Goal: Task Accomplishment & Management: Manage account settings

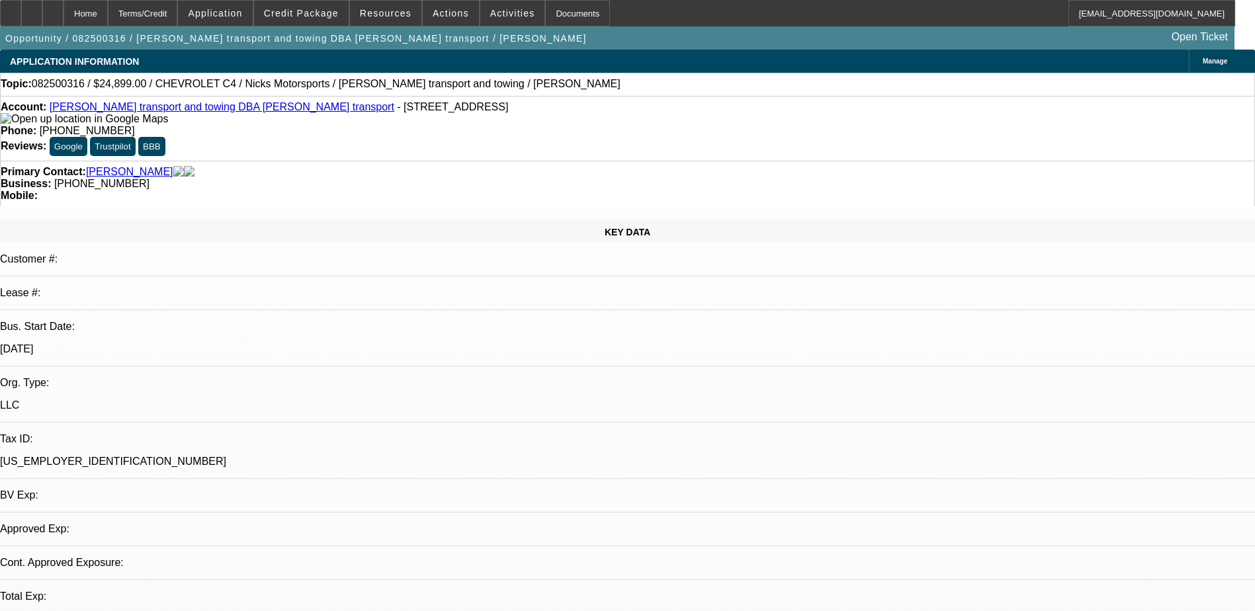
select select "0"
select select "2"
select select "0.1"
select select "1"
select select "2"
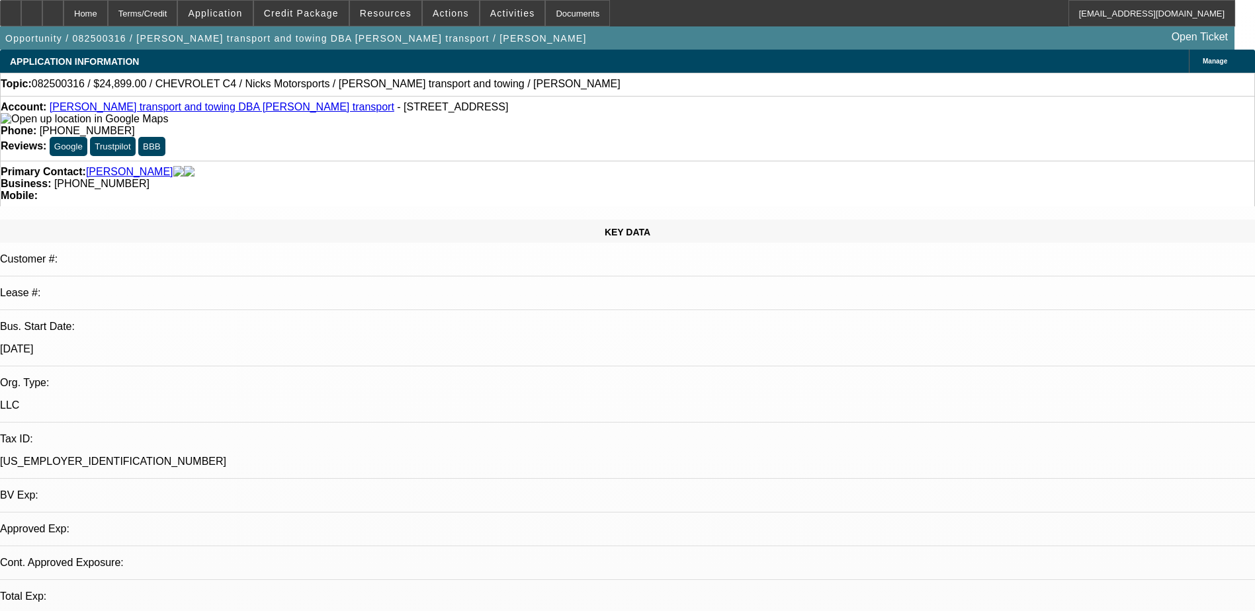
select select "4"
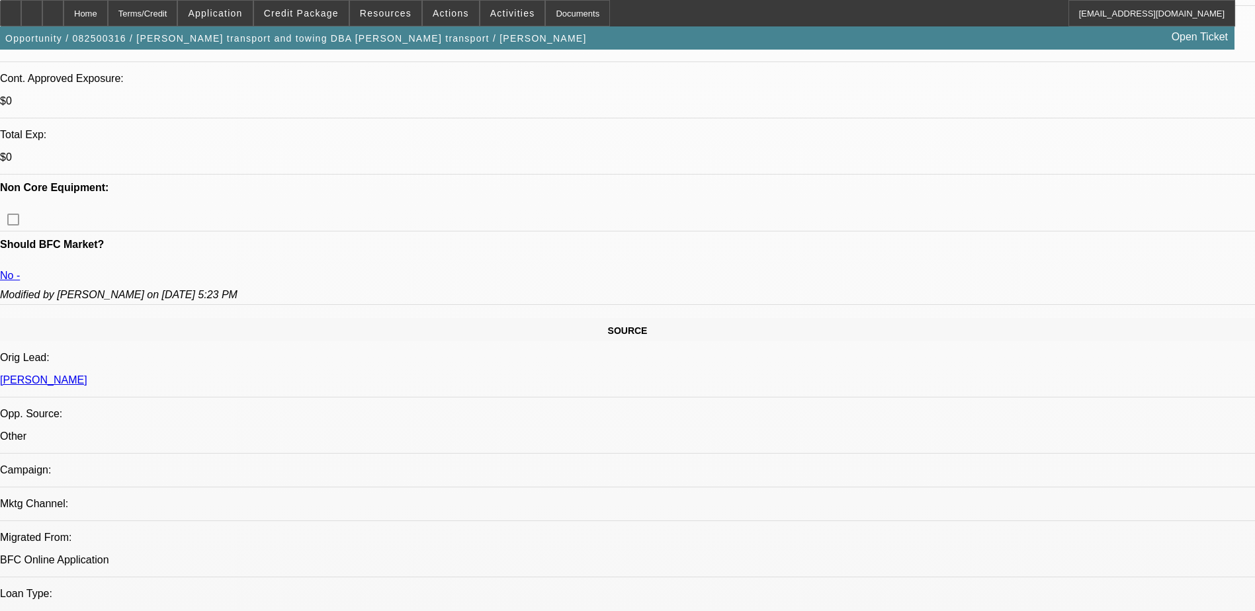
scroll to position [331, 0]
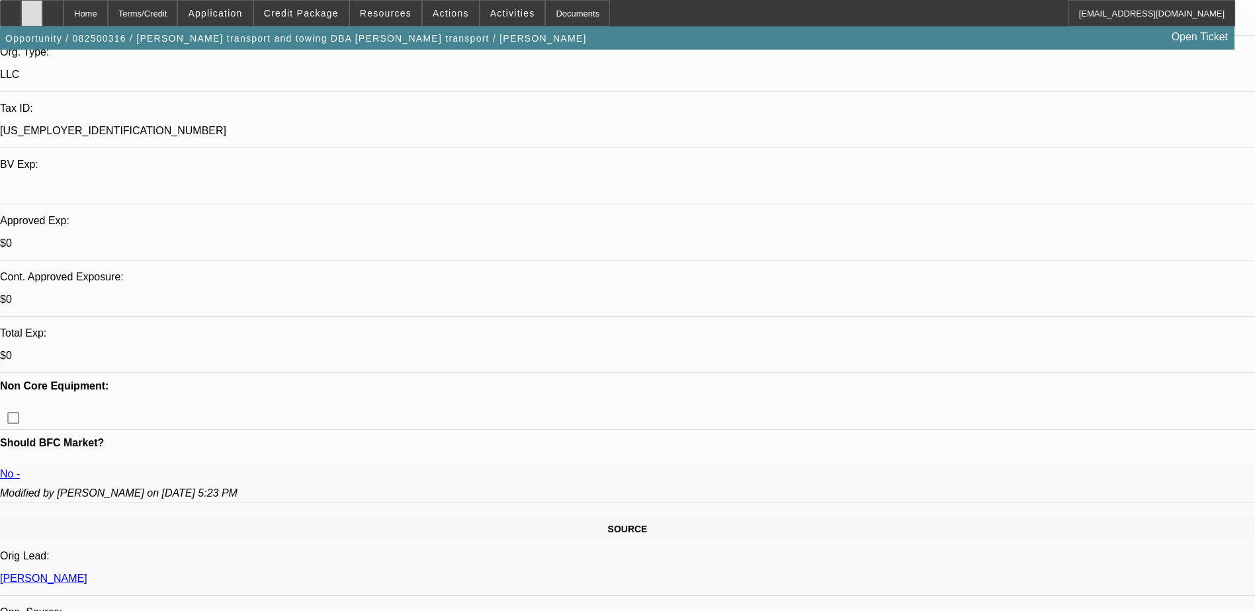
click at [32, 9] on icon at bounding box center [32, 9] width 0 height 0
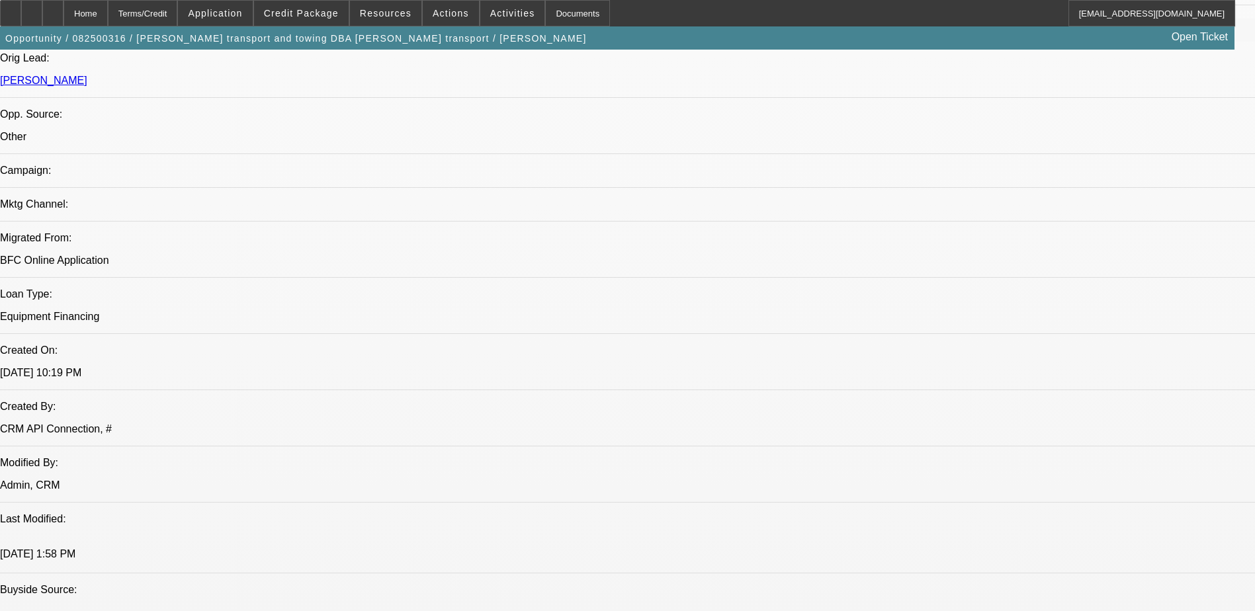
scroll to position [727, 0]
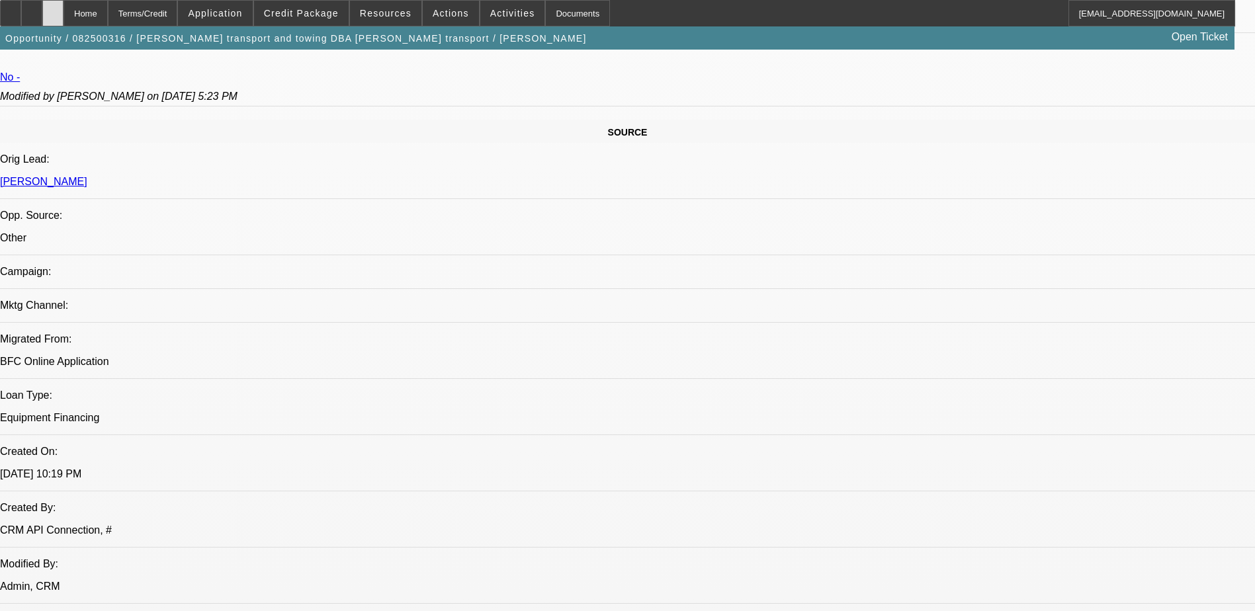
click at [53, 9] on icon at bounding box center [53, 9] width 0 height 0
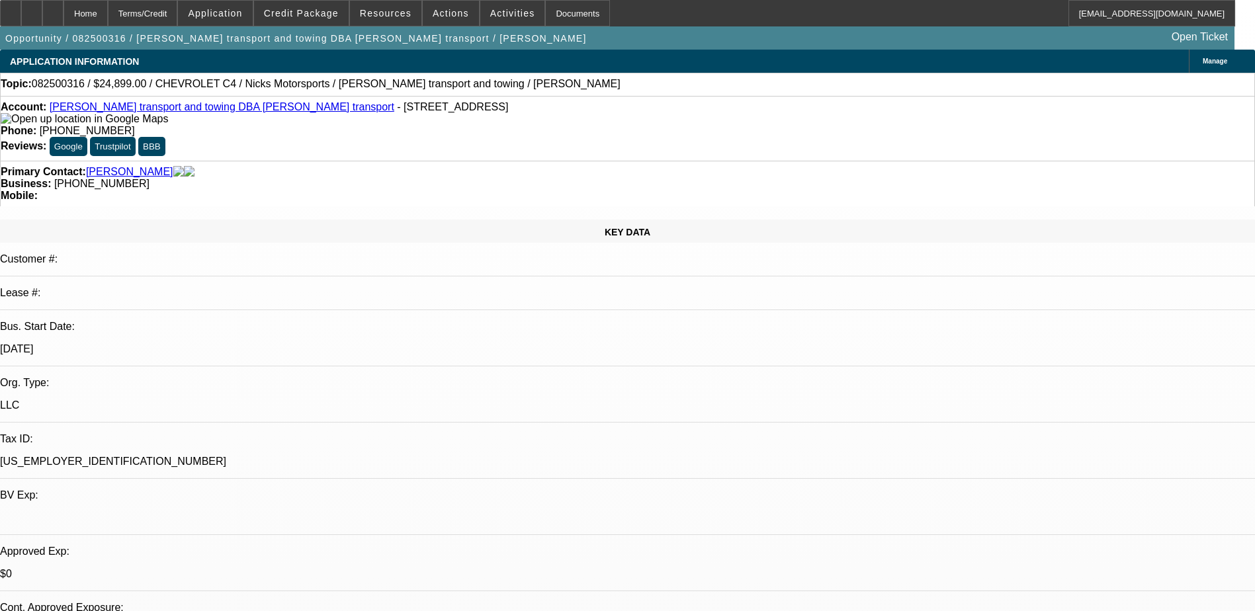
select select "0"
select select "2"
select select "0.1"
select select "1"
select select "2"
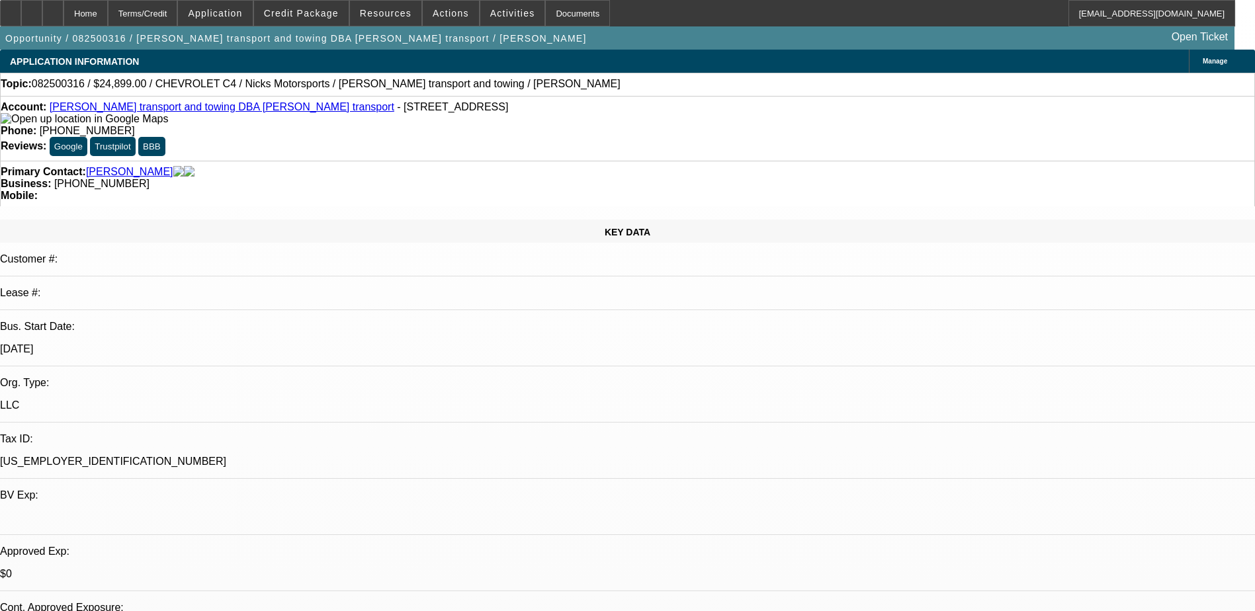
select select "4"
click at [327, 10] on span "Credit Package" at bounding box center [301, 13] width 75 height 11
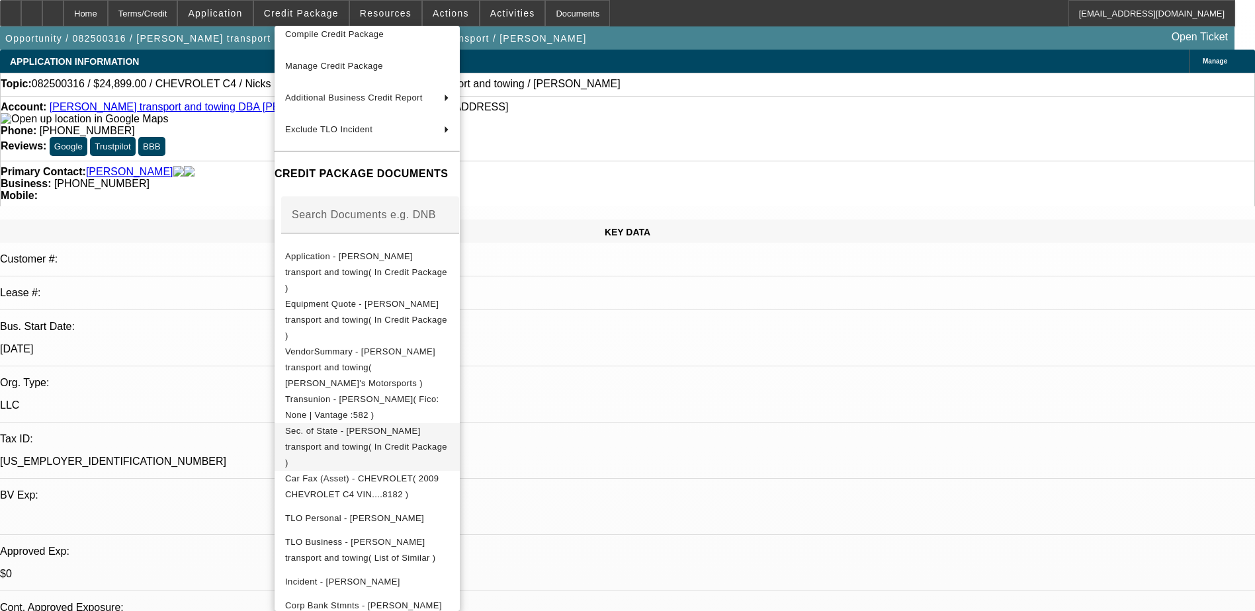
scroll to position [102, 0]
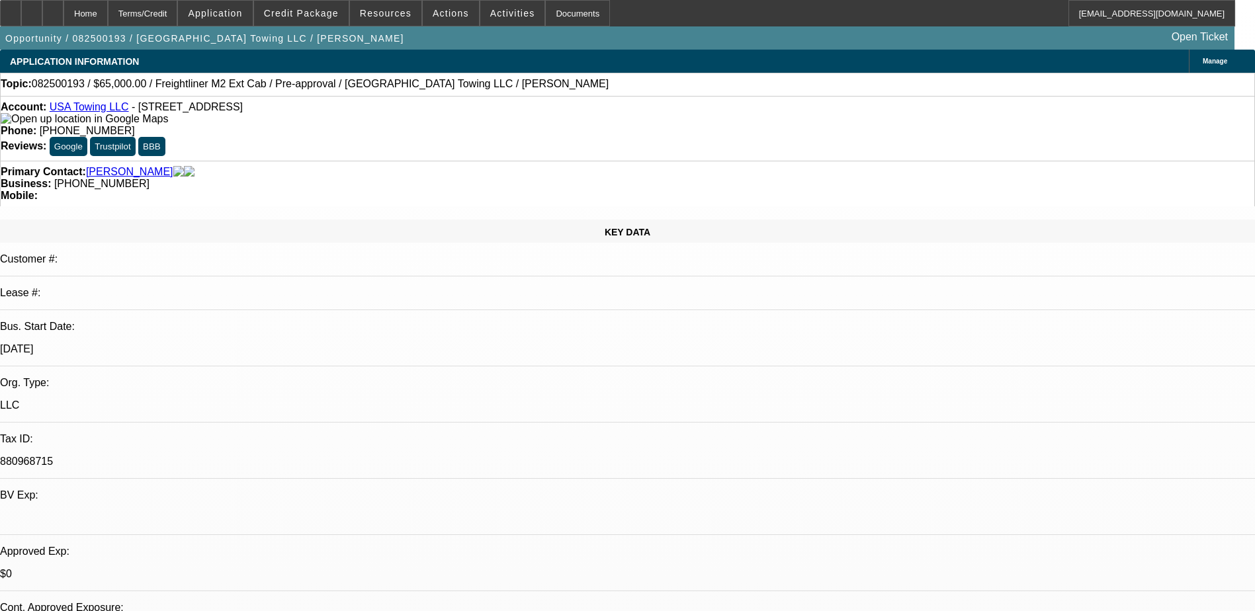
select select "0.1"
select select "2"
select select "0"
select select "0.15"
select select "0"
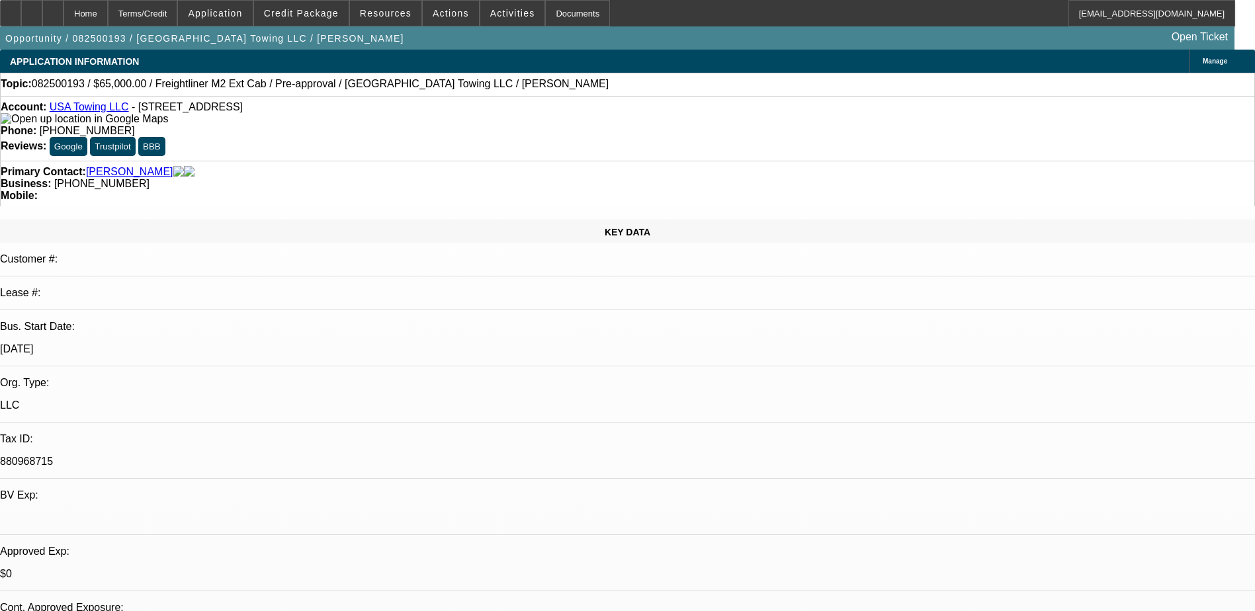
select select "0.1"
select select "0.15"
select select "0"
select select "0.1"
select select "0"
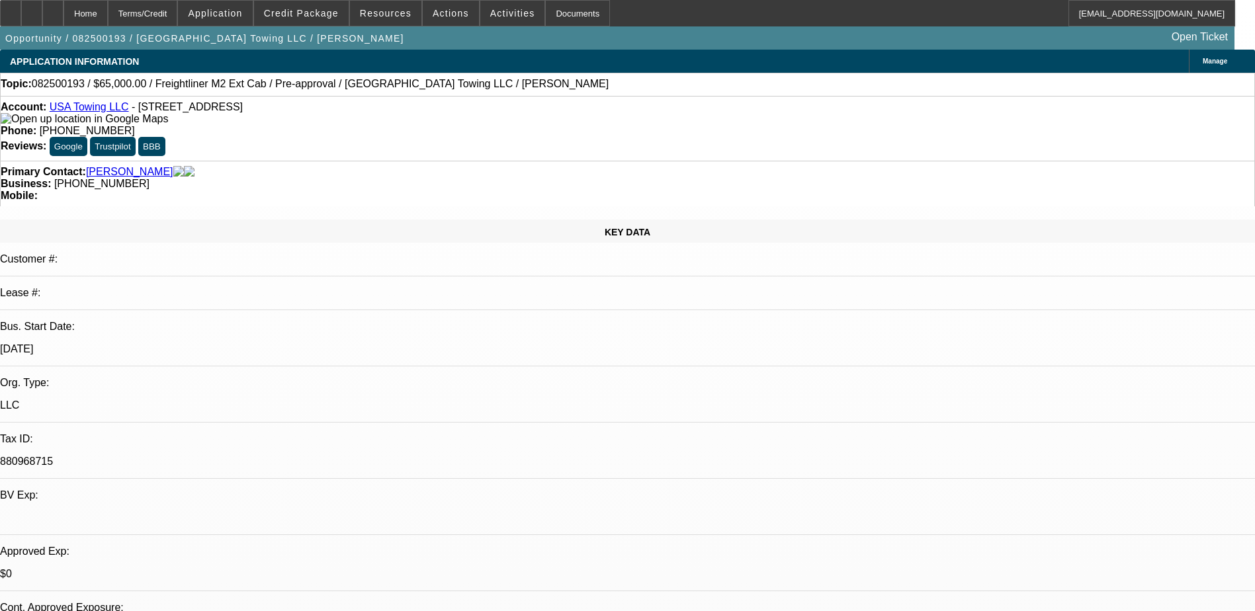
select select "0"
select select "0.1"
select select "1"
select select "2"
select select "6"
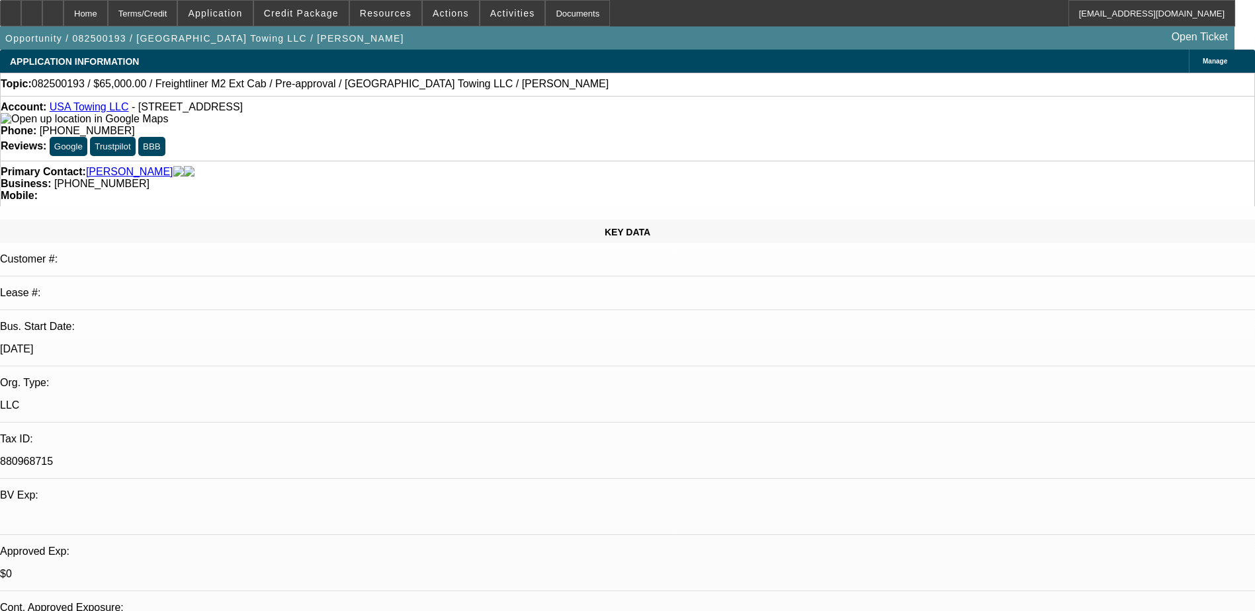
select select "1"
select select "3"
select select "4"
select select "1"
select select "3"
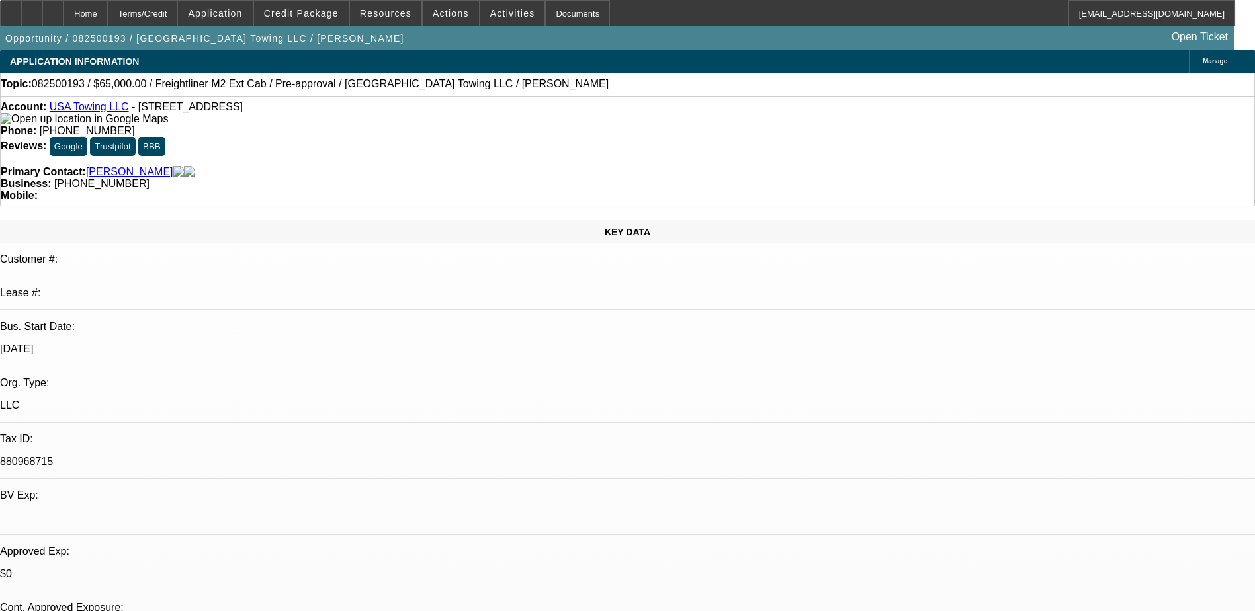
select select "4"
select select "1"
select select "2"
select select "4"
drag, startPoint x: 285, startPoint y: 108, endPoint x: 62, endPoint y: 111, distance: 223.5
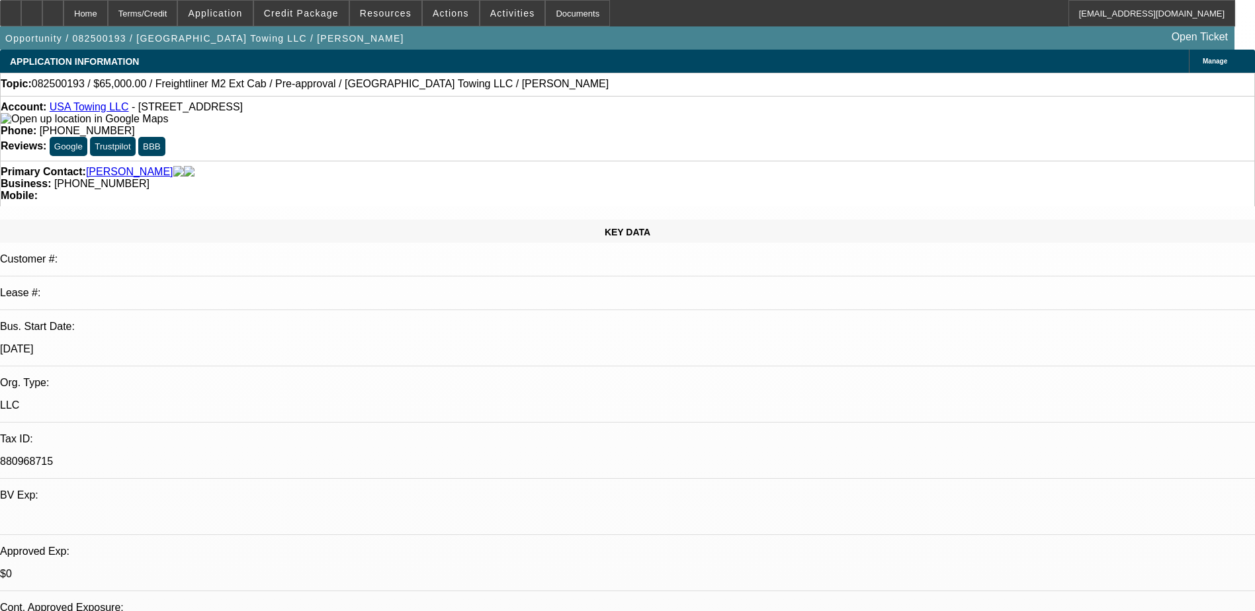
click at [62, 111] on div "Account: USA Towing LLC - 10358 N 58th Dr, Glendale, AZ 85302" at bounding box center [627, 113] width 1253 height 24
copy div "USA Towing LLC - 10358 N 58th Dr, Glendale, AZ 85302"
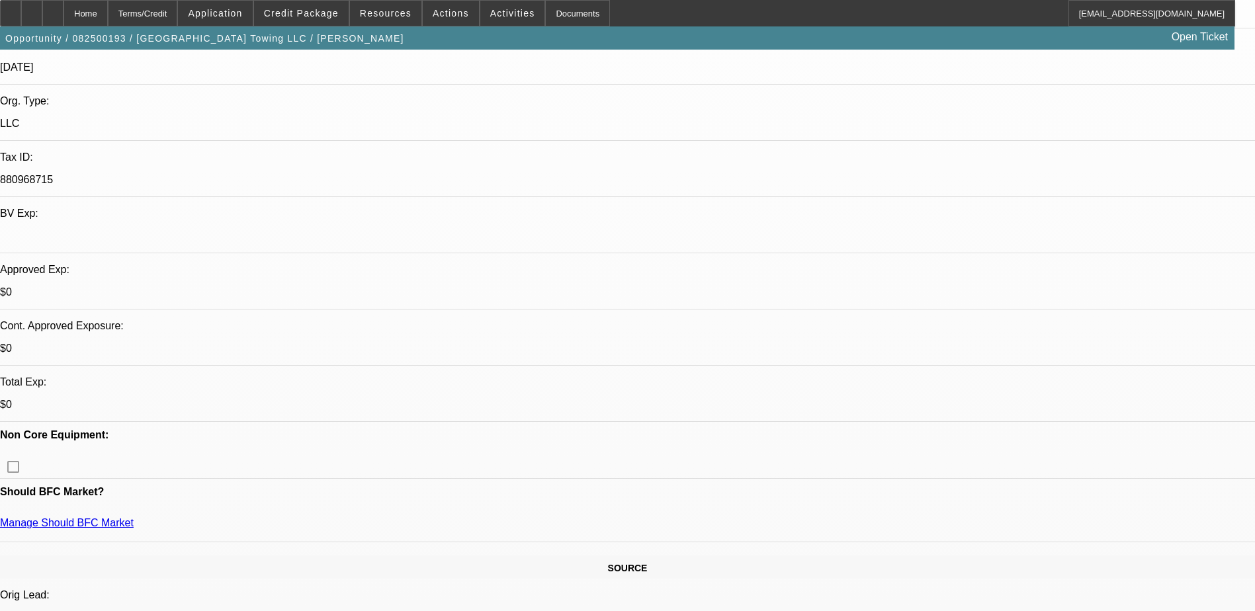
scroll to position [463, 0]
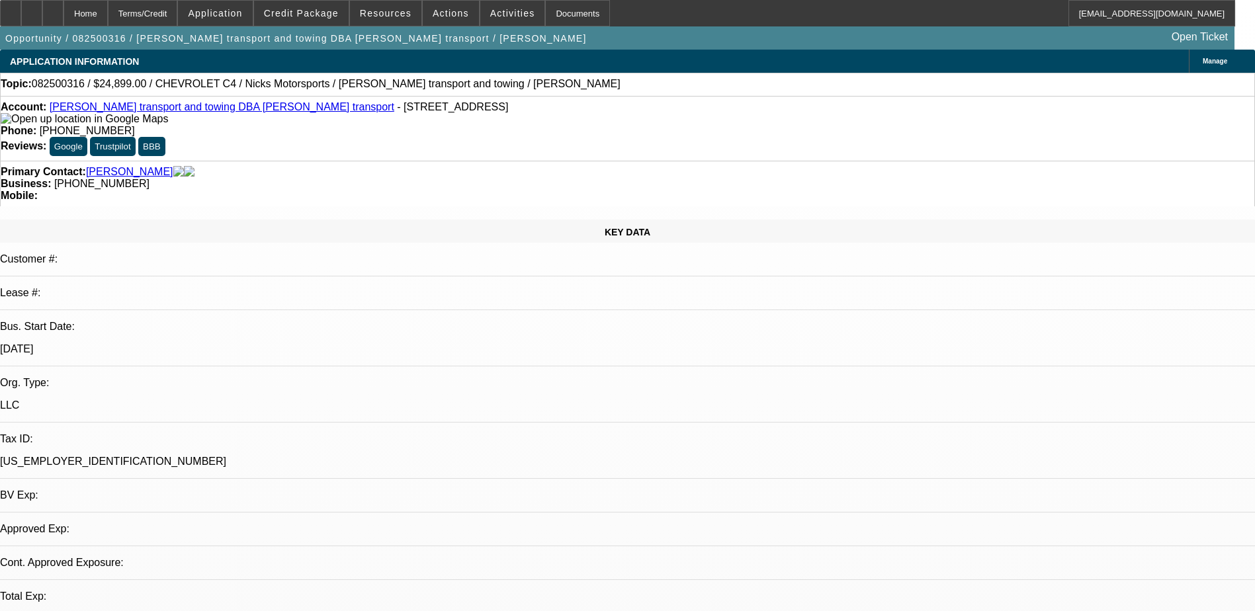
select select "0"
select select "2"
select select "0.1"
select select "1"
select select "2"
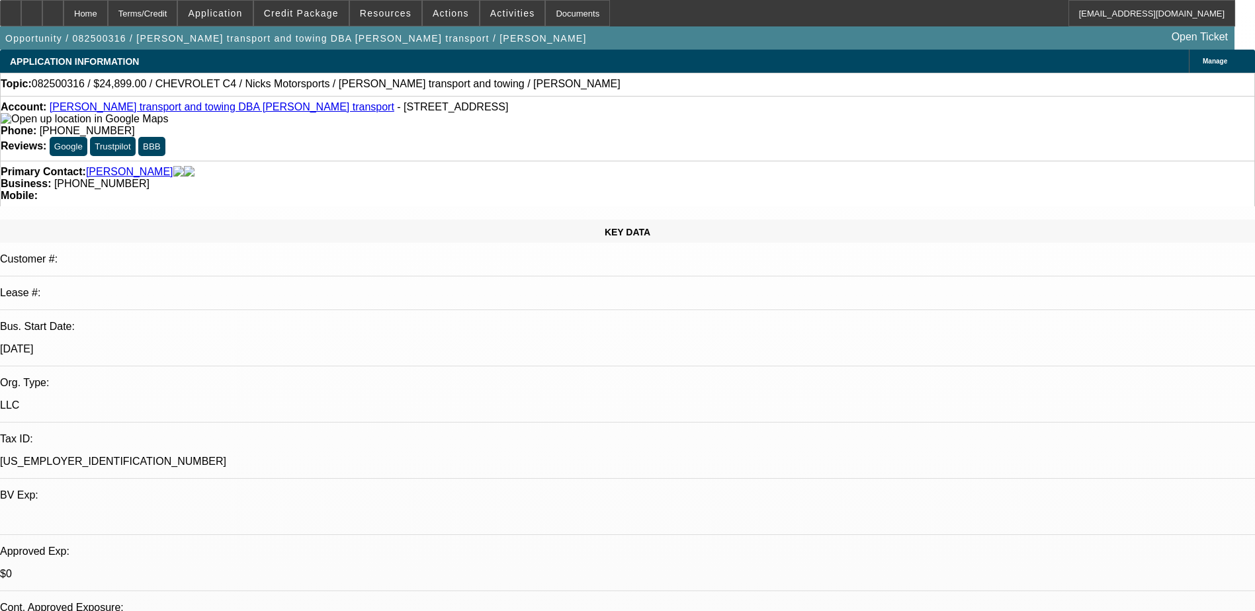
select select "4"
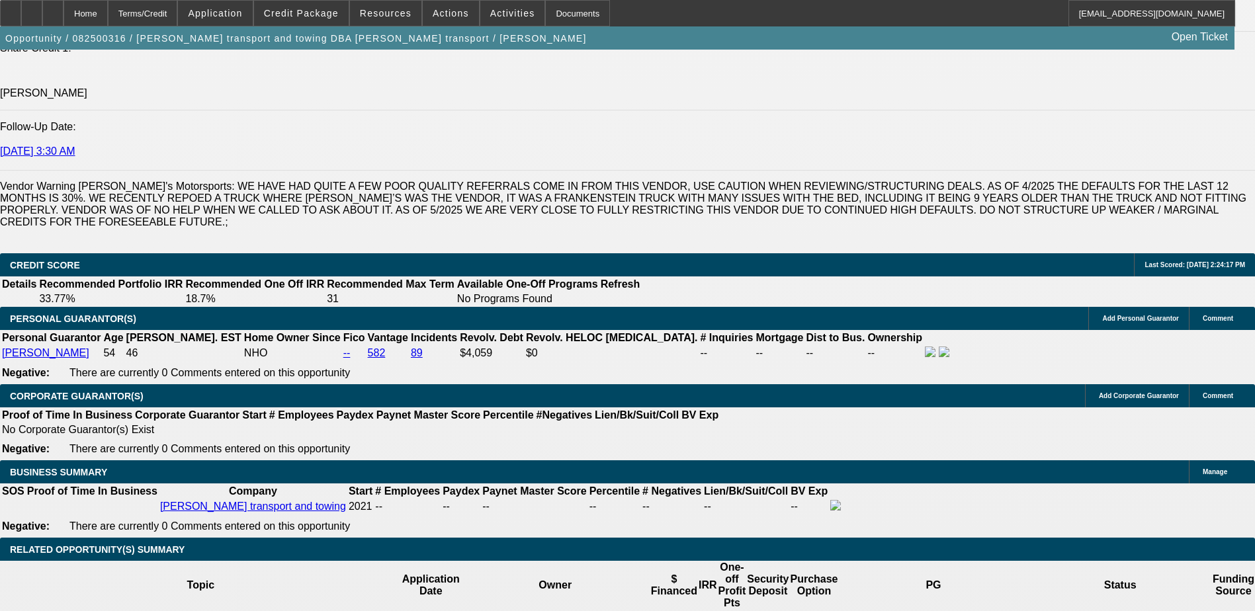
scroll to position [1984, 0]
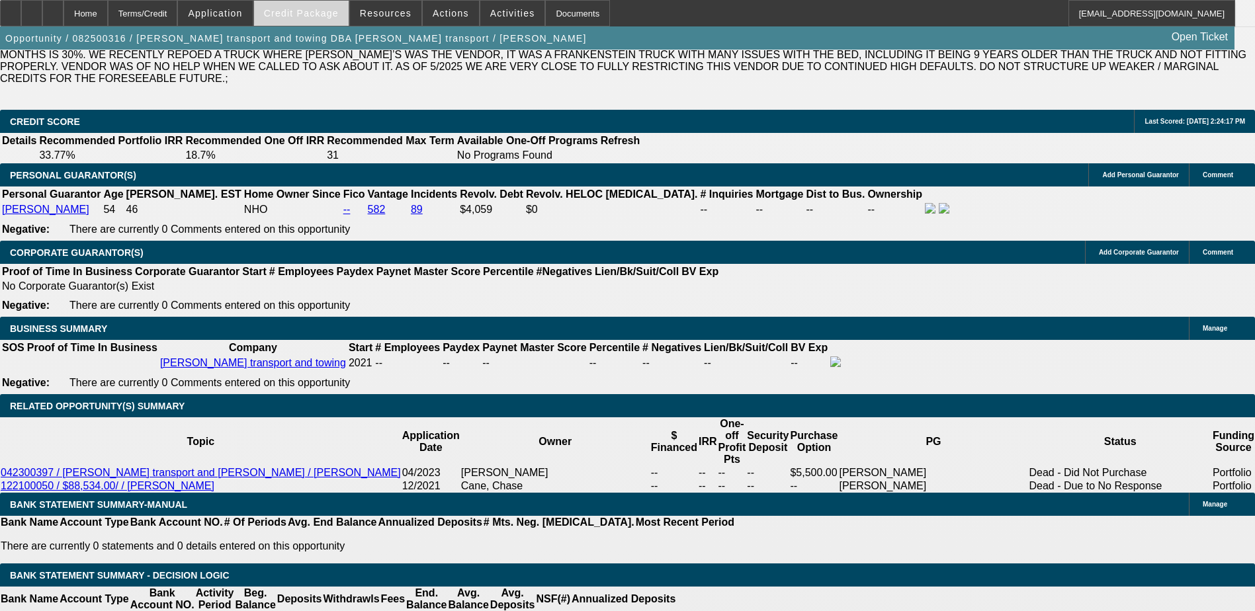
click at [309, 13] on span "Credit Package" at bounding box center [301, 13] width 75 height 11
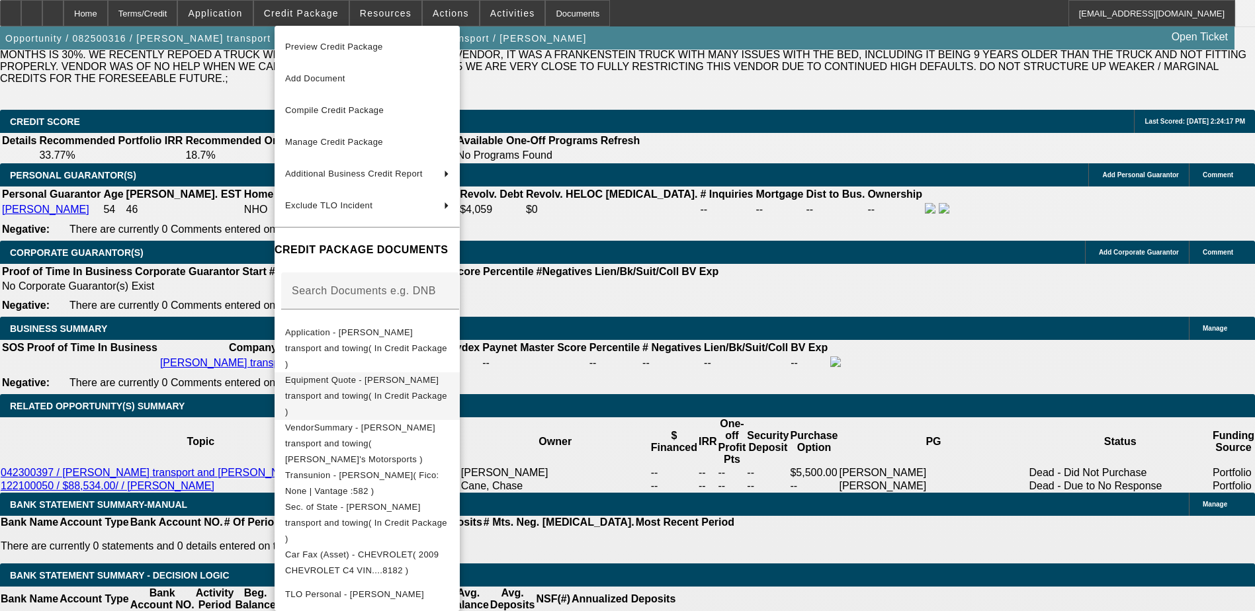
click at [402, 375] on span "Equipment Quote - Kendall transport and towing( In Credit Package )" at bounding box center [366, 396] width 162 height 42
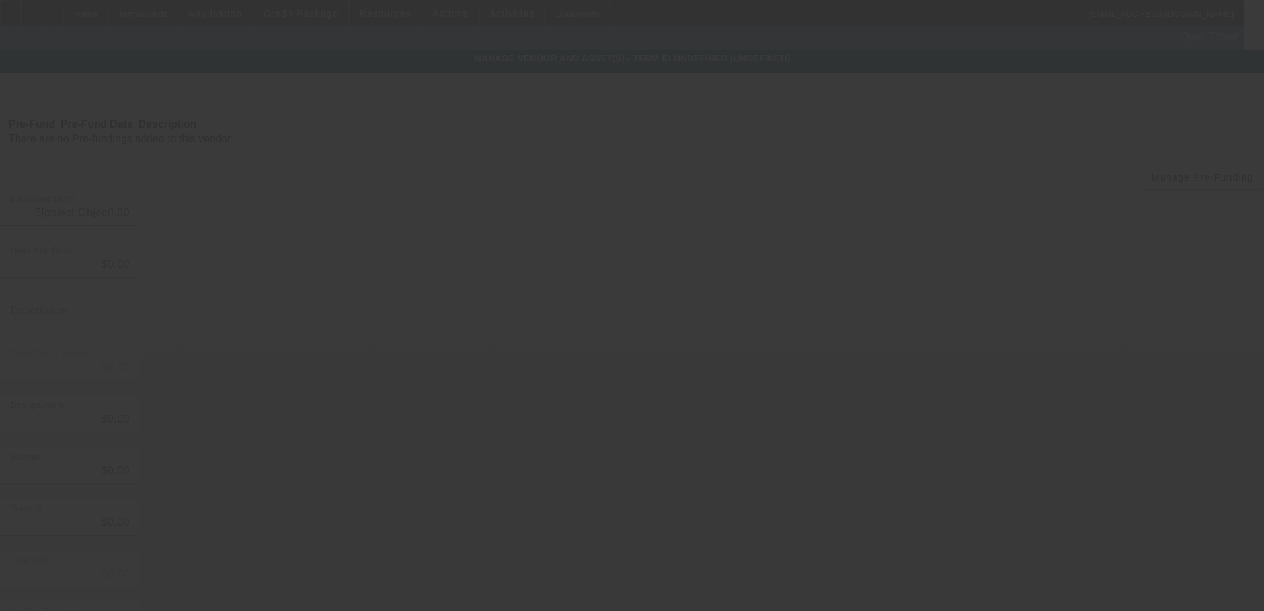
type input "$24,899.00"
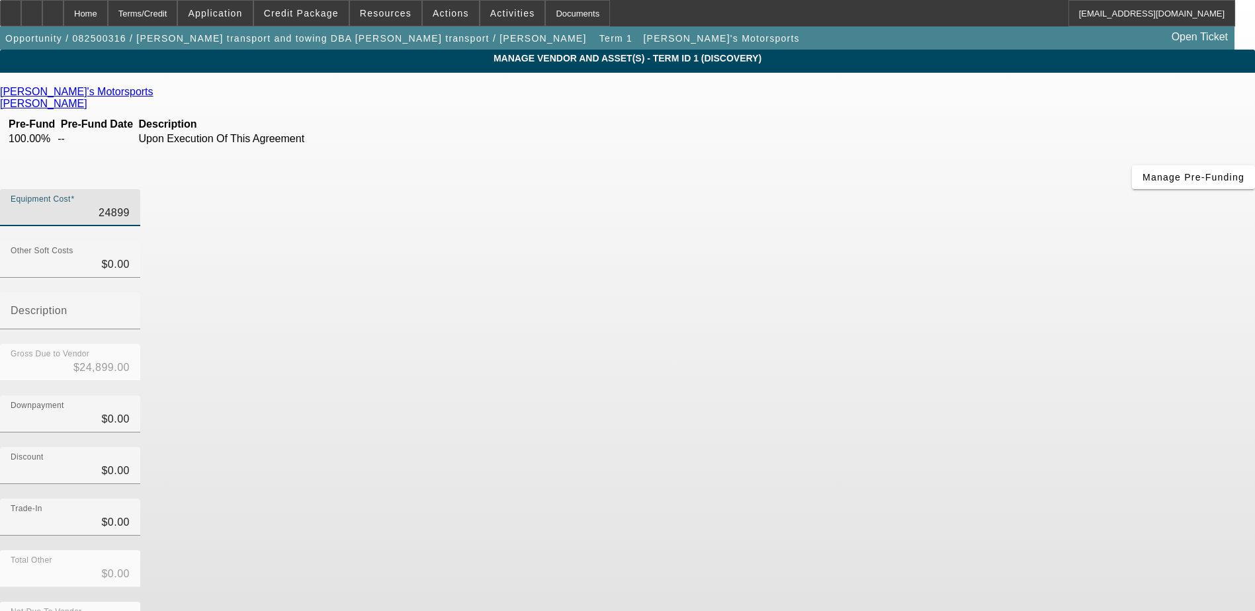
click at [130, 205] on input "24899" at bounding box center [70, 213] width 119 height 16
type input "2"
type input "$2.00"
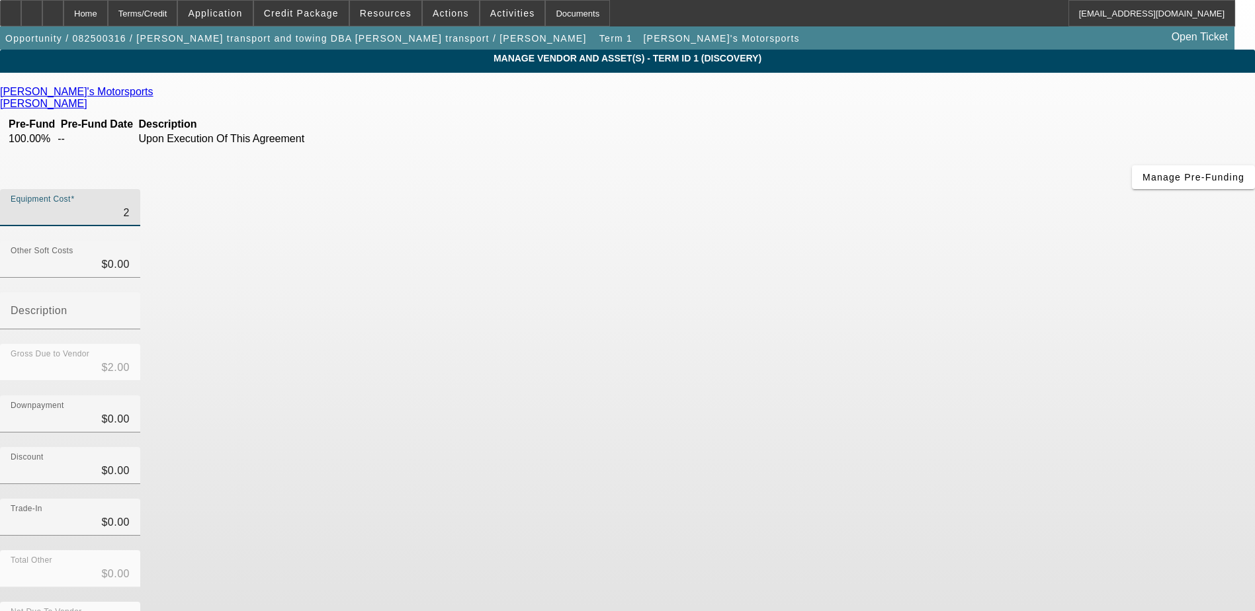
type input "25"
type input "$25.00"
type input "256"
type input "$256.00"
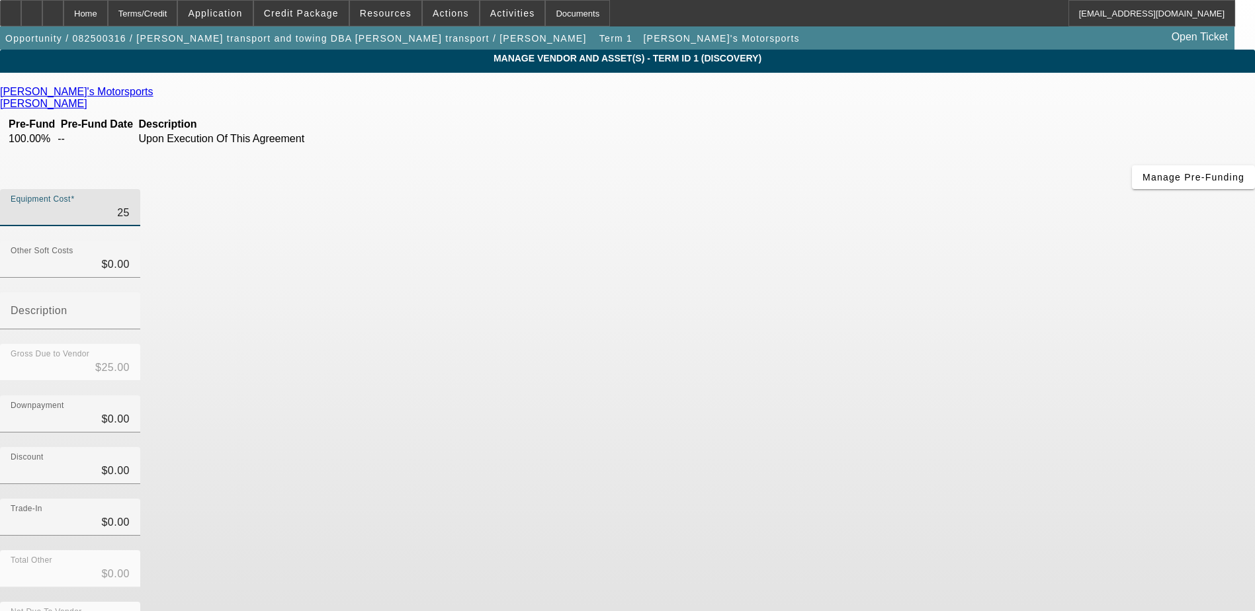
type input "$256.00"
type input "2569"
type input "$2,569.00"
type input "25698"
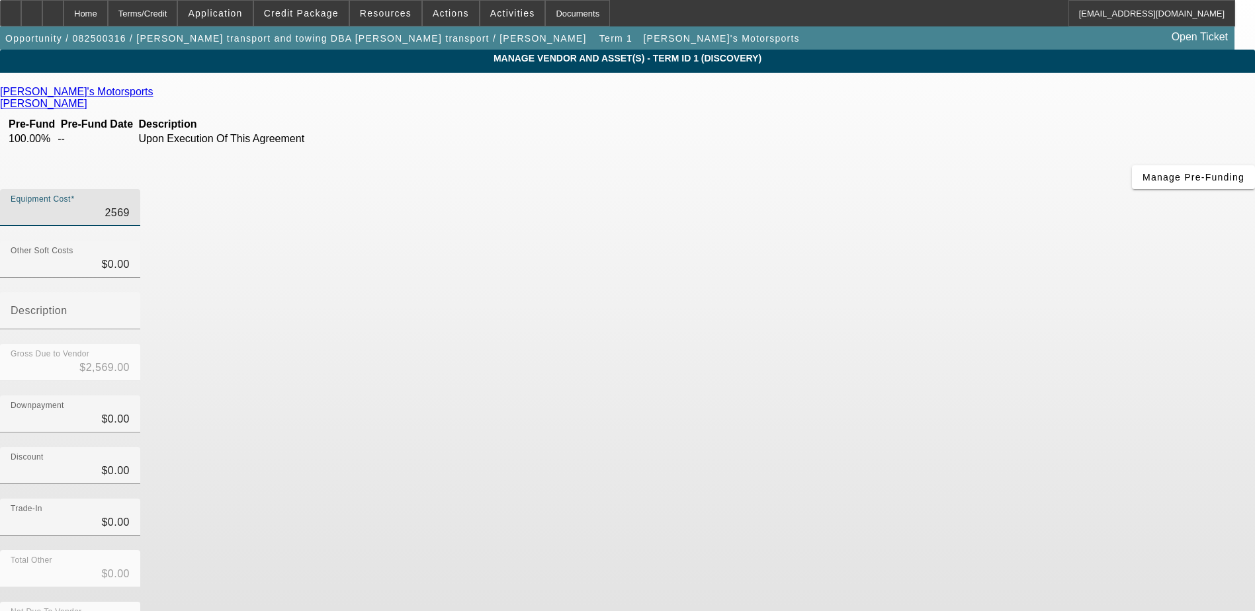
type input "$25,698.00"
click at [927, 447] on div "Discount $0.00" at bounding box center [627, 473] width 1255 height 52
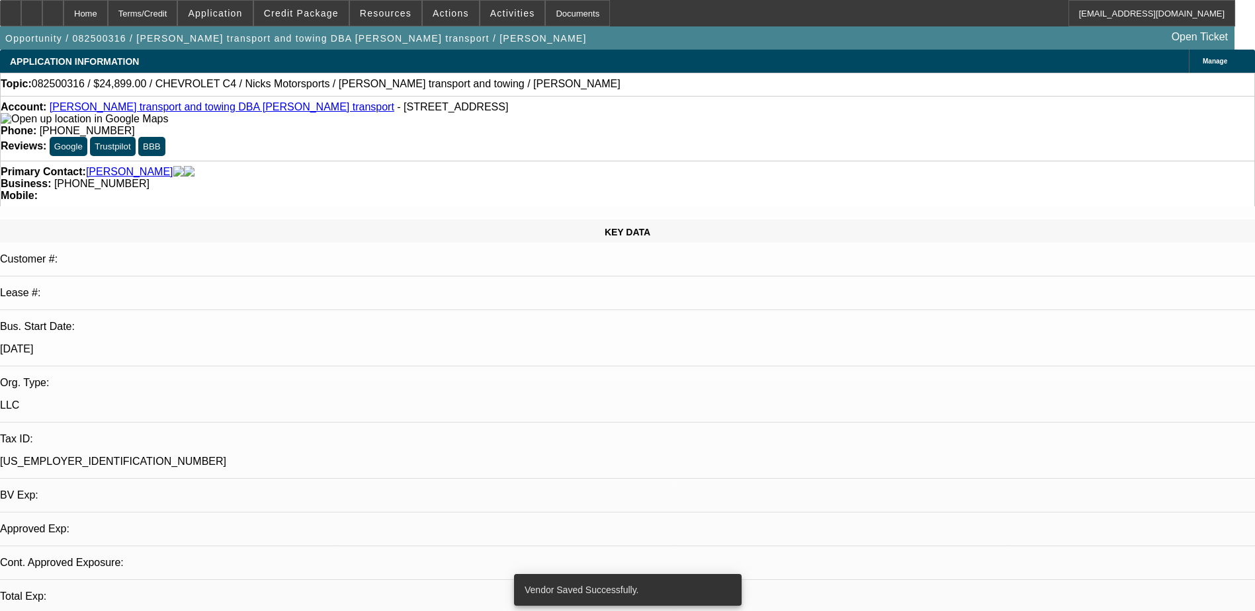
select select "0"
select select "2"
select select "0.1"
select select "4"
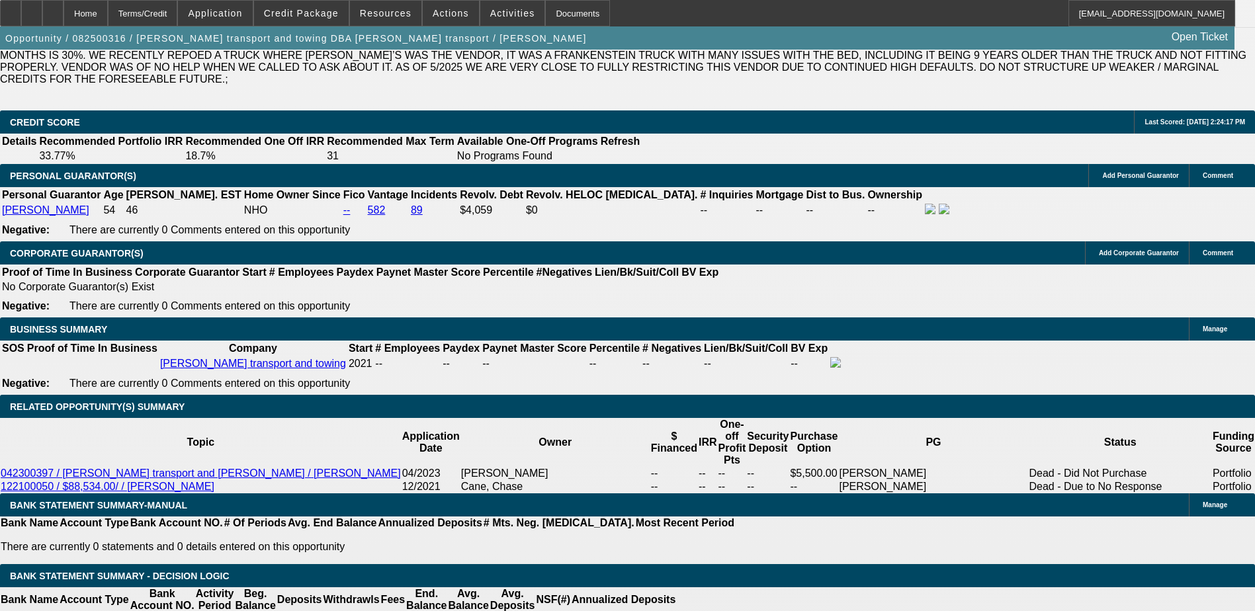
scroll to position [1984, 0]
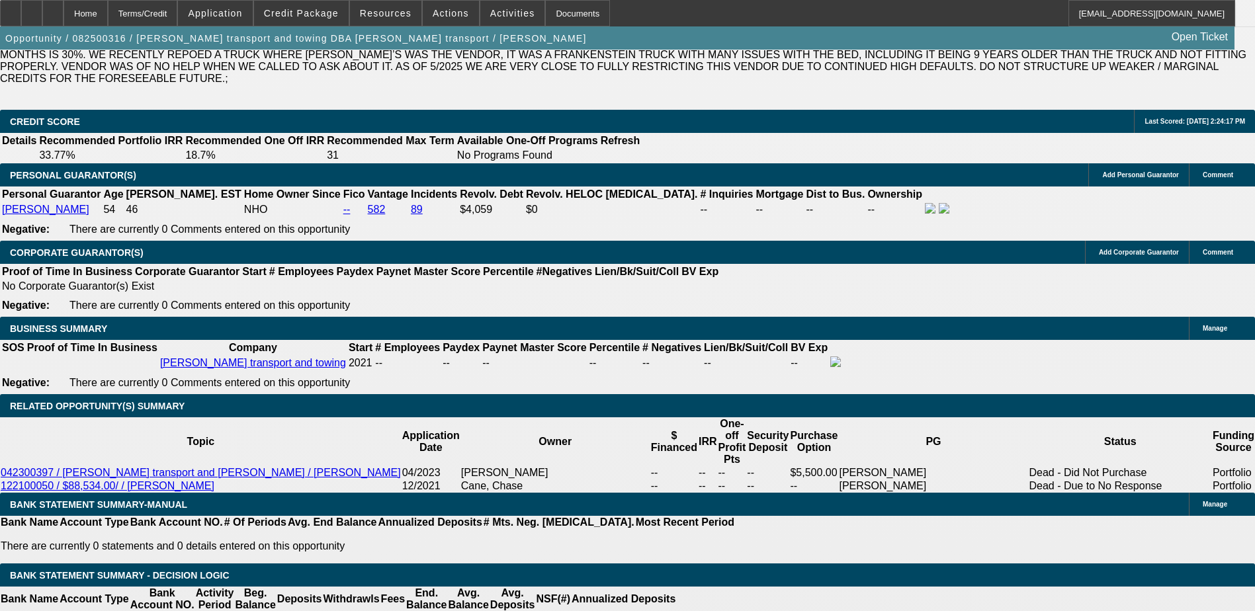
select select "0.2"
type input "$5,139.60"
type input "UNKNOWN"
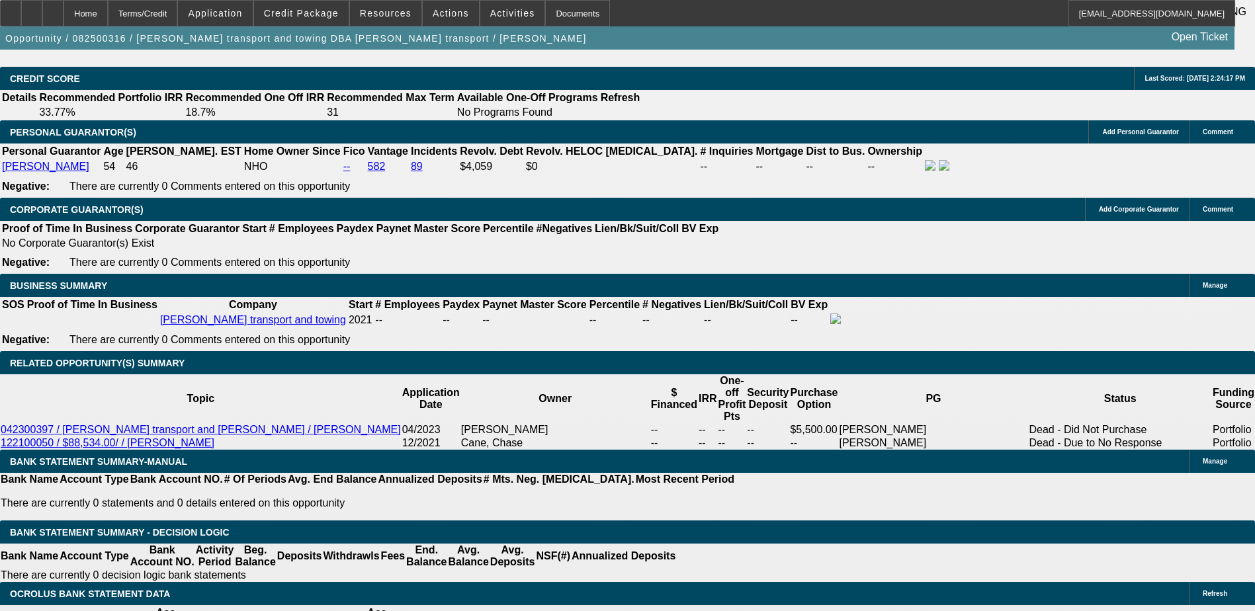
scroll to position [2050, 0]
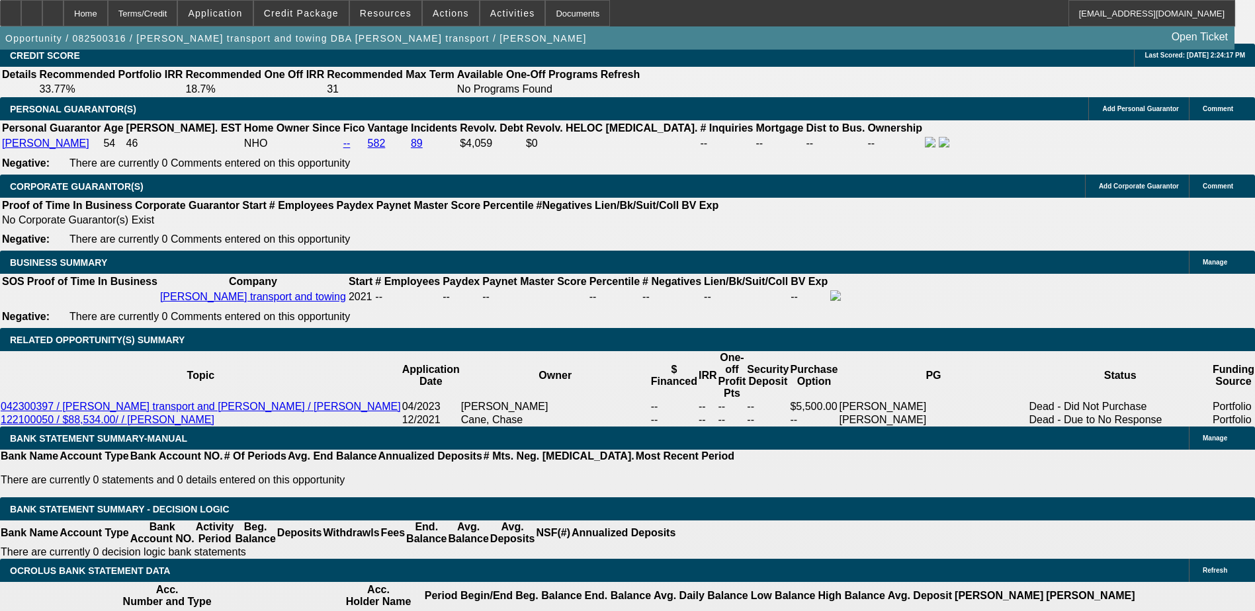
type input "30"
type input "20"
type input "$1,406.26"
type input "$703.13"
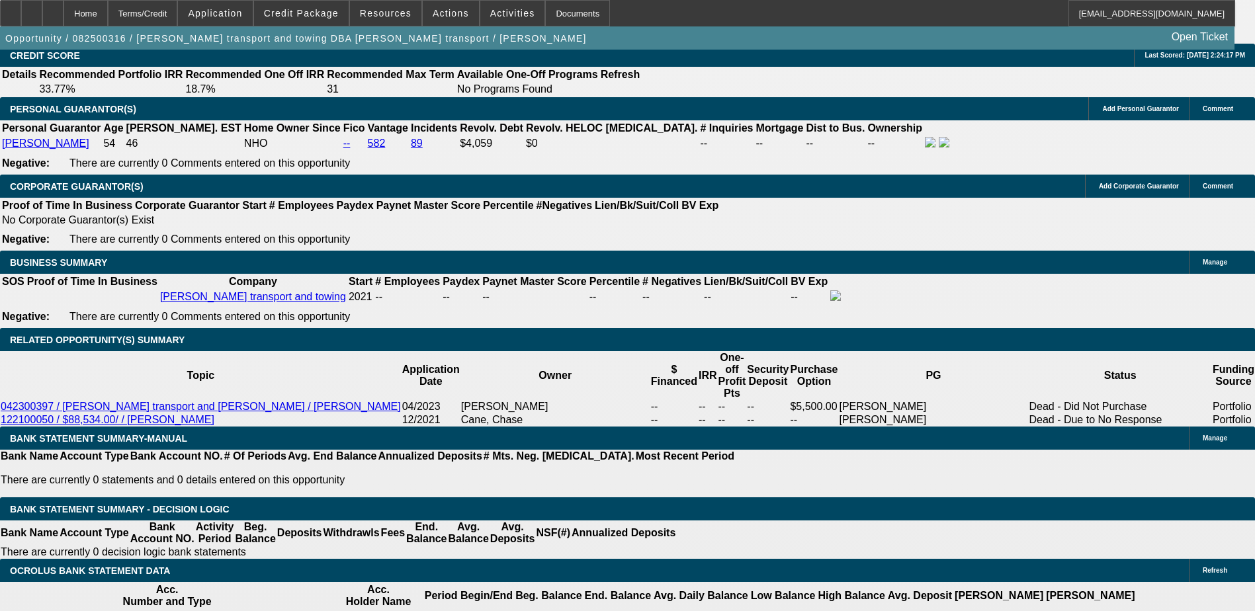
type input "$1,752.80"
type input "$876.40"
type input "20"
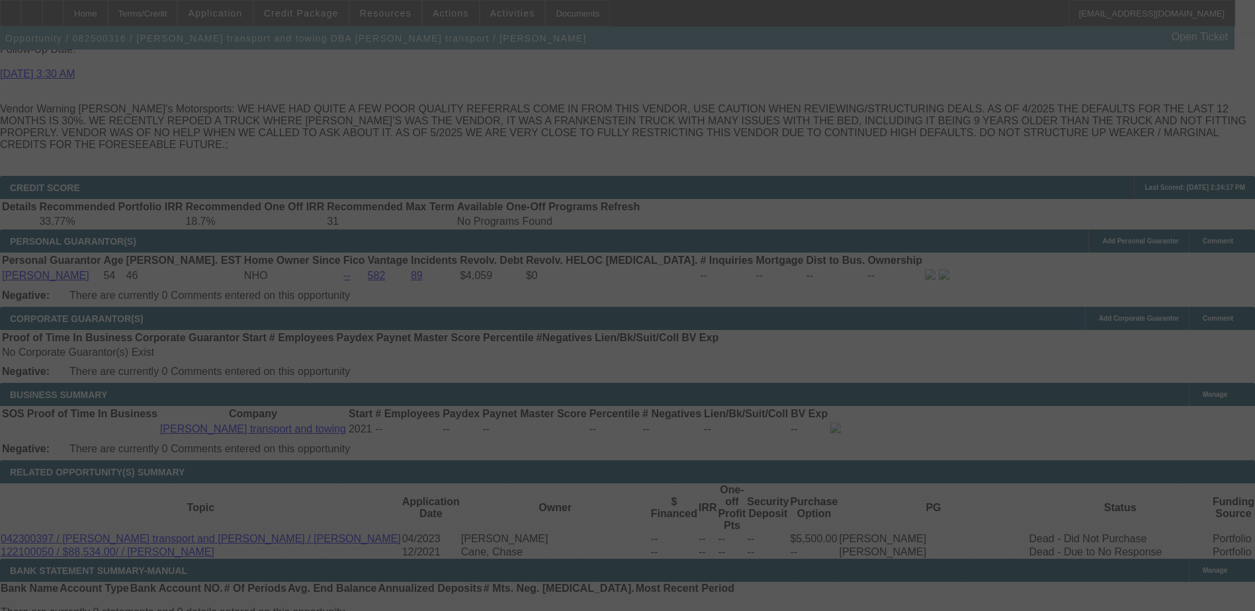
select select "0.2"
select select "2"
select select "0.1"
select select "4"
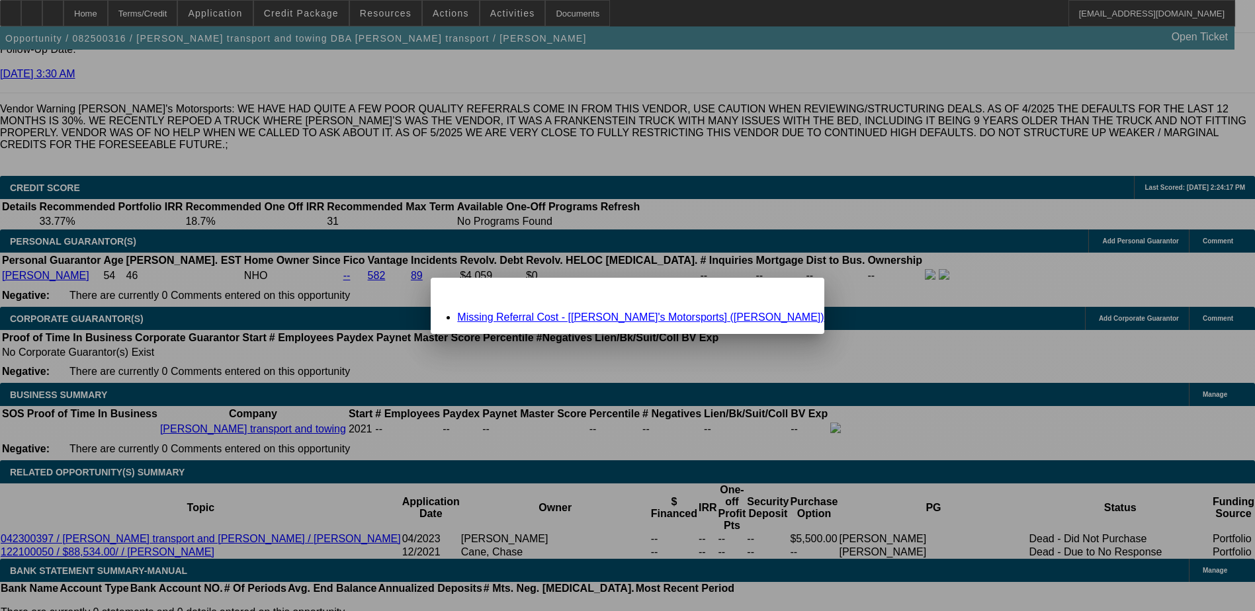
click at [665, 314] on link "Missing Referral Cost - [Nick's Motorsports] (Vester, Nicholas)" at bounding box center [640, 316] width 366 height 11
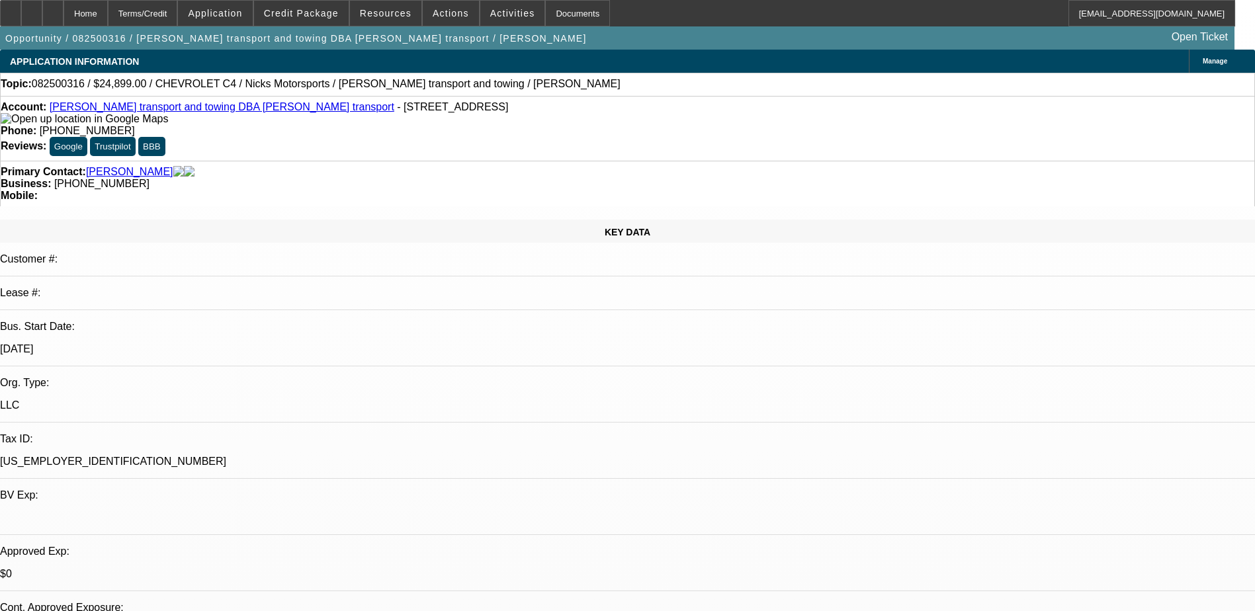
scroll to position [1918, 0]
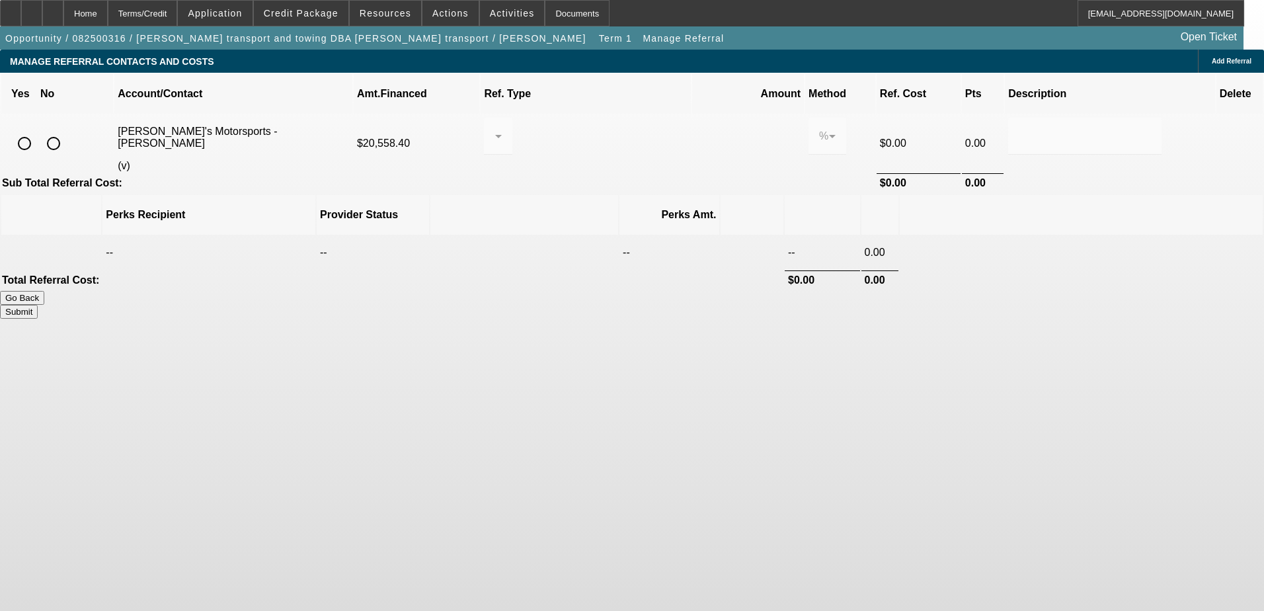
click at [38, 130] on input "radio" at bounding box center [24, 143] width 26 height 26
radio input "true"
click at [513, 120] on div at bounding box center [498, 136] width 28 height 37
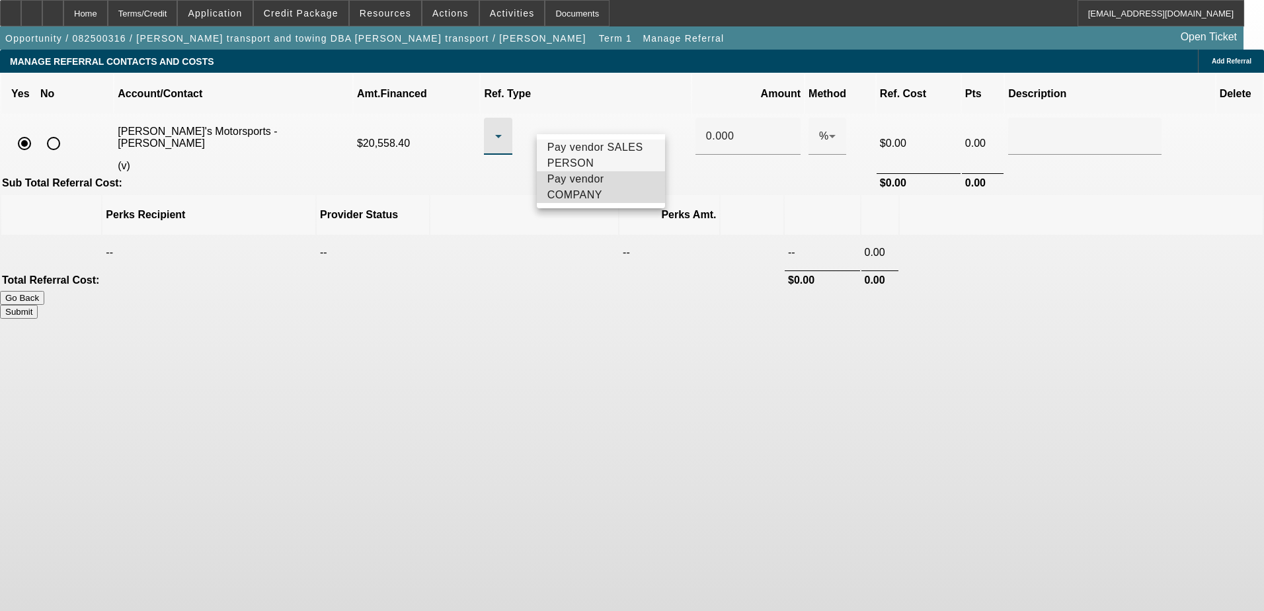
click at [610, 191] on span "Pay vendor COMPANY" at bounding box center [601, 187] width 107 height 32
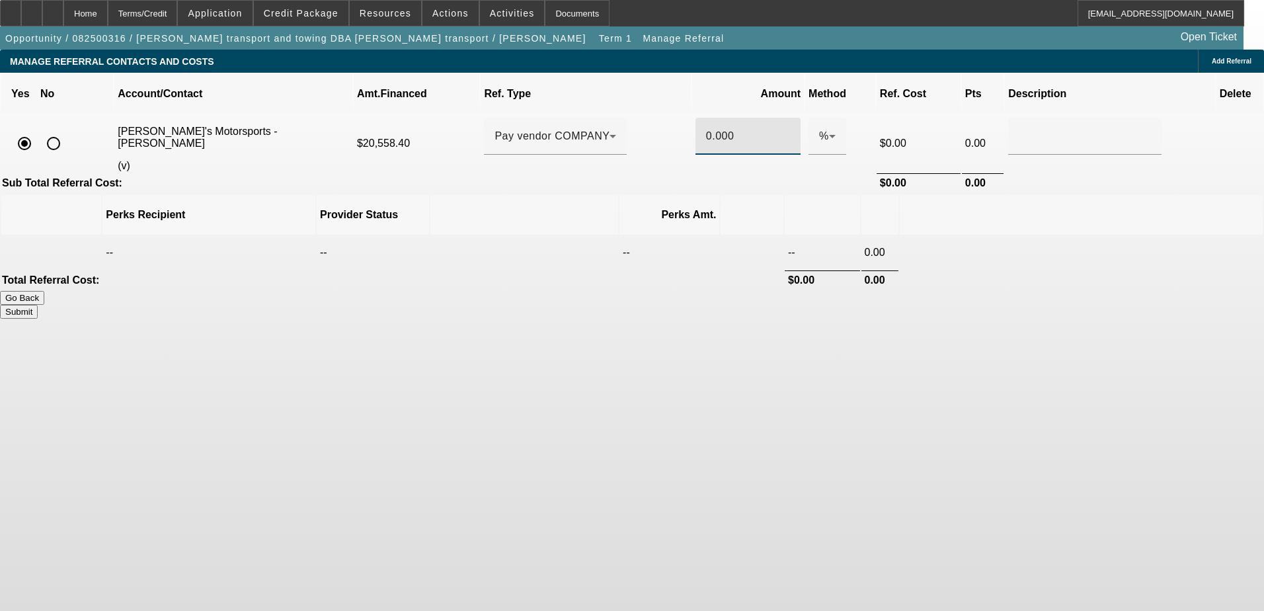
click at [706, 128] on input "0.000" at bounding box center [748, 136] width 84 height 16
click at [825, 337] on body "Home Terms/Credit Application Credit Package Resources Actions Activities Docum…" at bounding box center [632, 305] width 1264 height 611
click at [38, 305] on button "Submit" at bounding box center [19, 312] width 38 height 14
type input "0.500"
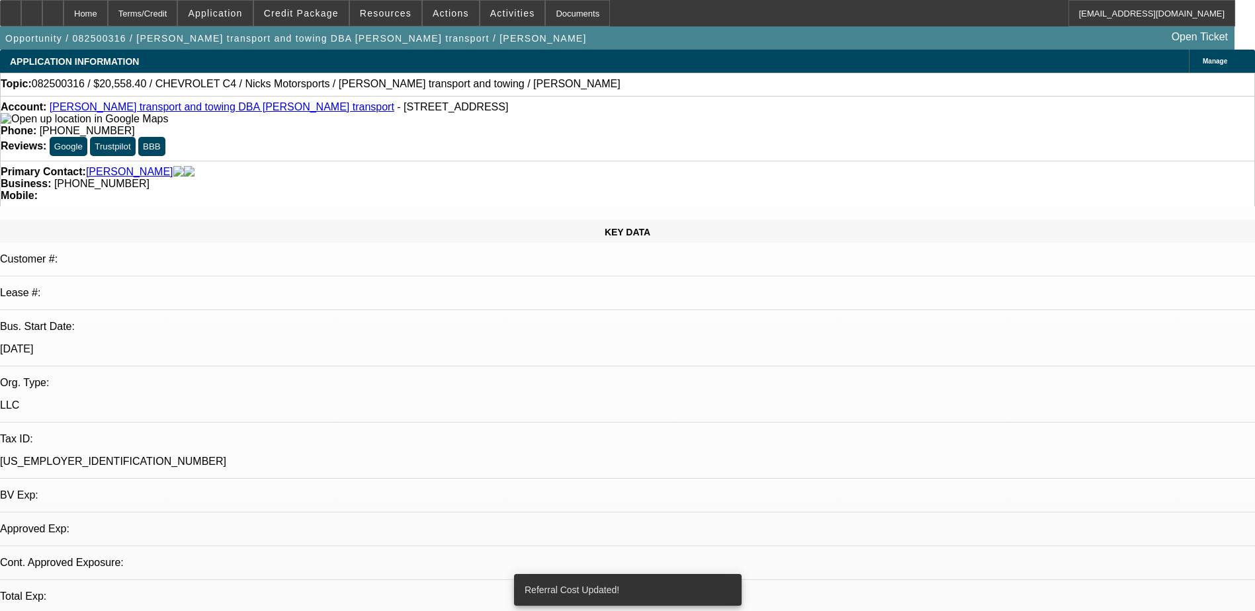
select select "0.2"
select select "2"
select select "0.1"
select select "4"
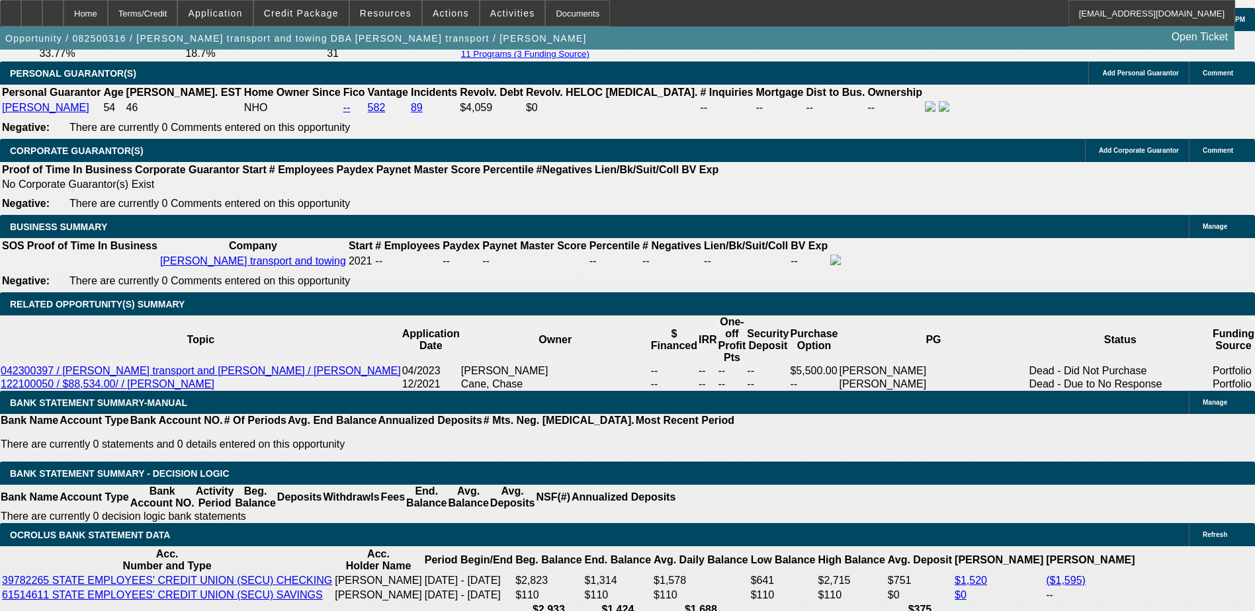
scroll to position [2116, 0]
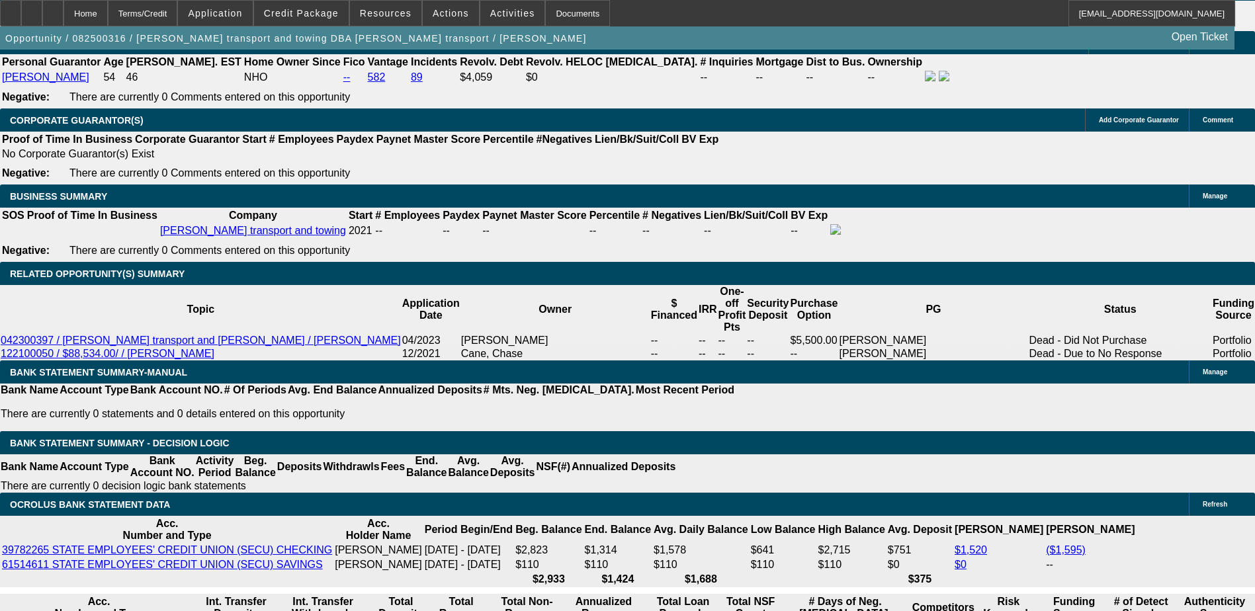
select select "0.15"
type input "$3,854.70"
type input "UNKNOWN"
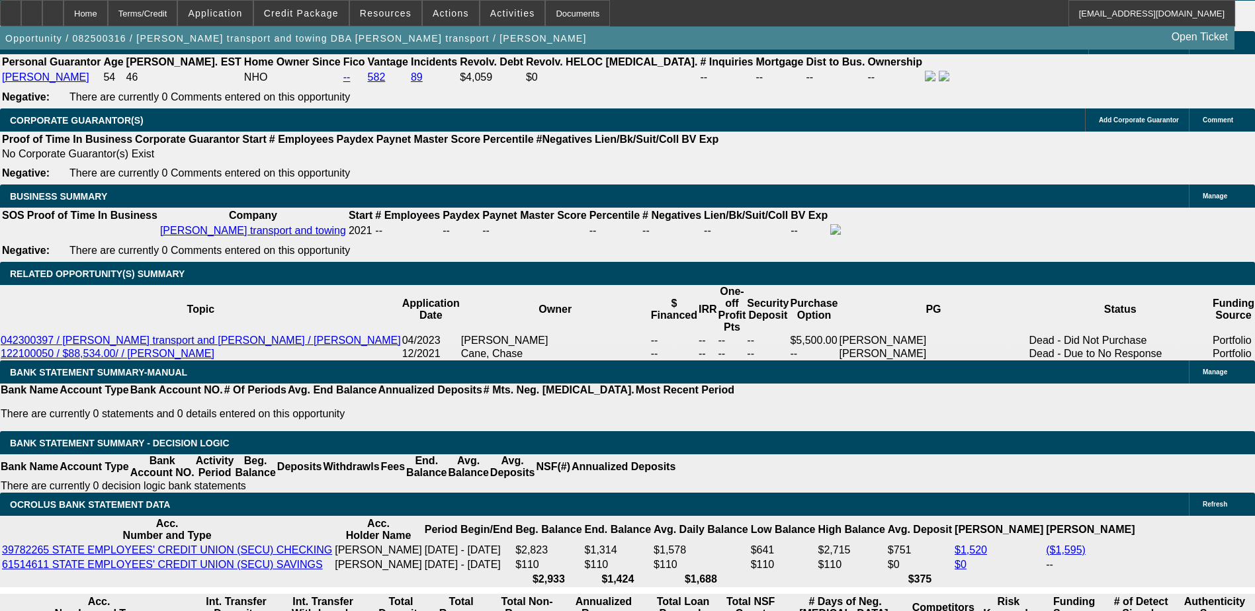
drag, startPoint x: 370, startPoint y: 308, endPoint x: 354, endPoint y: 288, distance: 25.4
type input "$1,862.34"
type input "$931.17"
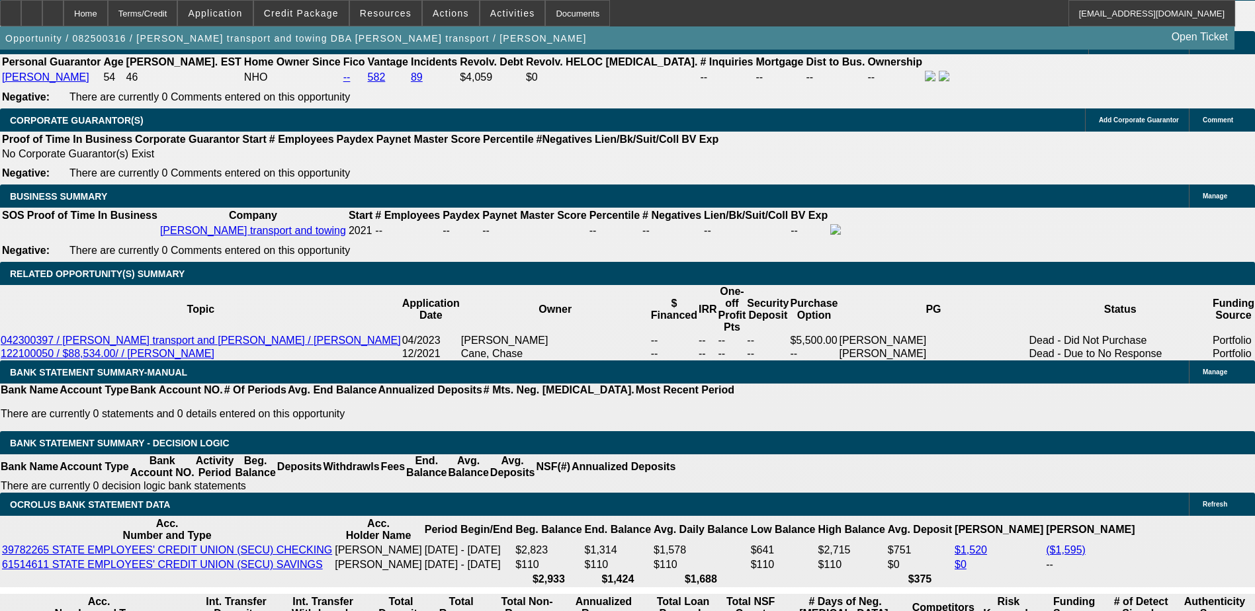
scroll to position [1984, 0]
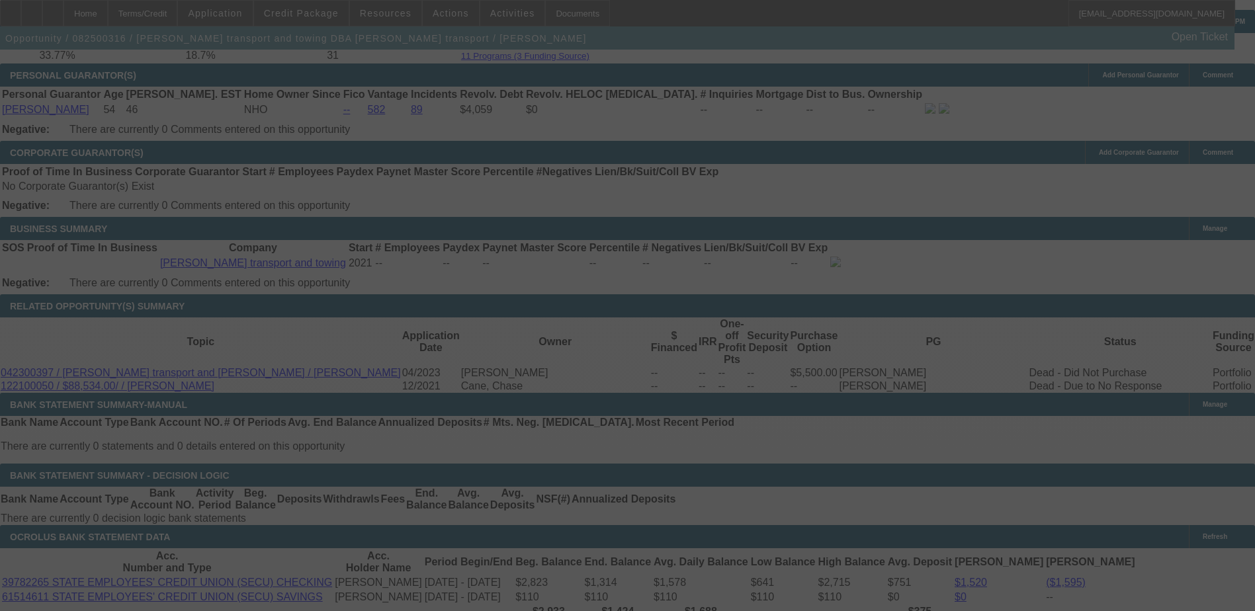
scroll to position [2116, 0]
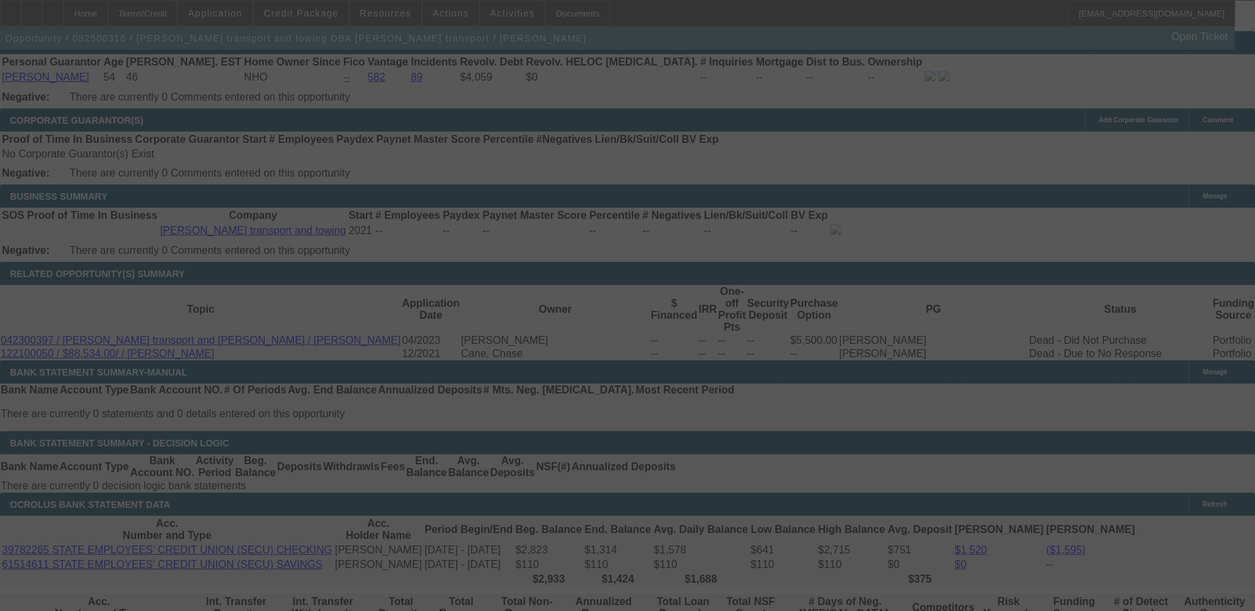
select select "0.15"
select select "2"
select select "0.1"
select select "4"
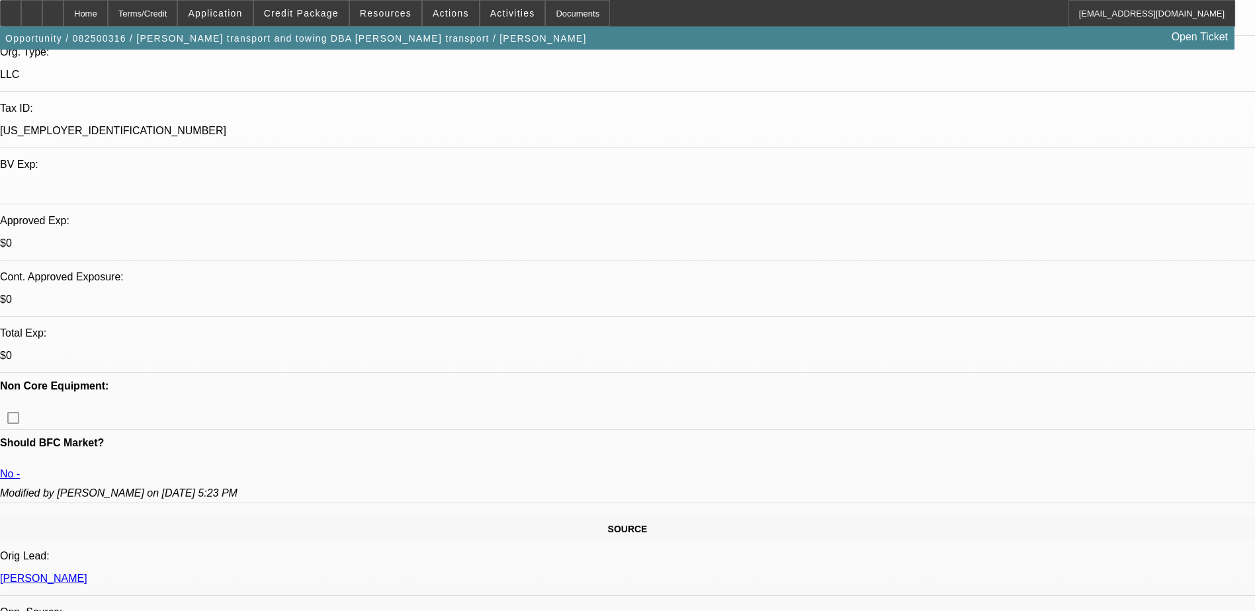
scroll to position [0, 0]
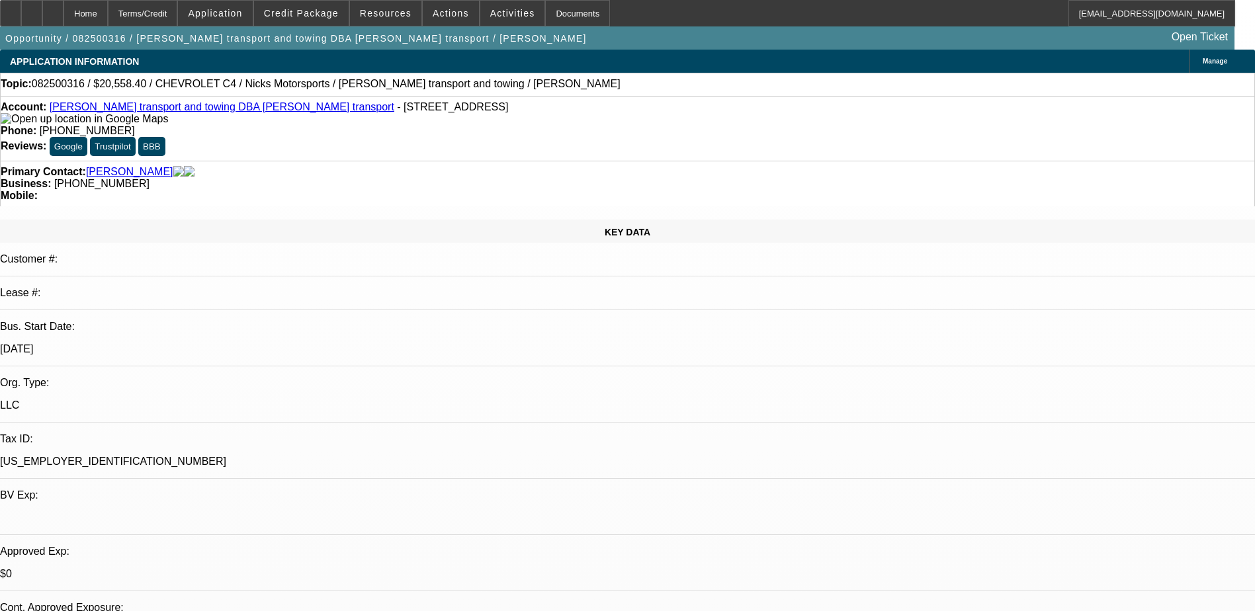
click at [1202, 64] on span "Manage" at bounding box center [1214, 61] width 24 height 7
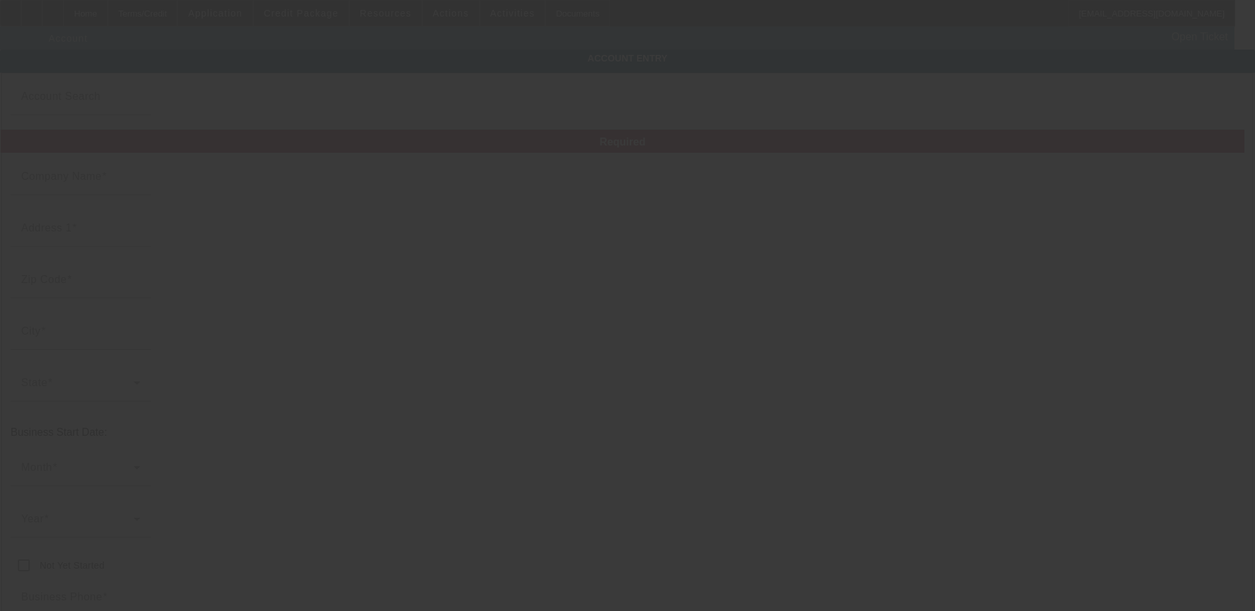
type input "Kendall transport and towing"
type input "7108 Leesville Rd"
type input "27703"
type input "Durham"
type input "(980) 833-9870"
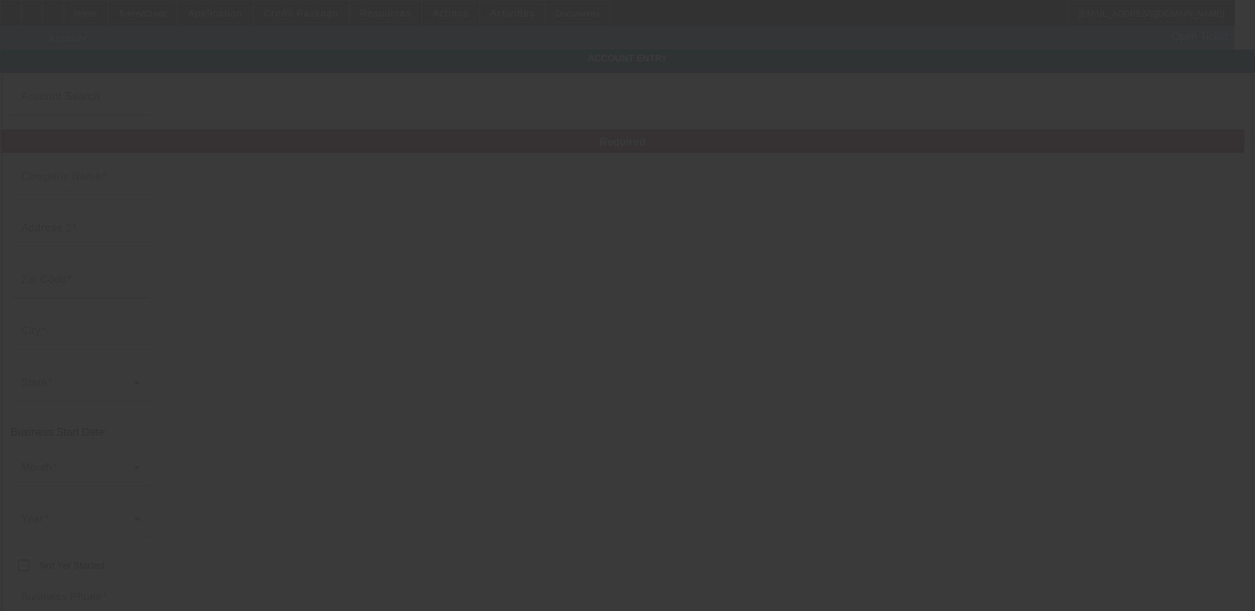
type input "Kendall transport"
type input "dixjames07@gmail.com"
type input "87-0843504"
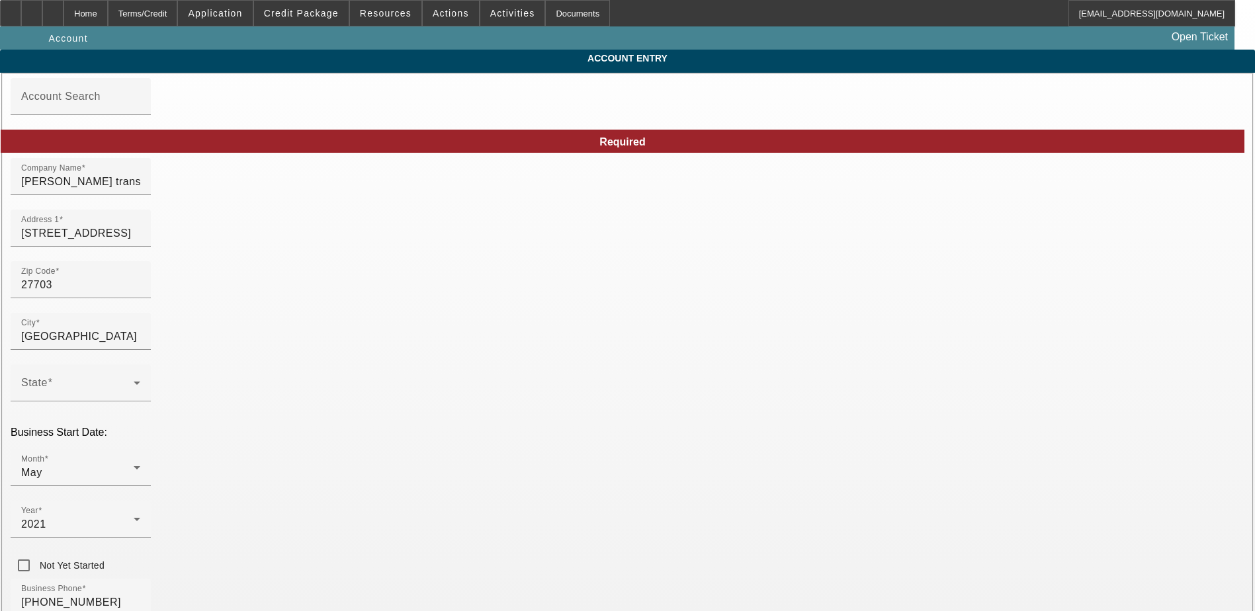
type input "8/12/2025"
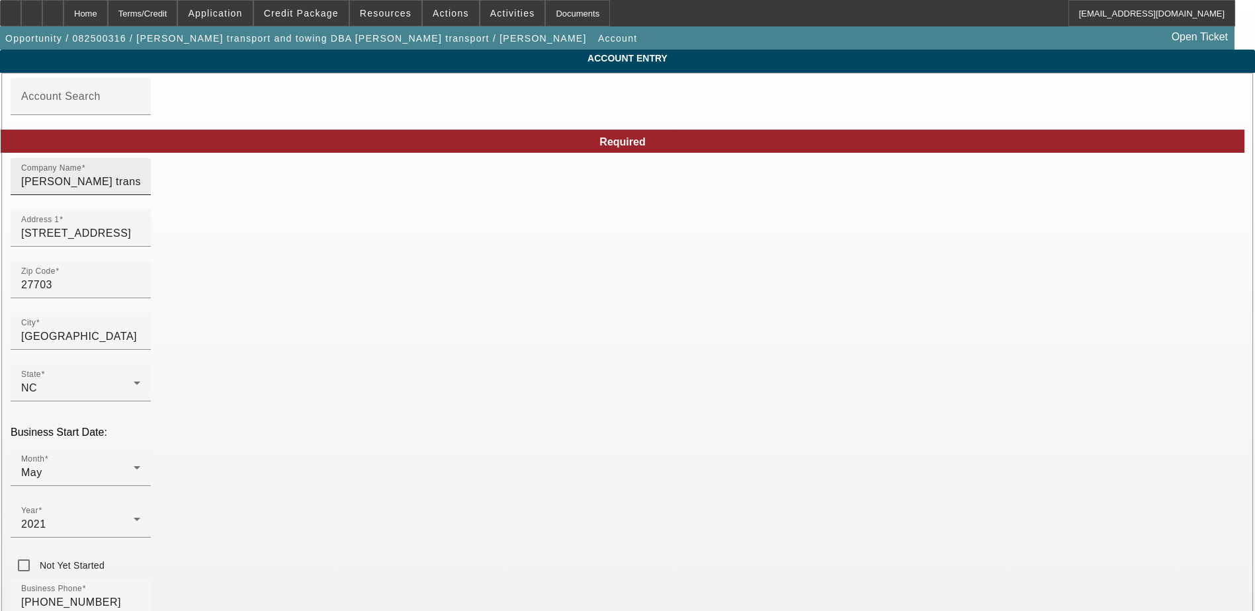
drag, startPoint x: 737, startPoint y: 185, endPoint x: 561, endPoint y: 184, distance: 176.6
click at [140, 189] on input "Kendall transport and towing" at bounding box center [80, 182] width 119 height 16
click at [140, 190] on input "Kendall Transport and towing" at bounding box center [80, 182] width 119 height 16
click at [140, 190] on input "Kendall Transport and Towing" at bounding box center [80, 182] width 119 height 16
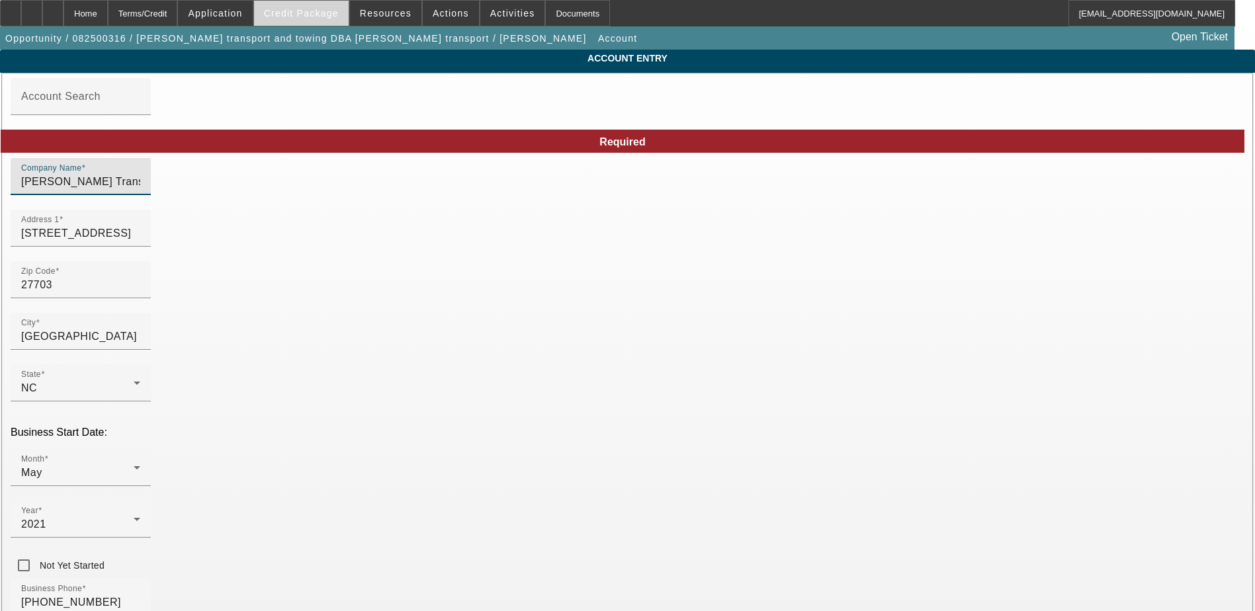
type input "Kendall Transport and Towing LLC"
click at [315, 16] on span "Credit Package" at bounding box center [301, 13] width 75 height 11
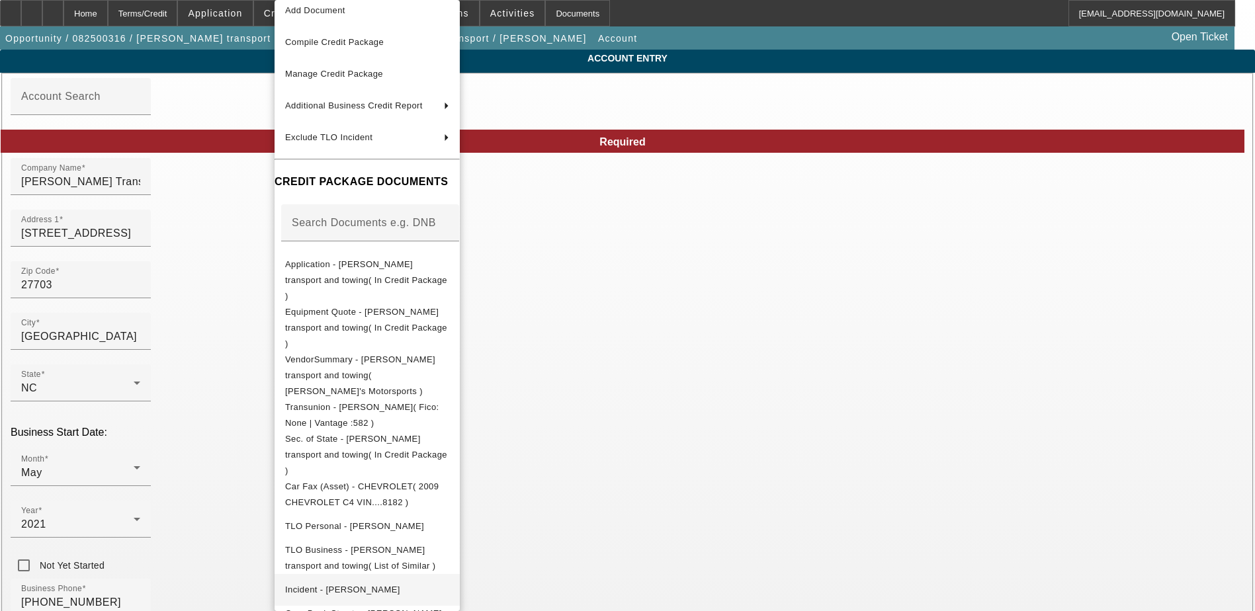
scroll to position [76, 0]
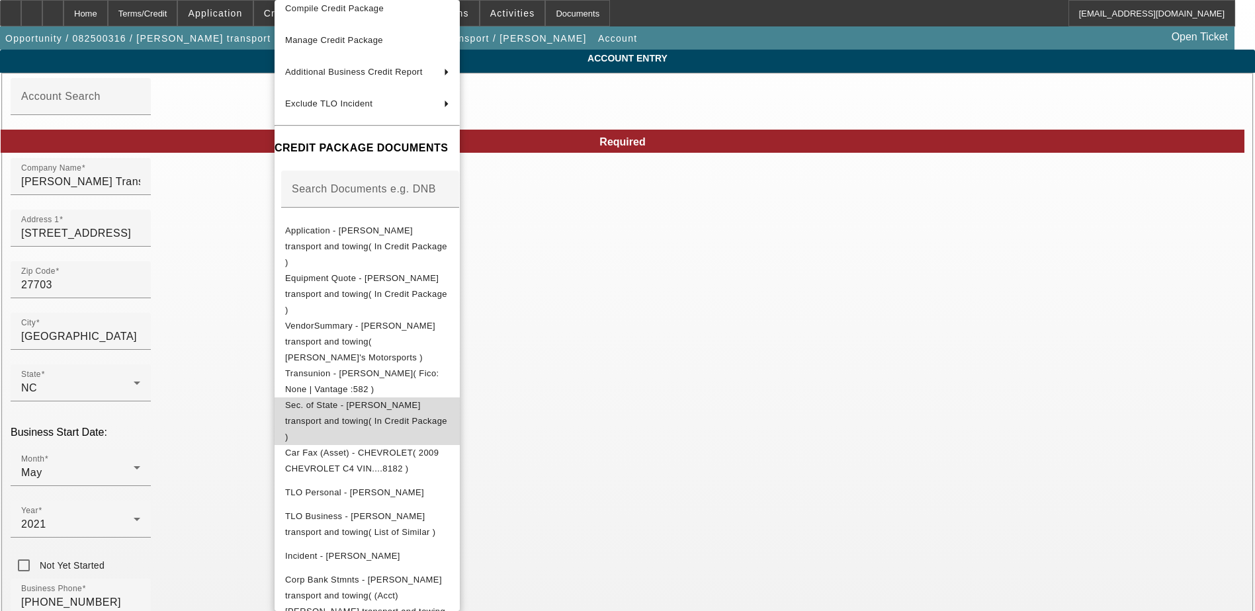
click at [384, 400] on span "Sec. of State - Kendall transport and towing( In Credit Package )" at bounding box center [366, 421] width 162 height 42
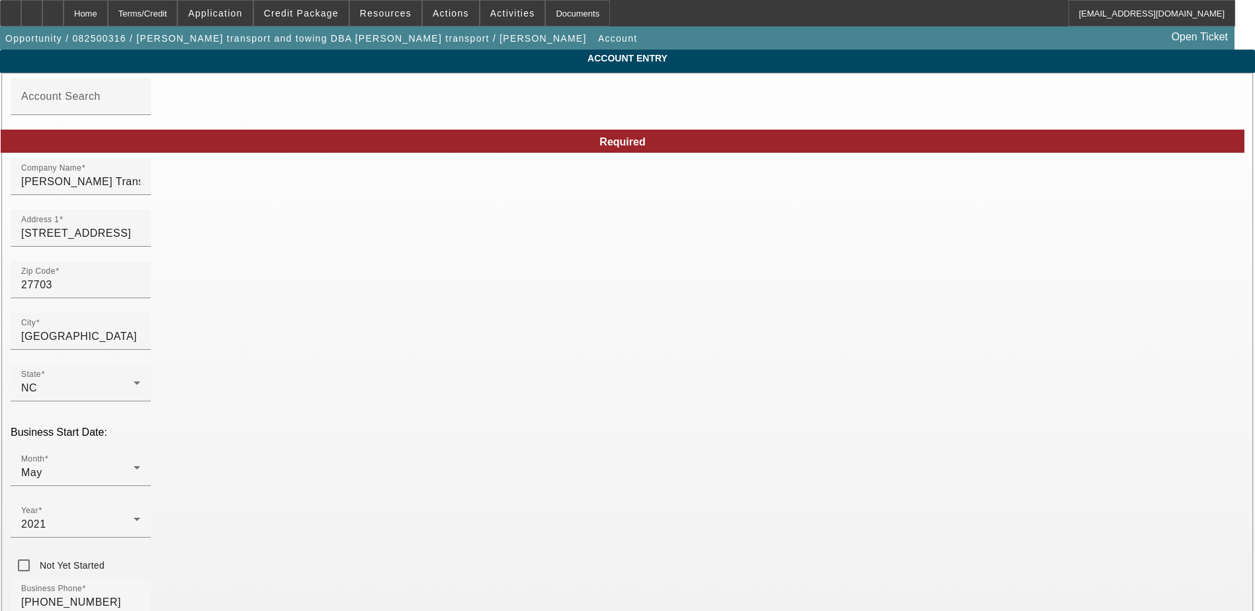
drag, startPoint x: 1154, startPoint y: 202, endPoint x: 1128, endPoint y: 263, distance: 65.5
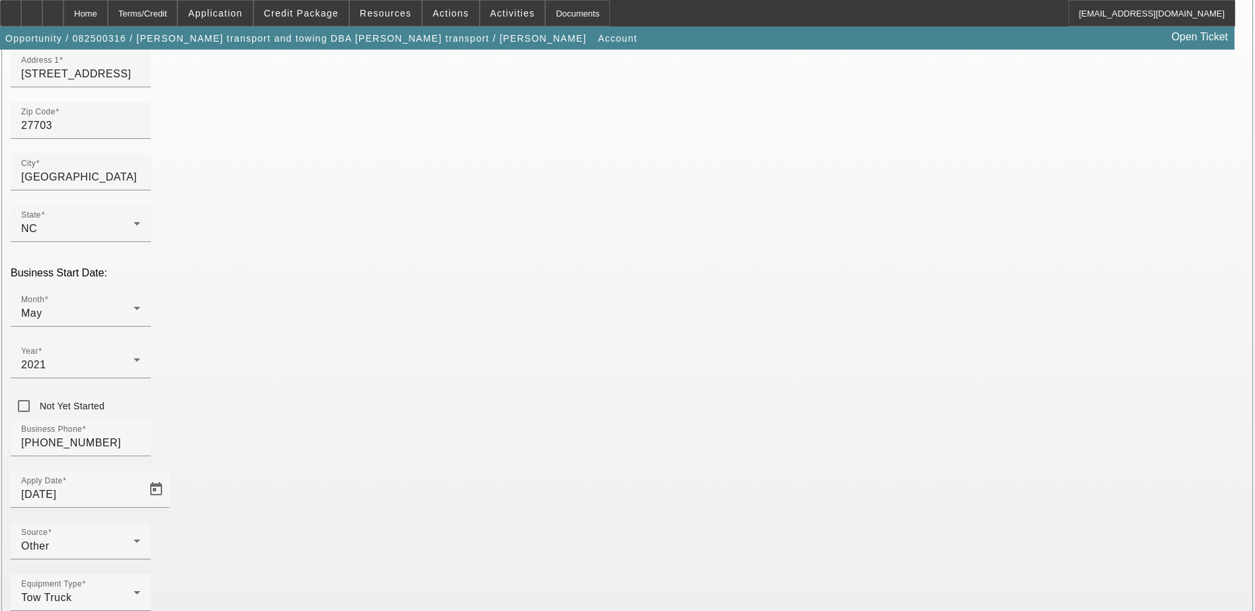
scroll to position [169, 0]
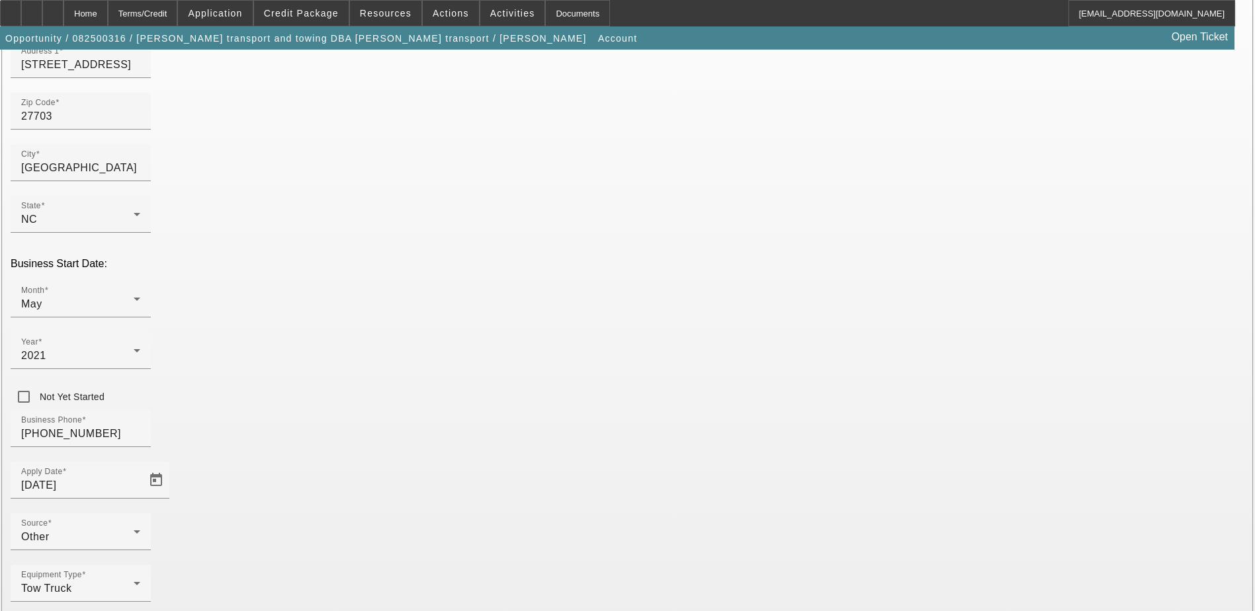
click at [134, 529] on div "Other" at bounding box center [77, 537] width 112 height 16
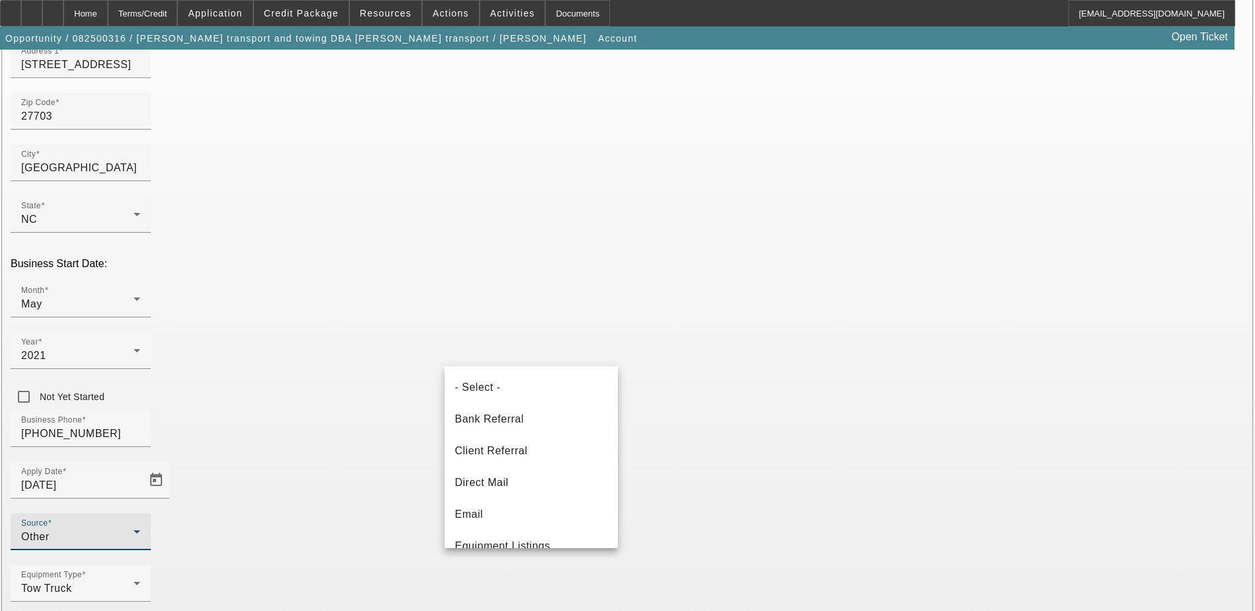
scroll to position [274, 0]
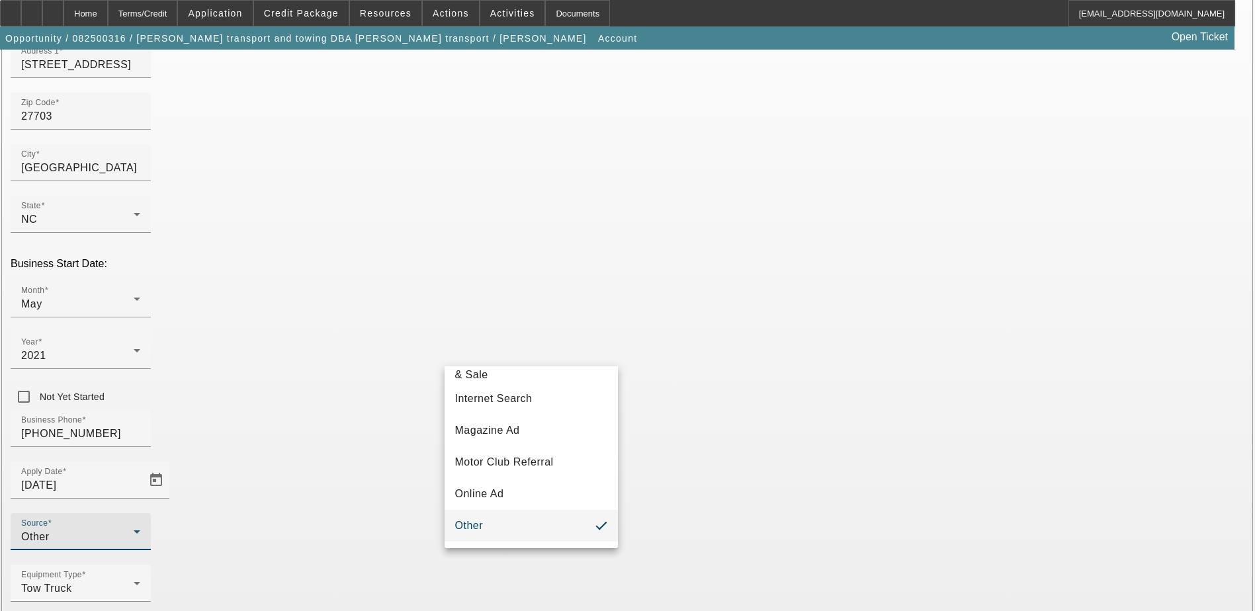
click at [729, 493] on div at bounding box center [627, 305] width 1255 height 611
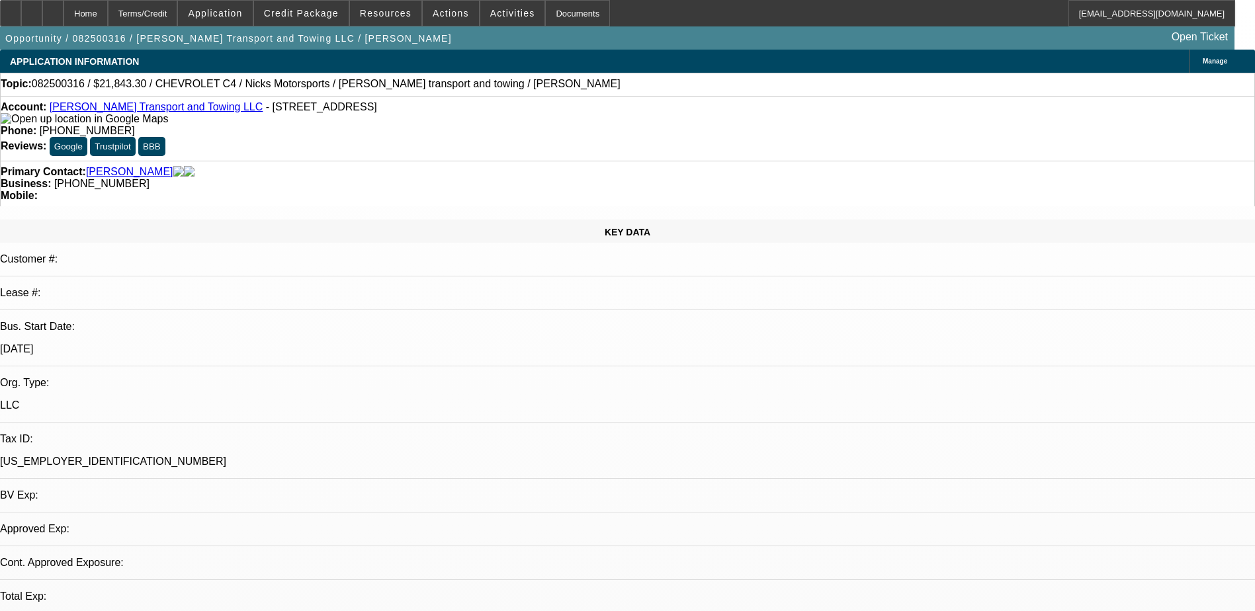
select select "0.15"
select select "2"
select select "0.1"
select select "4"
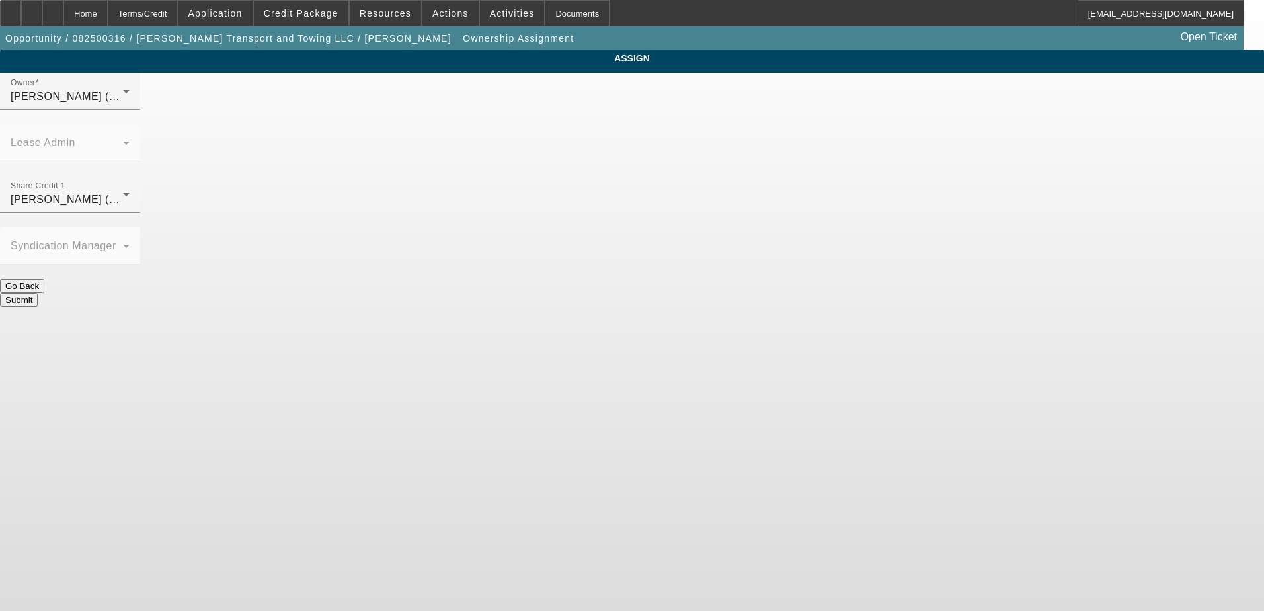
drag, startPoint x: 726, startPoint y: 321, endPoint x: 726, endPoint y: 314, distance: 7.3
click at [728, 321] on body "Home Terms/Credit Application Credit Package Resources Actions Activities Docum…" at bounding box center [632, 305] width 1264 height 611
click at [123, 104] on div "D'Aquila, Philip (Lvl 6)" at bounding box center [67, 97] width 112 height 16
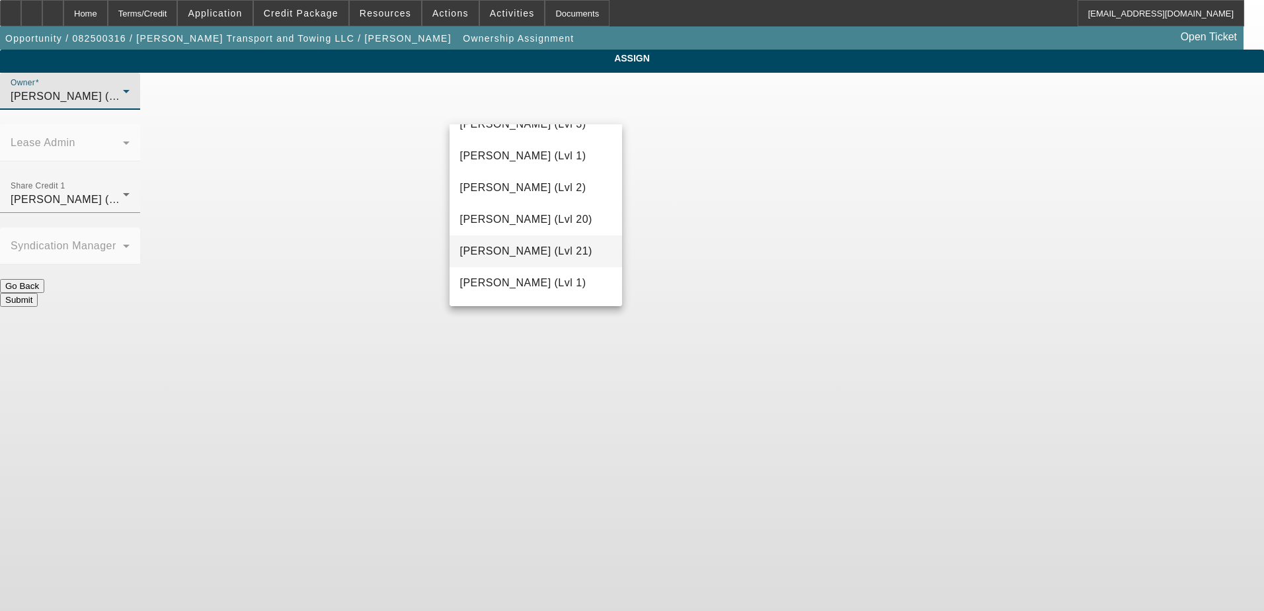
scroll to position [529, 0]
click at [554, 220] on span "Gaizutis, Lucas (Lvl 2)" at bounding box center [523, 220] width 126 height 16
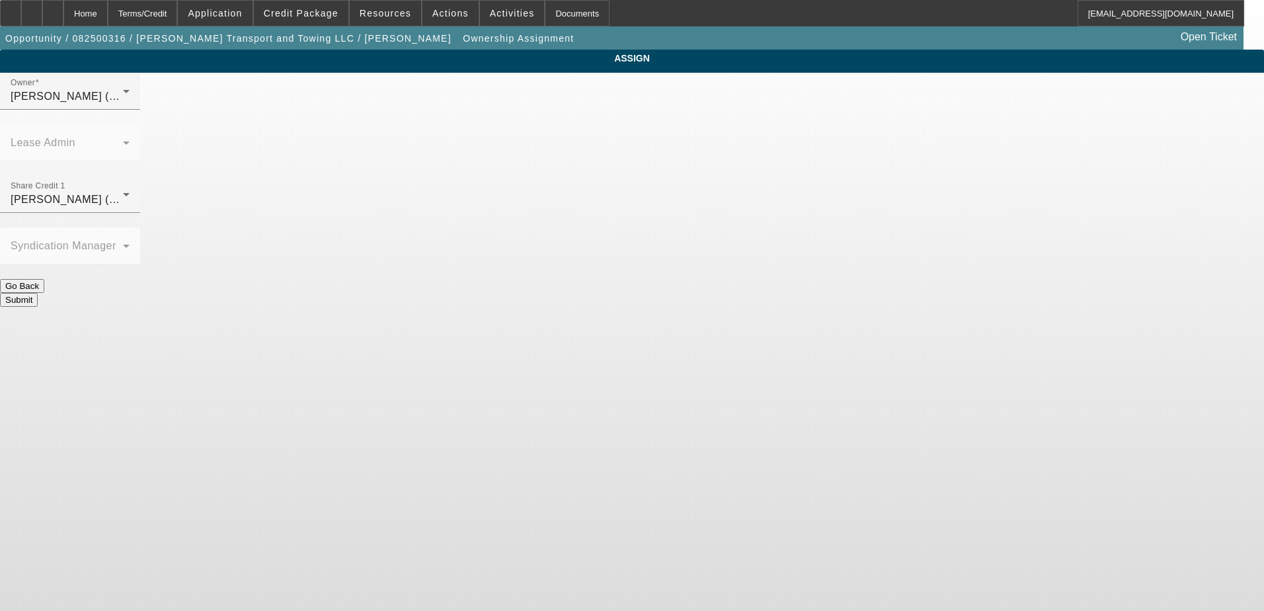
click at [594, 276] on body "Home Terms/Credit Application Credit Package Resources Actions Activities Docum…" at bounding box center [632, 305] width 1264 height 611
click at [123, 192] on div "Gaizutis, Lucas (Lvl 2)" at bounding box center [67, 200] width 112 height 16
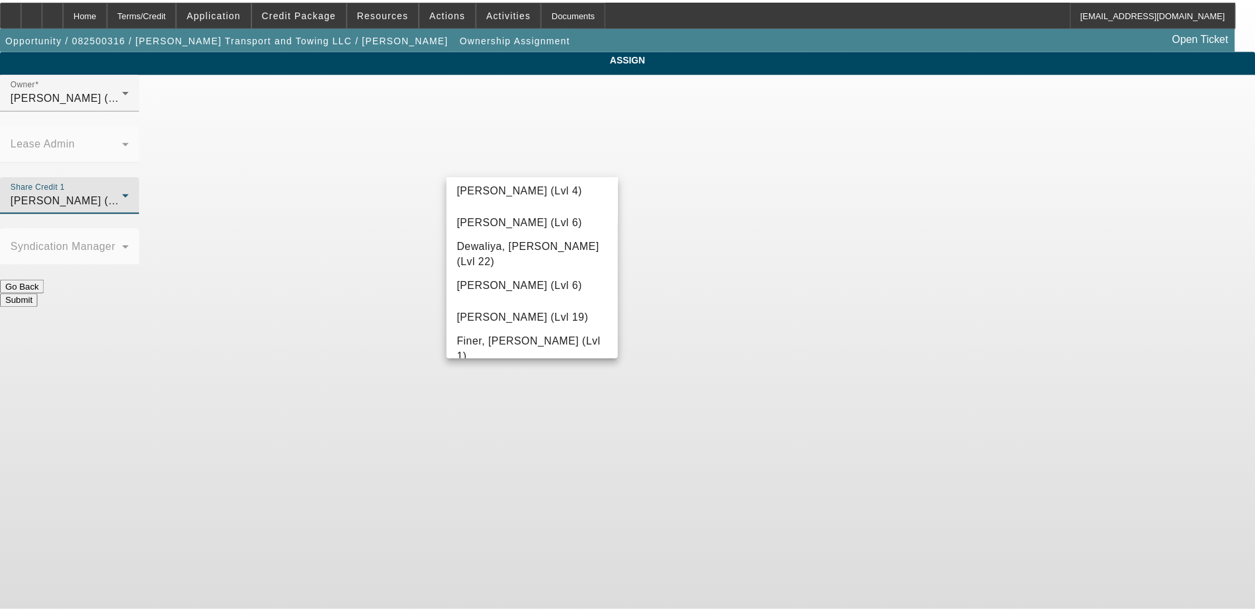
scroll to position [260, 0]
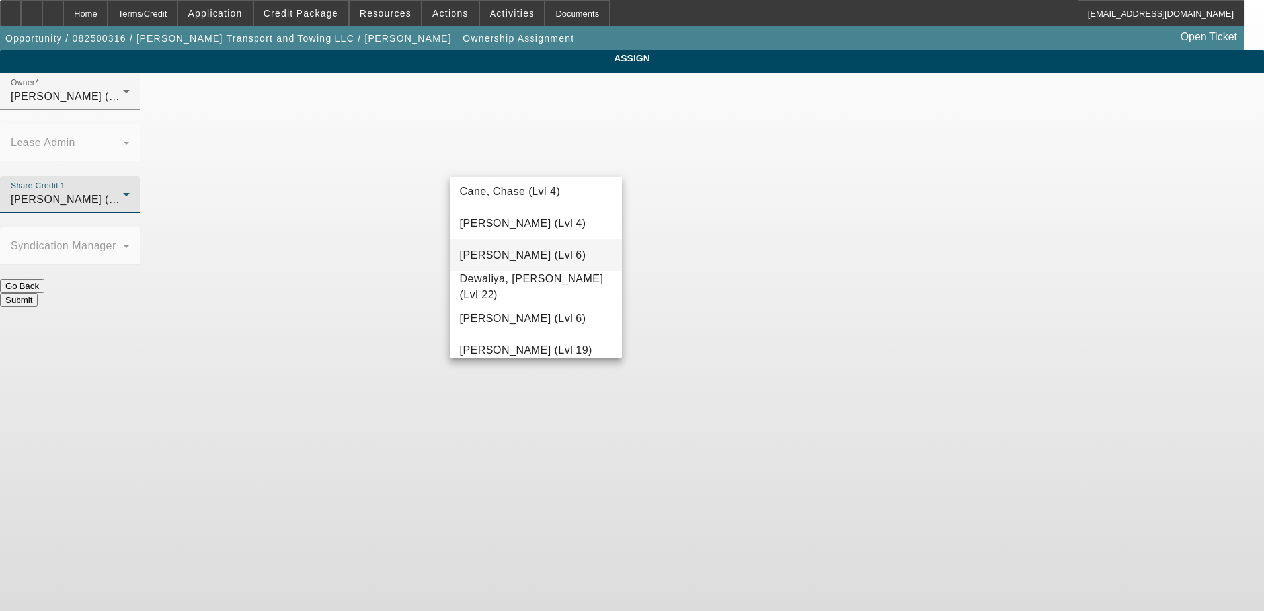
click at [546, 261] on span "D'Aquila, Philip (Lvl 6)" at bounding box center [523, 255] width 126 height 16
click at [774, 320] on body "Home Terms/Credit Application Credit Package Resources Actions Activities Docum…" at bounding box center [632, 305] width 1264 height 611
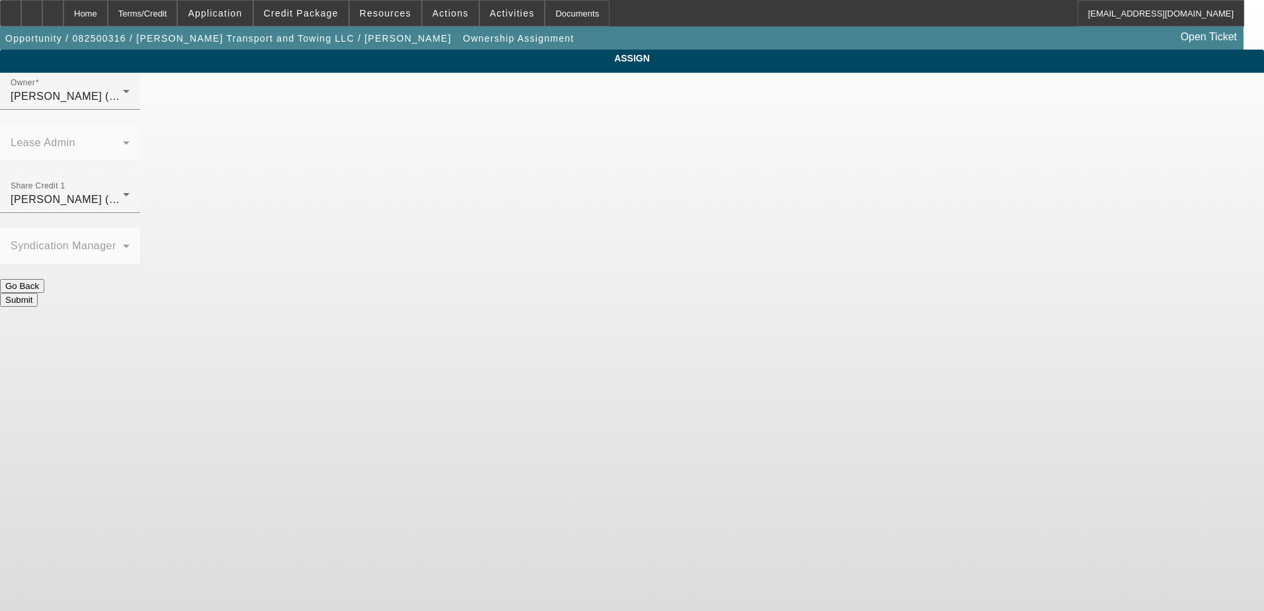
click at [38, 293] on button "Submit" at bounding box center [19, 300] width 38 height 14
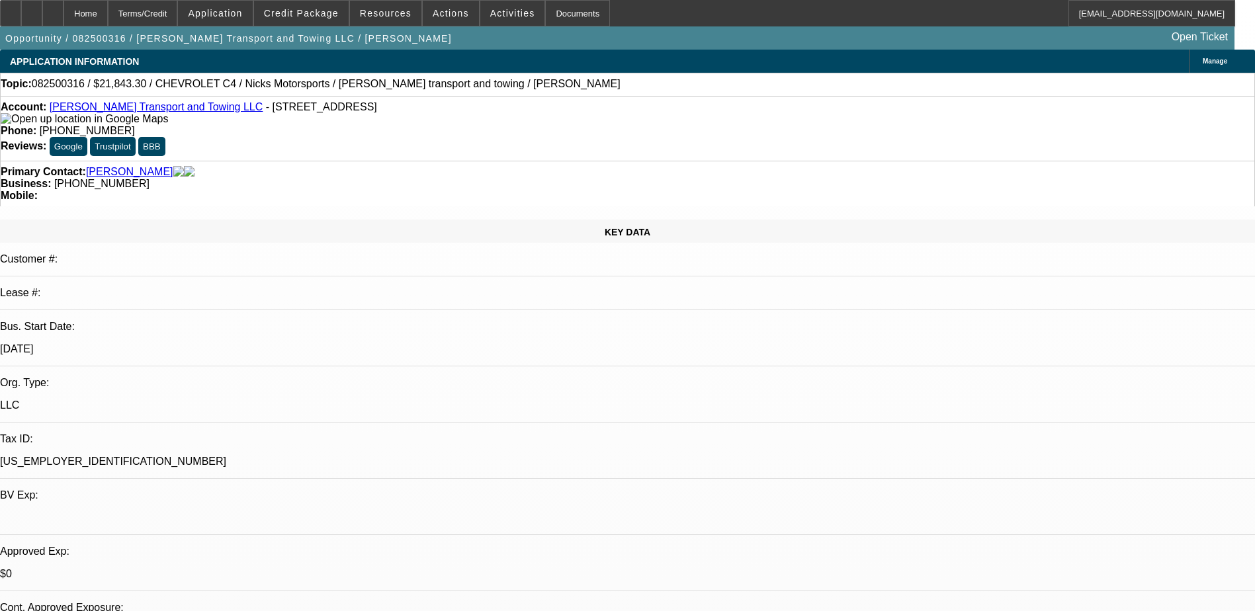
select select "0.15"
select select "2"
select select "0.1"
select select "4"
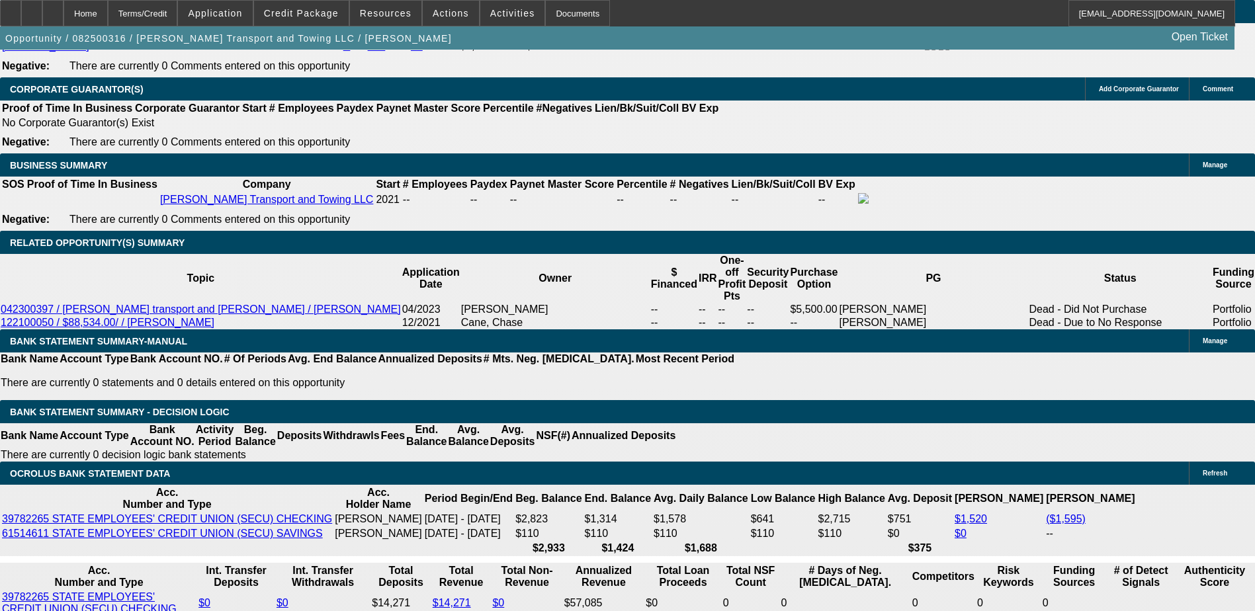
scroll to position [2116, 0]
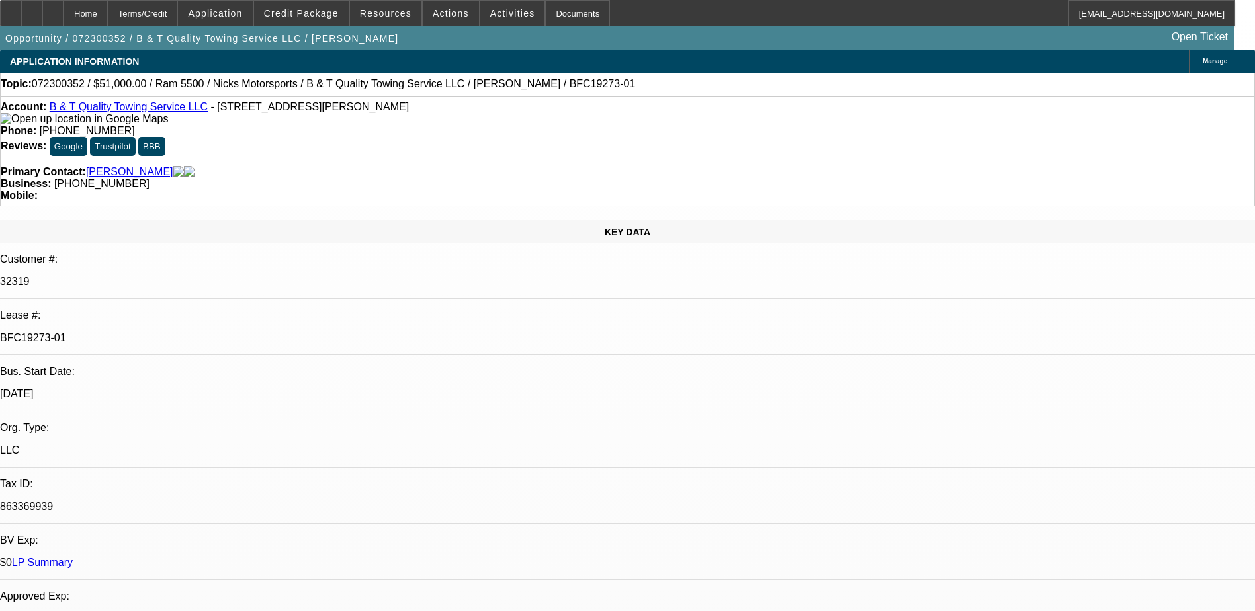
select select "0"
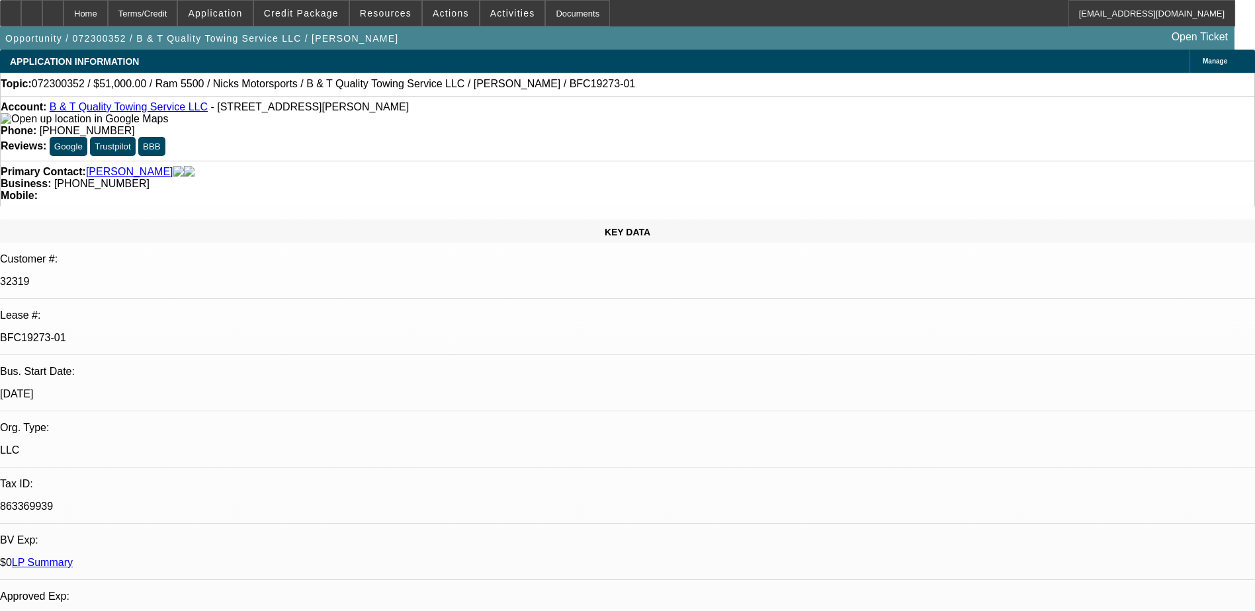
select select "0.1"
select select "0"
select select "0.1"
select select "0.2"
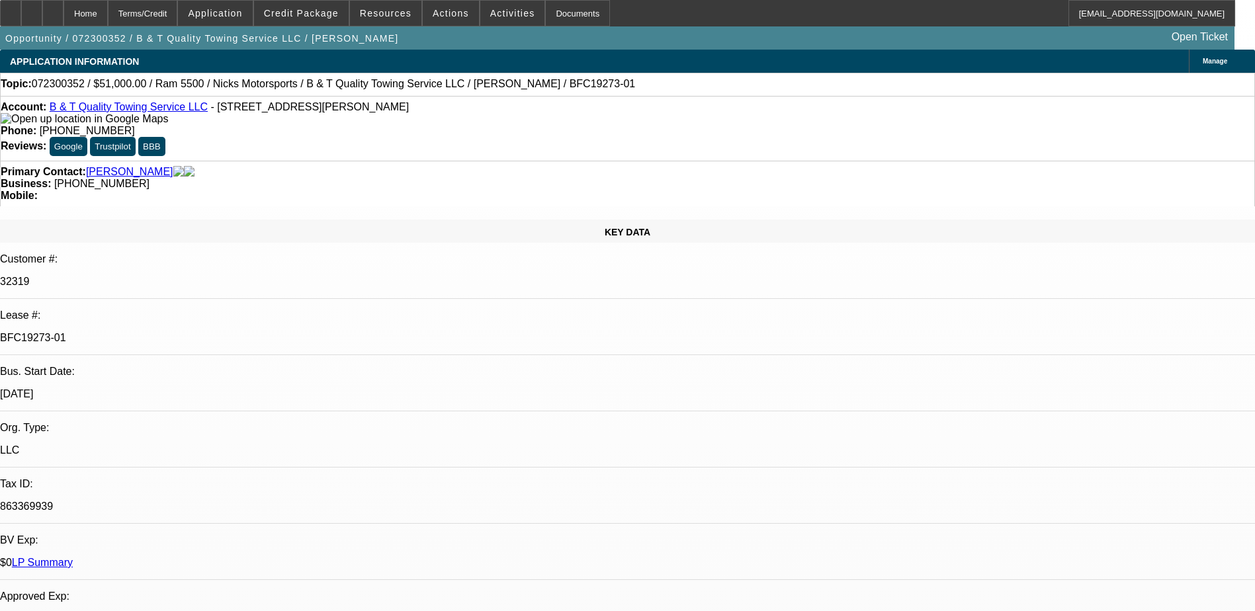
select select "0"
select select "0.1"
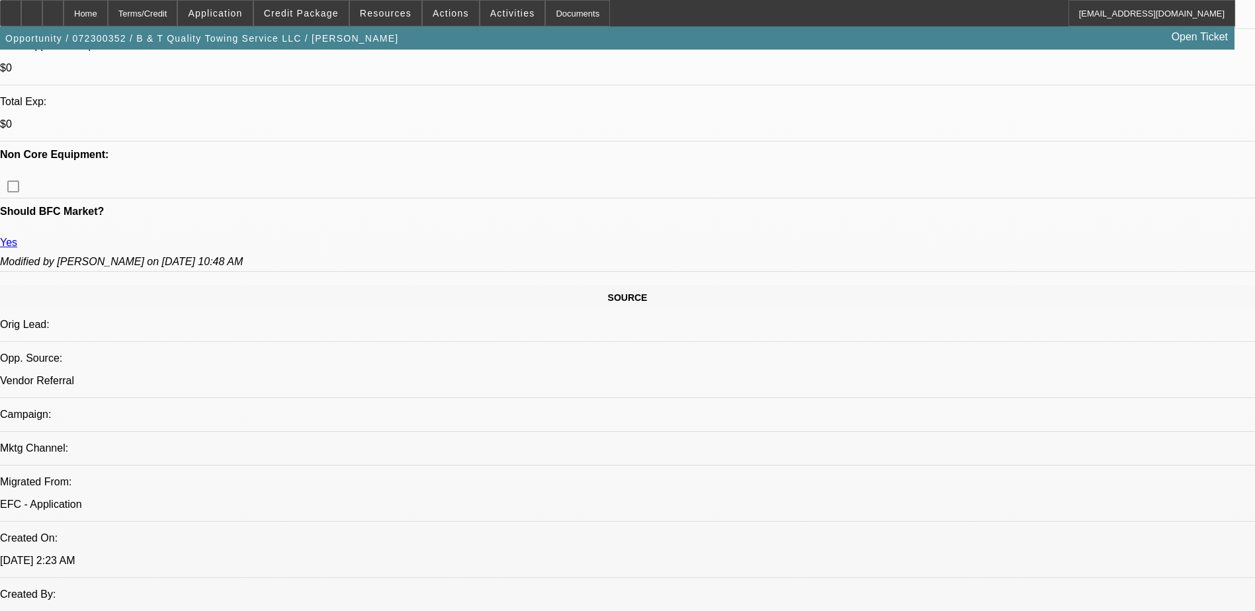
select select "1"
select select "6"
select select "1"
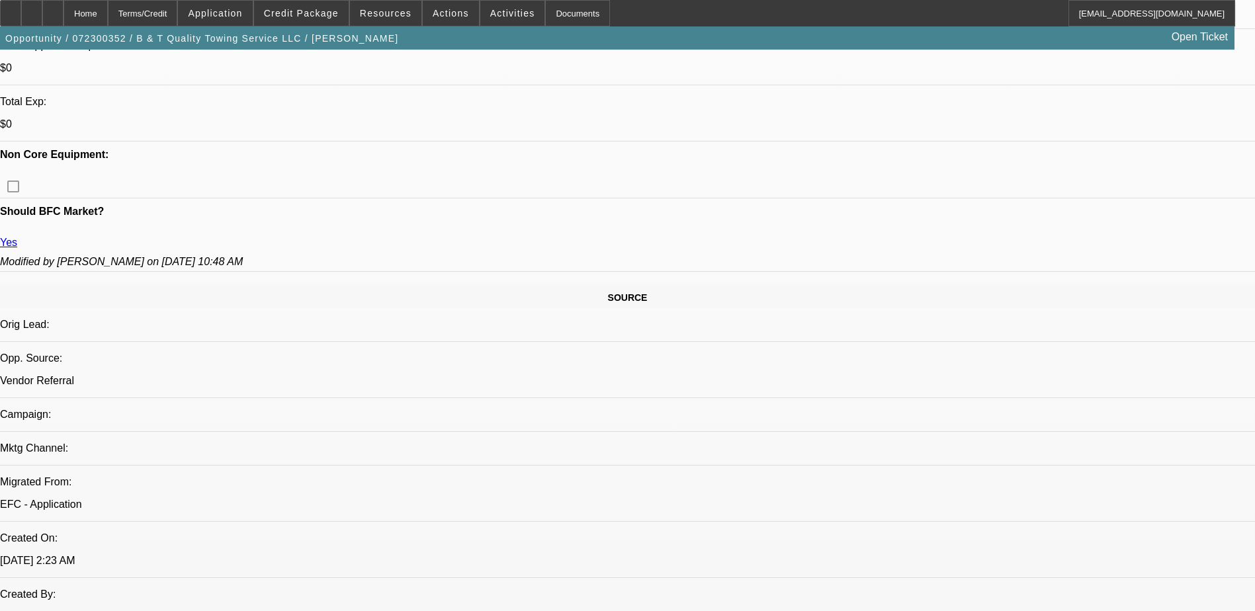
select select "4"
select select "1"
select select "4"
select select "1"
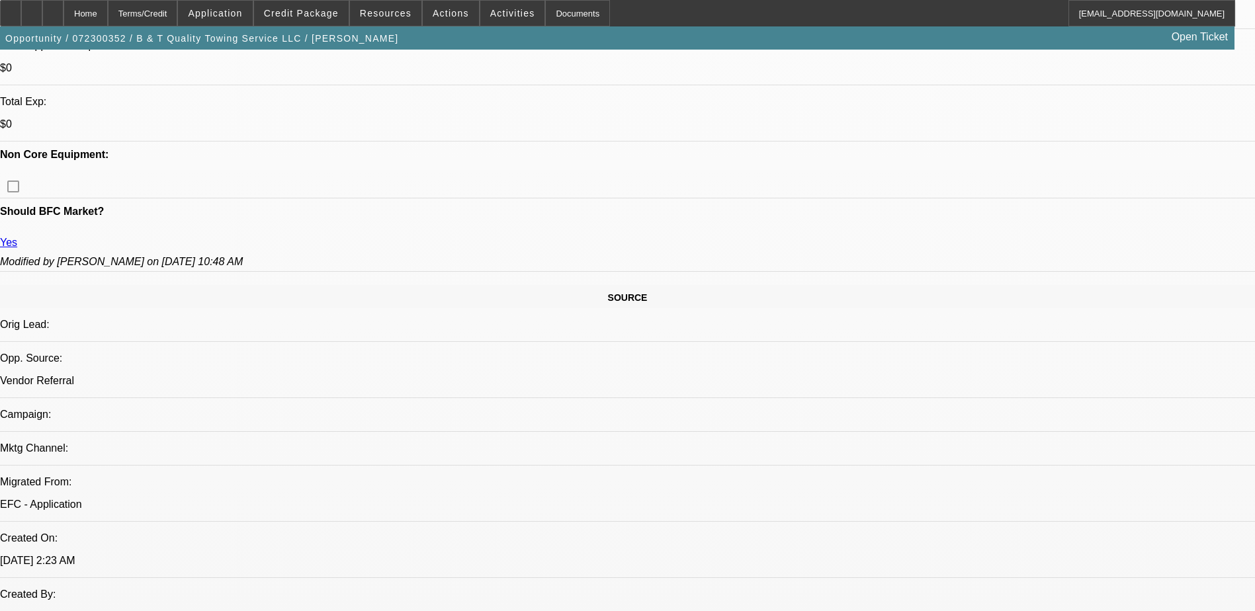
select select "1"
select select "4"
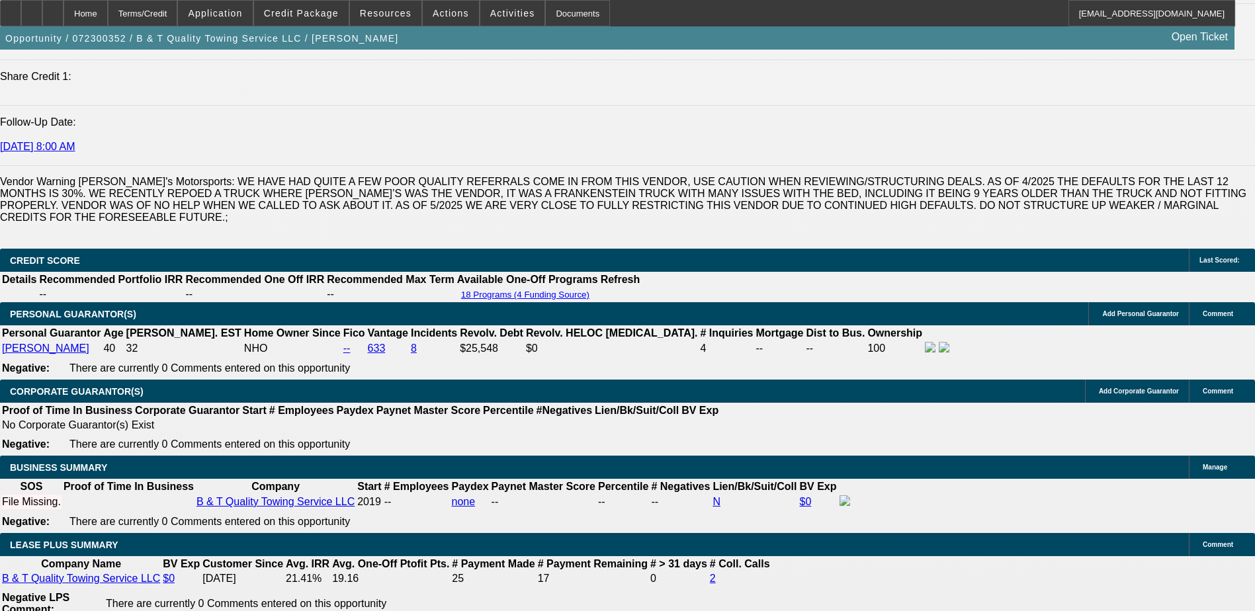
scroll to position [1852, 0]
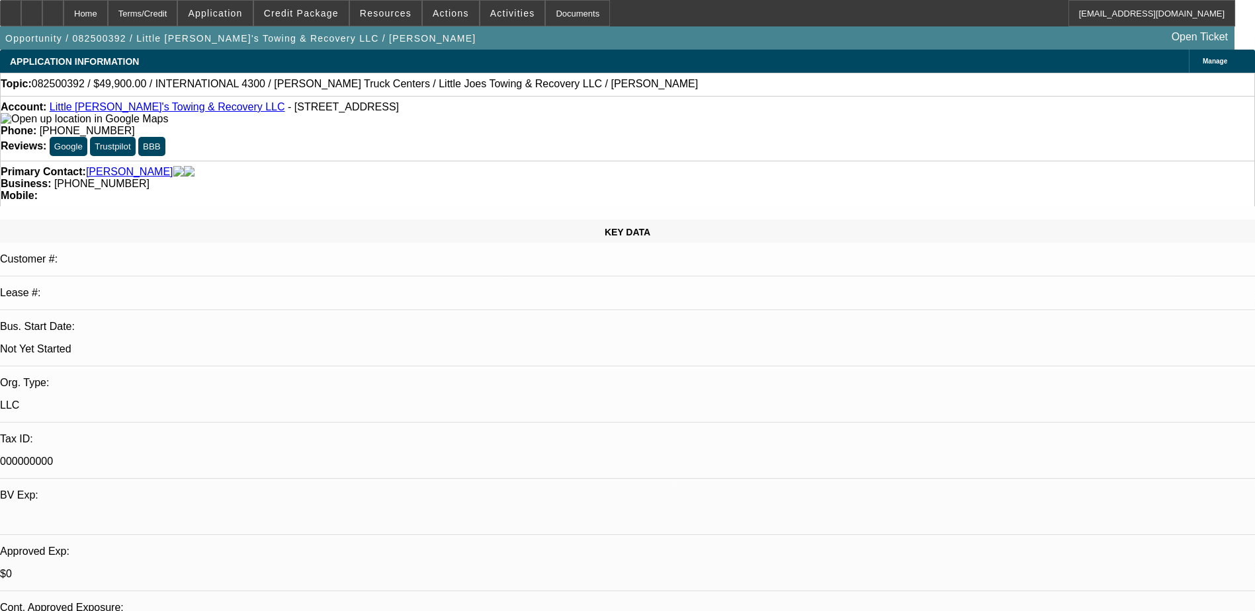
select select "0"
select select "0.1"
select select "0"
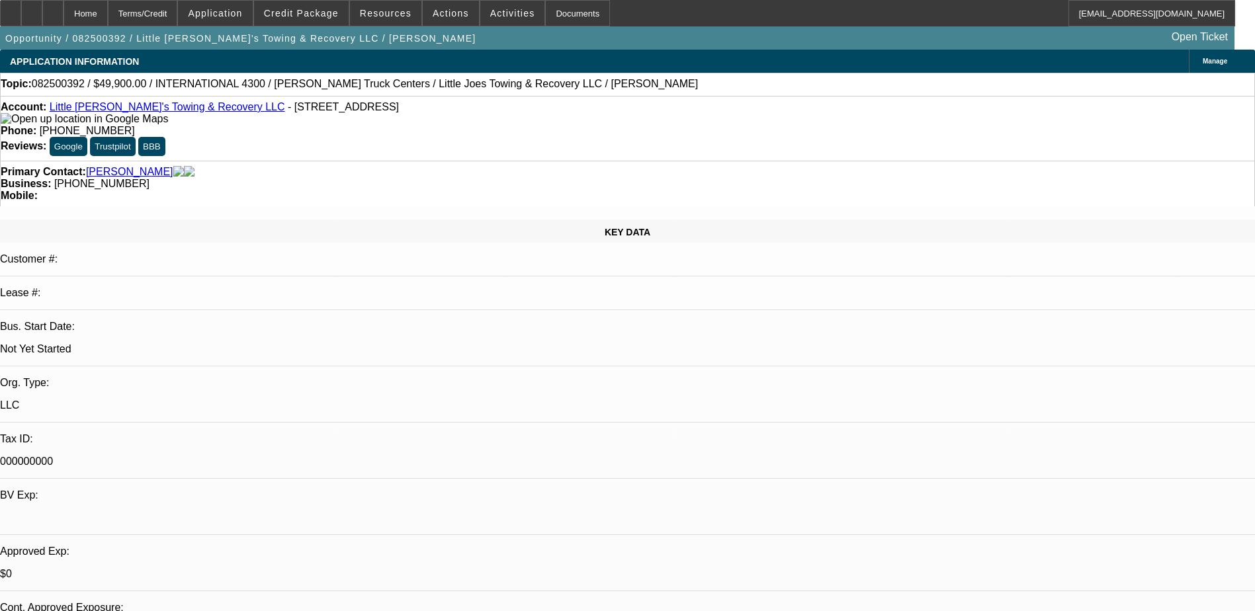
select select "0.1"
select select "1"
select select "4"
select select "1"
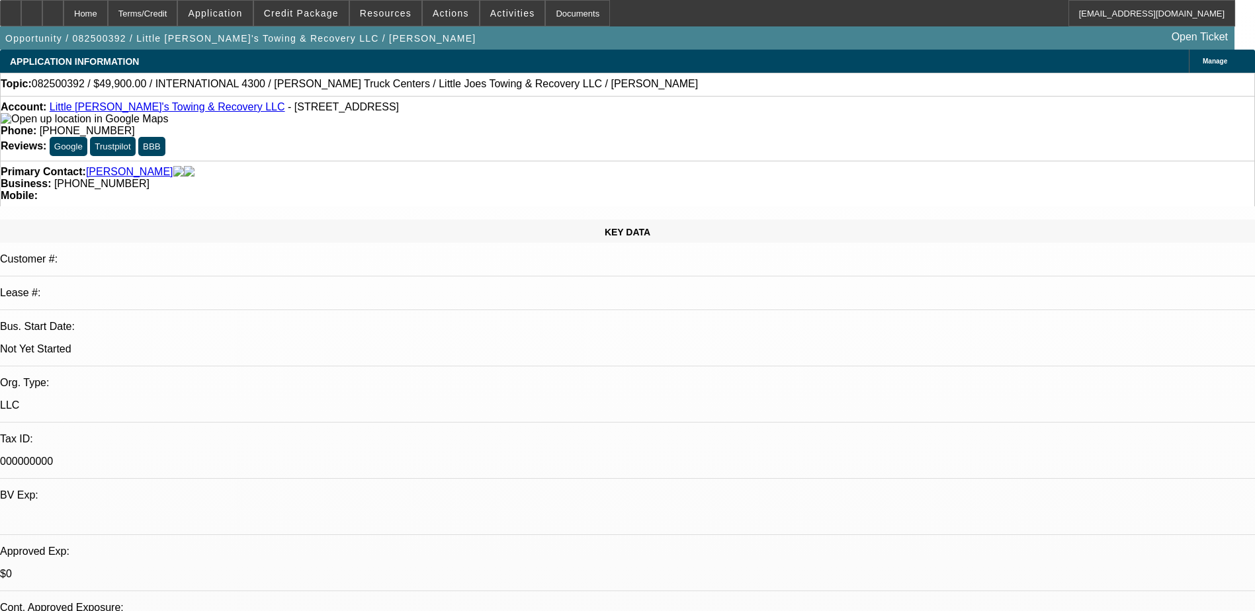
select select "1"
select select "4"
click at [42, 8] on div at bounding box center [31, 13] width 21 height 26
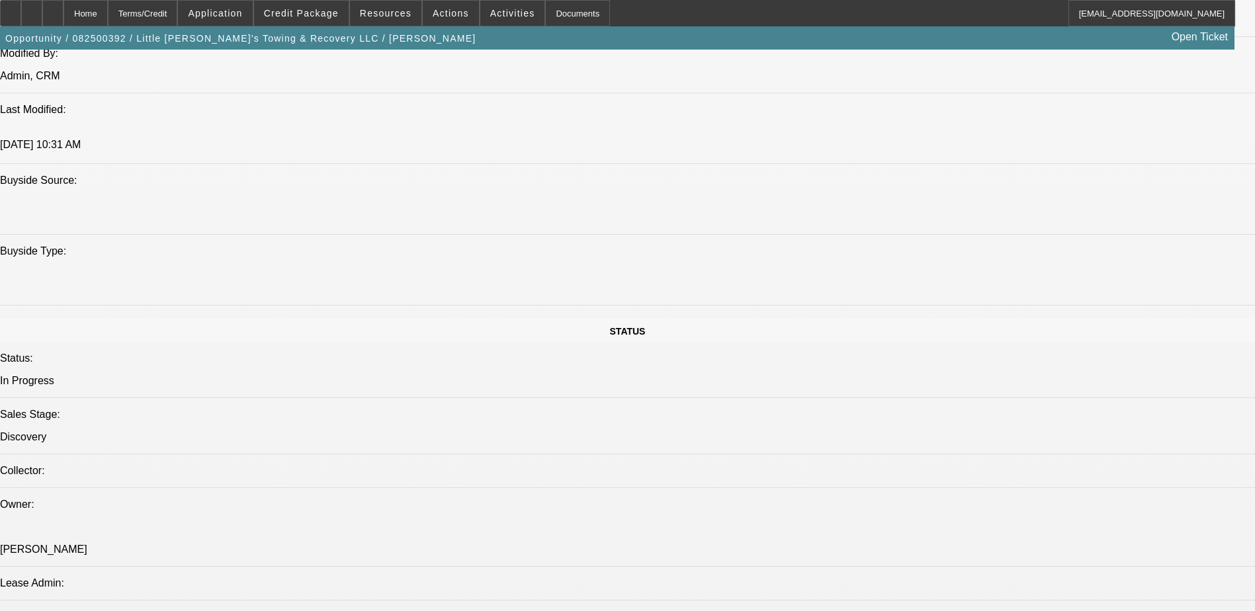
scroll to position [1323, 0]
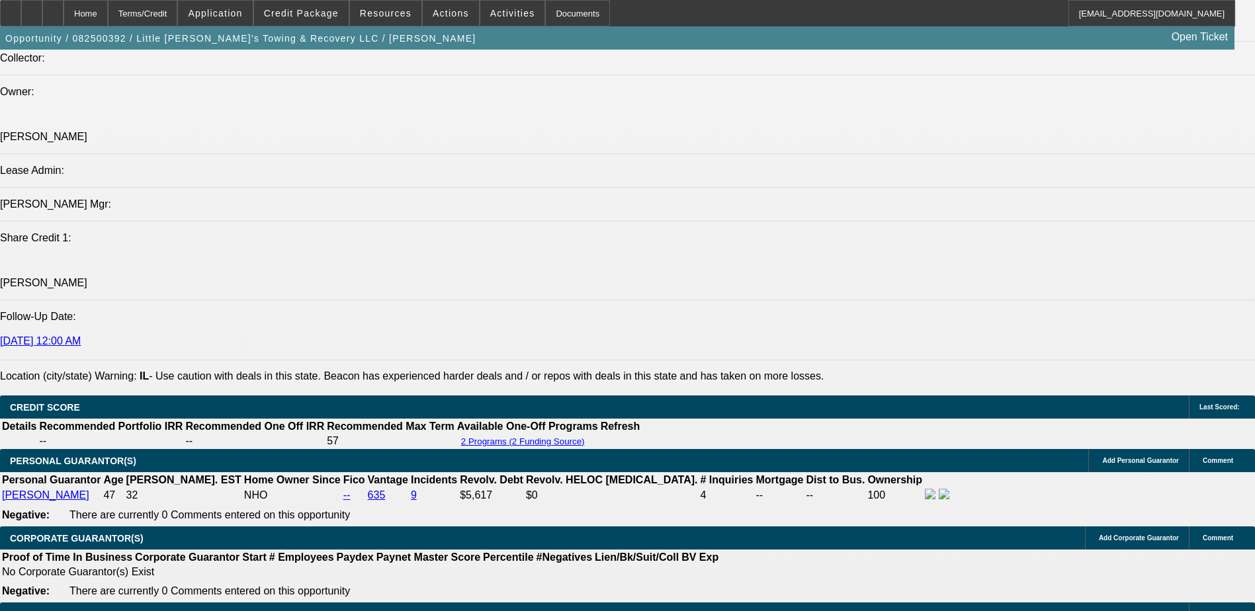
scroll to position [1719, 0]
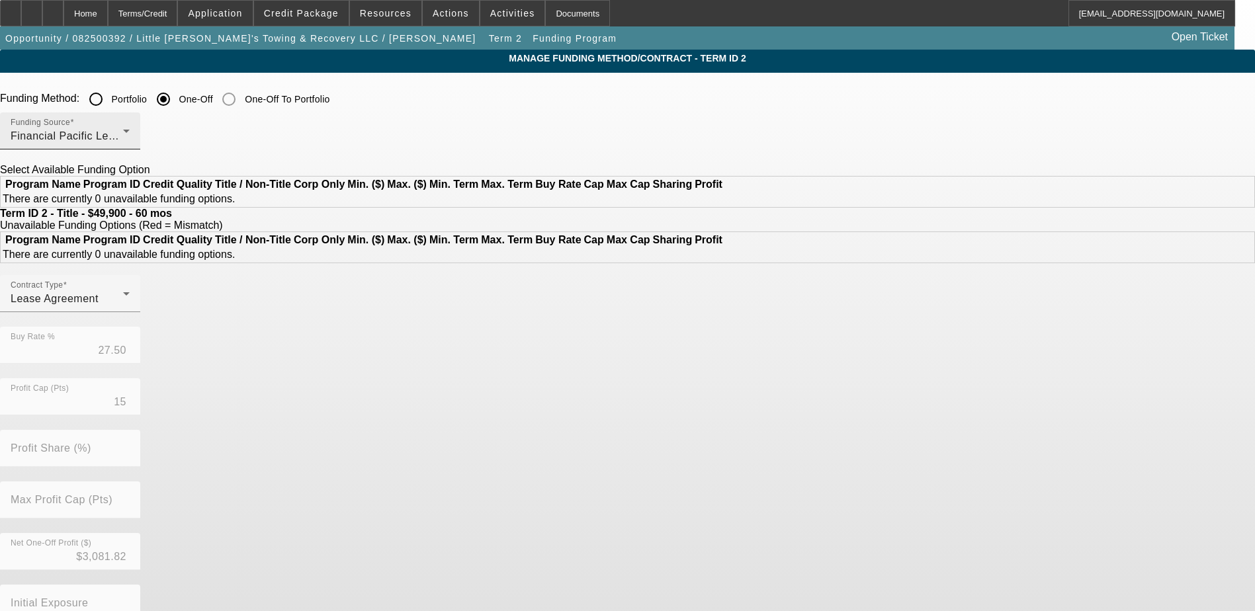
click at [160, 134] on span "Financial Pacific Leasing, Inc." at bounding box center [85, 135] width 149 height 11
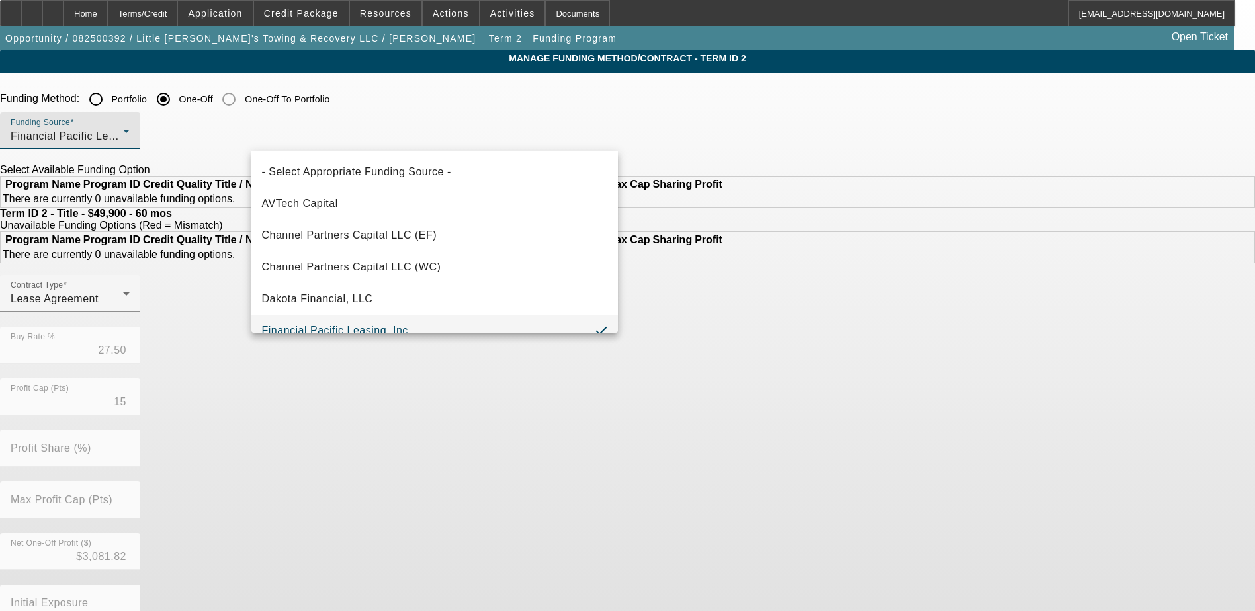
scroll to position [14, 0]
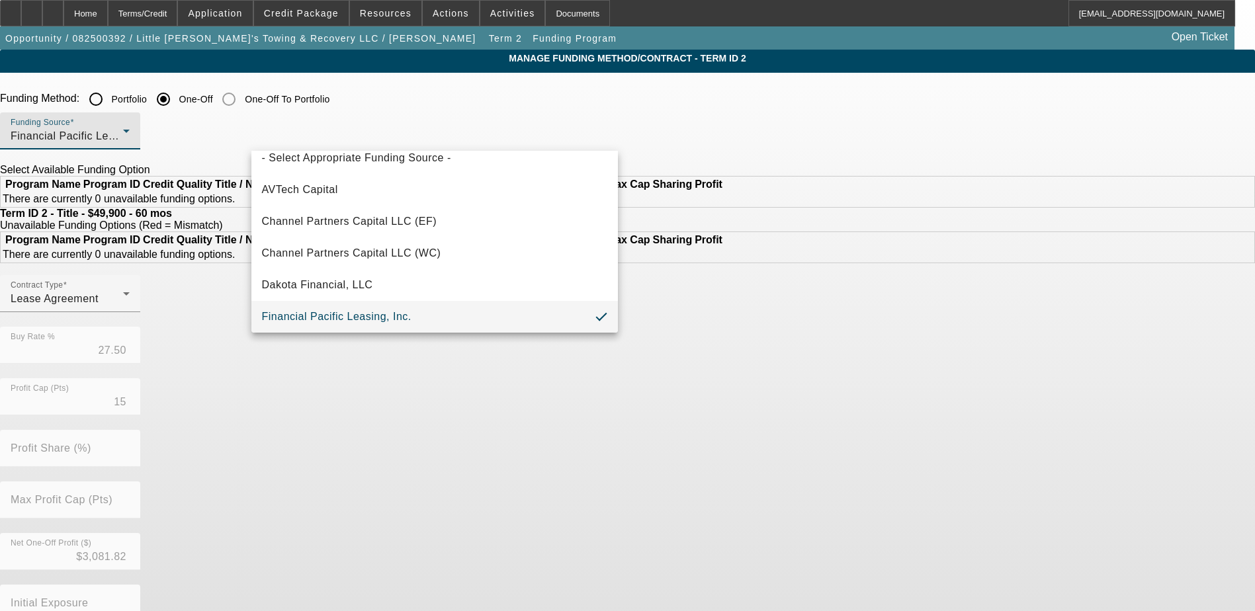
click at [335, 103] on div at bounding box center [627, 305] width 1255 height 611
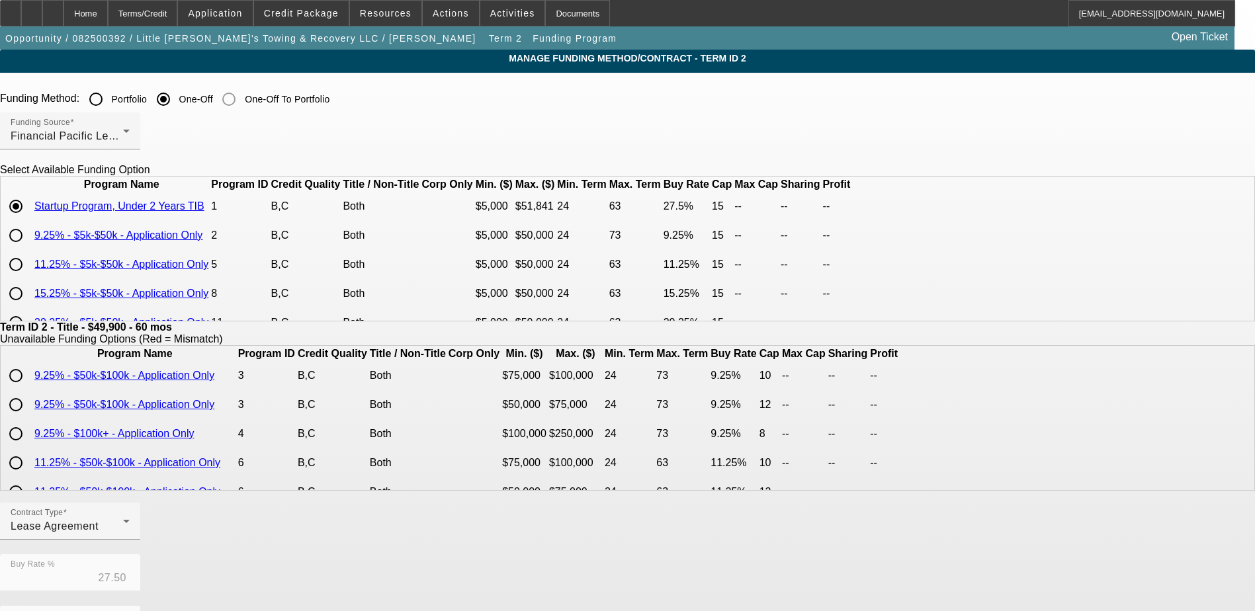
click at [109, 104] on input "Portfolio" at bounding box center [96, 99] width 26 height 26
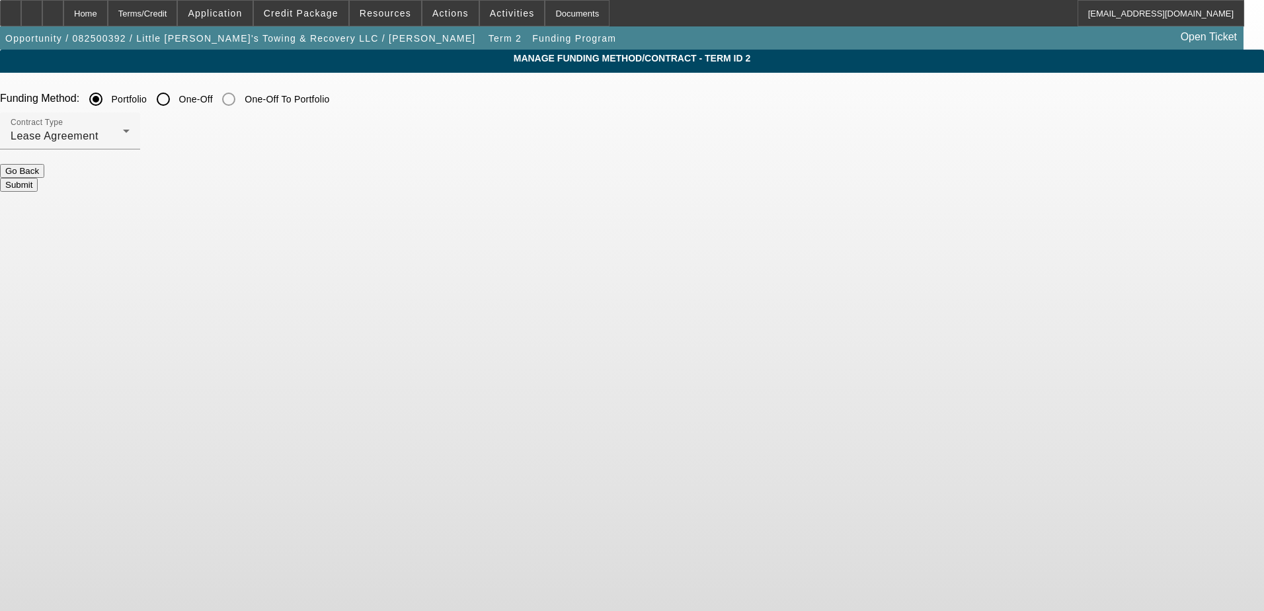
click at [549, 188] on form "Funding Method: Portfolio One-Off One-Off To Portfolio Contract Type Lease Agre…" at bounding box center [632, 145] width 1264 height 118
drag, startPoint x: 549, startPoint y: 188, endPoint x: 540, endPoint y: 172, distance: 18.1
click at [38, 178] on button "Submit" at bounding box center [19, 185] width 38 height 14
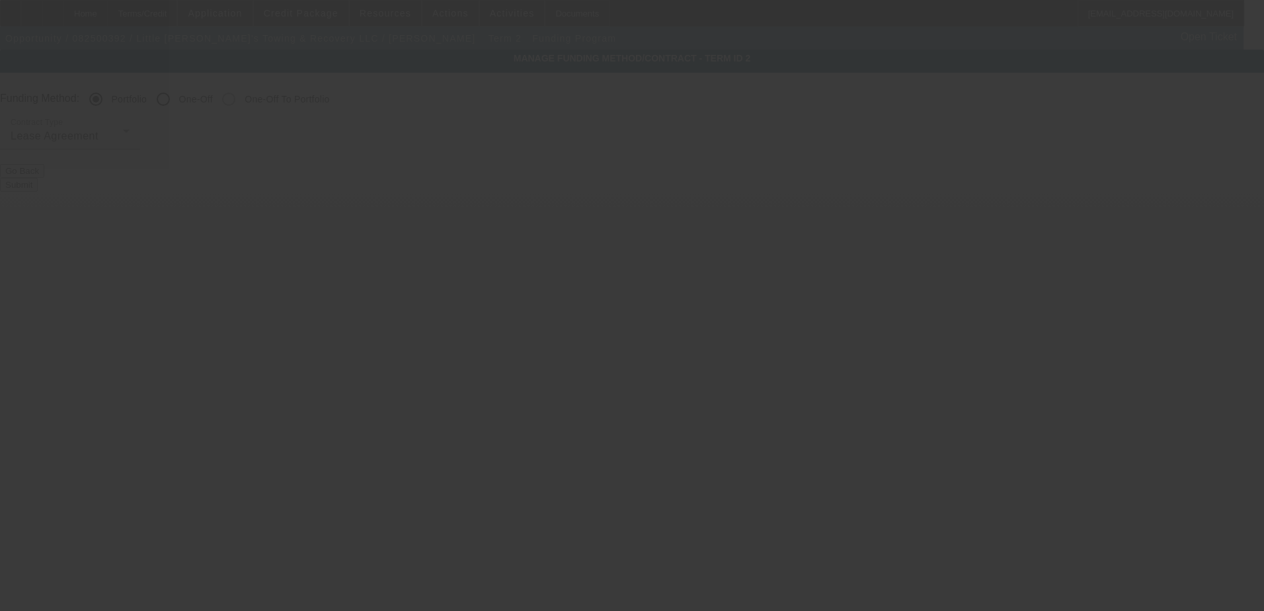
radio input "false"
radio input "true"
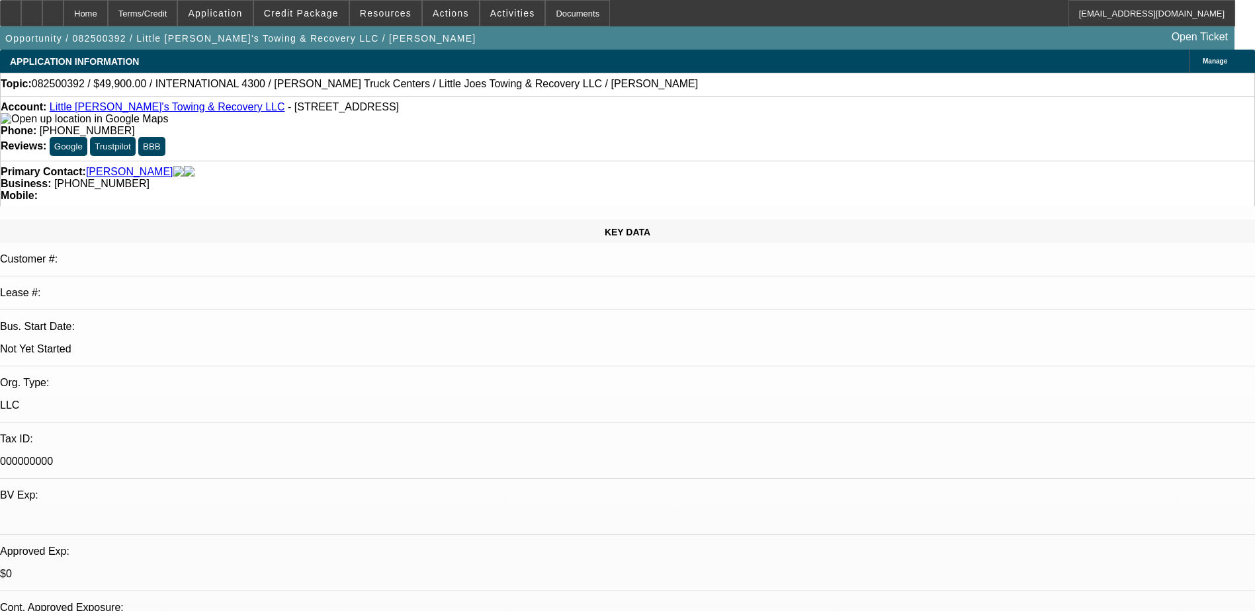
select select "0"
select select "0.1"
select select "4"
select select "0"
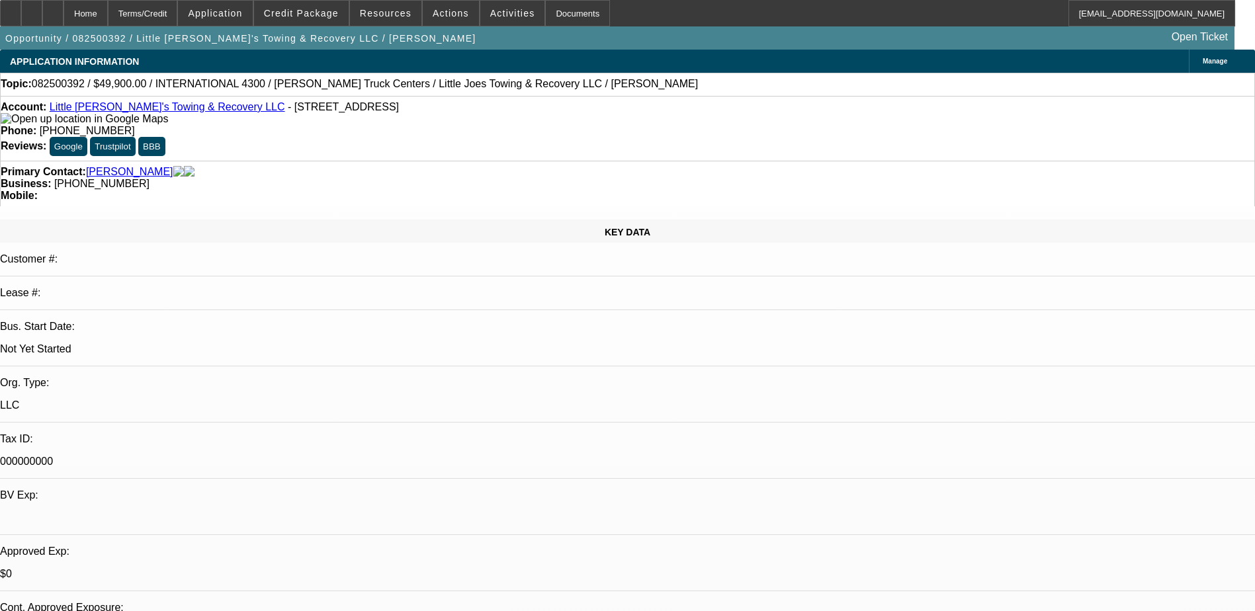
select select "0"
select select "0.1"
select select "4"
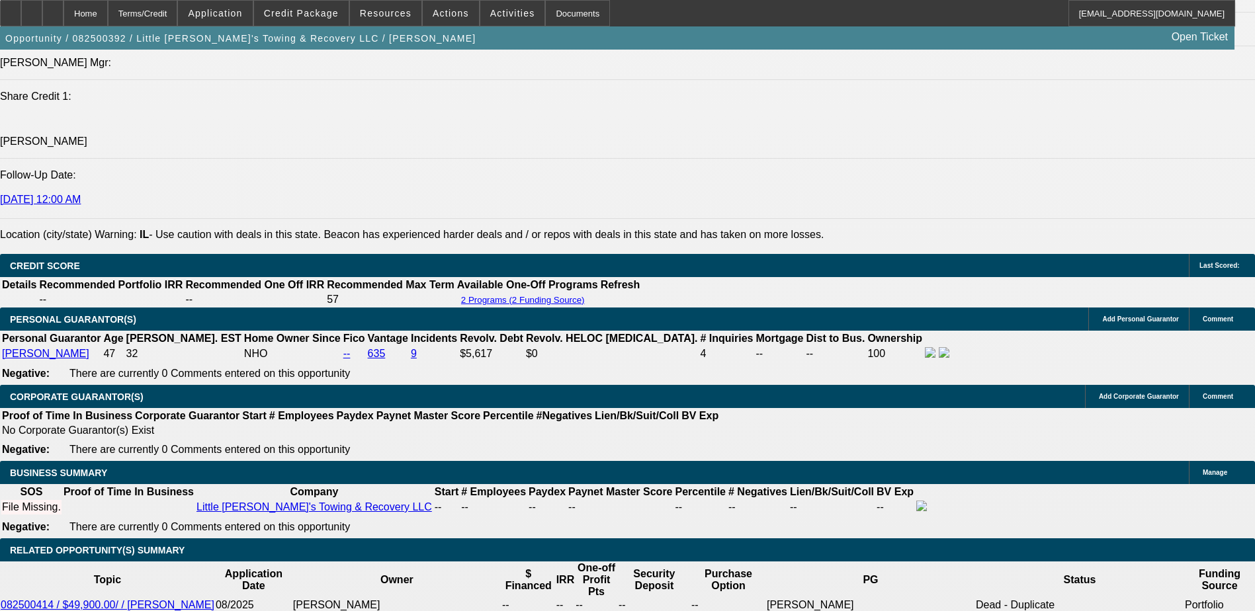
scroll to position [1719, 0]
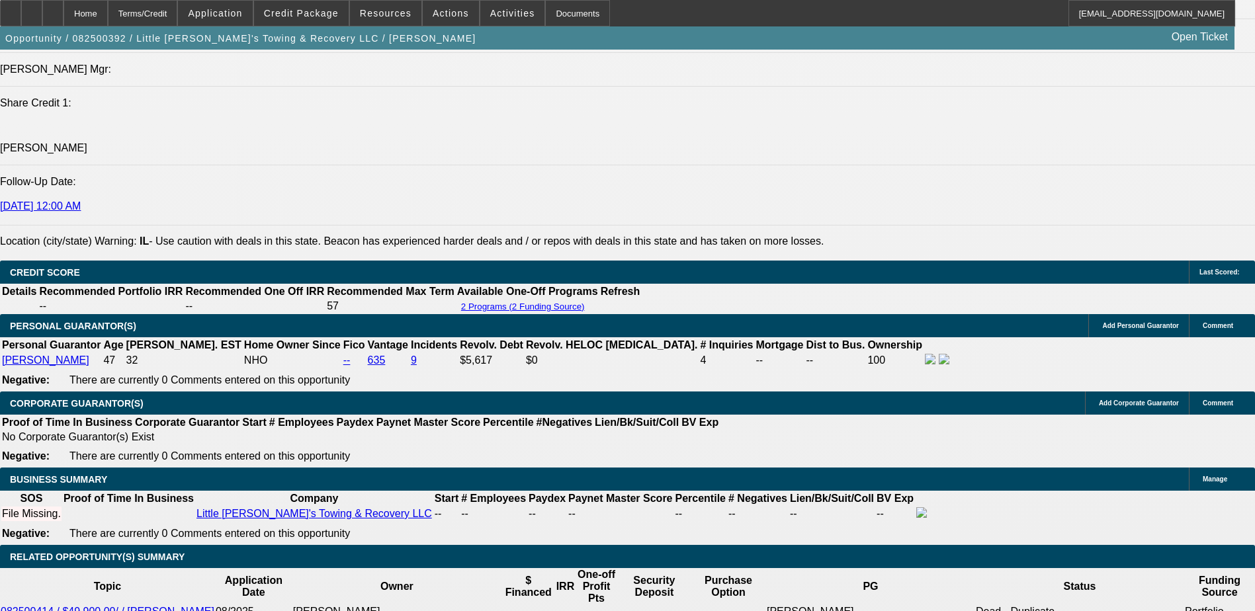
select select "0.15"
type input "$7,485.00"
type input "UNKNOWN"
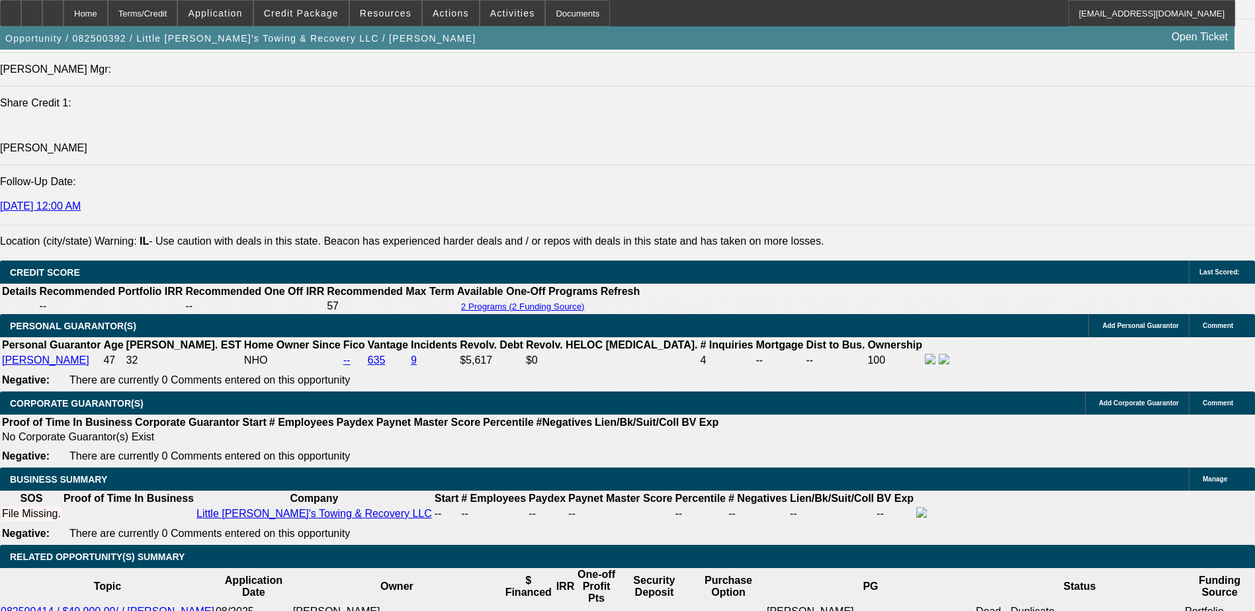
type input "$1,295.16"
select select "0.1"
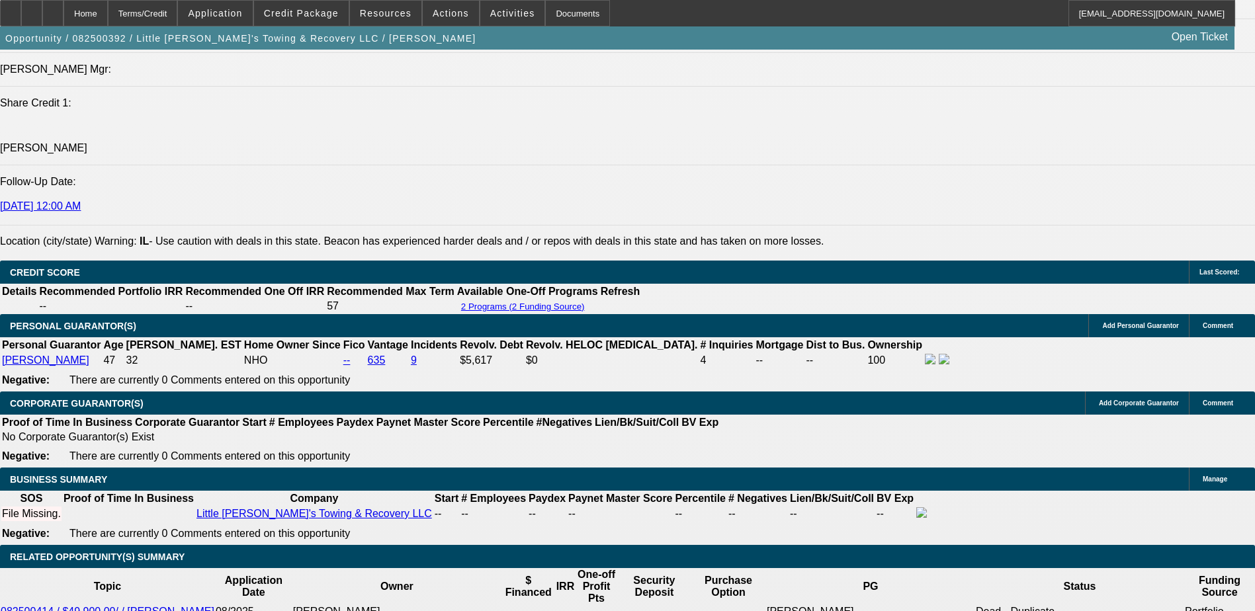
type input "$4,990.00"
type input "$1,371.34"
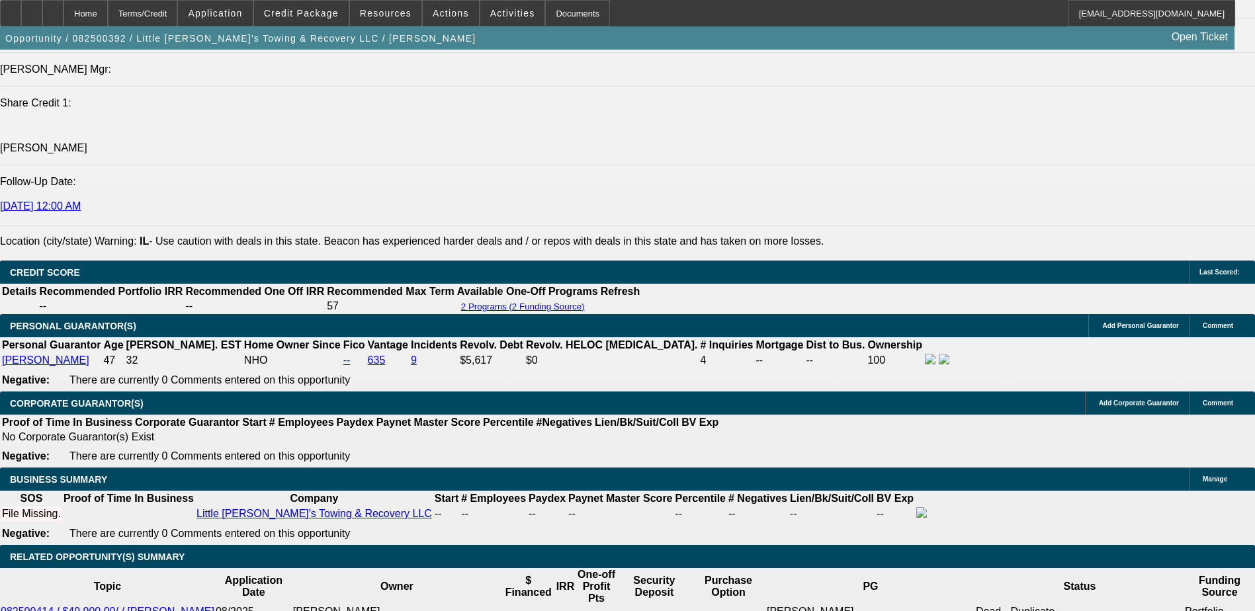
select select "2"
type input "$2,742.68"
drag, startPoint x: 309, startPoint y: 468, endPoint x: 309, endPoint y: 458, distance: 10.6
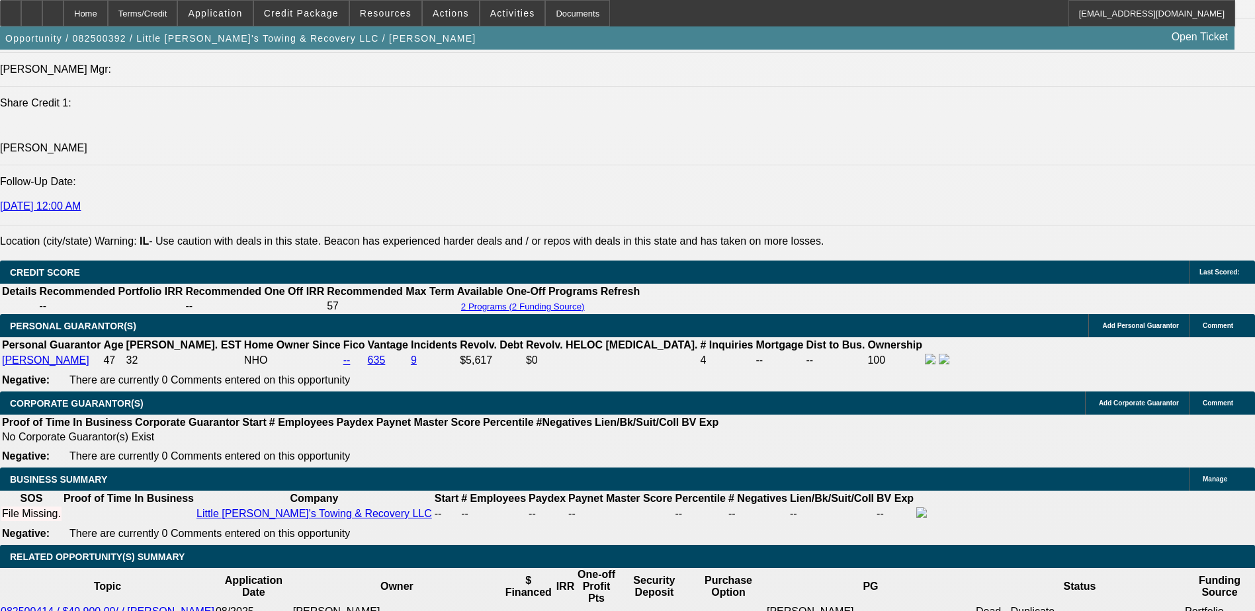
select select "2"
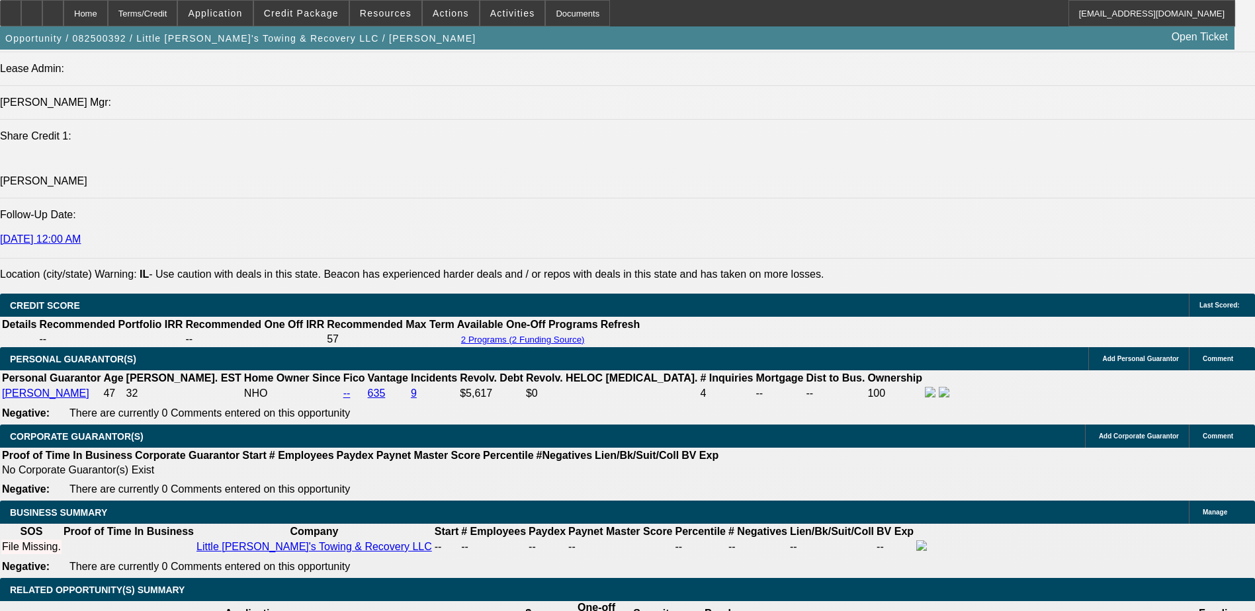
scroll to position [1587, 0]
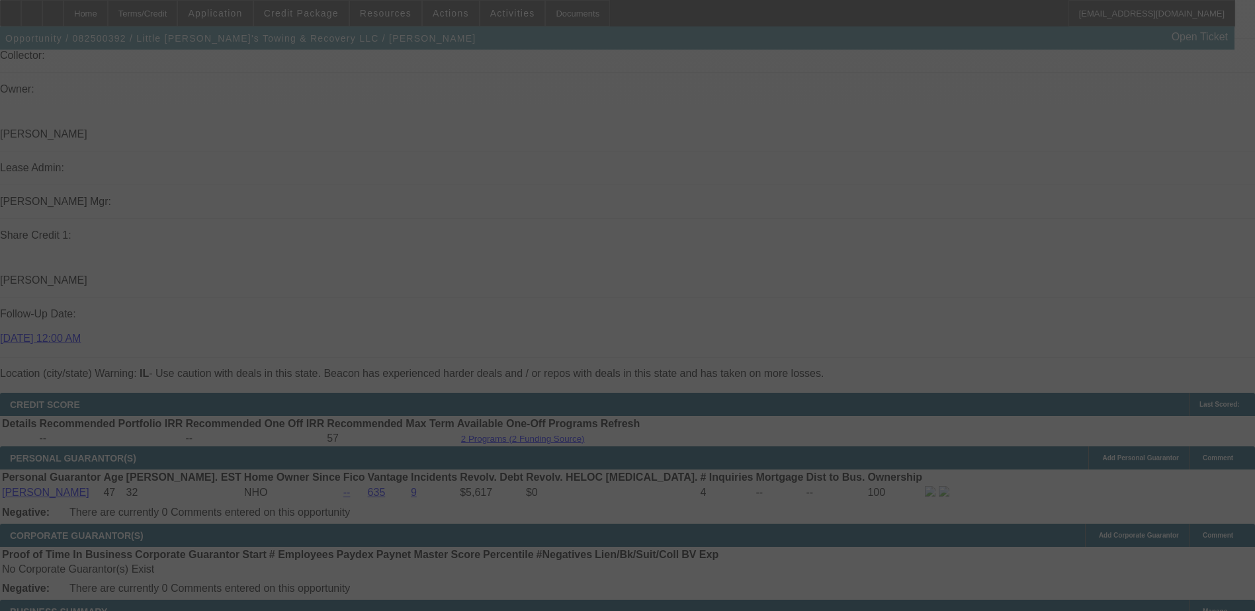
select select "0.1"
select select "2"
select select "0.1"
select select "4"
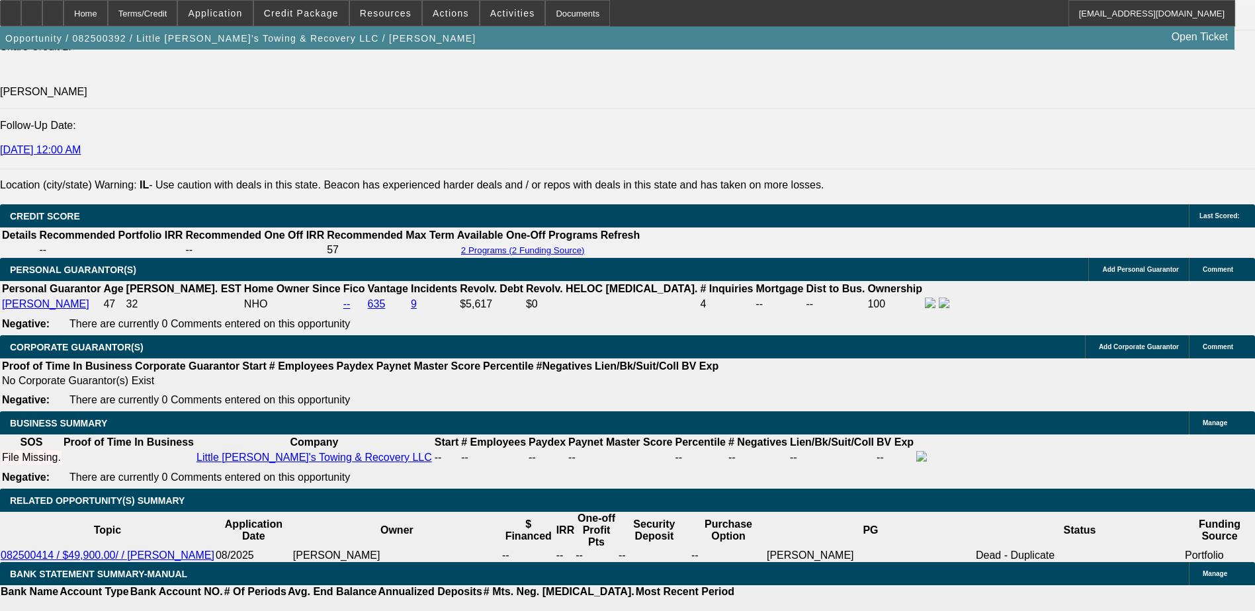
scroll to position [1786, 0]
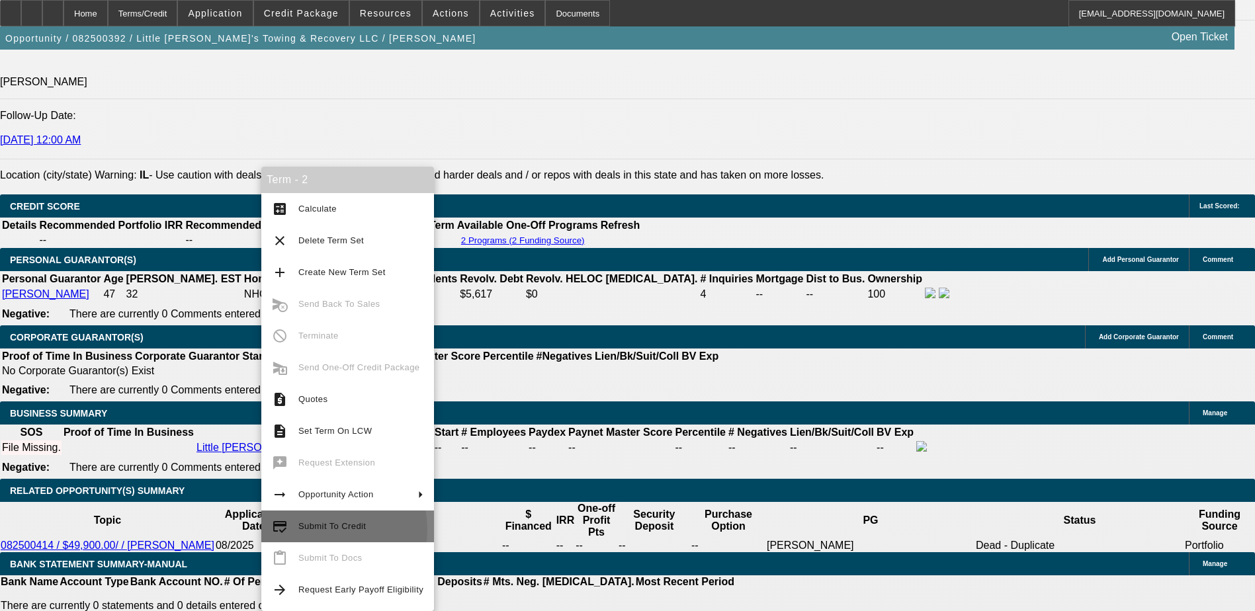
click at [323, 530] on span "Submit To Credit" at bounding box center [331, 526] width 67 height 10
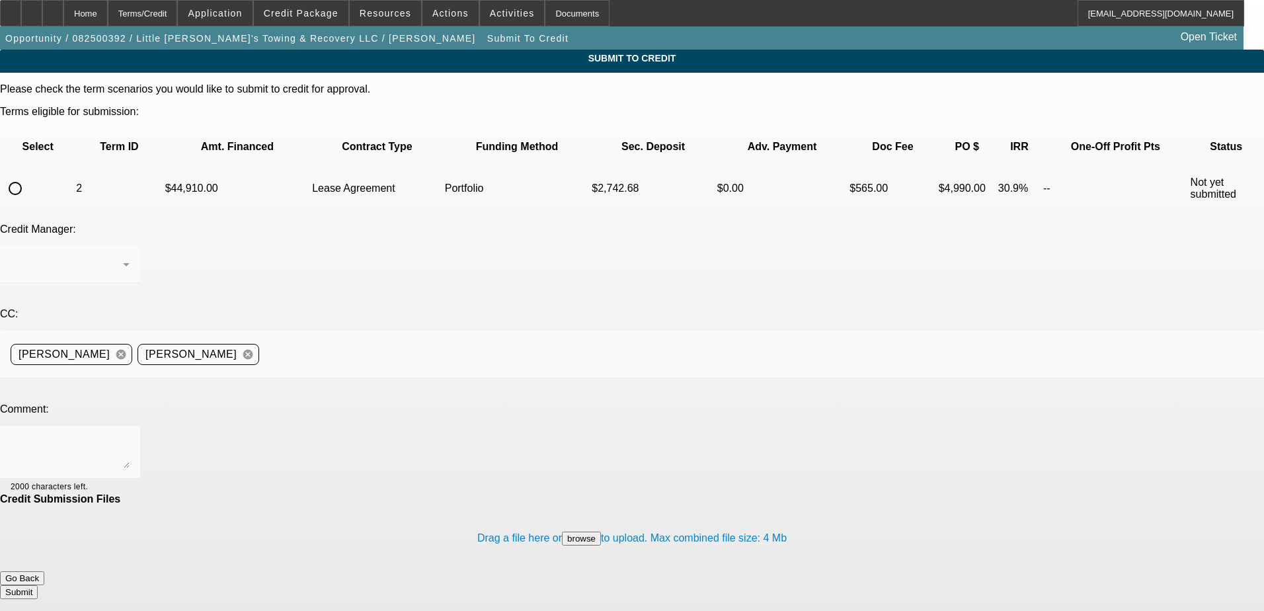
click at [28, 175] on input "radio" at bounding box center [15, 188] width 26 height 26
radio input "true"
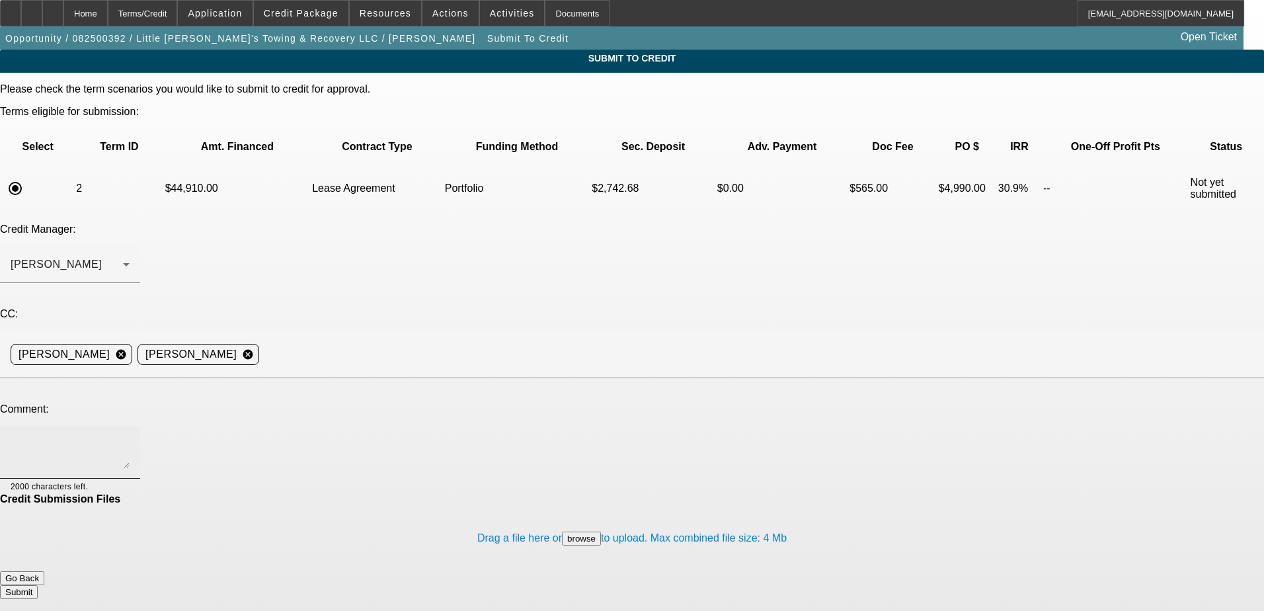
click at [130, 436] on textarea at bounding box center [70, 452] width 119 height 32
type textarea "Can you review in house? - Marketing plan in file - truck is from a vendor I am…"
click at [38, 585] on button "Submit" at bounding box center [19, 592] width 38 height 14
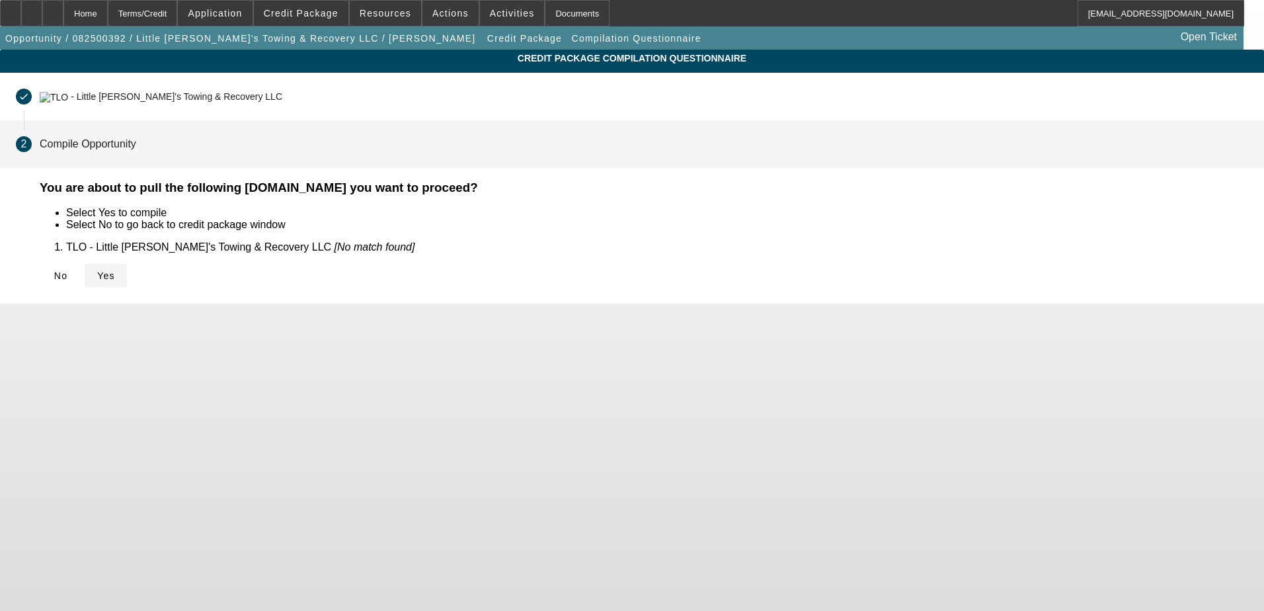
click at [115, 276] on span "Yes" at bounding box center [106, 275] width 18 height 11
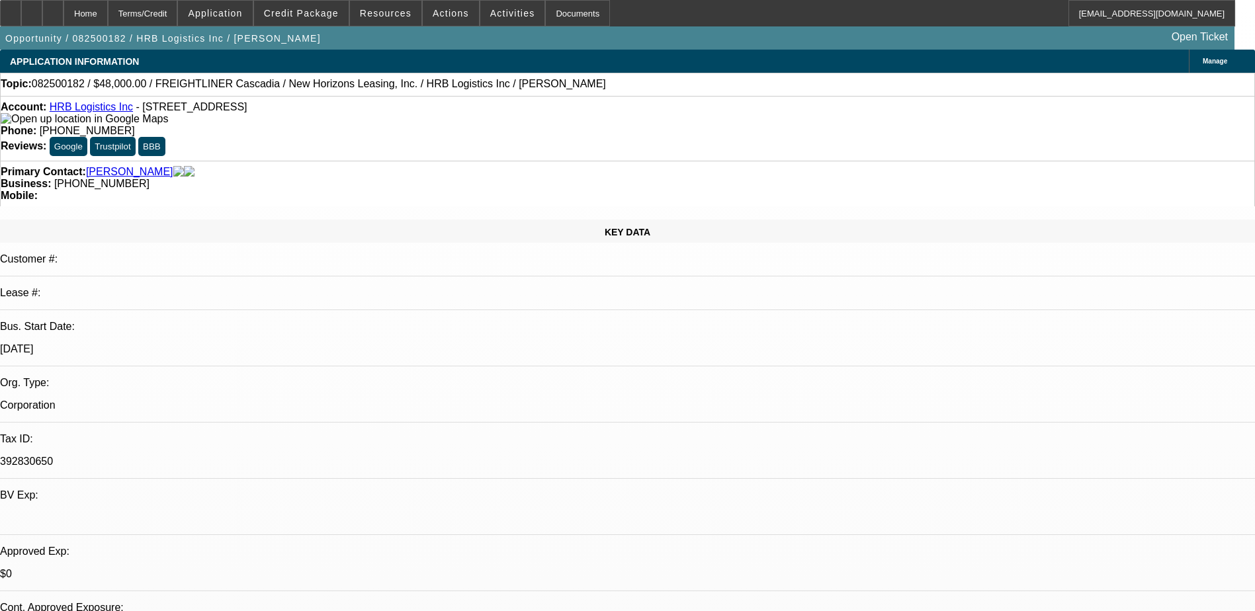
select select "0"
select select "2"
select select "0"
select select "21"
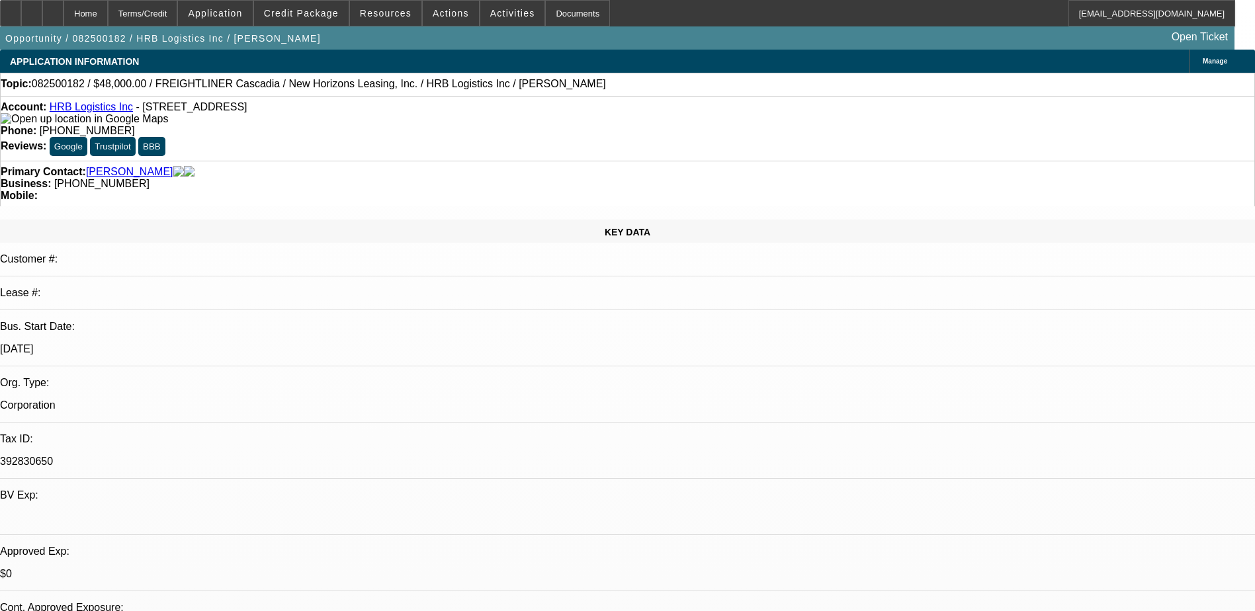
select select "0"
select select "2"
select select "0"
select select "21"
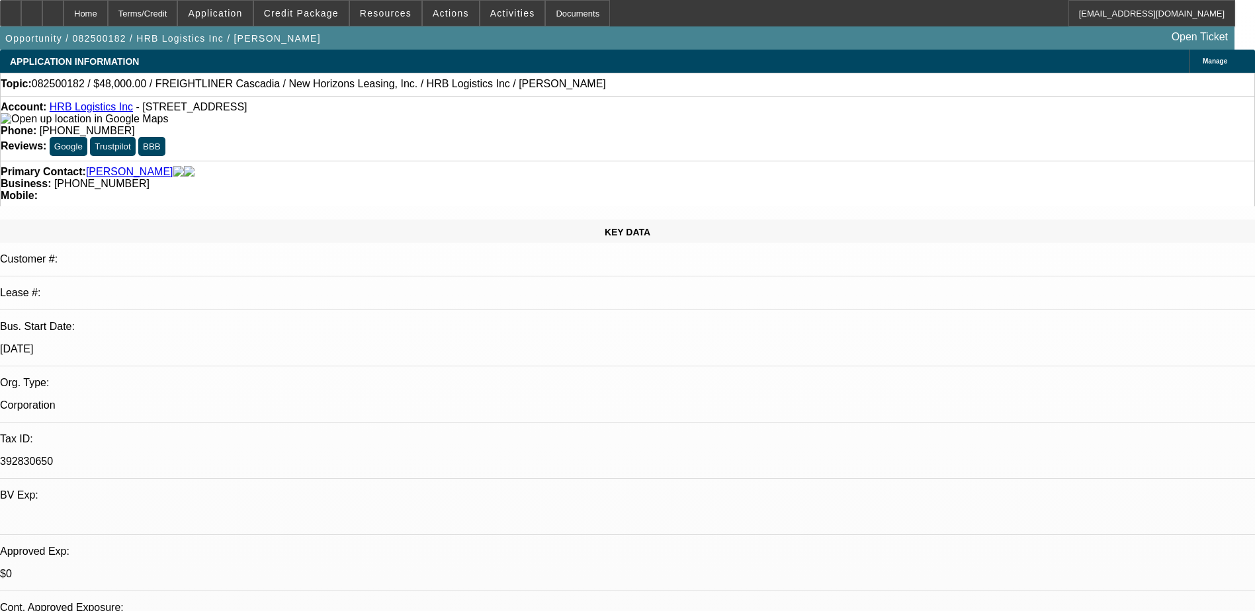
select select "0"
select select "2"
select select "0"
select select "21"
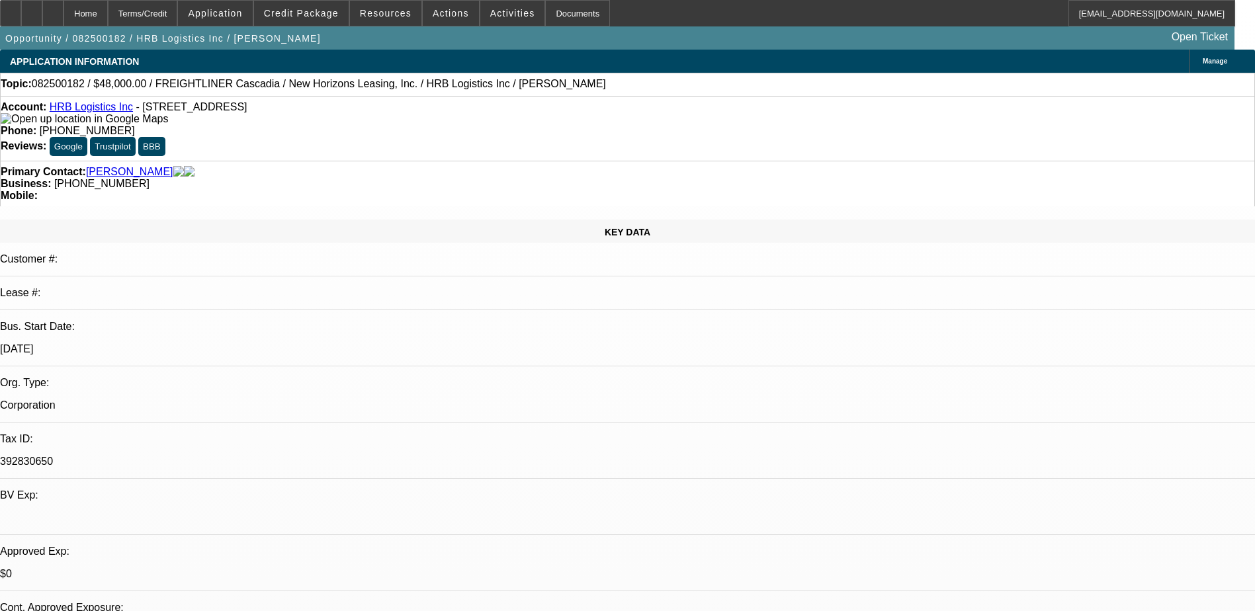
select select "0"
select select "2"
select select "0"
select select "6"
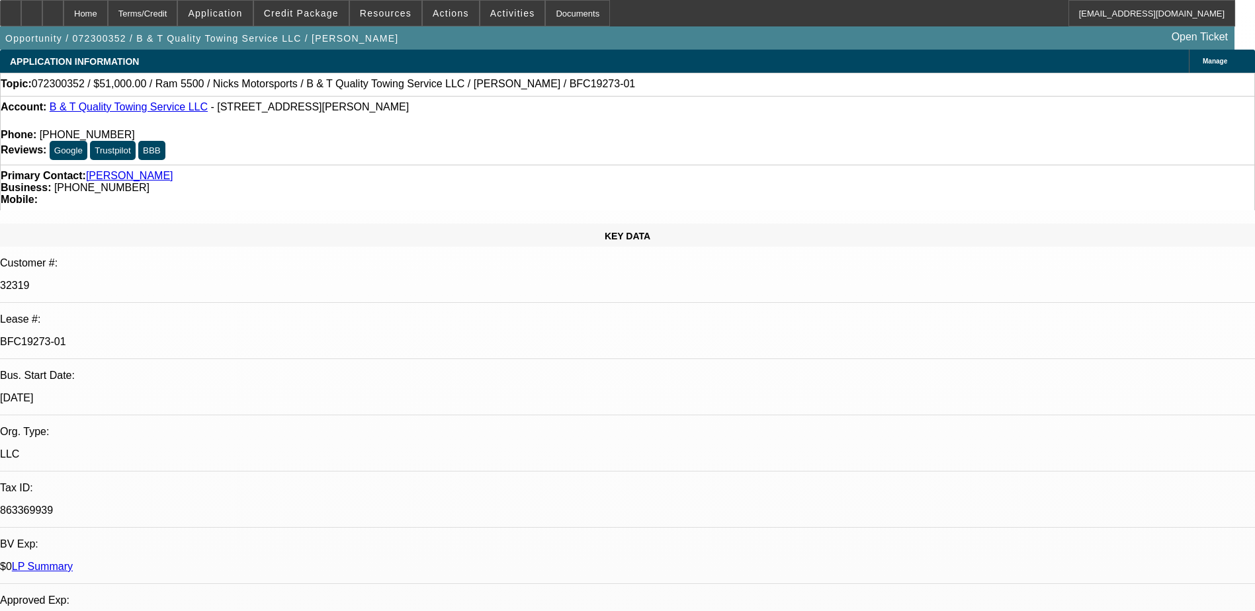
select select "0"
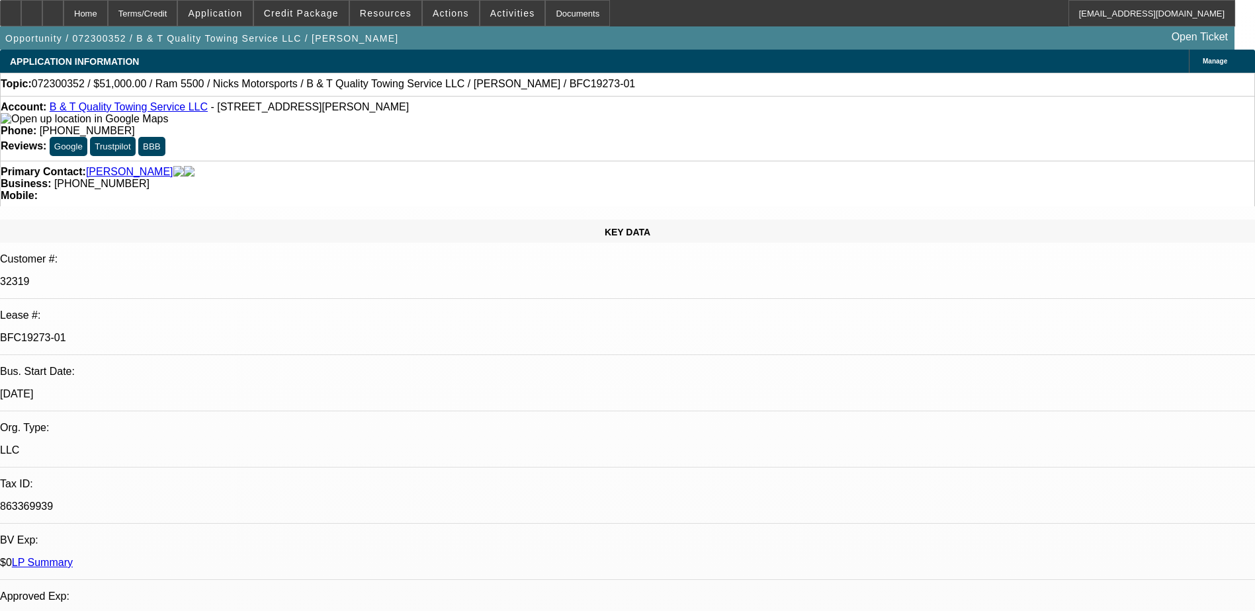
select select "0"
select select "0.1"
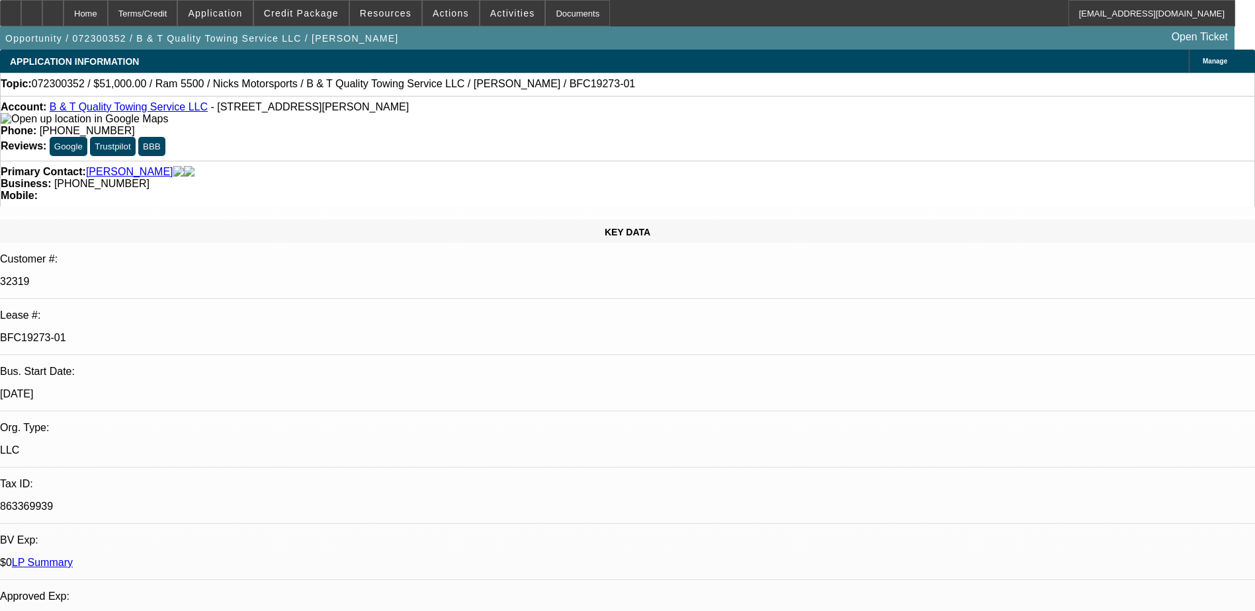
select select "0"
select select "0.1"
select select "0.2"
select select "0"
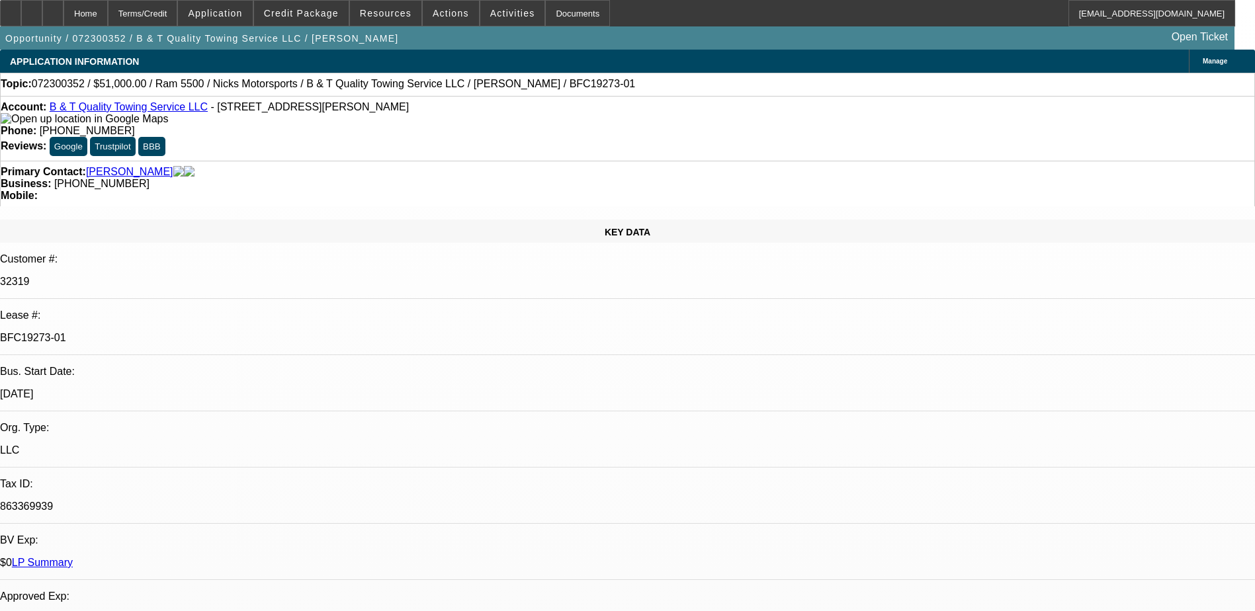
select select "0.1"
select select "1"
select select "6"
select select "1"
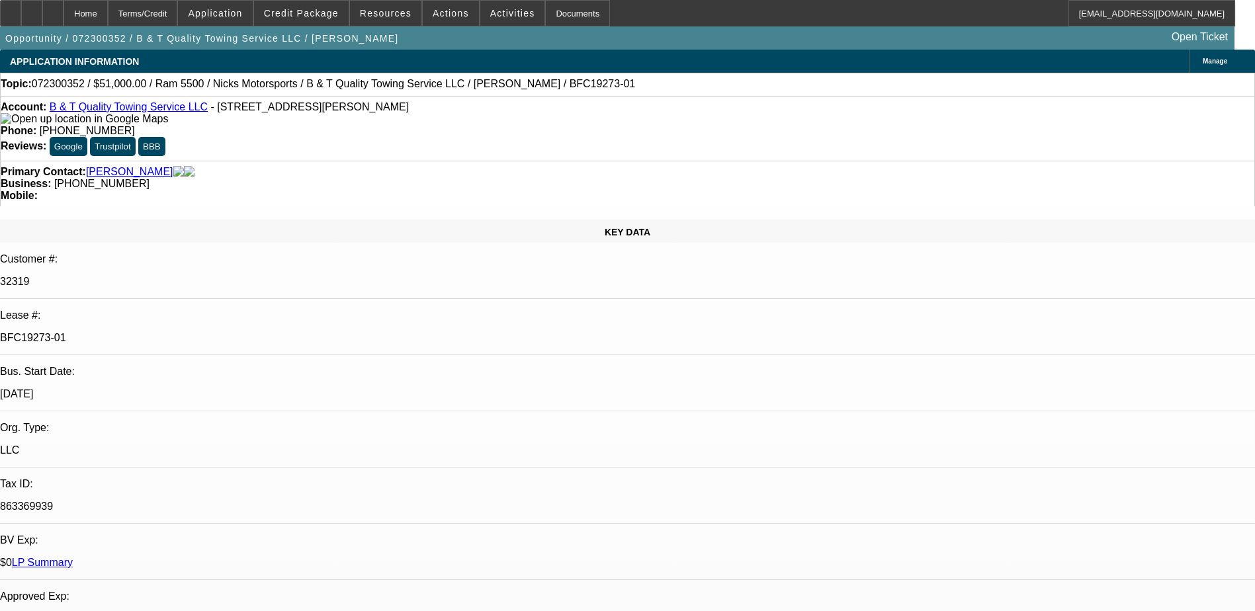
select select "1"
select select "4"
select select "1"
select select "4"
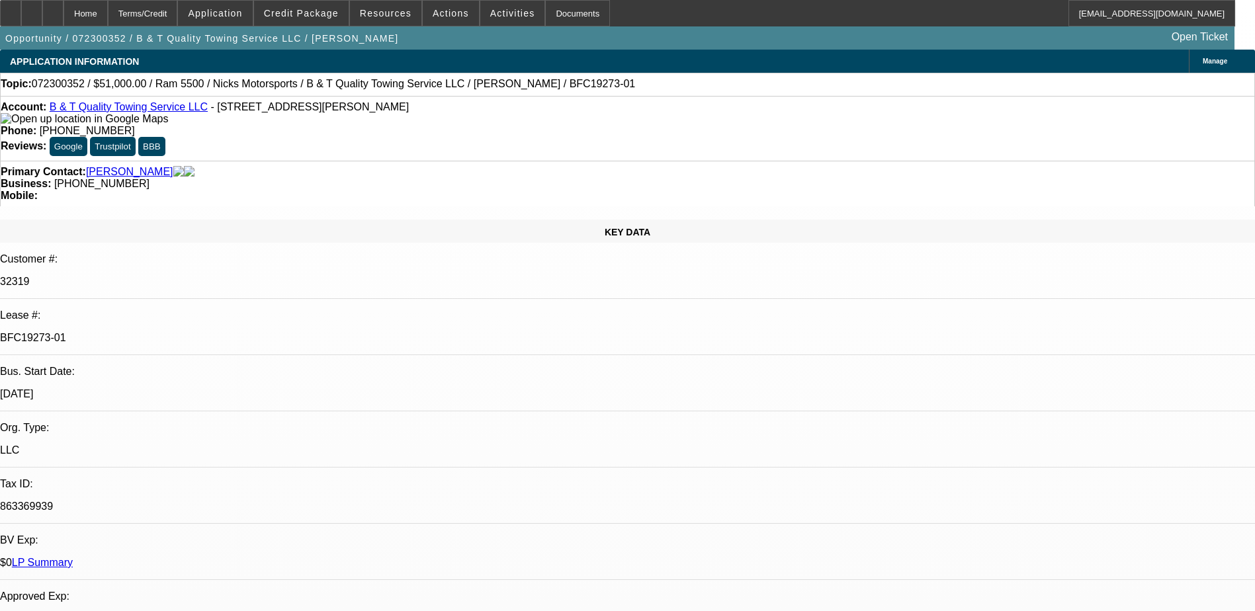
select select "1"
select select "4"
drag, startPoint x: 216, startPoint y: 222, endPoint x: 140, endPoint y: 224, distance: 76.1
click at [140, 309] on div "Lease #: BFC19273-01" at bounding box center [627, 332] width 1255 height 46
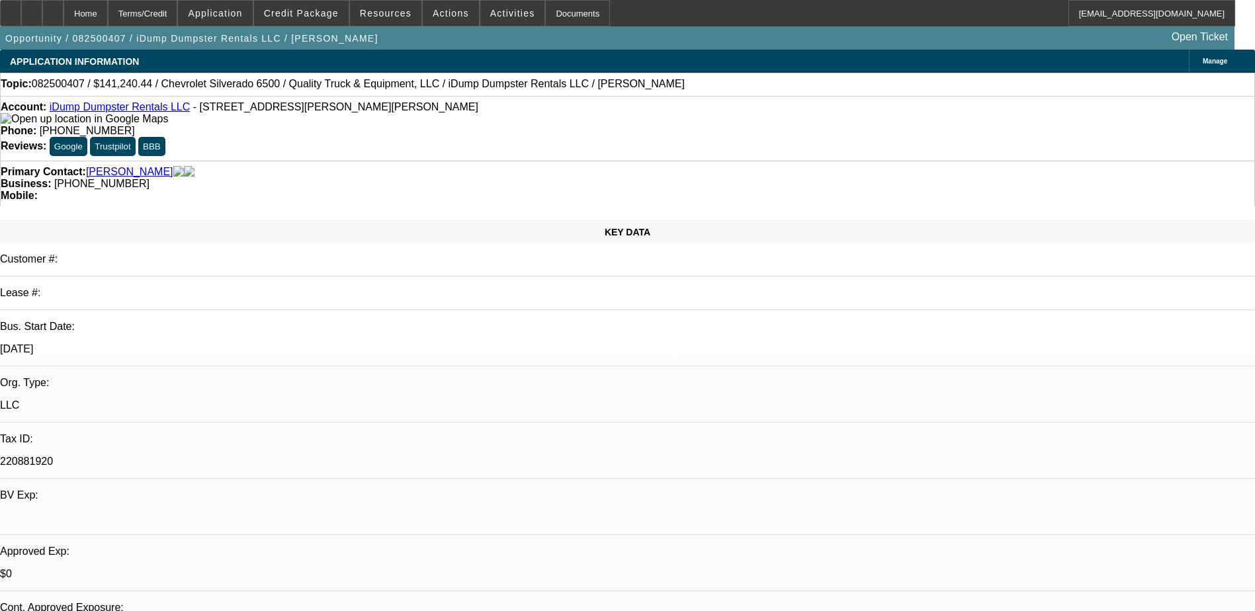
select select "0"
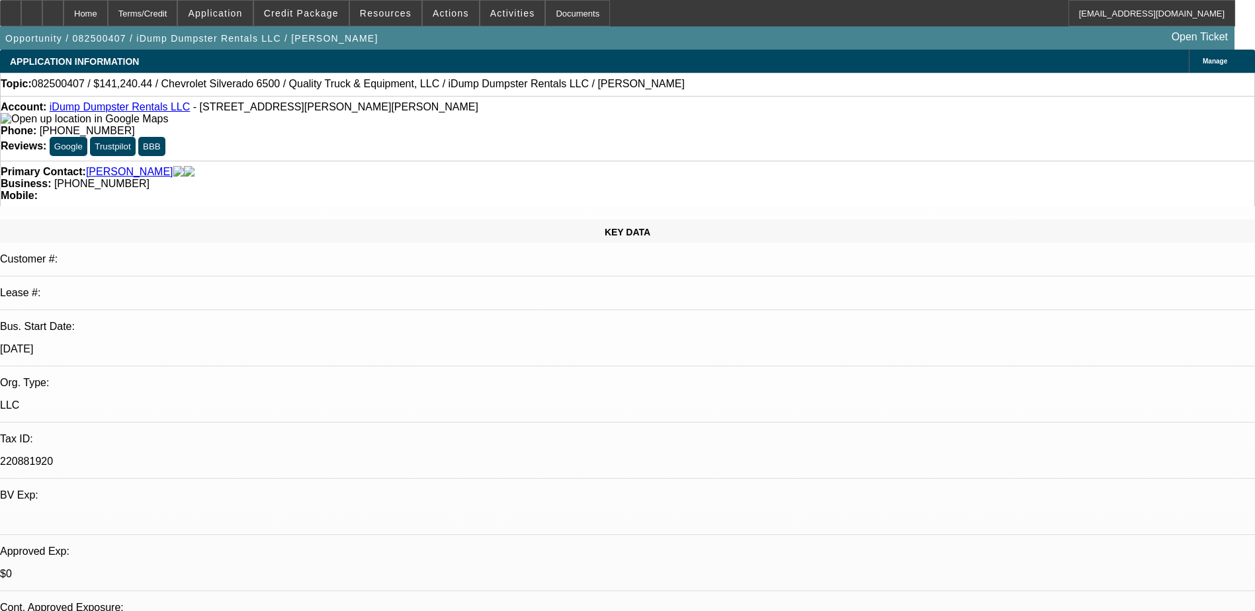
select select "0"
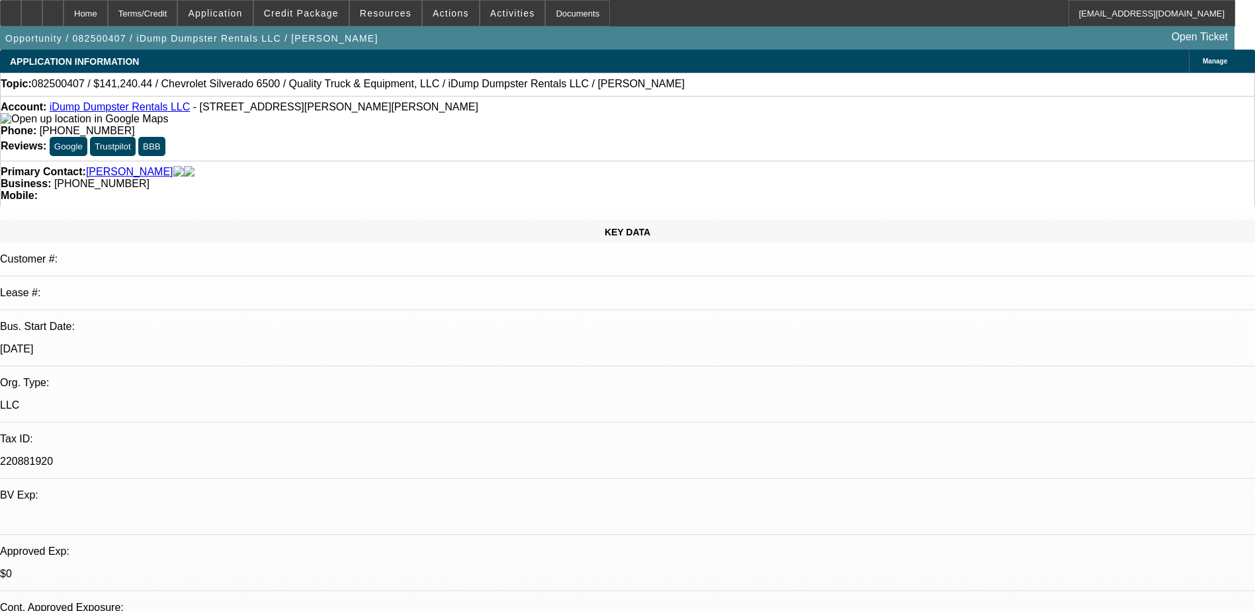
select select "0"
select select "1"
select select "6"
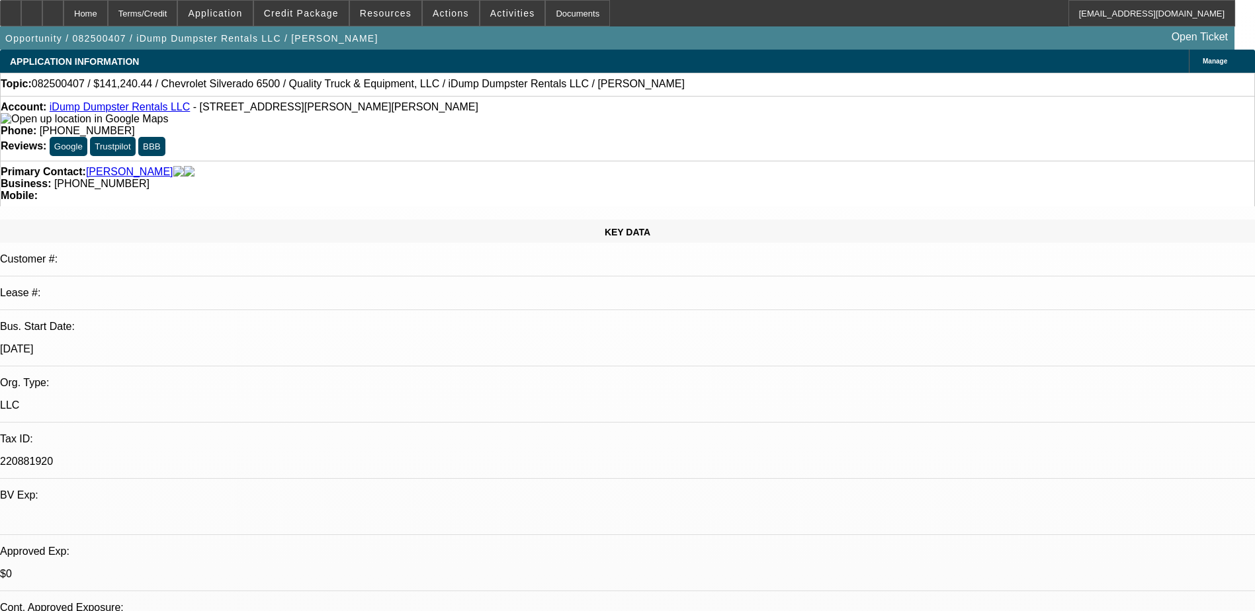
select select "1"
select select "6"
select select "1"
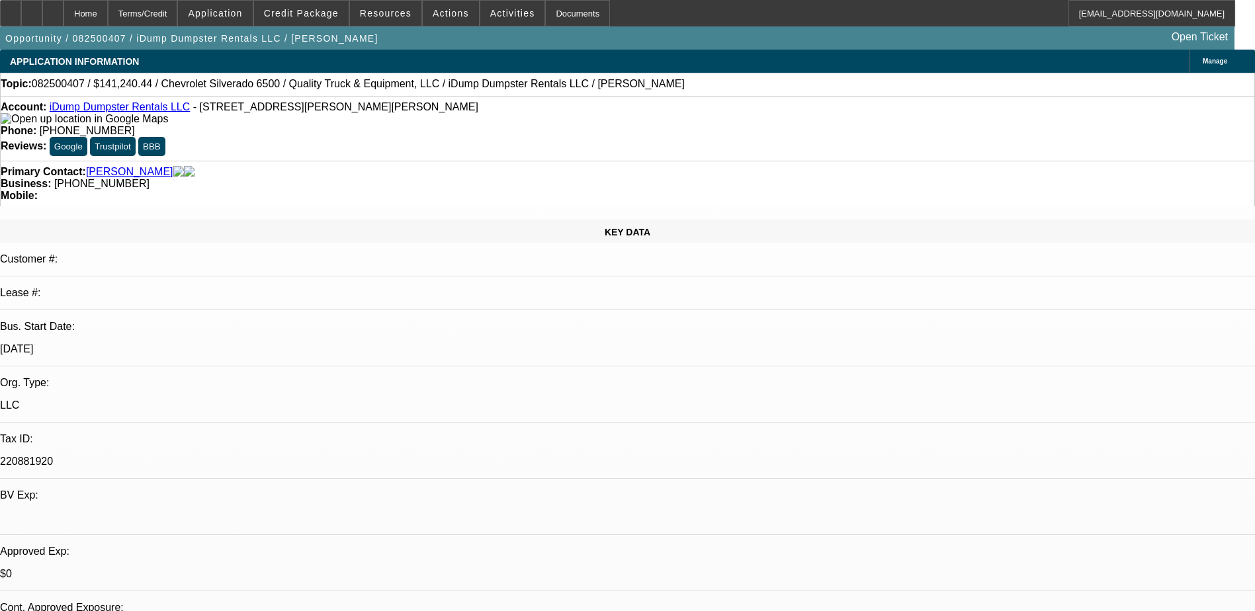
select select "6"
select select "1"
select select "6"
click at [32, 9] on icon at bounding box center [32, 9] width 0 height 0
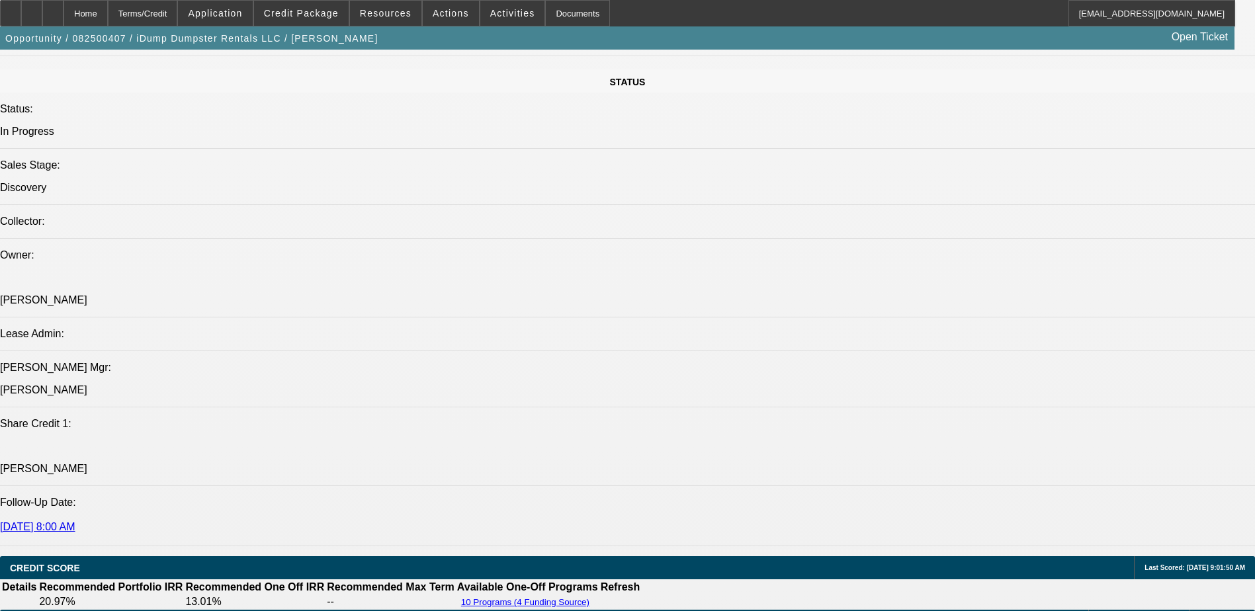
scroll to position [1389, 0]
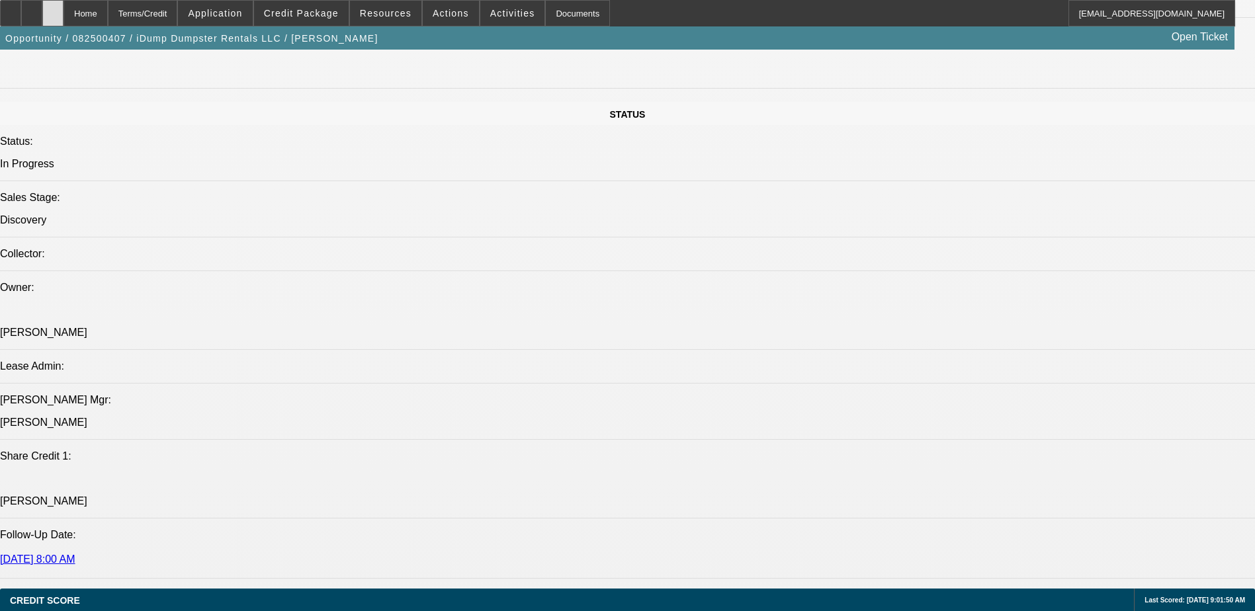
click at [63, 23] on div at bounding box center [52, 13] width 21 height 26
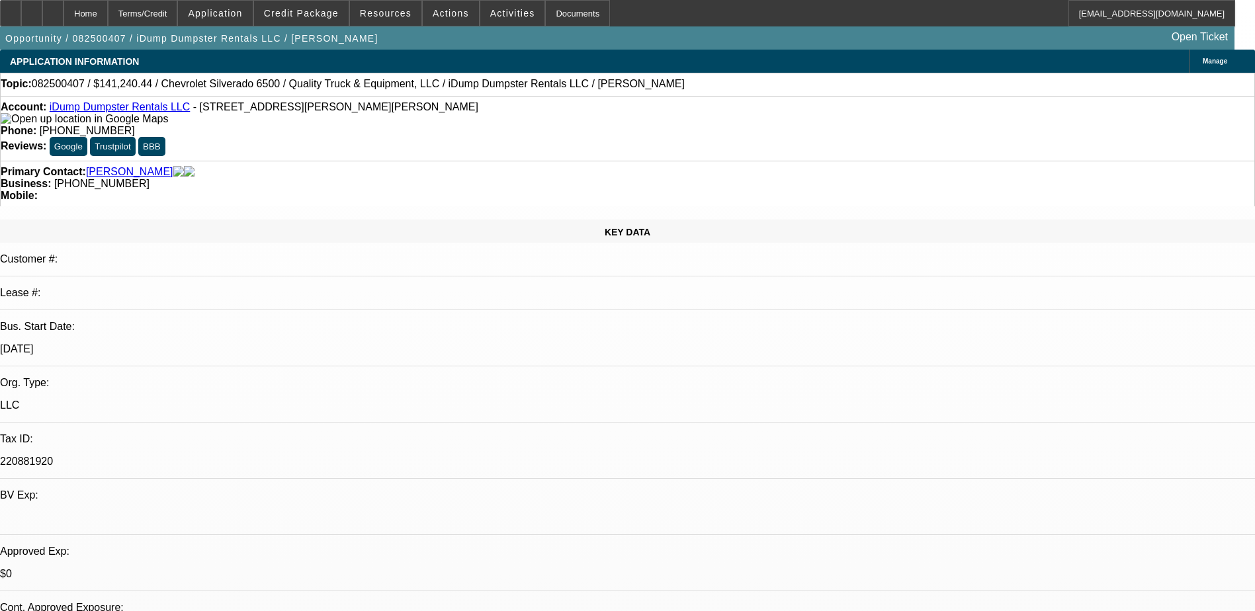
select select "0"
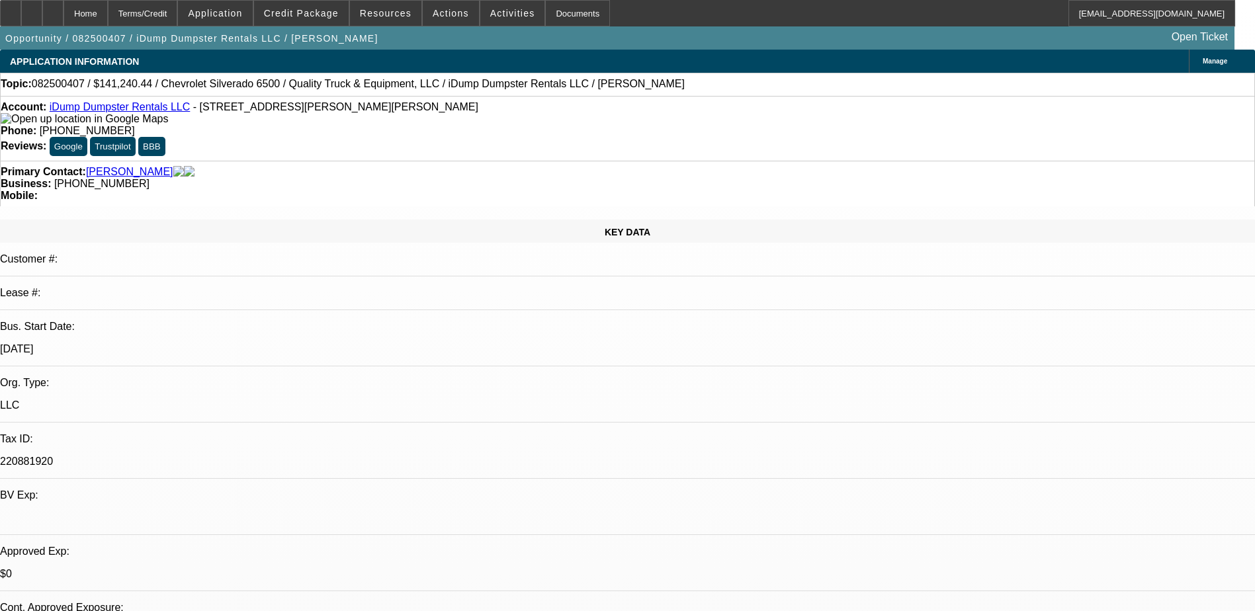
select select "0"
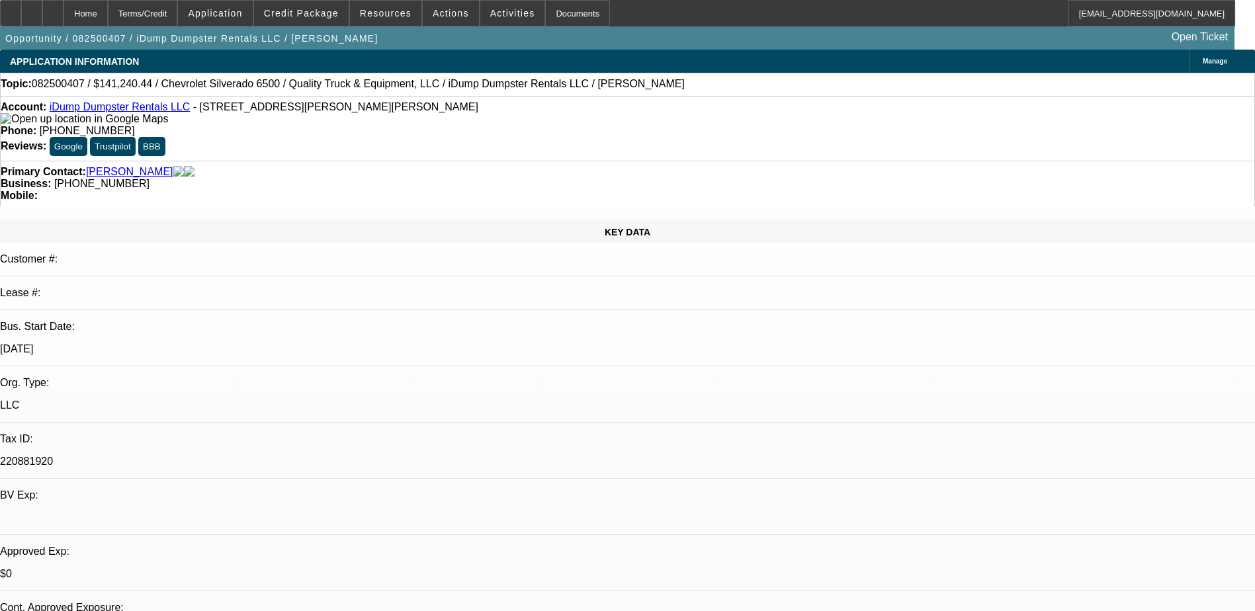
select select "0"
select select "1"
select select "6"
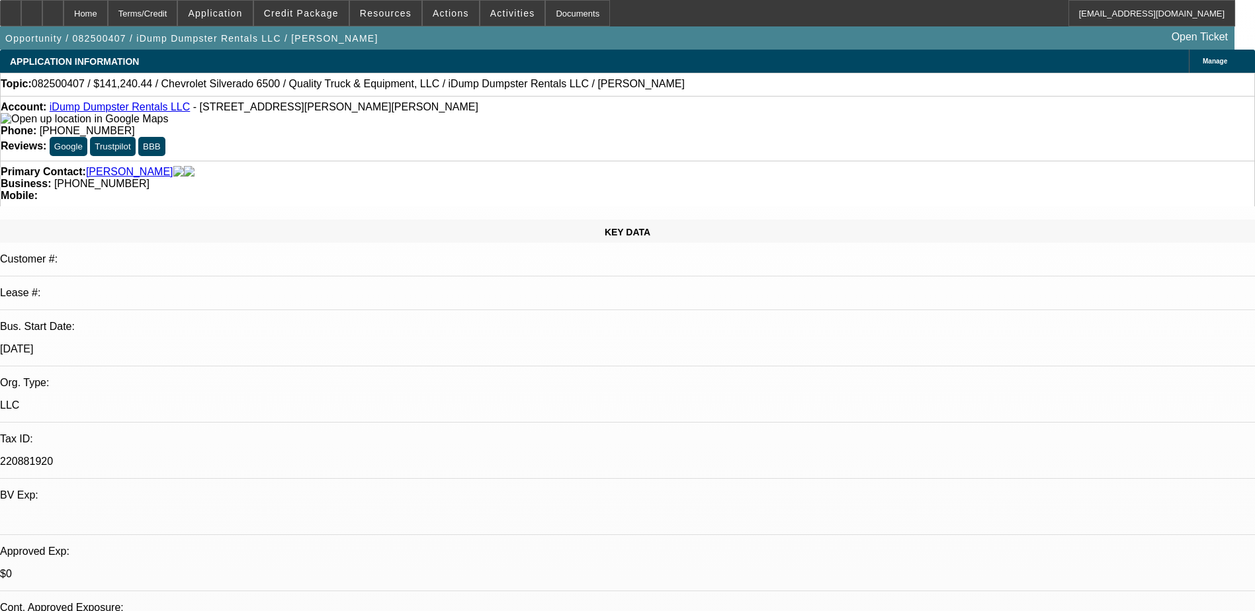
select select "1"
select select "6"
select select "1"
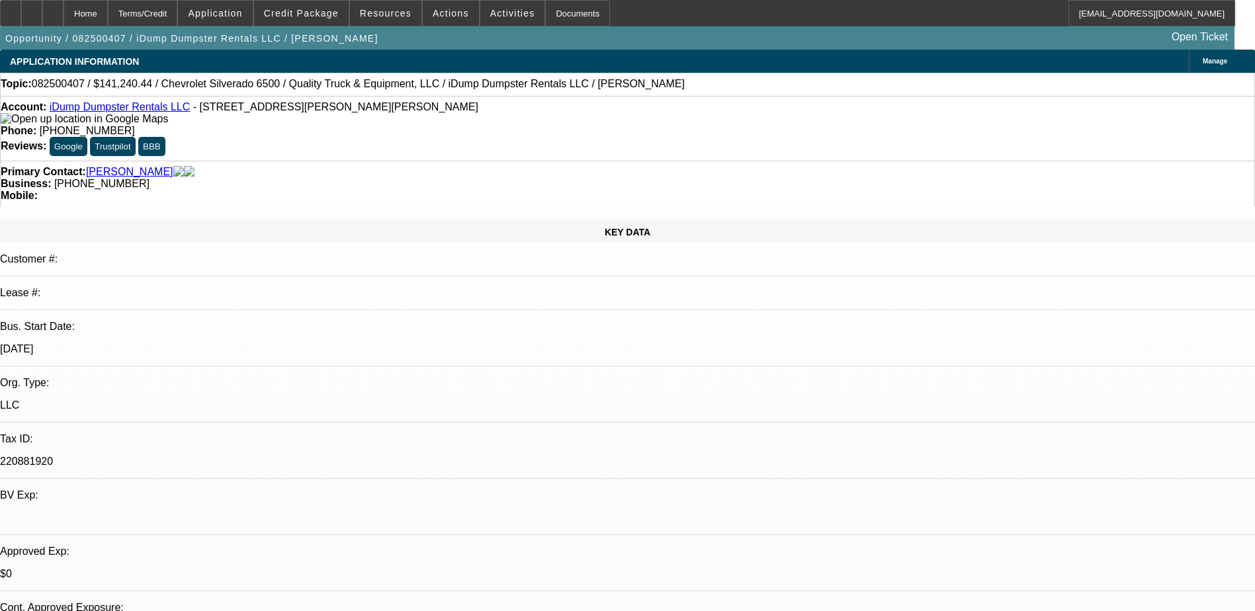
select select "6"
select select "1"
select select "6"
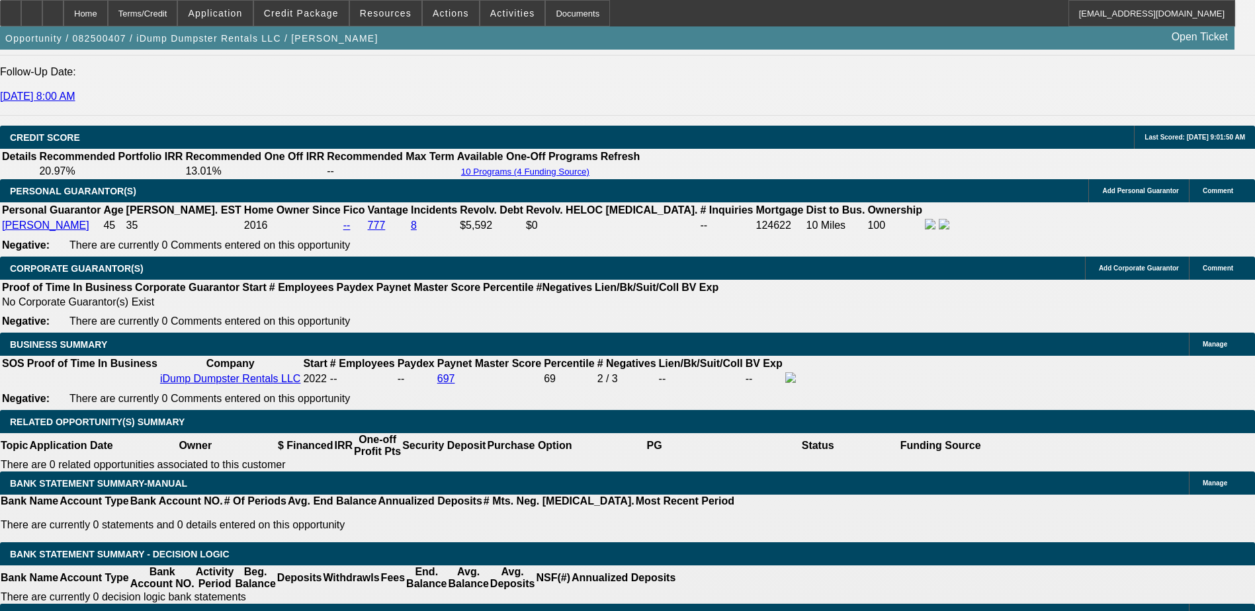
scroll to position [771, 0]
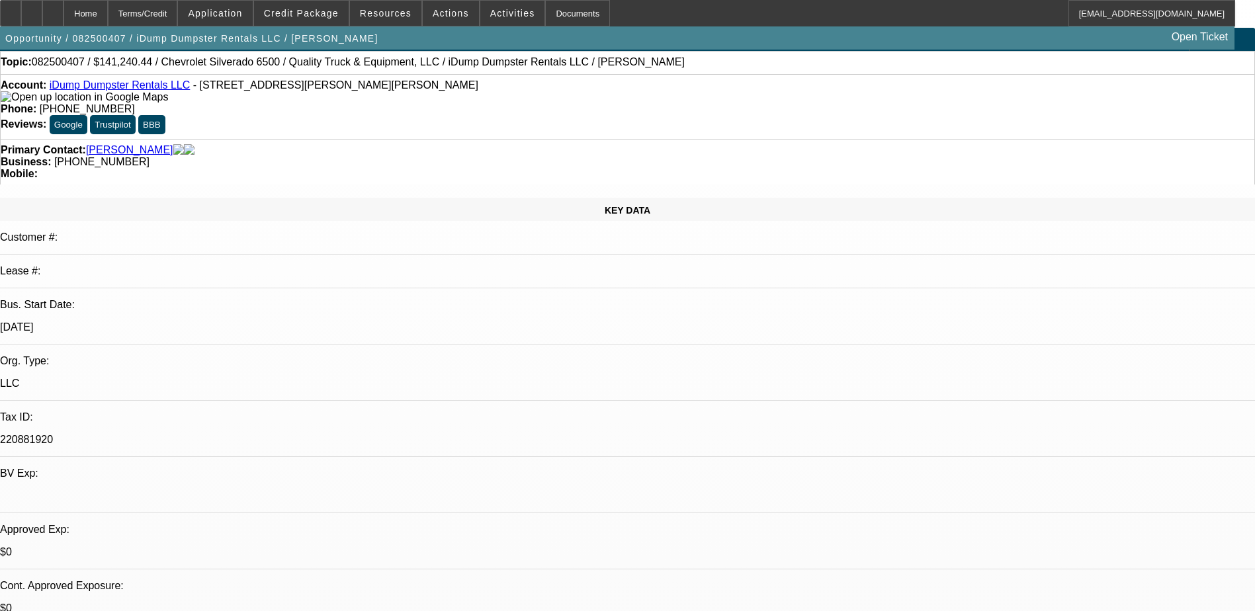
scroll to position [0, 0]
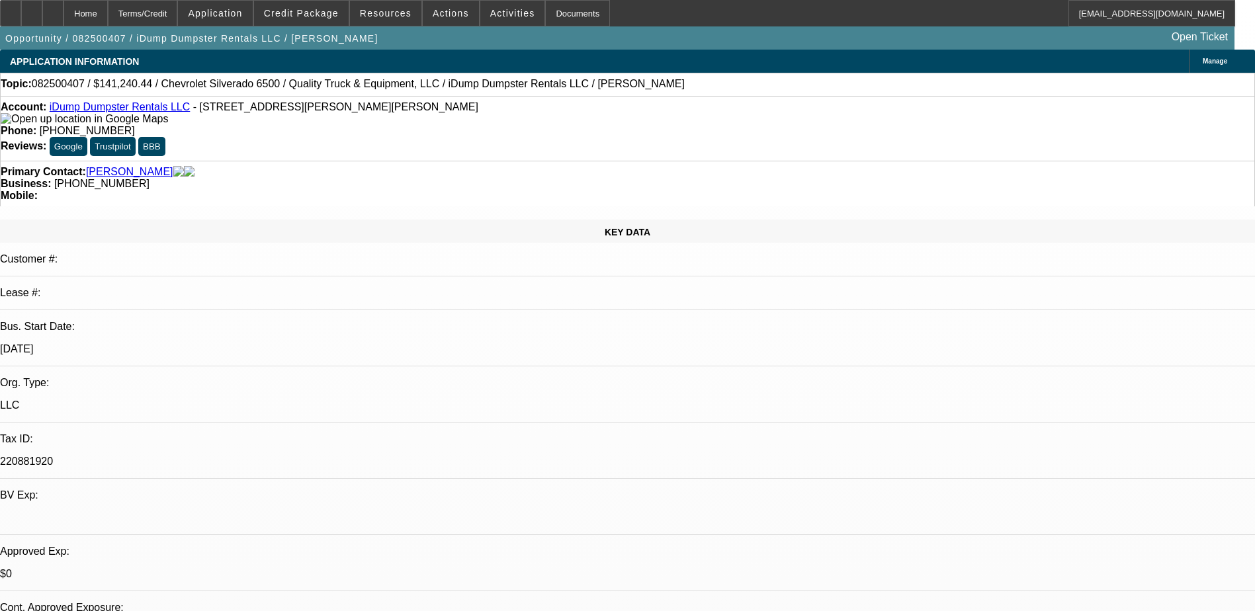
drag, startPoint x: 1108, startPoint y: 528, endPoint x: 841, endPoint y: 425, distance: 286.4
copy div "Timothy Aaron operates iDump Dumpster Rentals LLC, a waste management and dumps…"
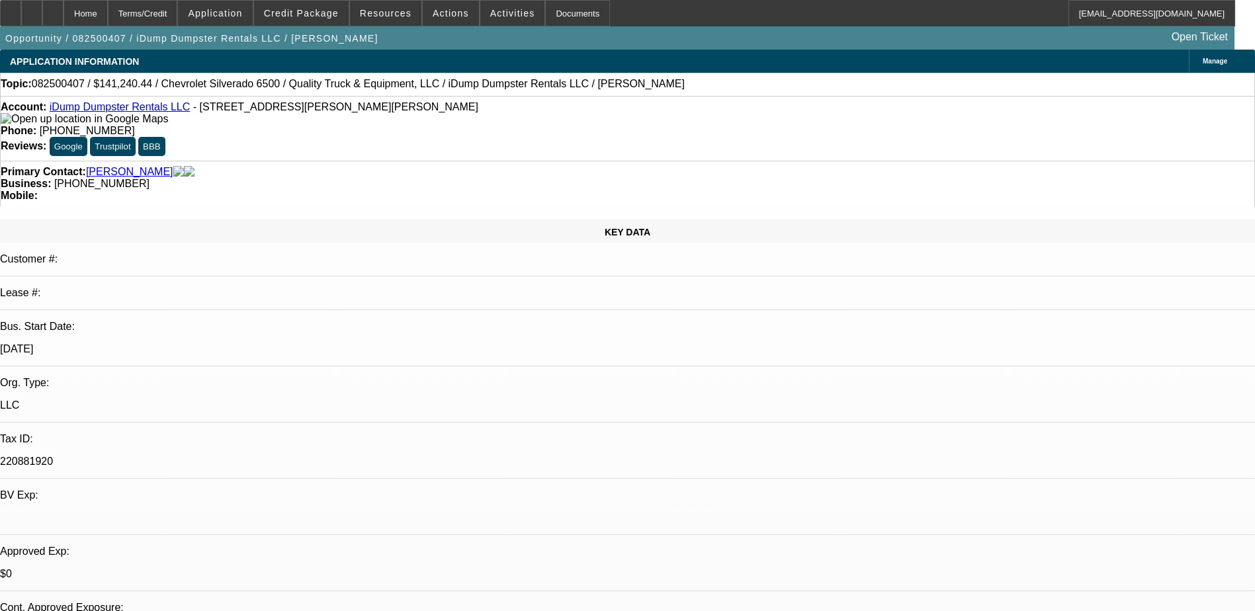
radio input "true"
paste textarea "[PERSON_NAME] operates iDump Dumpster Rentals LLC, a waste management and dumps…"
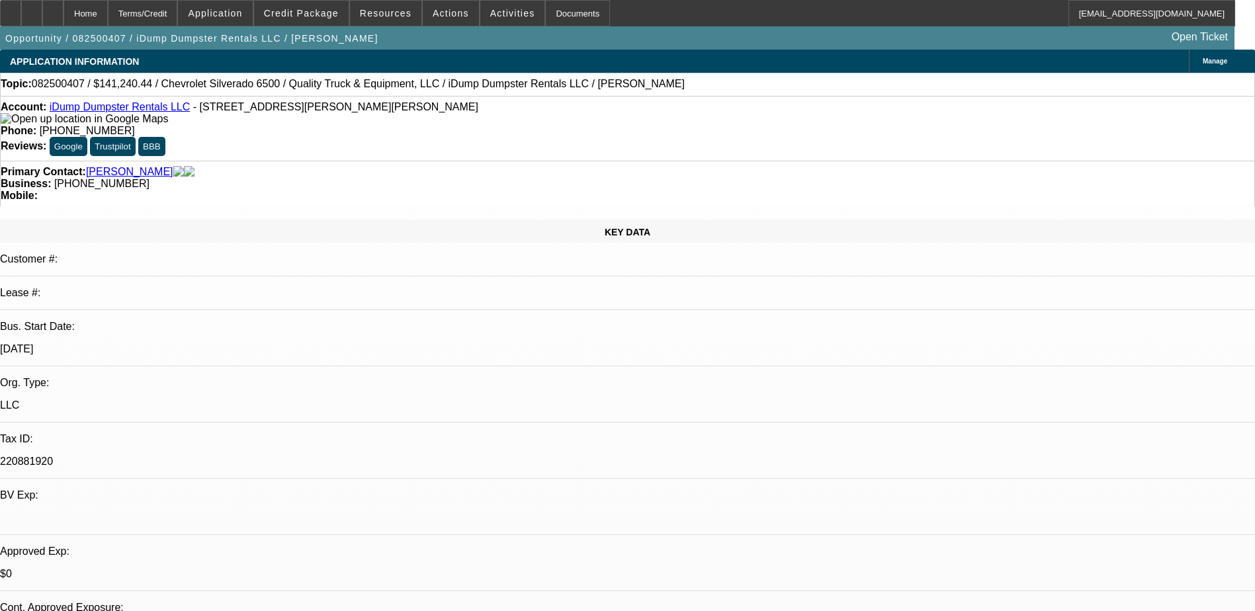
type textarea "[PERSON_NAME] operates iDump Dumpster Rentals LLC, a waste management and dumps…"
drag, startPoint x: 1211, startPoint y: 272, endPoint x: 831, endPoint y: 219, distance: 383.4
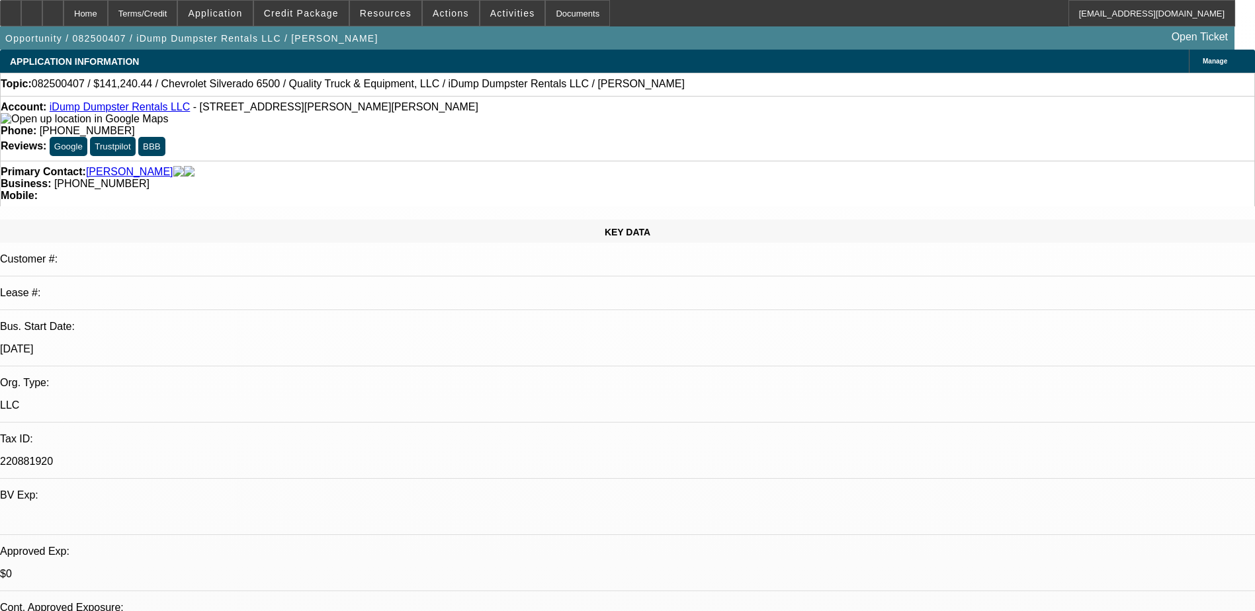
drag, startPoint x: 868, startPoint y: 251, endPoint x: 1260, endPoint y: 416, distance: 425.9
click at [1255, 416] on html "Home Terms/Credit Application Credit Package Resources Actions Activities Docum…" at bounding box center [627, 305] width 1255 height 611
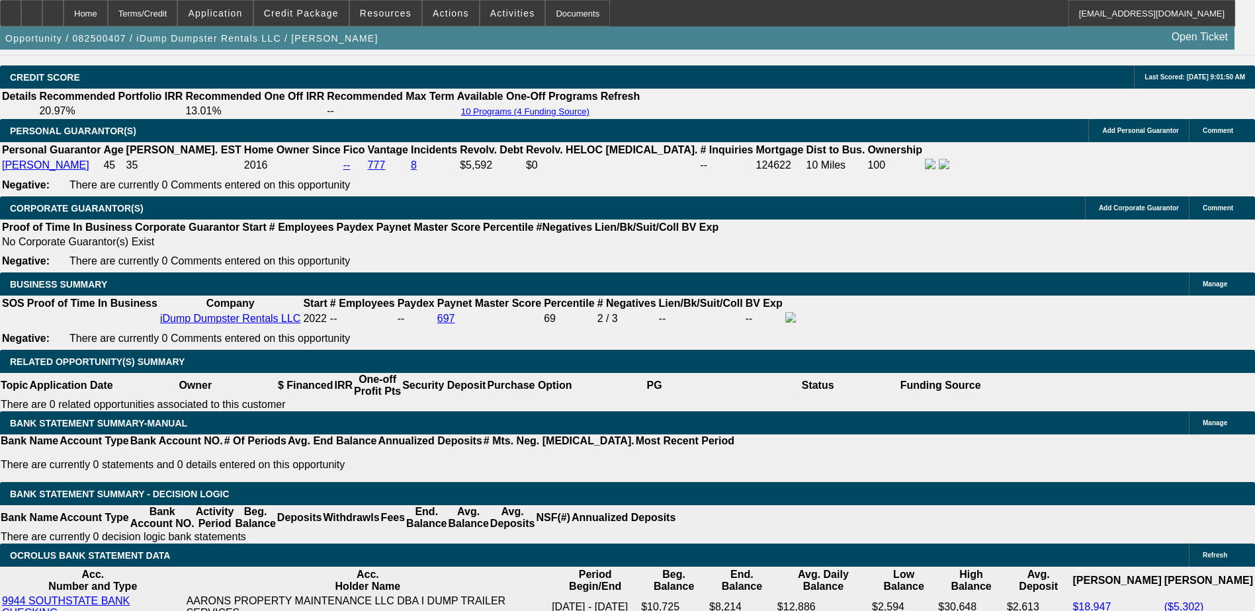
scroll to position [1918, 0]
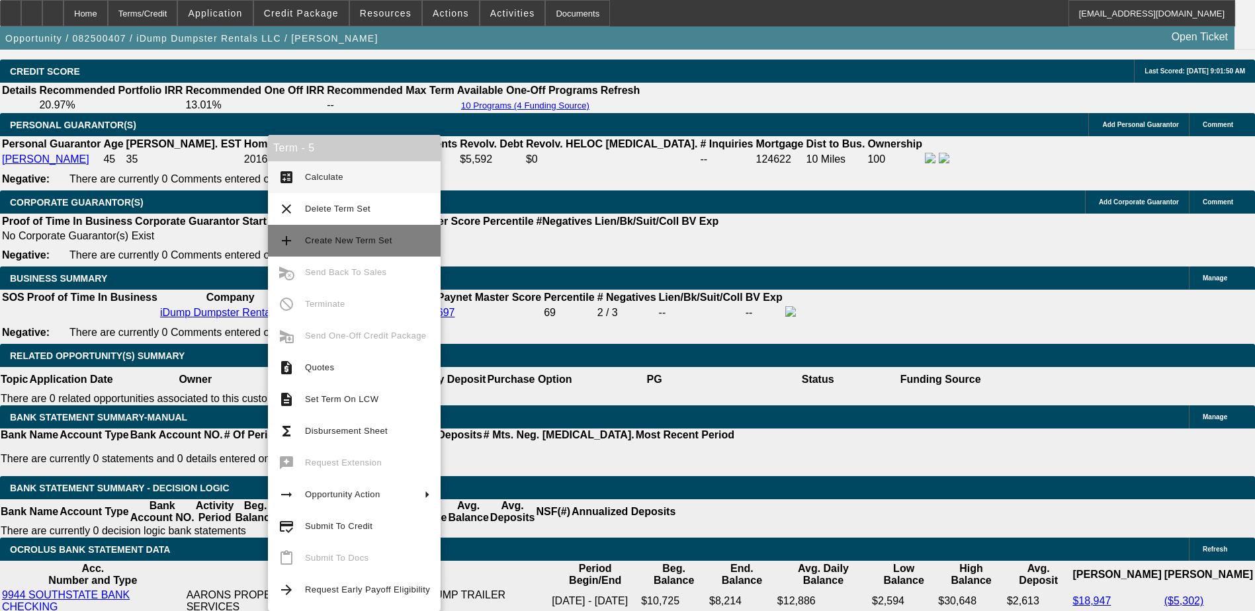
click at [335, 245] on span "Create New Term Set" at bounding box center [348, 240] width 87 height 10
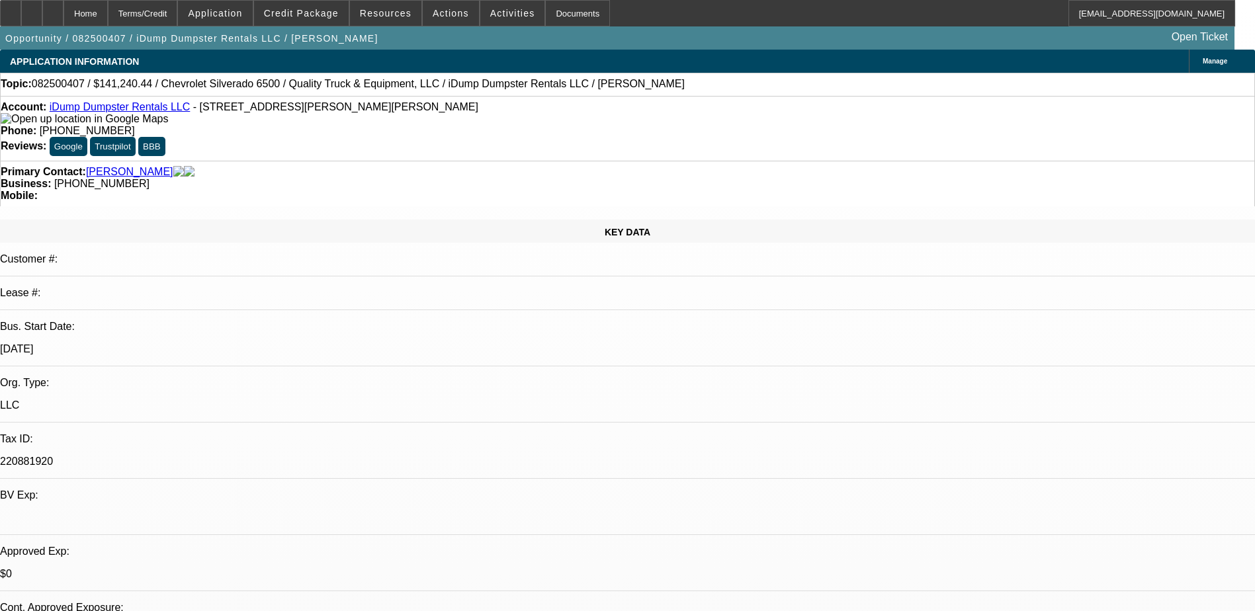
select select "0"
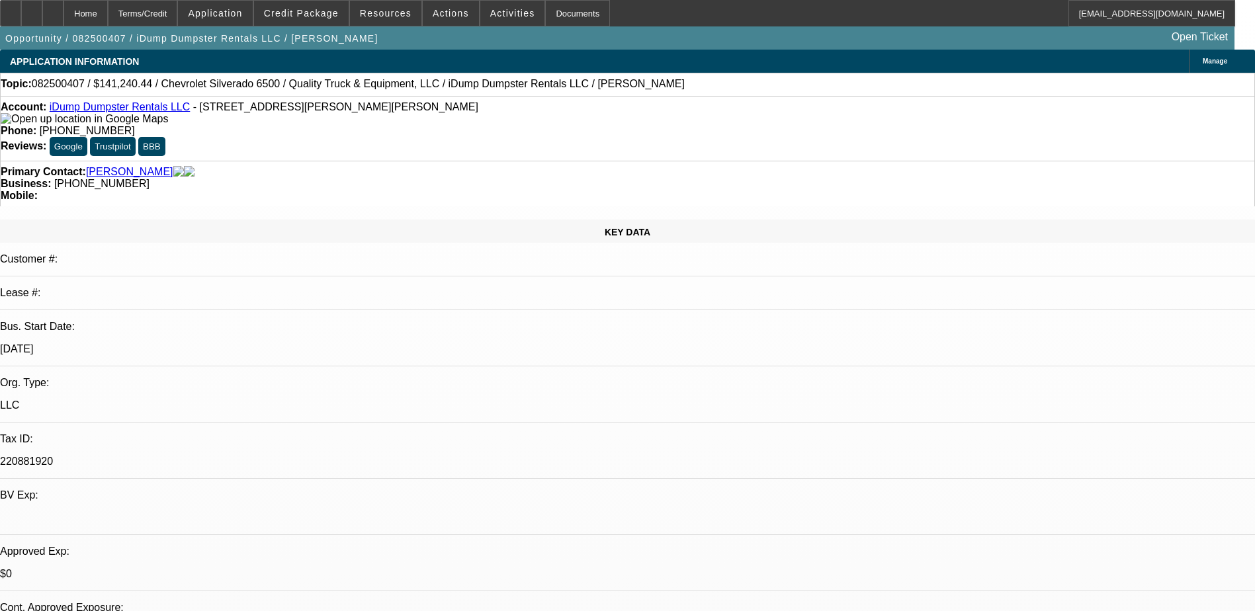
select select "0"
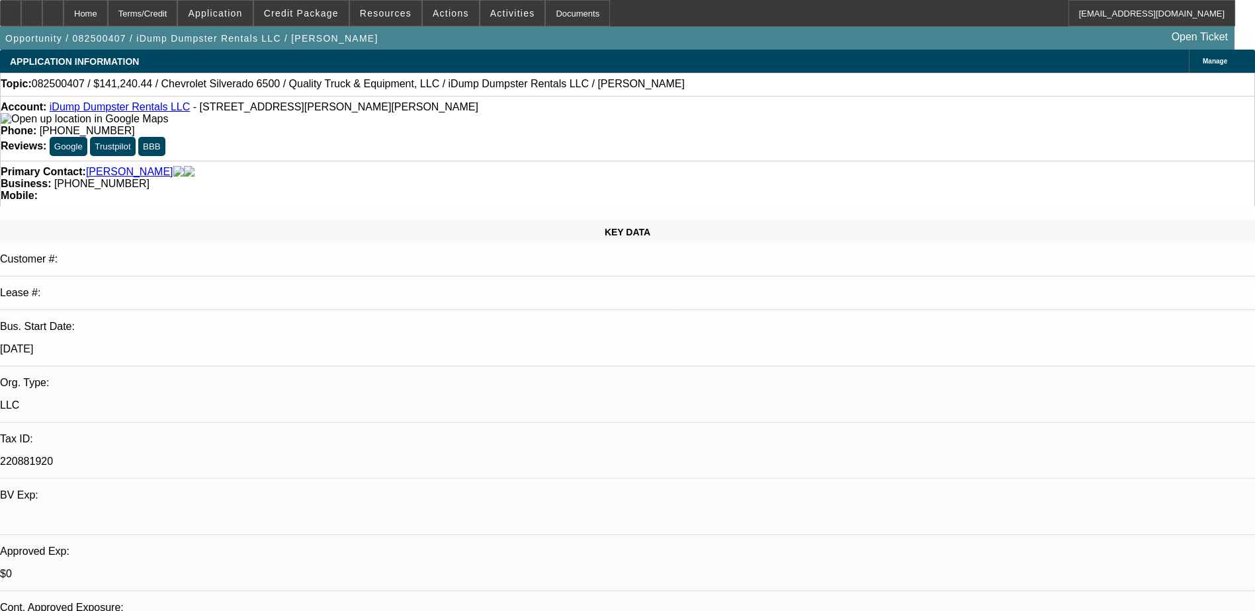
select select "0"
select select "1"
select select "6"
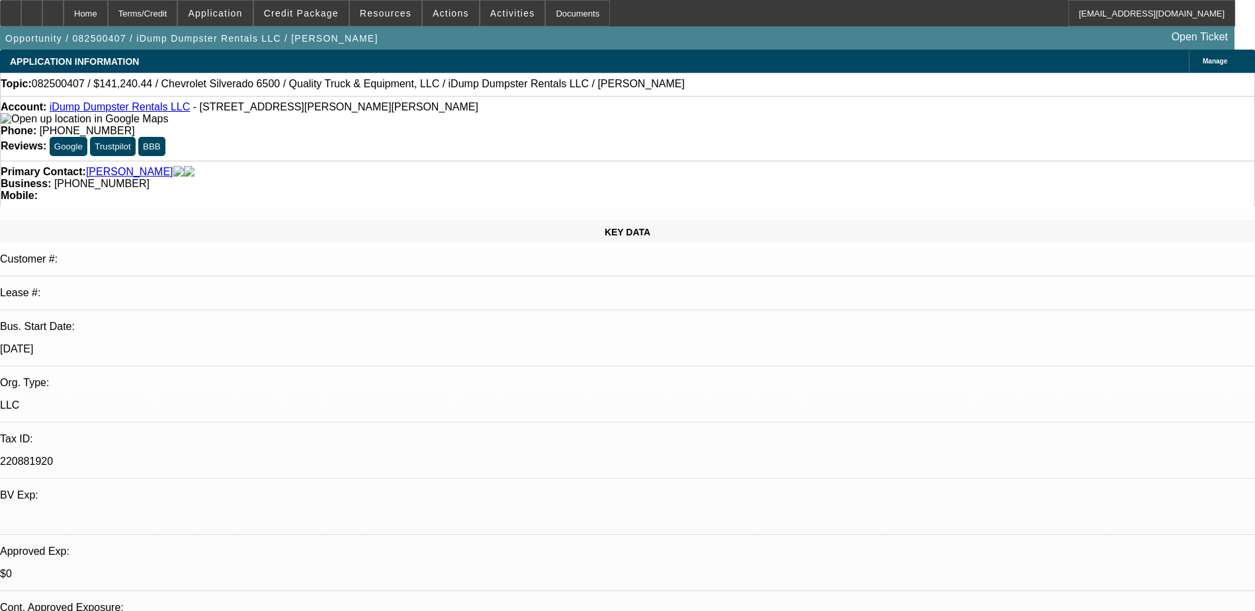
select select "1"
select select "6"
select select "1"
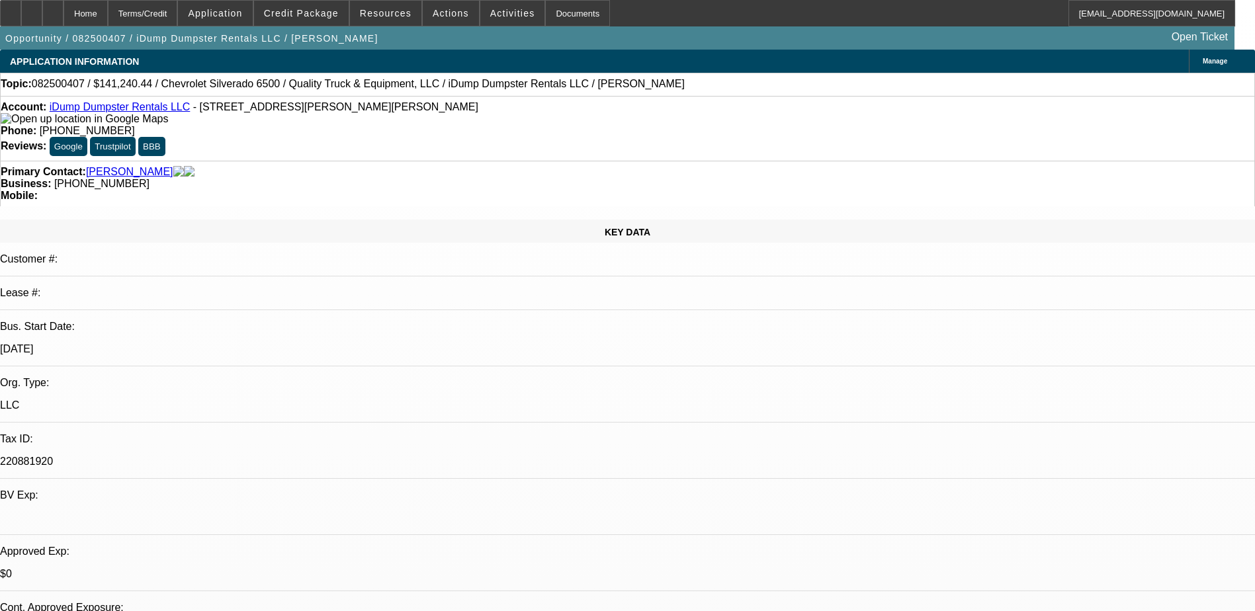
select select "6"
select select "1"
select select "6"
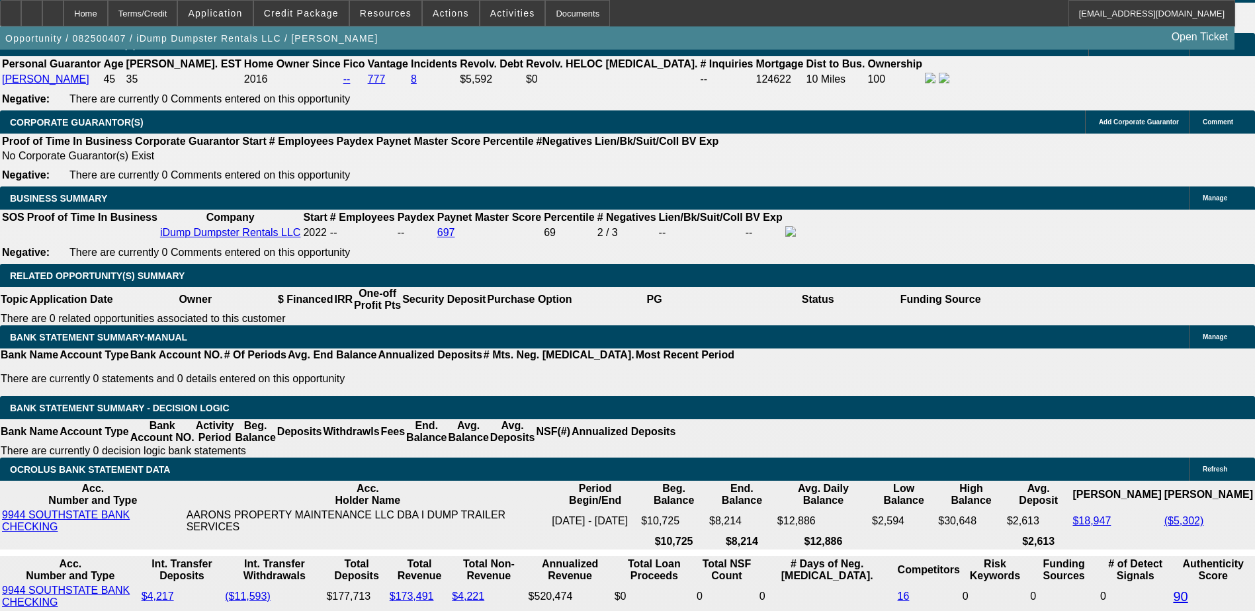
scroll to position [2050, 0]
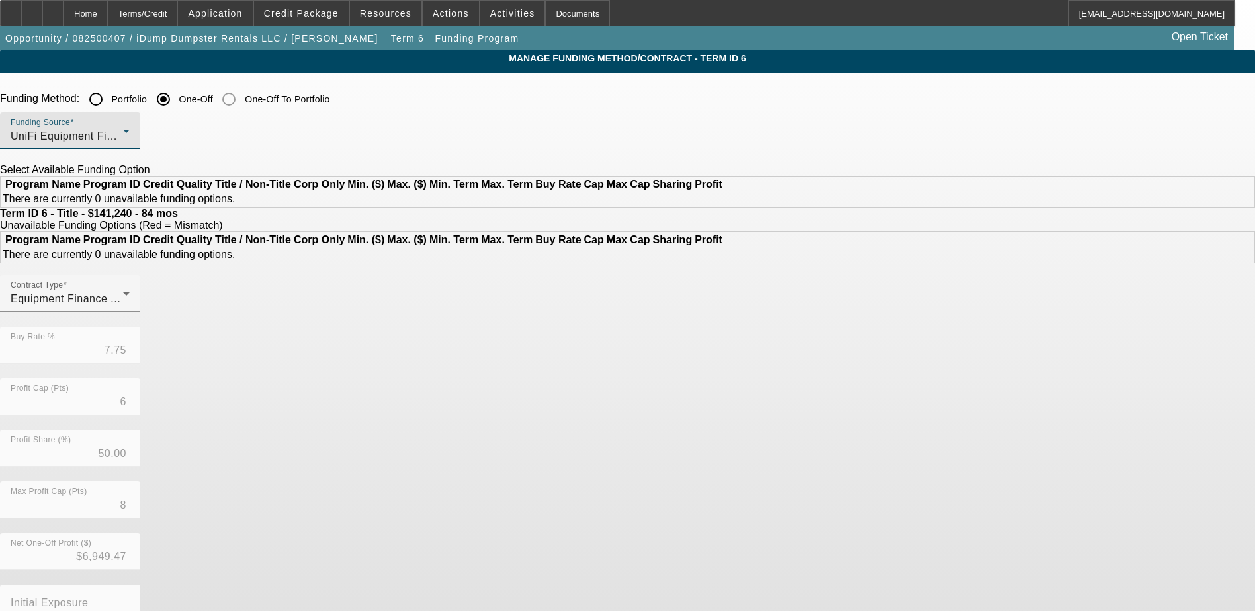
click at [123, 130] on div "UniFi Equipment Finance, Inc." at bounding box center [67, 136] width 112 height 16
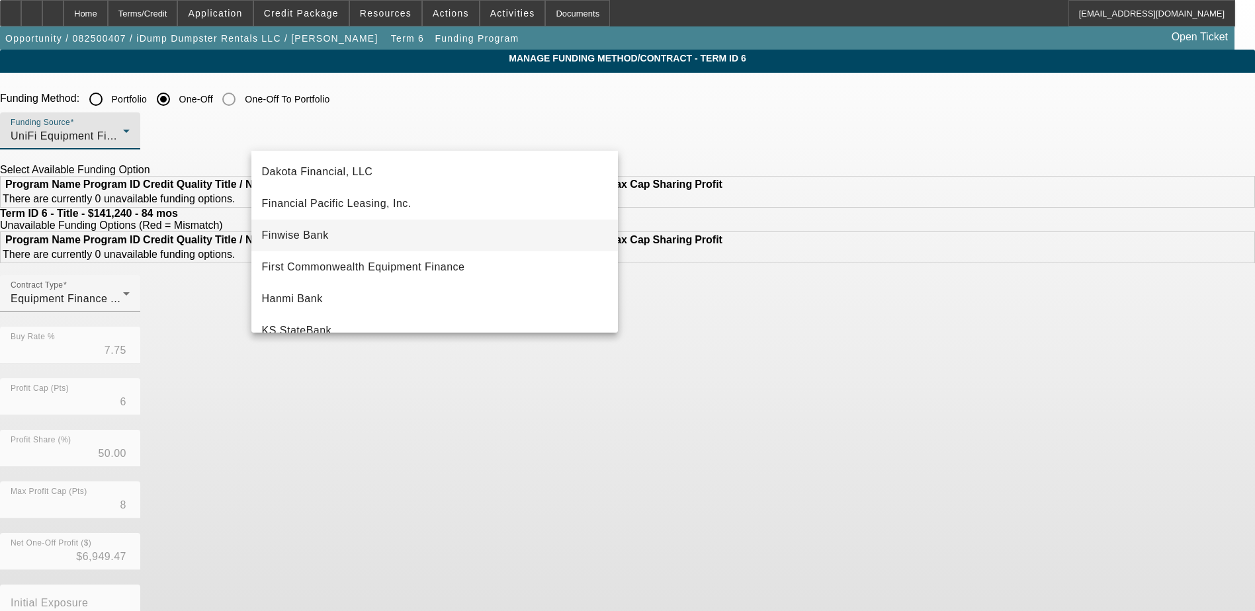
scroll to position [105, 0]
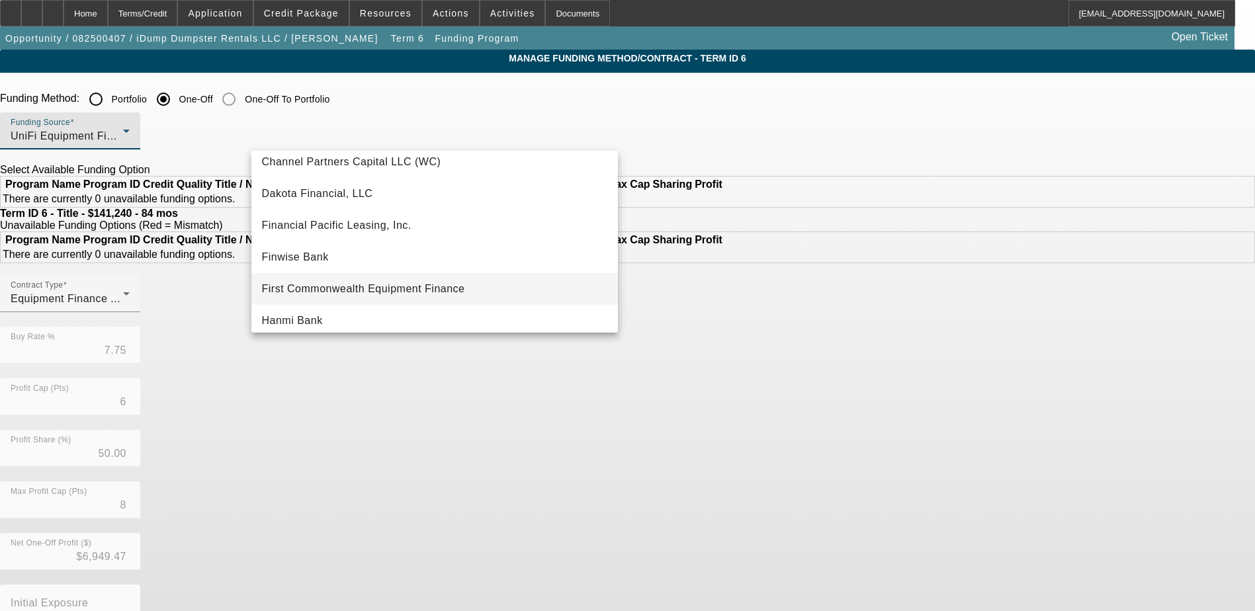
click at [366, 286] on span "First Commonwealth Equipment Finance" at bounding box center [363, 289] width 203 height 16
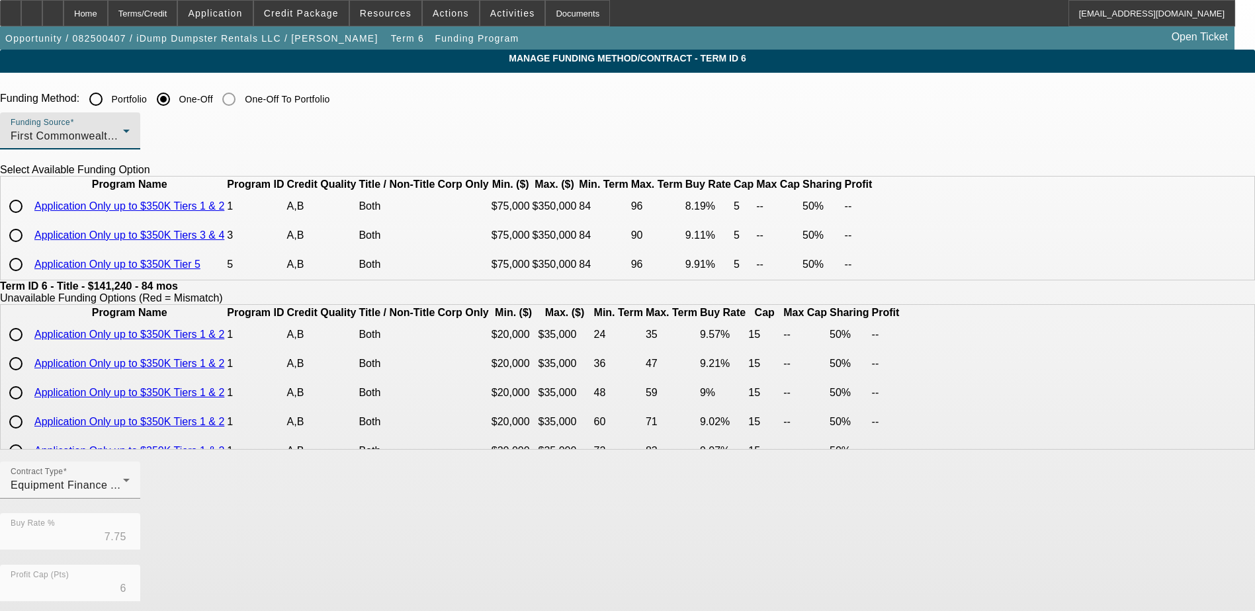
click at [29, 220] on input "radio" at bounding box center [16, 206] width 26 height 26
radio input "true"
type input "8.19"
type input "5"
click at [142, 253] on app-term-manage-funding "Manage Funding Method/Contract - Term ID 6 Funding Method: Portfolio One-Off On…" at bounding box center [627, 482] width 1255 height 864
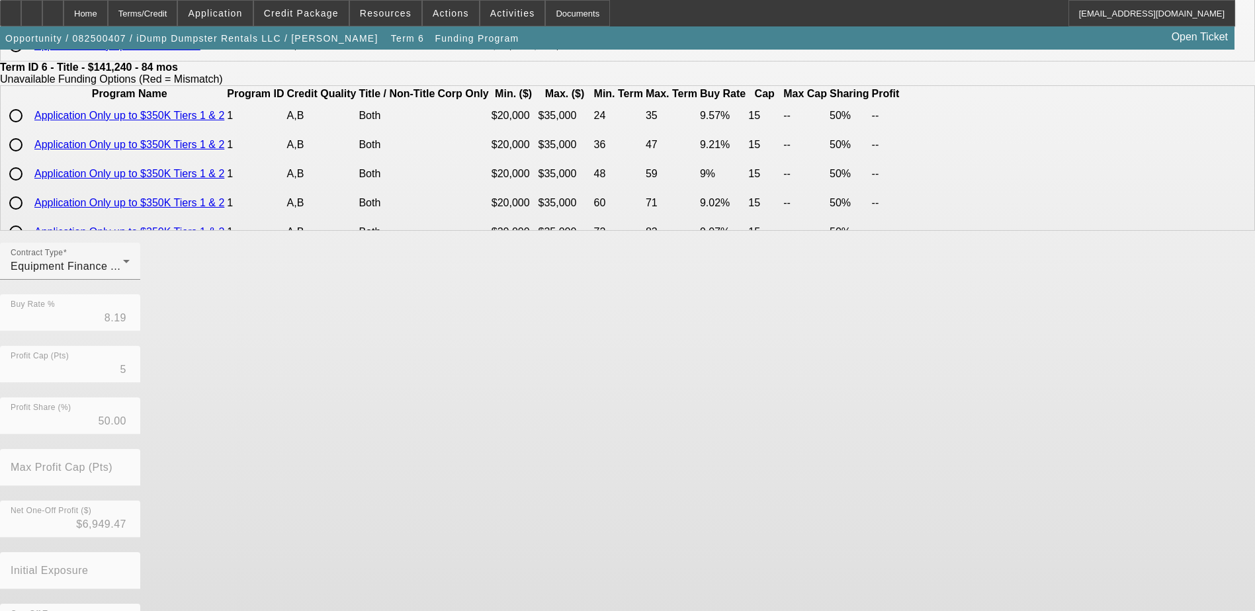
scroll to position [294, 0]
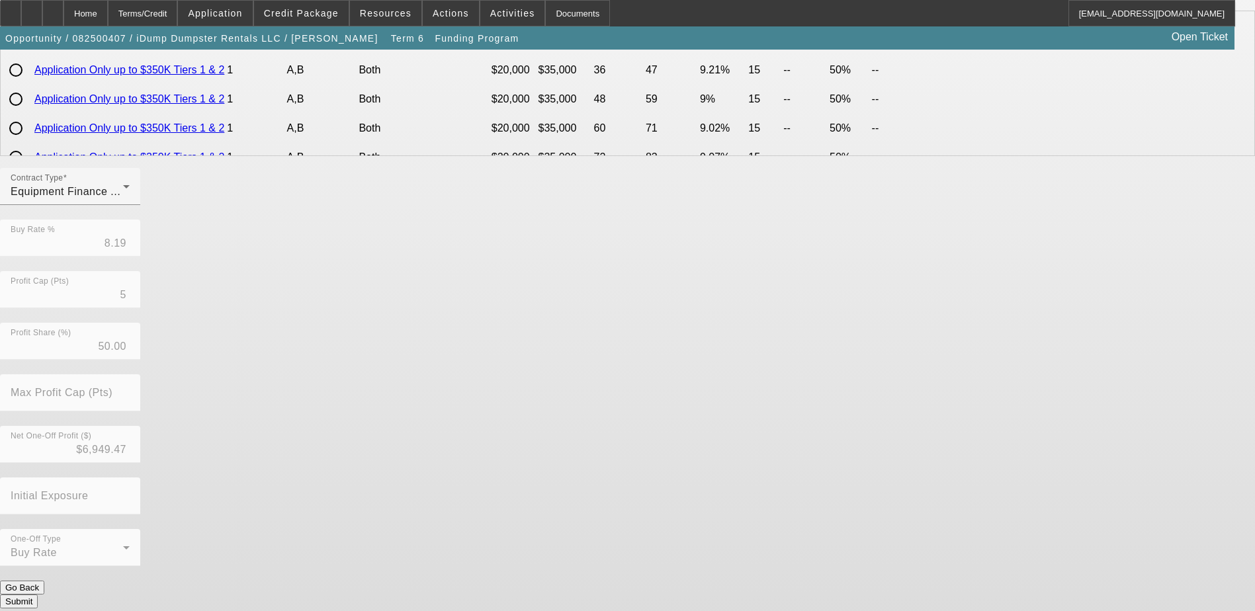
click at [526, 460] on div "Contract Type Equipment Finance Agreement Buy Rate % 8.19 Profit Cap (Pts) 5 Pr…" at bounding box center [627, 374] width 1255 height 413
click at [38, 595] on button "Submit" at bounding box center [19, 602] width 38 height 14
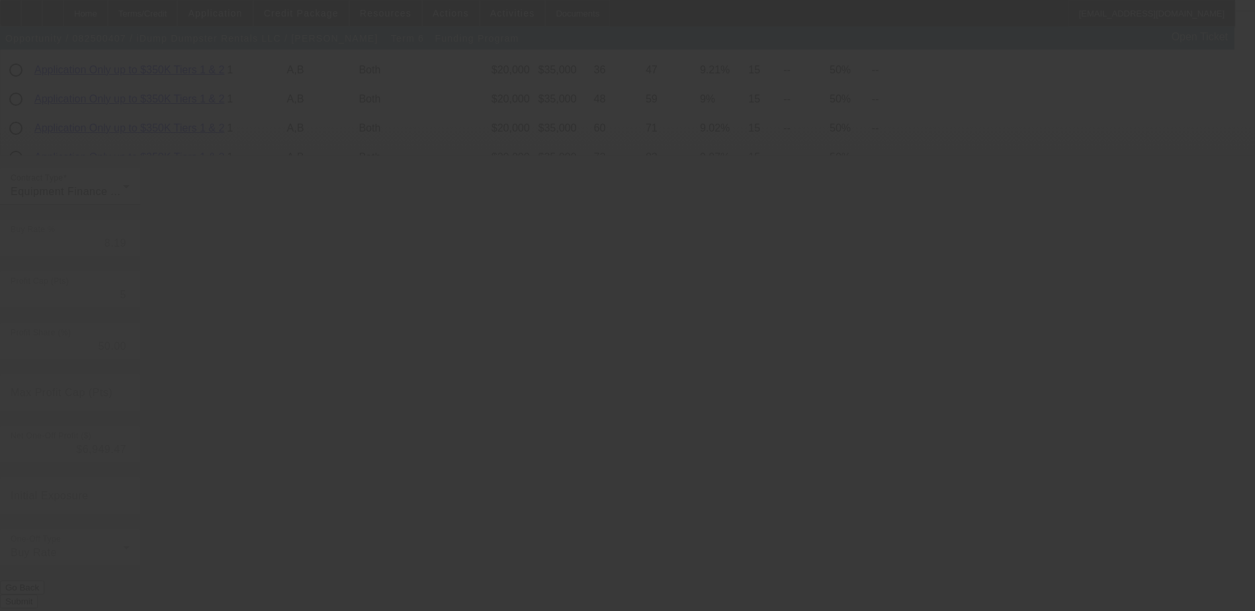
type input "7.75"
type input "6"
type input "8"
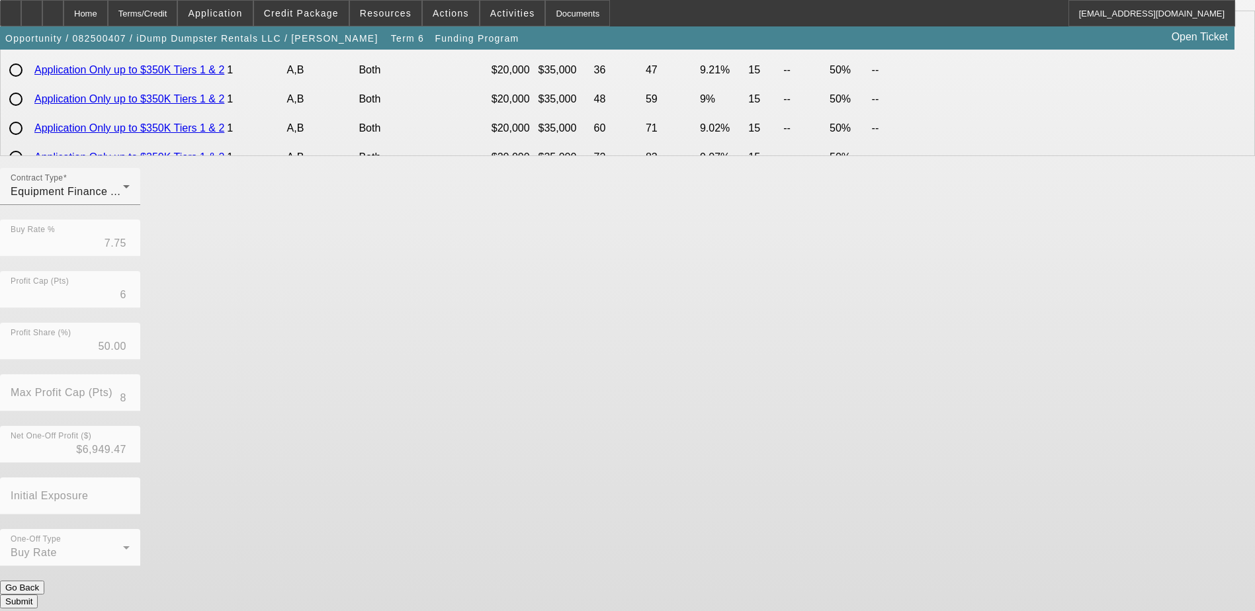
scroll to position [0, 0]
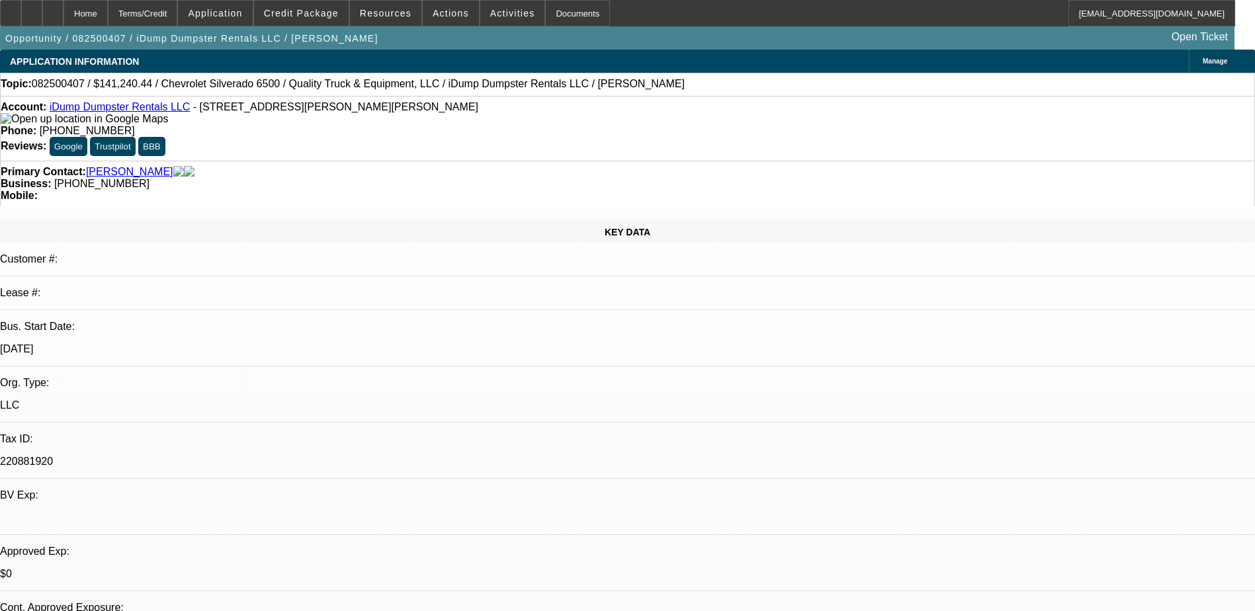
select select "0"
select select "6"
select select "0"
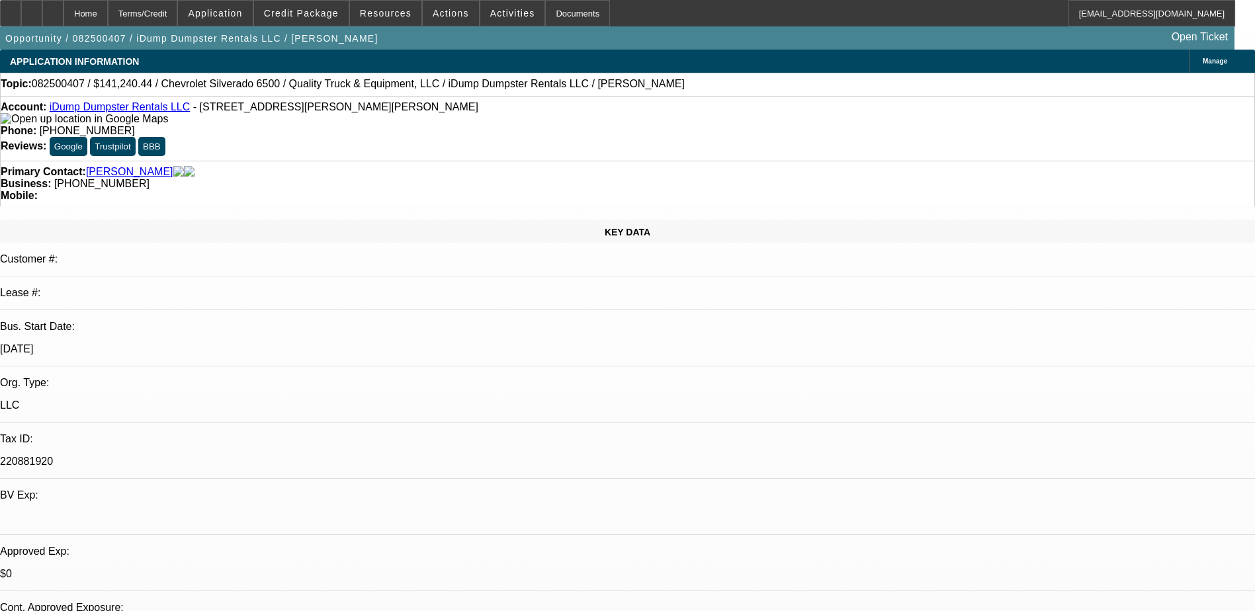
select select "0"
select select "6"
select select "0"
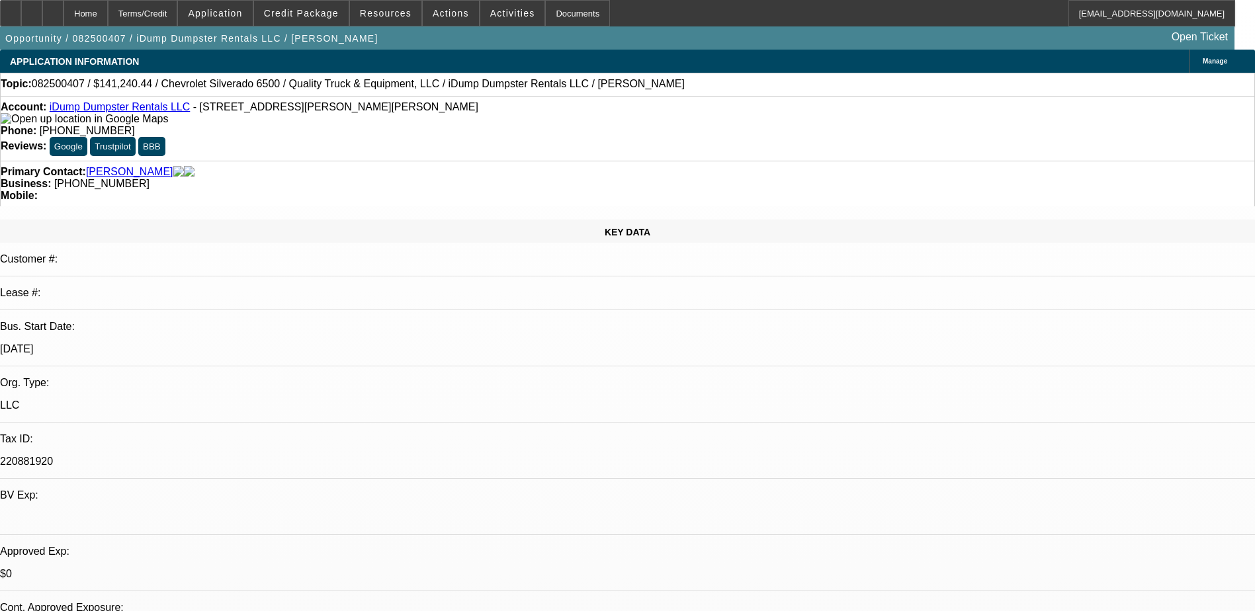
select select "0"
select select "6"
select select "0"
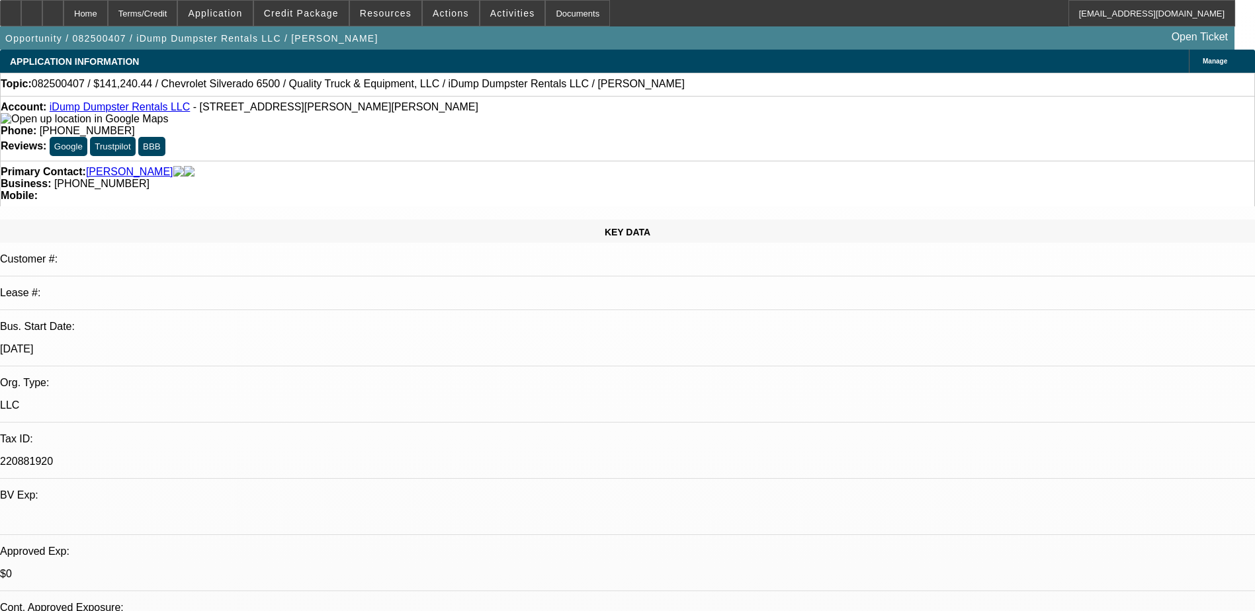
select select "6"
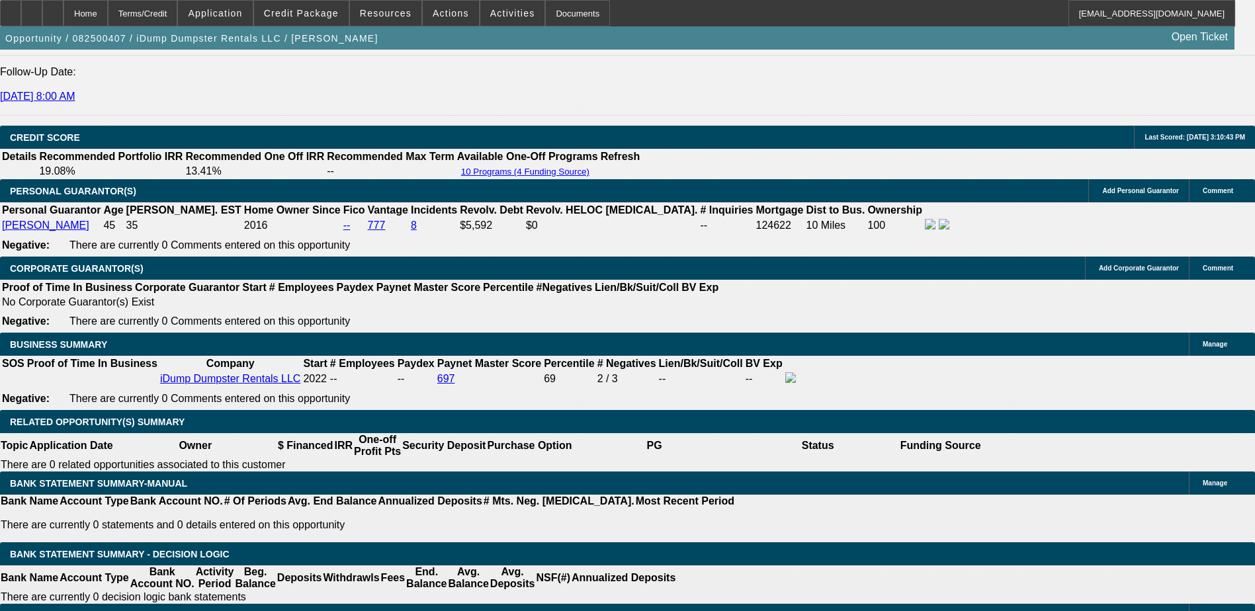
scroll to position [1984, 0]
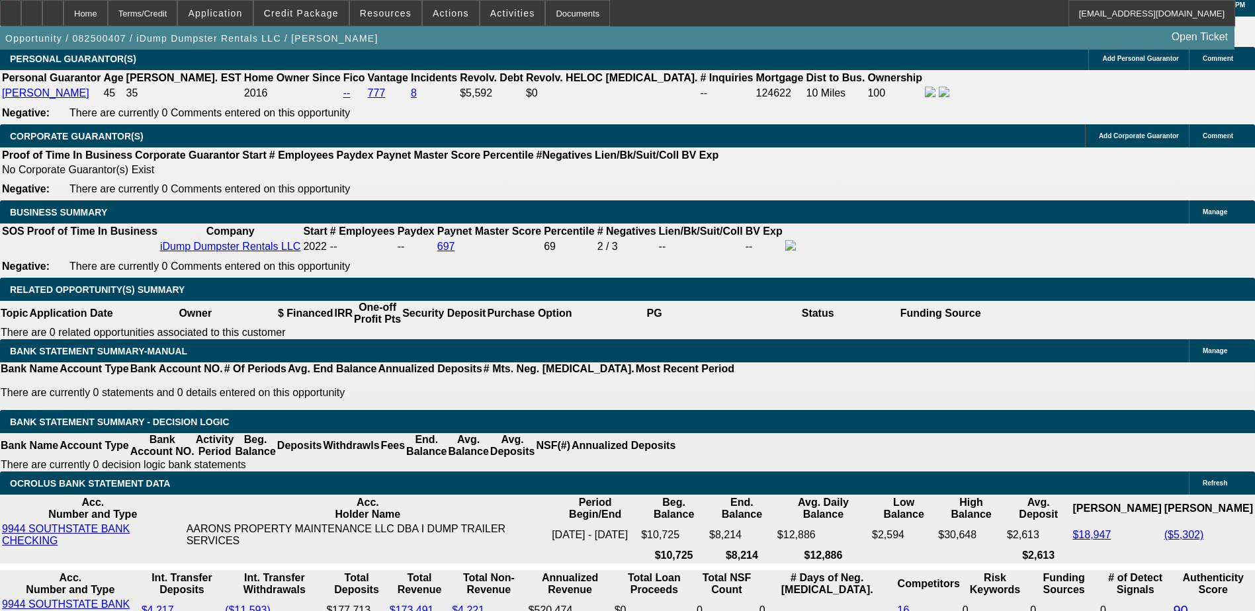
type input "UNKNOWN"
type input "9"
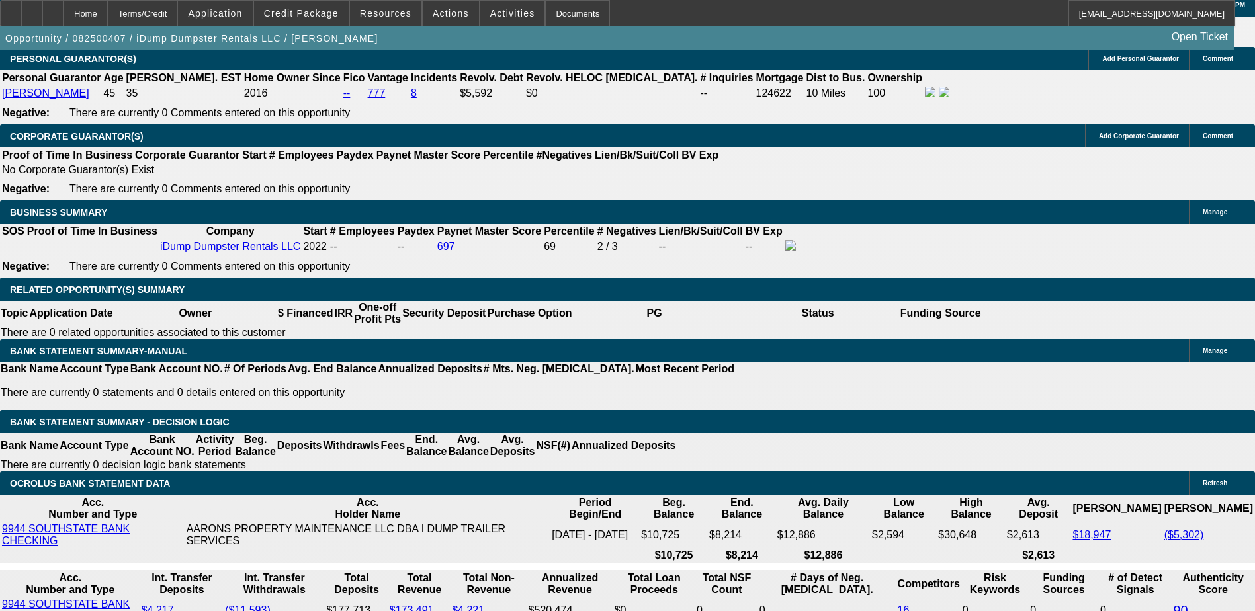
type input "$2,272.43"
type input "9.5"
type input "$2,308.43"
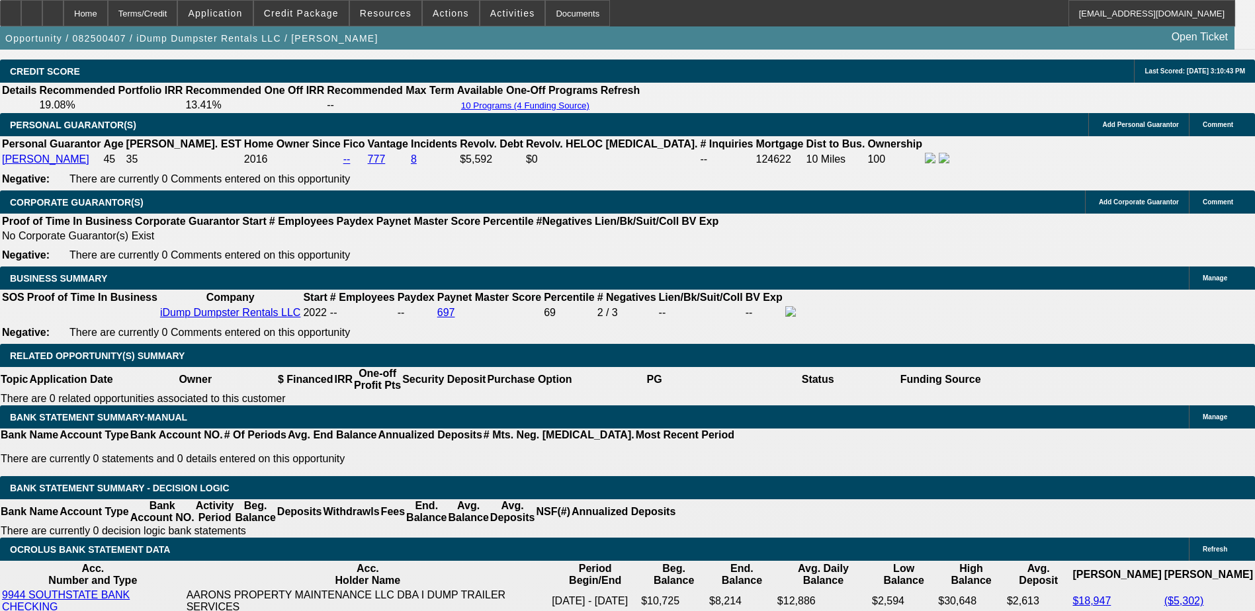
type input "9.5"
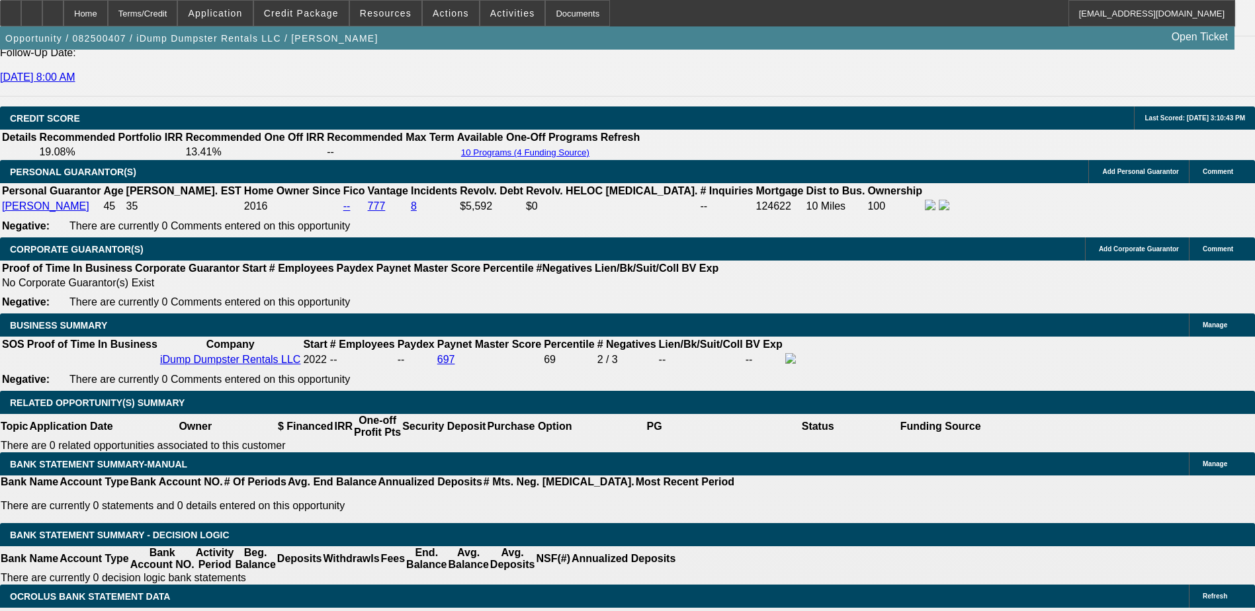
scroll to position [1852, 0]
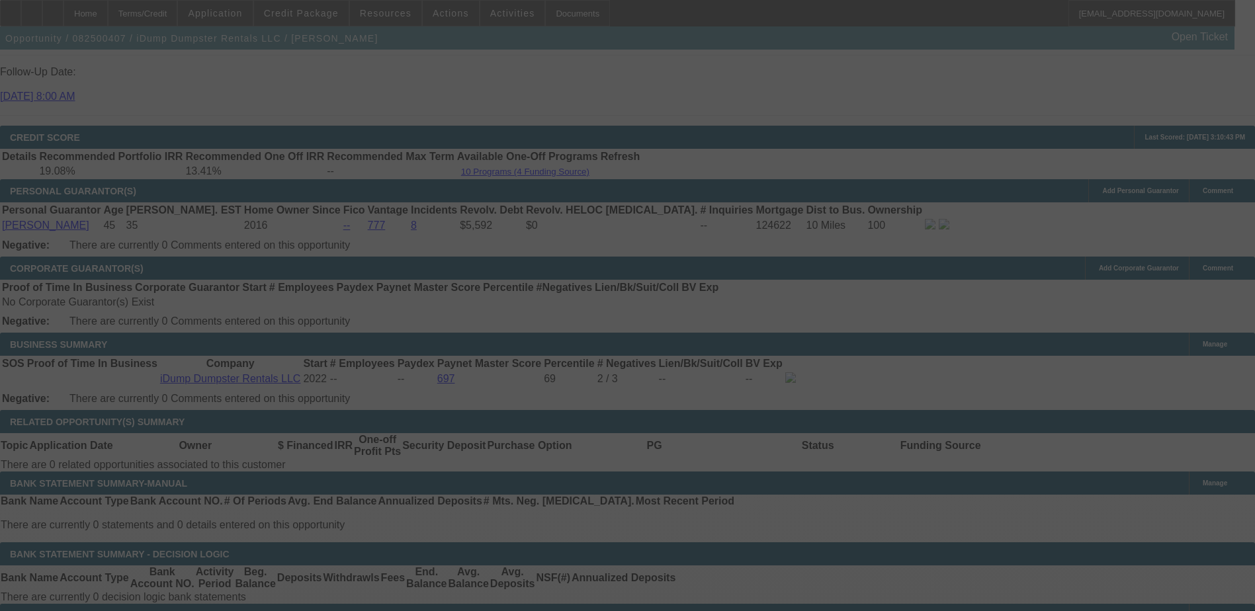
select select "0"
select select "6"
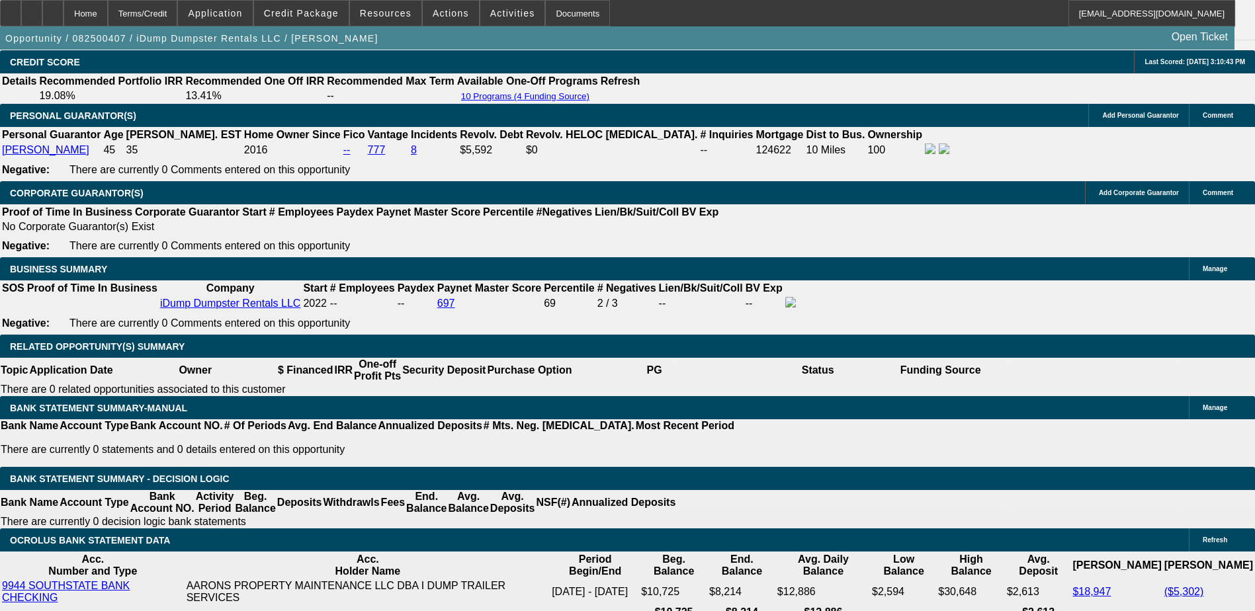
scroll to position [2050, 0]
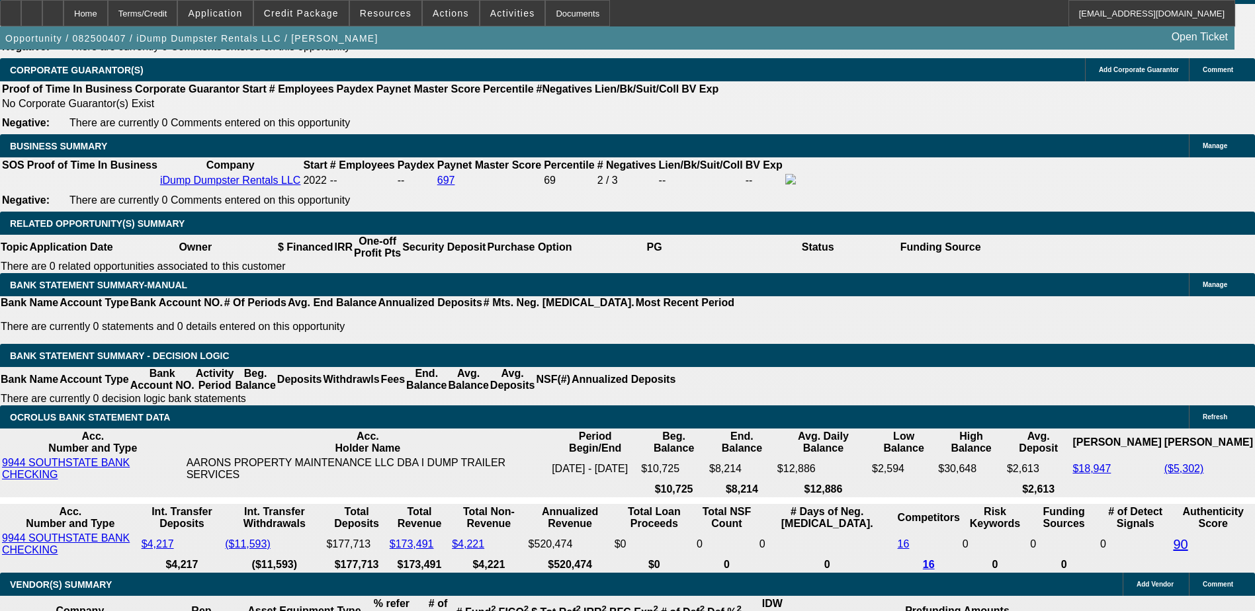
type input "9"
type input "UNKNOWN"
type input "$2,272.43"
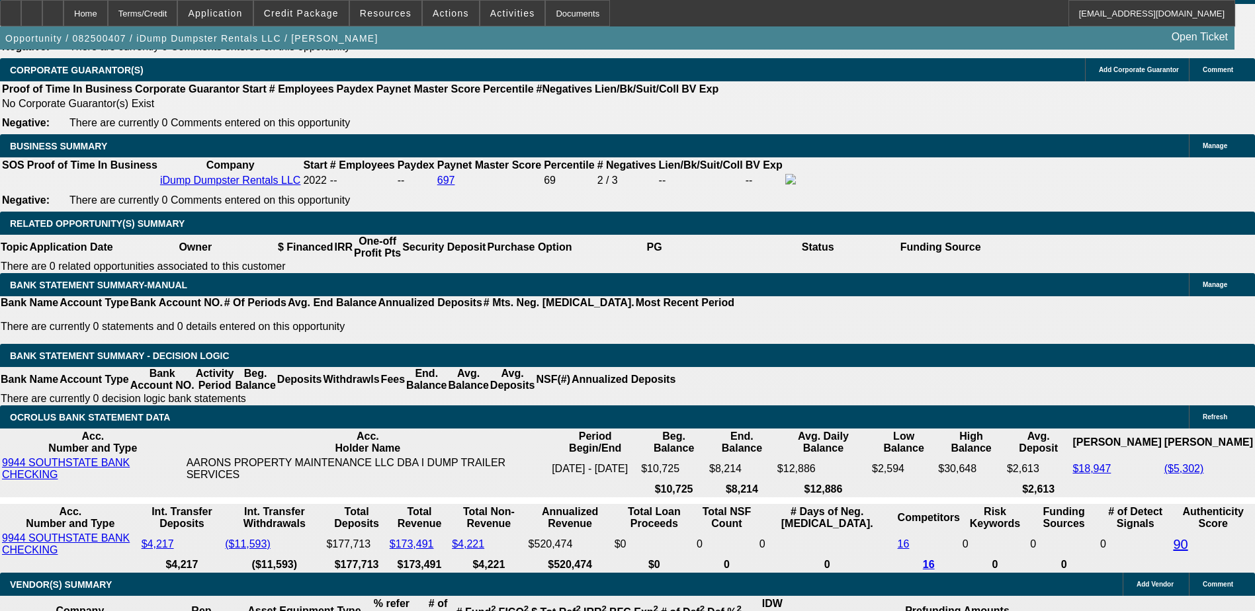
type input "9.9"
type input "$2,337.47"
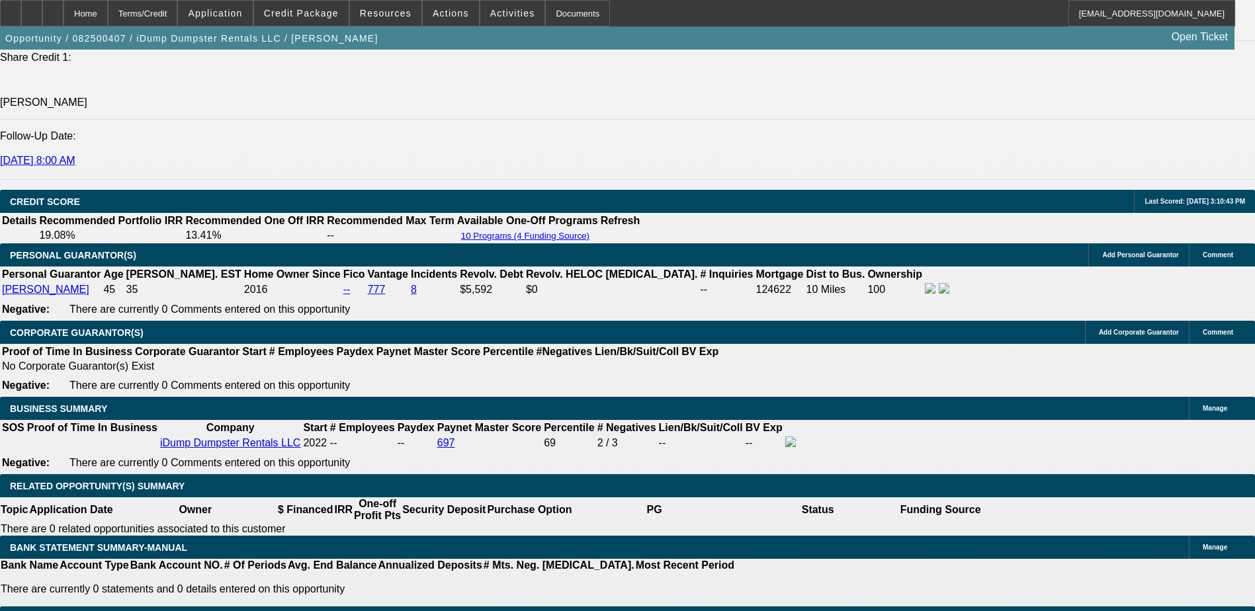
scroll to position [1786, 0]
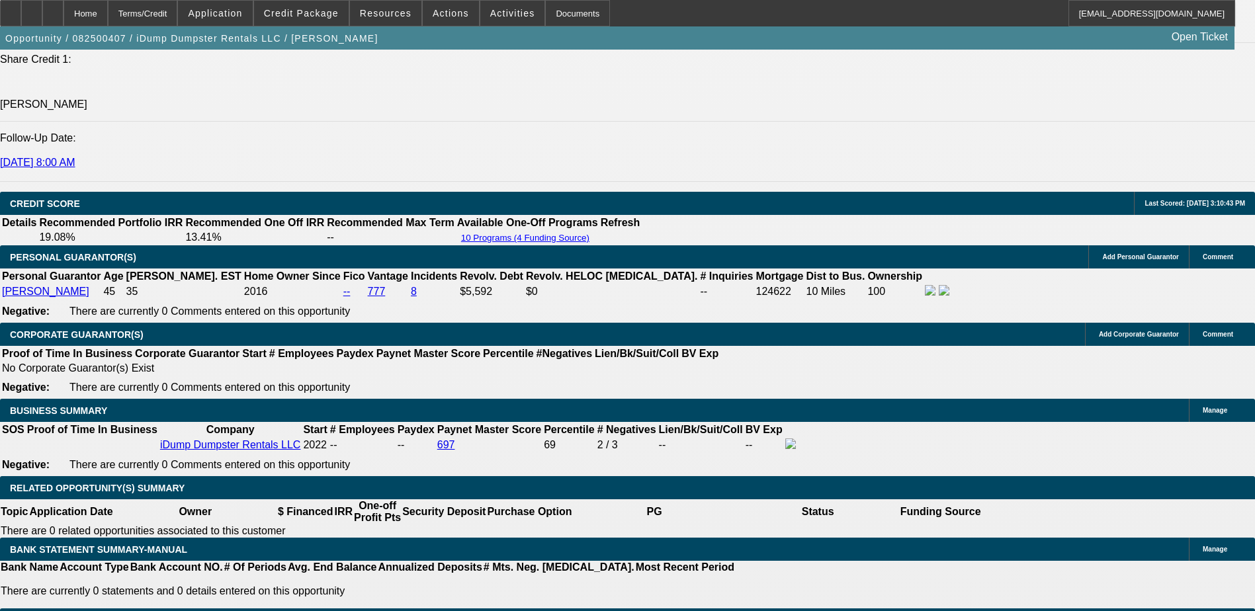
type input "9.9"
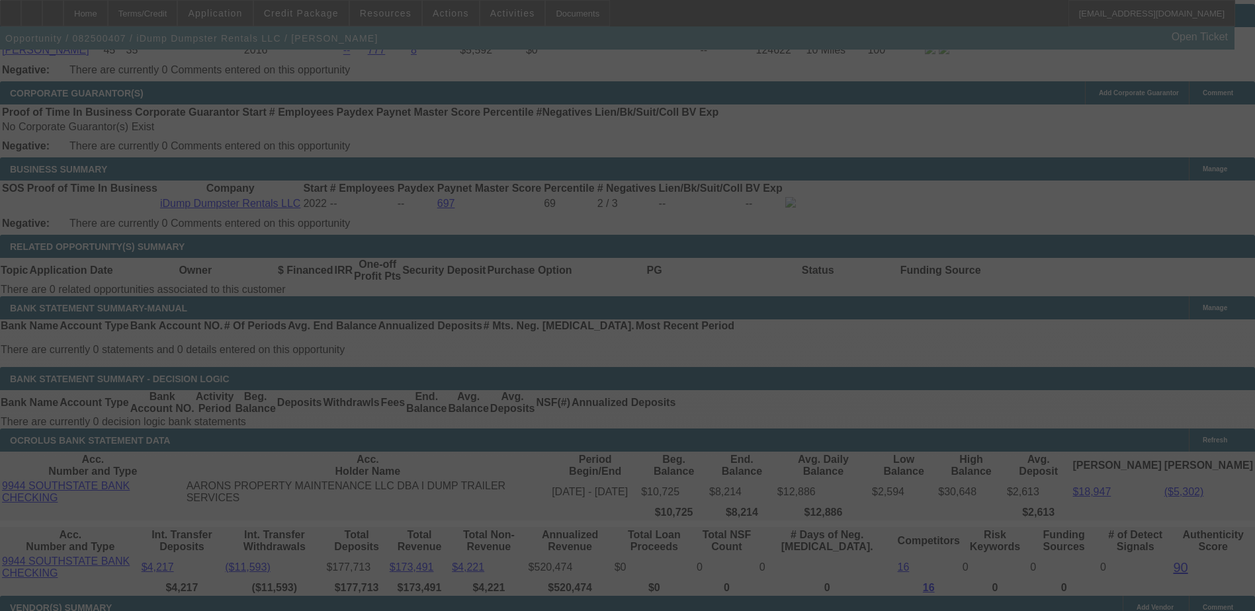
scroll to position [2050, 0]
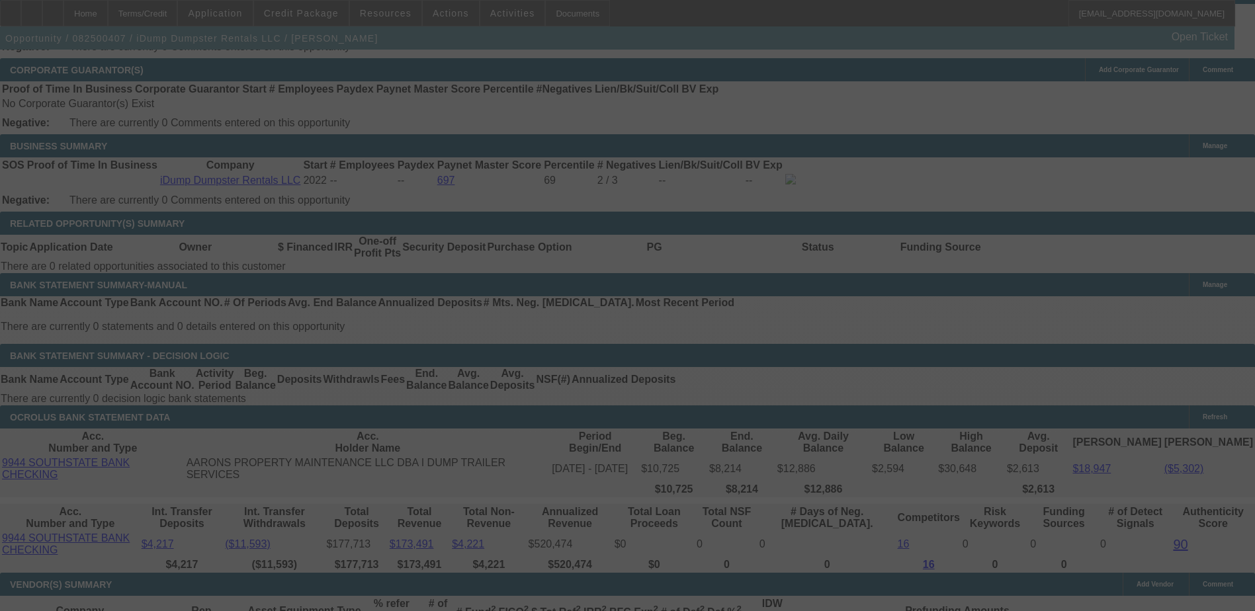
select select "0"
select select "6"
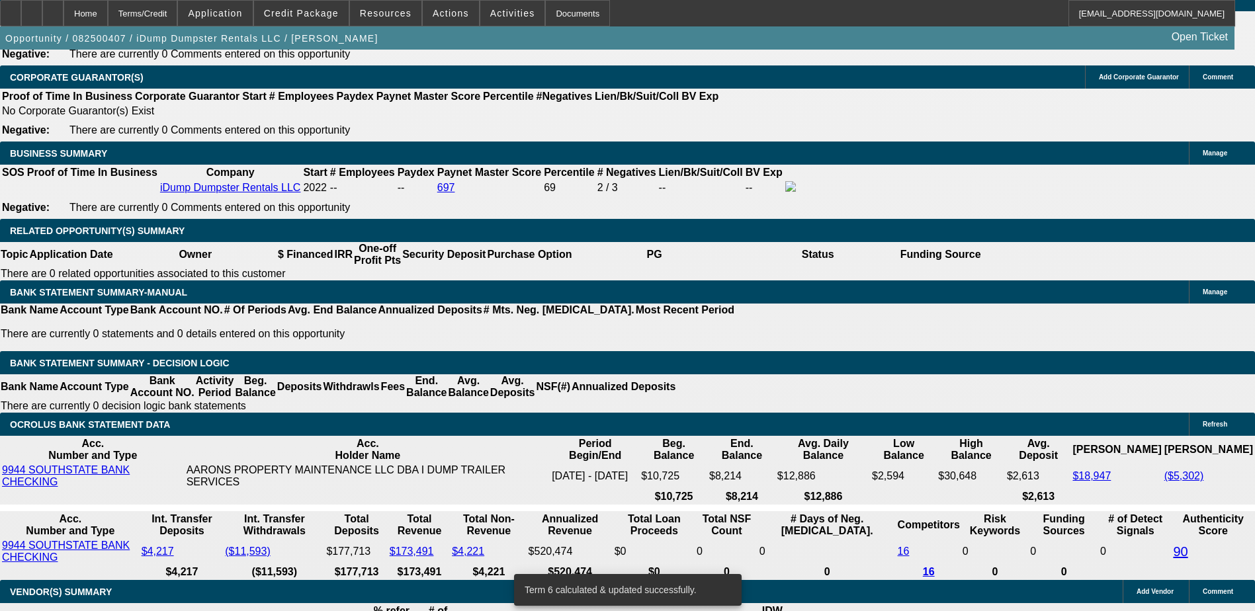
scroll to position [1911, 0]
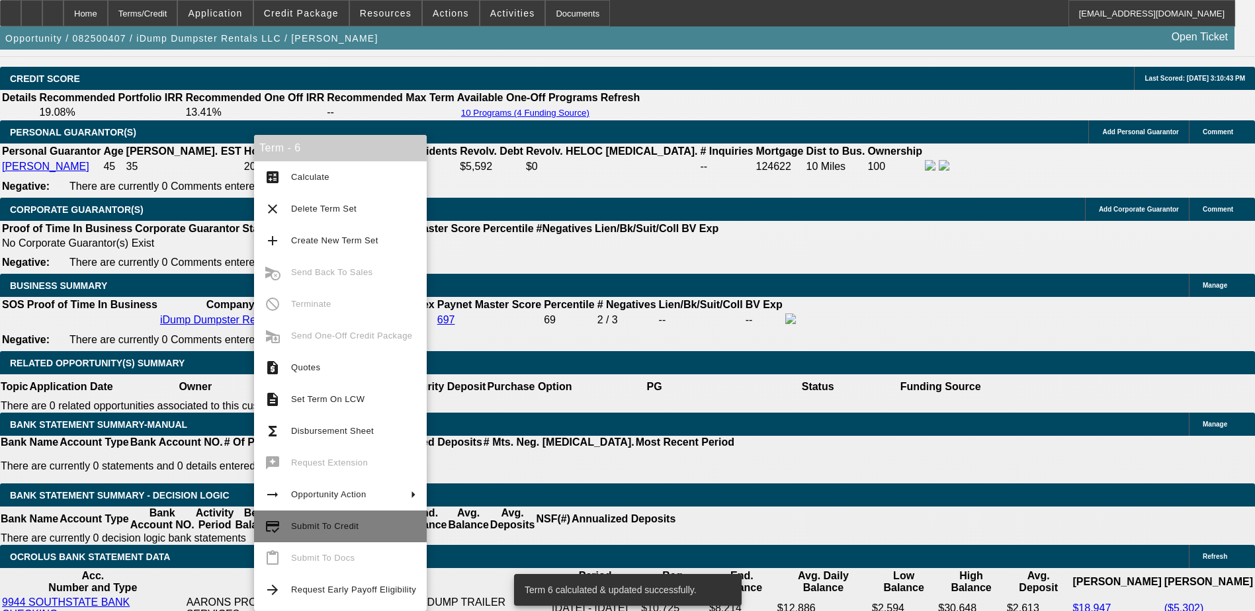
click at [333, 525] on span "Submit To Credit" at bounding box center [324, 526] width 67 height 10
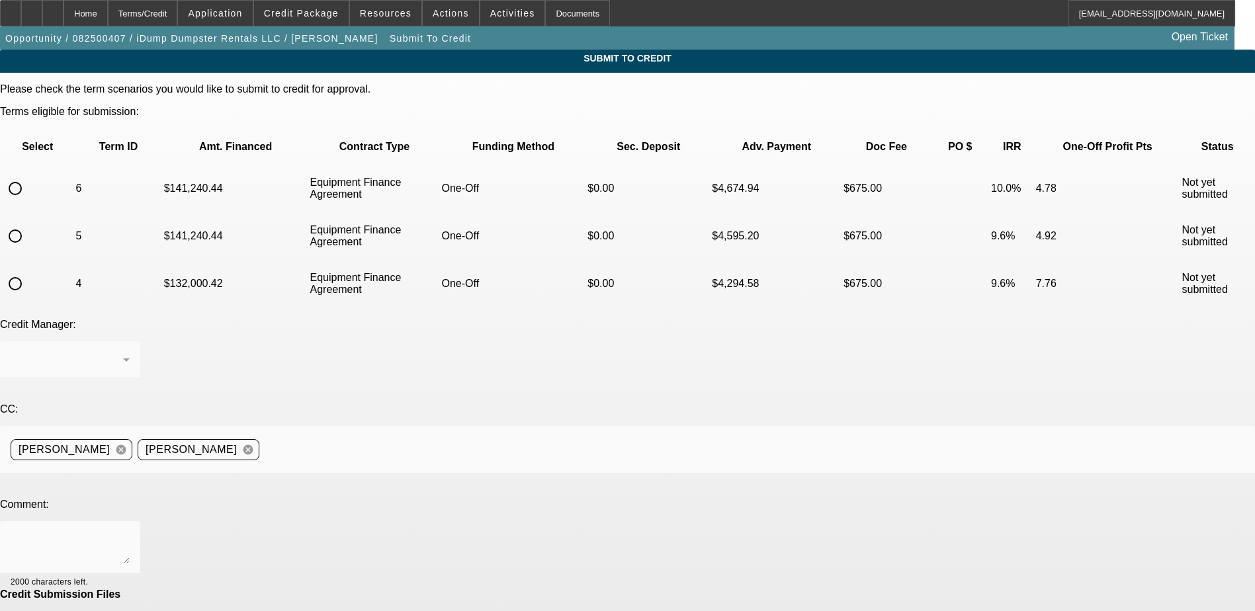
click at [28, 175] on input "radio" at bounding box center [15, 188] width 26 height 26
radio input "true"
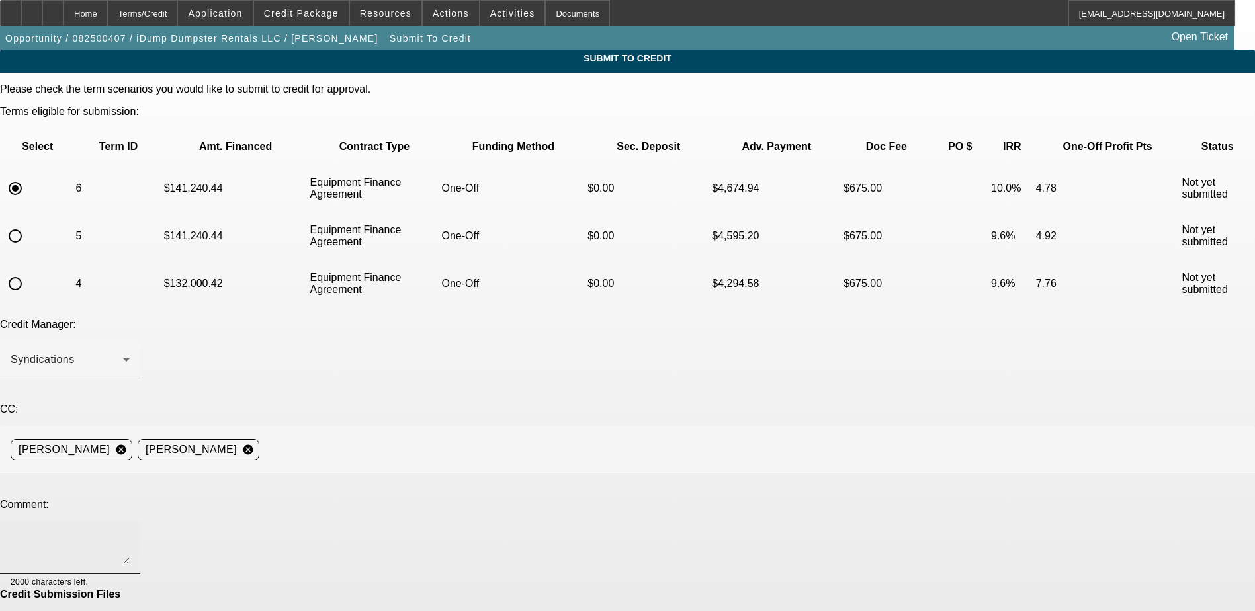
click at [130, 532] on textarea at bounding box center [70, 548] width 119 height 32
type textarea "please send to first common whil"
click at [288, 10] on span "Credit Package" at bounding box center [301, 13] width 75 height 11
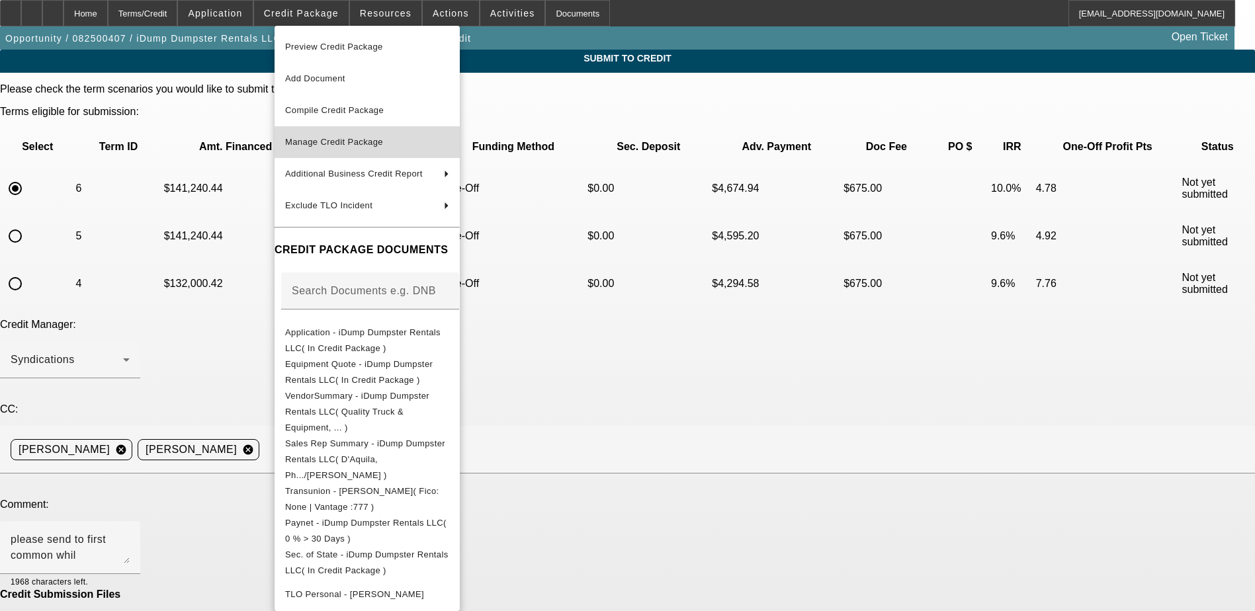
click at [330, 144] on span "Manage Credit Package" at bounding box center [334, 142] width 98 height 10
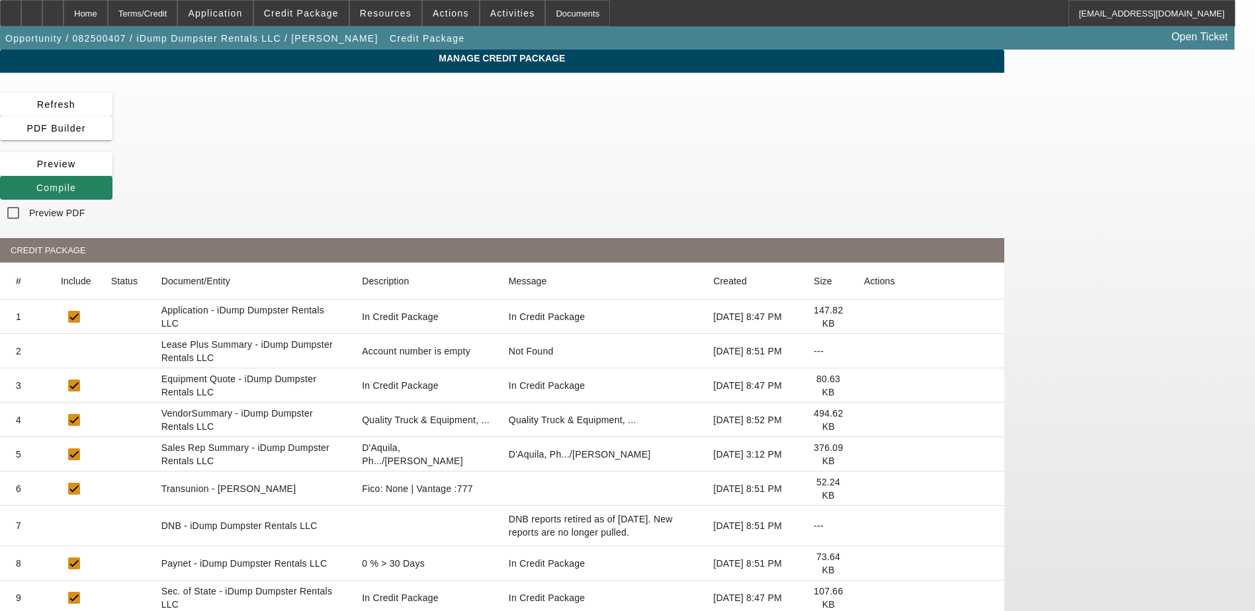
scroll to position [137, 0]
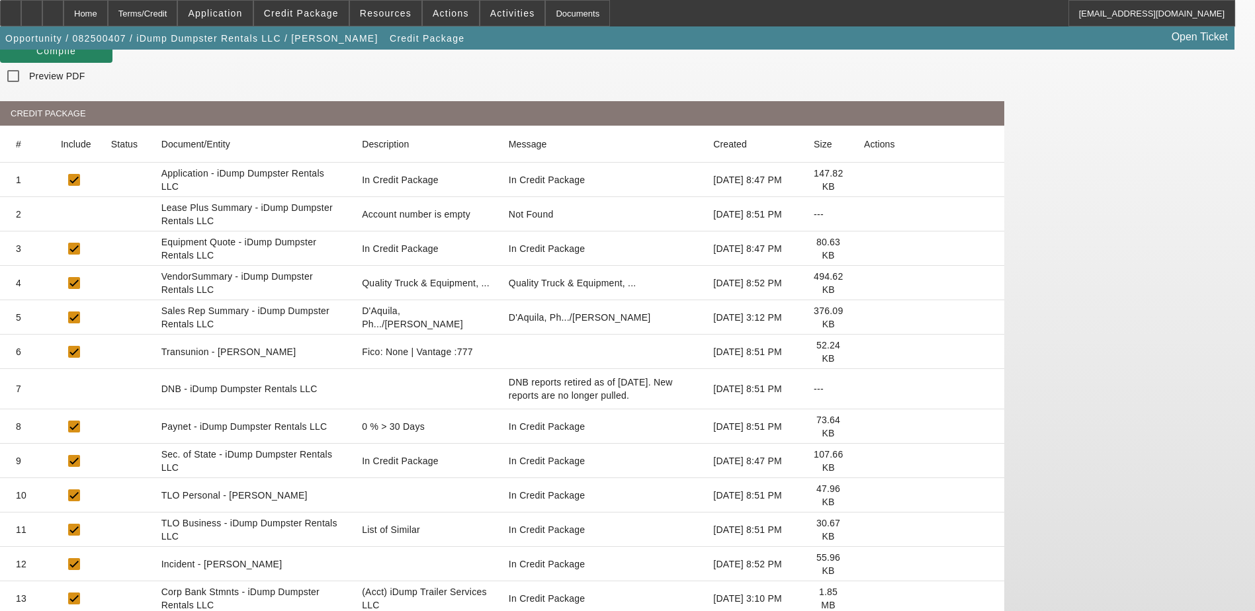
click at [864, 598] on icon at bounding box center [864, 598] width 0 height 0
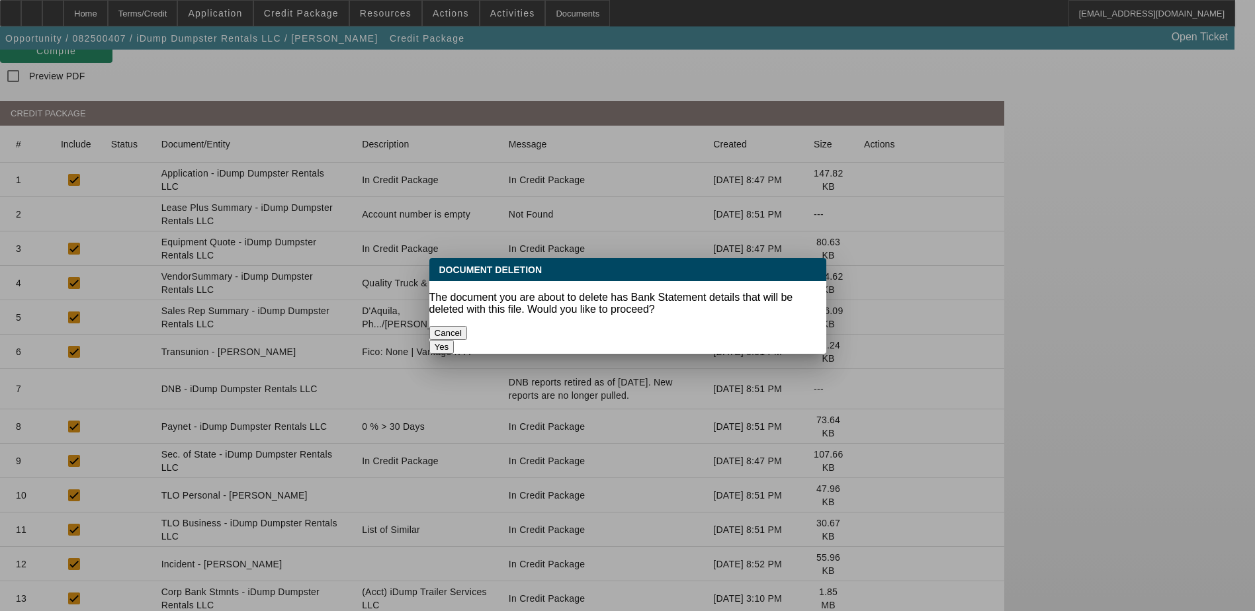
click at [454, 340] on button "Yes" at bounding box center [441, 347] width 25 height 14
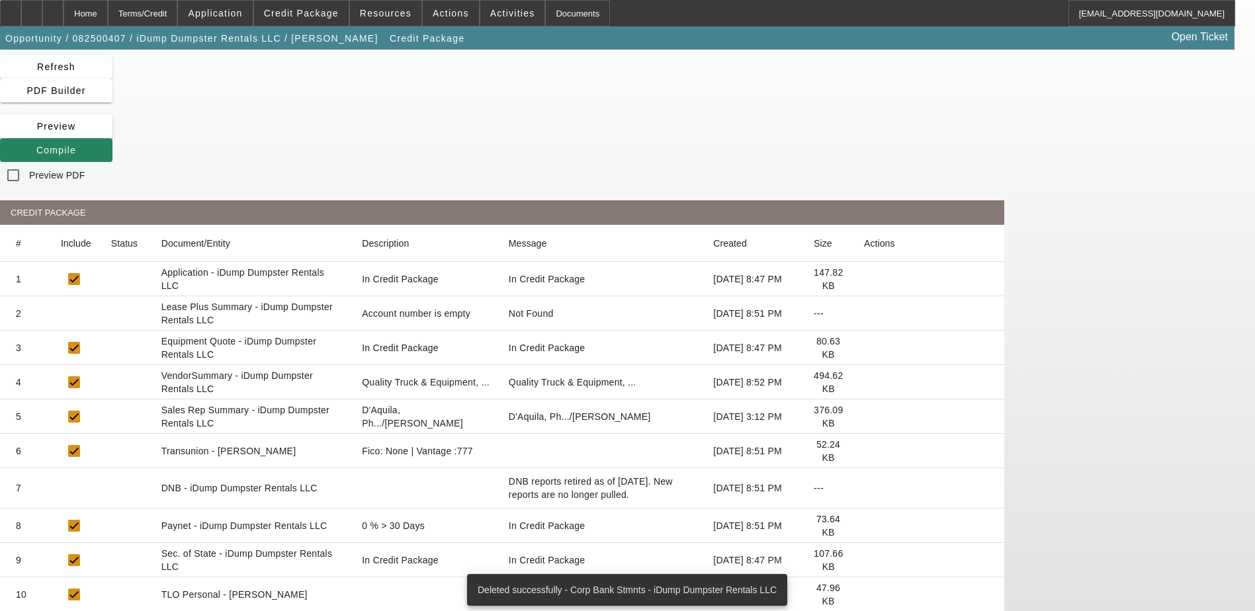
scroll to position [103, 0]
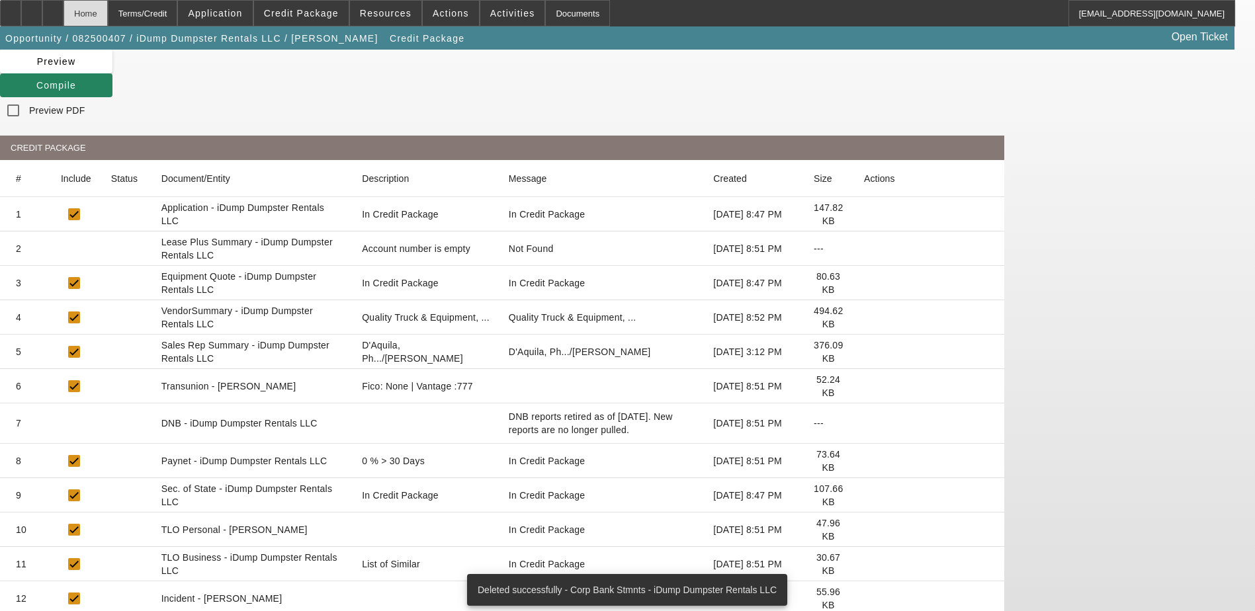
click at [108, 11] on div "Home" at bounding box center [85, 13] width 44 height 26
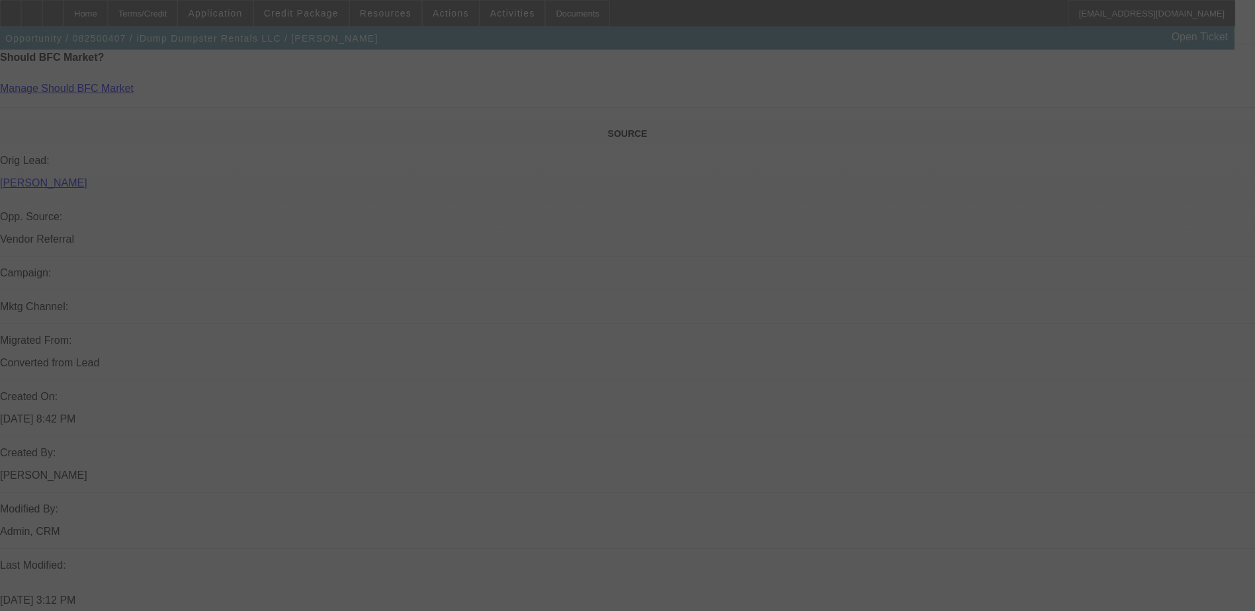
scroll to position [711, 0]
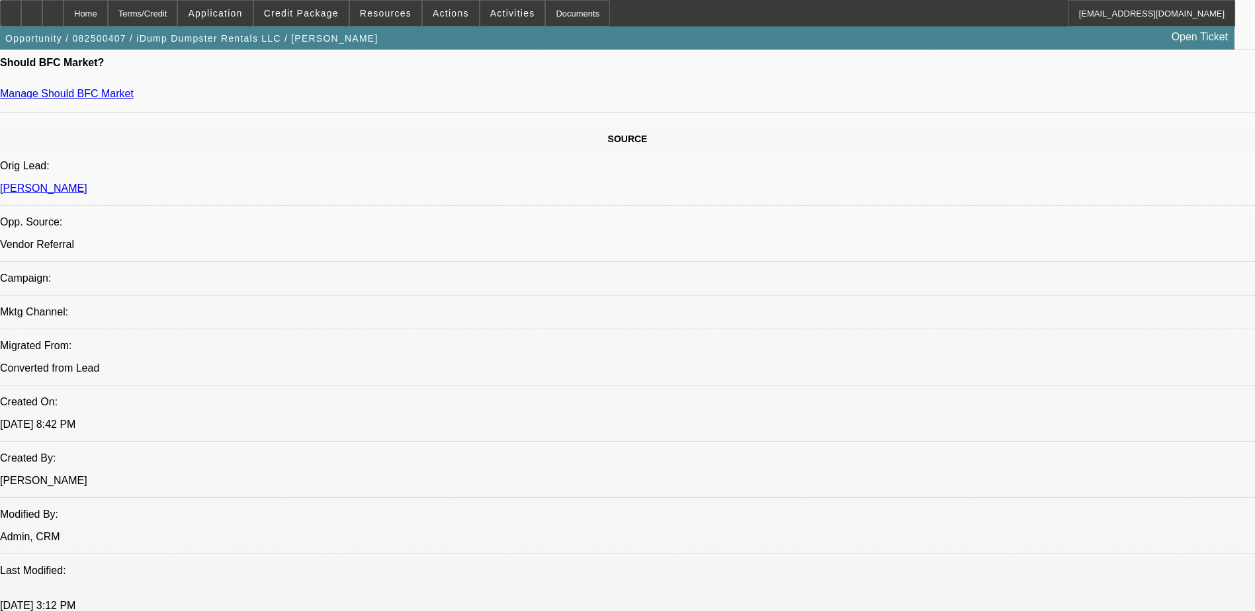
select select "0"
select select "6"
select select "0"
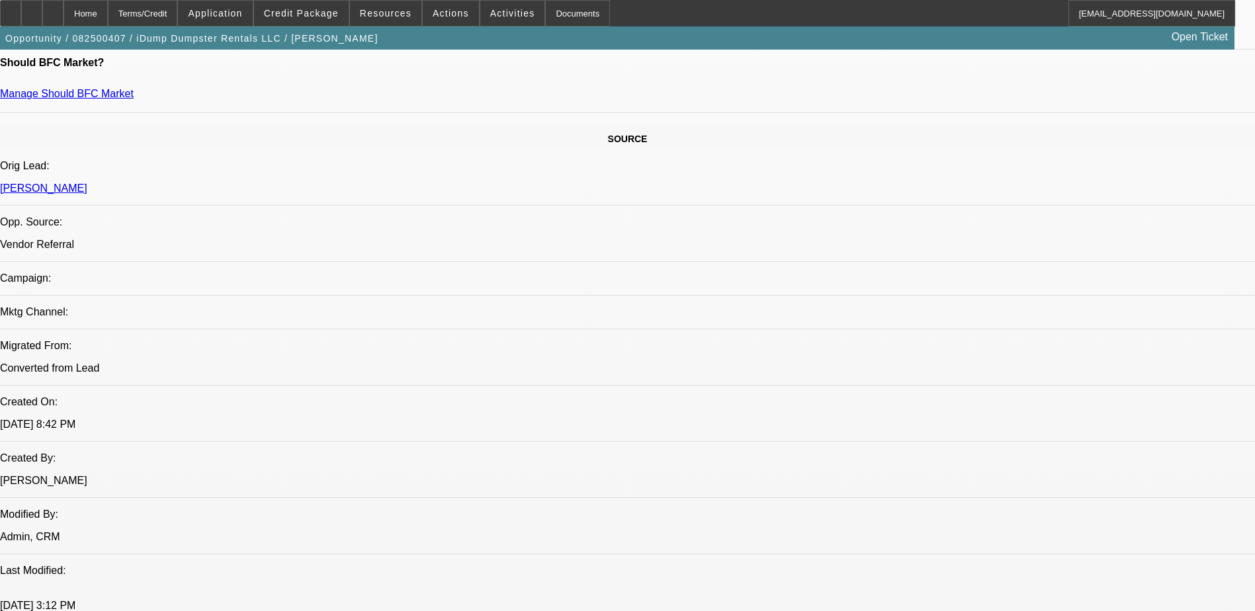
select select "0"
select select "6"
select select "0"
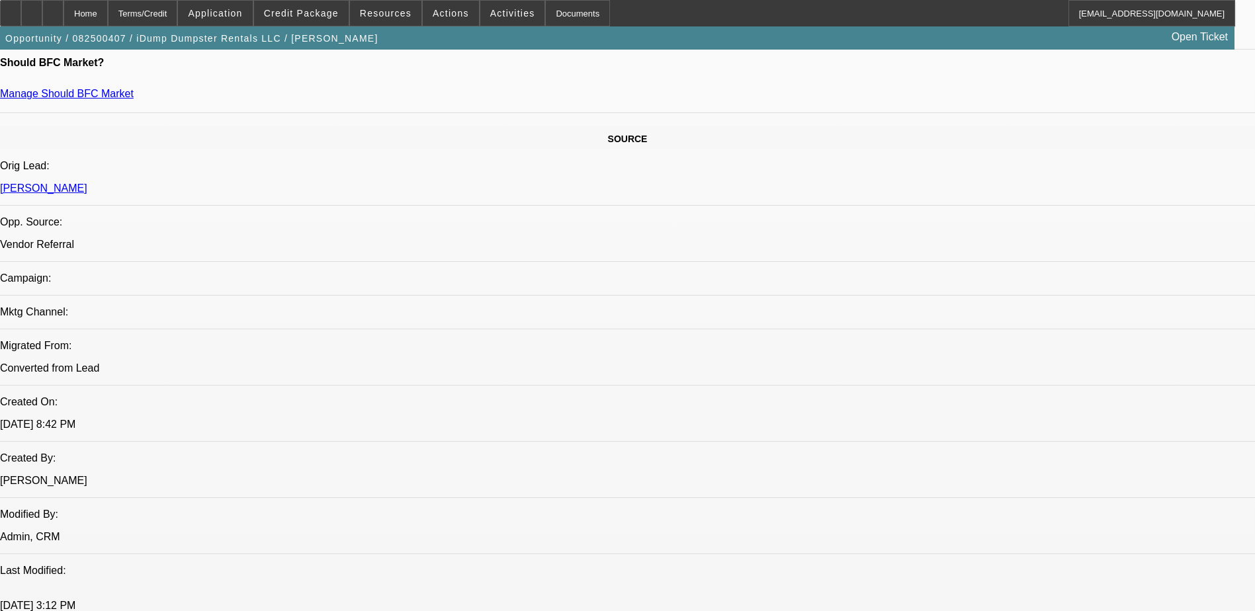
select select "0"
select select "6"
select select "0"
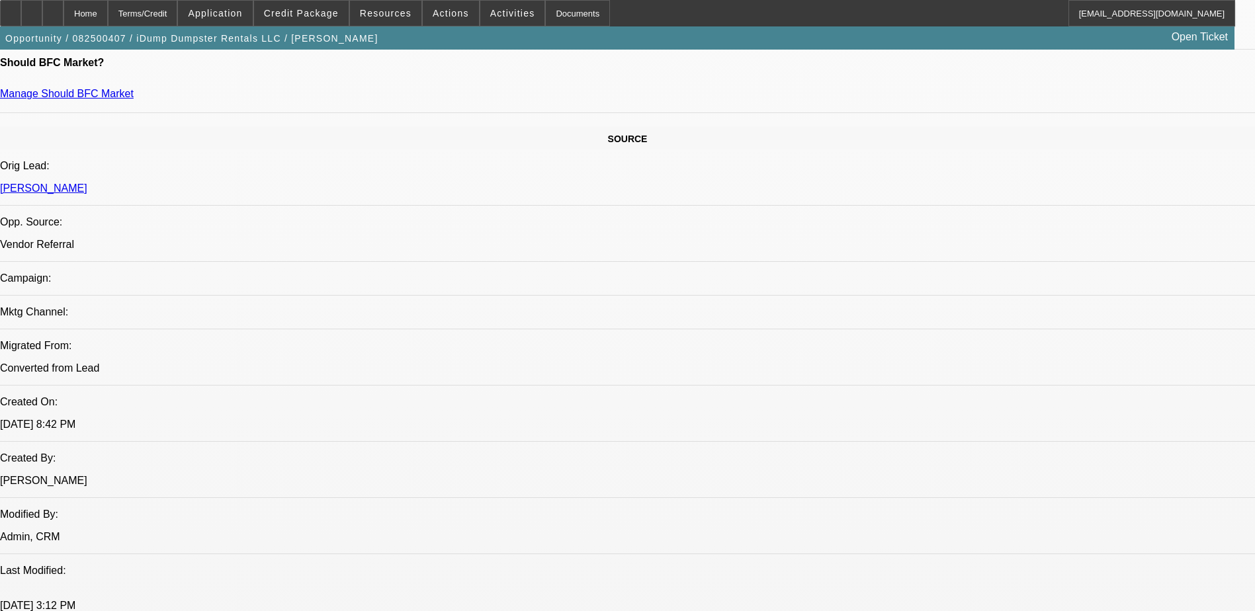
select select "6"
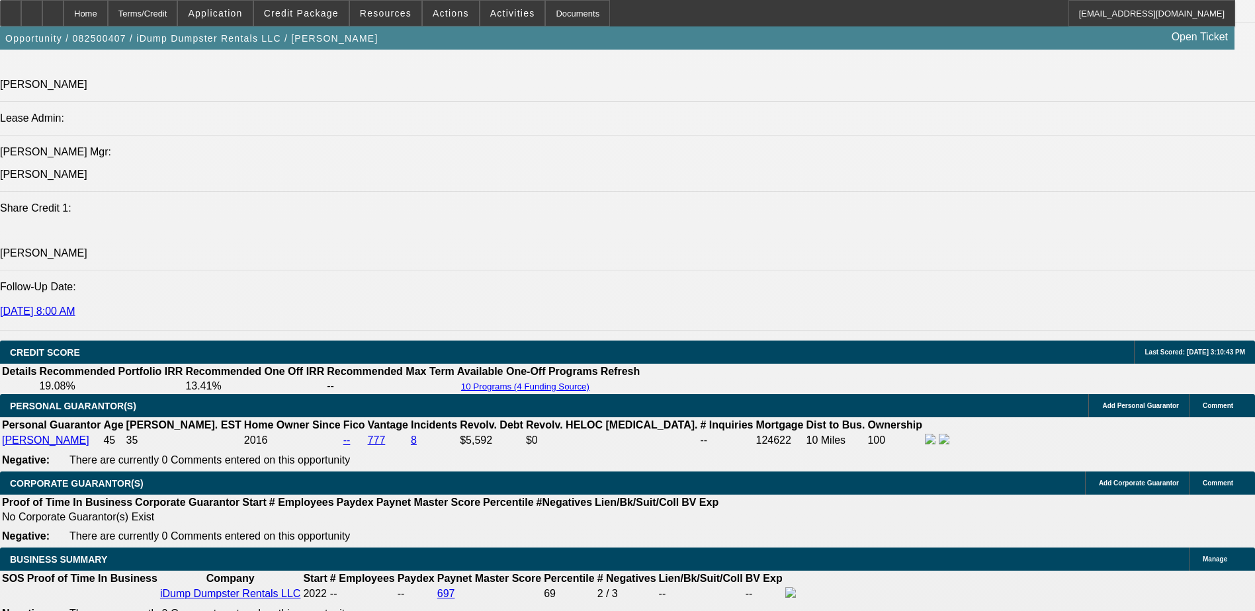
scroll to position [1901, 0]
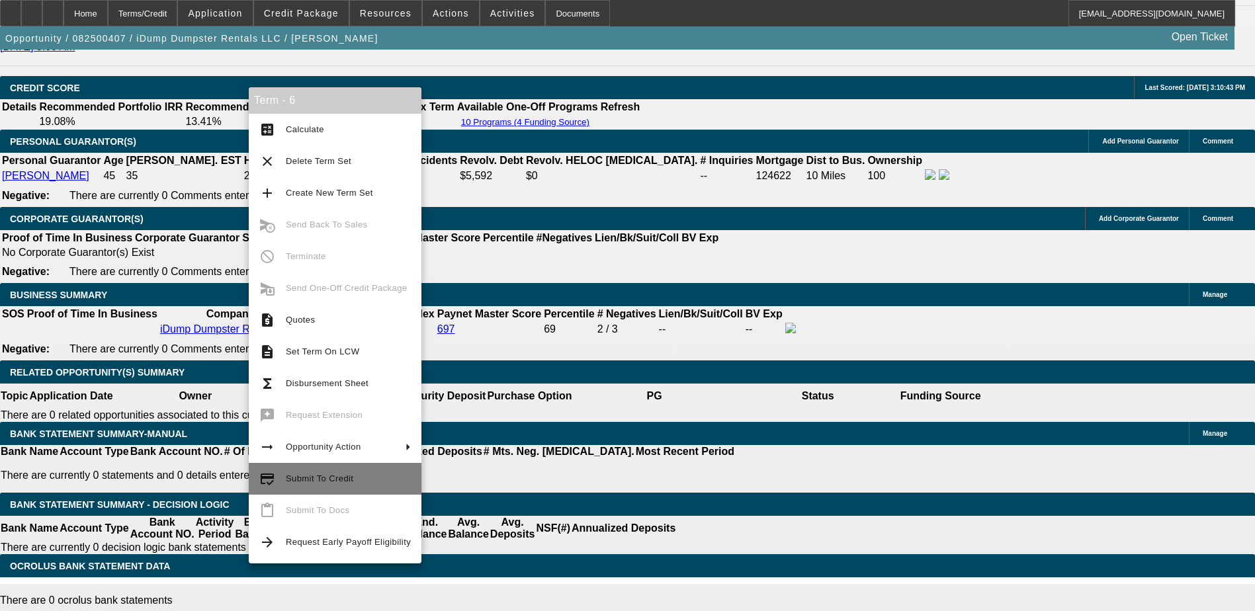
click at [327, 476] on span "Submit To Credit" at bounding box center [319, 479] width 67 height 10
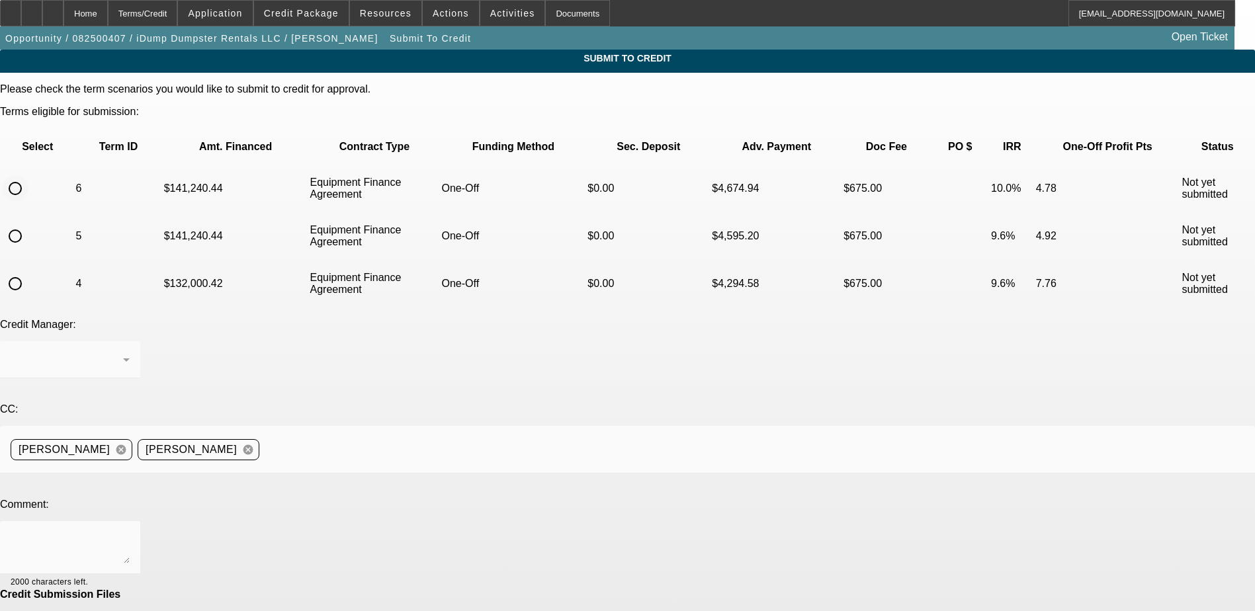
click at [28, 175] on input "radio" at bounding box center [15, 188] width 26 height 26
radio input "true"
click at [130, 532] on textarea at bounding box center [70, 548] width 119 height 32
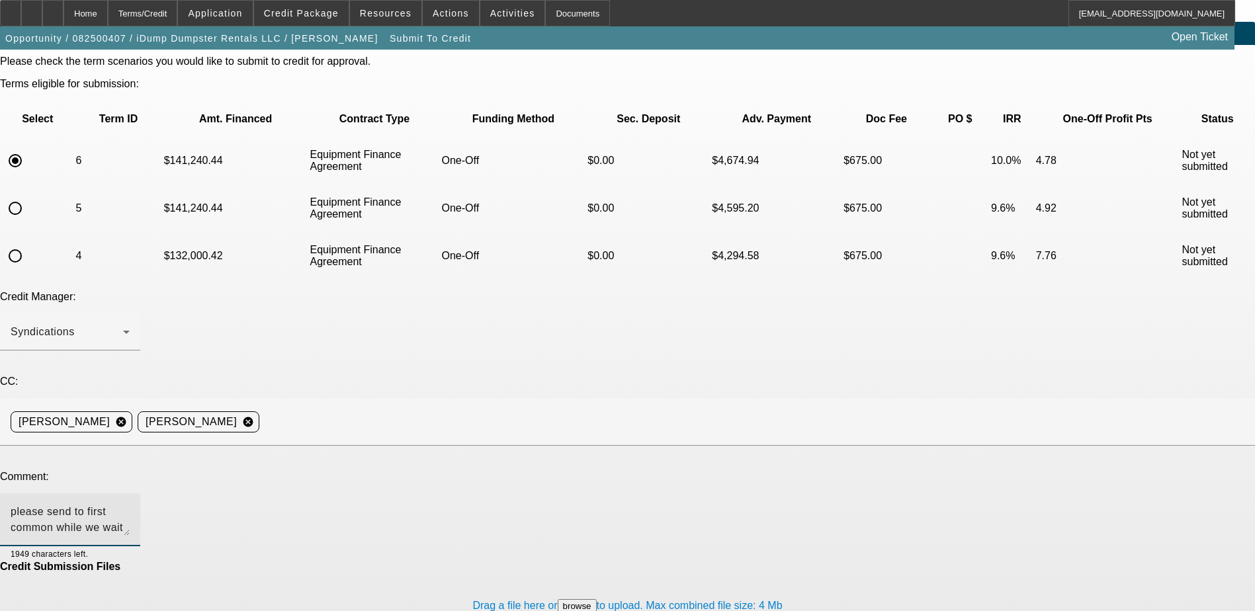
scroll to position [40, 0]
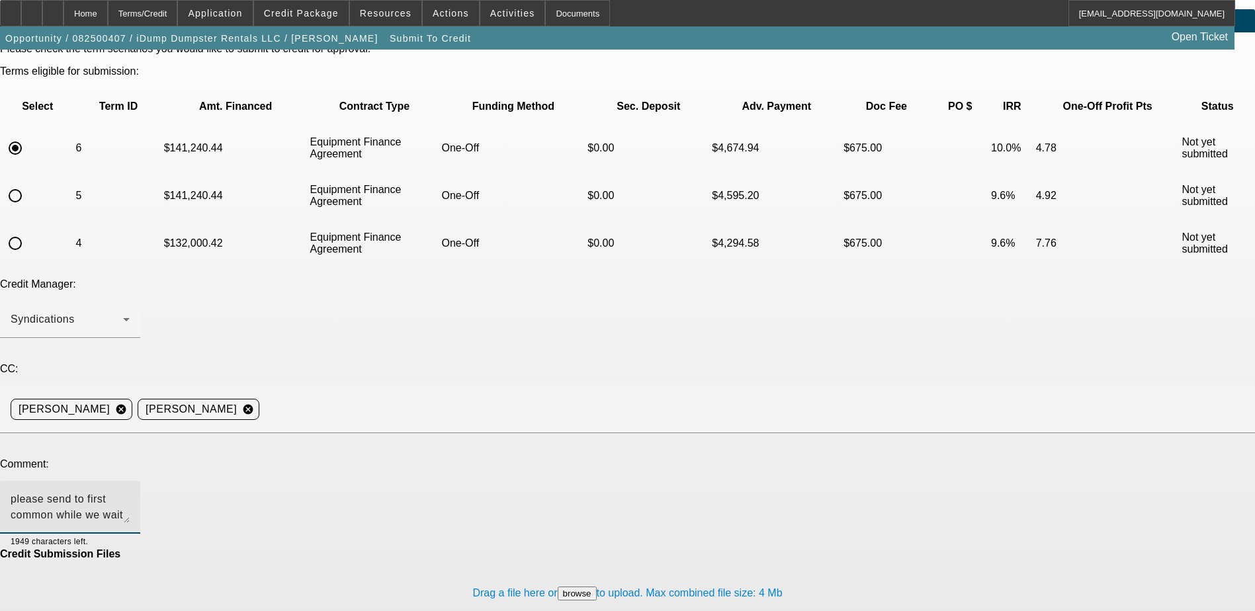
type textarea "please send to first common while we wait on banks"
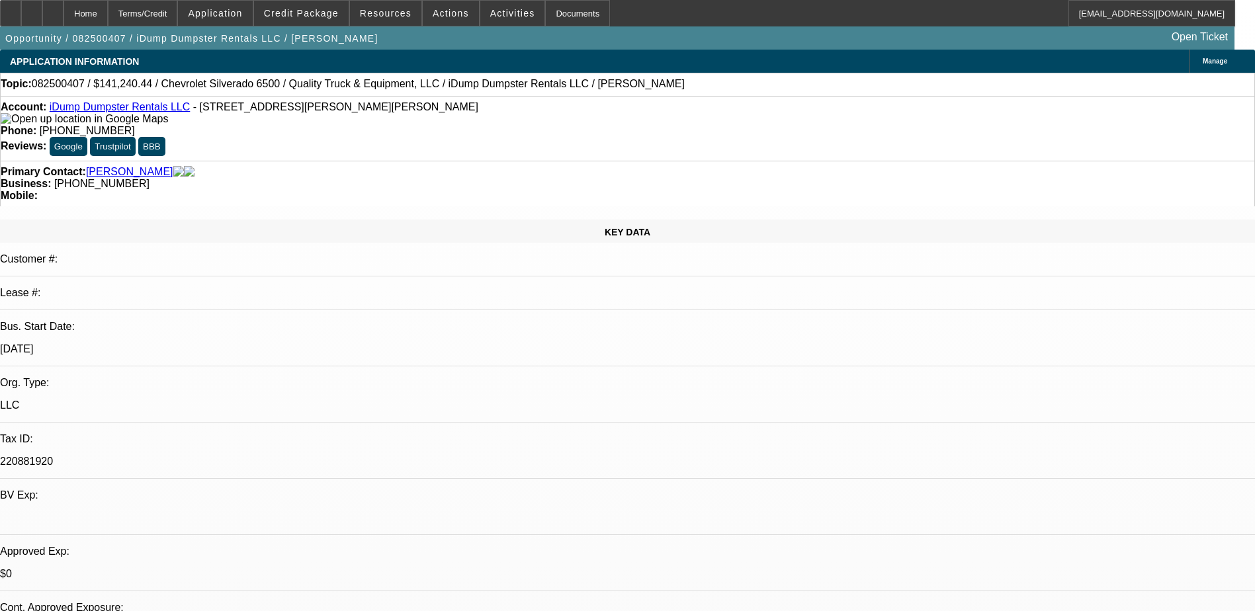
select select "0"
select select "6"
select select "0"
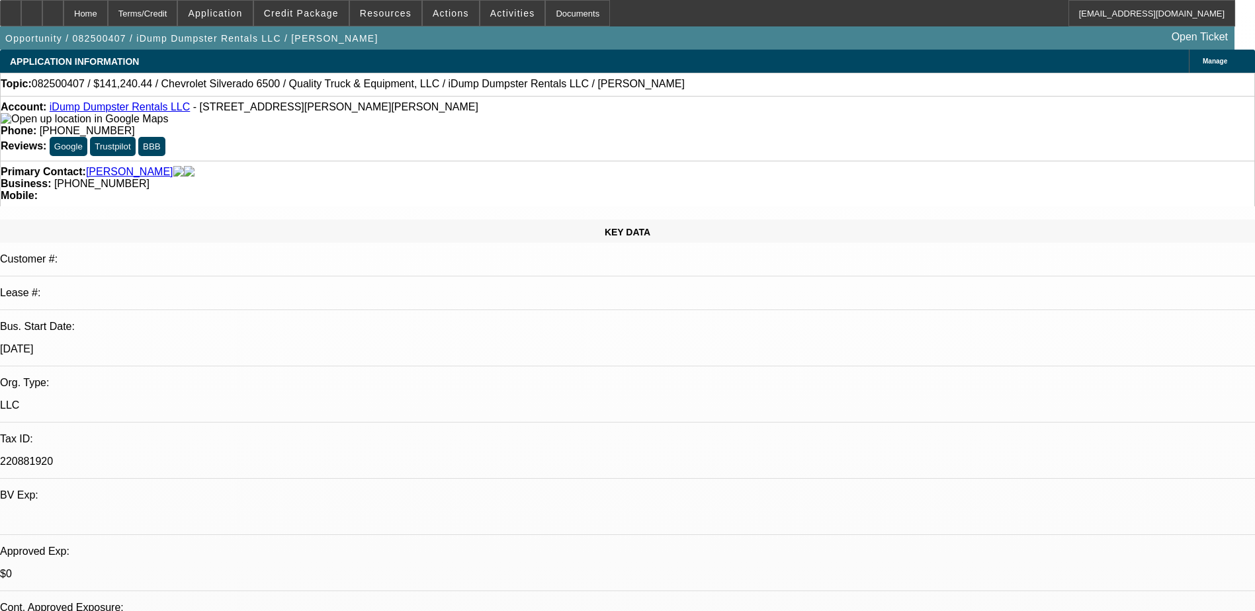
select select "0"
select select "6"
select select "0"
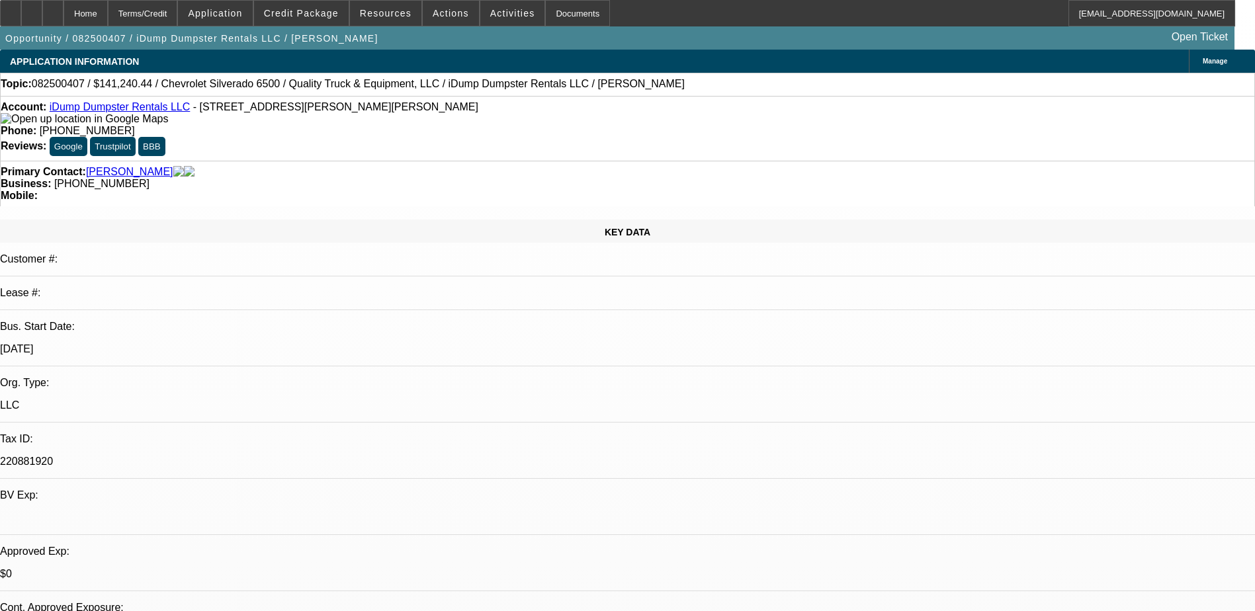
select select "0"
select select "6"
select select "0"
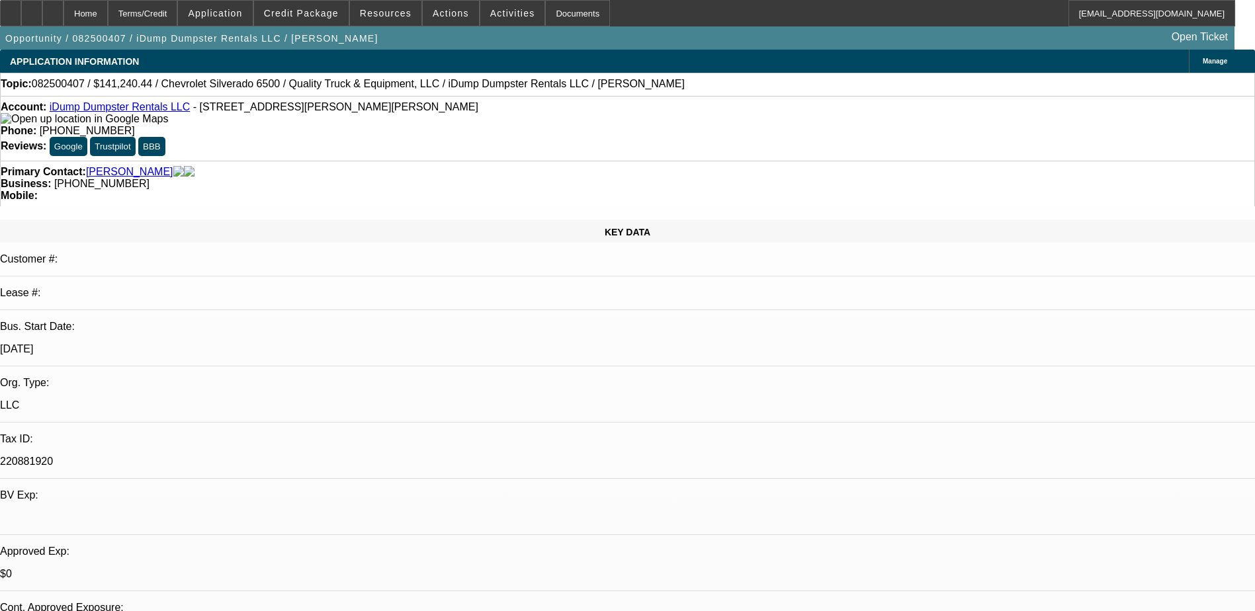
select select "6"
click at [313, 125] on div "Account: iDump Dumpster Rentals LLC - 267 S Davis Rd, Lagrange, GA 30241" at bounding box center [627, 113] width 1253 height 24
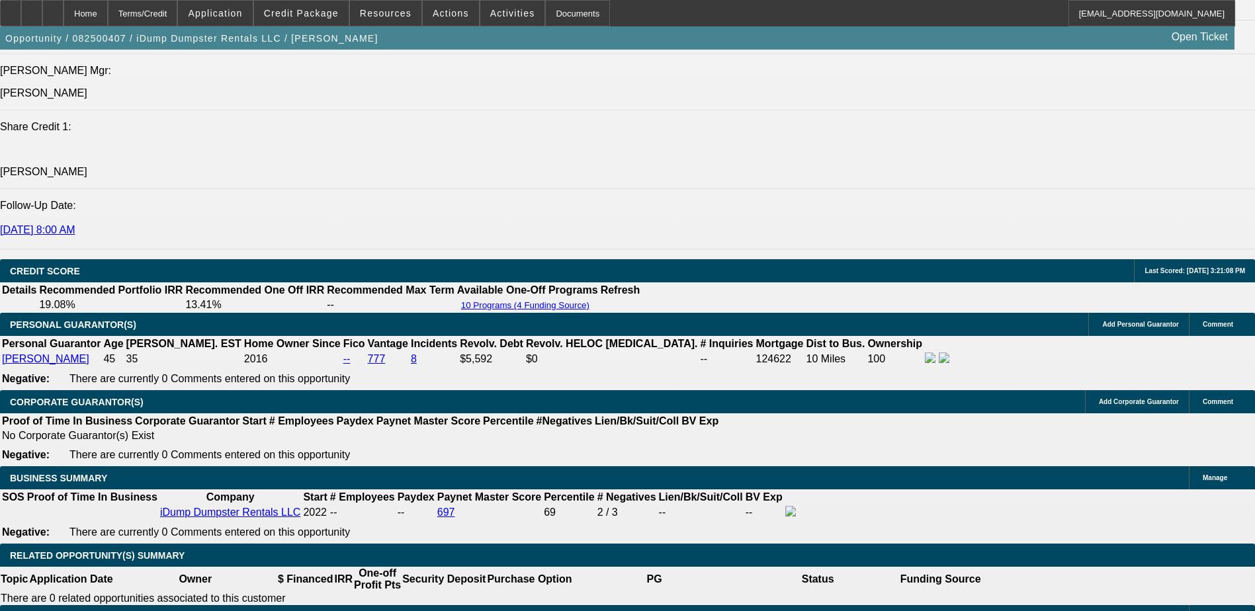
scroll to position [1719, 0]
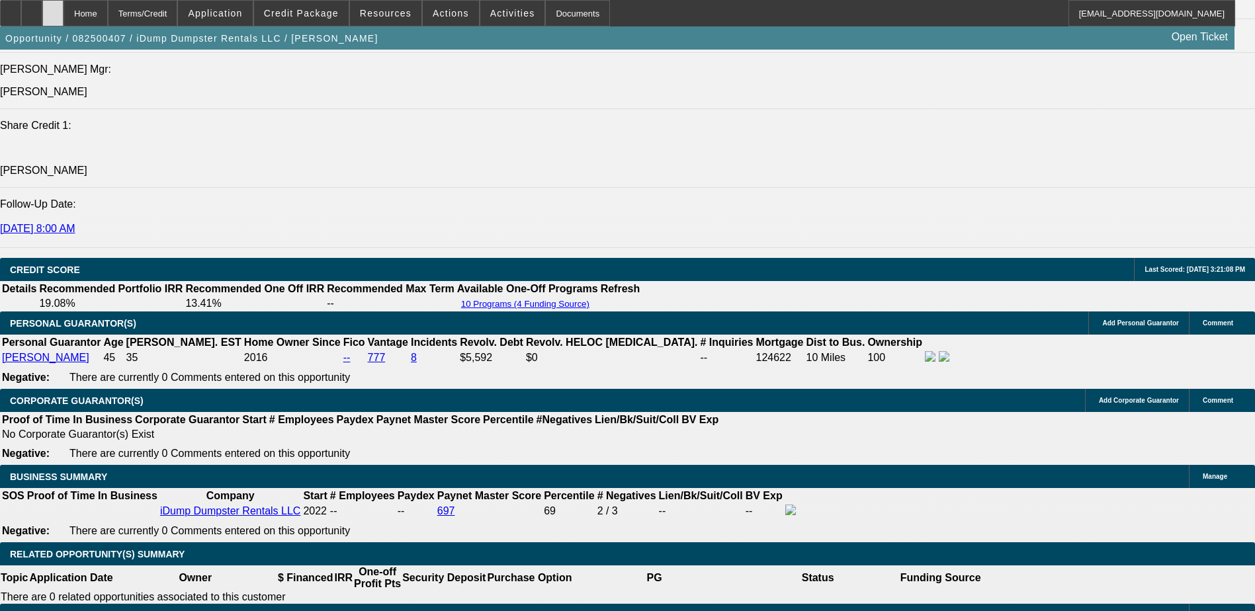
click at [63, 17] on div at bounding box center [52, 13] width 21 height 26
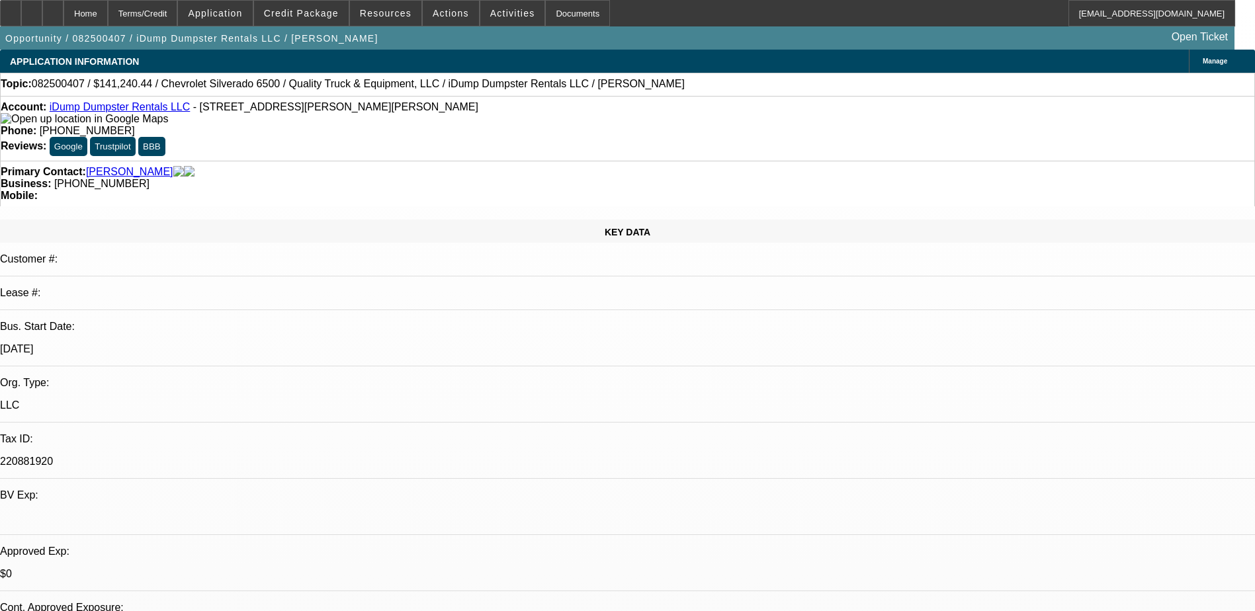
select select "0"
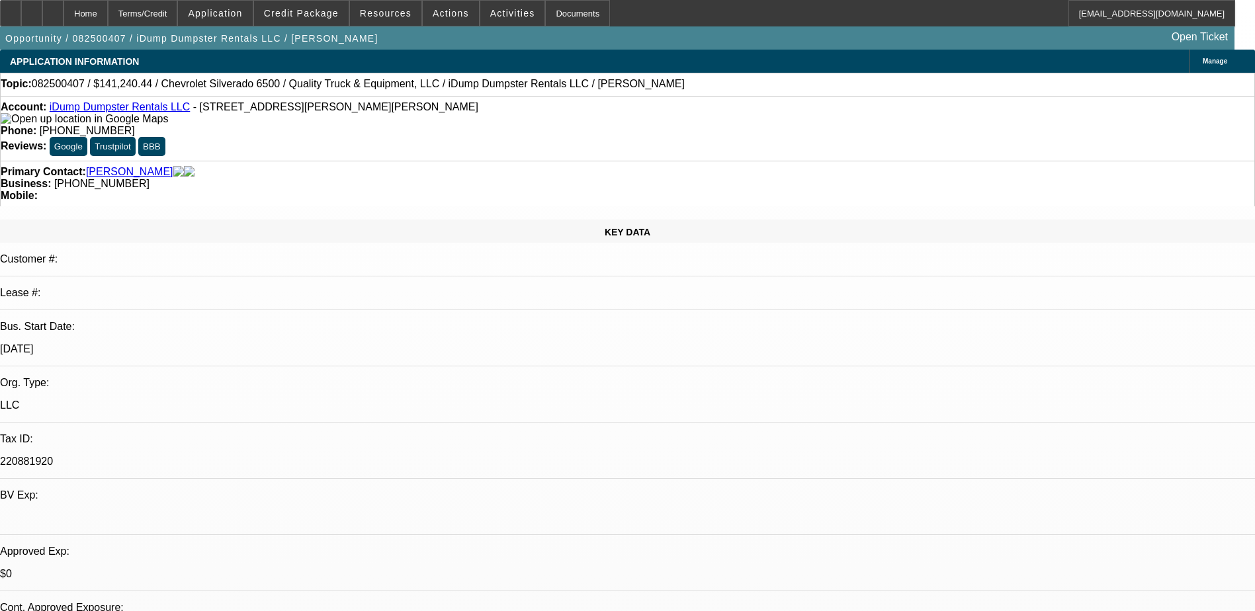
select select "0"
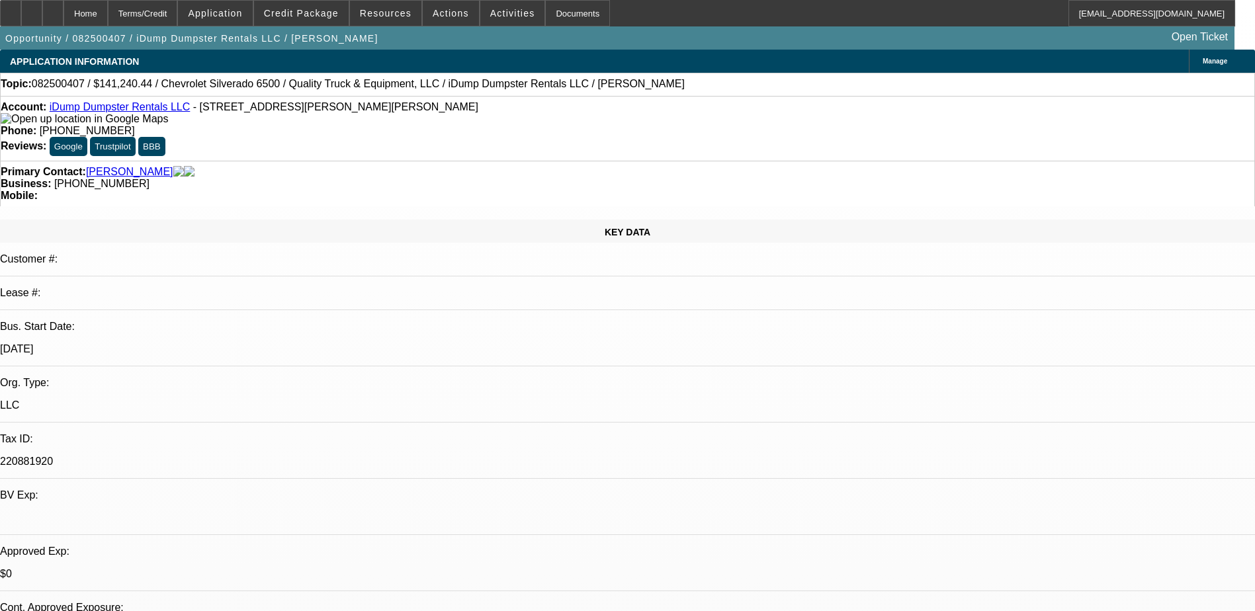
select select "0"
select select "1"
select select "6"
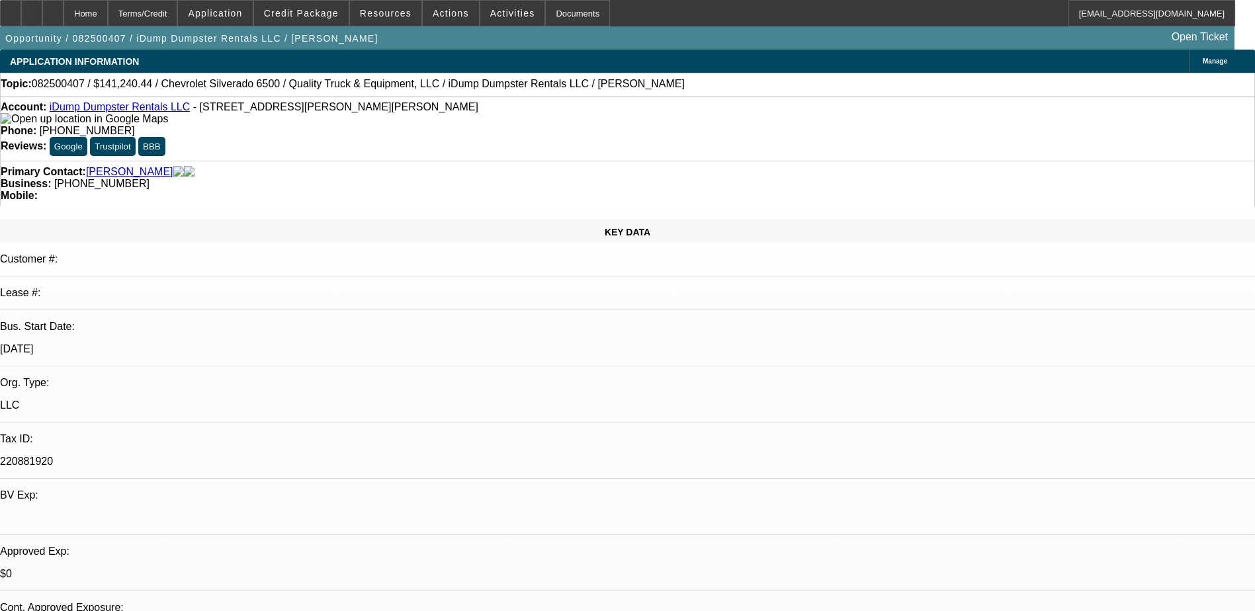
select select "1"
select select "6"
select select "1"
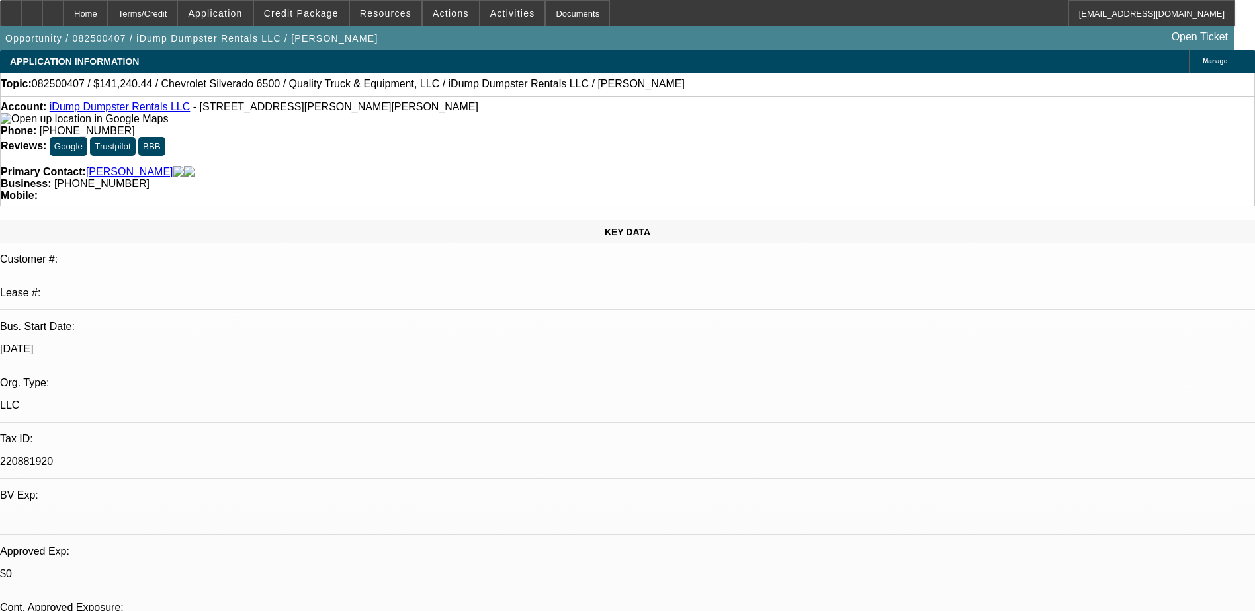
select select "6"
select select "1"
select select "6"
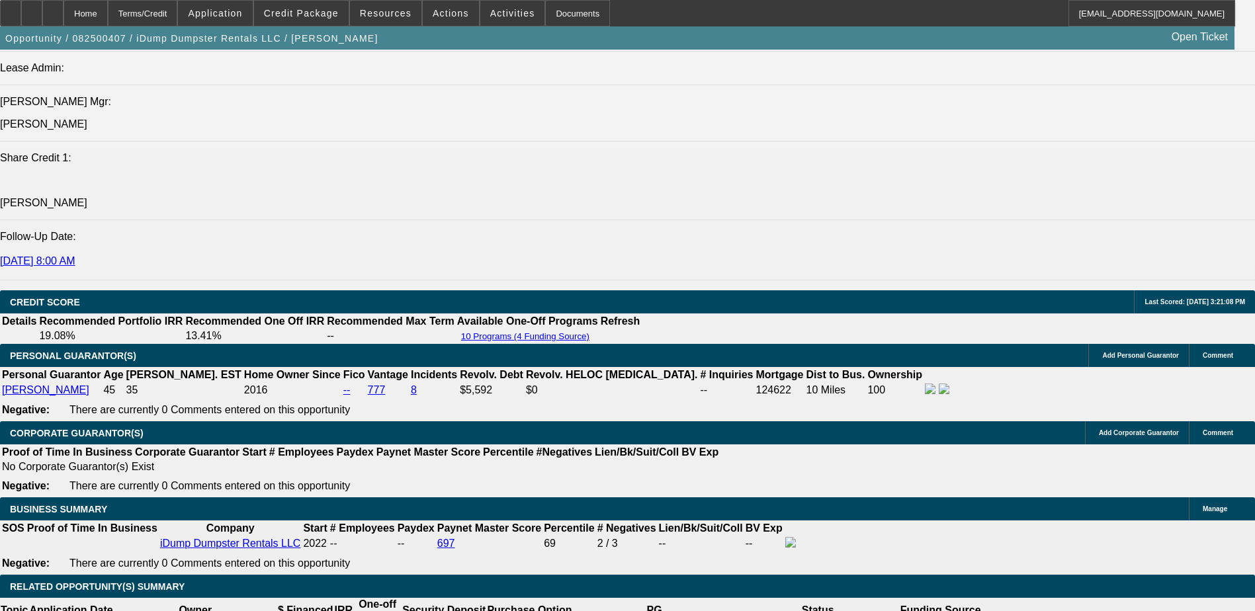
scroll to position [1719, 0]
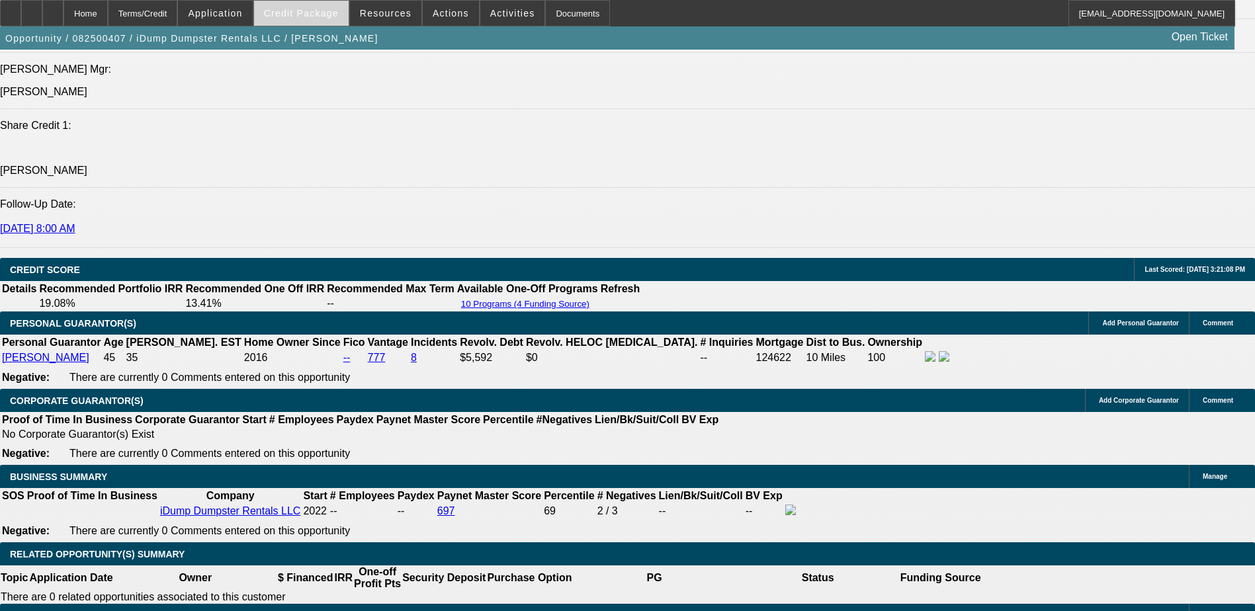
click at [304, 9] on span "Credit Package" at bounding box center [301, 13] width 75 height 11
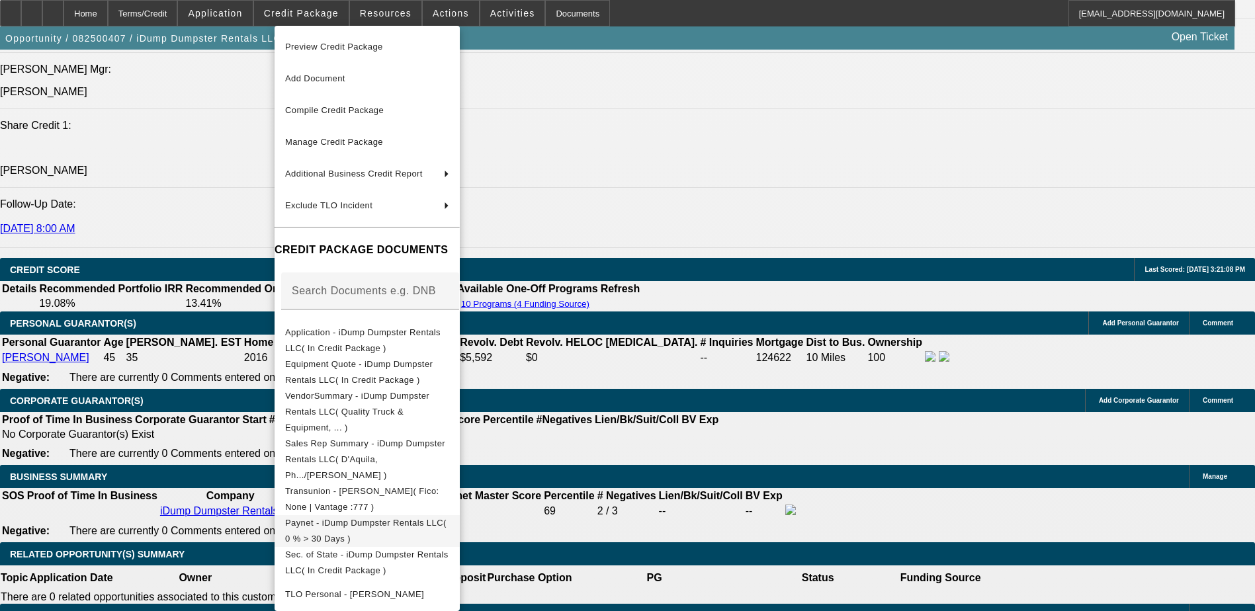
scroll to position [32, 0]
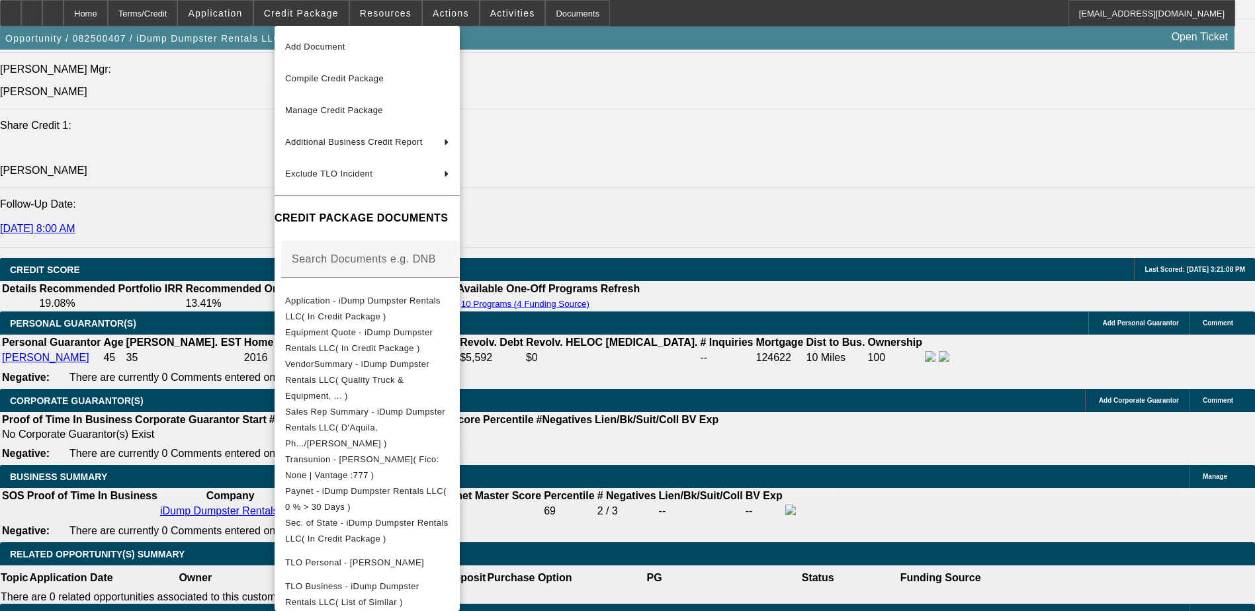
click at [718, 397] on div at bounding box center [627, 305] width 1255 height 611
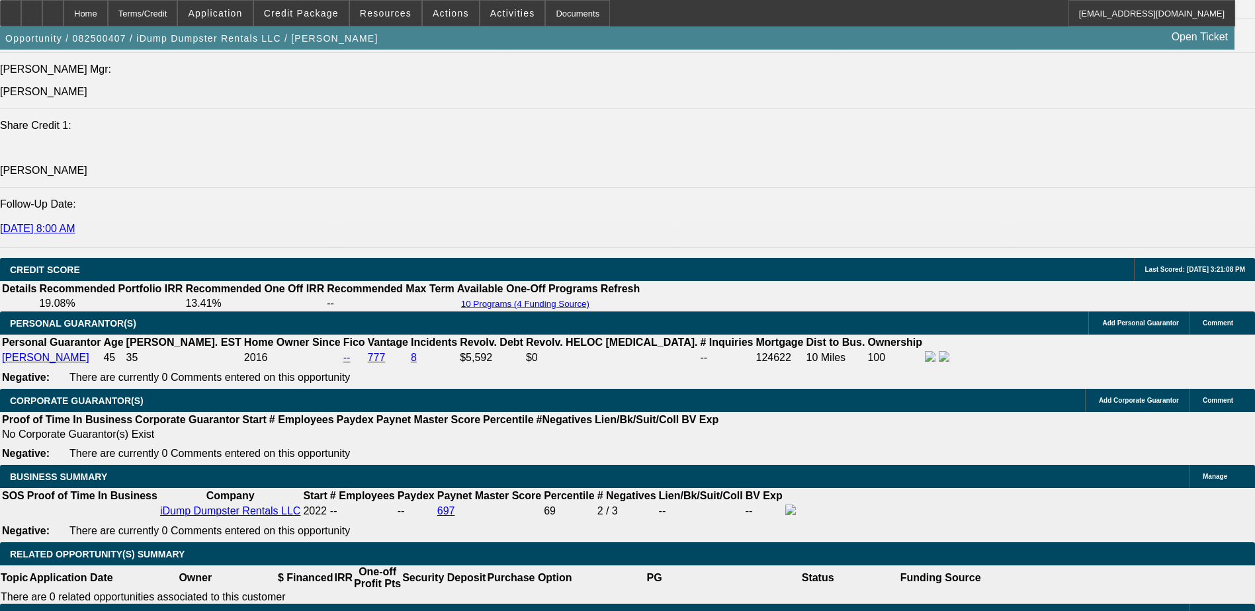
scroll to position [1587, 0]
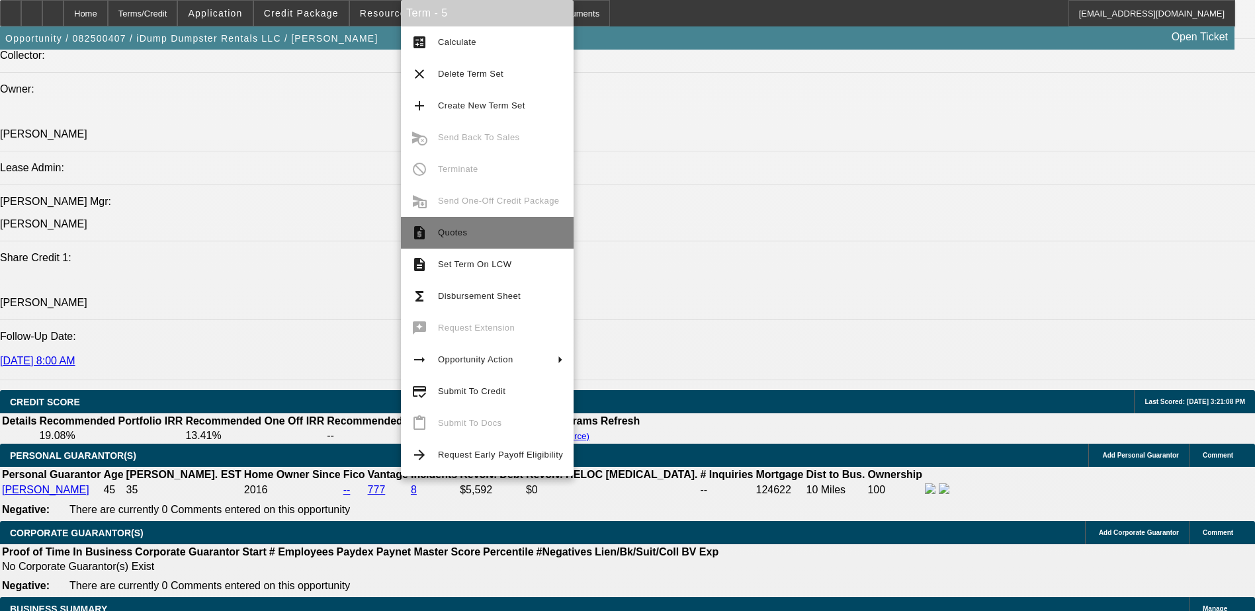
click at [465, 239] on span "Quotes" at bounding box center [500, 233] width 125 height 16
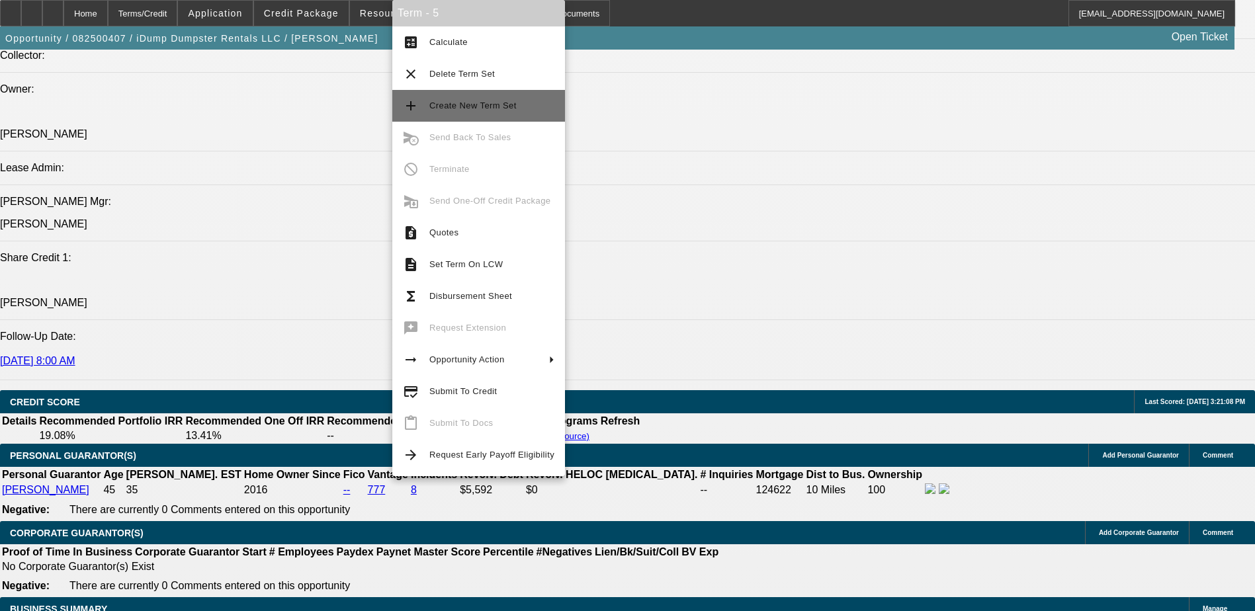
click at [488, 110] on span "Create New Term Set" at bounding box center [491, 106] width 125 height 16
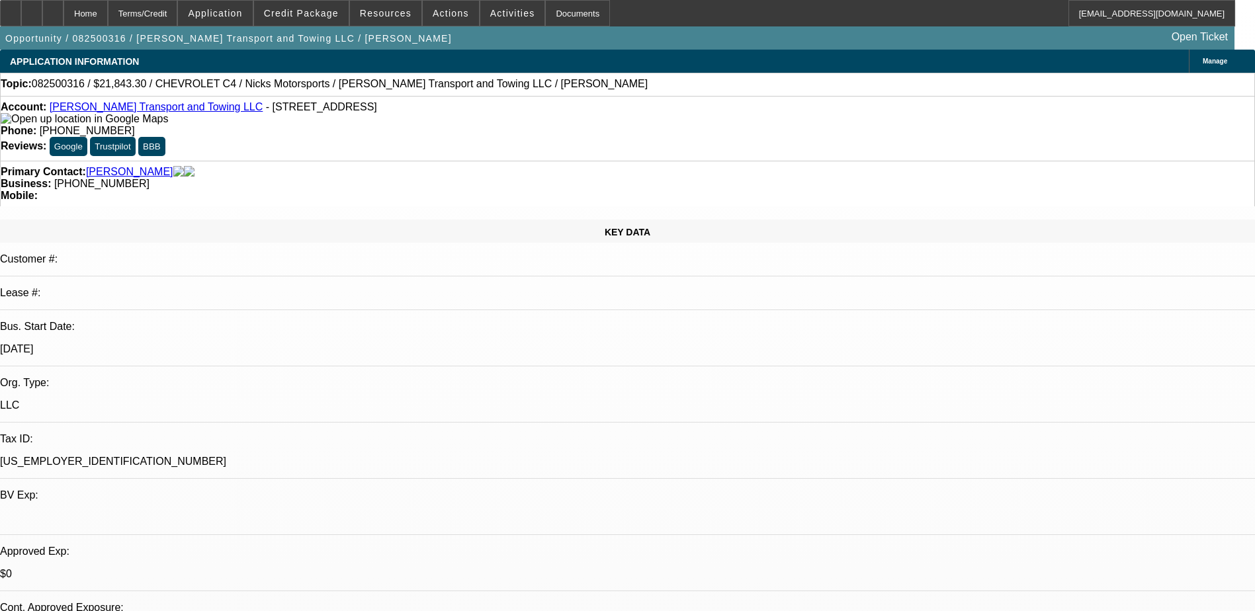
select select "0.15"
select select "2"
select select "0.1"
select select "0.15"
select select "0"
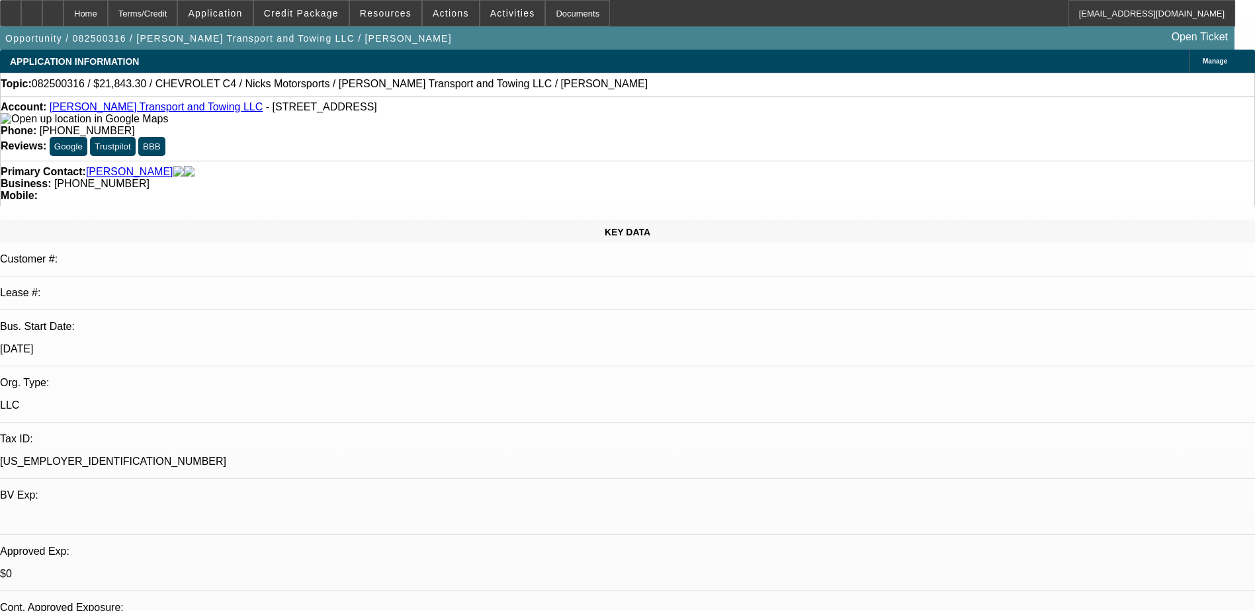
select select "0.1"
select select "1"
select select "2"
select select "4"
select select "1"
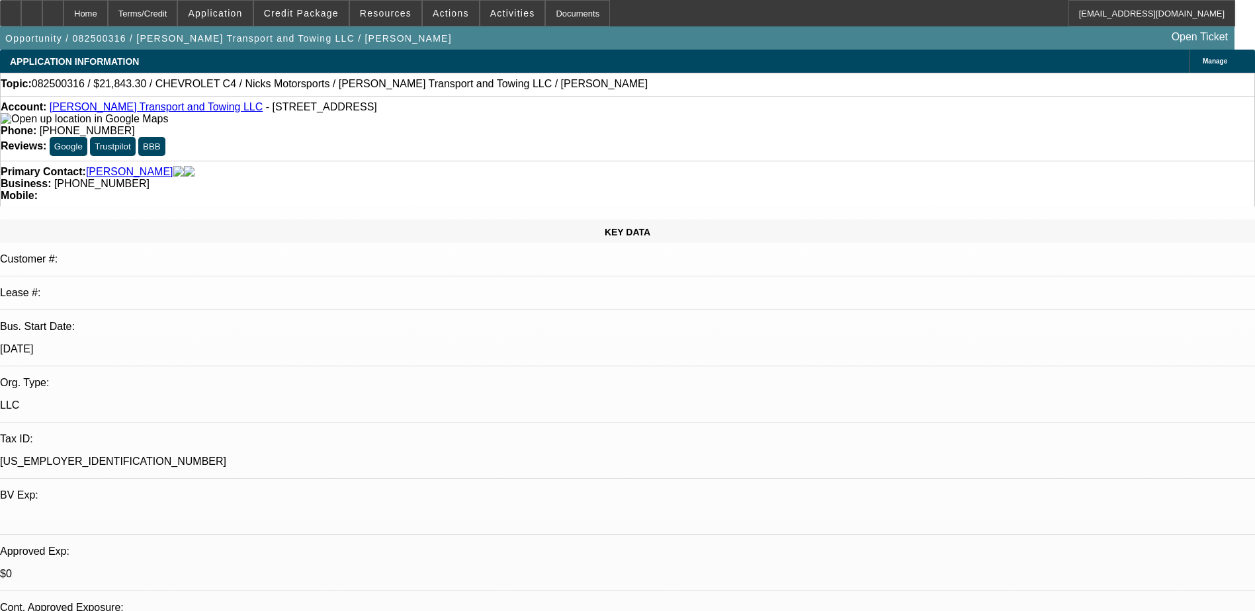
select select "1"
select select "4"
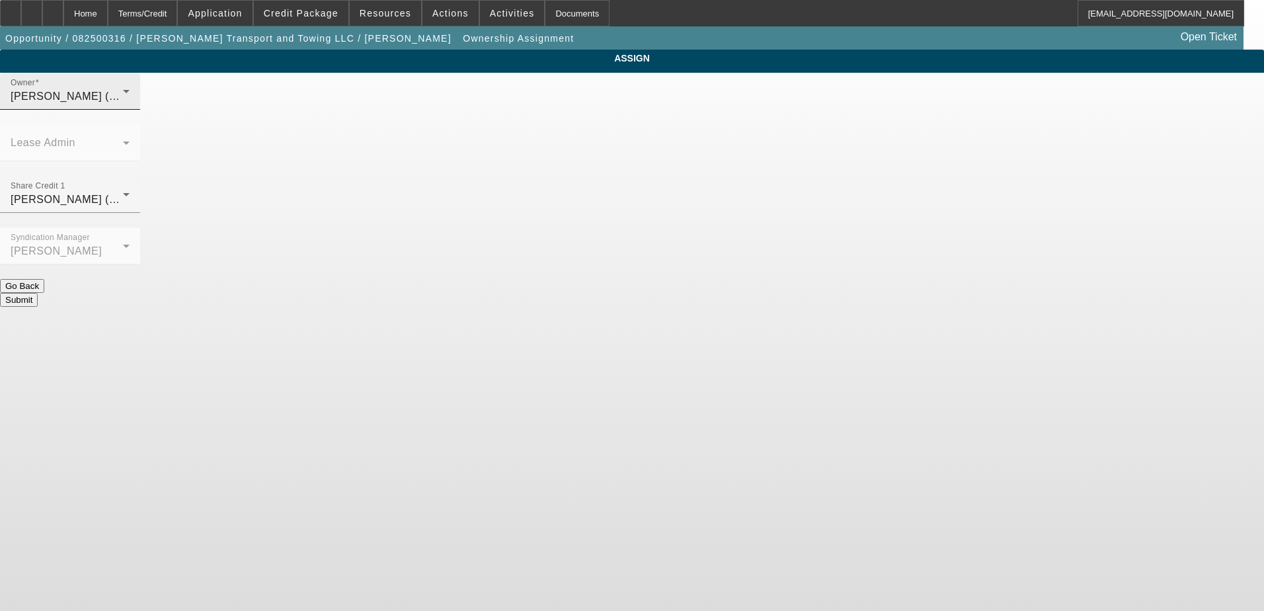
click at [123, 104] on div "[PERSON_NAME] (Lvl 2)" at bounding box center [67, 97] width 112 height 16
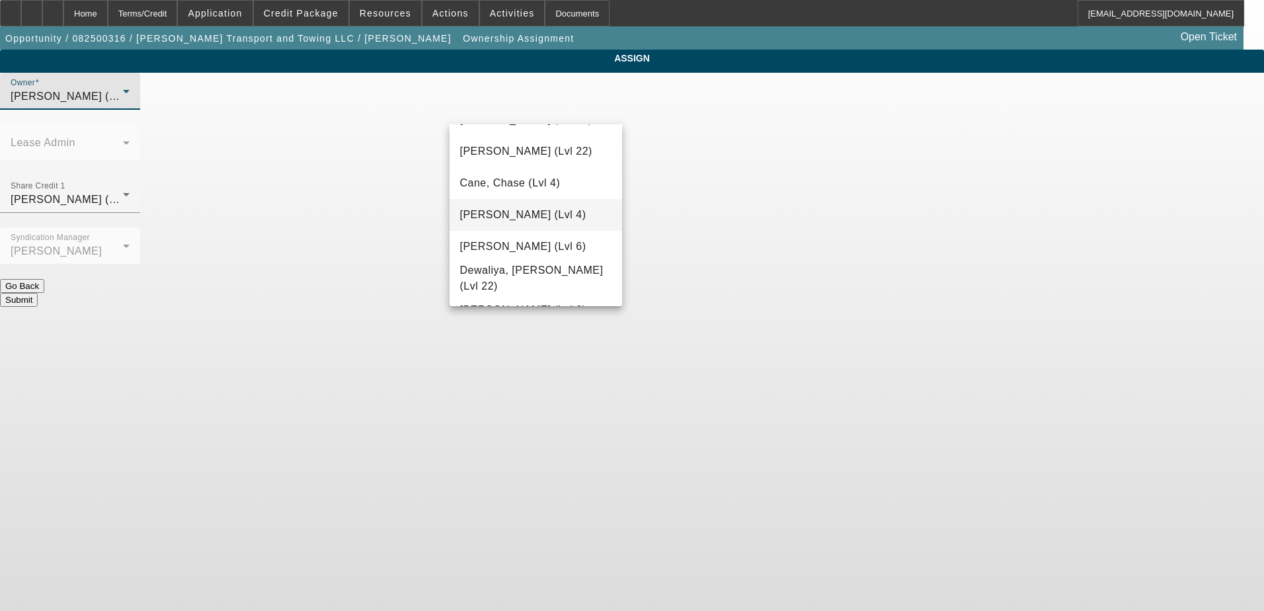
scroll to position [194, 0]
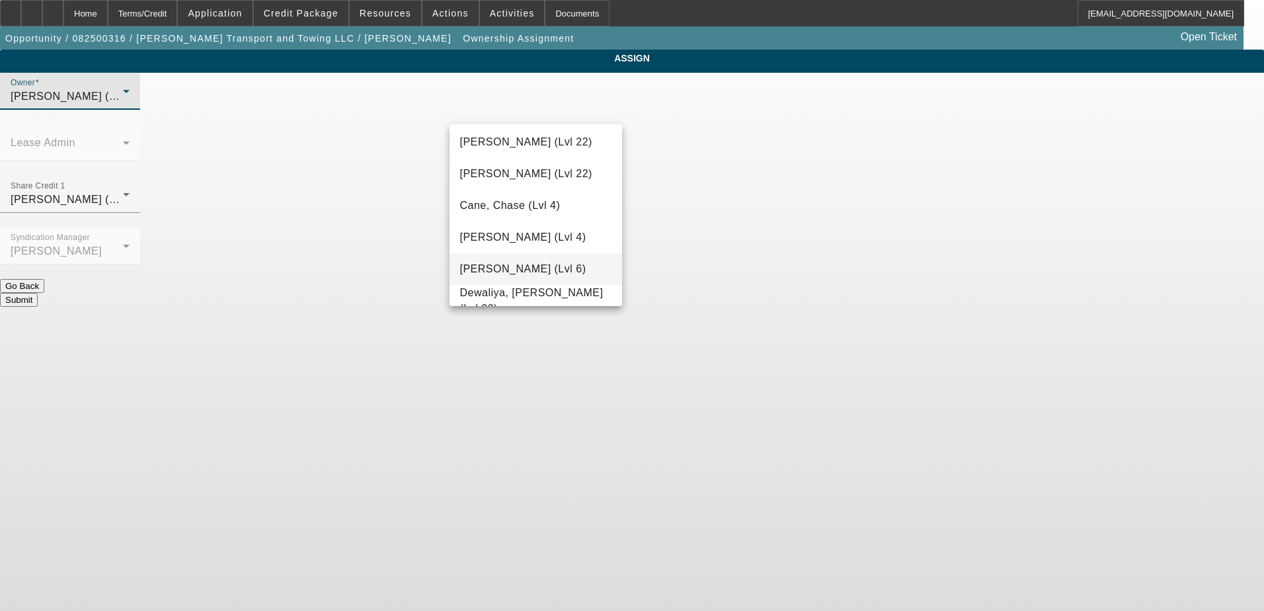
click at [520, 259] on mat-option "D'Aquila, Philip (Lvl 6)" at bounding box center [536, 269] width 173 height 32
click at [638, 277] on body "Home Terms/Credit Application Credit Package Resources Actions Activities Docum…" at bounding box center [632, 305] width 1264 height 611
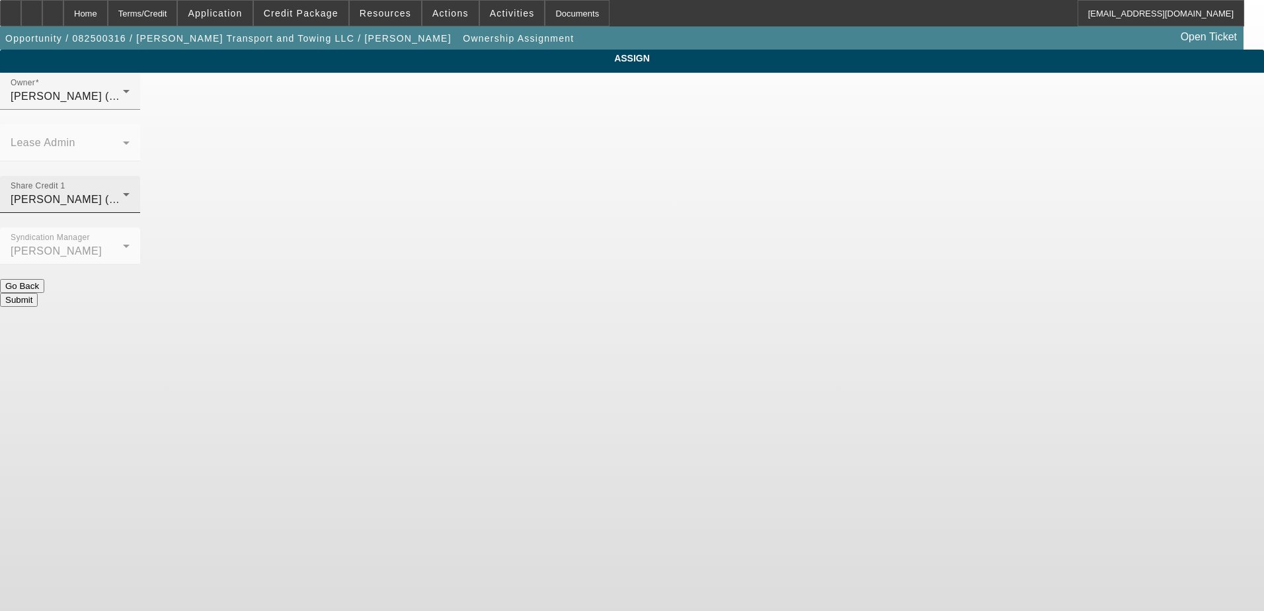
click at [123, 192] on div "D'Aquila, Philip (Lvl 6)" at bounding box center [67, 200] width 112 height 16
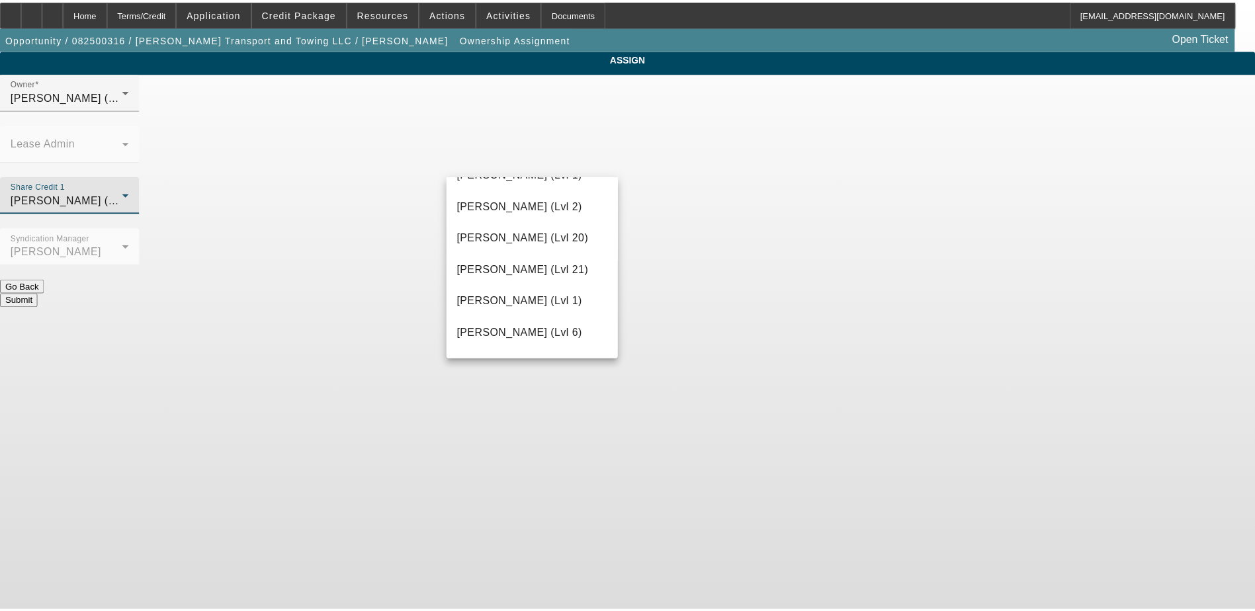
scroll to position [529, 0]
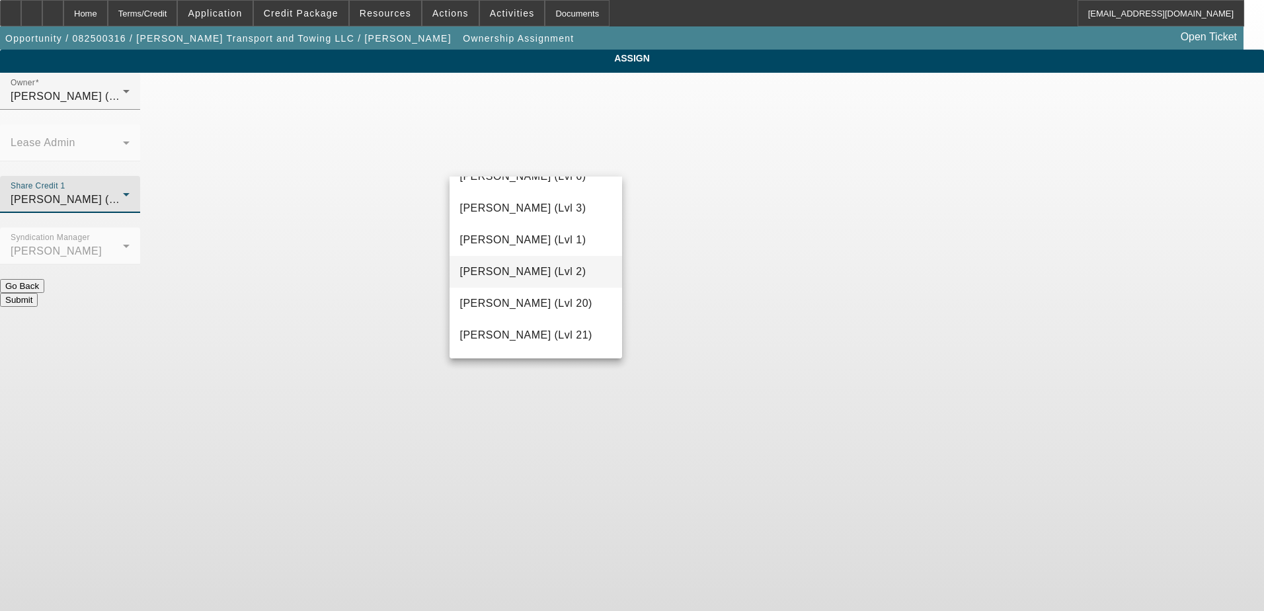
click at [558, 269] on span "Gaizutis, Lucas (Lvl 2)" at bounding box center [523, 272] width 126 height 16
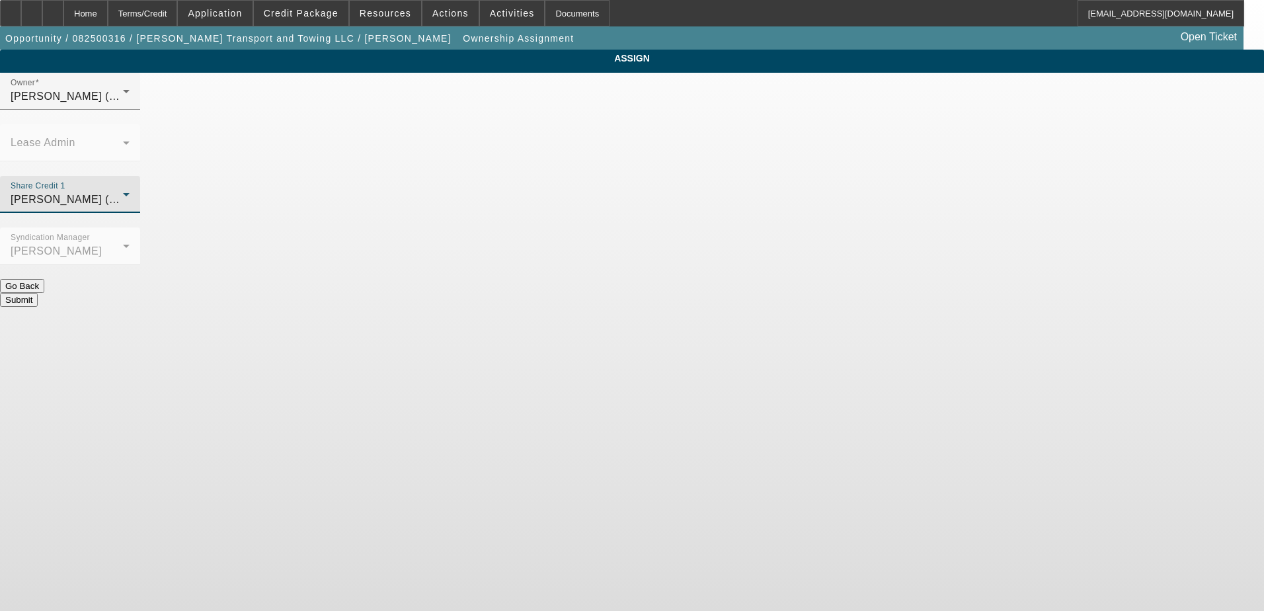
click at [763, 312] on body "Home Terms/Credit Application Credit Package Resources Actions Activities Docum…" at bounding box center [632, 305] width 1264 height 611
click at [38, 293] on button "Submit" at bounding box center [19, 300] width 38 height 14
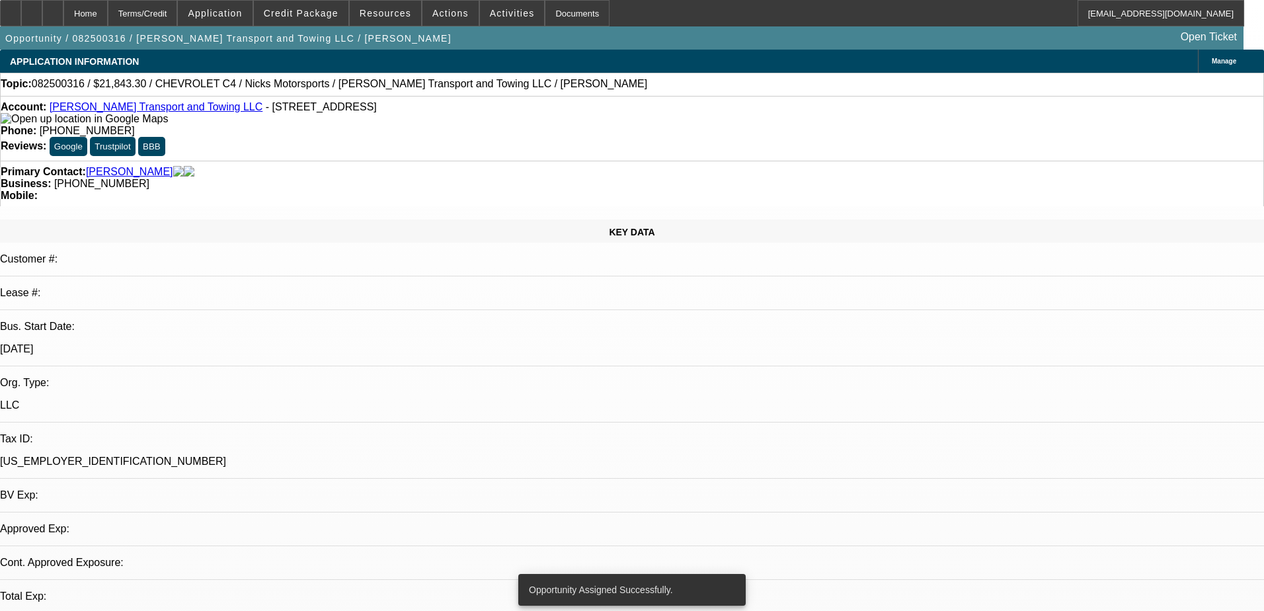
select select "0.15"
select select "2"
select select "0.1"
select select "4"
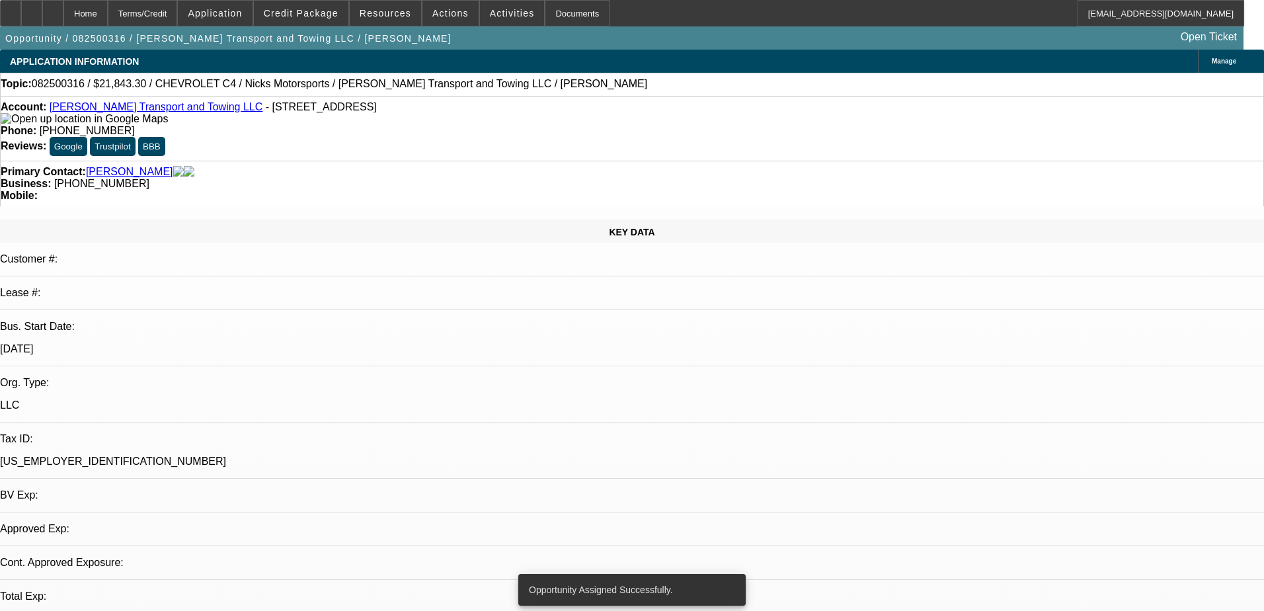
select select "0.15"
select select "0"
select select "0.1"
select select "4"
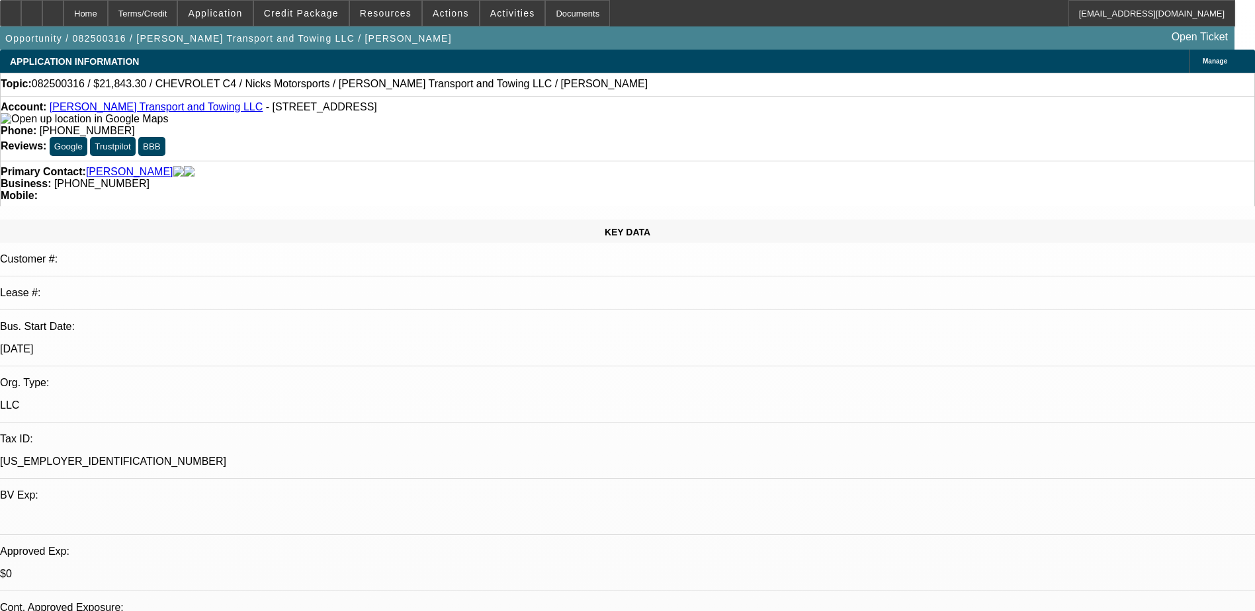
scroll to position [265, 0]
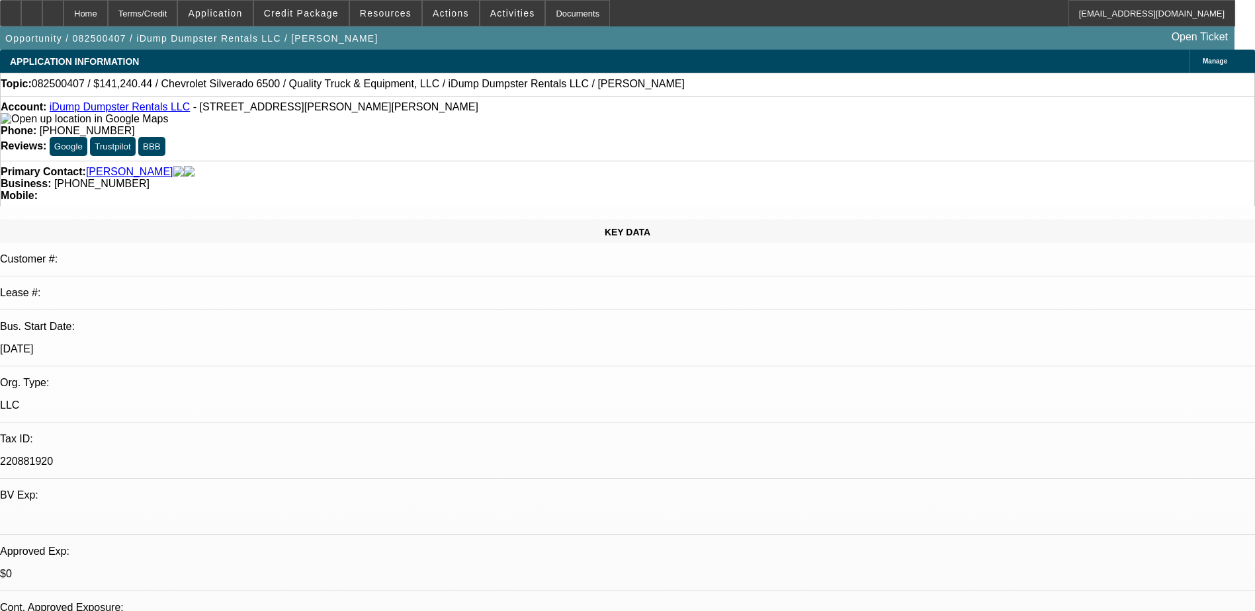
select select "0"
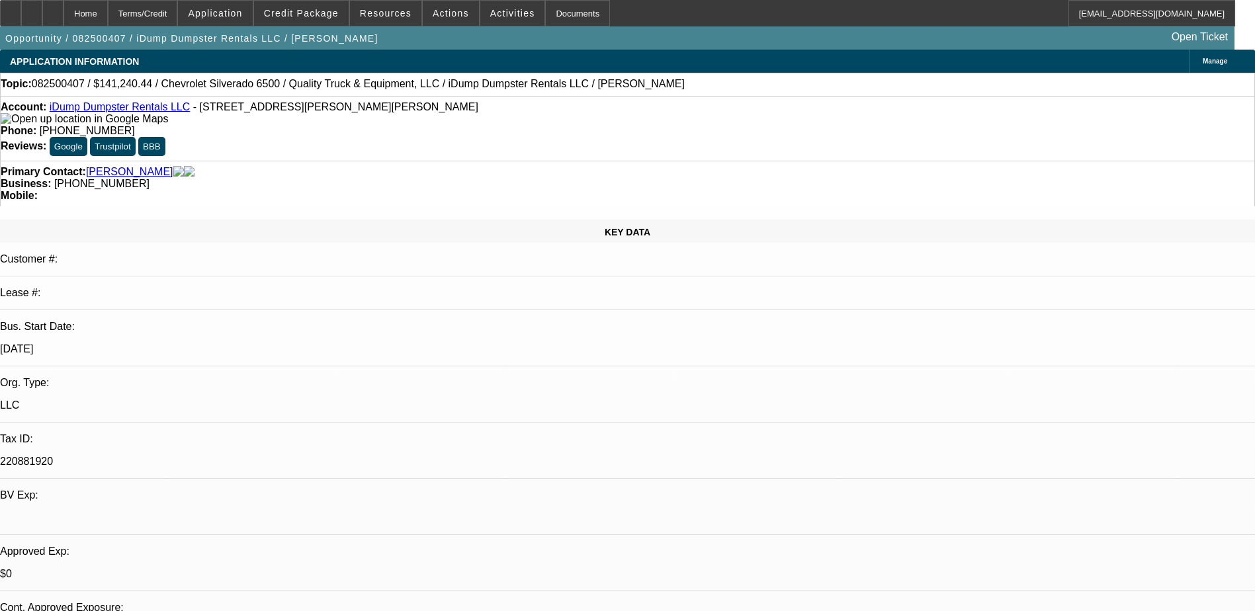
select select "0"
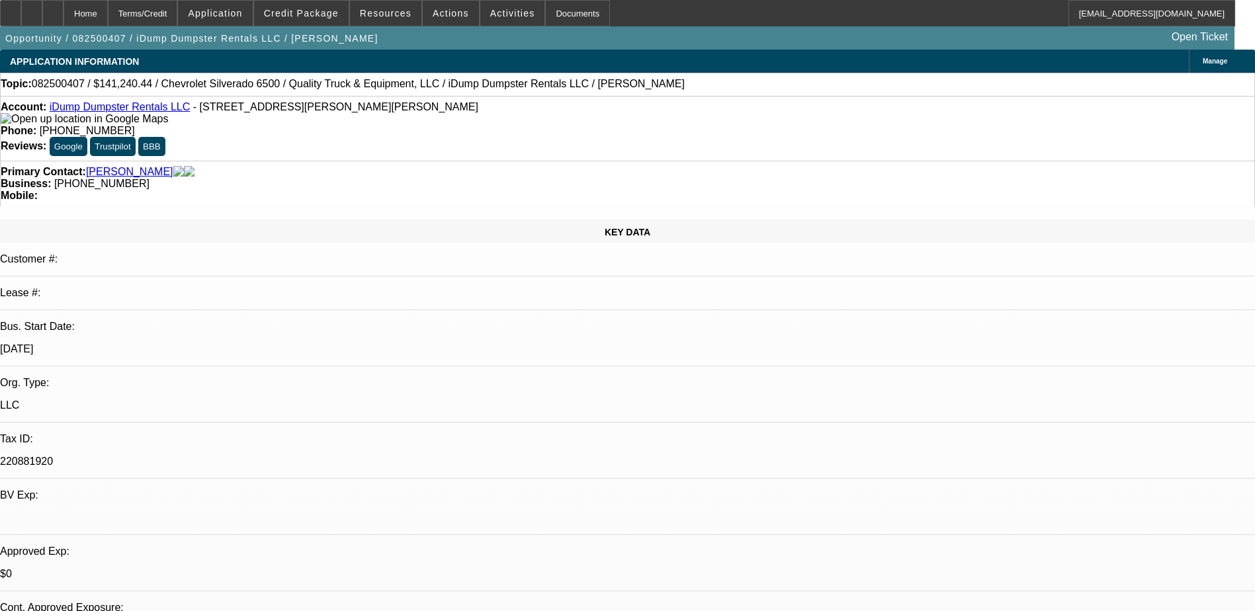
select select "0"
select select "1"
select select "6"
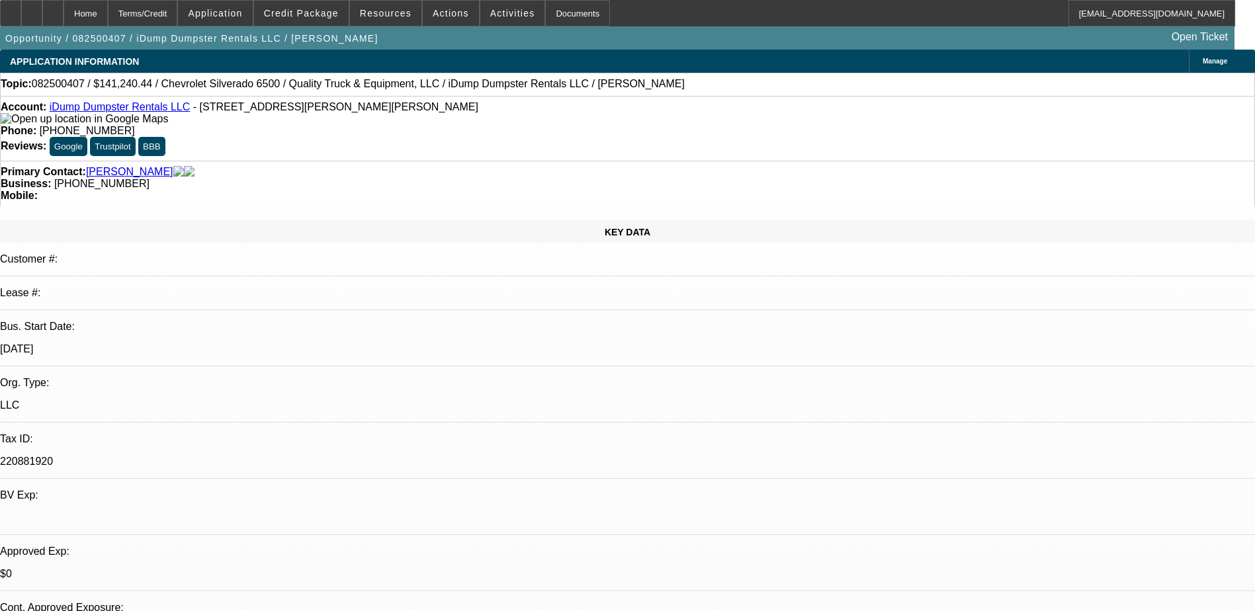
select select "1"
select select "6"
select select "1"
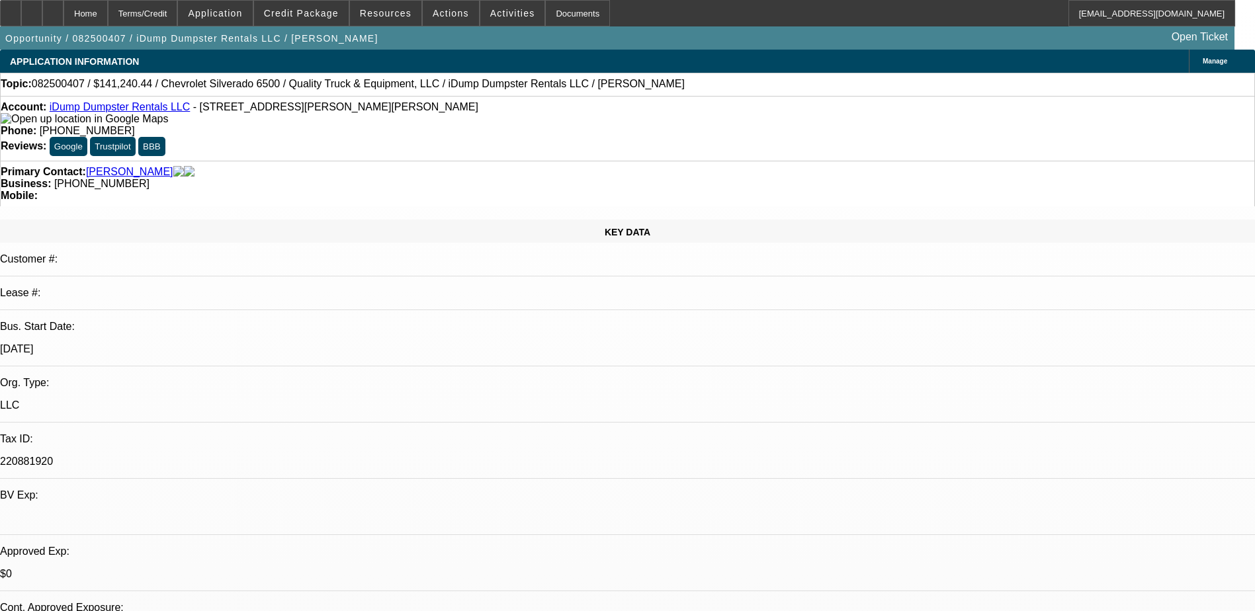
select select "6"
select select "1"
select select "6"
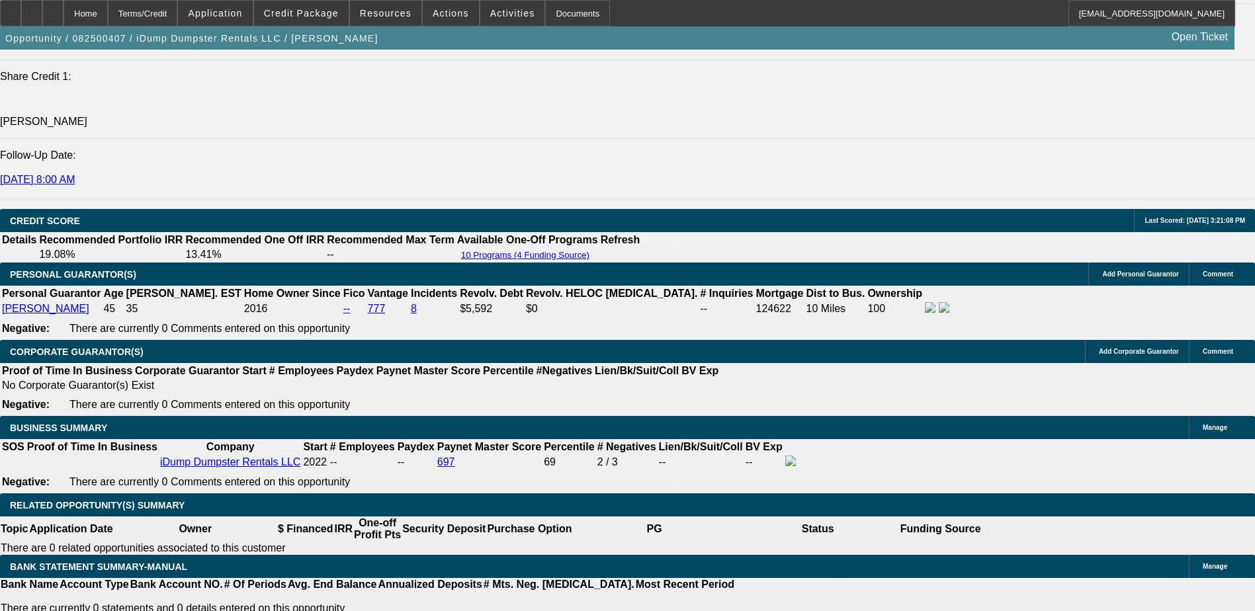
scroll to position [1653, 0]
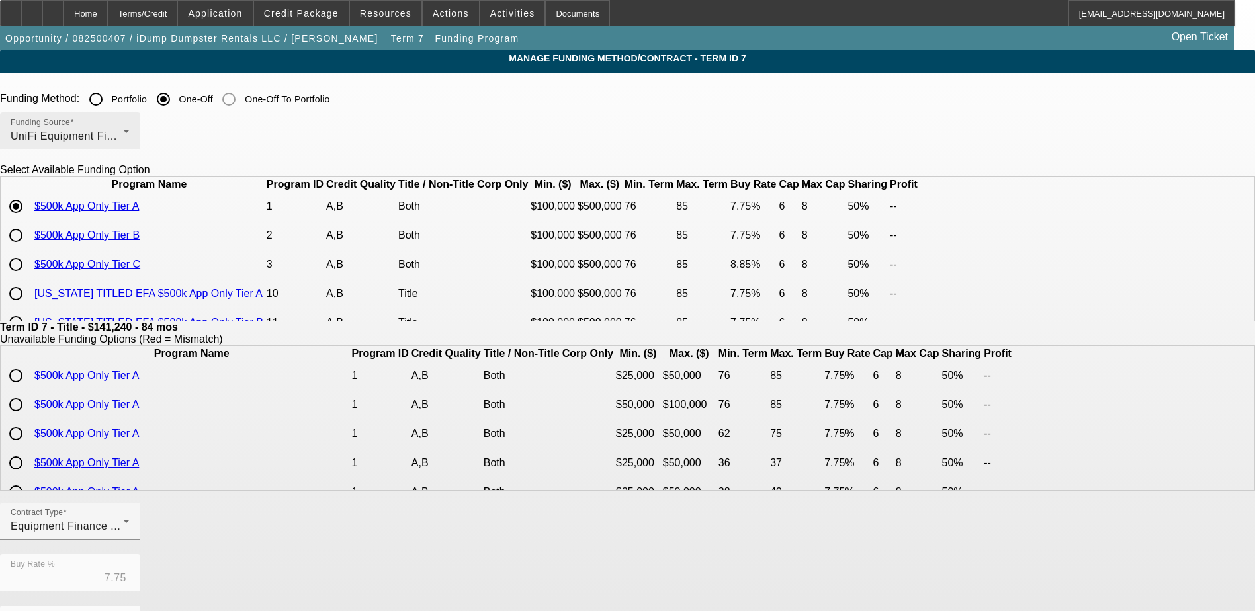
click at [123, 131] on div "UniFi Equipment Finance, Inc." at bounding box center [67, 136] width 112 height 16
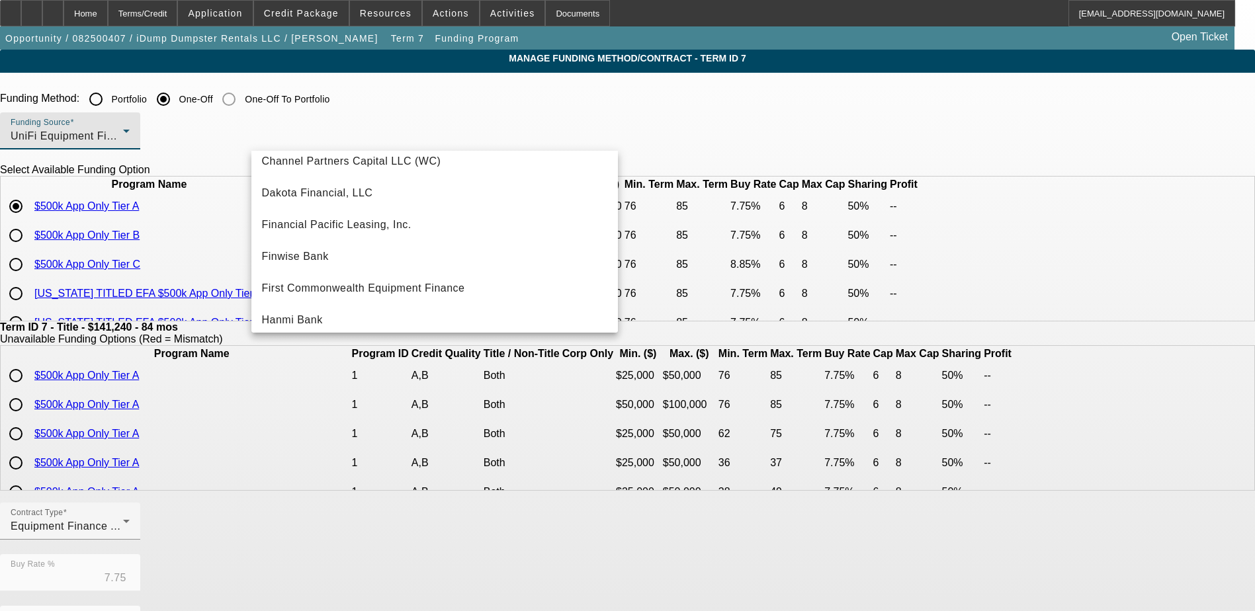
scroll to position [105, 0]
click at [364, 224] on span "Financial Pacific Leasing, Inc." at bounding box center [336, 226] width 149 height 16
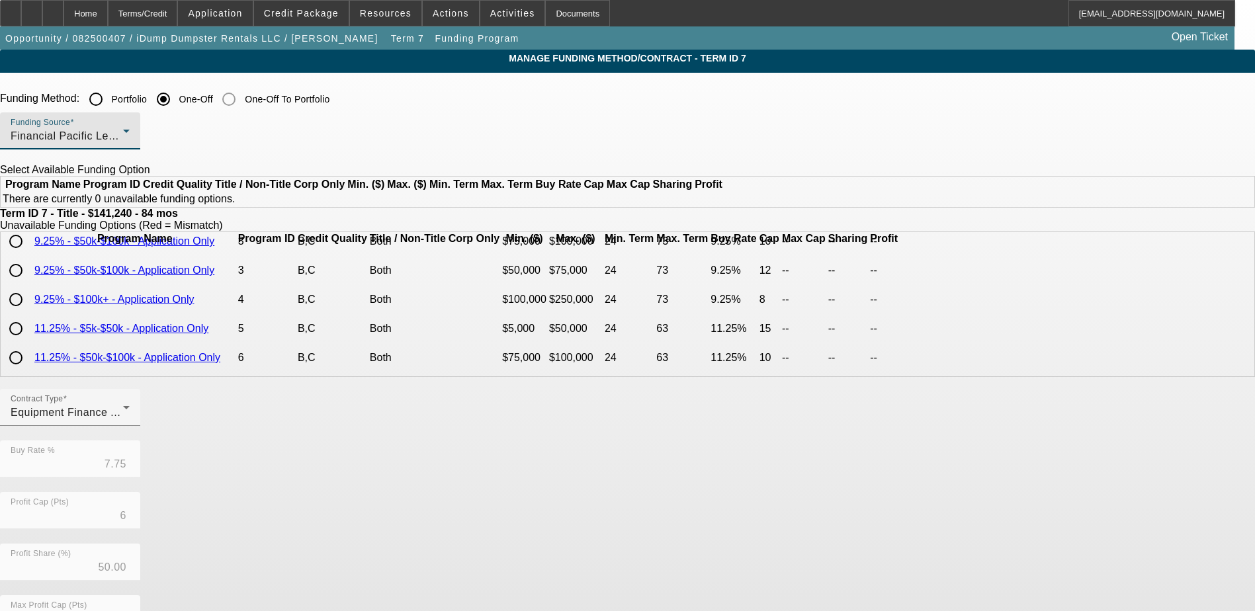
scroll to position [0, 0]
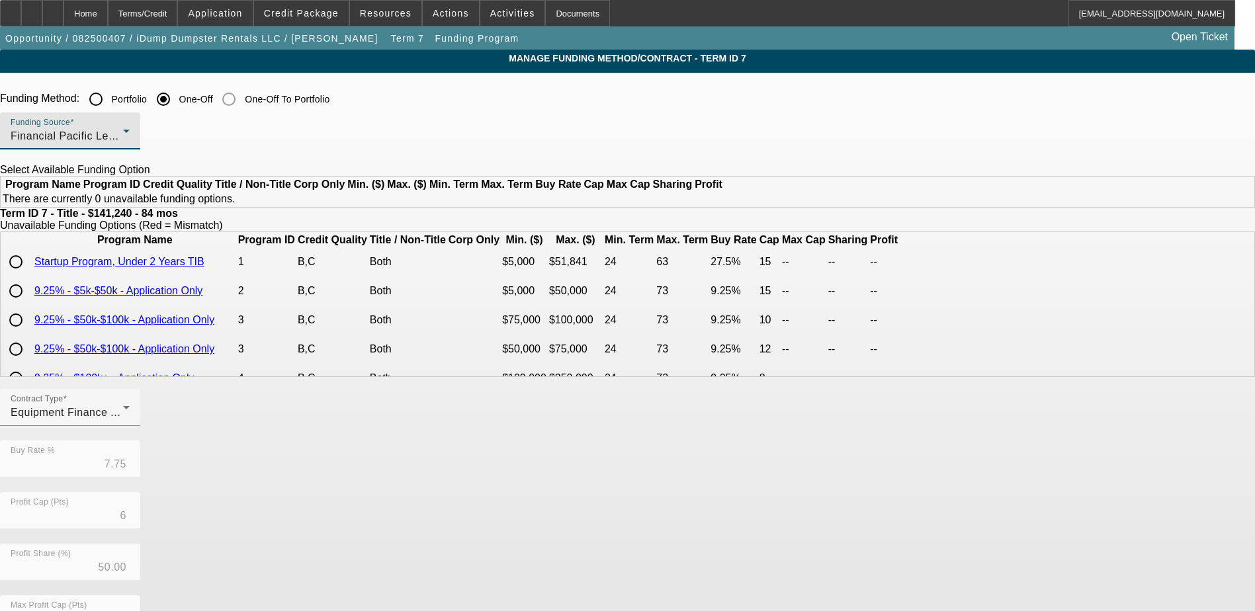
click at [130, 128] on div "Funding Source Financial Pacific Leasing, Inc." at bounding box center [70, 130] width 119 height 37
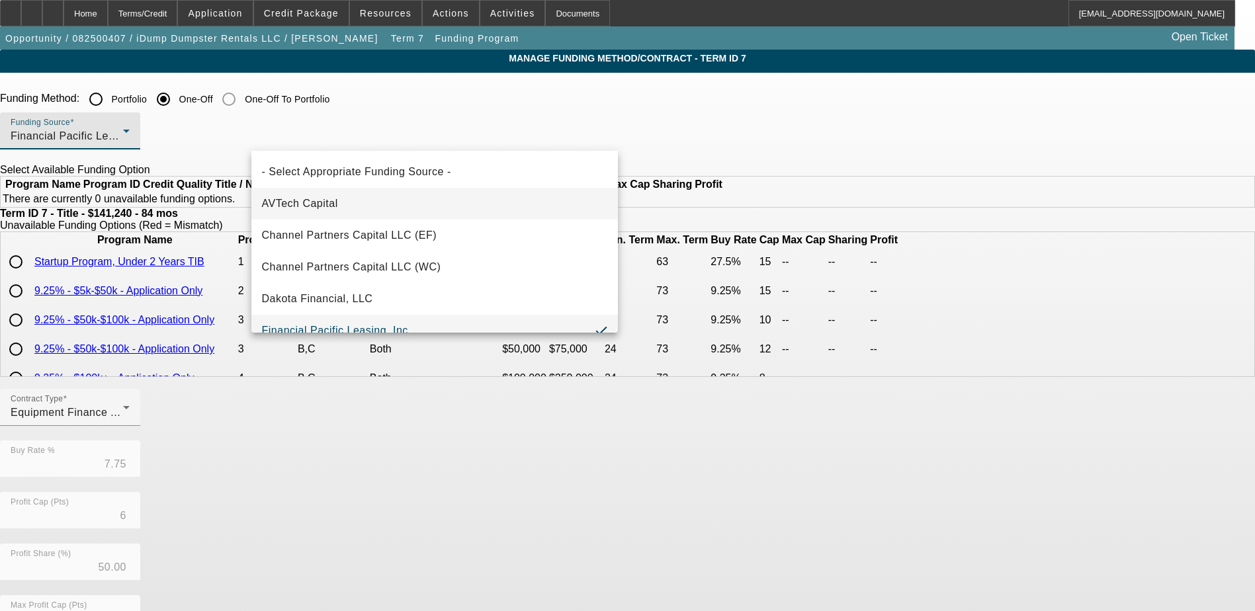
scroll to position [14, 0]
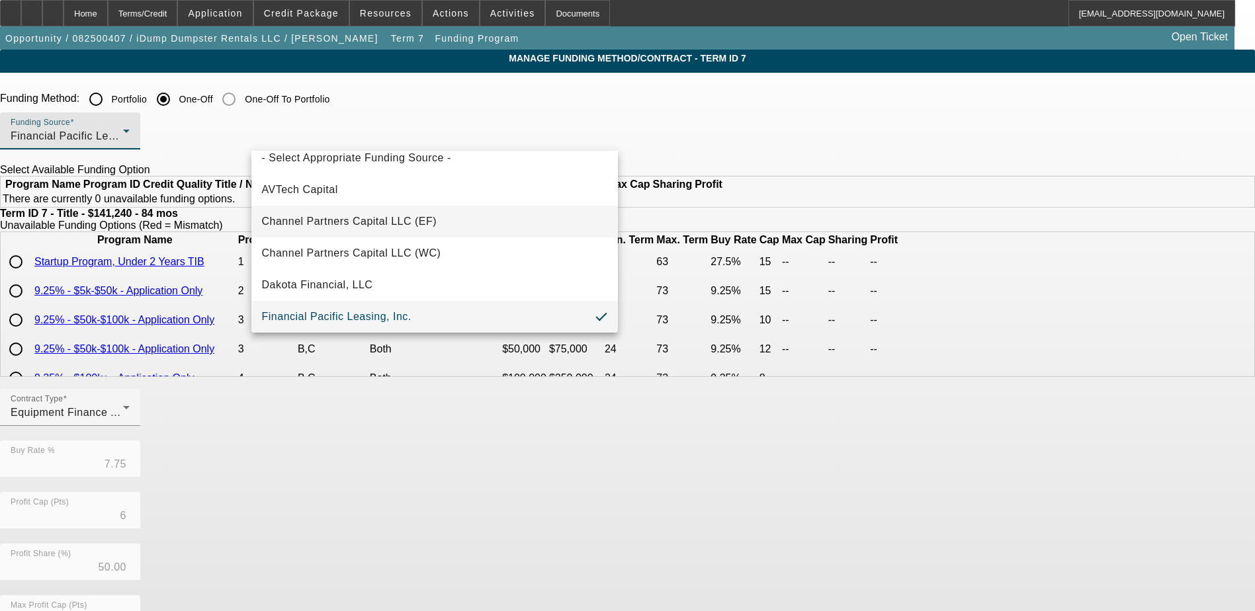
click at [397, 234] on mat-option "Channel Partners Capital LLC (EF)" at bounding box center [434, 222] width 366 height 32
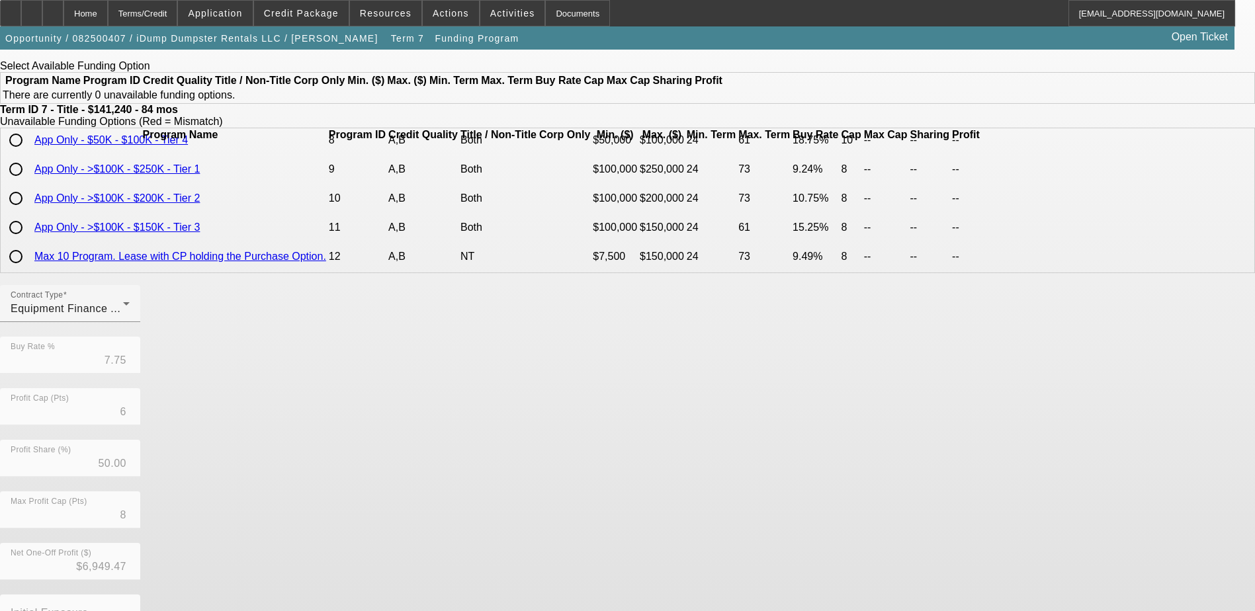
scroll to position [203, 0]
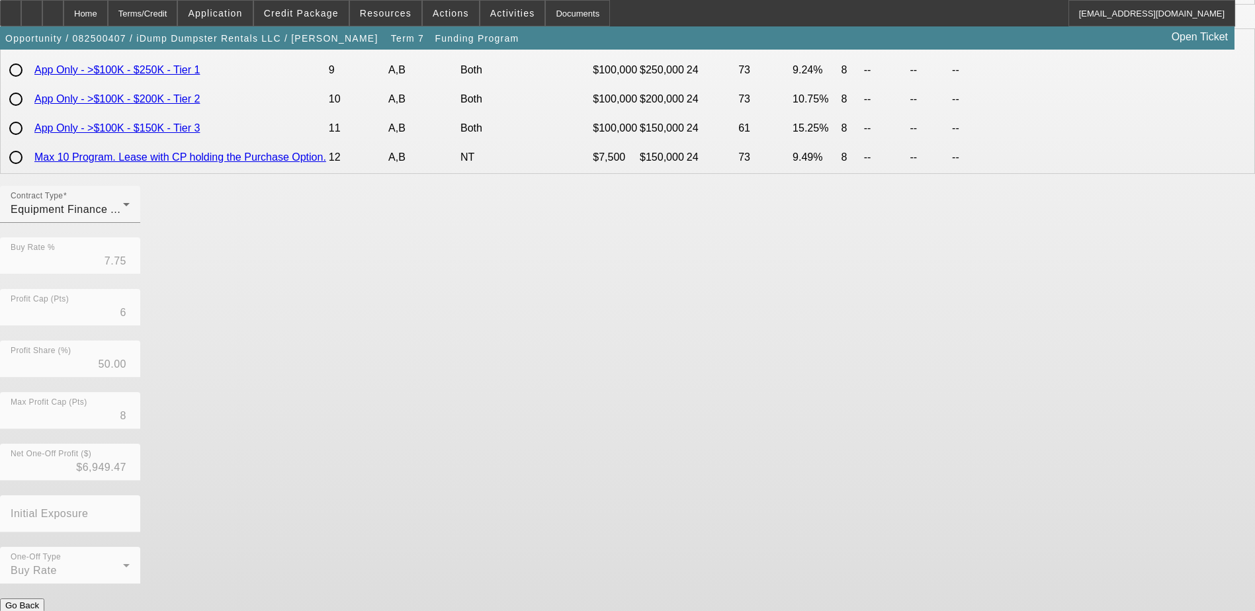
click at [44, 598] on button "Go Back" at bounding box center [22, 605] width 44 height 14
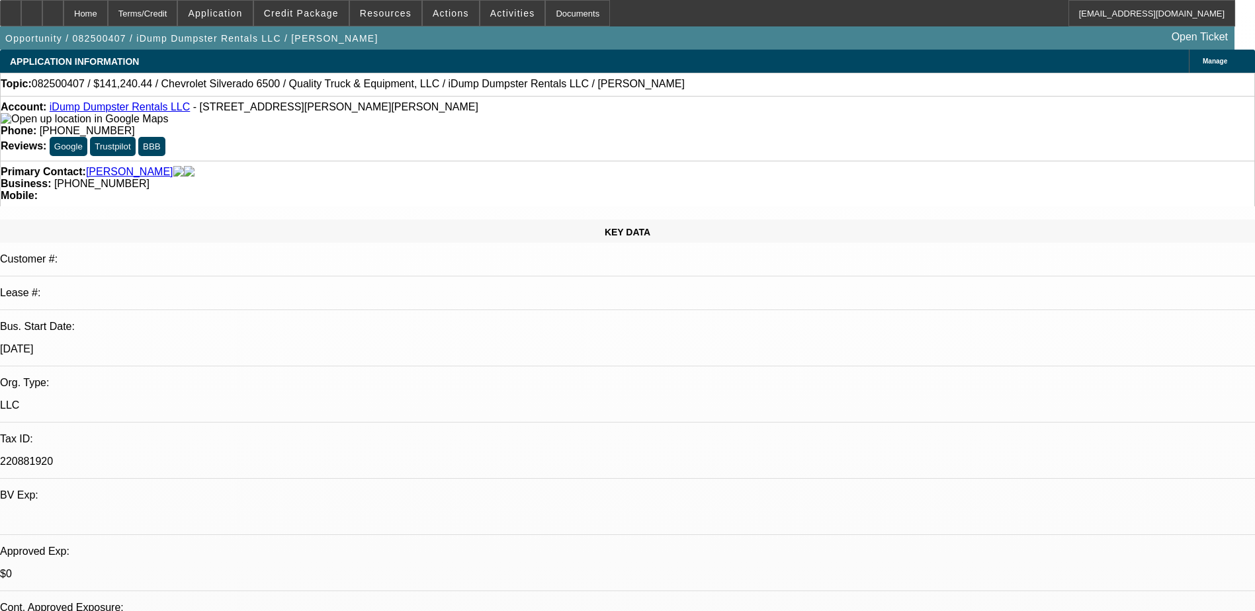
select select "0"
select select "6"
select select "0"
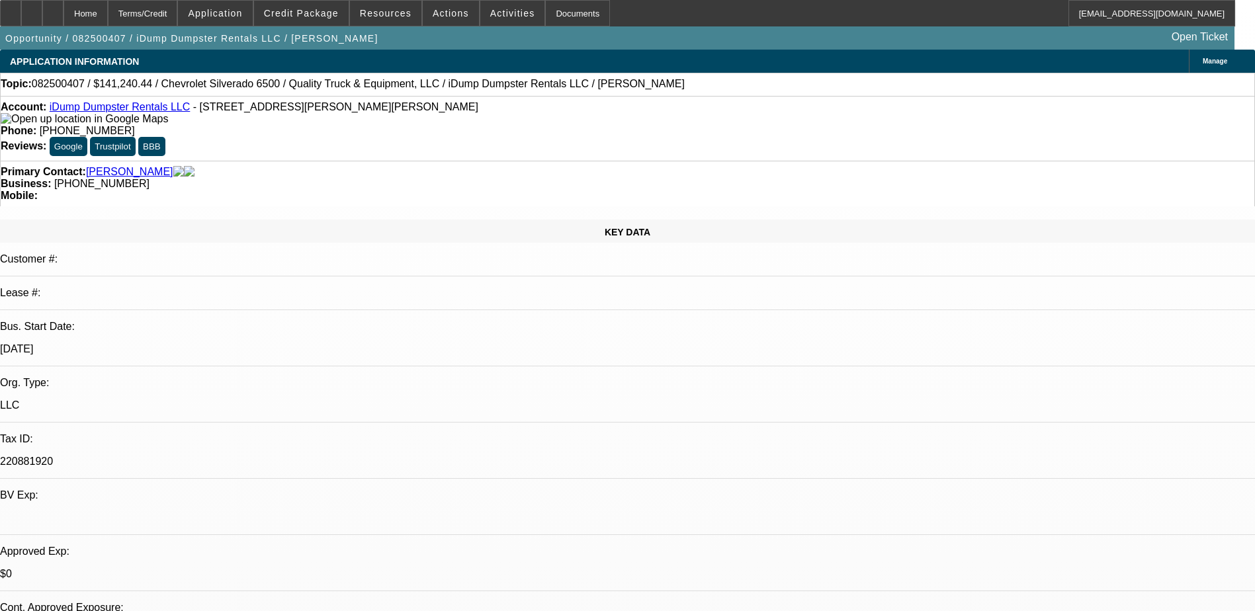
select select "0"
select select "6"
select select "0"
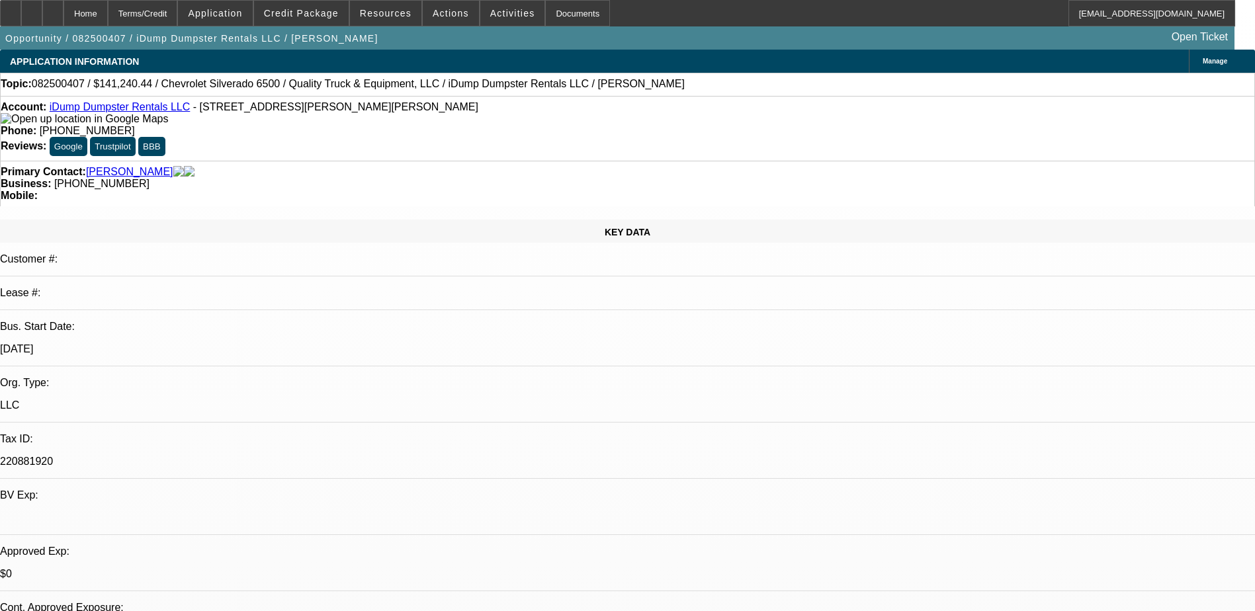
select select "0"
select select "6"
select select "0"
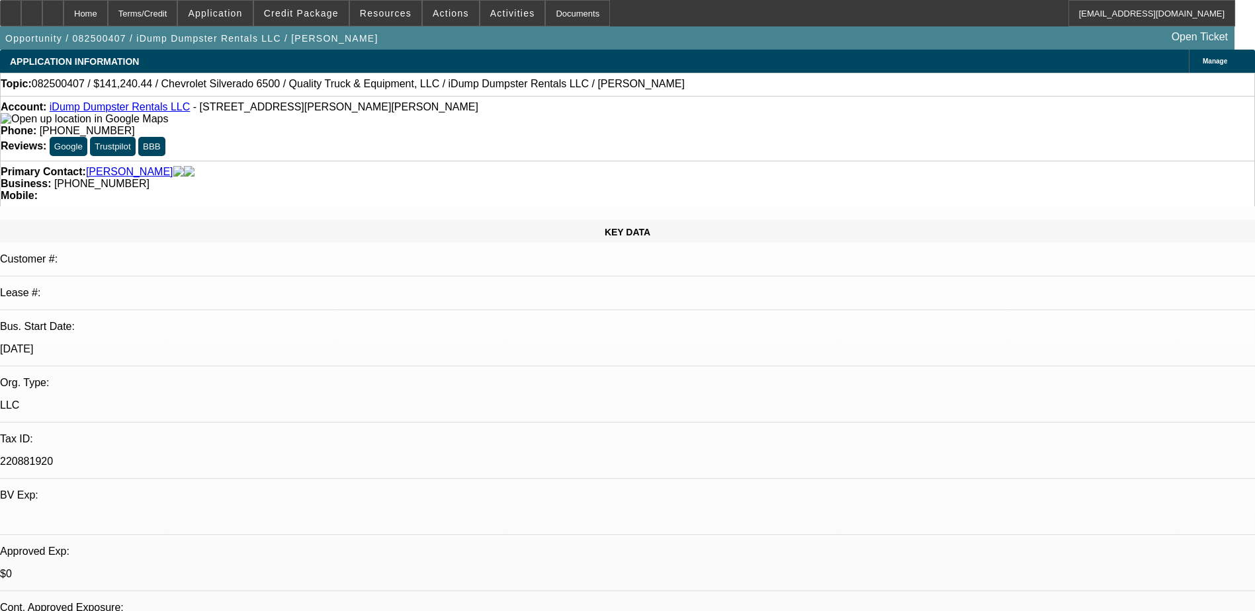
select select "6"
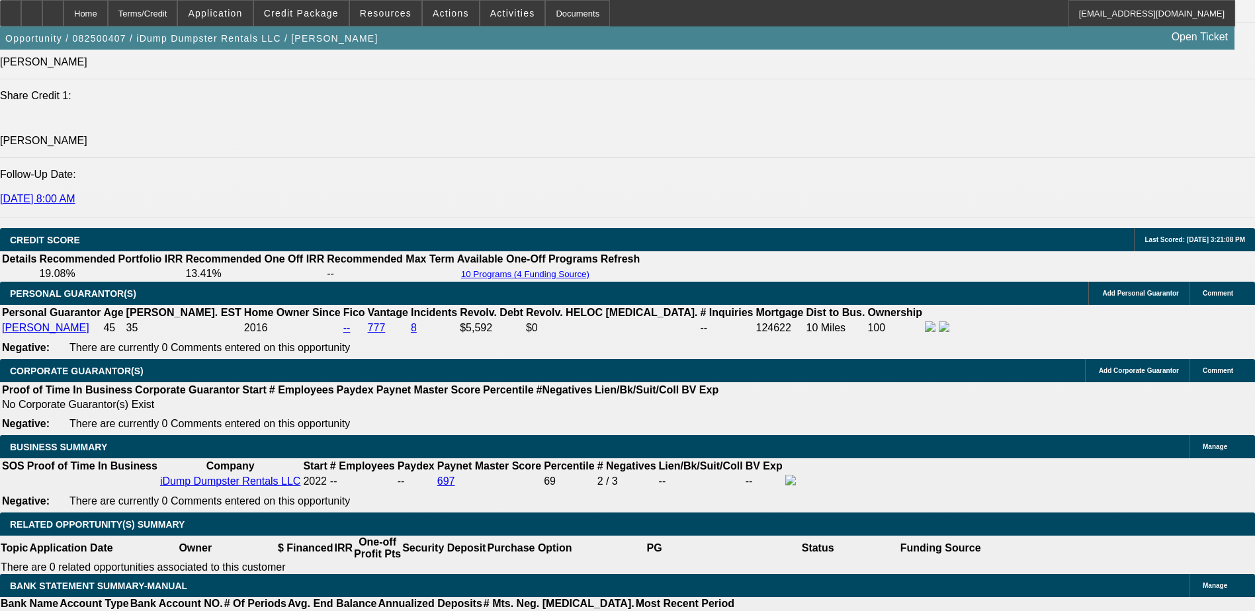
scroll to position [1719, 0]
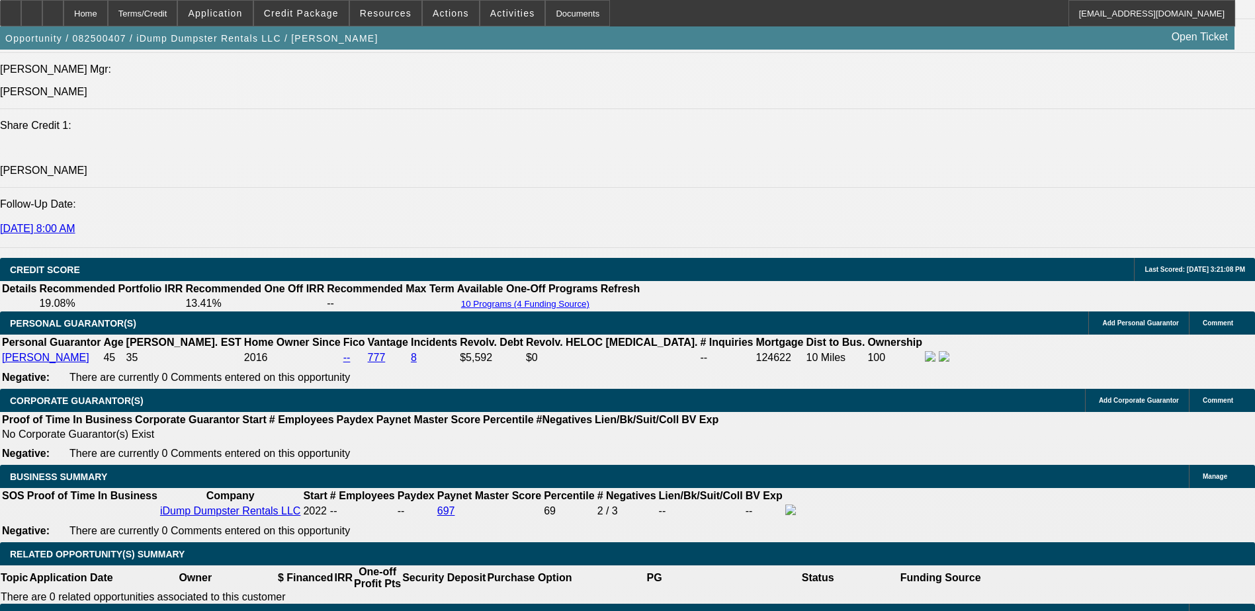
drag, startPoint x: 407, startPoint y: 276, endPoint x: 405, endPoint y: 300, distance: 24.5
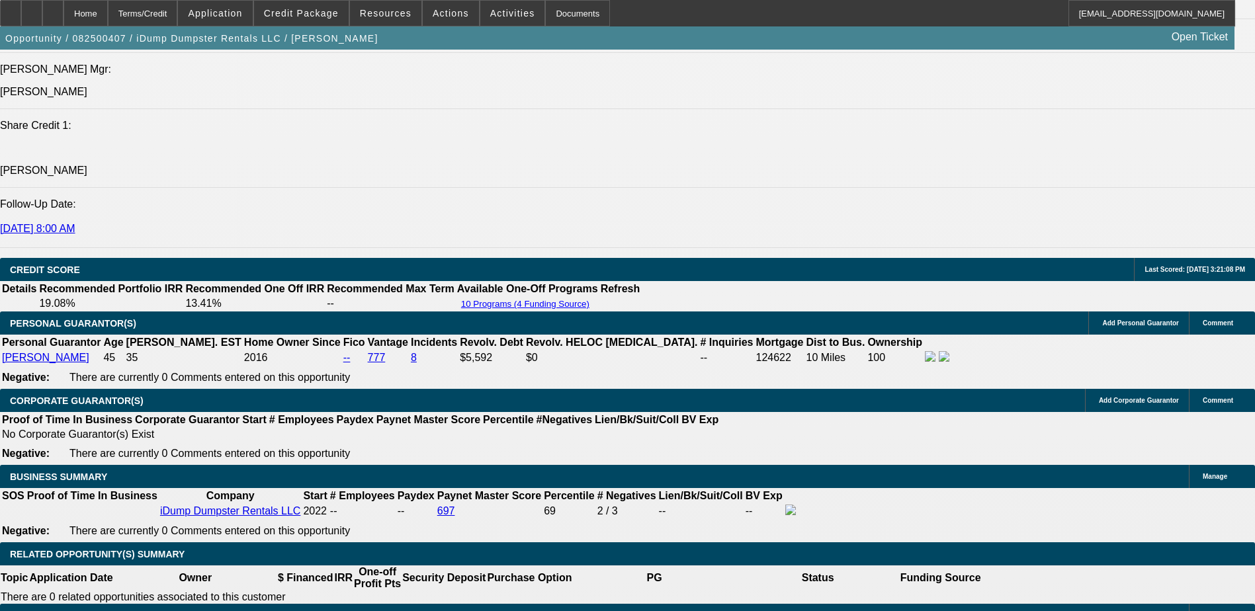
drag, startPoint x: 302, startPoint y: 278, endPoint x: 296, endPoint y: 272, distance: 8.9
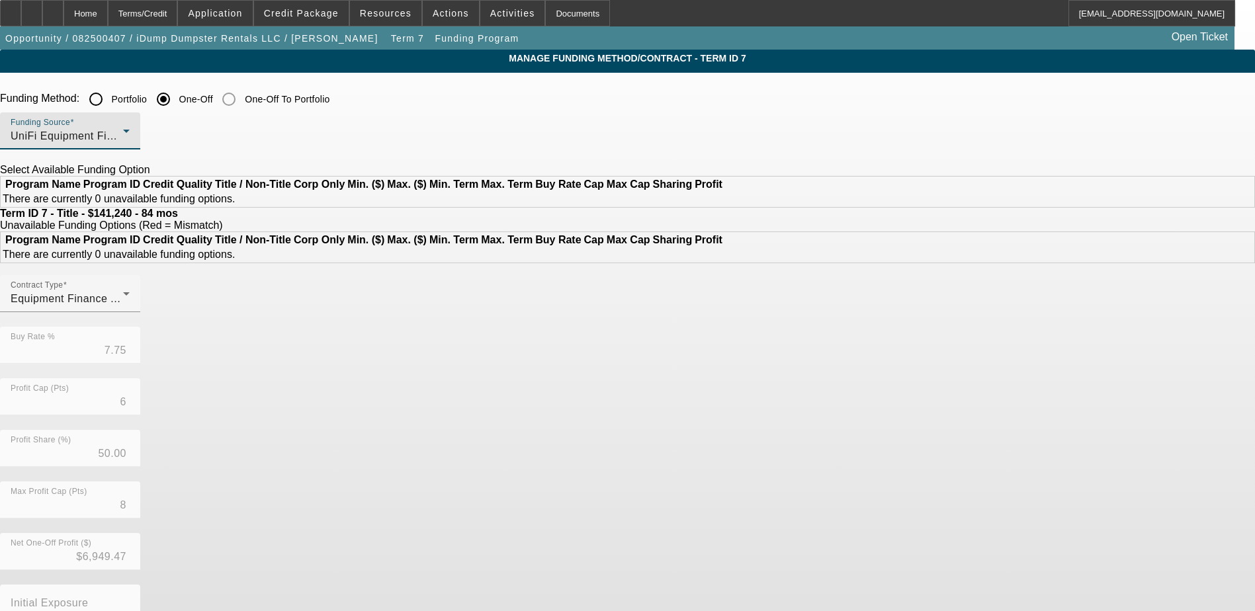
click at [123, 136] on div "UniFi Equipment Finance, Inc." at bounding box center [67, 136] width 112 height 16
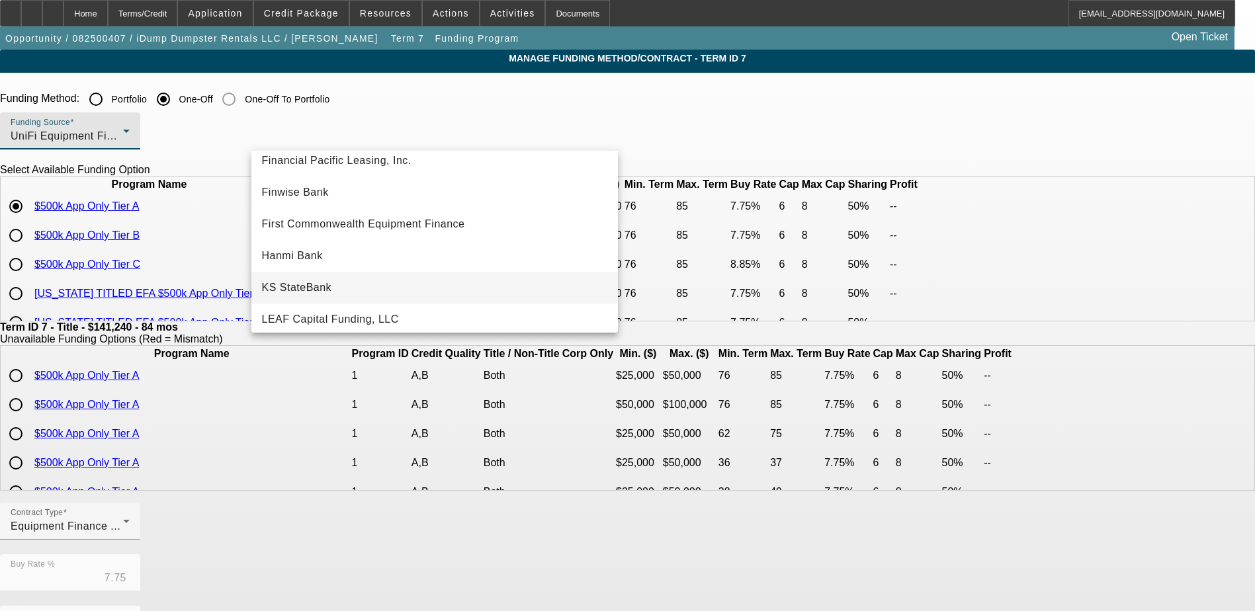
scroll to position [110, 0]
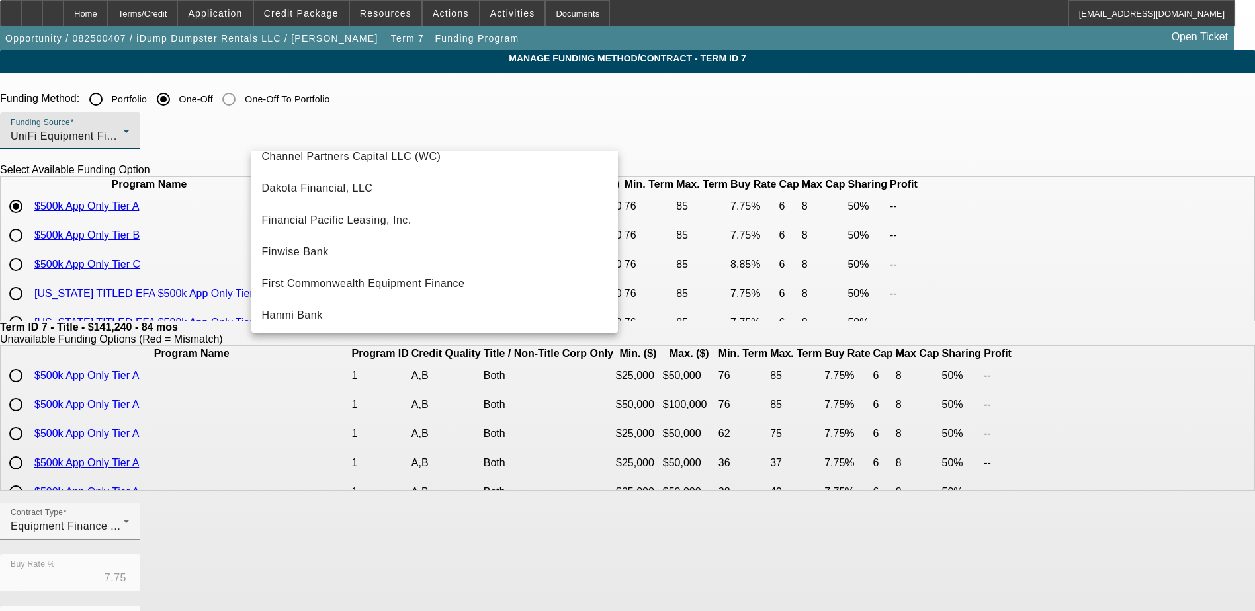
click at [200, 216] on div at bounding box center [627, 305] width 1255 height 611
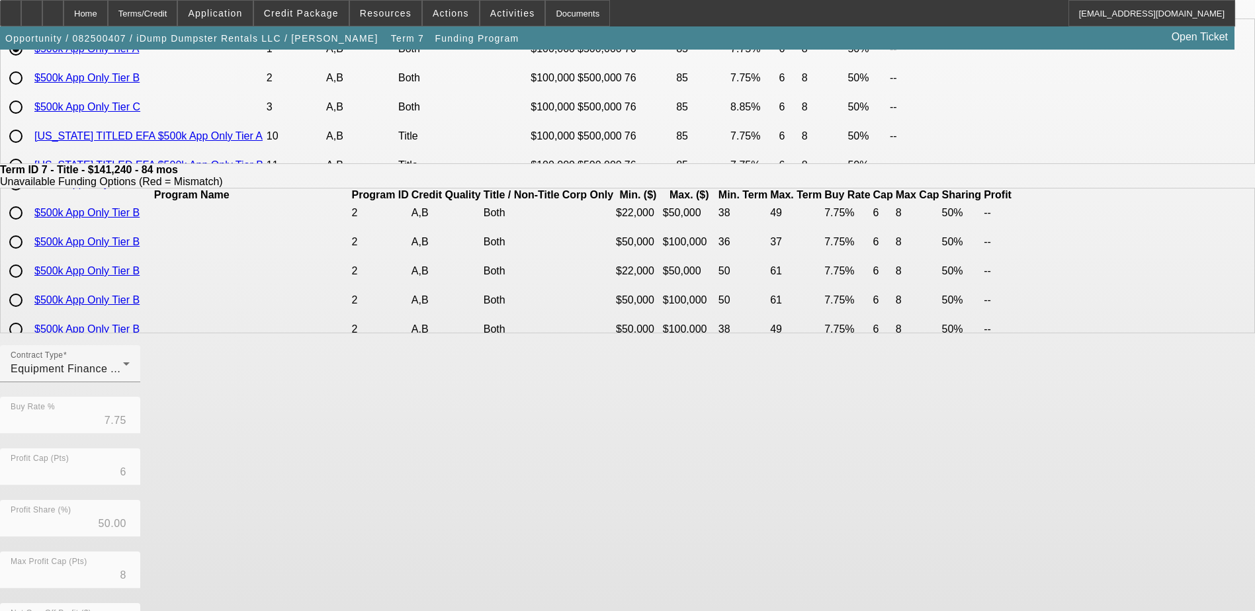
scroll to position [304, 0]
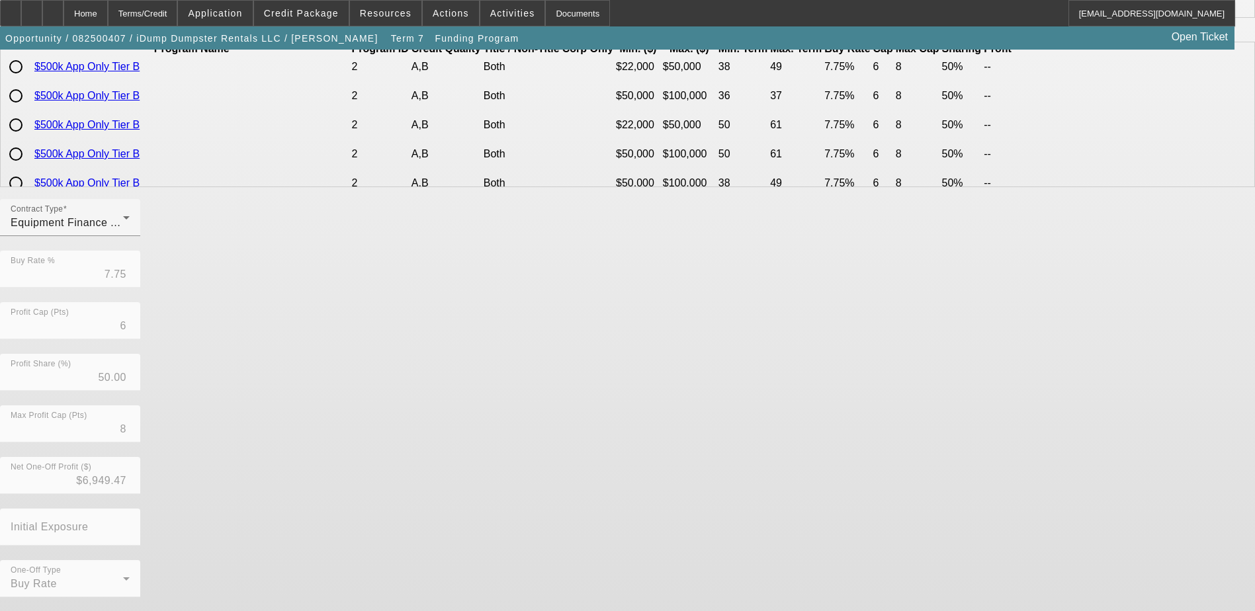
click at [351, 598] on form "Funding Method: Portfolio One-Off One-Off To Portfolio Funding Source UniFi Equ…" at bounding box center [627, 216] width 1255 height 869
click at [44, 610] on button "Go Back" at bounding box center [22, 619] width 44 height 14
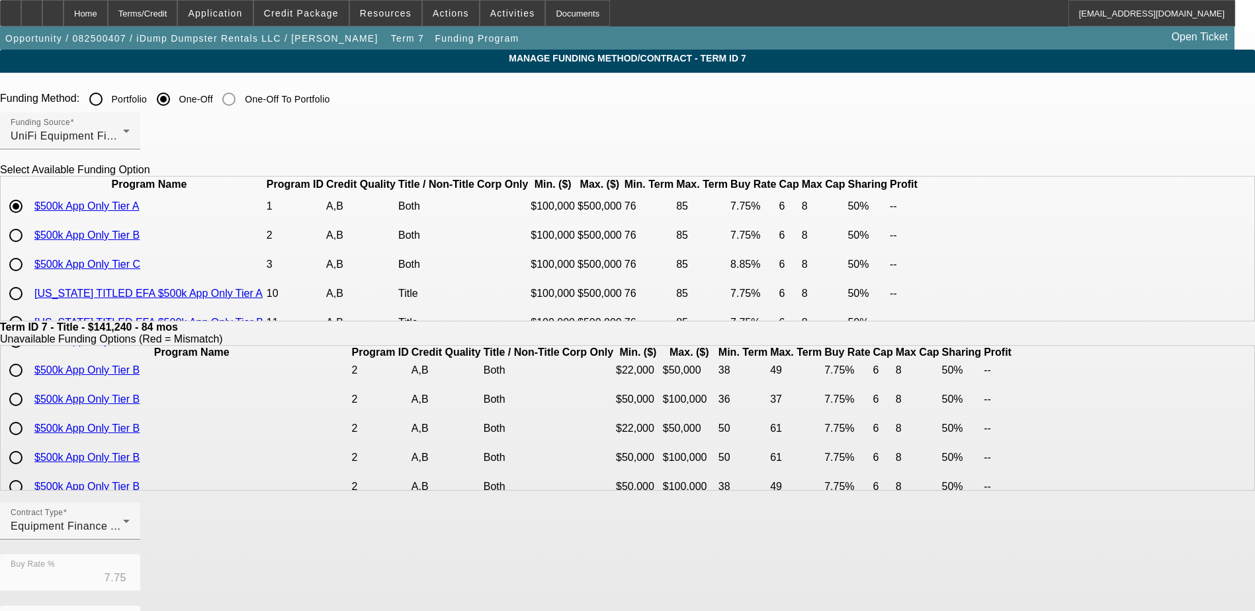
scroll to position [917, 0]
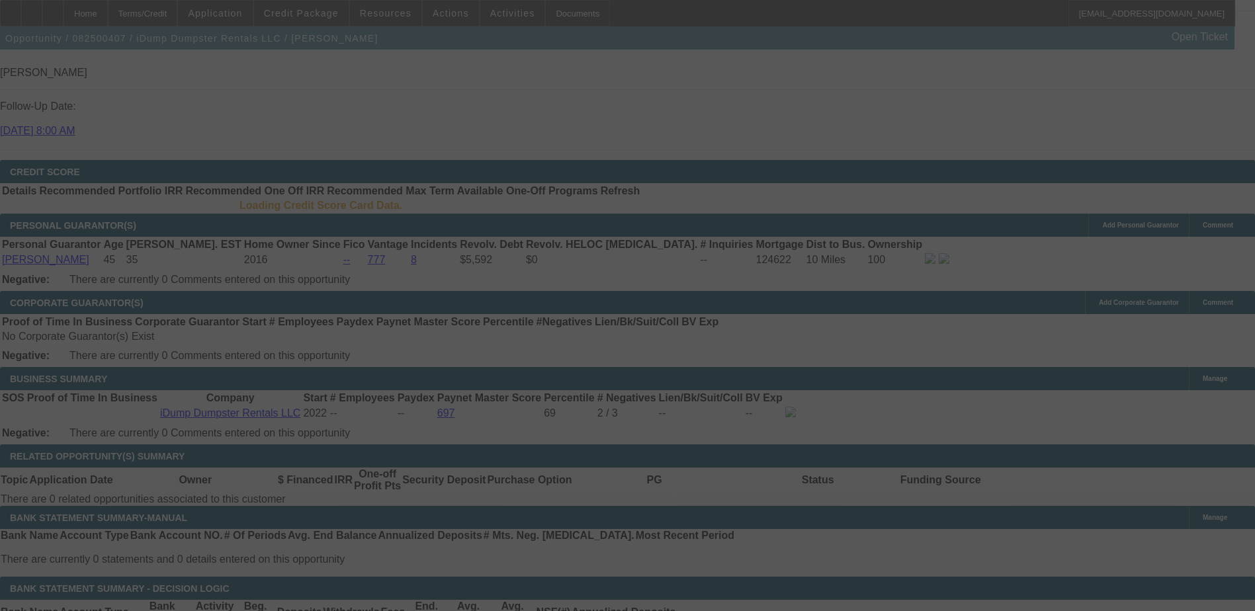
scroll to position [1812, 0]
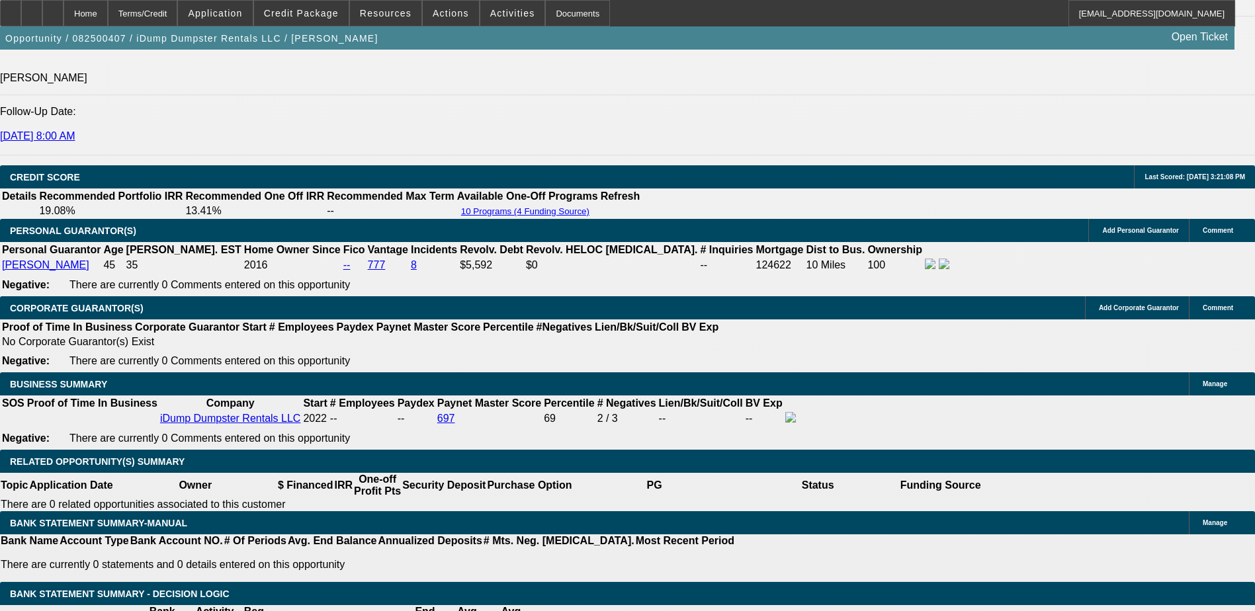
select select "0"
select select "6"
select select "0"
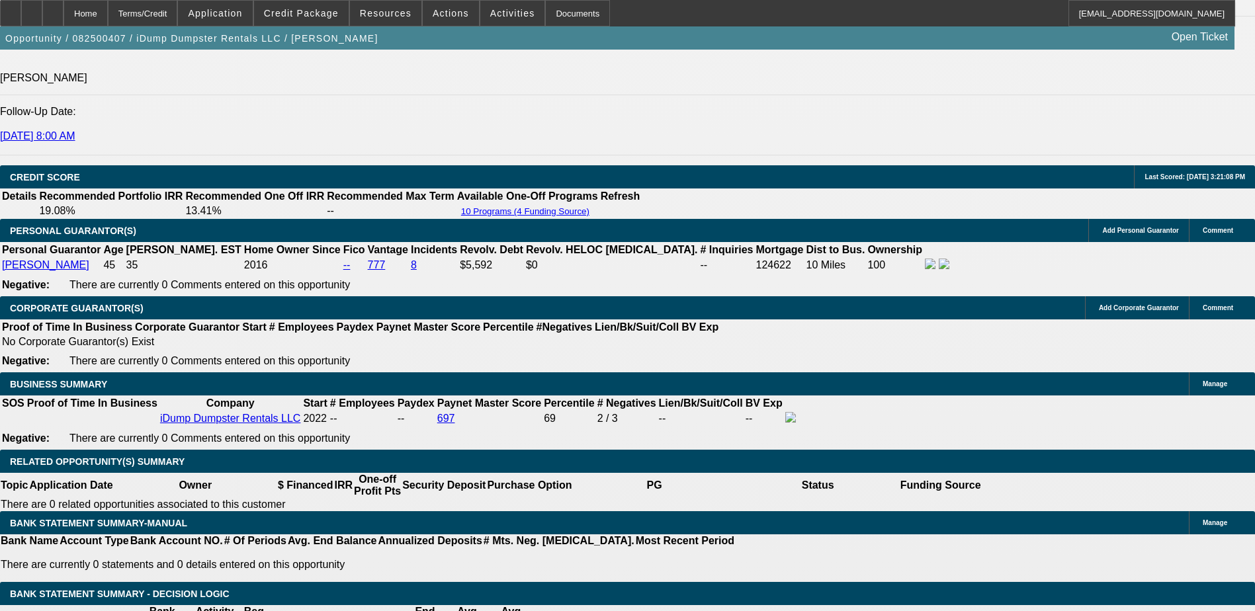
select select "0"
select select "6"
select select "0"
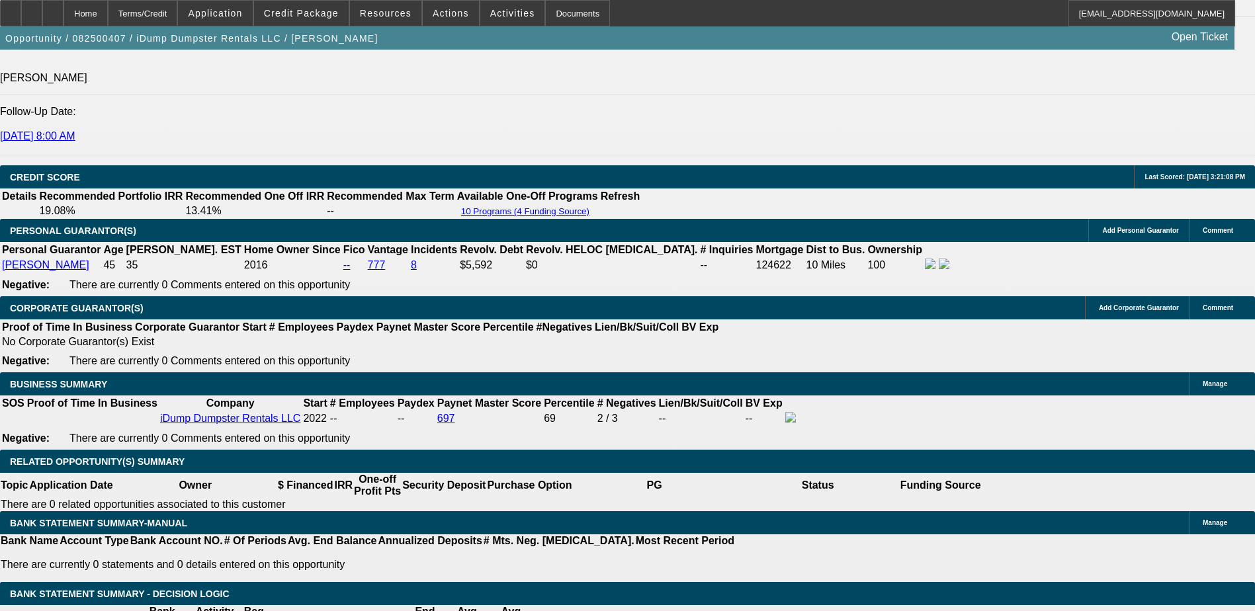
select select "0"
select select "6"
select select "0"
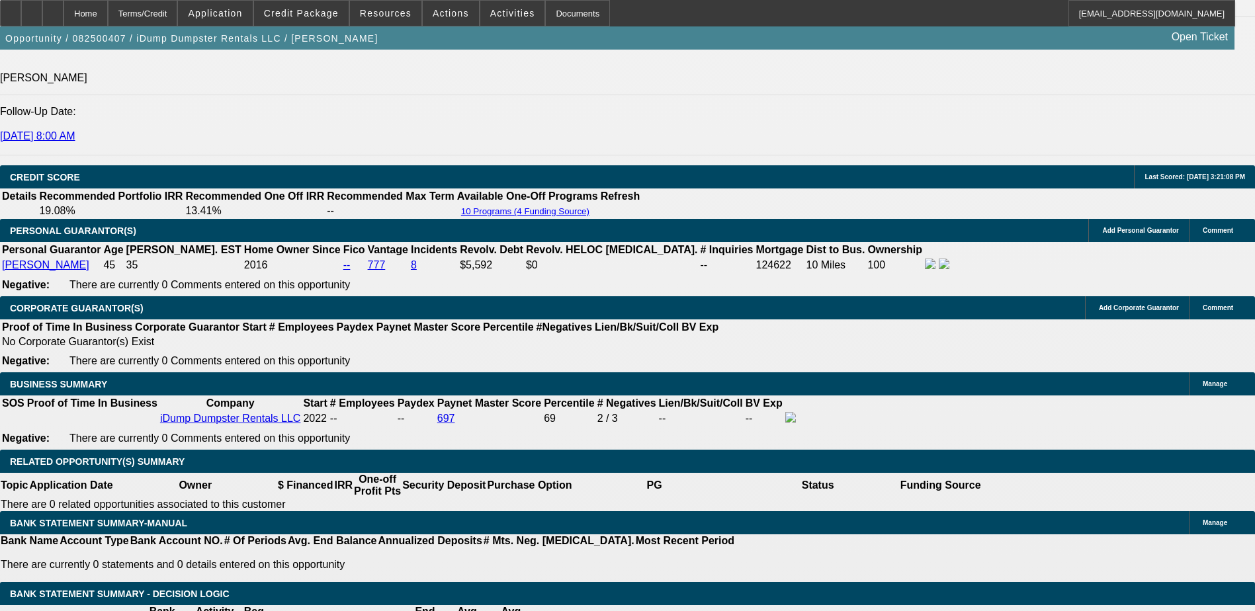
select select "6"
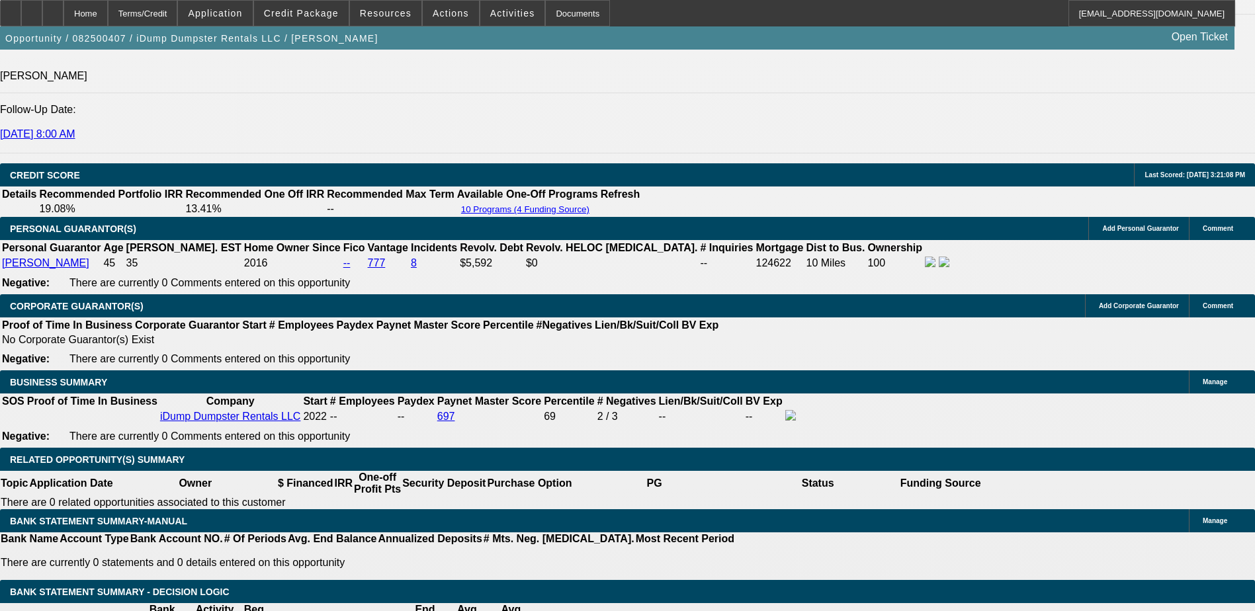
type input "UNKNOWN"
type input "60"
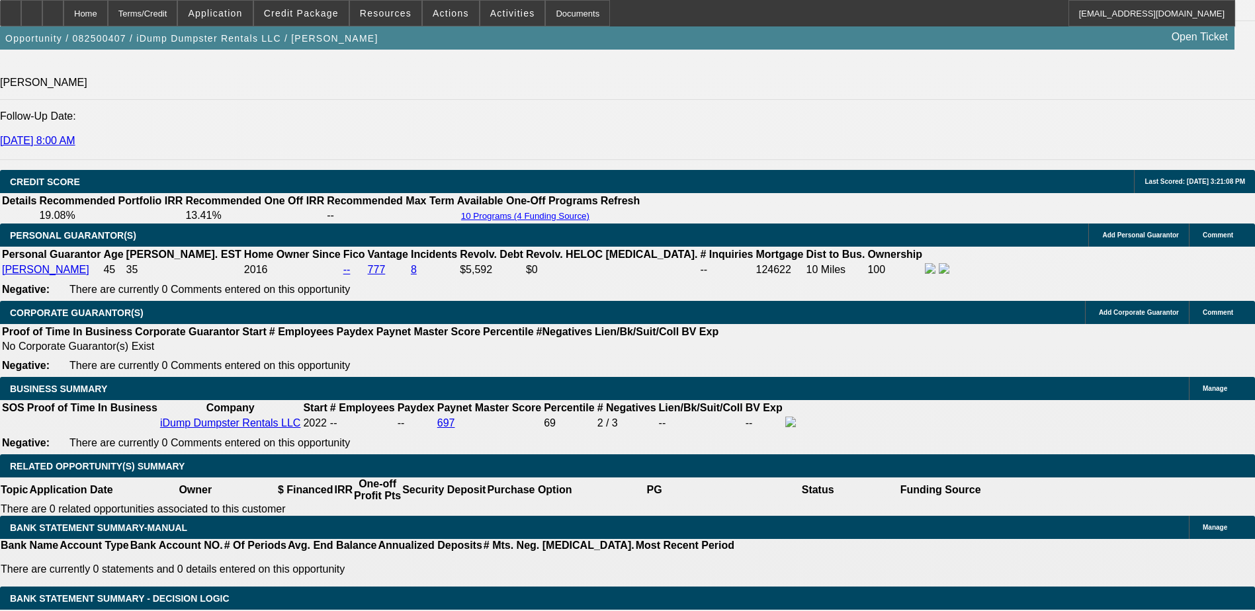
type input "$2,955.97"
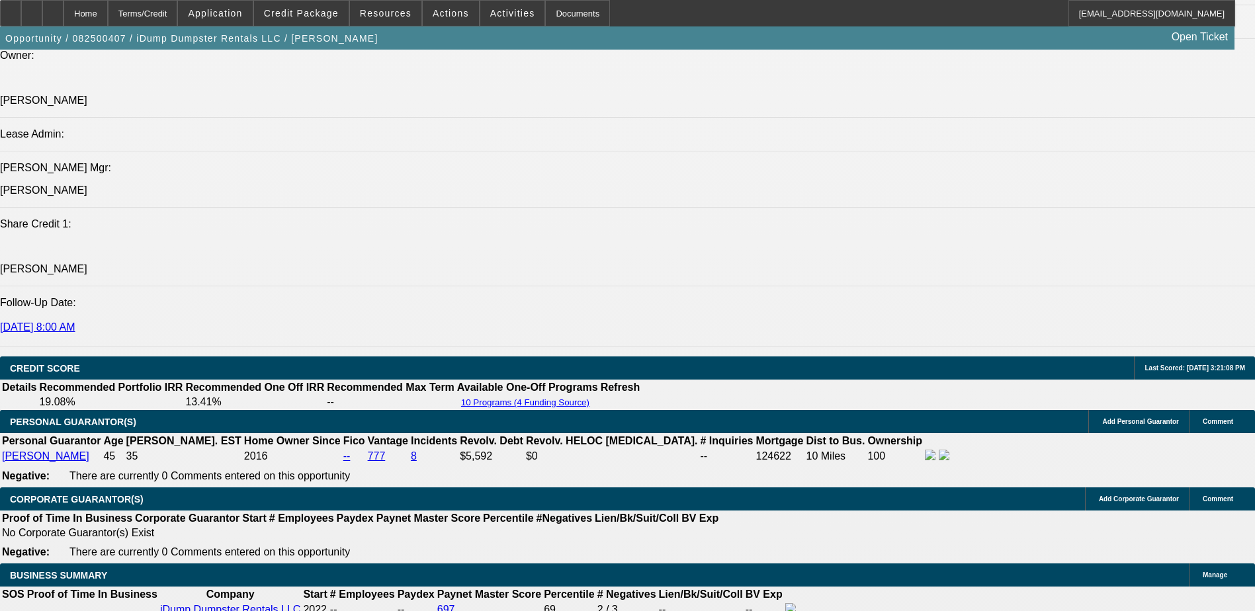
scroll to position [1616, 0]
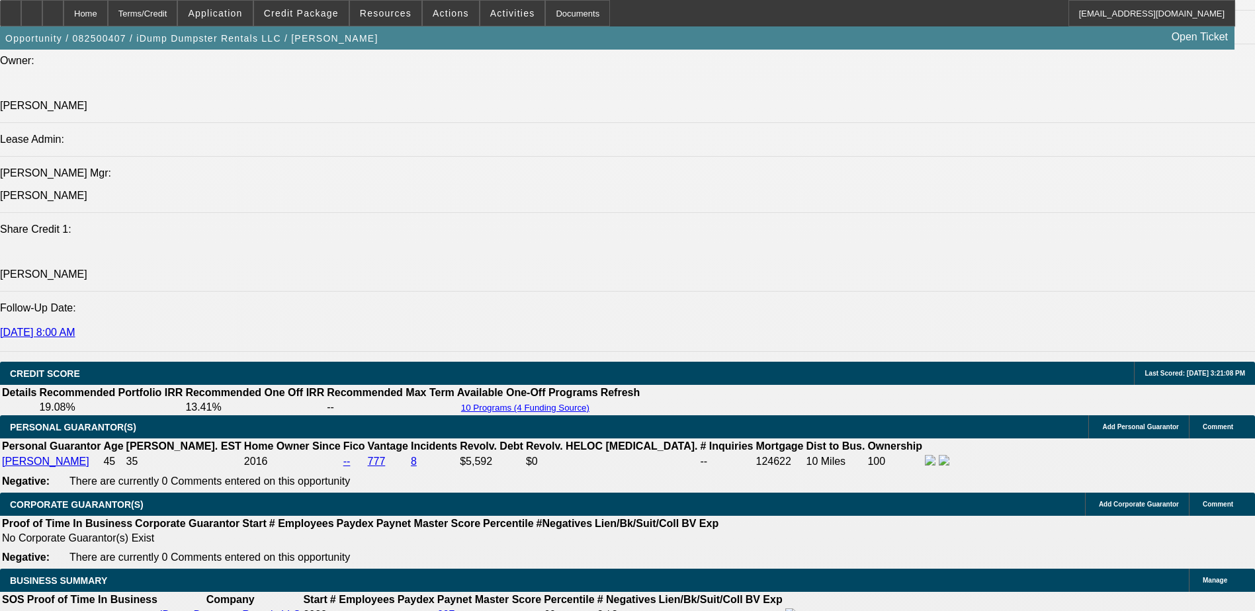
type input "60"
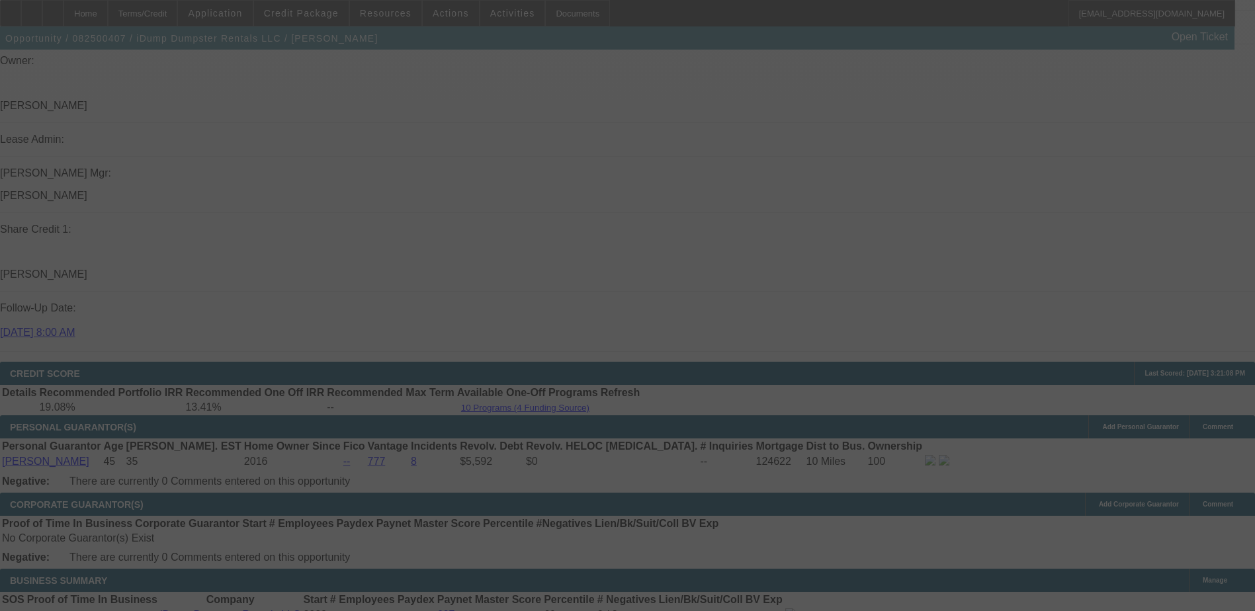
select select "0"
select select "6"
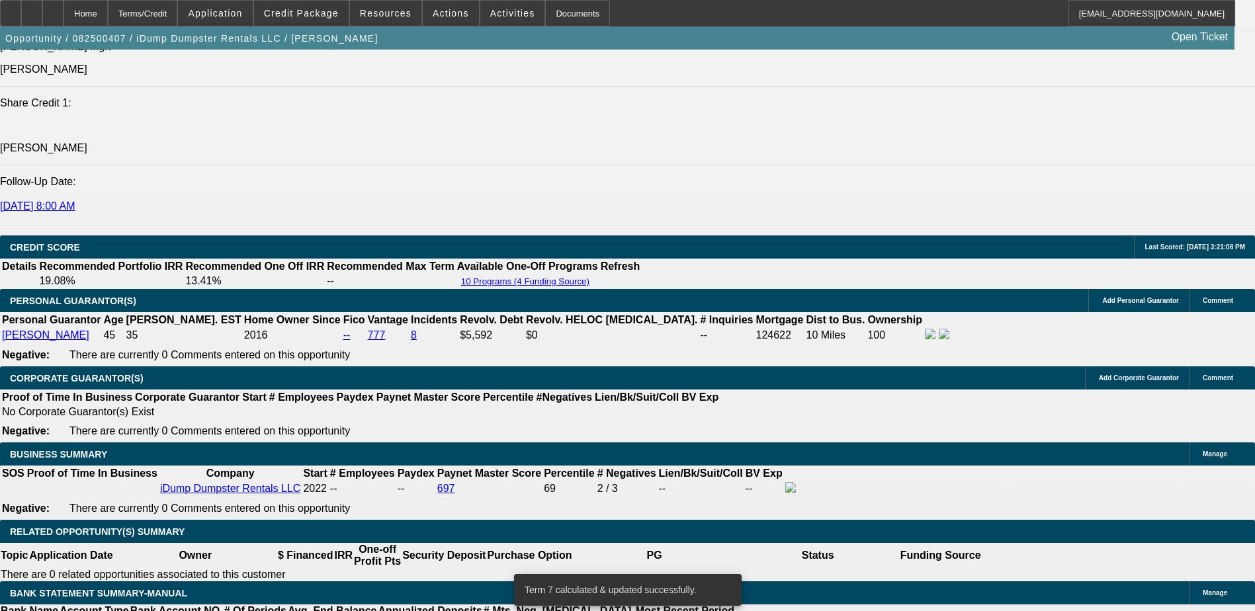
scroll to position [1748, 0]
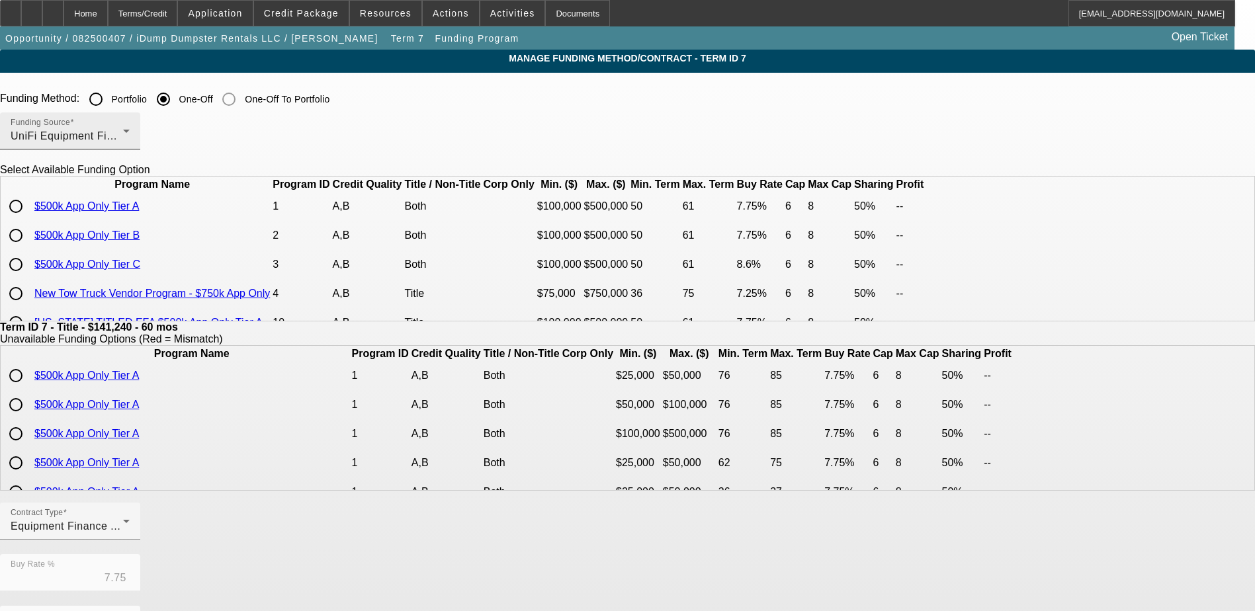
click at [123, 142] on div "UniFi Equipment Finance, Inc." at bounding box center [67, 136] width 112 height 16
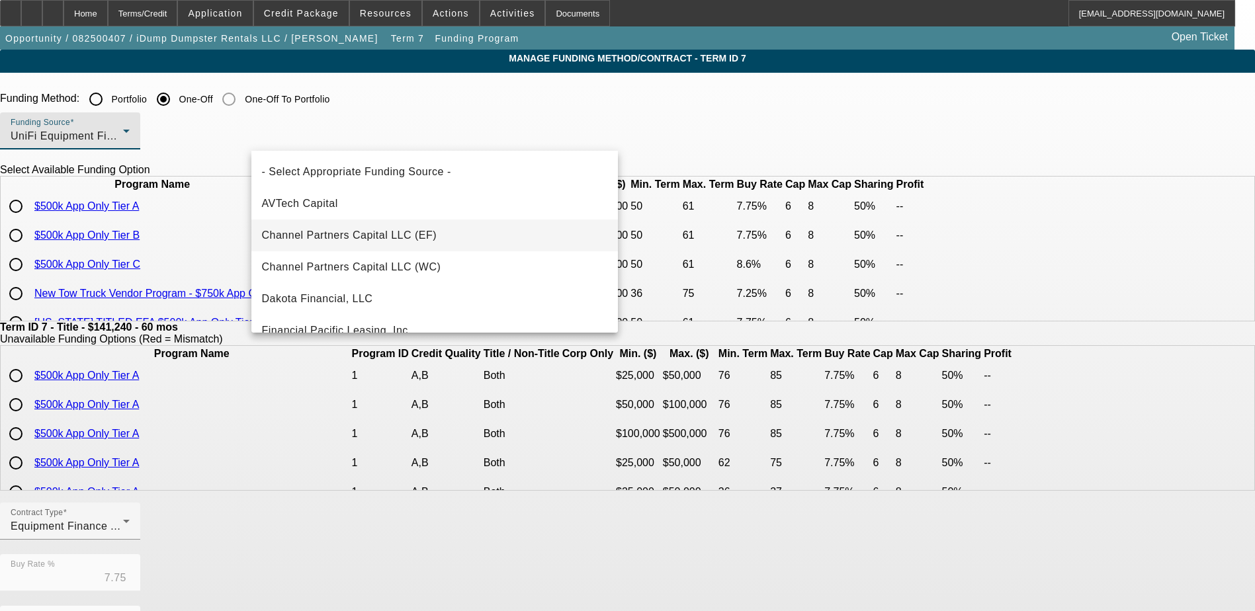
click at [356, 241] on span "Channel Partners Capital LLC (EF)" at bounding box center [349, 235] width 175 height 16
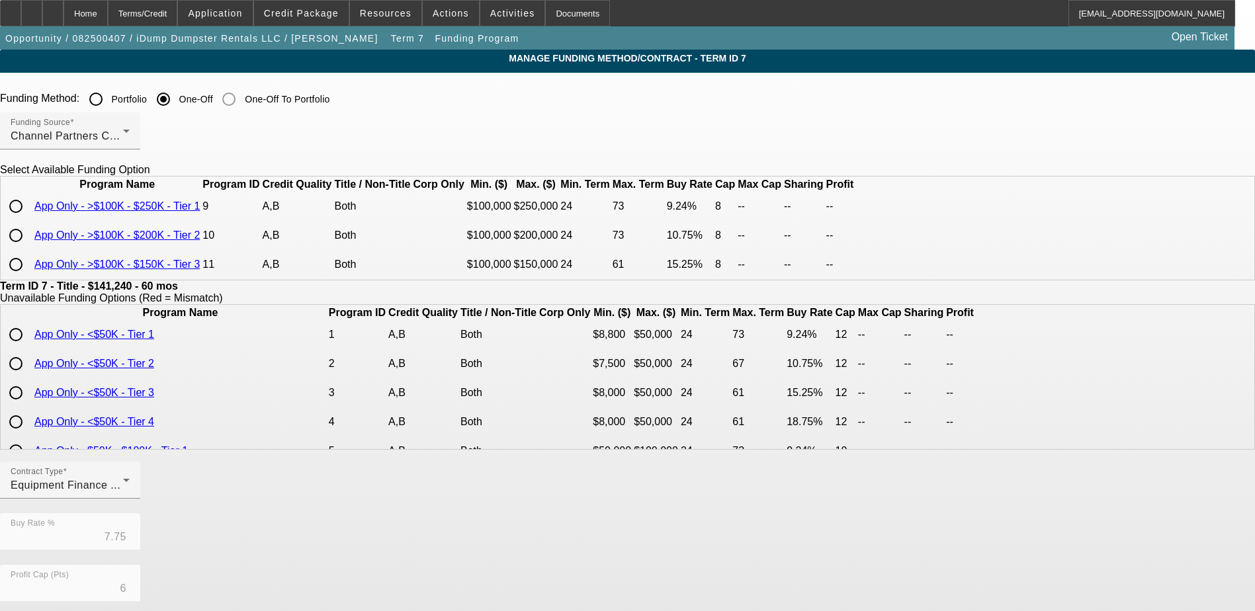
click at [29, 220] on input "radio" at bounding box center [16, 206] width 26 height 26
radio input "true"
type input "9.24"
type input "8"
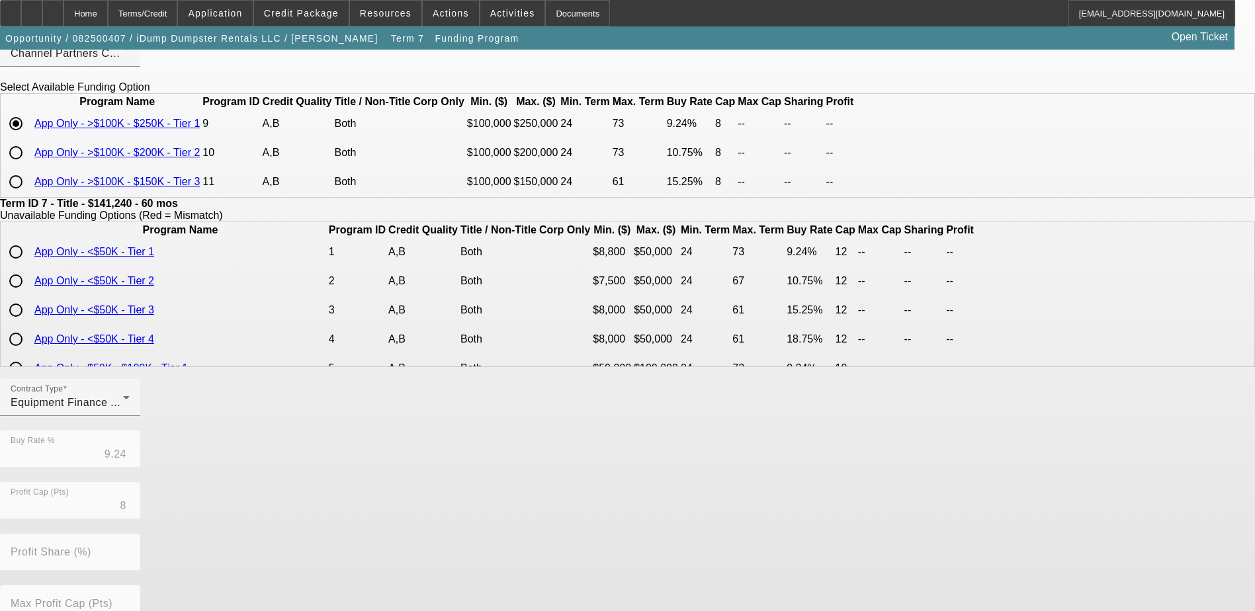
scroll to position [294, 0]
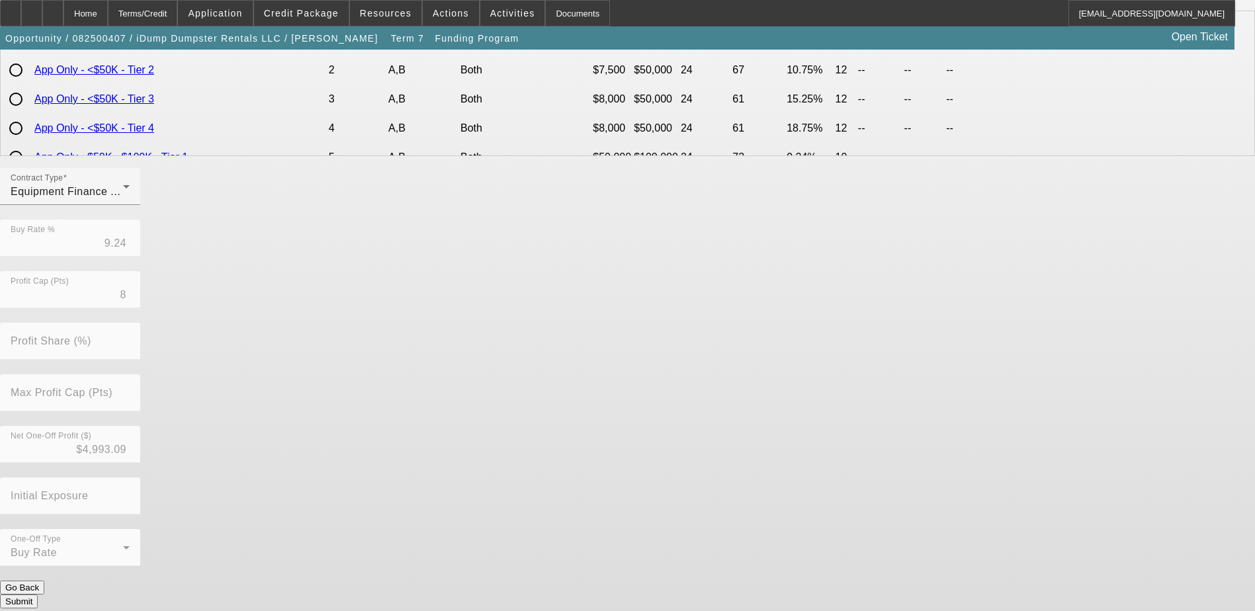
click at [38, 595] on button "Submit" at bounding box center [19, 602] width 38 height 14
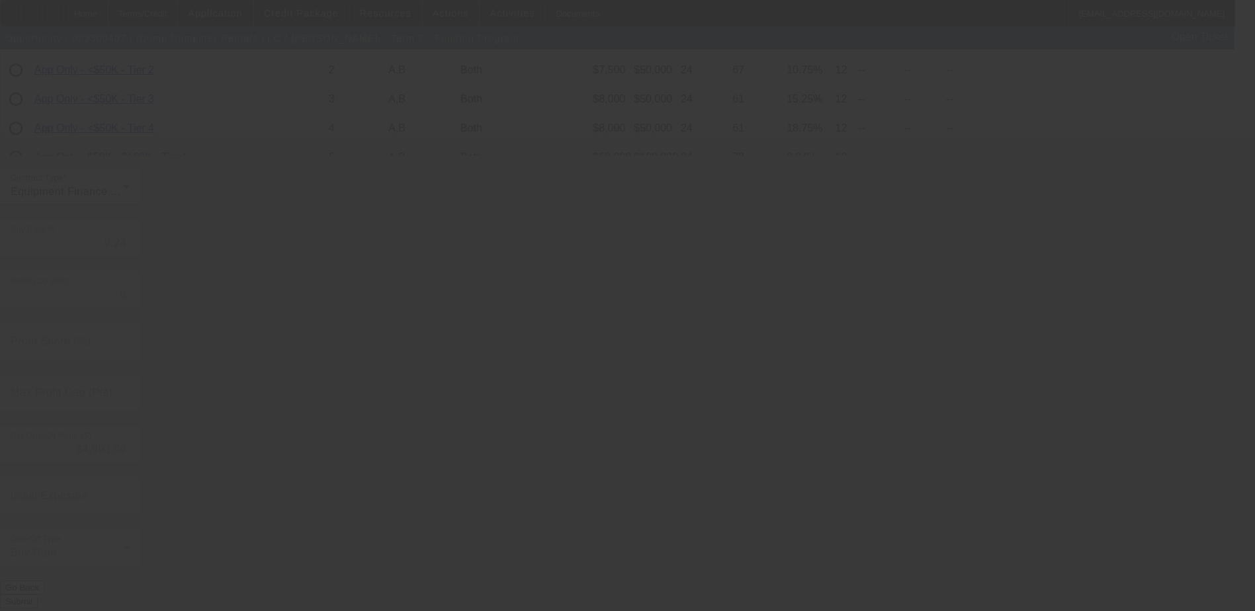
type input "7.75"
type input "6"
type input "50.00"
type input "8"
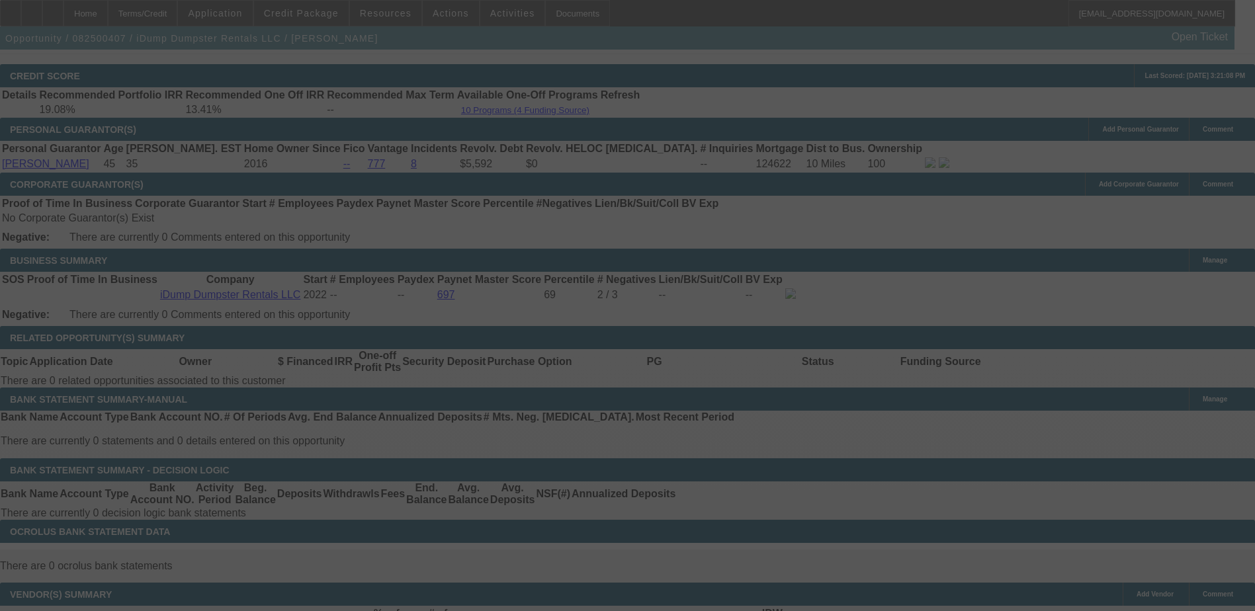
scroll to position [1843, 0]
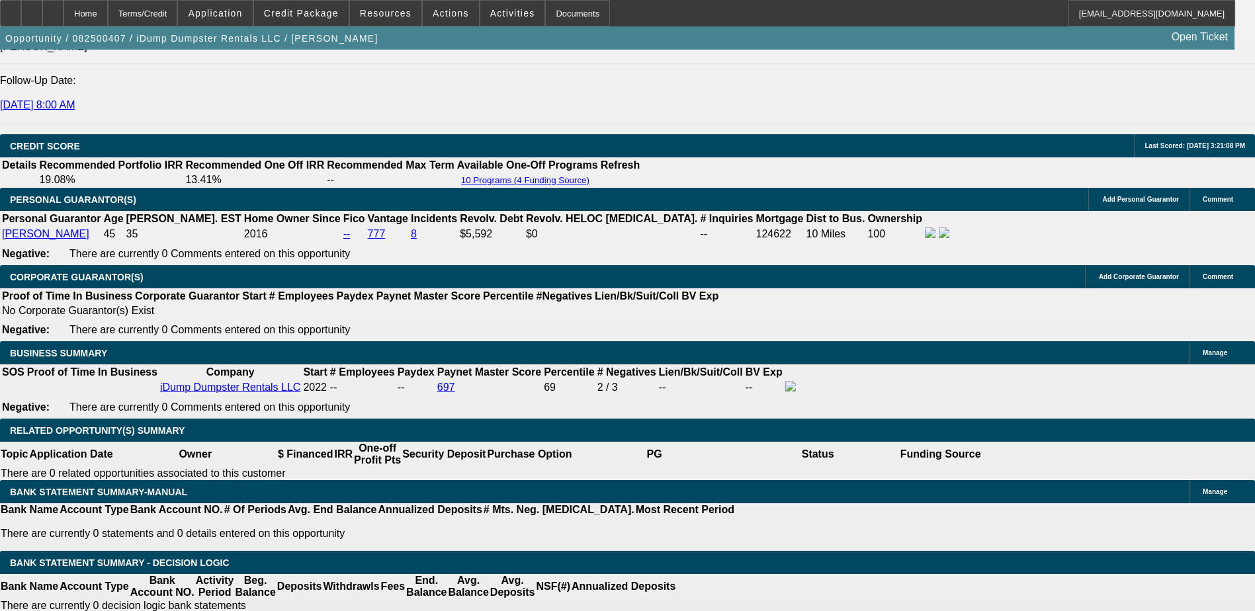
select select "0"
select select "6"
select select "0"
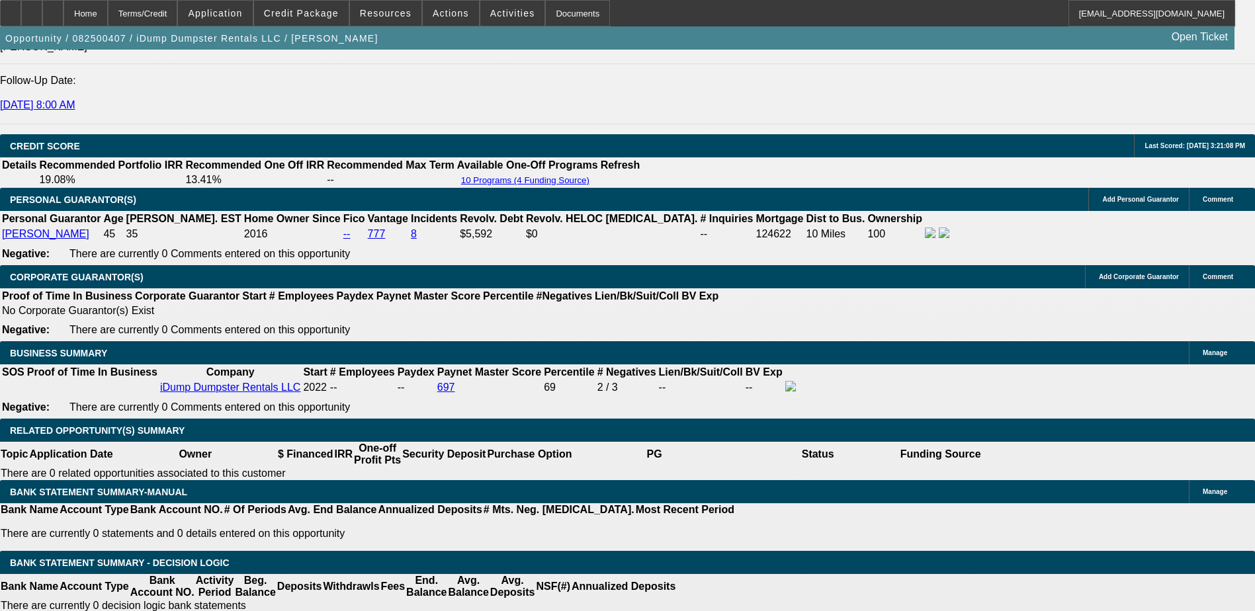
select select "0"
select select "6"
select select "0"
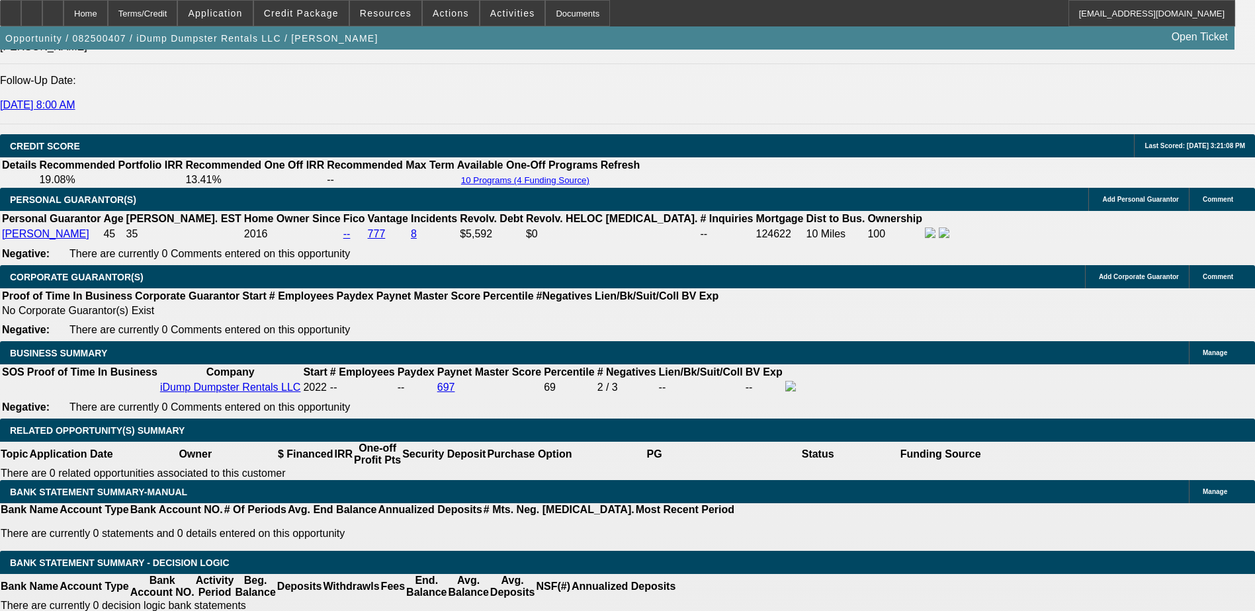
select select "0"
select select "6"
select select "0"
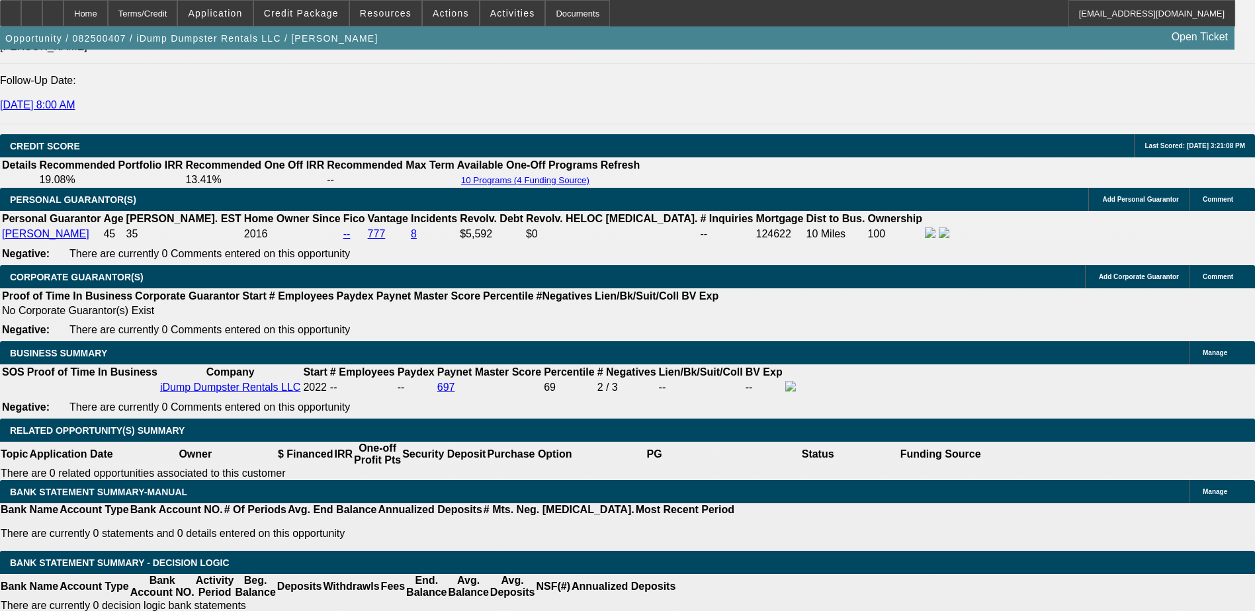
select select "6"
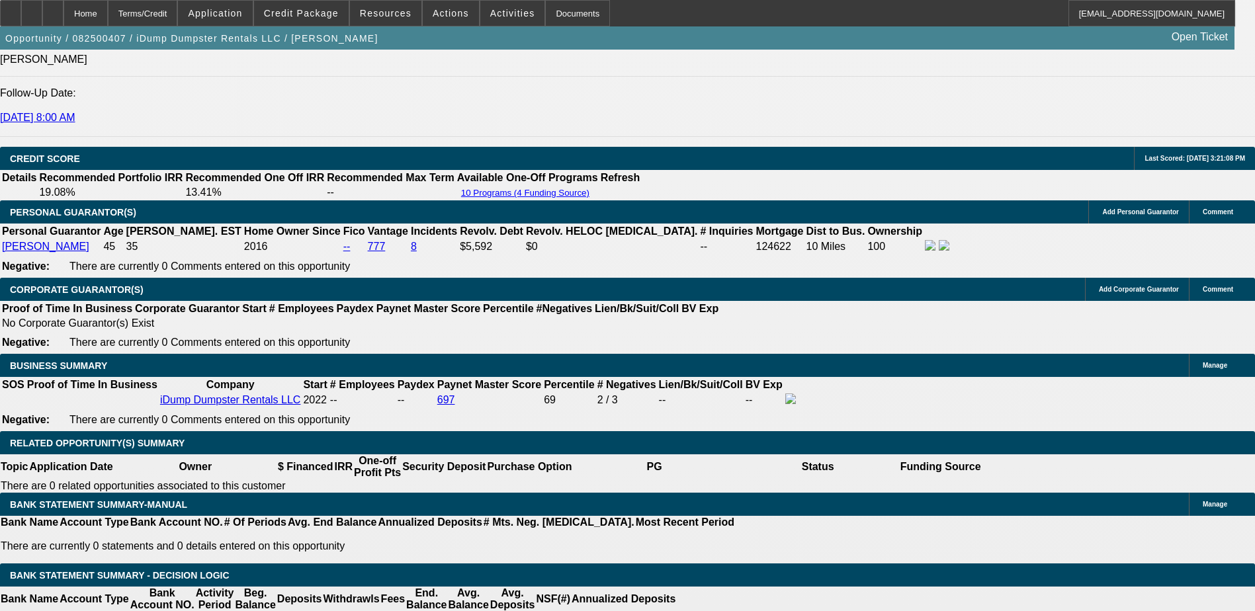
type input "UNKNOWN"
type input "72"
type input "$2,570.54"
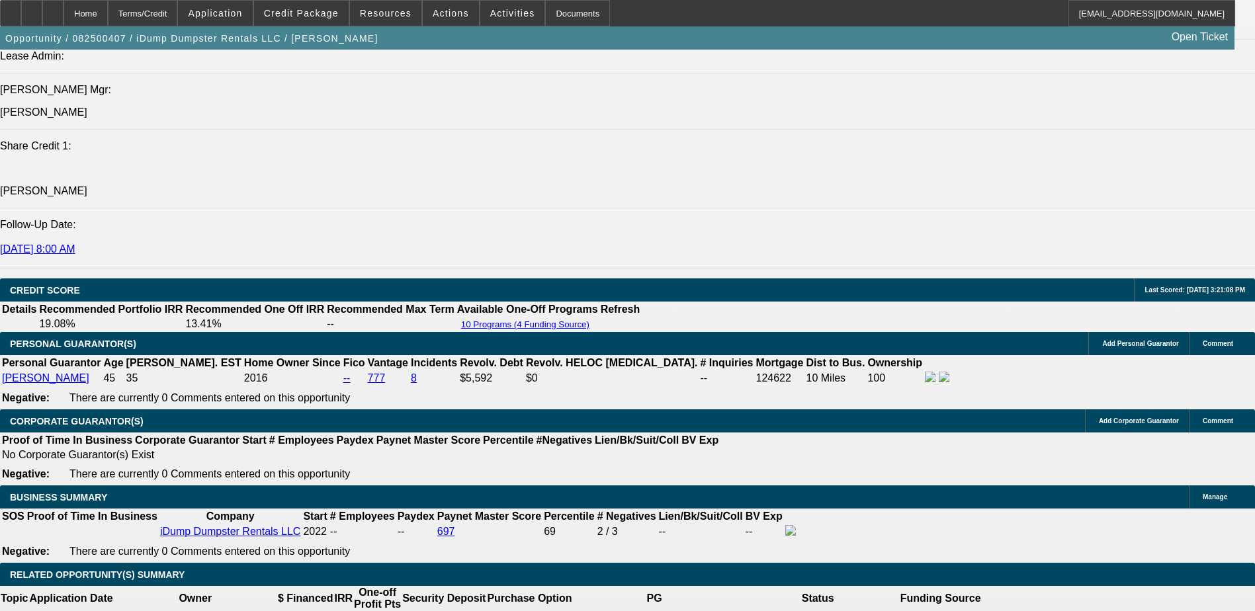
type input "72"
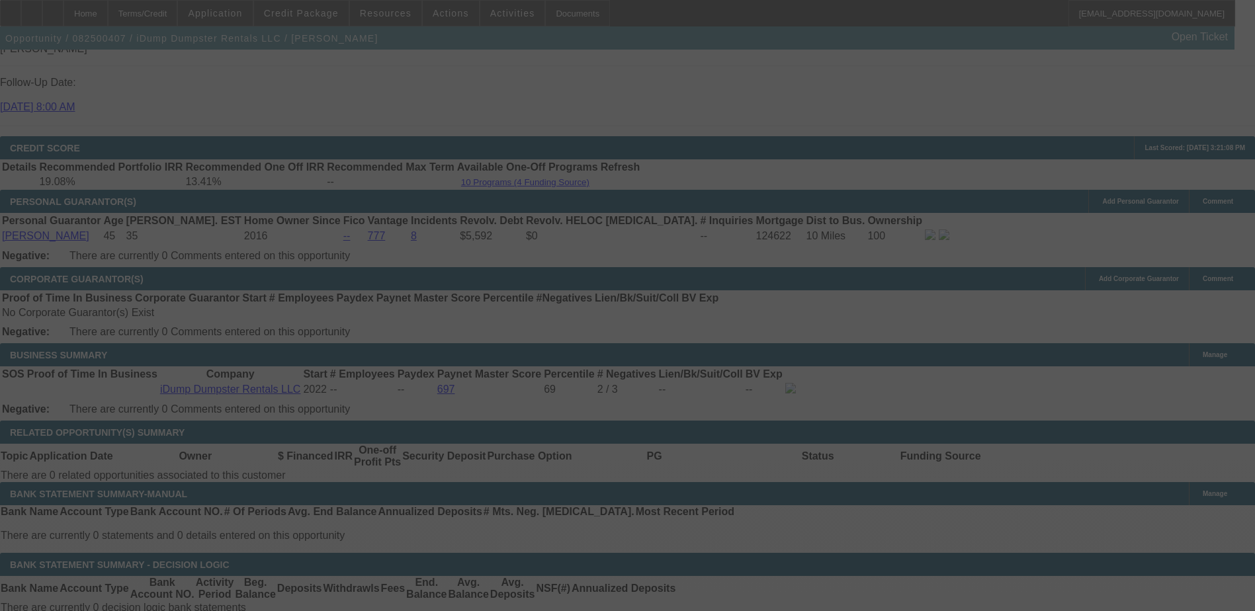
scroll to position [1831, 0]
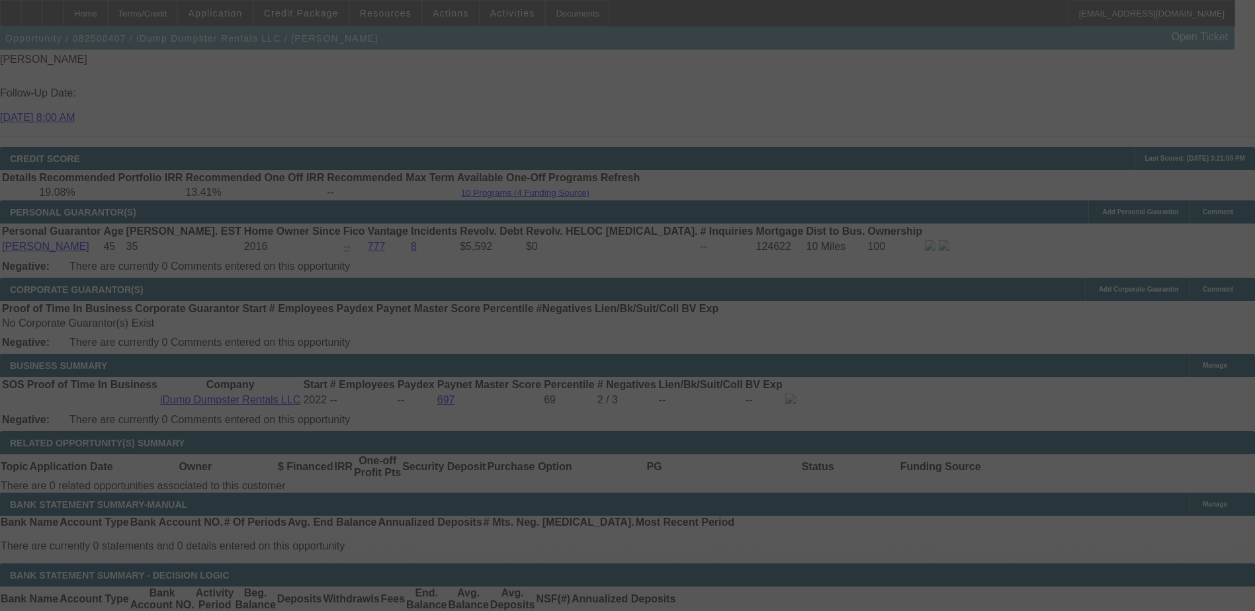
select select "0"
select select "6"
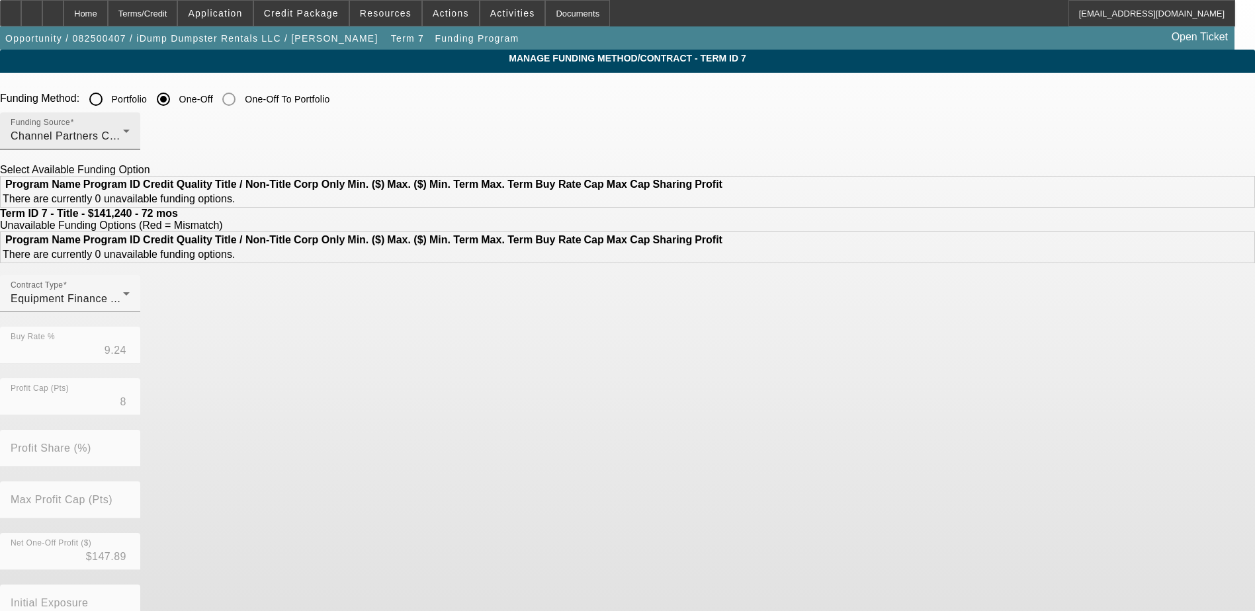
click at [186, 135] on span "Channel Partners Capital LLC (EF)" at bounding box center [98, 135] width 175 height 11
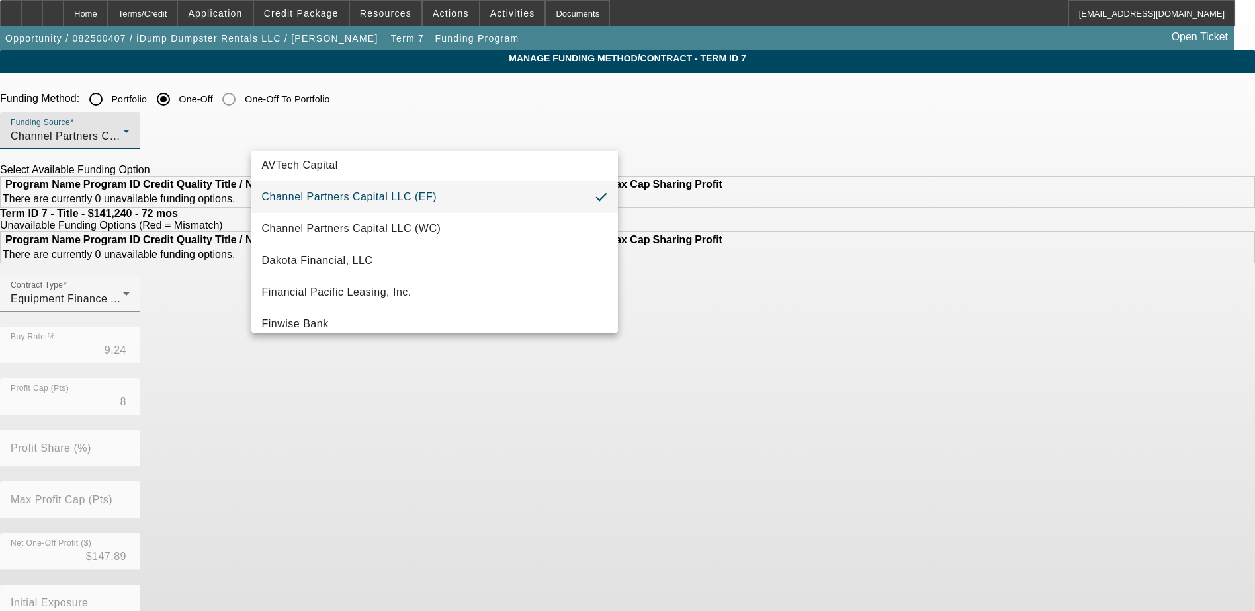
scroll to position [132, 0]
click at [340, 198] on span "Financial Pacific Leasing, Inc." at bounding box center [336, 198] width 149 height 16
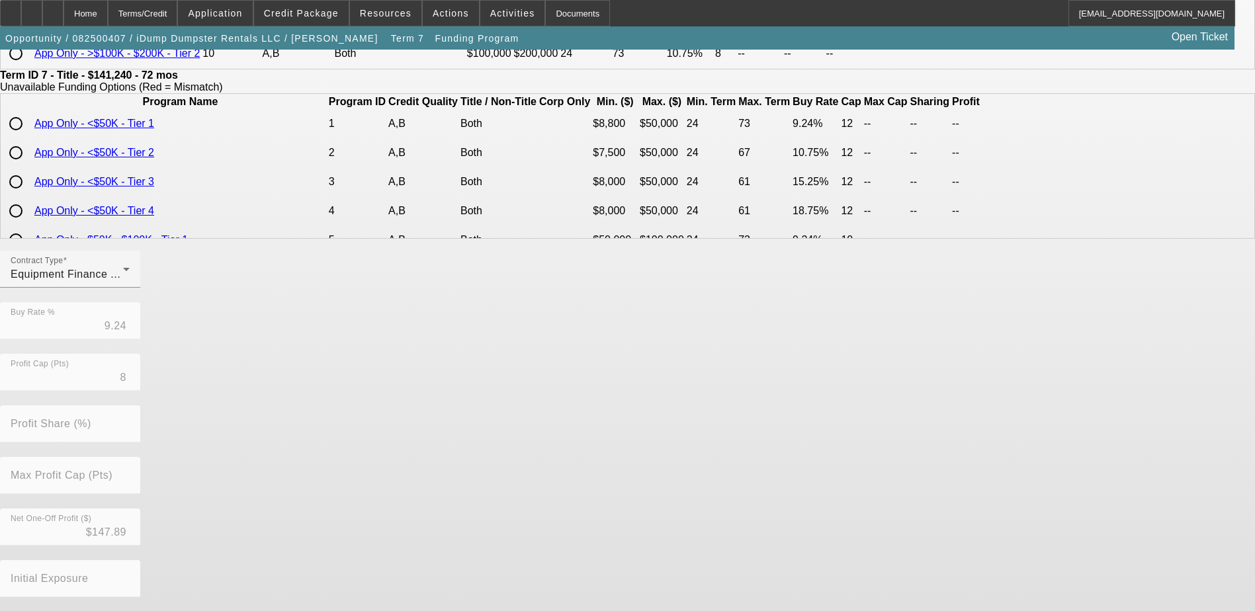
scroll to position [260, 0]
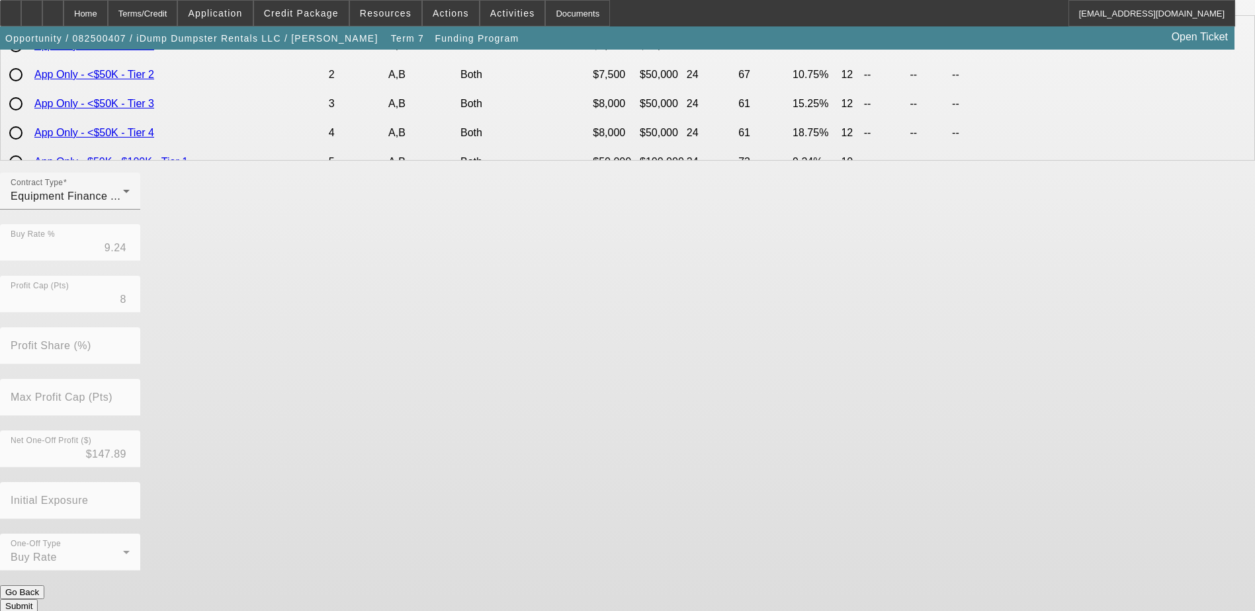
click at [572, 585] on div "Contract Type Equipment Finance Agreement Buy Rate % 9.24 Profit Cap (Pts) 8 Pr…" at bounding box center [627, 379] width 1255 height 413
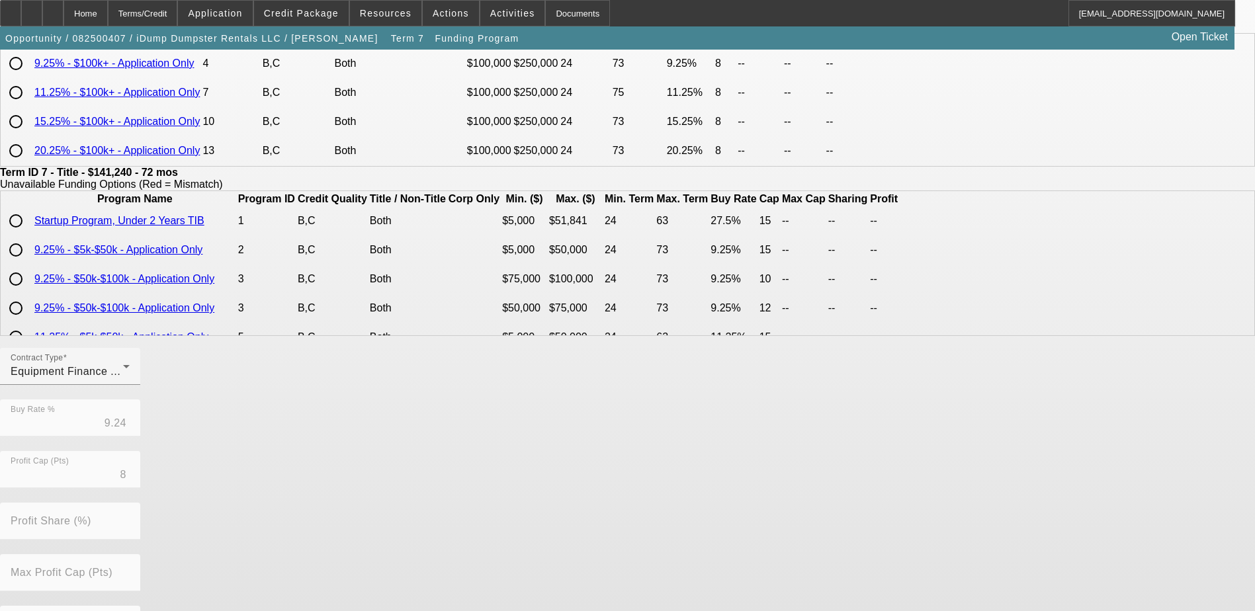
scroll to position [0, 0]
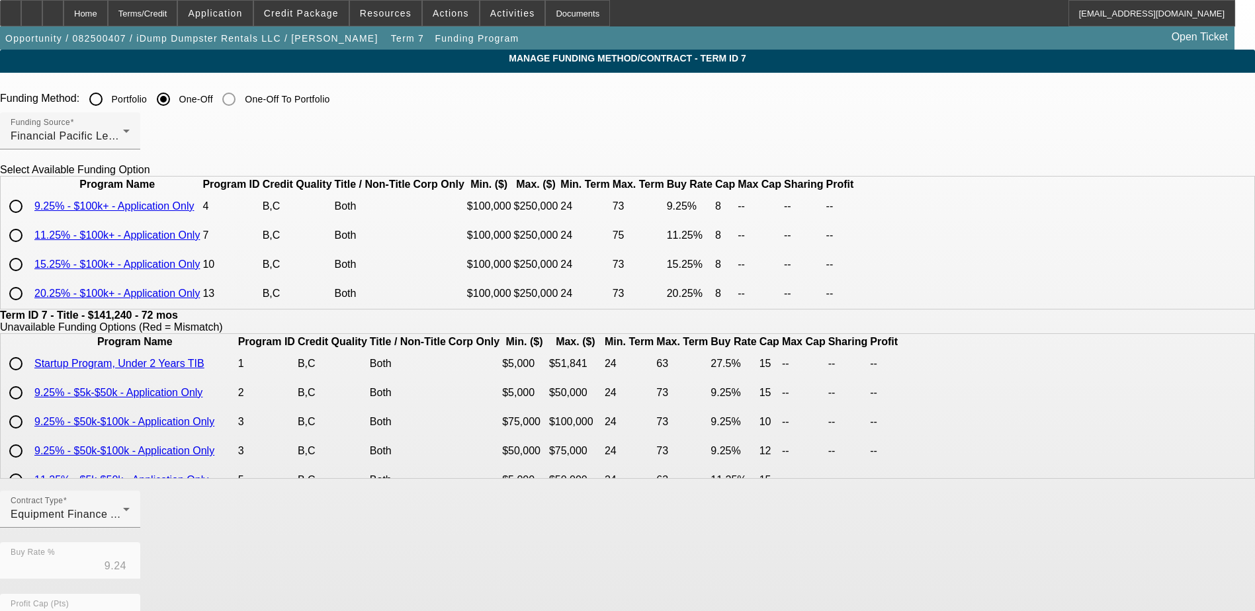
click at [29, 220] on input "radio" at bounding box center [16, 206] width 26 height 26
radio input "true"
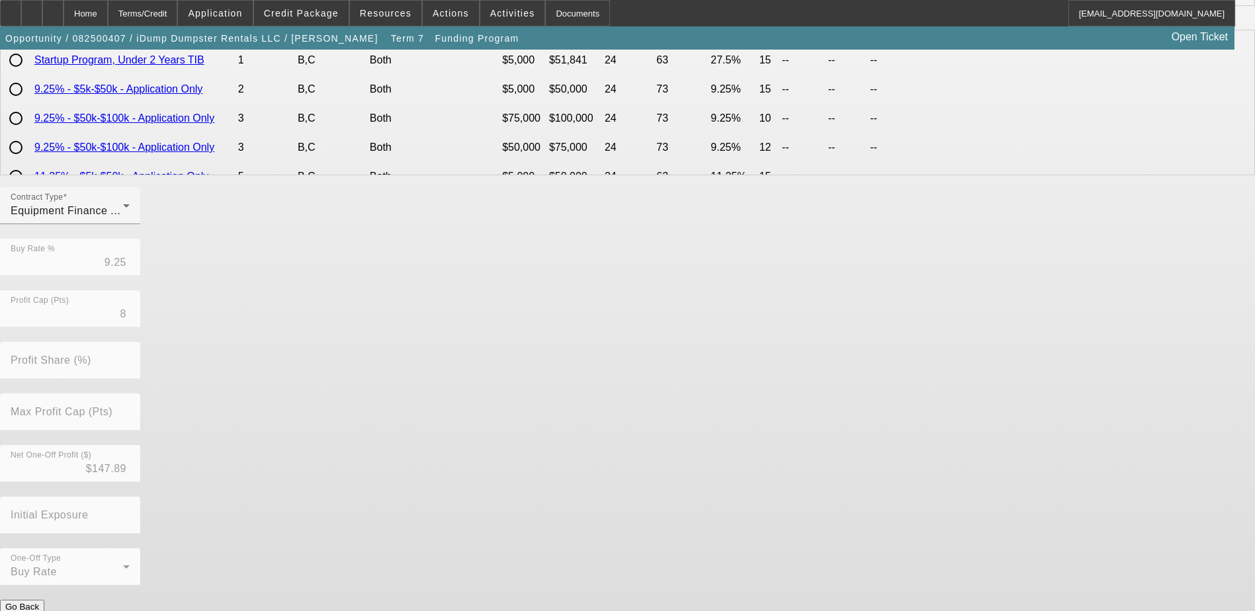
click at [38, 610] on button "Submit" at bounding box center [19, 621] width 38 height 14
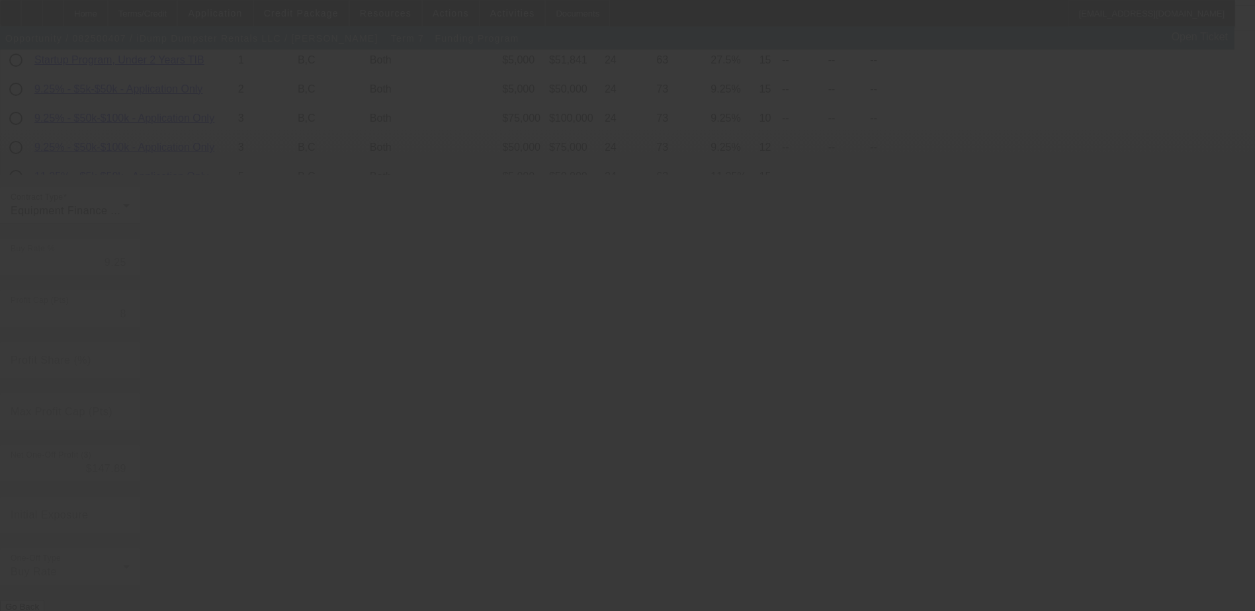
type input "9.24"
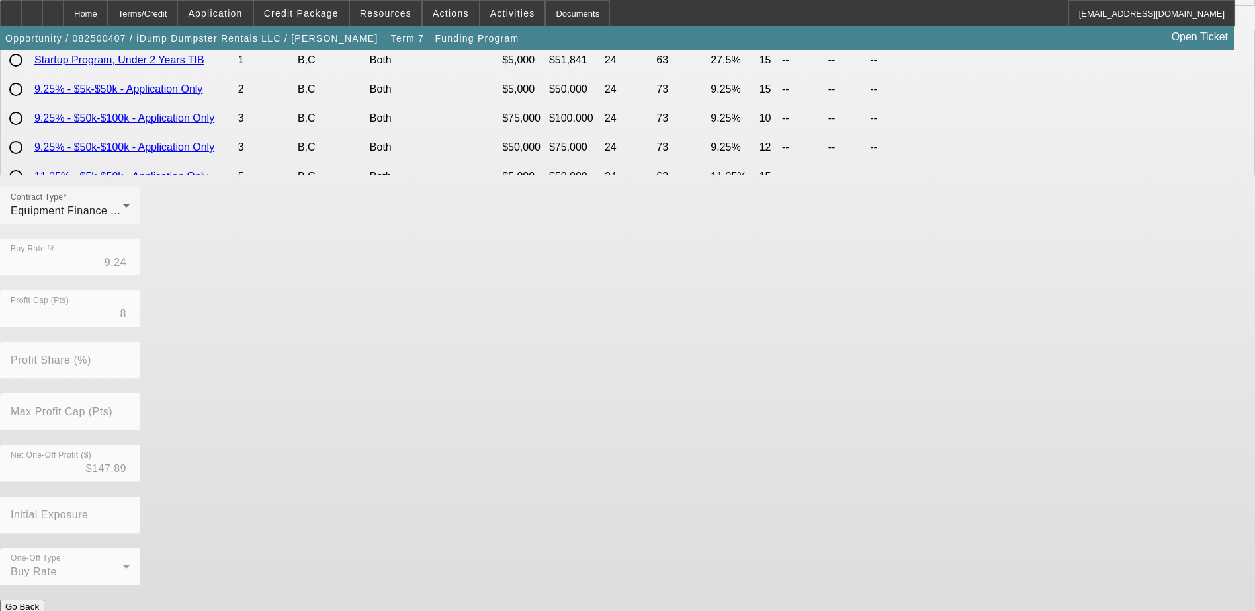
scroll to position [0, 0]
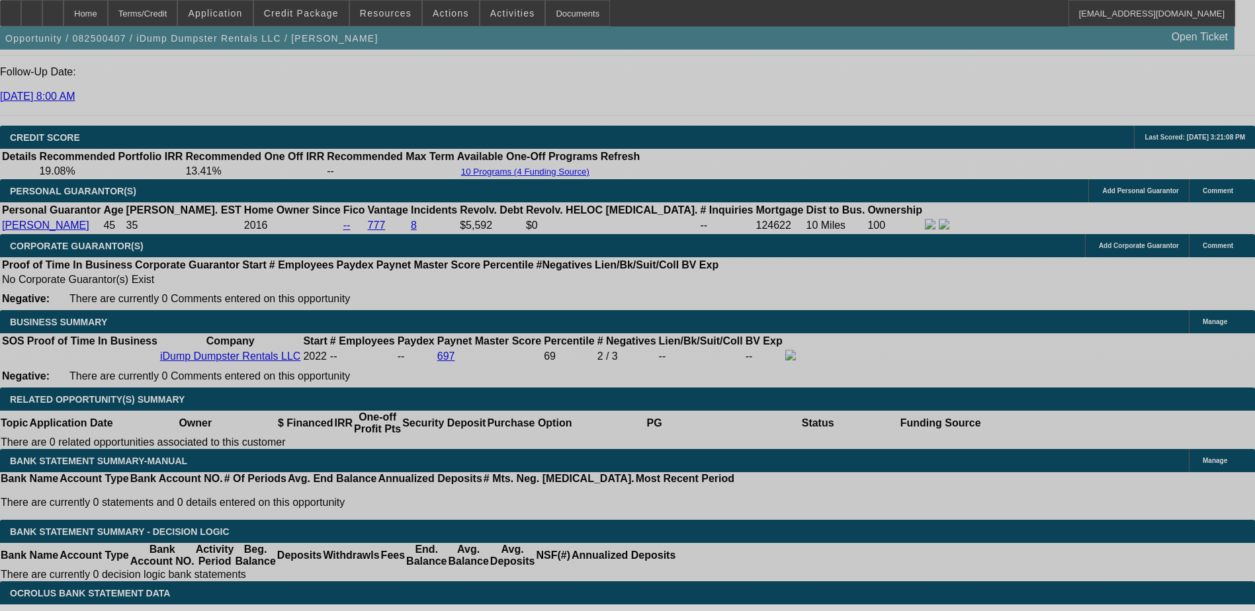
select select "0"
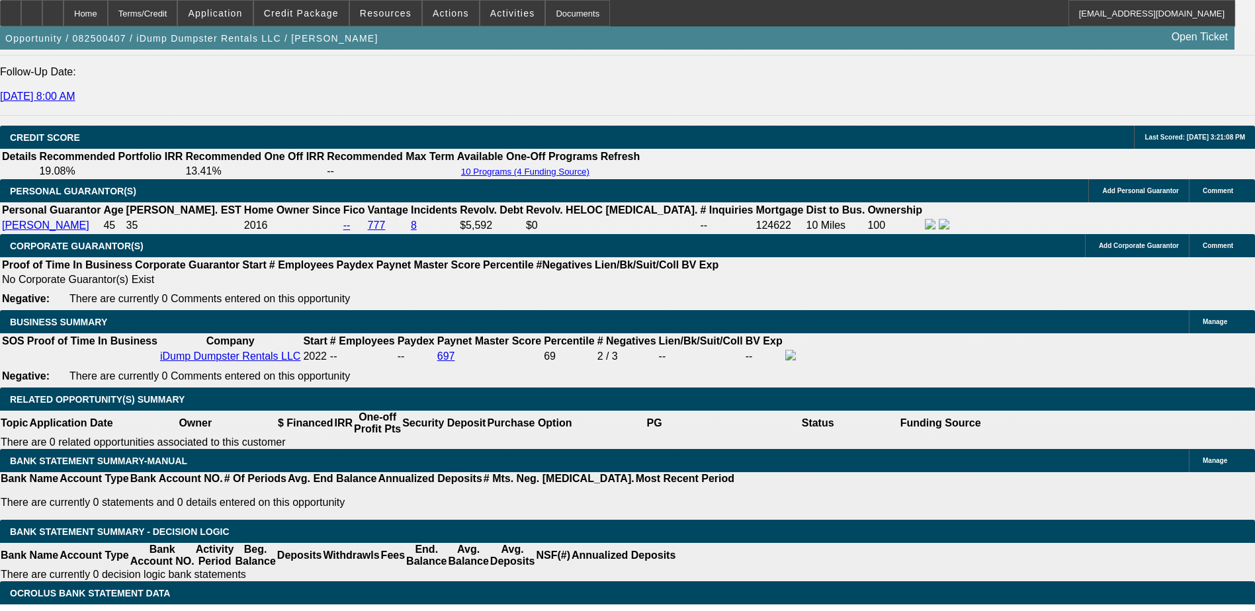
select select "0"
select select "6"
select select "0"
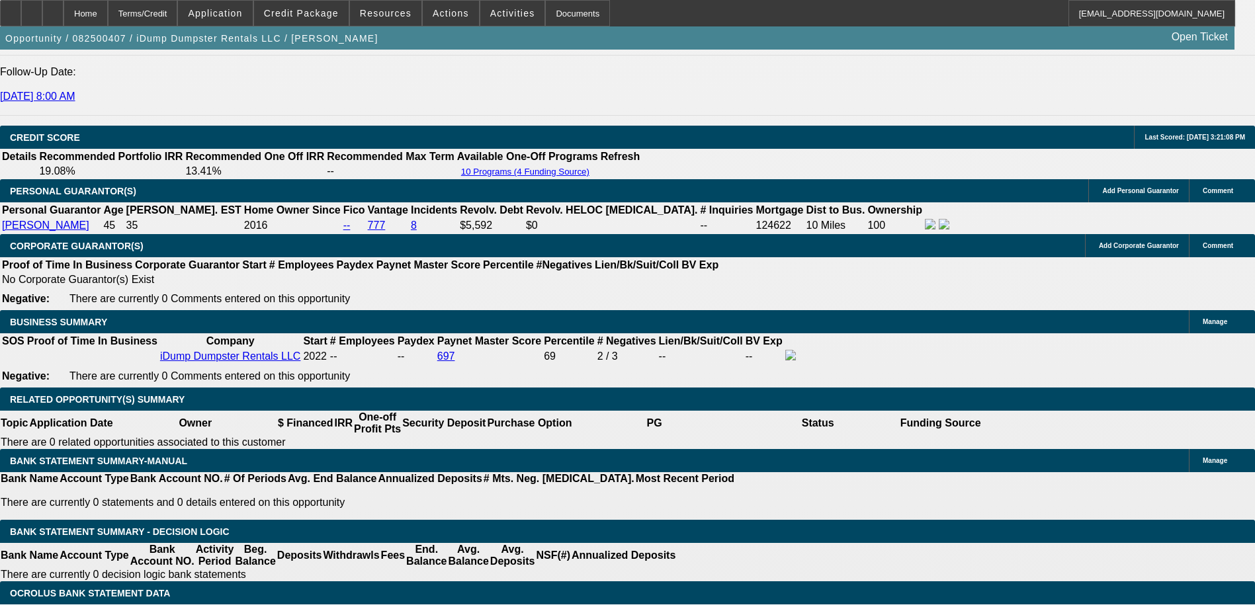
select select "0"
select select "6"
select select "0"
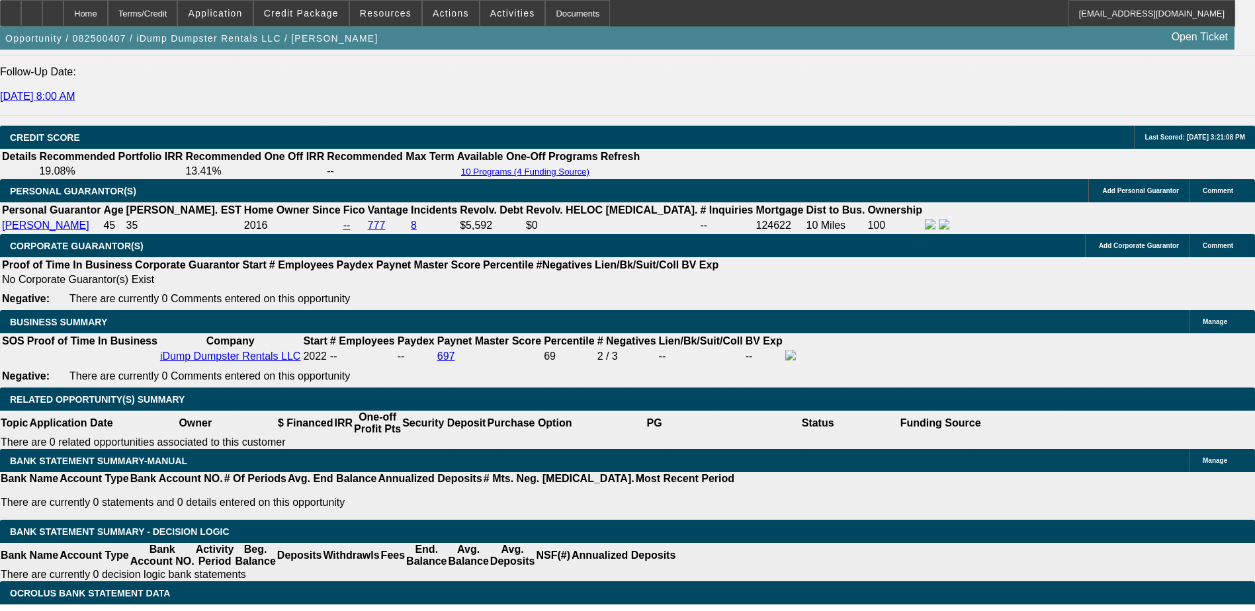
select select "6"
select select "0"
select select "6"
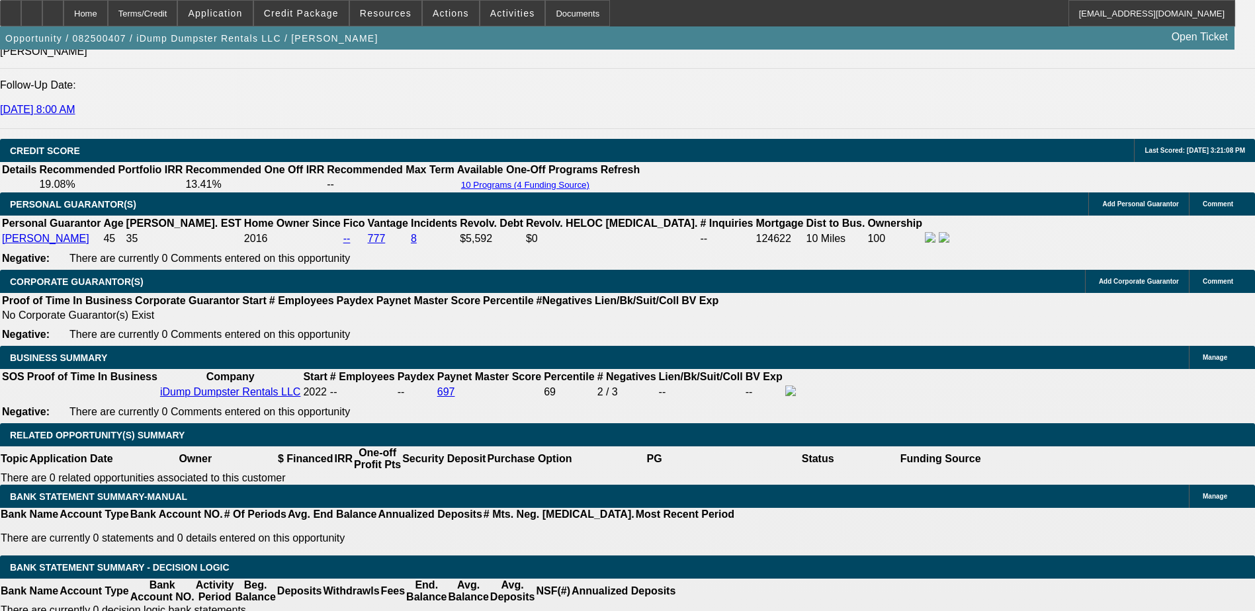
scroll to position [1706, 0]
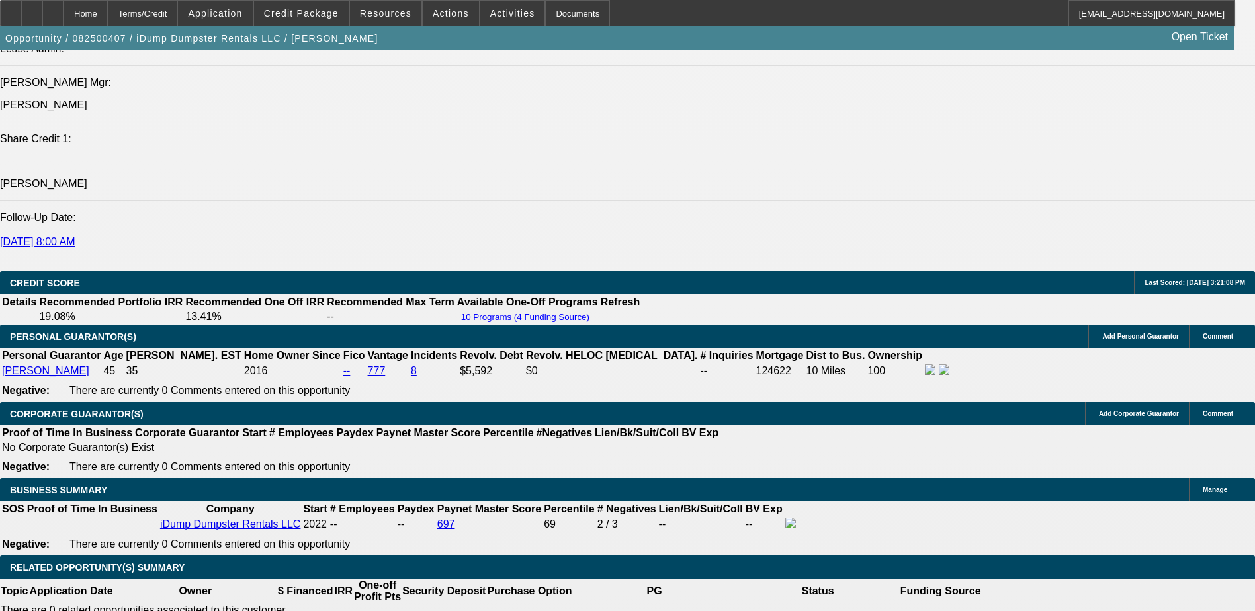
type input "11"
type input "UNKNOWN"
type input "11."
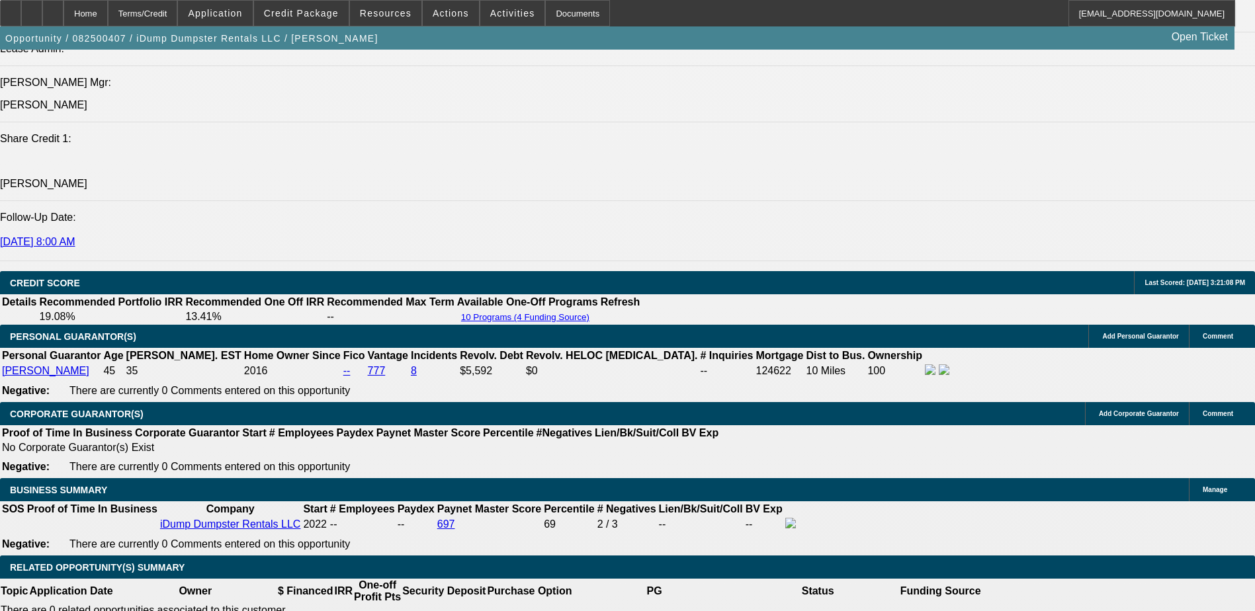
type input "$2,021.93"
type input "11.5"
type input "$2,724.69"
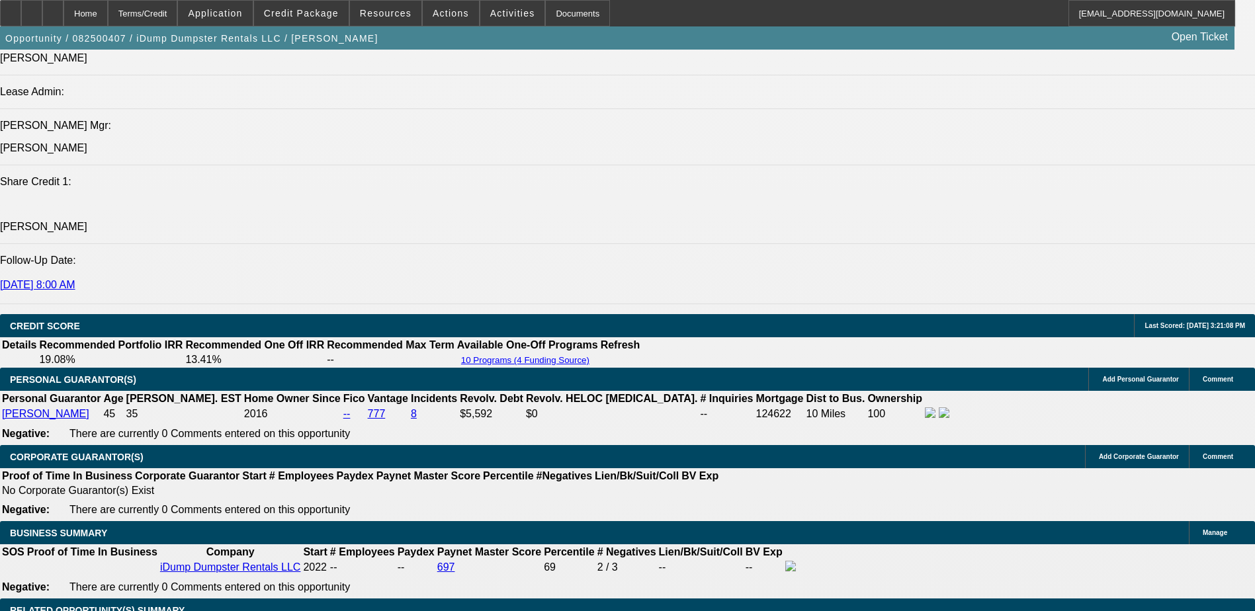
scroll to position [1640, 0]
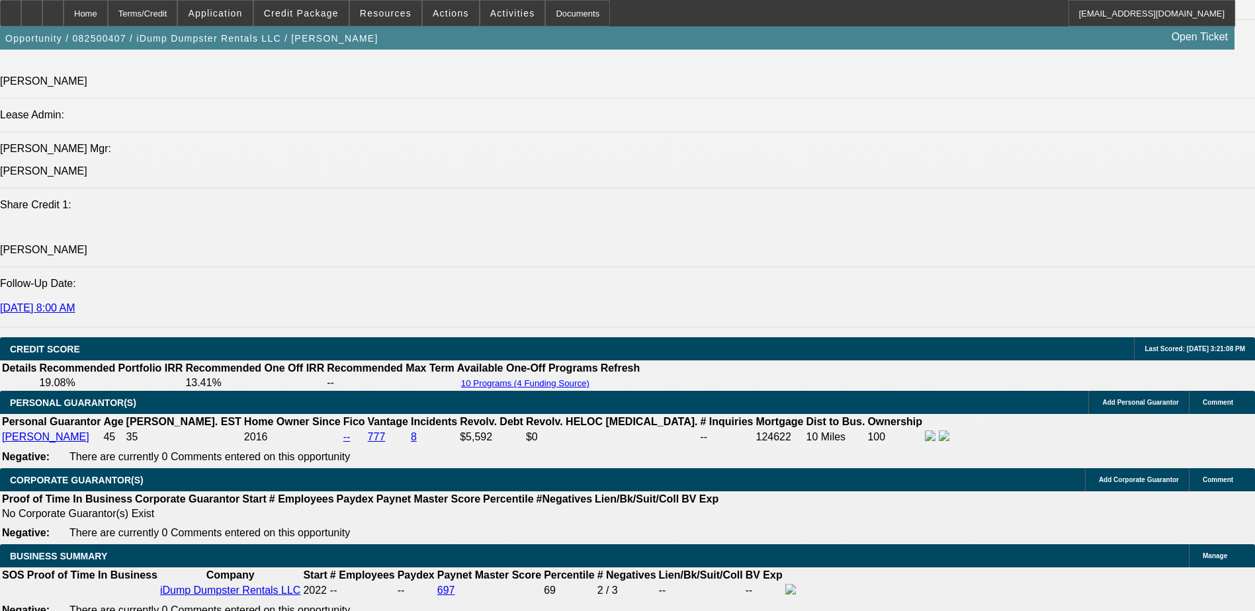
type input "11.5"
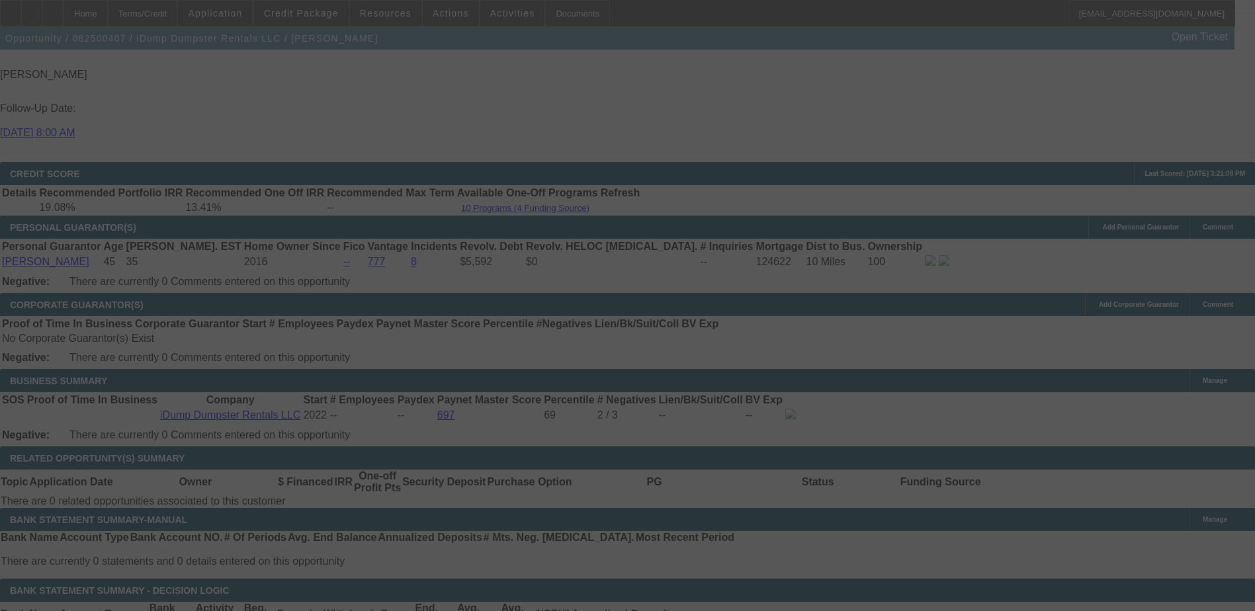
scroll to position [1838, 0]
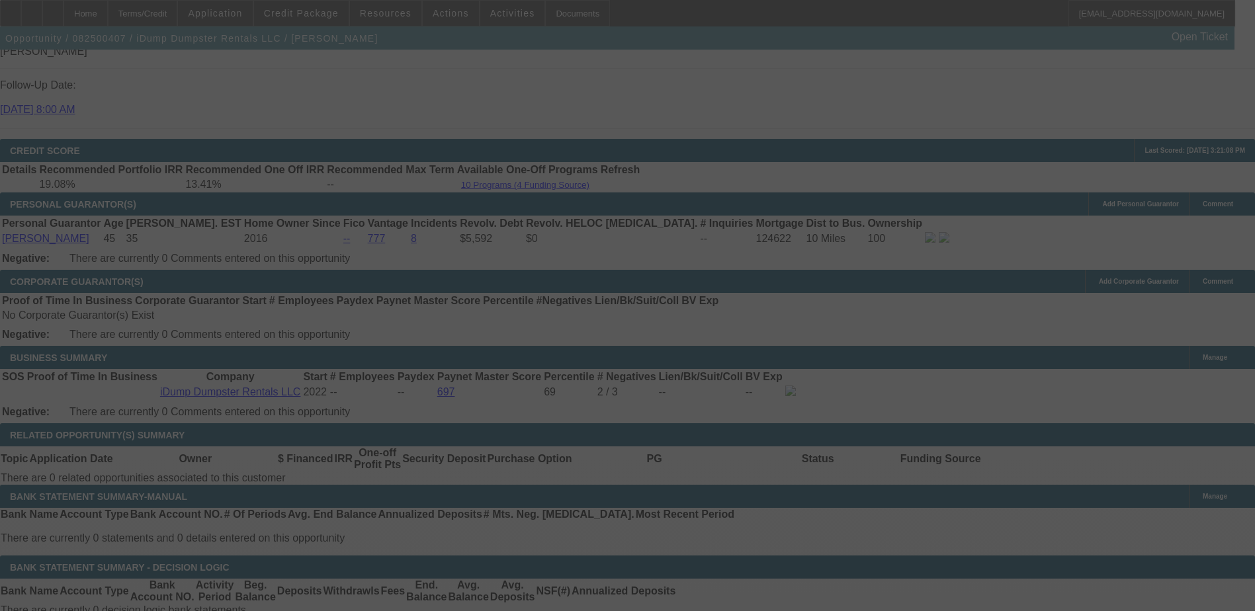
select select "0"
select select "6"
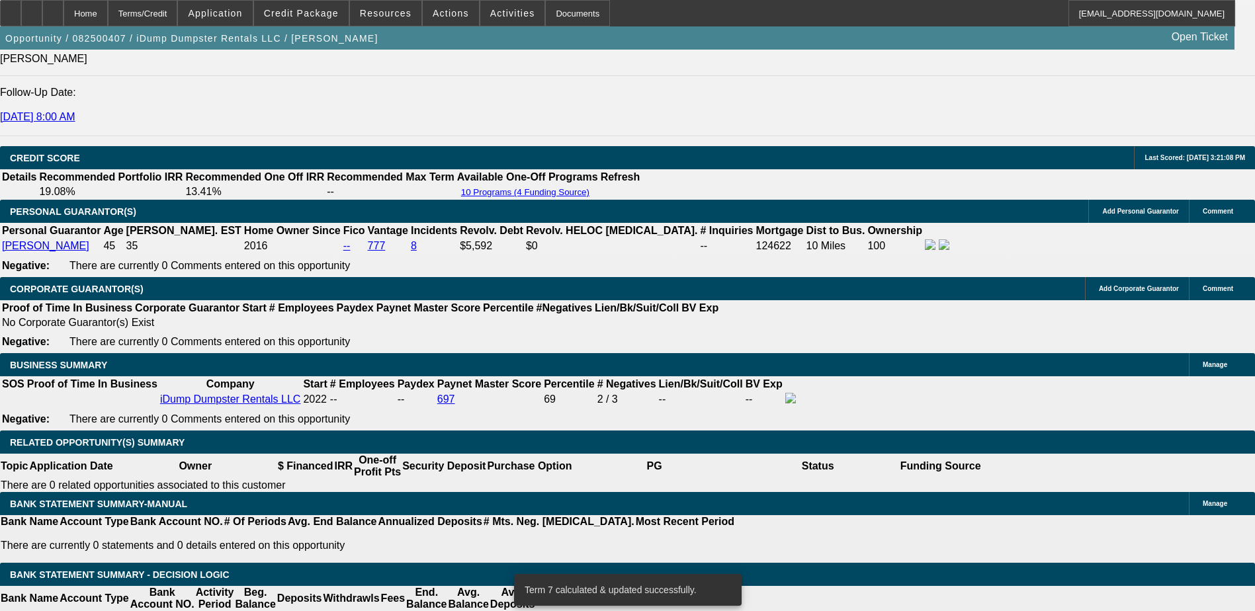
type input "UNKNOWN"
type input "11"
type input "$2,688.38"
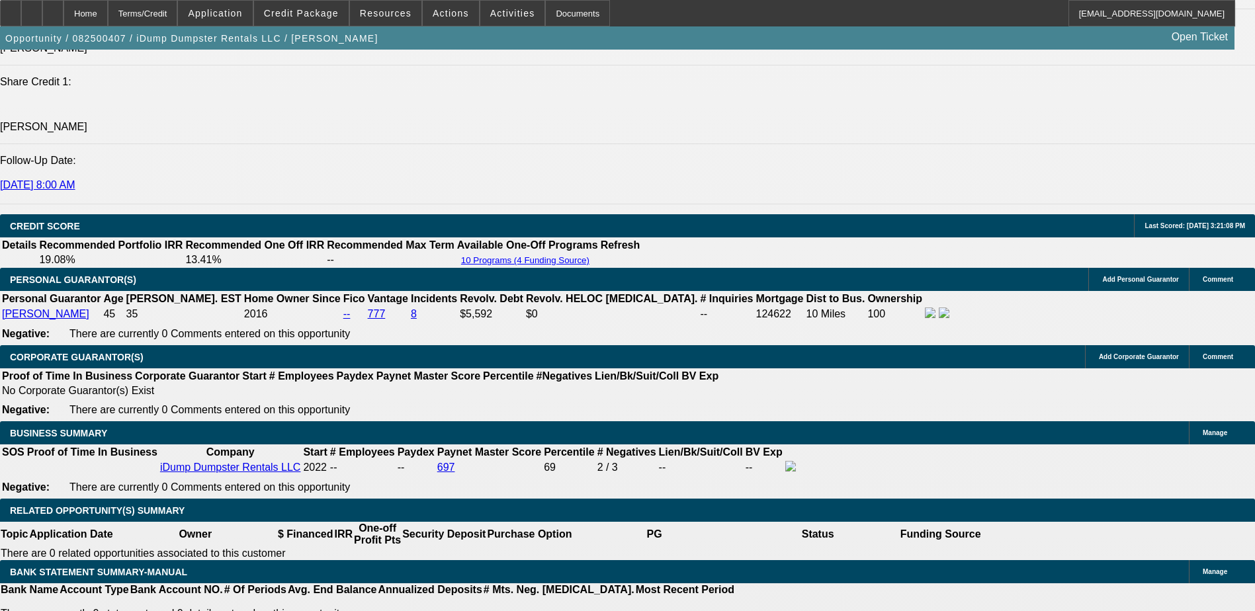
scroll to position [1699, 0]
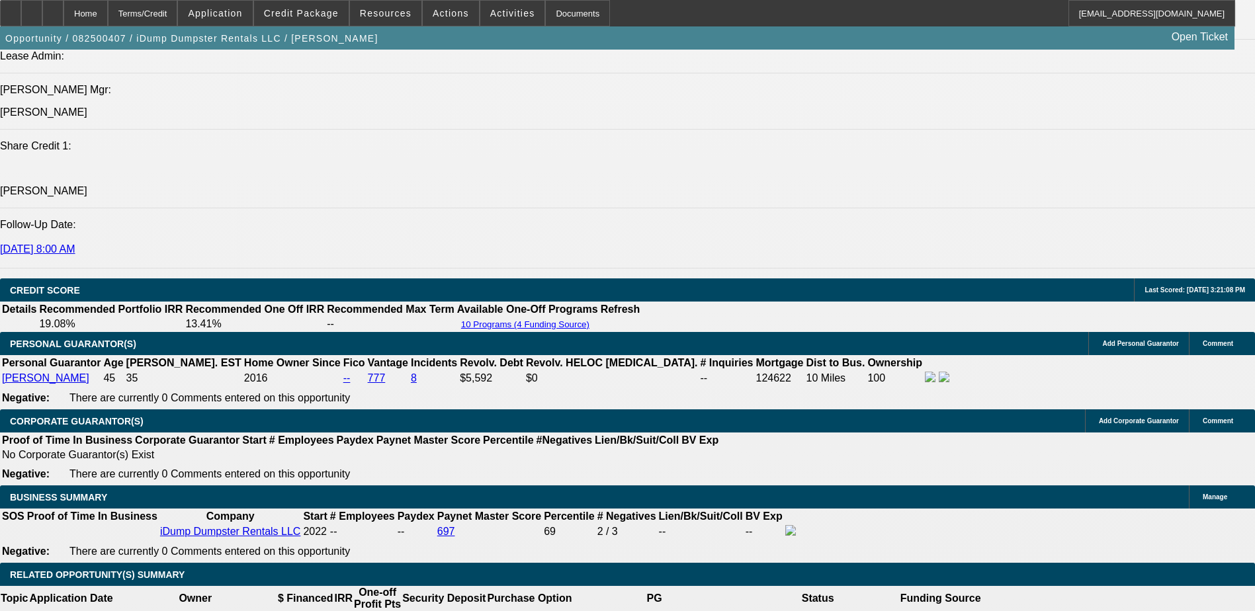
type input "11"
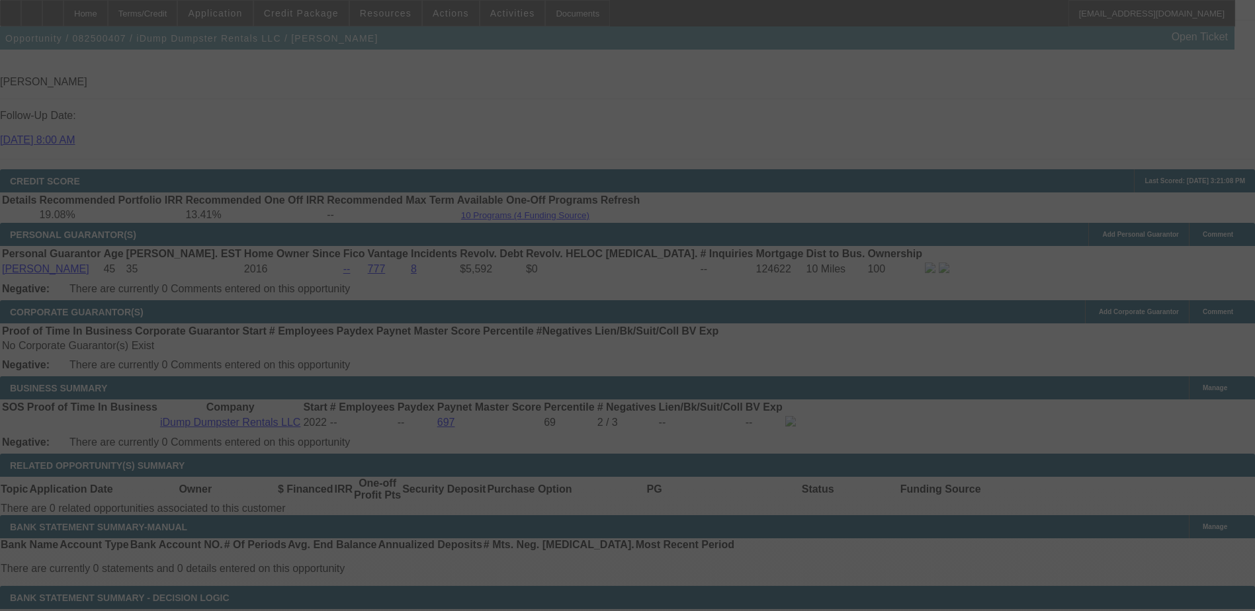
scroll to position [1831, 0]
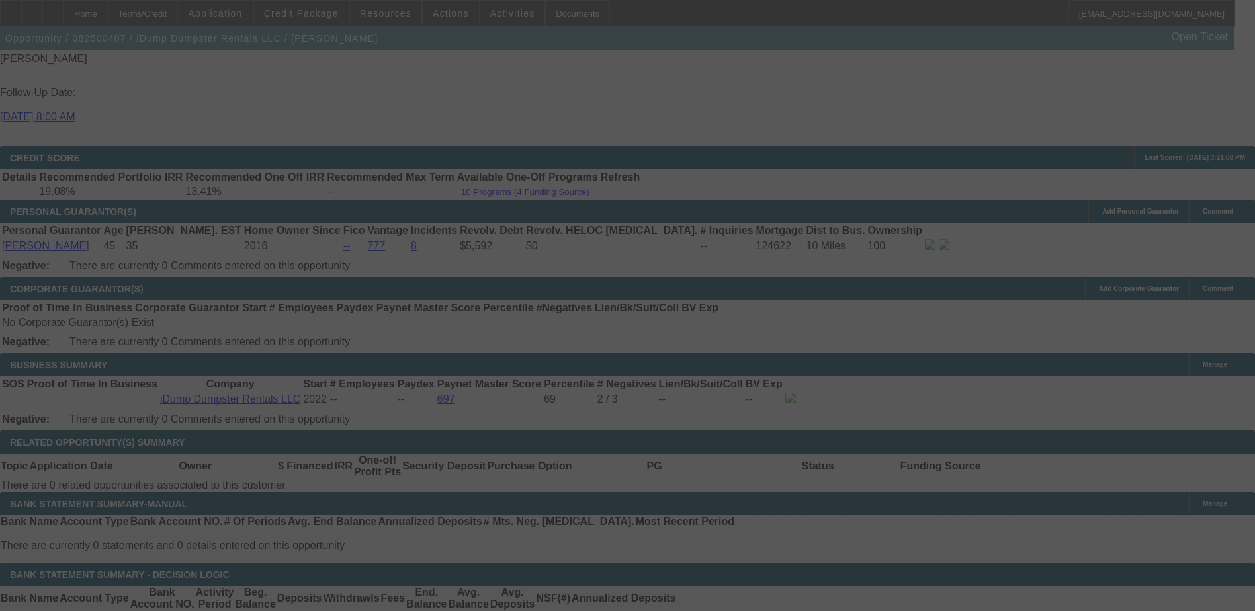
select select "0"
select select "6"
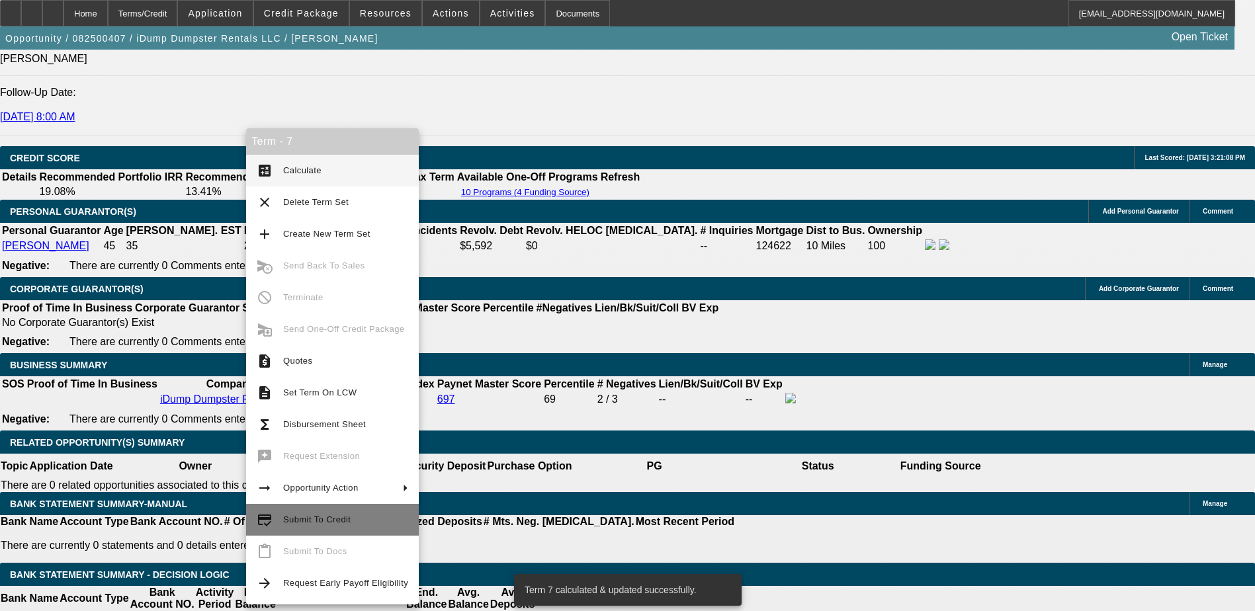
click at [325, 509] on button "credit_score Submit To Credit" at bounding box center [332, 520] width 173 height 32
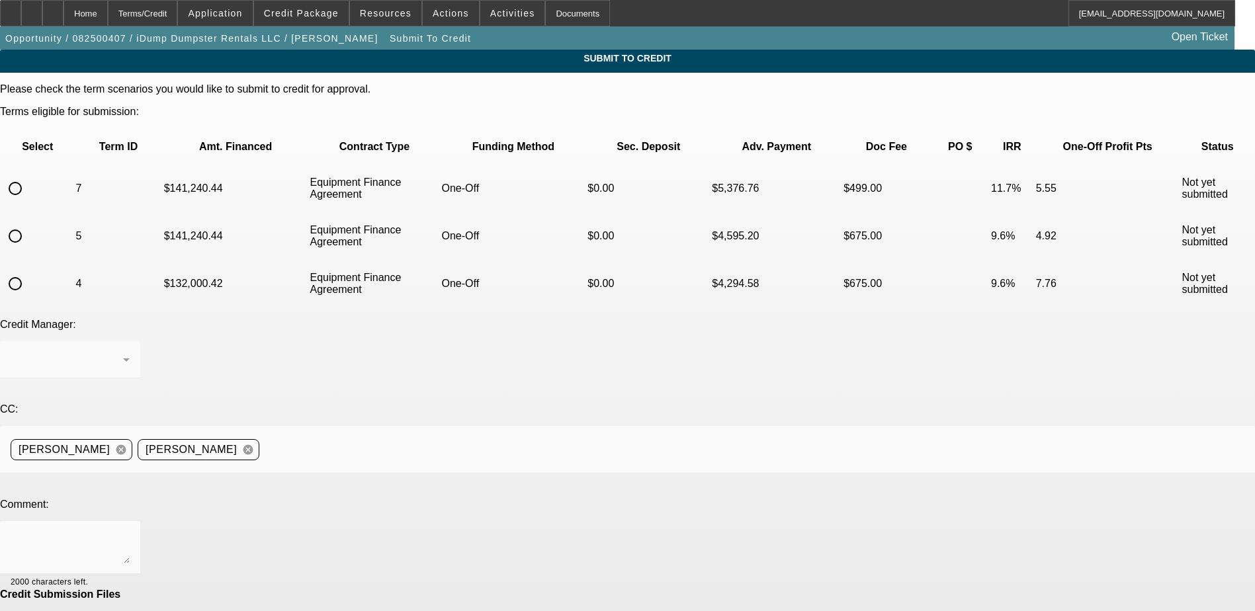
click at [28, 175] on input "radio" at bounding box center [15, 188] width 26 height 26
radio input "true"
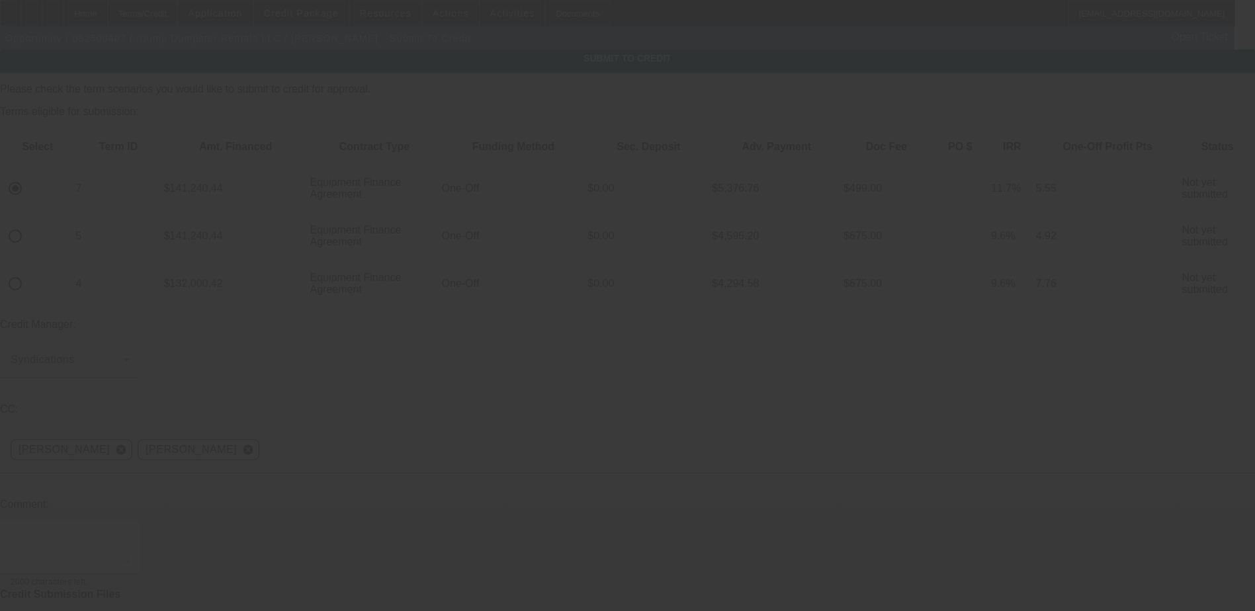
click at [130, 532] on textarea at bounding box center [70, 548] width 119 height 32
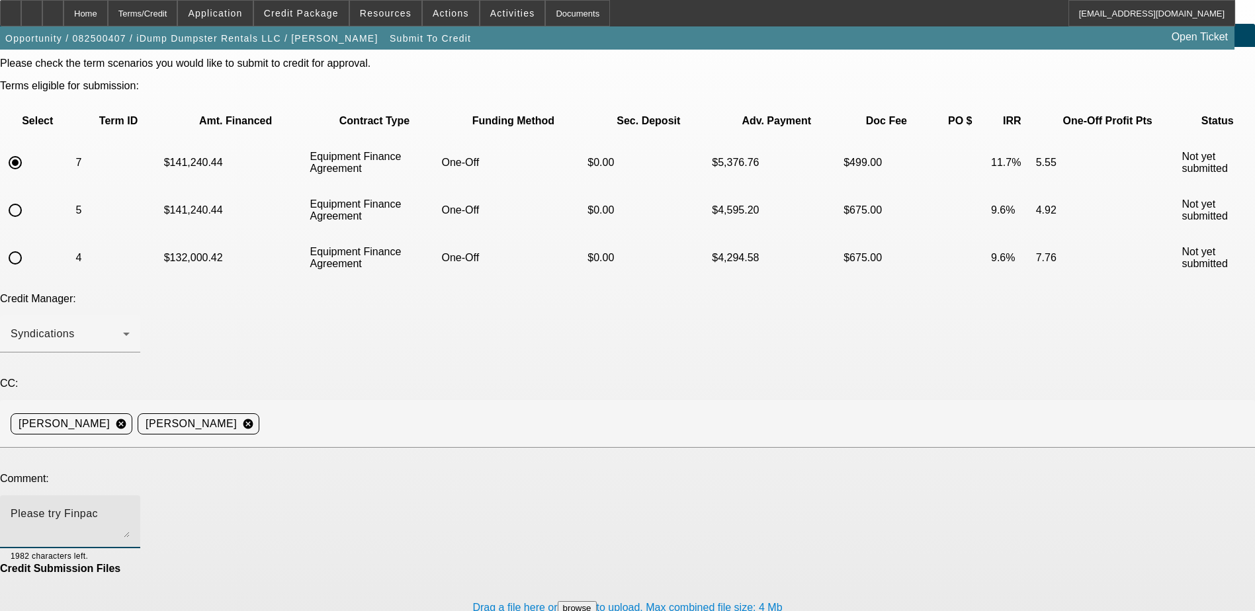
scroll to position [40, 0]
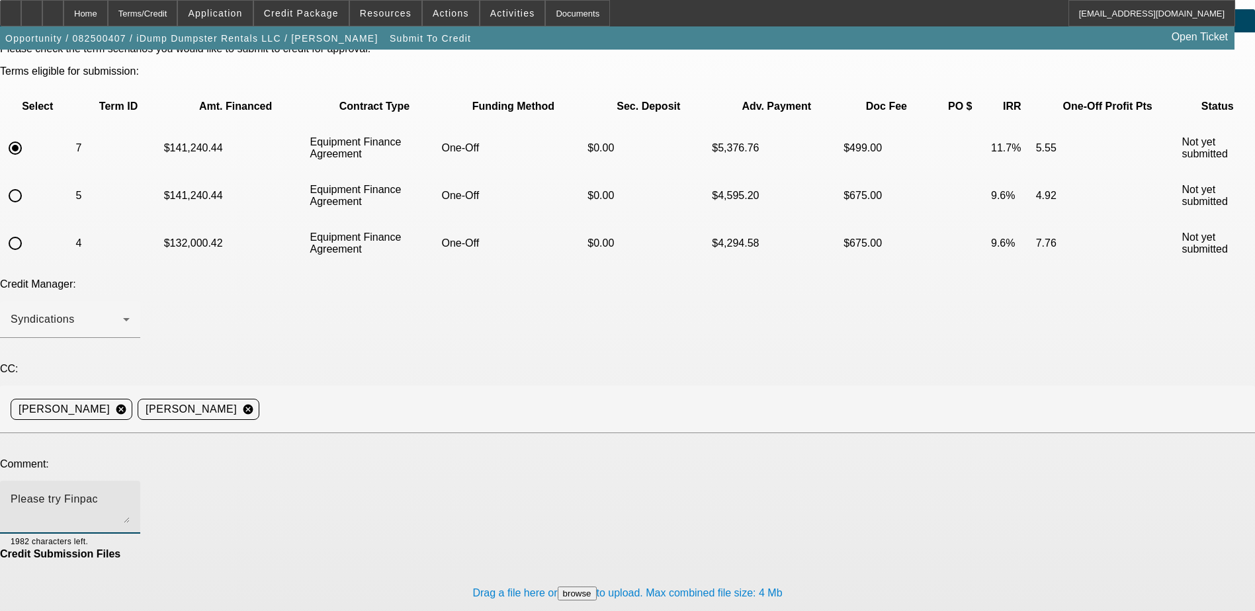
type textarea "Please try Finpac"
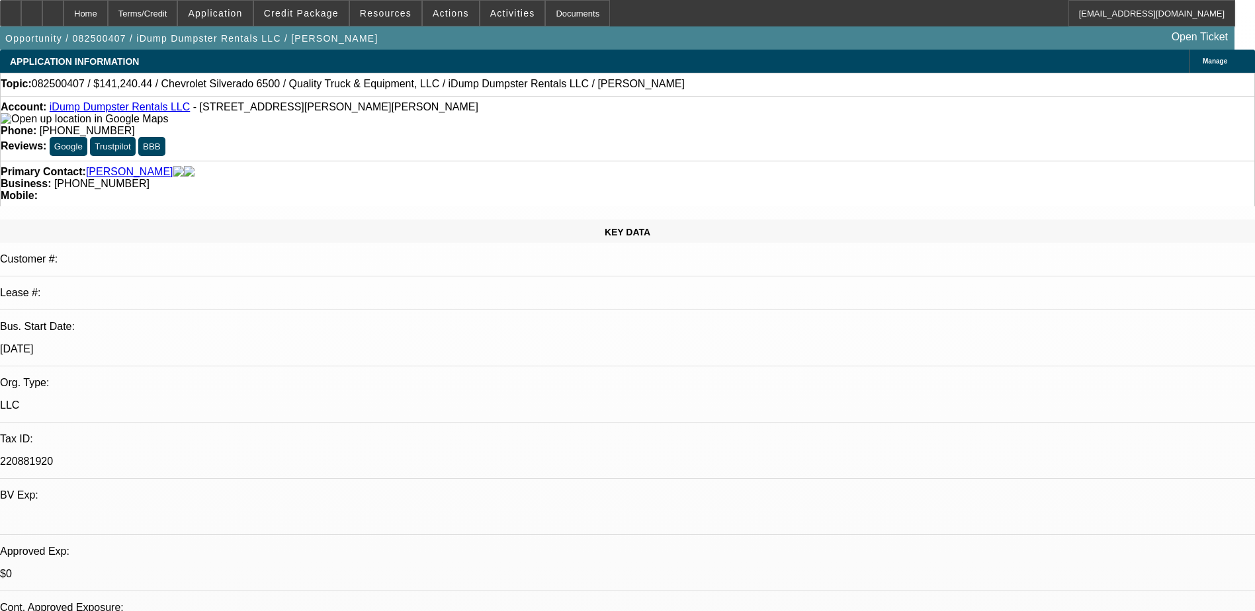
select select "0"
select select "6"
select select "0"
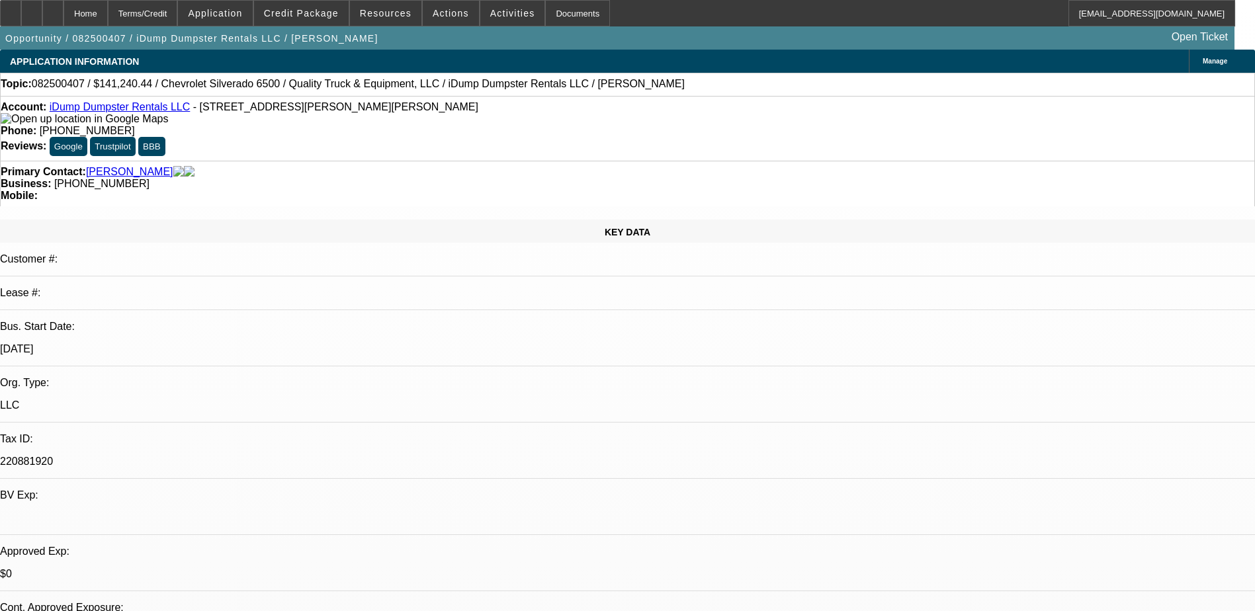
select select "0"
select select "6"
select select "0"
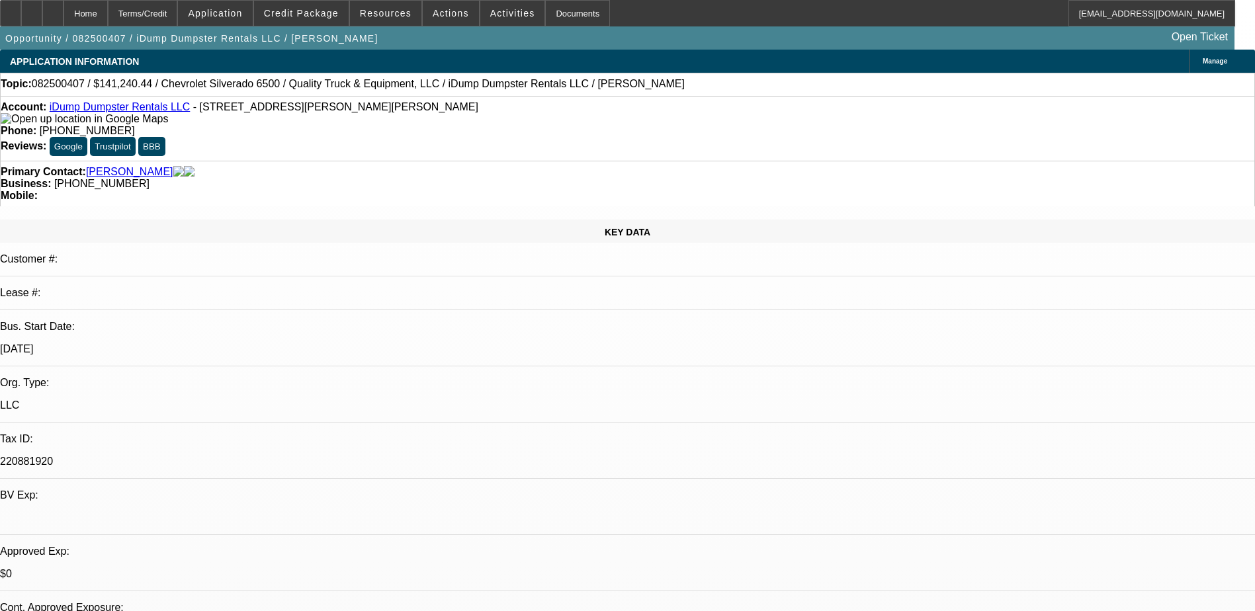
select select "0"
select select "6"
select select "0"
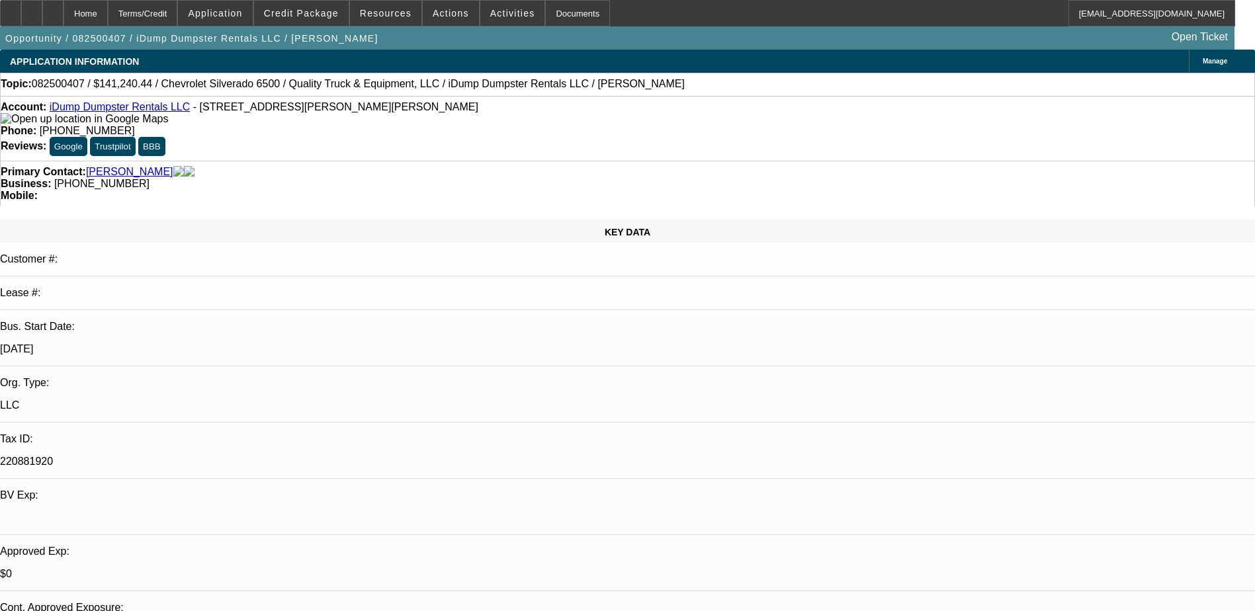
select select "6"
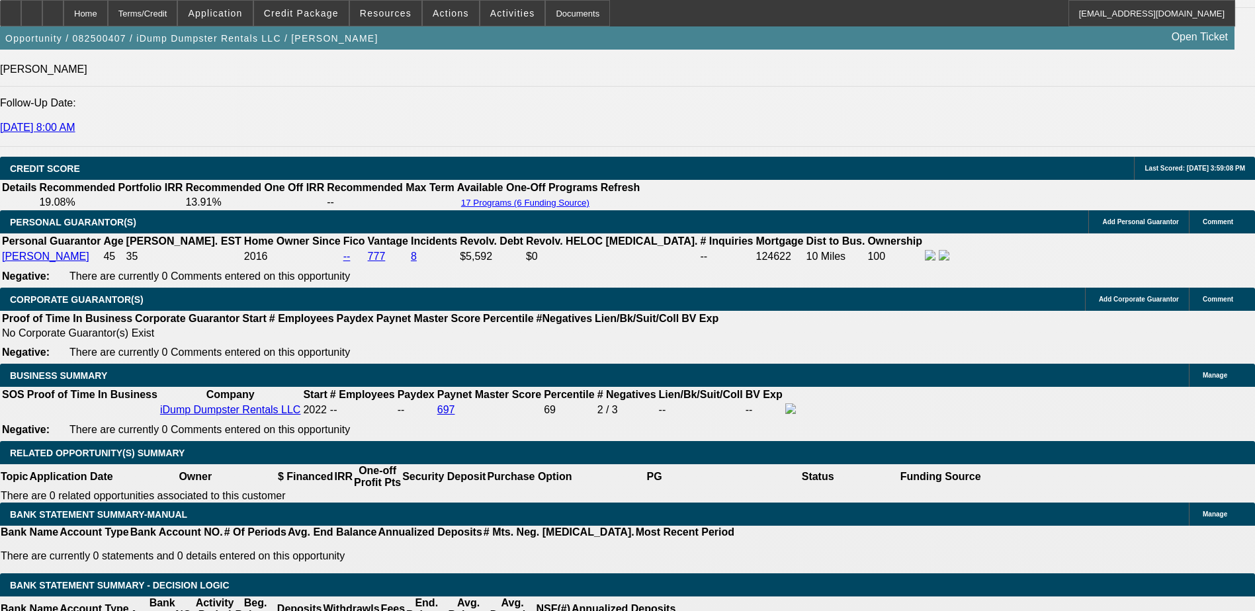
scroll to position [1852, 0]
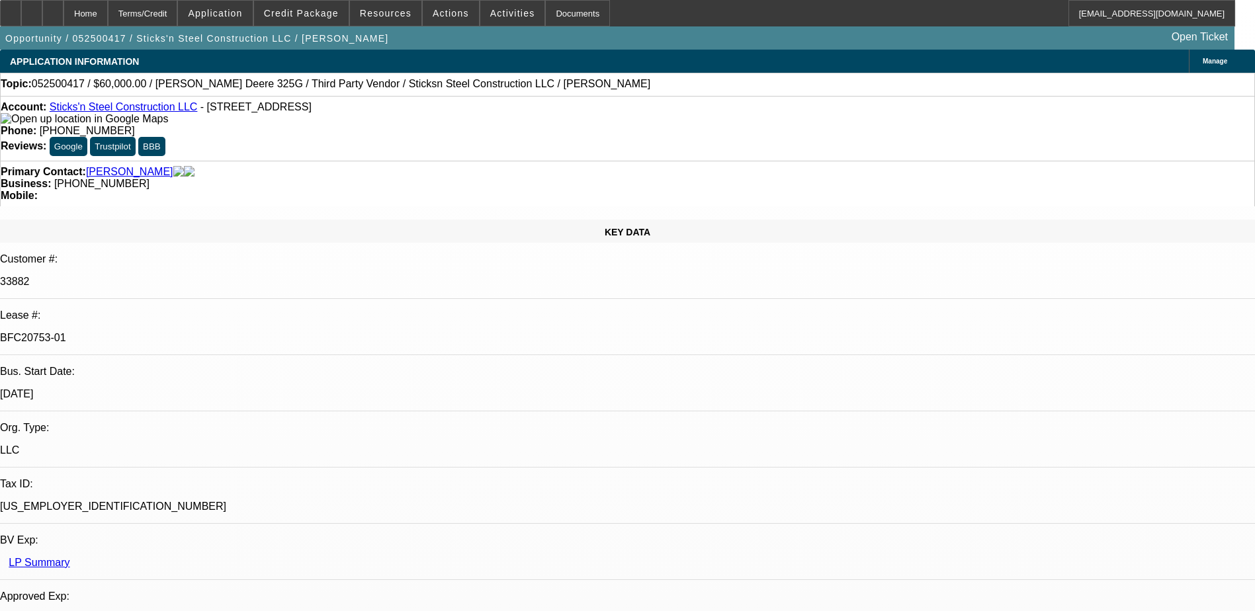
select select "0"
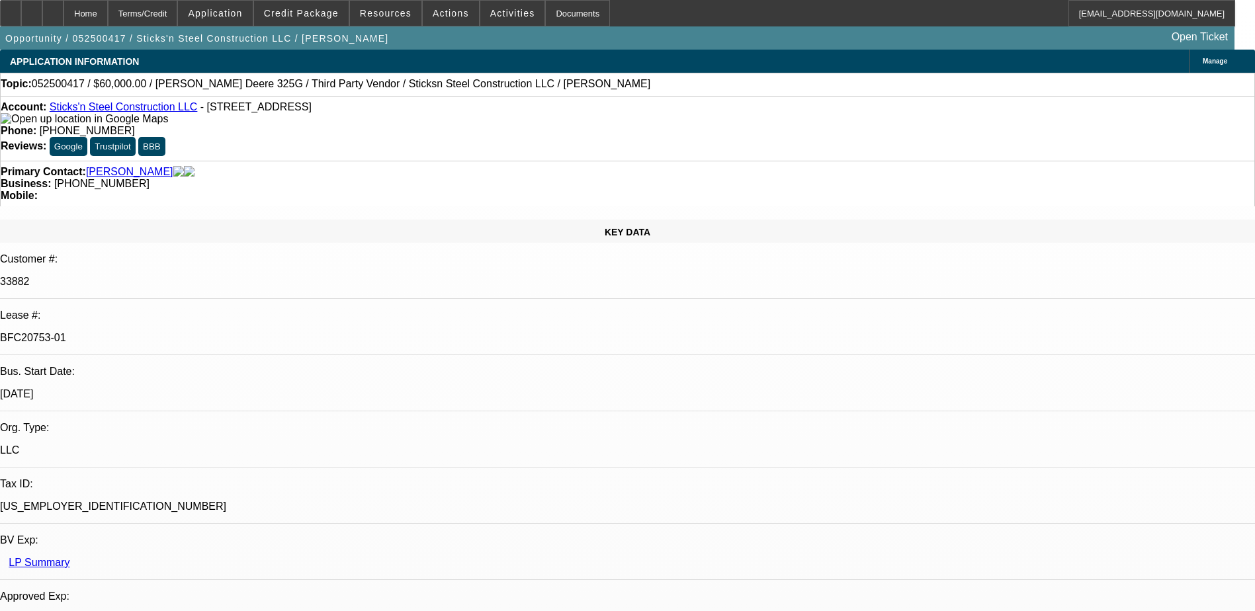
select select "0"
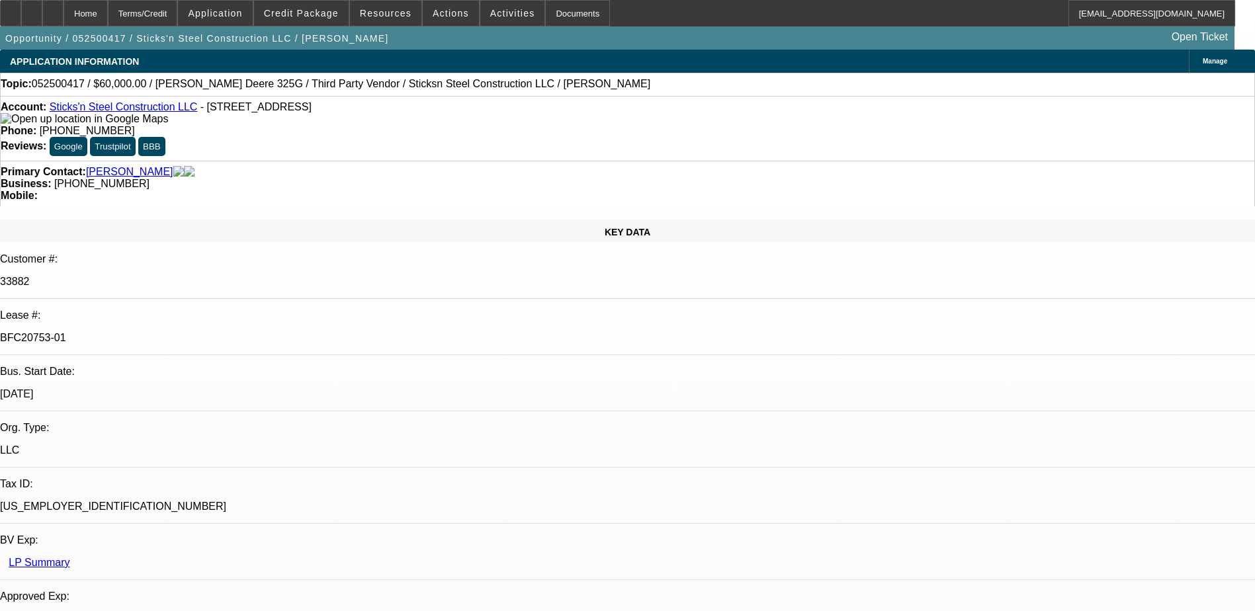
select select "2"
select select "0"
select select "1"
select select "6"
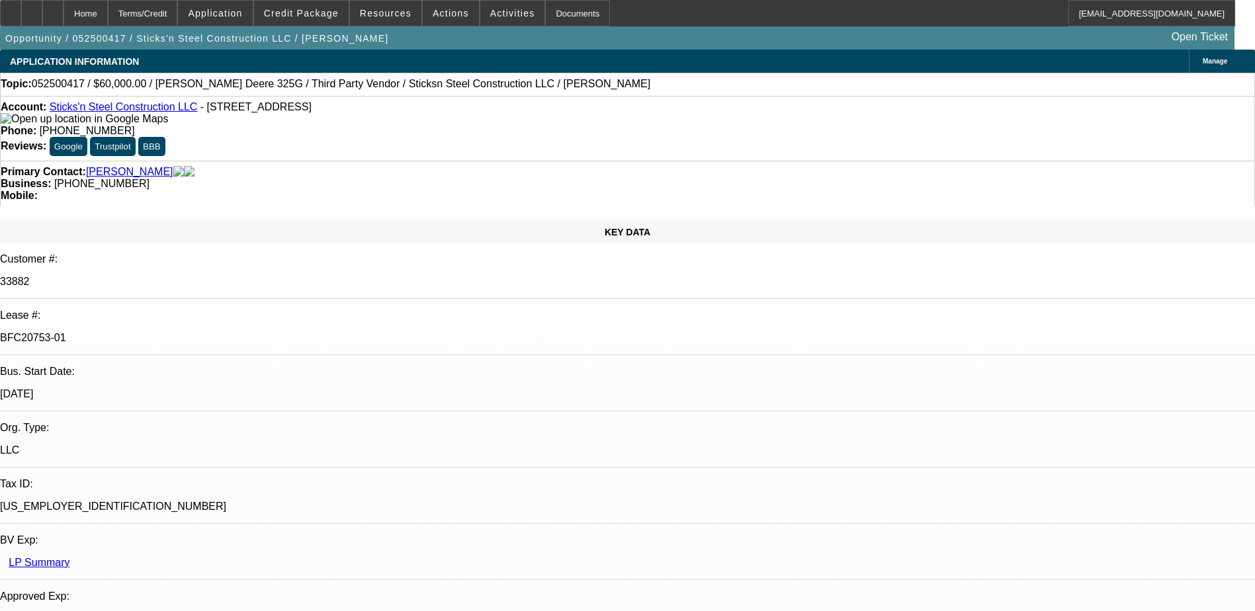
select select "1"
select select "6"
select select "1"
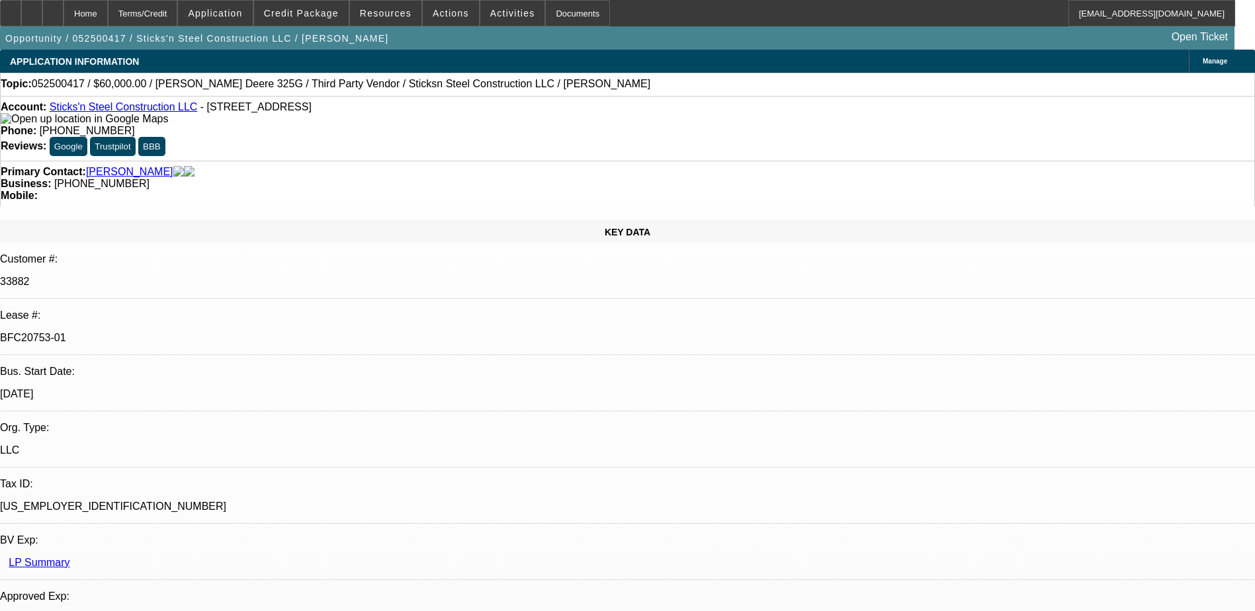
select select "6"
select select "1"
select select "2"
select select "6"
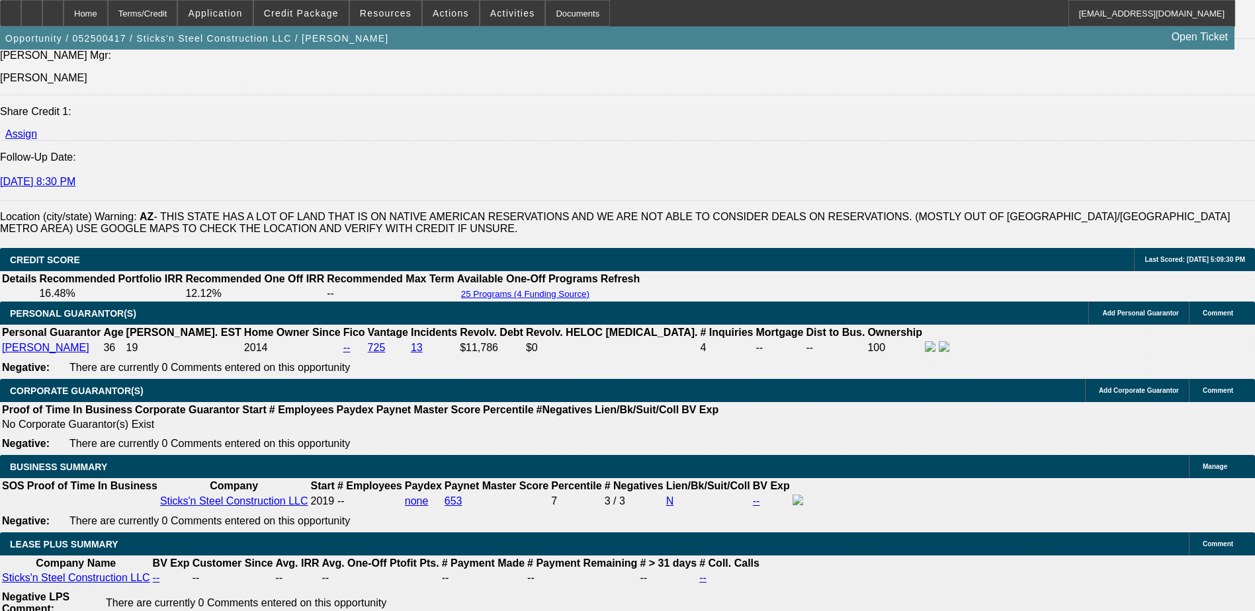
scroll to position [1984, 0]
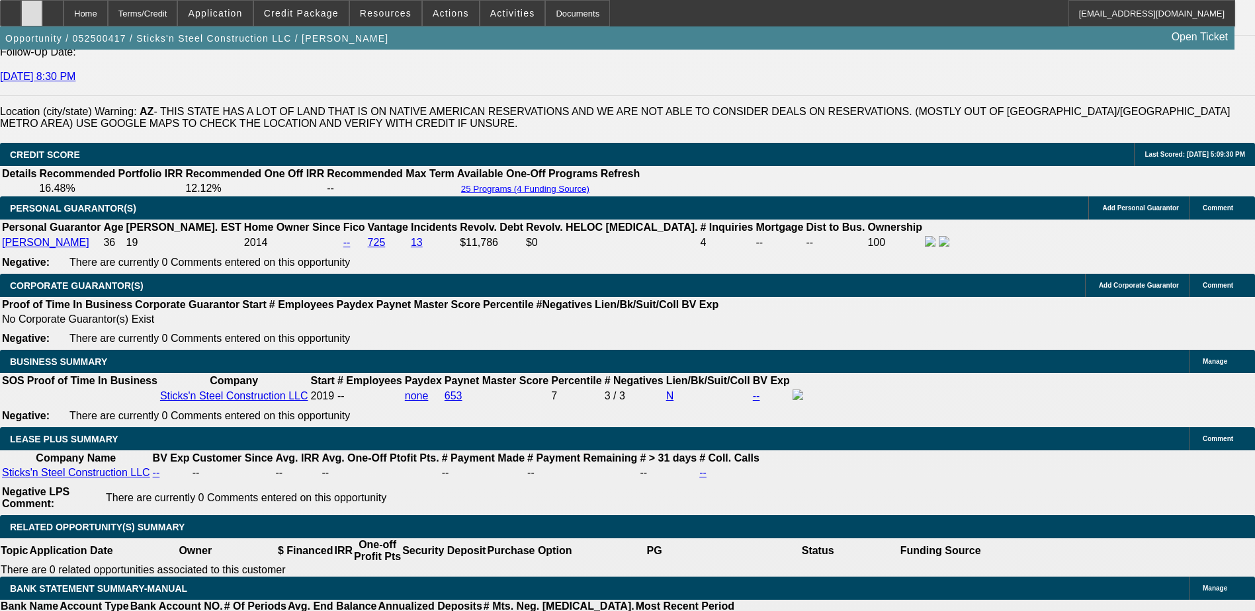
click at [32, 9] on icon at bounding box center [32, 9] width 0 height 0
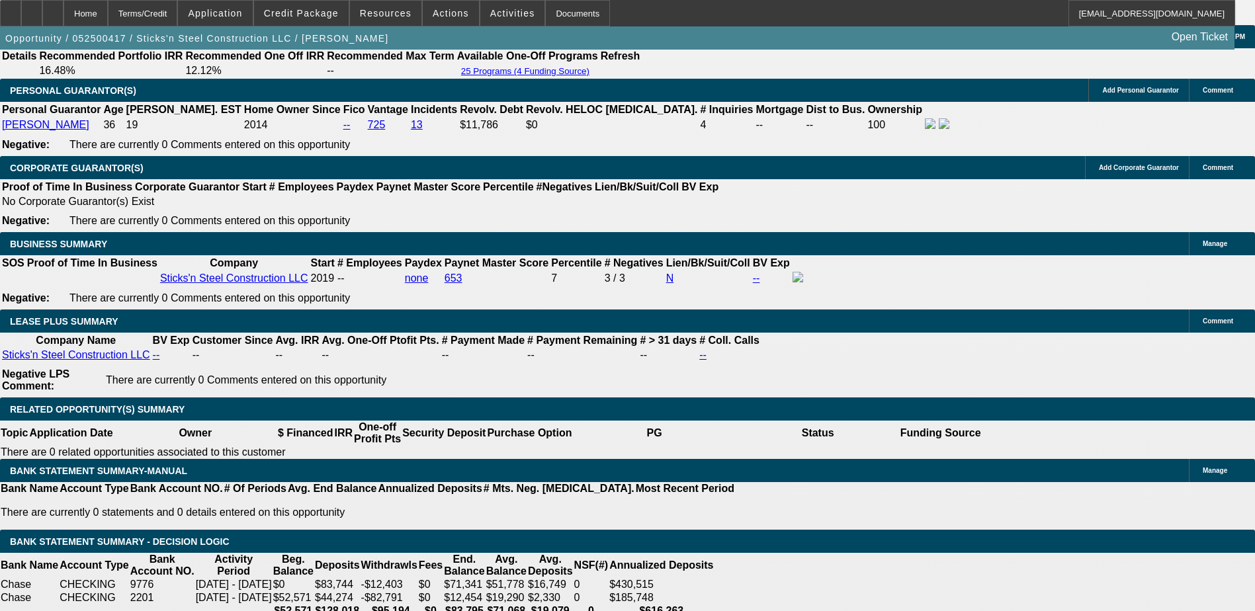
scroll to position [2116, 0]
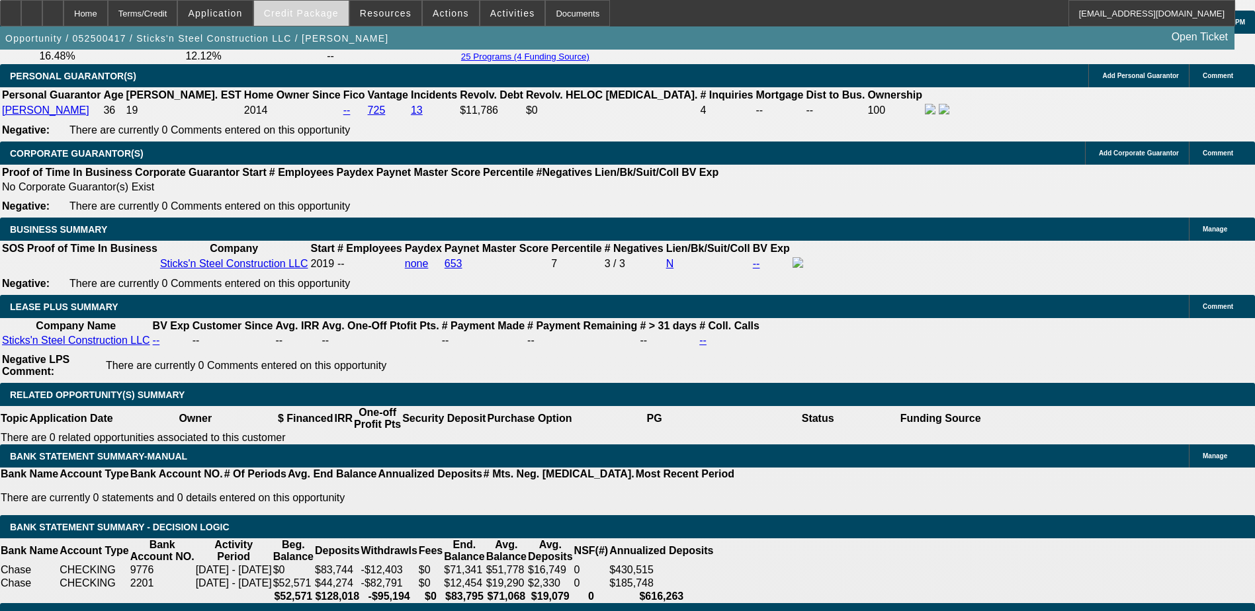
click at [295, 7] on span at bounding box center [301, 13] width 95 height 32
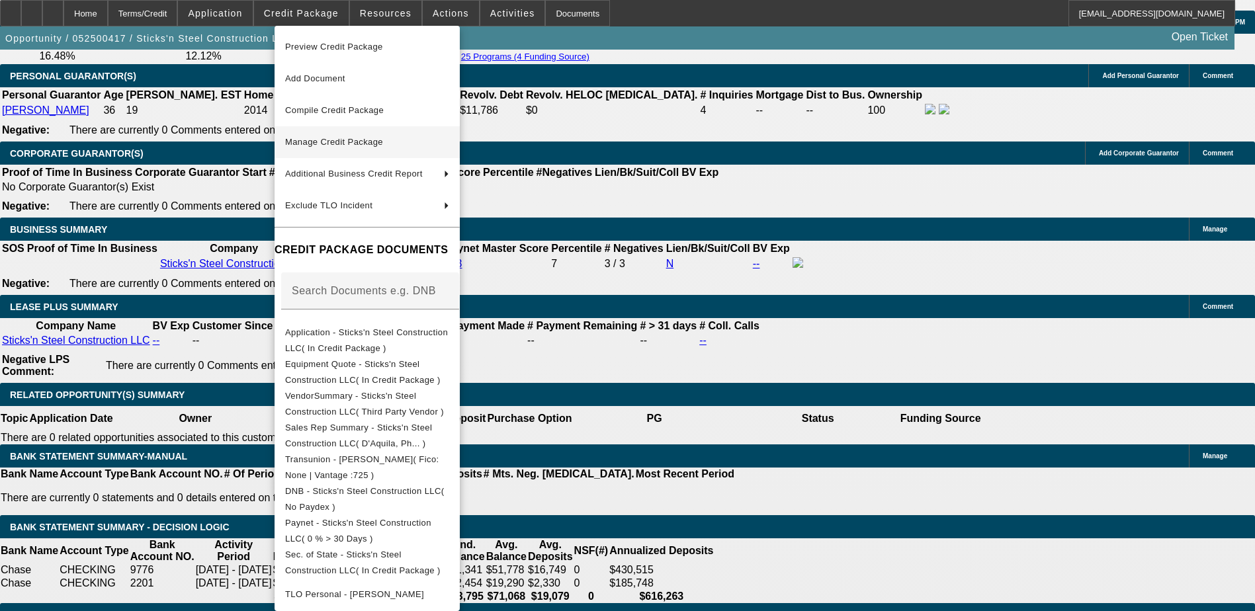
click at [360, 141] on span "Manage Credit Package" at bounding box center [334, 142] width 98 height 10
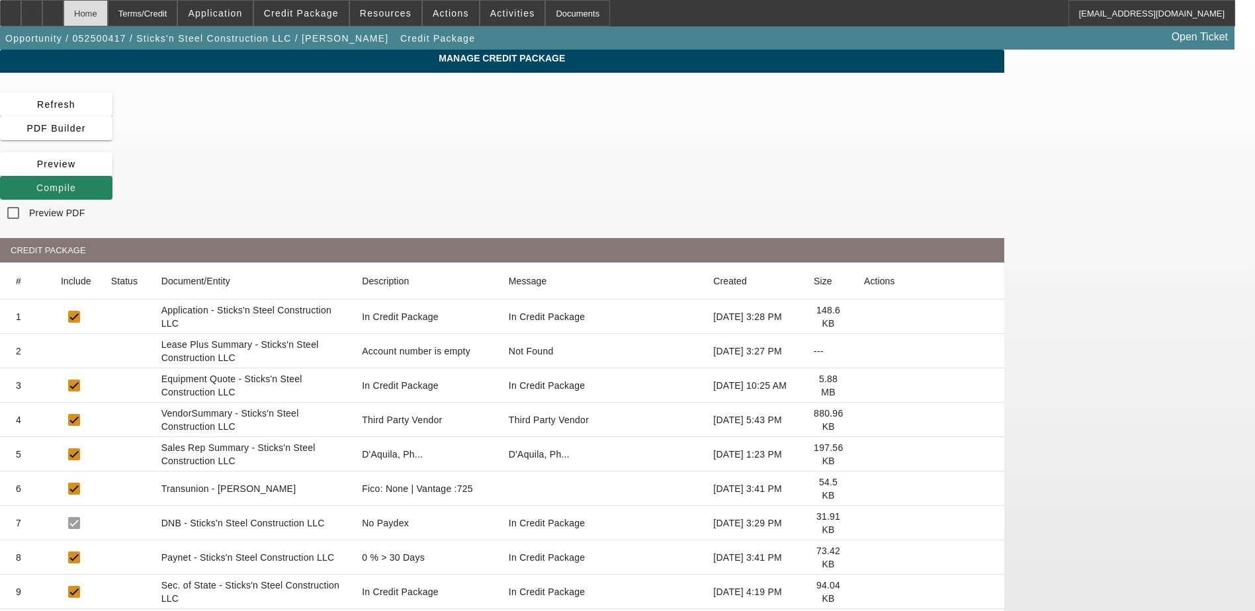
click at [108, 15] on div "Home" at bounding box center [85, 13] width 44 height 26
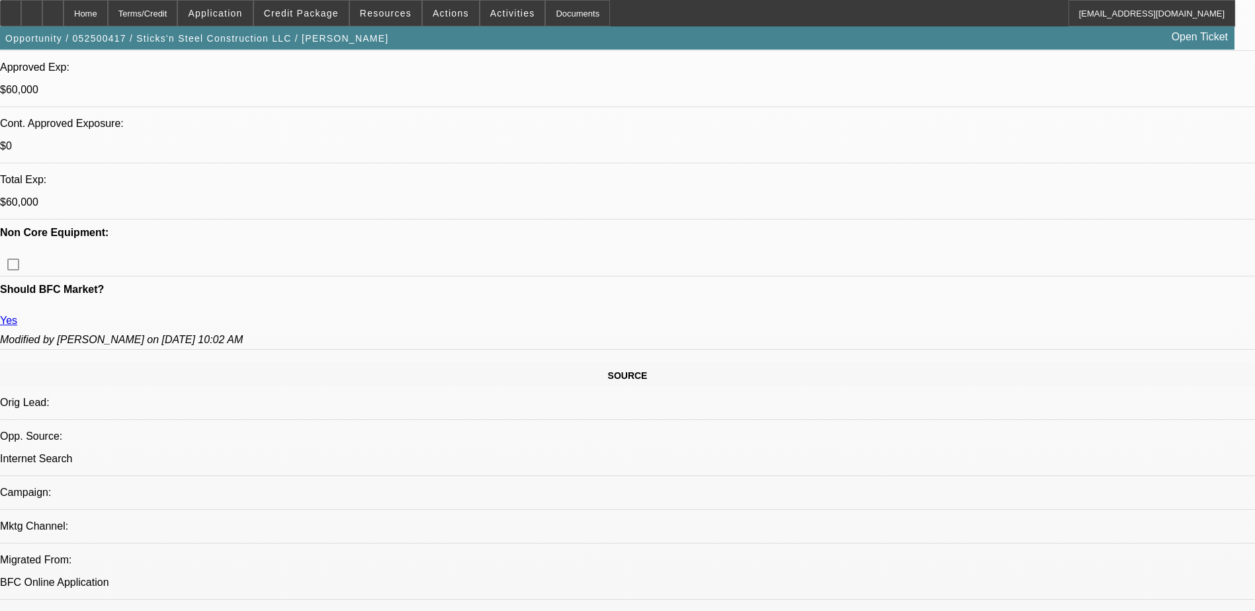
select select "0"
select select "6"
select select "0"
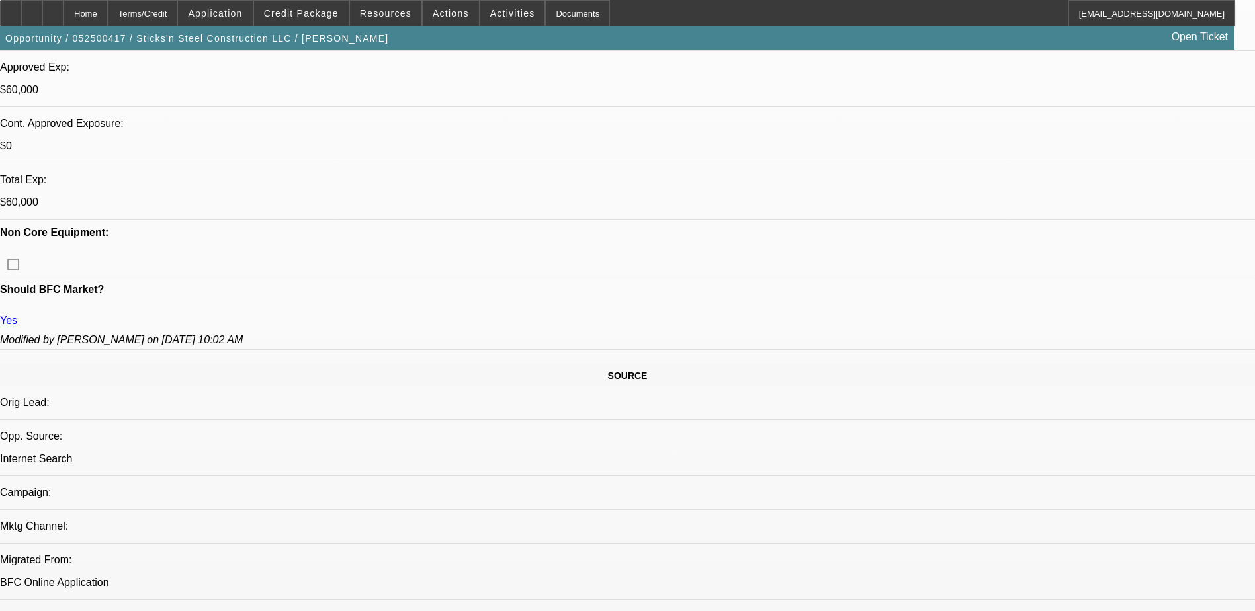
select select "0"
select select "6"
select select "0"
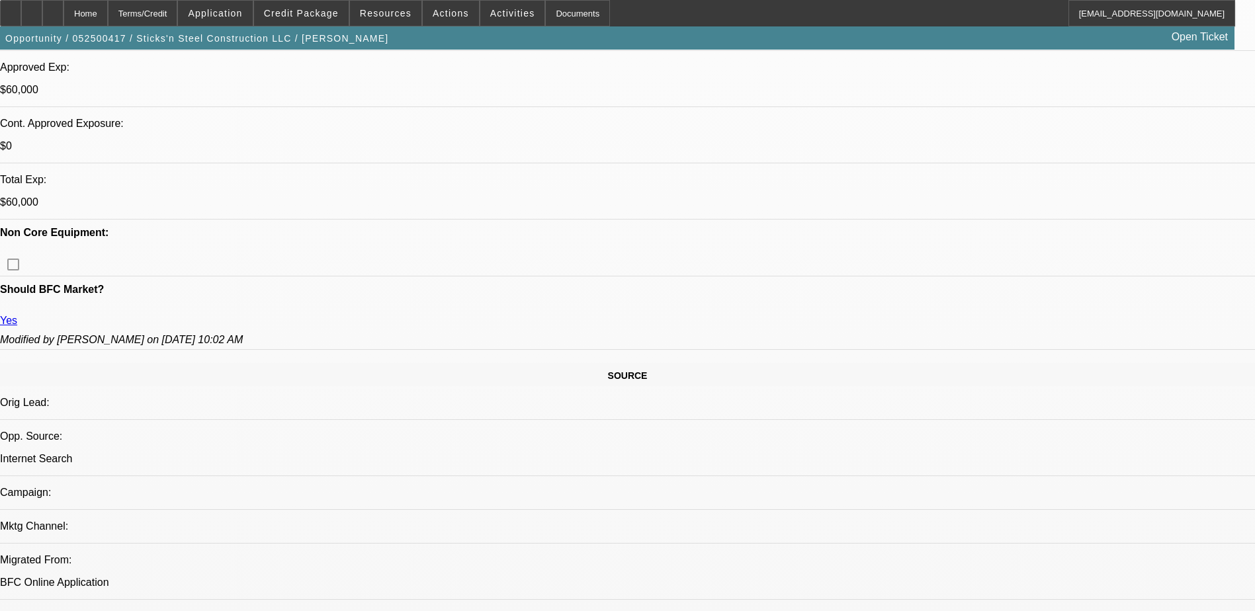
select select "0"
select select "6"
select select "0"
select select "2"
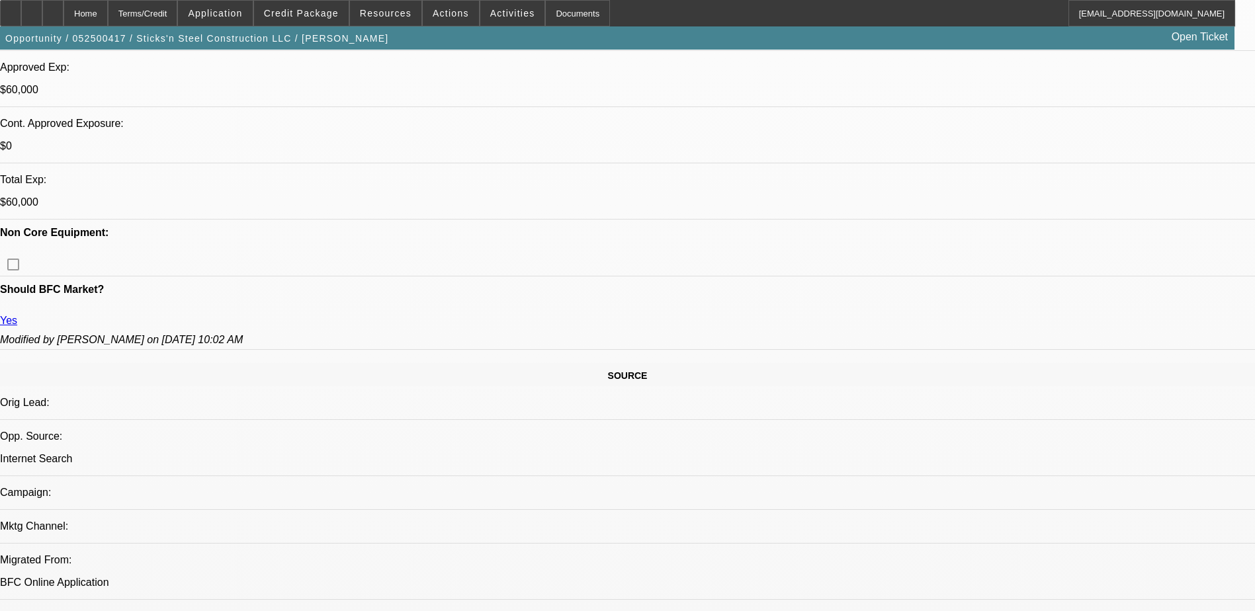
select select "0"
select select "6"
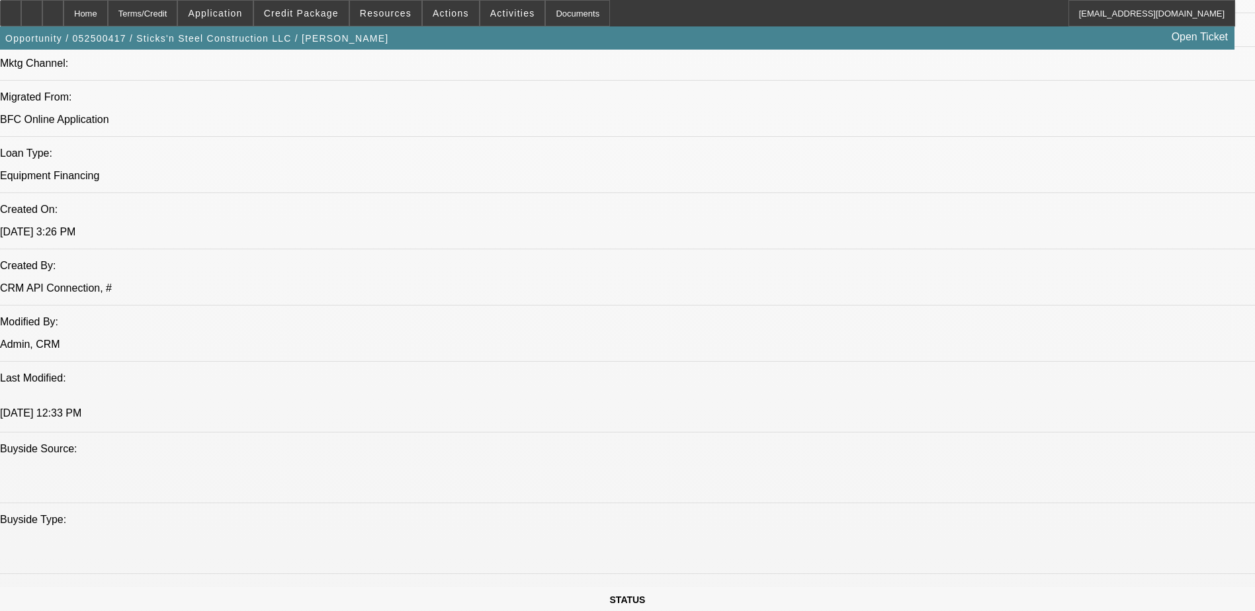
scroll to position [2050, 0]
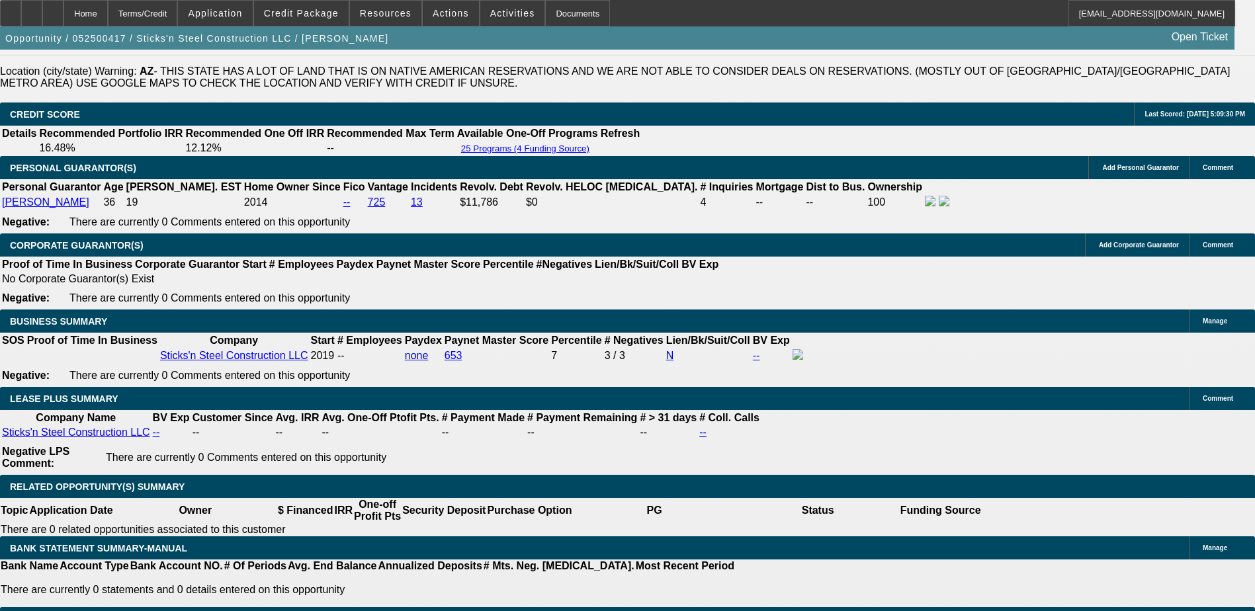
scroll to position [1918, 0]
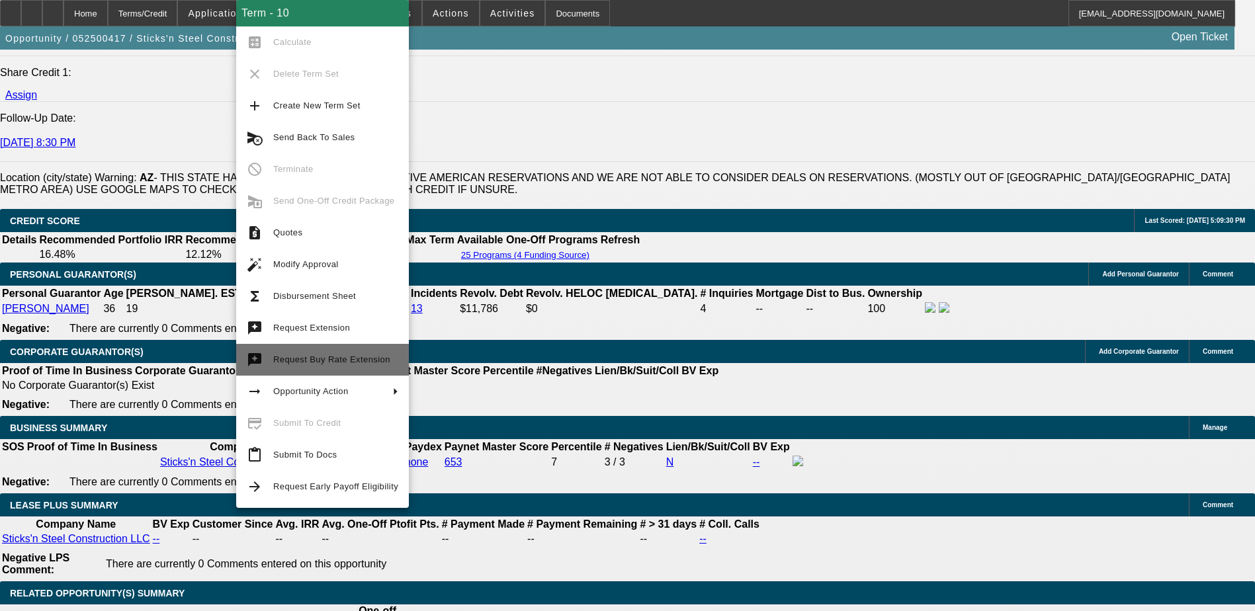
click at [325, 356] on span "Request Buy Rate Extension" at bounding box center [331, 359] width 117 height 10
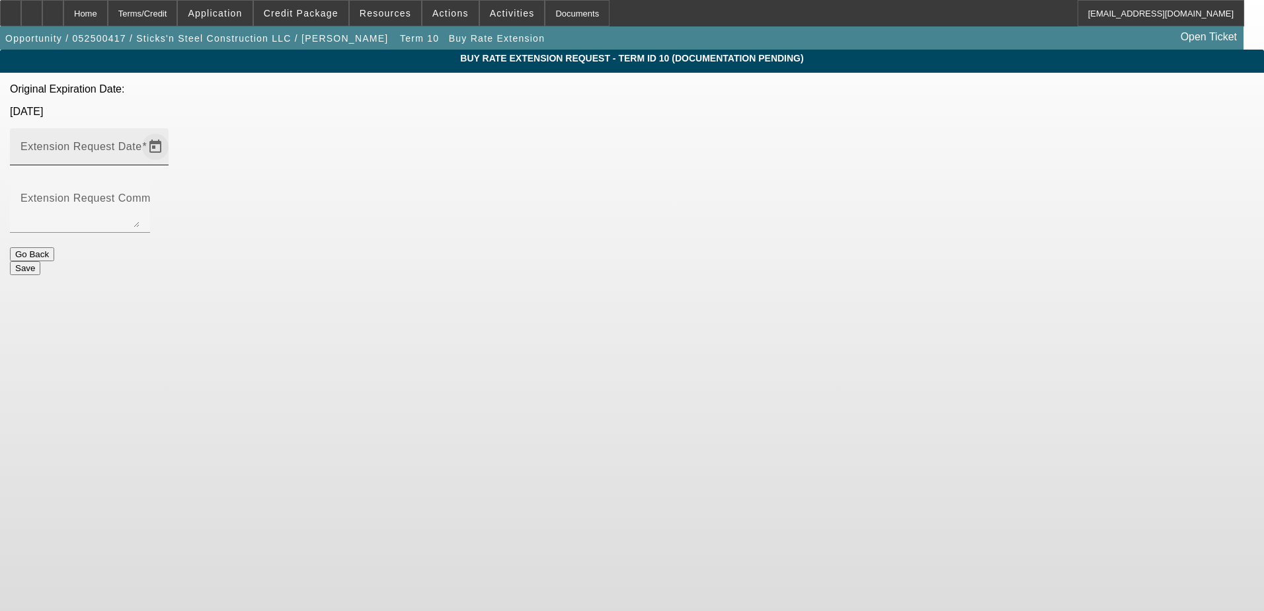
click at [171, 131] on span "Open calendar" at bounding box center [156, 147] width 32 height 32
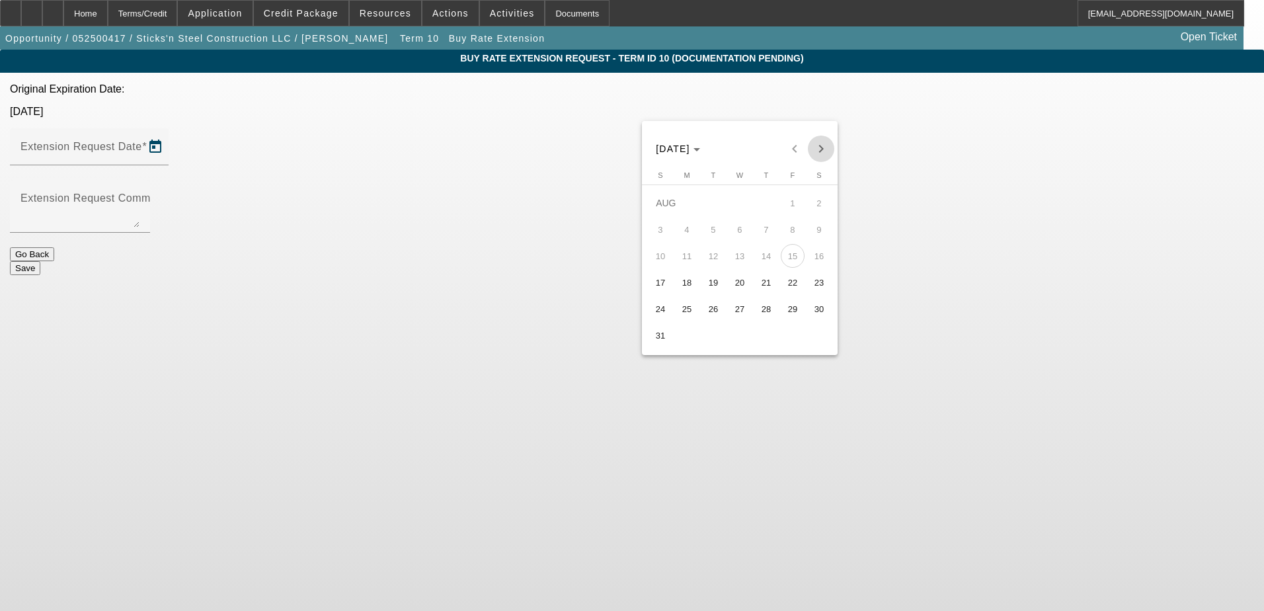
click at [822, 153] on span "Next month" at bounding box center [821, 149] width 26 height 26
click at [708, 338] on span "30" at bounding box center [714, 335] width 24 height 24
type input "9/30/2025"
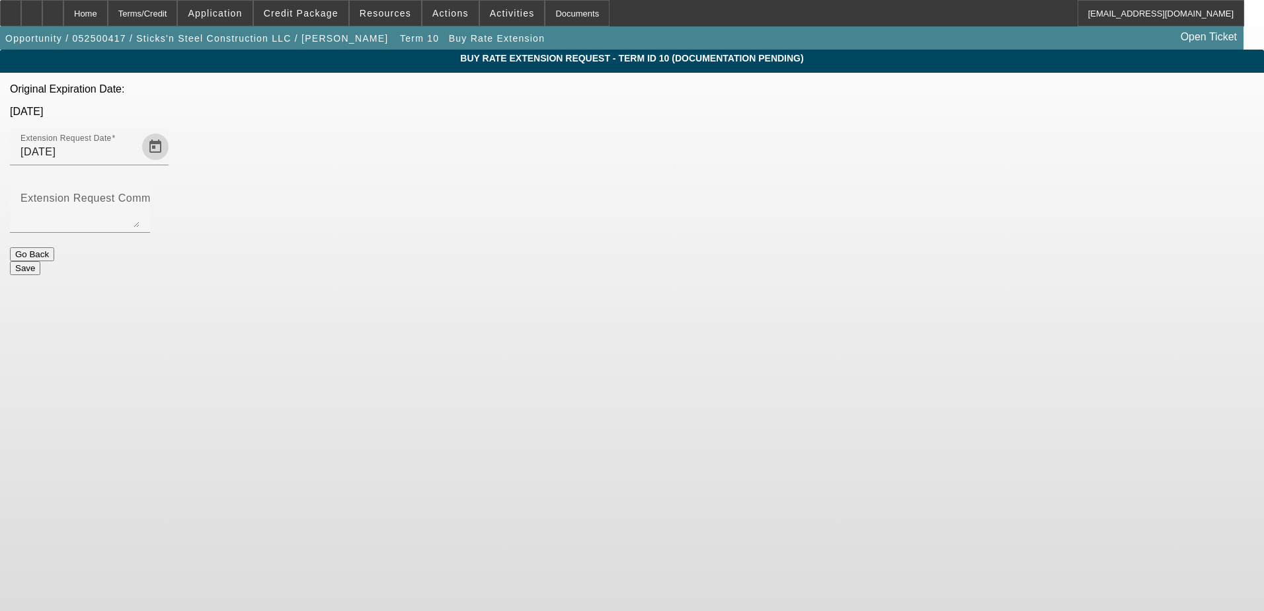
click at [718, 419] on body "Home Terms/Credit Application Credit Package Resources Actions Activities Docum…" at bounding box center [632, 305] width 1264 height 611
click at [167, 192] on mat-label "Extension Request Comment" at bounding box center [94, 197] width 146 height 11
click at [140, 196] on textarea "Extension Request Comment" at bounding box center [80, 212] width 119 height 32
drag, startPoint x: 698, startPoint y: 163, endPoint x: 411, endPoint y: 145, distance: 286.9
click at [411, 145] on div "Buy Rate Extension Request - Term ID 10 (Documentation Pending) Original Expira…" at bounding box center [632, 163] width 1264 height 226
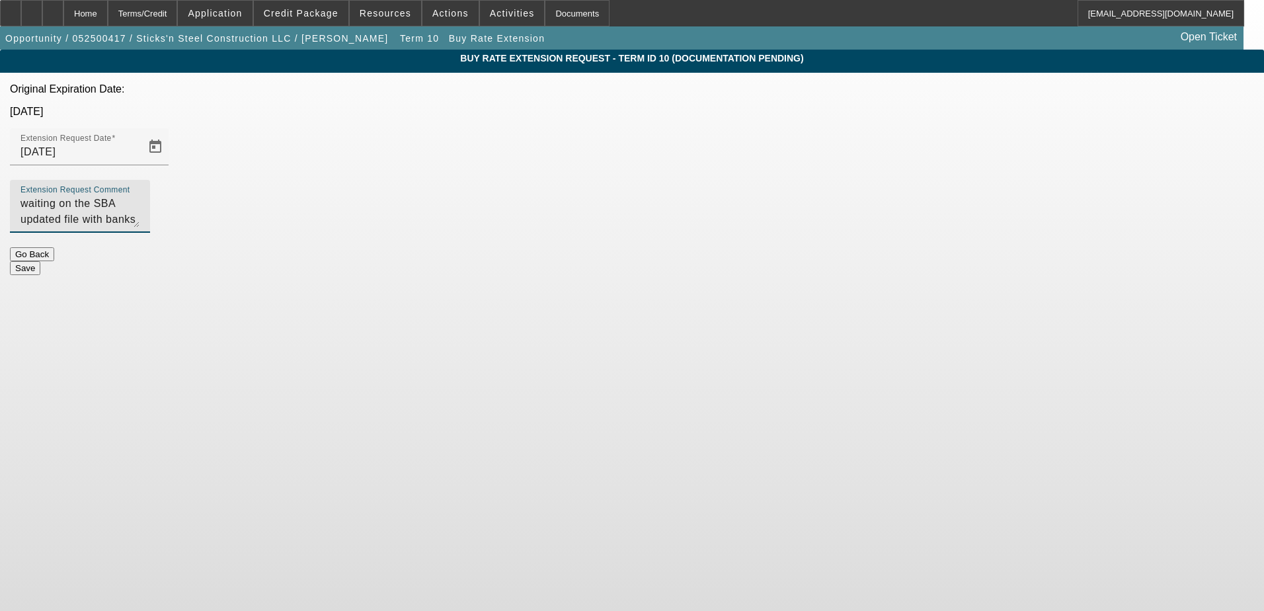
type textarea "waiting on the SBA updated file with banks and credit"
click at [40, 261] on button "Save" at bounding box center [25, 268] width 30 height 14
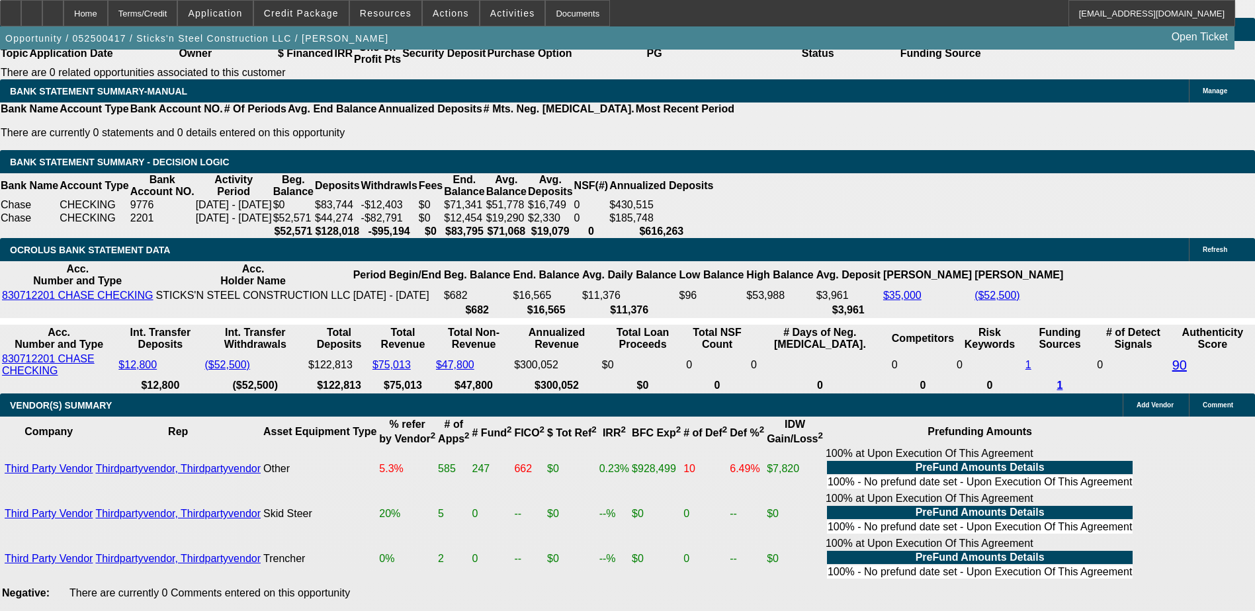
select select "0"
select select "6"
select select "0"
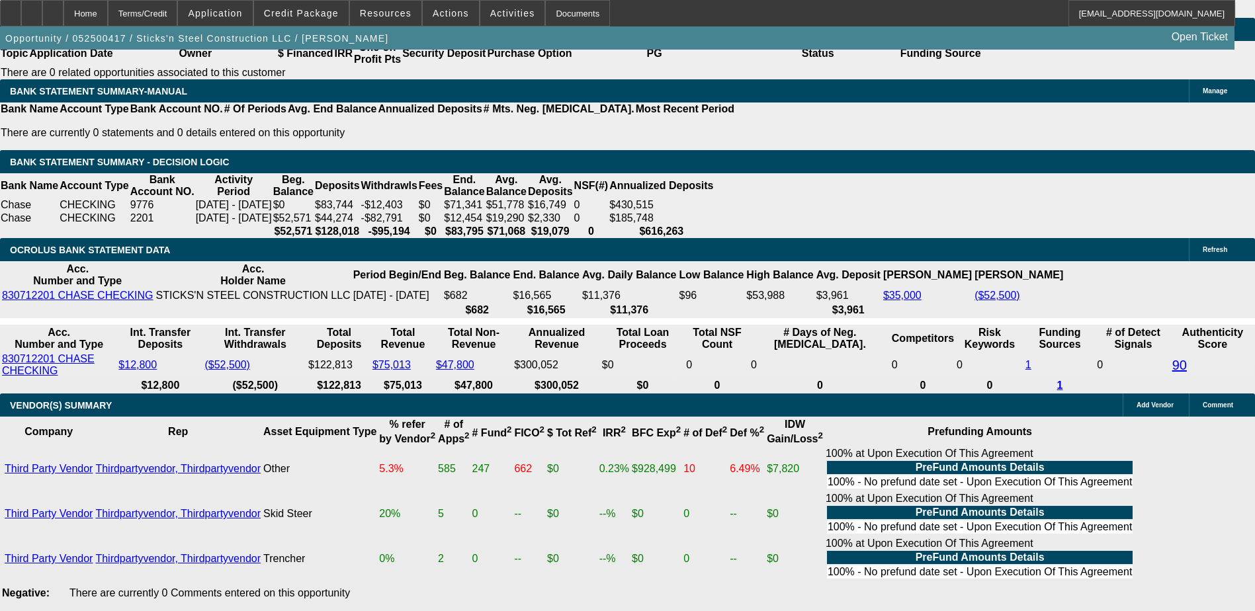
select select "0"
select select "6"
select select "0"
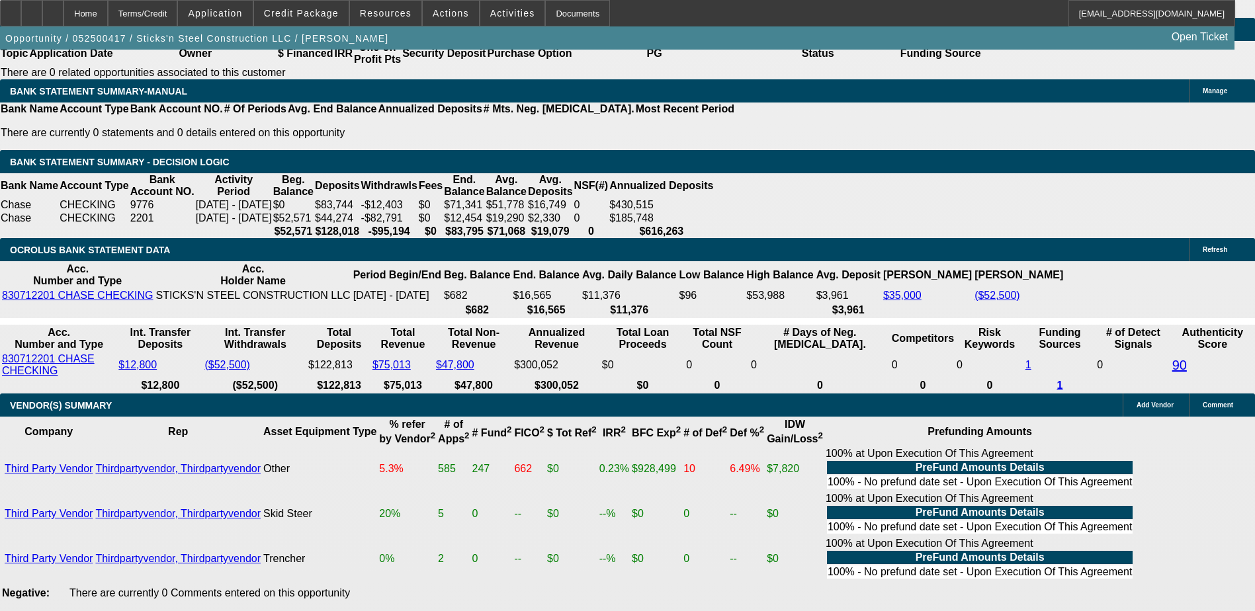
select select "0"
select select "6"
select select "0"
select select "2"
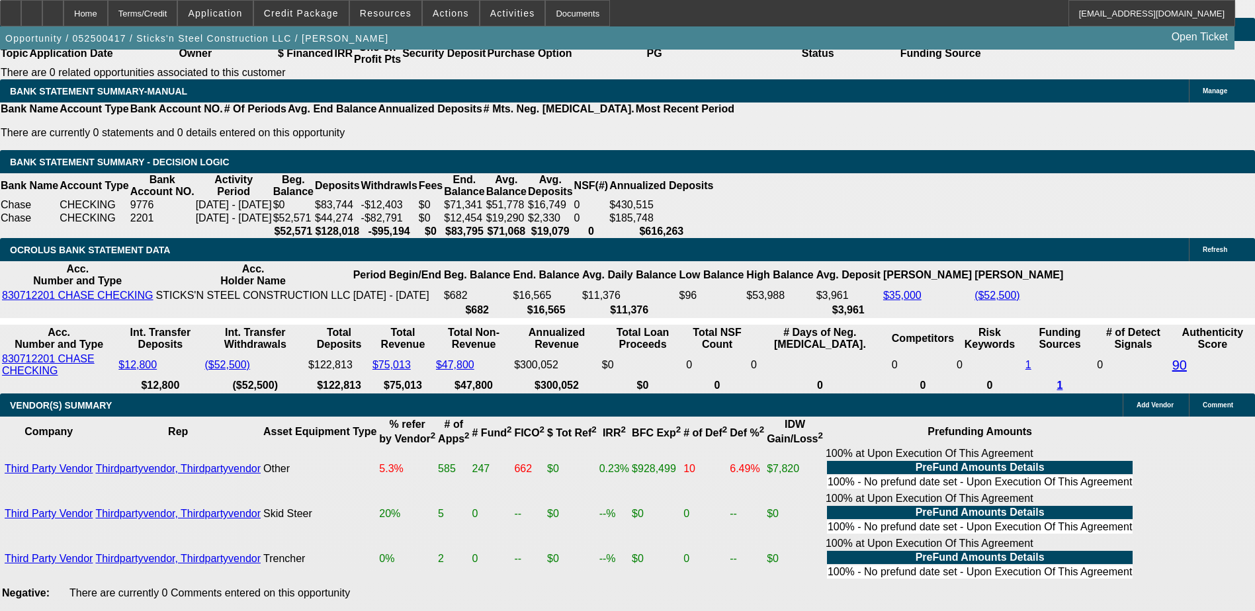
select select "0"
select select "6"
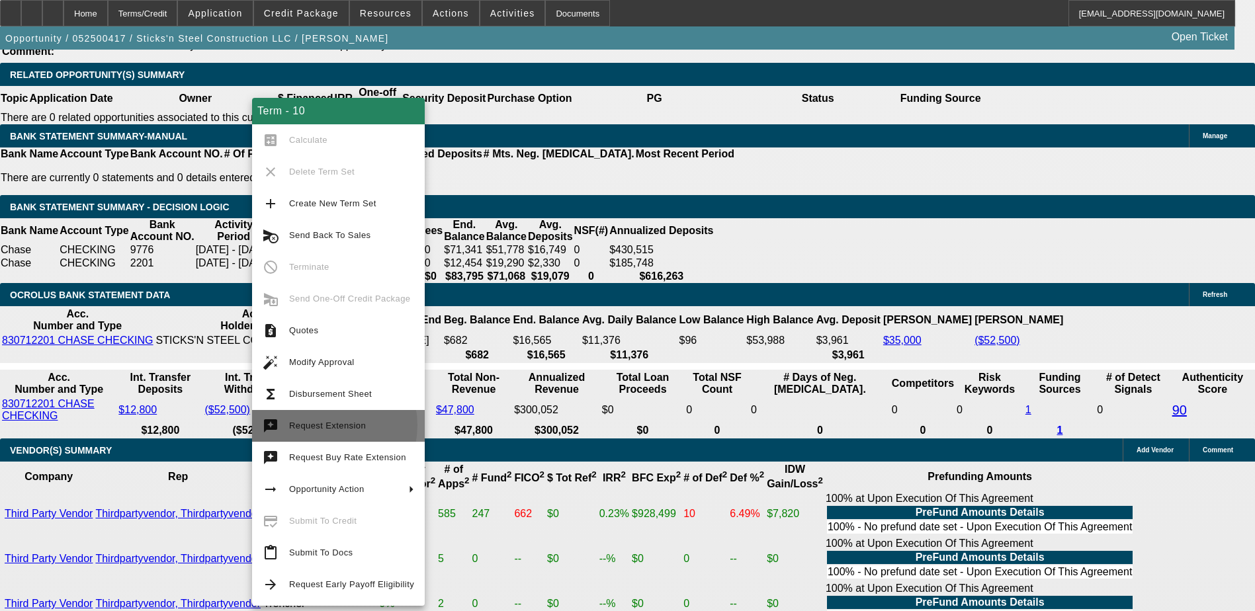
click at [323, 425] on span "Request Extension" at bounding box center [327, 426] width 77 height 10
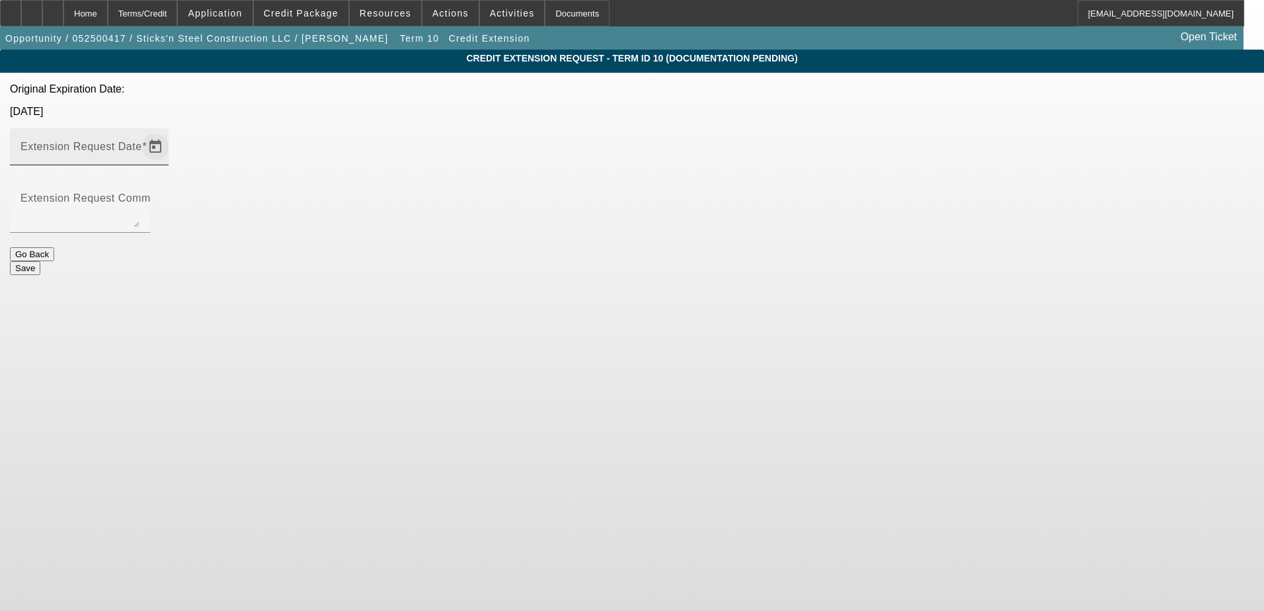
click at [171, 131] on span "Open calendar" at bounding box center [156, 147] width 32 height 32
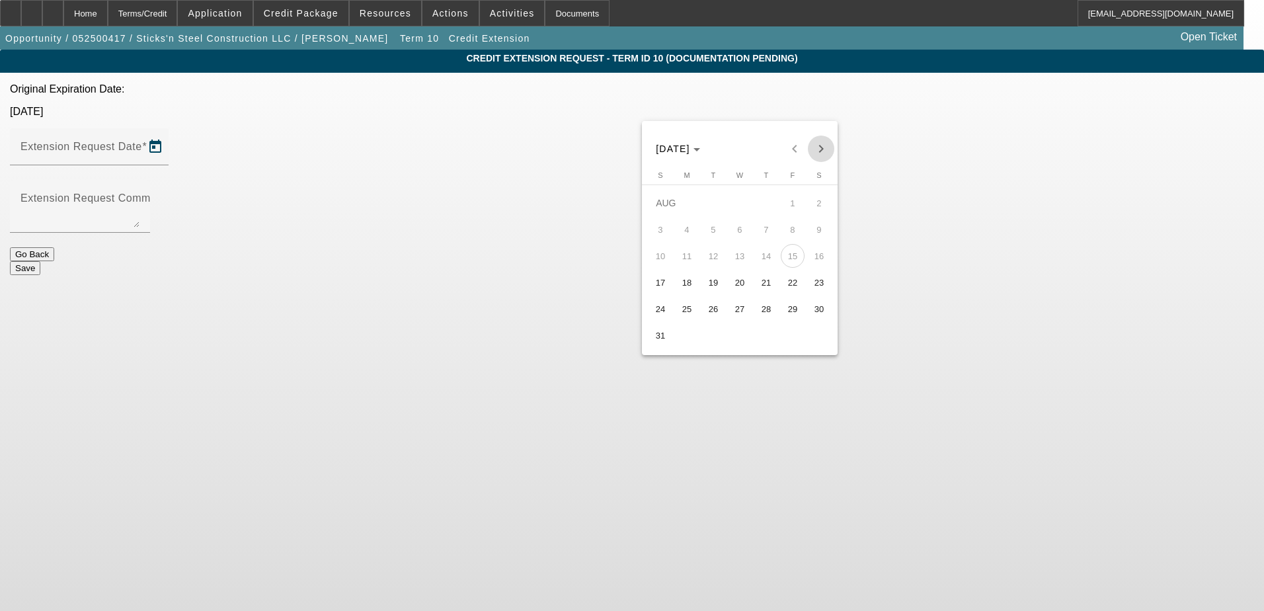
click at [812, 143] on span "Next month" at bounding box center [821, 149] width 26 height 26
click at [713, 337] on span "30" at bounding box center [714, 335] width 24 height 24
type input "9/30/2025"
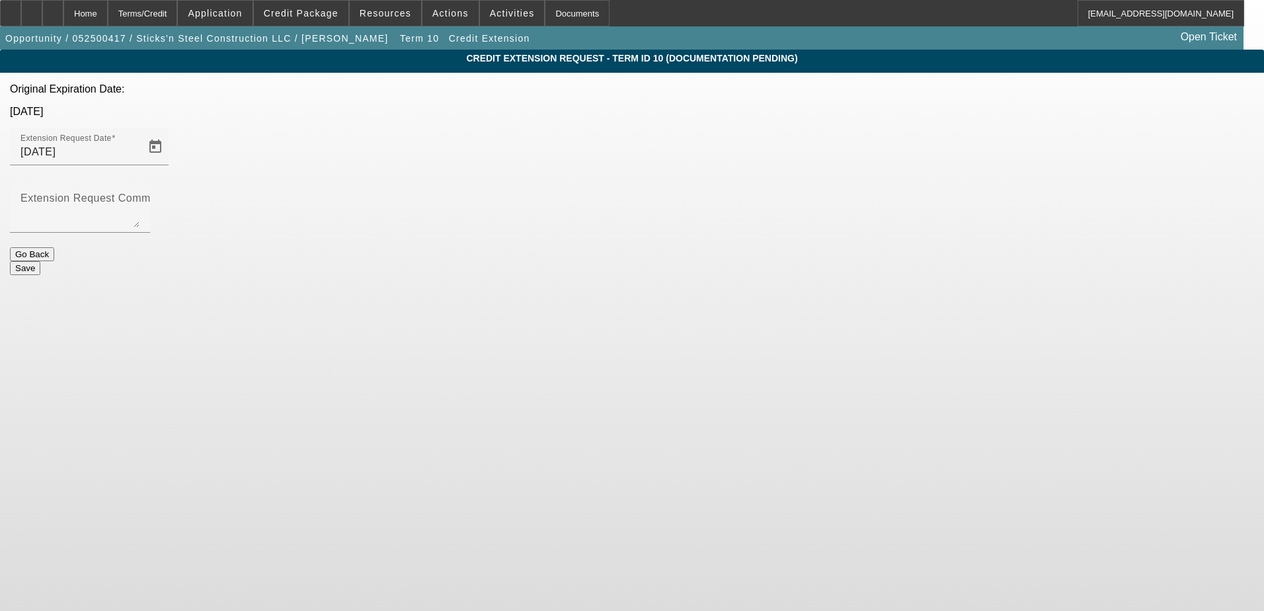
click at [759, 405] on body "Home Terms/Credit Application Credit Package Resources Actions Activities Docum…" at bounding box center [632, 305] width 1264 height 611
click at [140, 196] on textarea "Extension Request Comment" at bounding box center [80, 212] width 119 height 32
paste textarea "waiting on the SBA updated file with banks and credit"
type textarea "waiting on the SBA updated file with banks and credit"
click at [40, 261] on button "Save" at bounding box center [25, 268] width 30 height 14
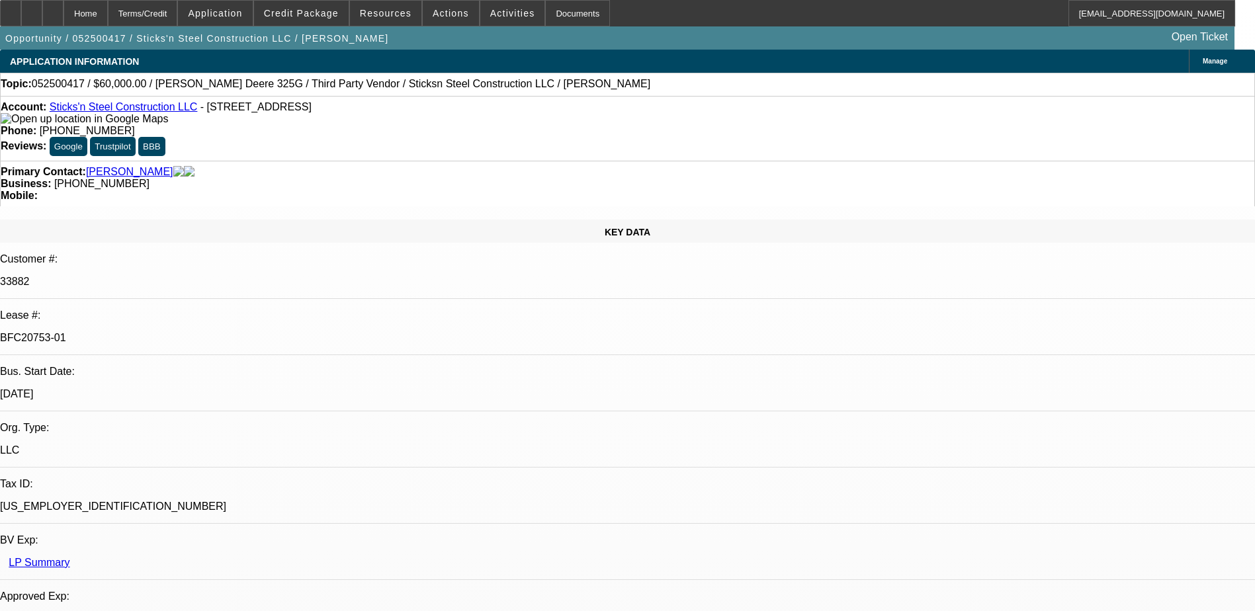
select select "0"
select select "6"
select select "0"
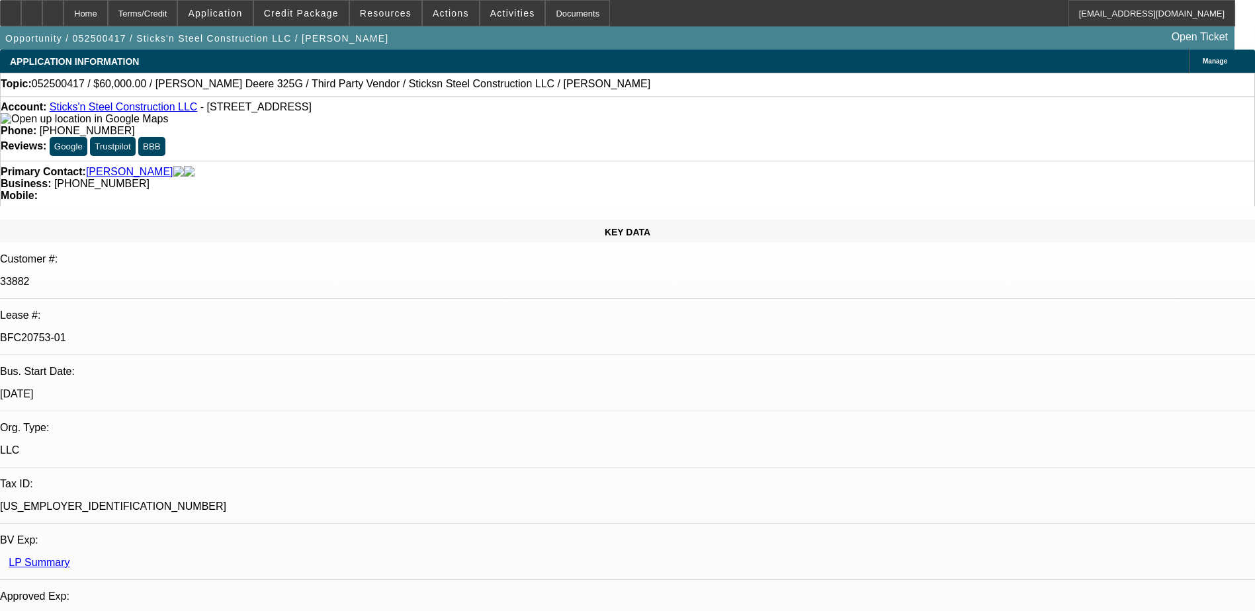
select select "0"
select select "6"
select select "0"
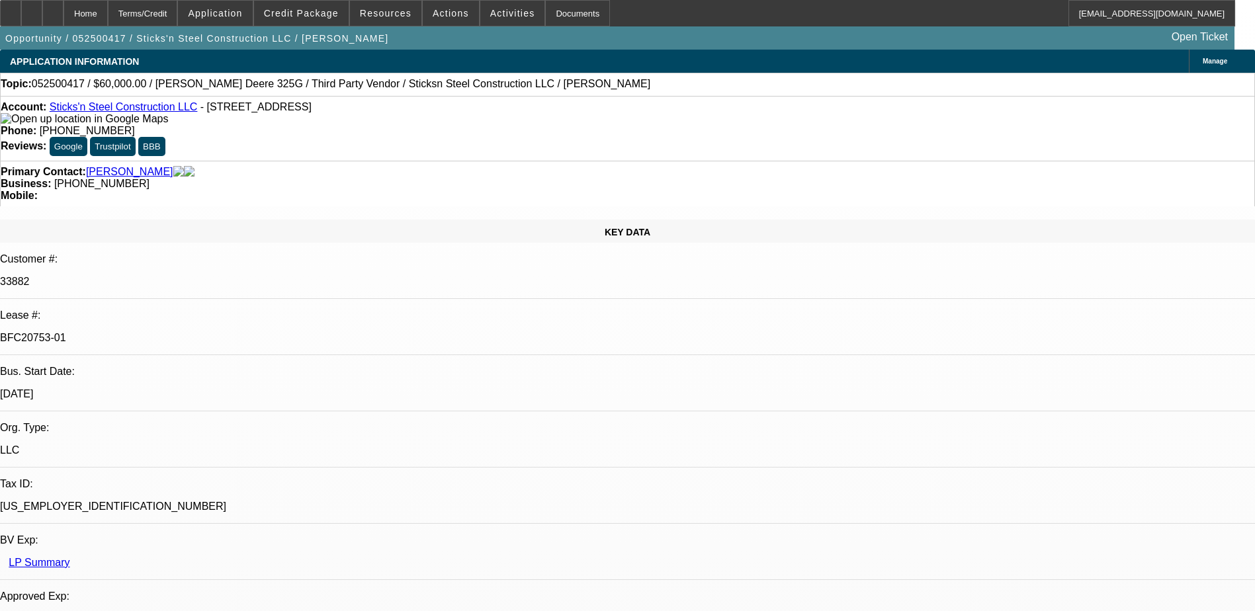
select select "0"
select select "6"
select select "0"
select select "2"
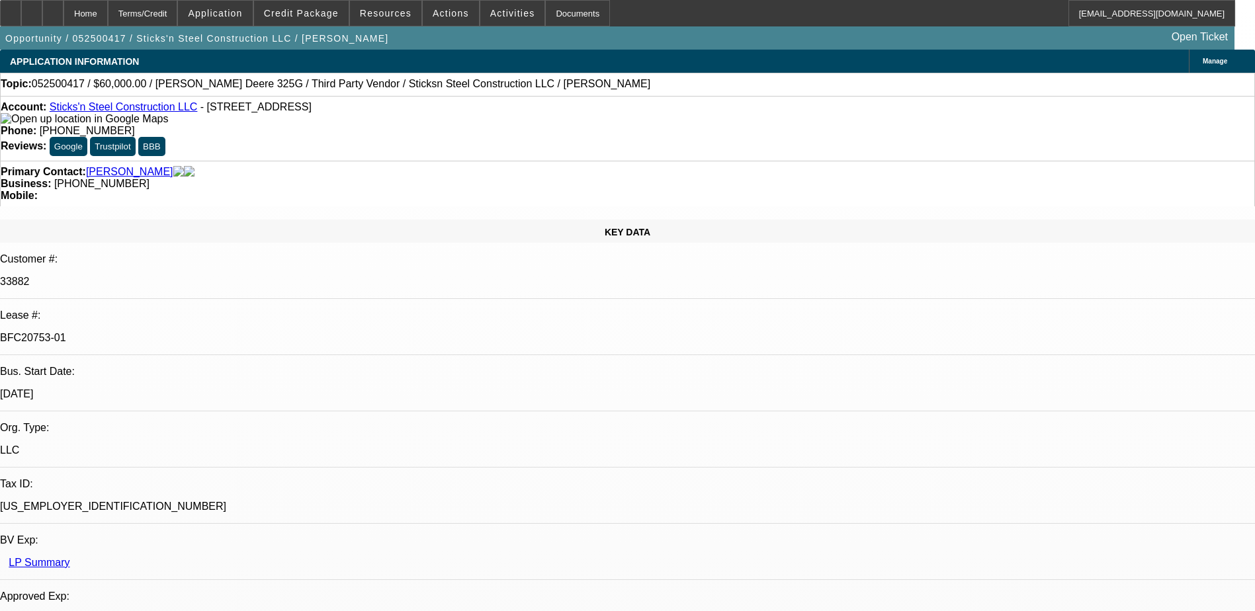
select select "0"
select select "6"
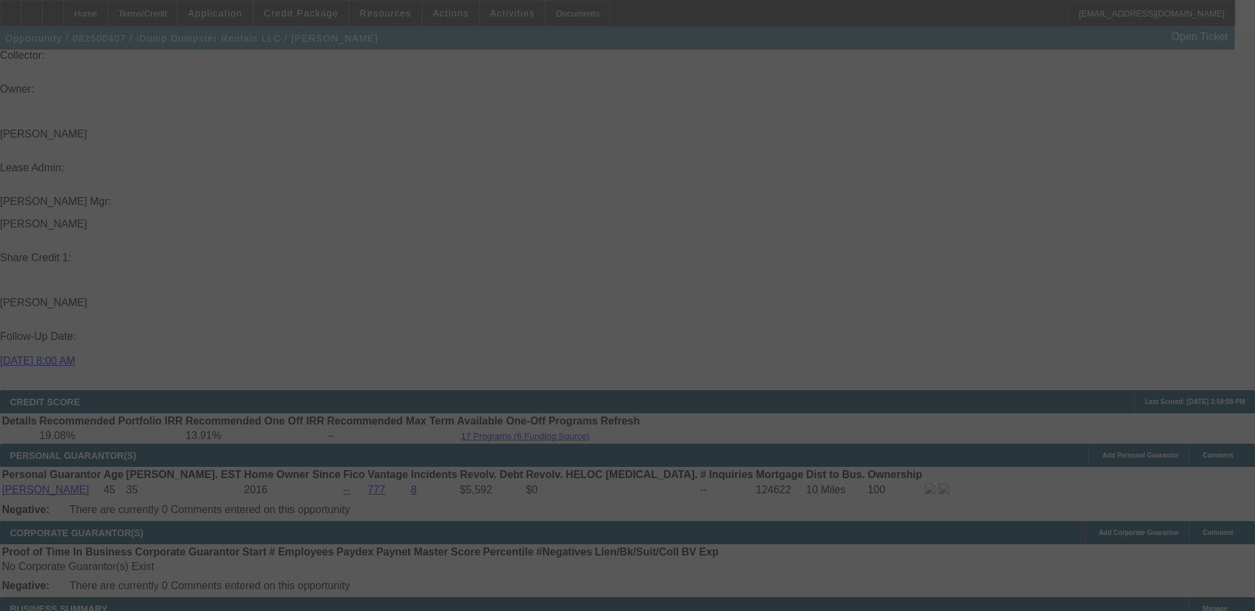
scroll to position [1719, 0]
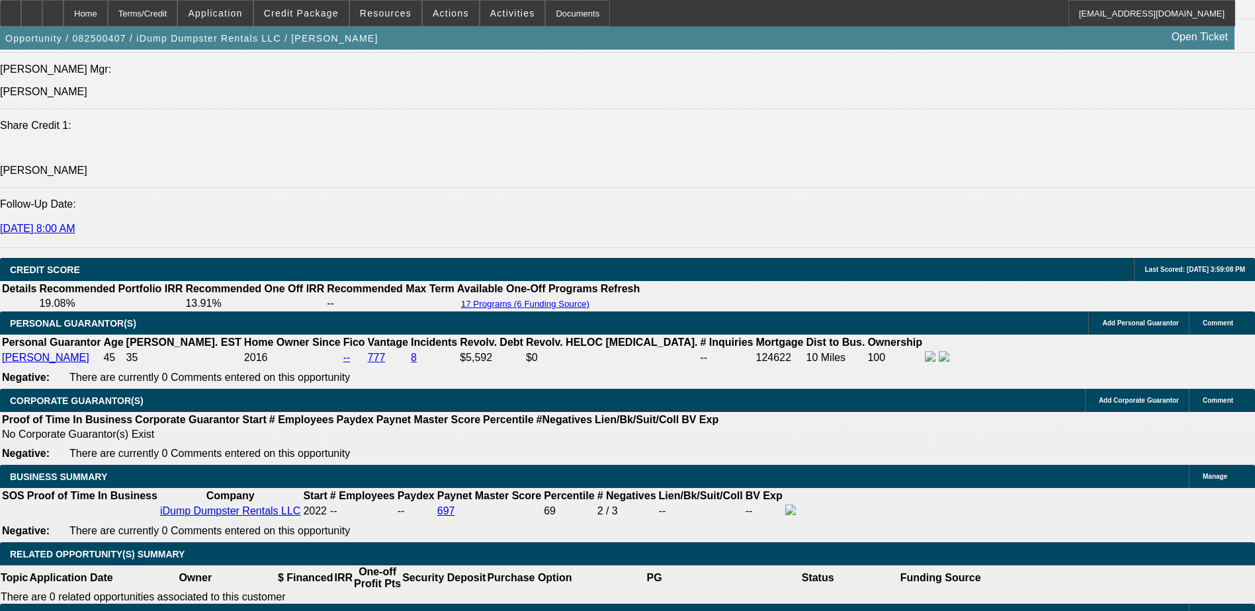
select select "0"
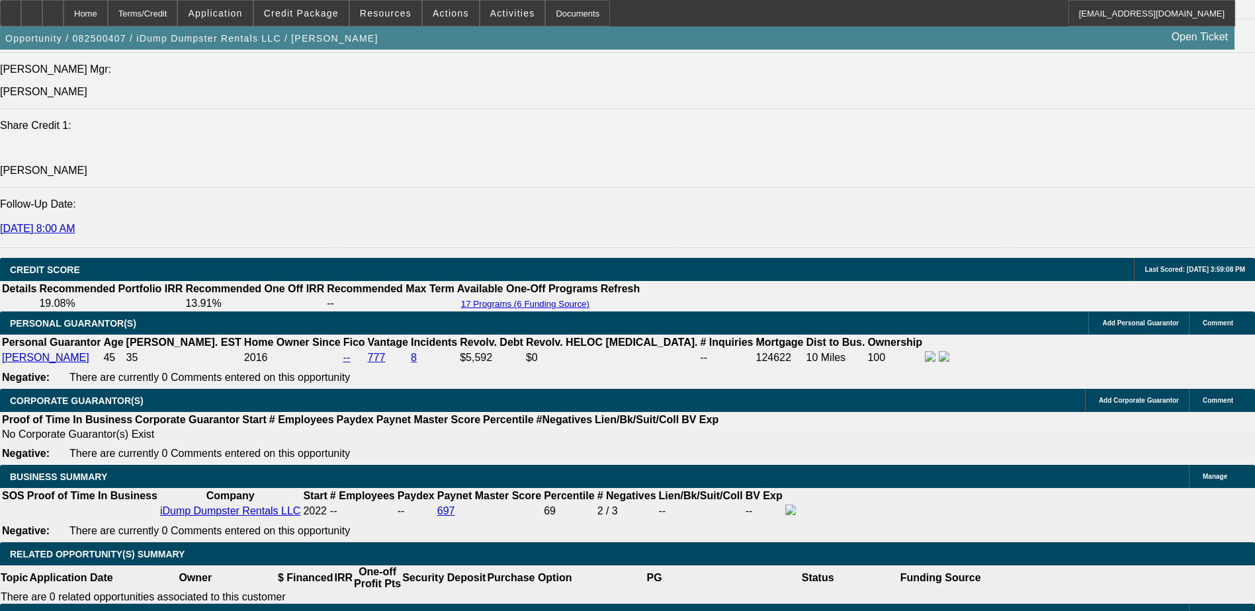
select select "0"
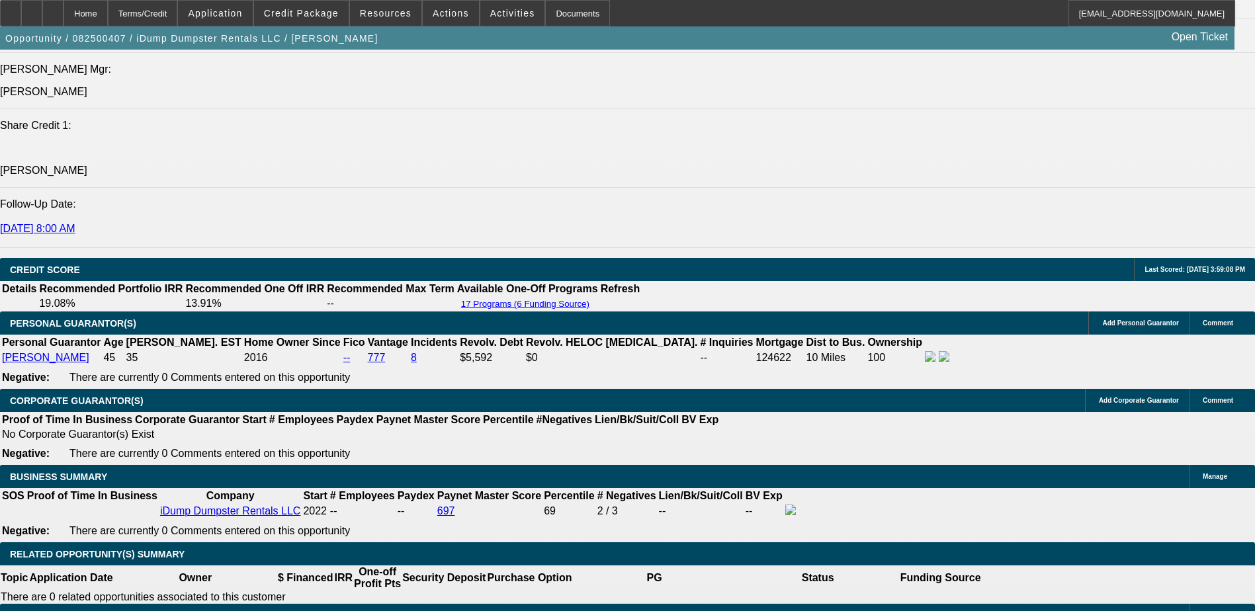
select select "0"
select select "1"
select select "6"
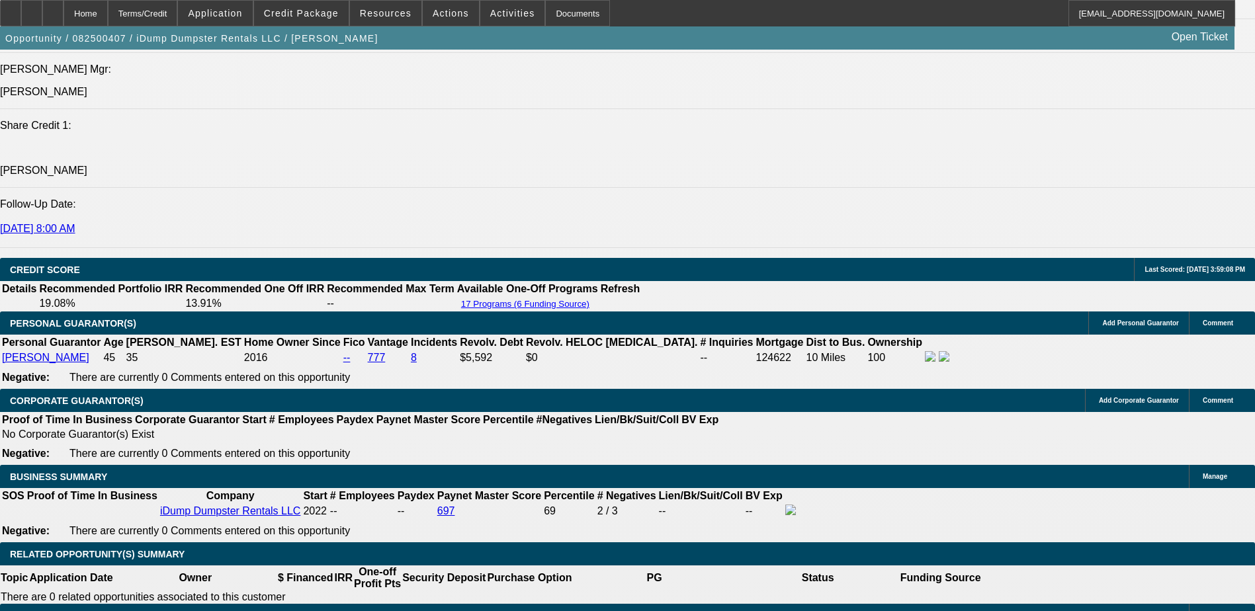
select select "1"
select select "6"
select select "1"
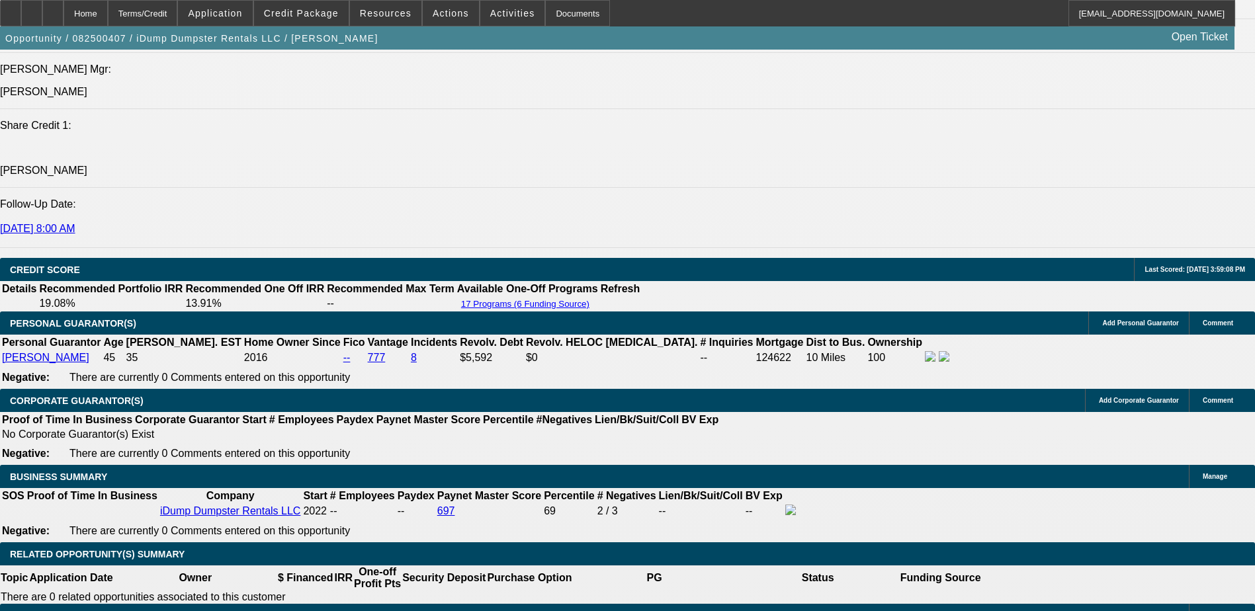
select select "6"
select select "1"
select select "6"
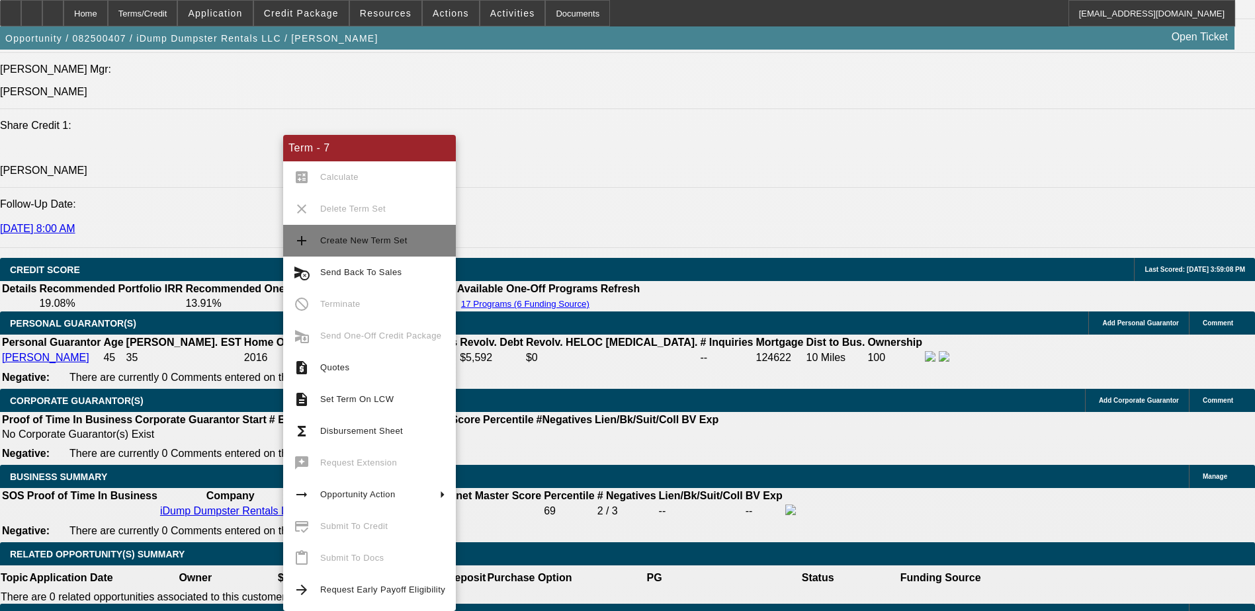
click at [356, 245] on span "Create New Term Set" at bounding box center [382, 241] width 125 height 16
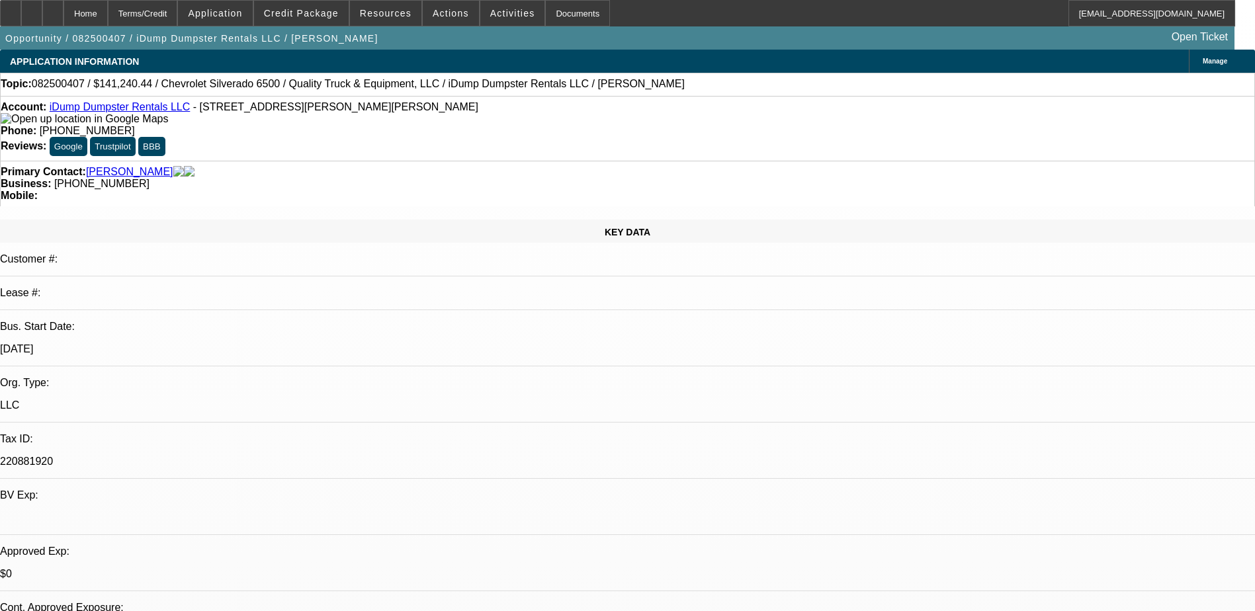
select select "0"
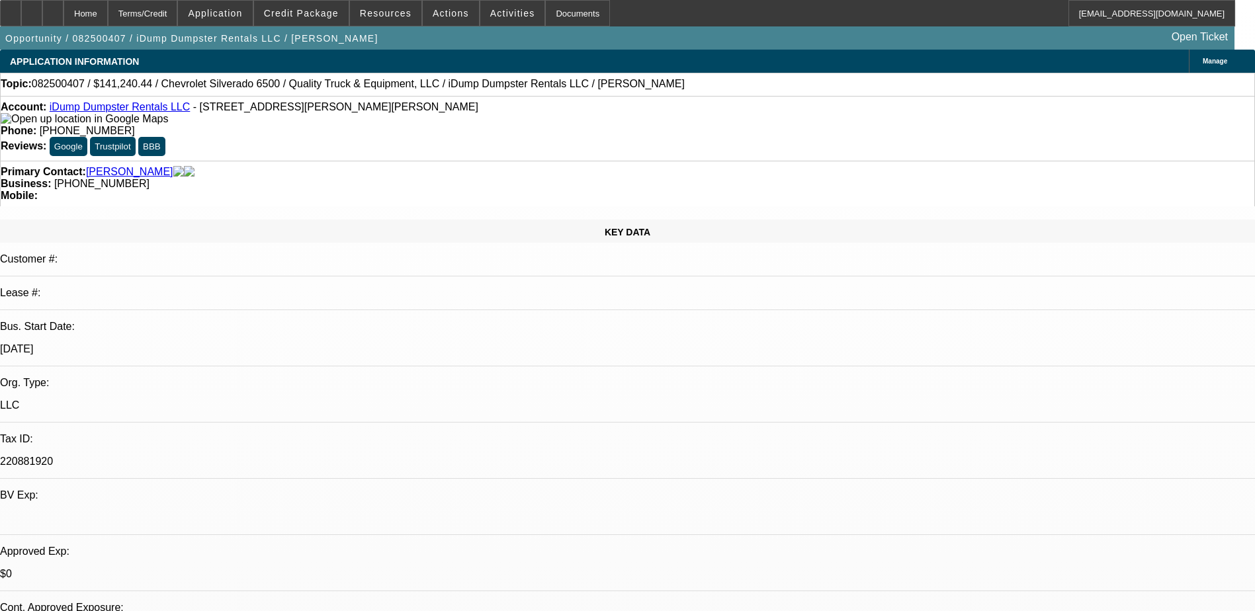
select select "0"
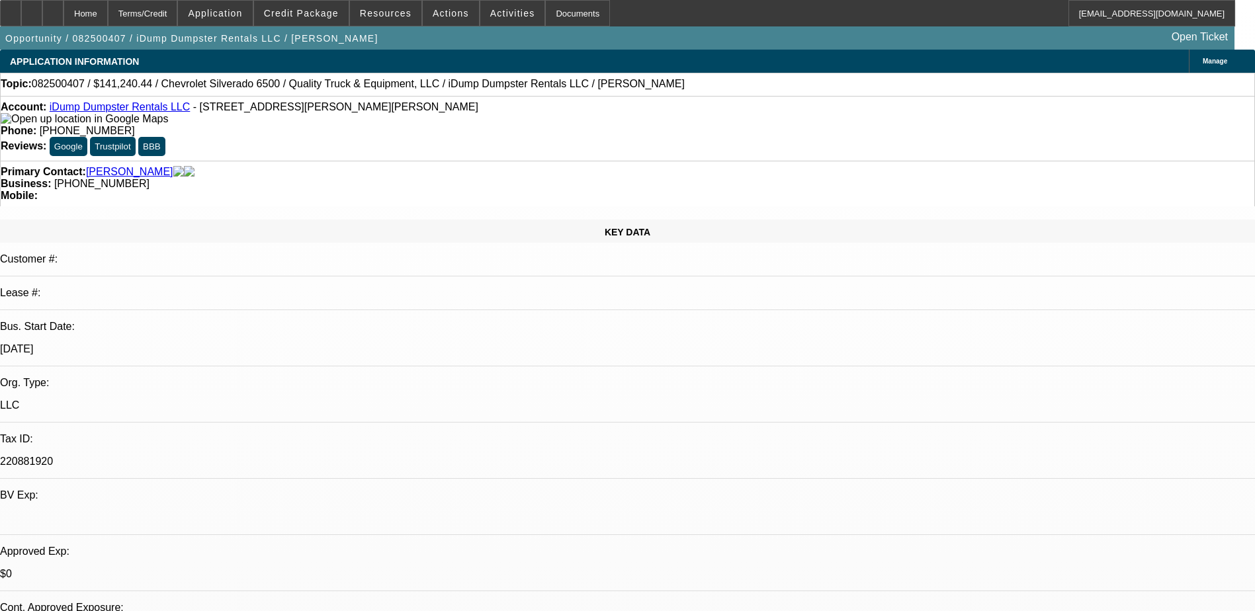
select select "0"
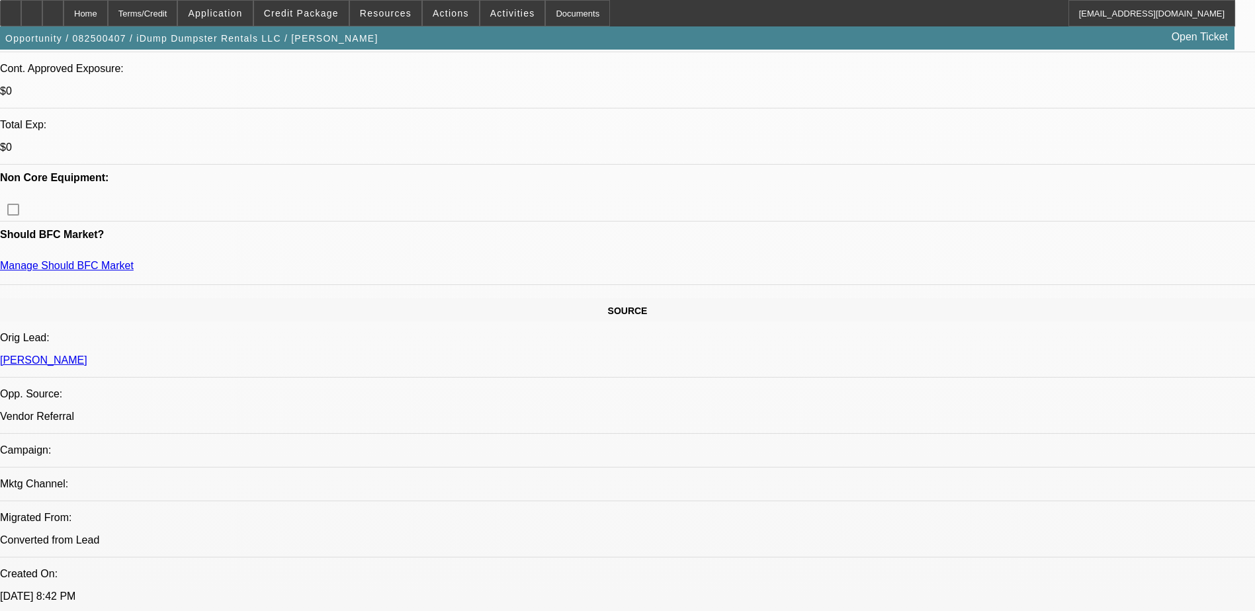
select select "1"
select select "6"
select select "1"
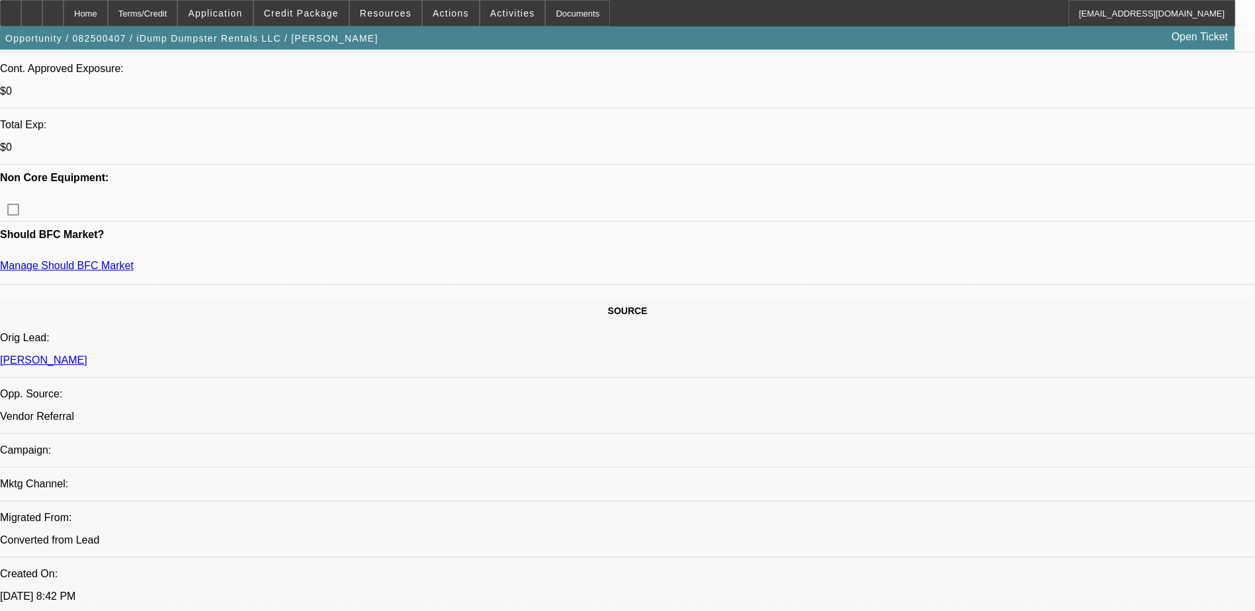
select select "6"
select select "1"
select select "6"
select select "1"
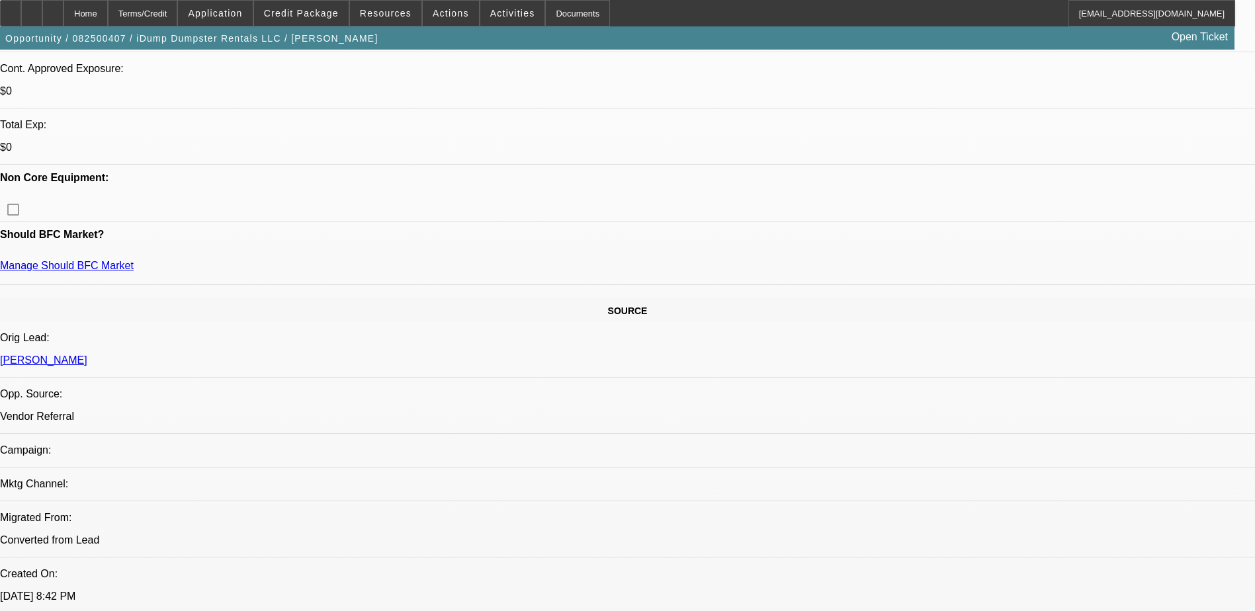
select select "1"
select select "6"
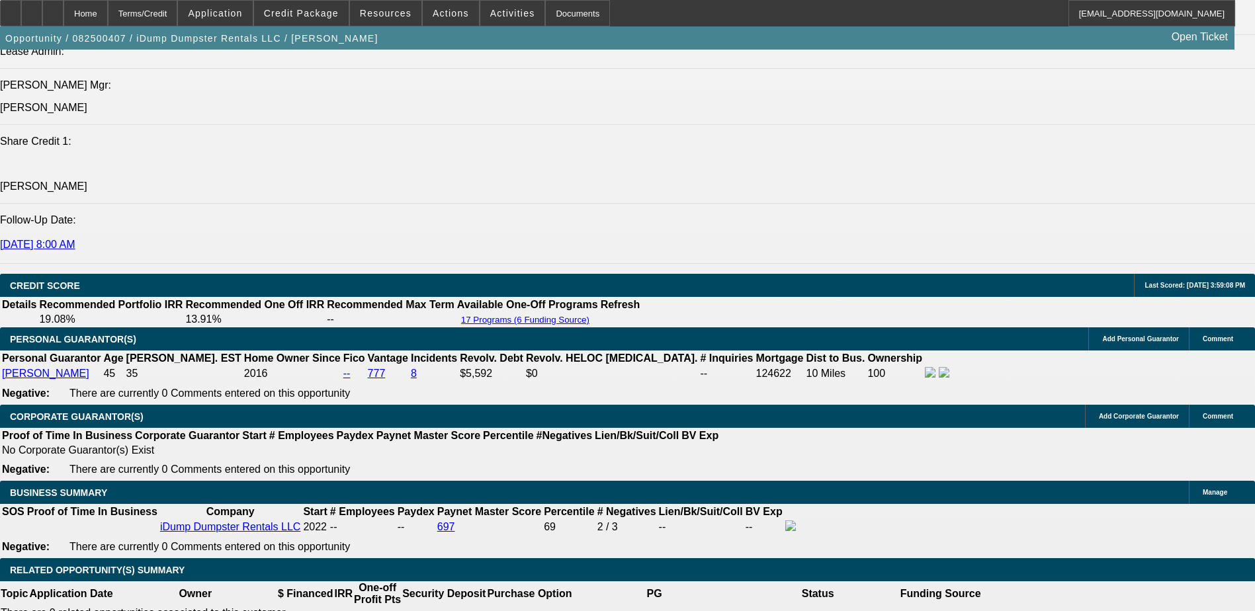
scroll to position [1786, 0]
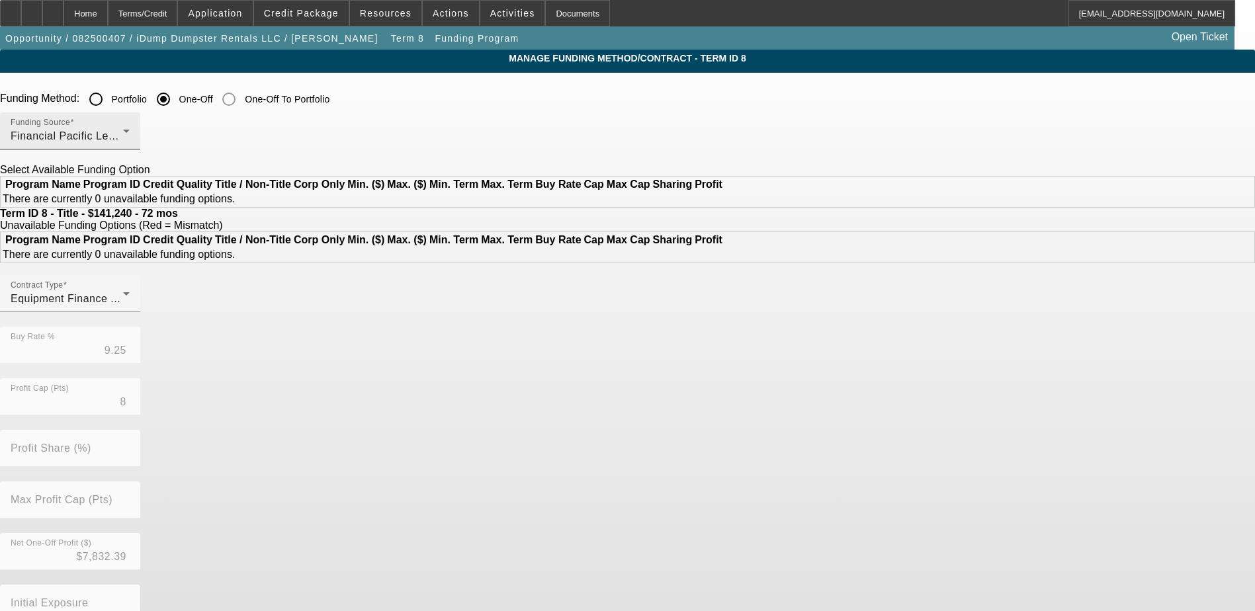
click at [123, 133] on div "Financial Pacific Leasing, Inc." at bounding box center [67, 136] width 112 height 16
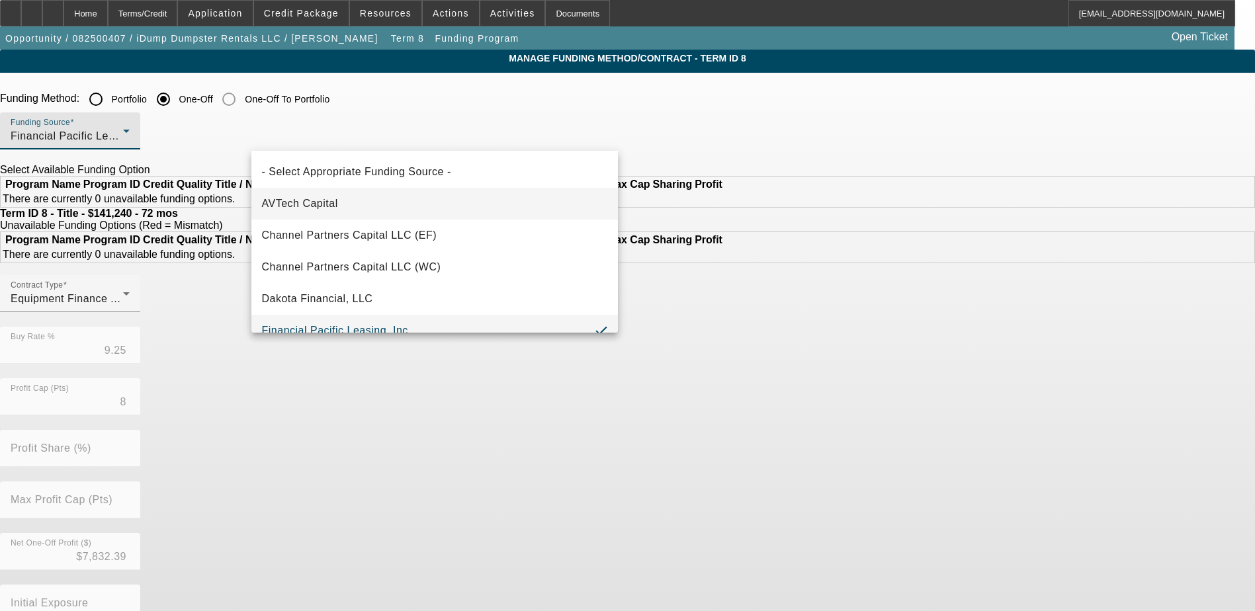
scroll to position [14, 0]
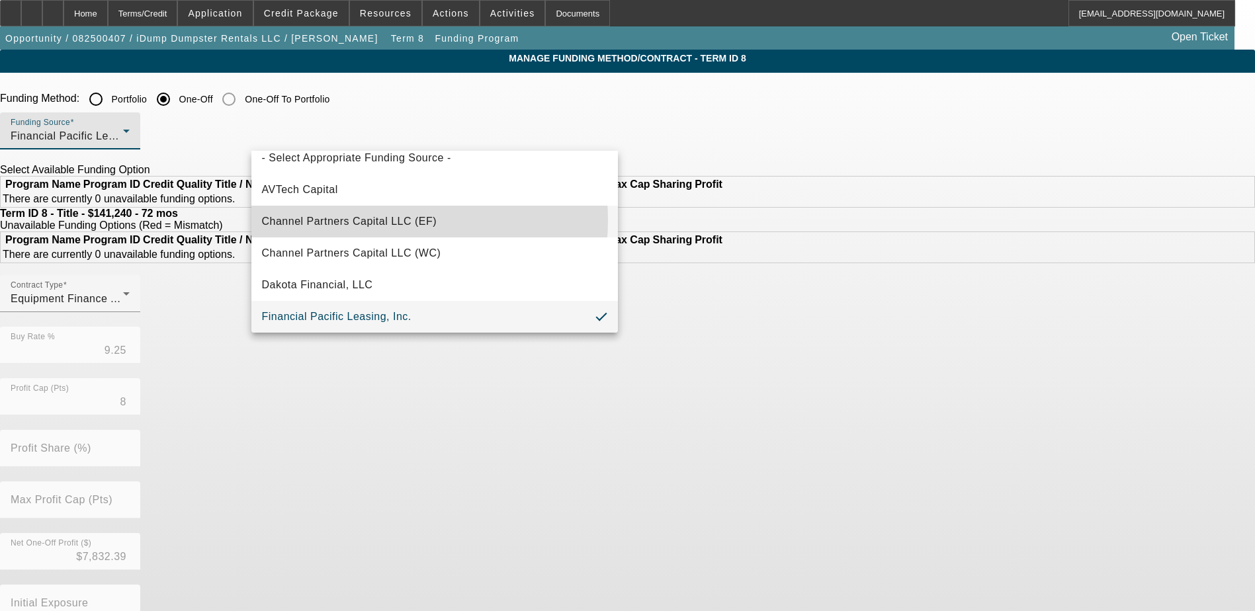
click at [374, 220] on span "Channel Partners Capital LLC (EF)" at bounding box center [349, 222] width 175 height 16
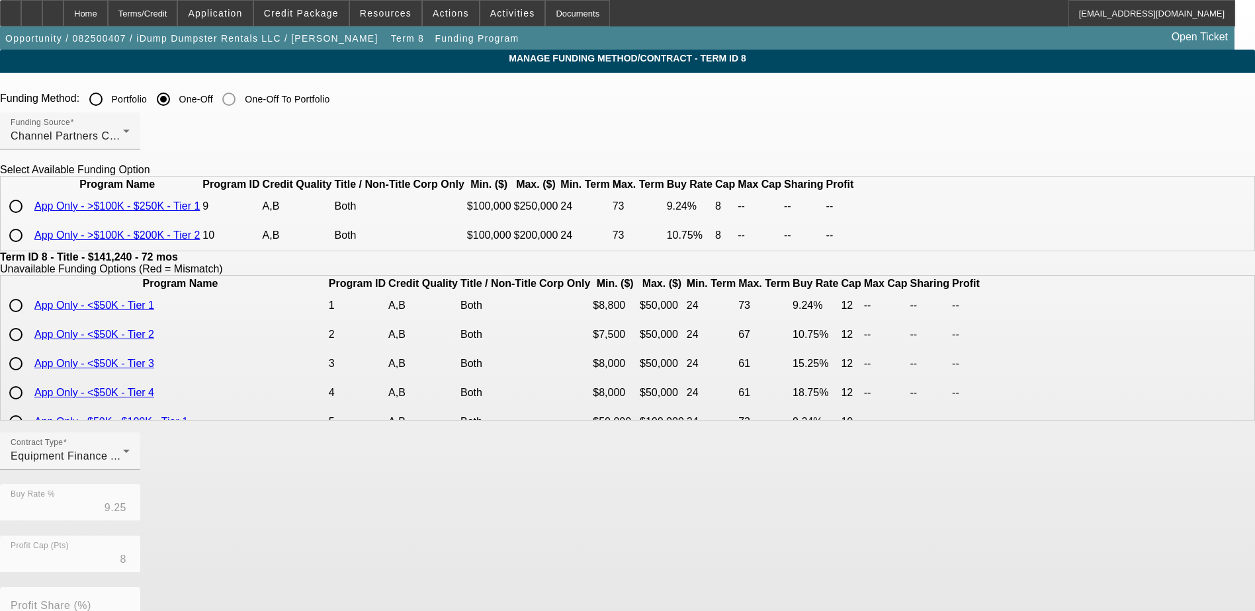
click at [29, 220] on input "radio" at bounding box center [16, 206] width 26 height 26
radio input "true"
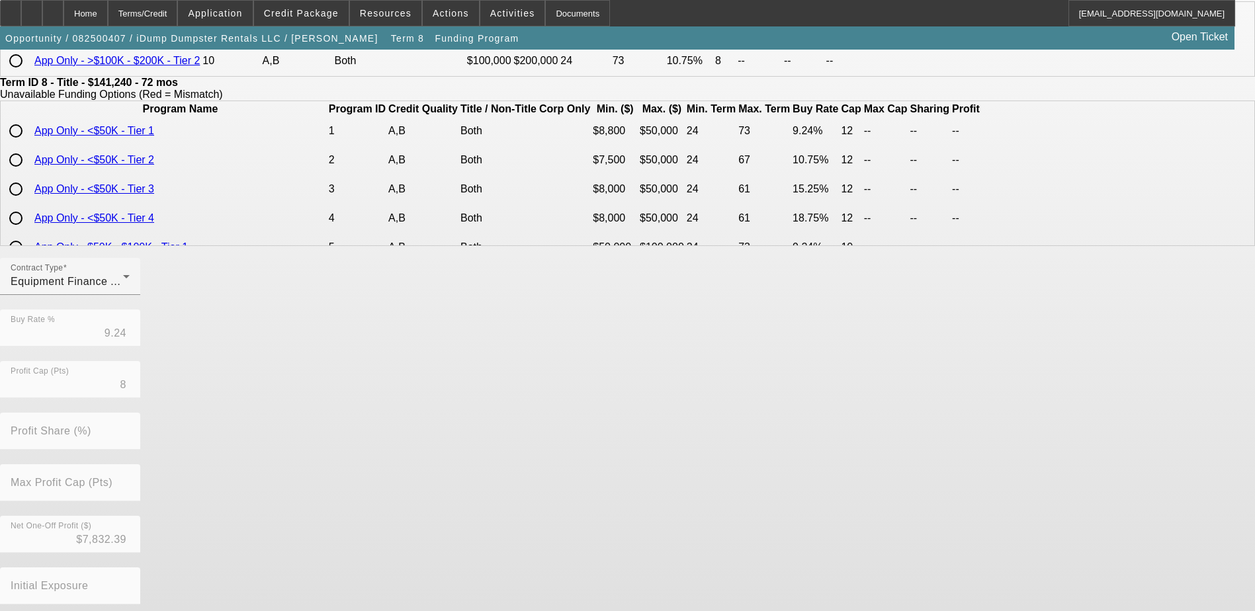
scroll to position [260, 0]
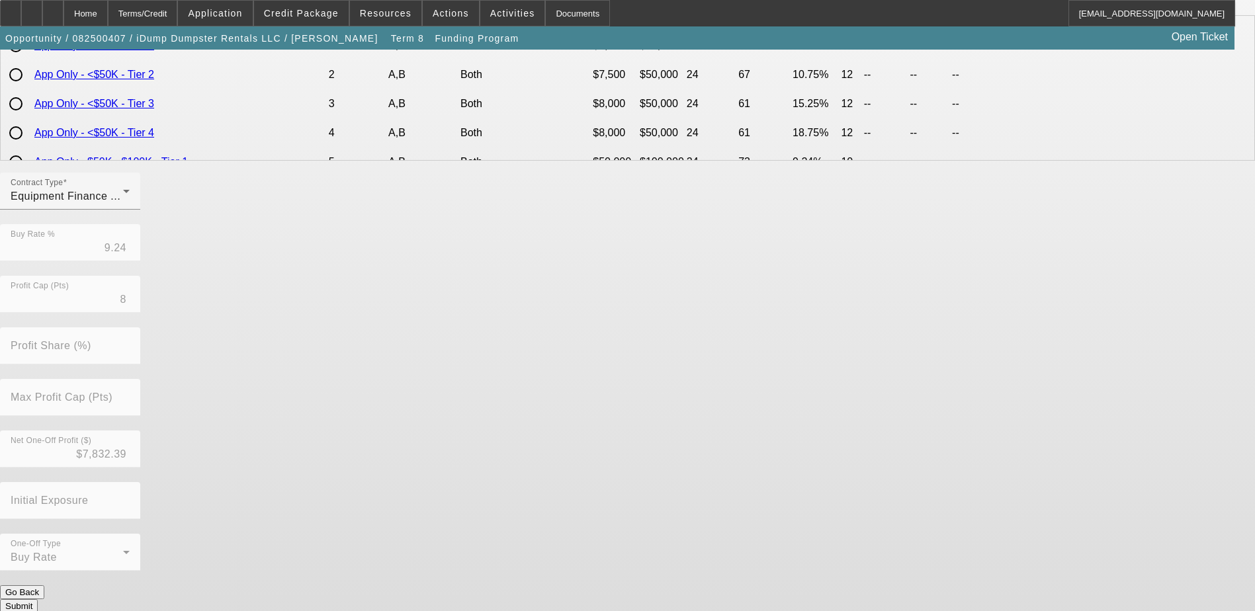
click at [38, 599] on button "Submit" at bounding box center [19, 606] width 38 height 14
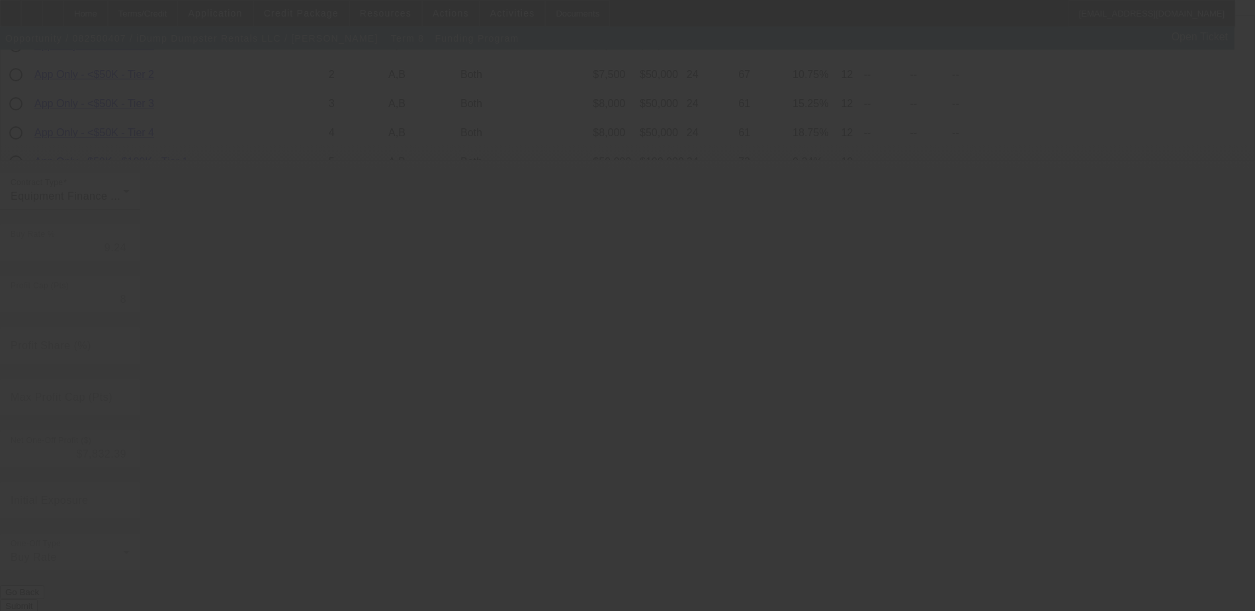
type input "9.25"
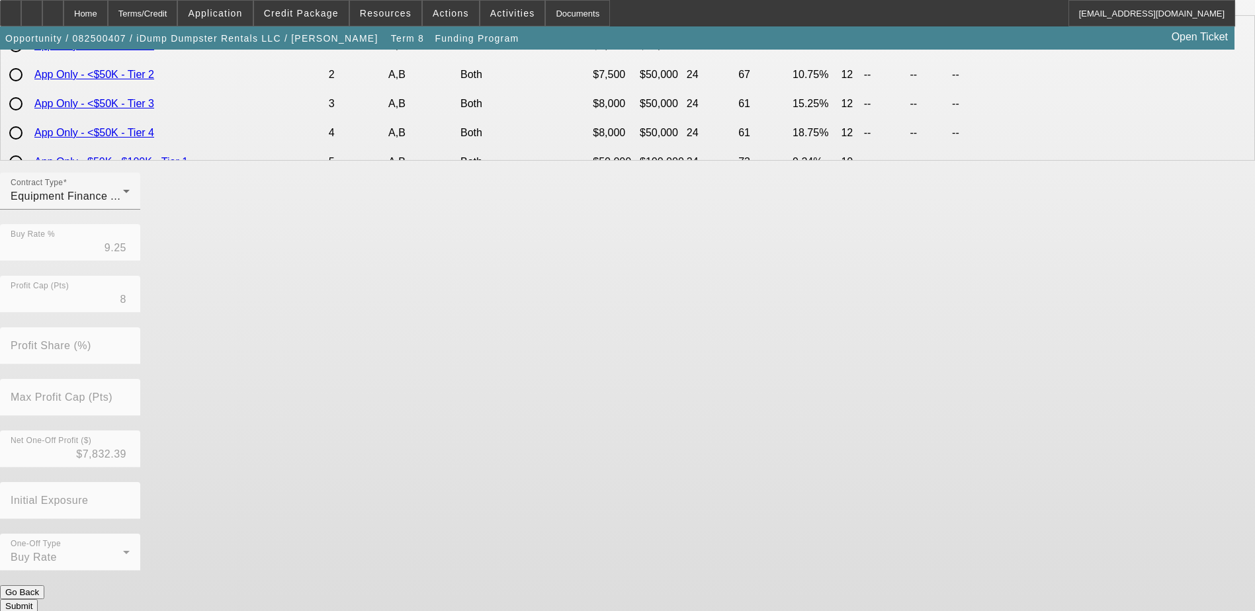
scroll to position [0, 0]
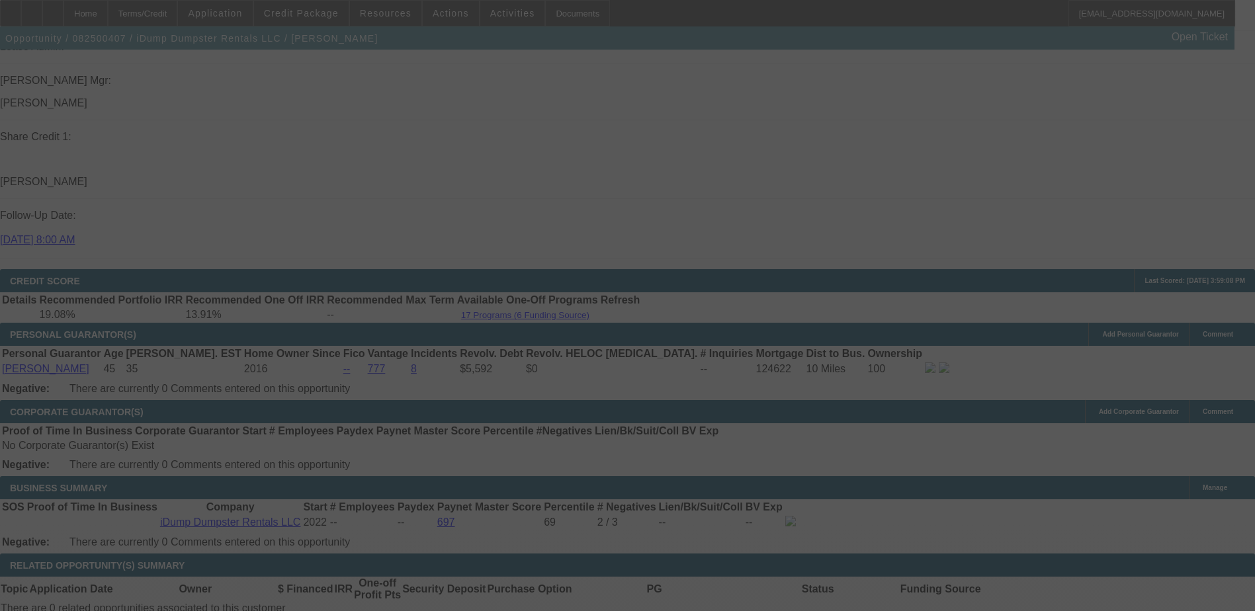
scroll to position [1703, 0]
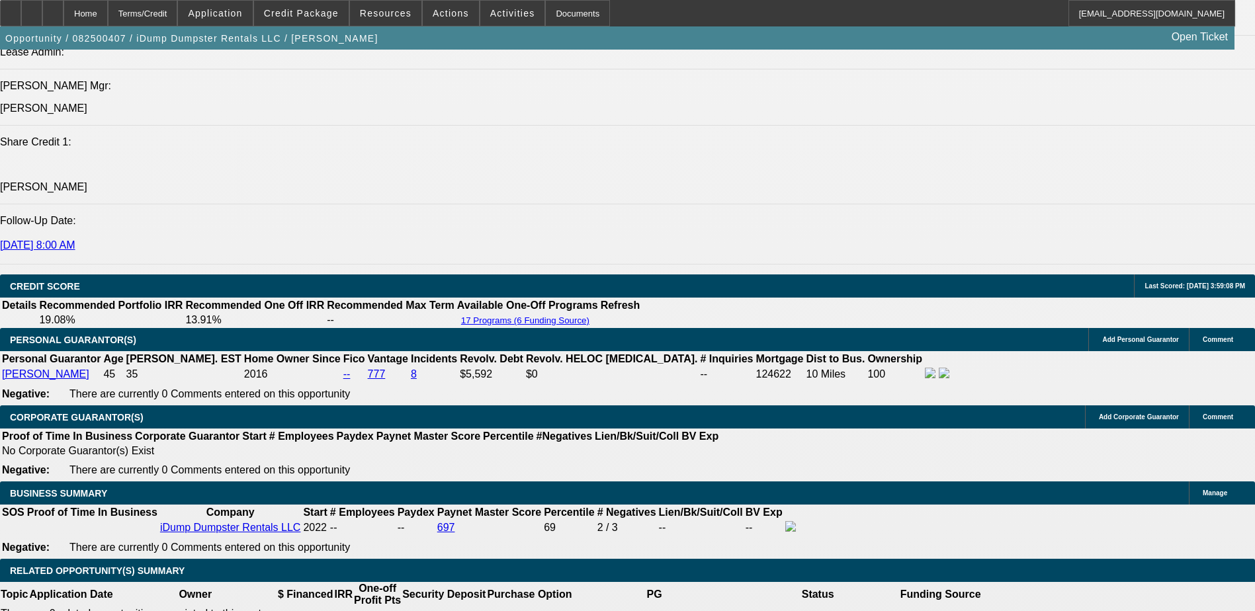
select select "0"
select select "6"
select select "0"
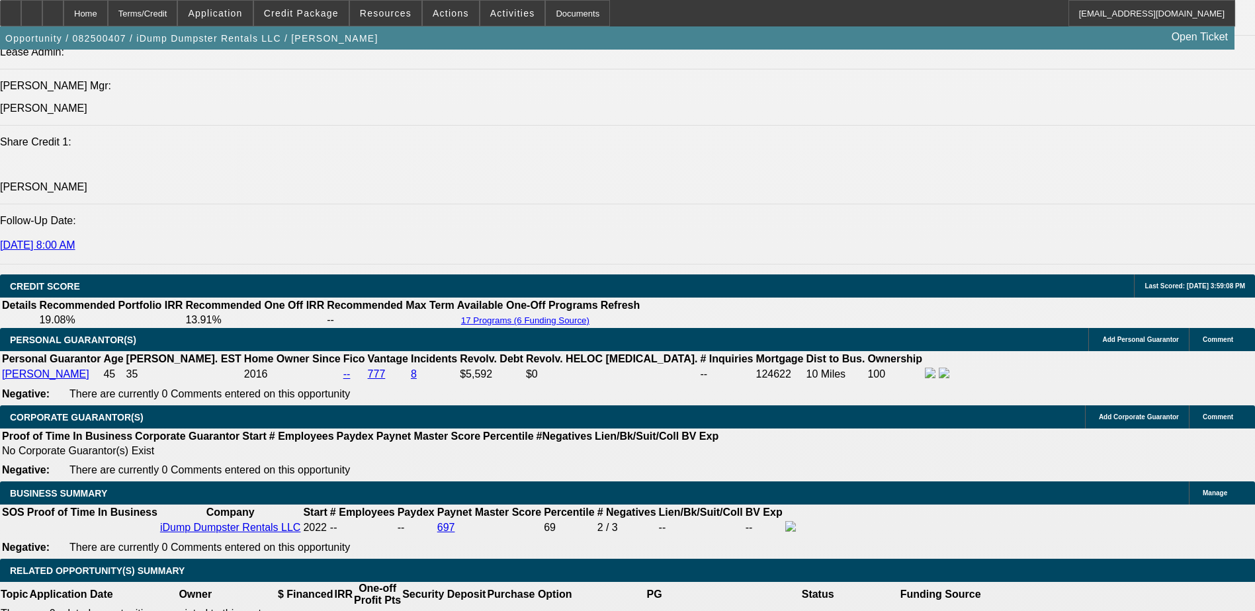
select select "0"
select select "6"
select select "0"
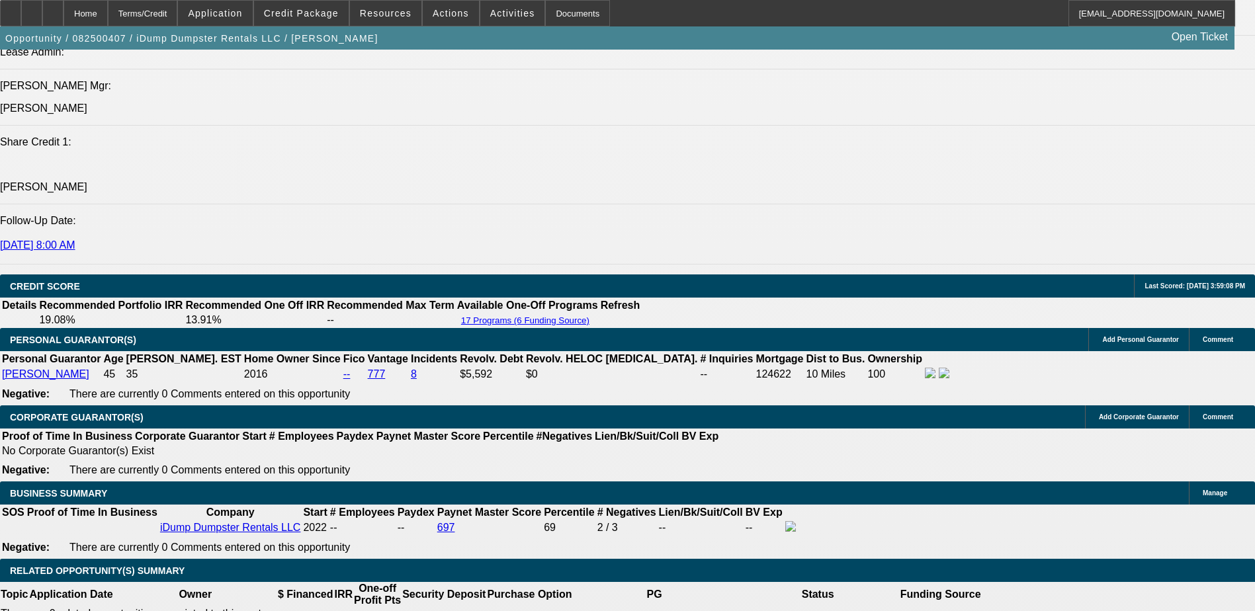
select select "0"
select select "6"
select select "0"
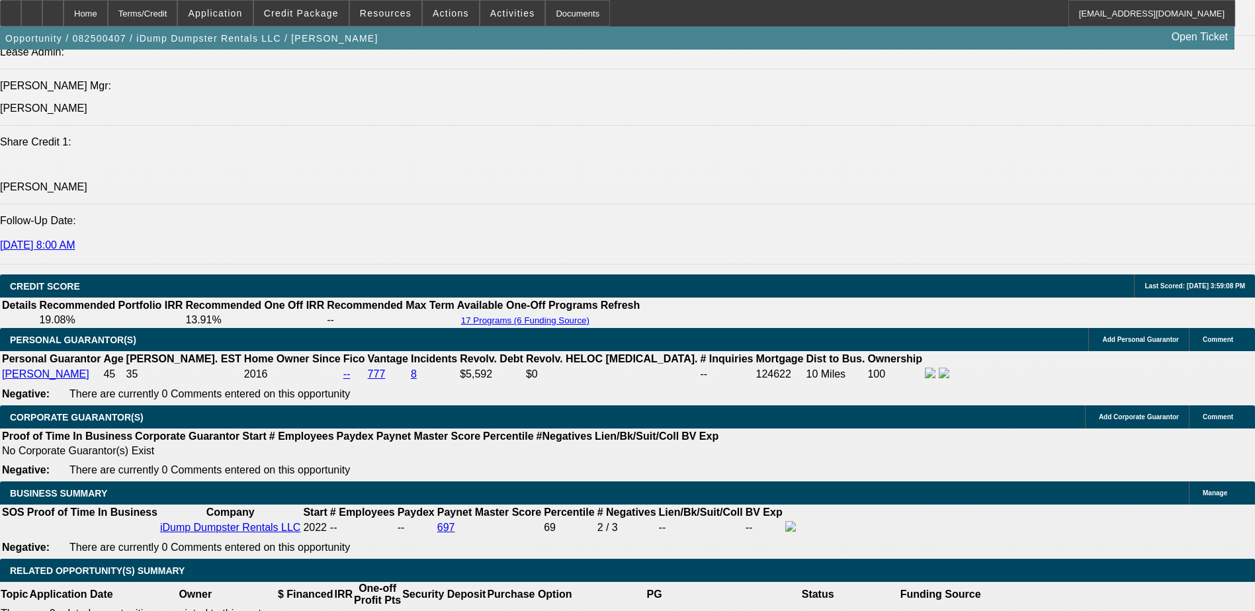
select select "6"
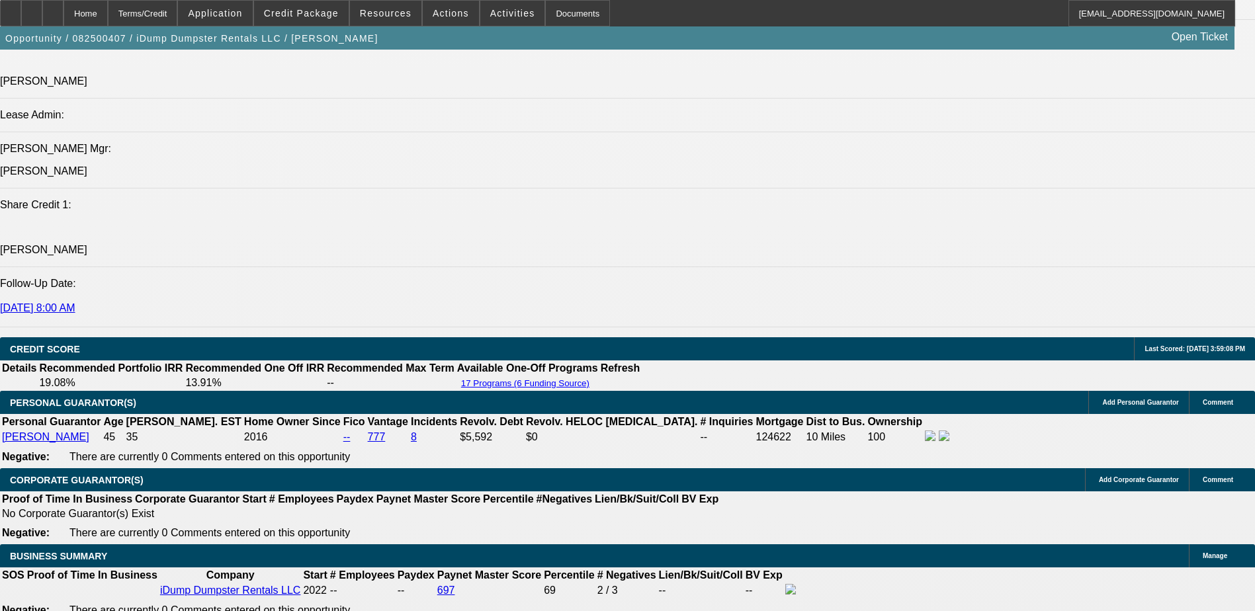
scroll to position [1637, 0]
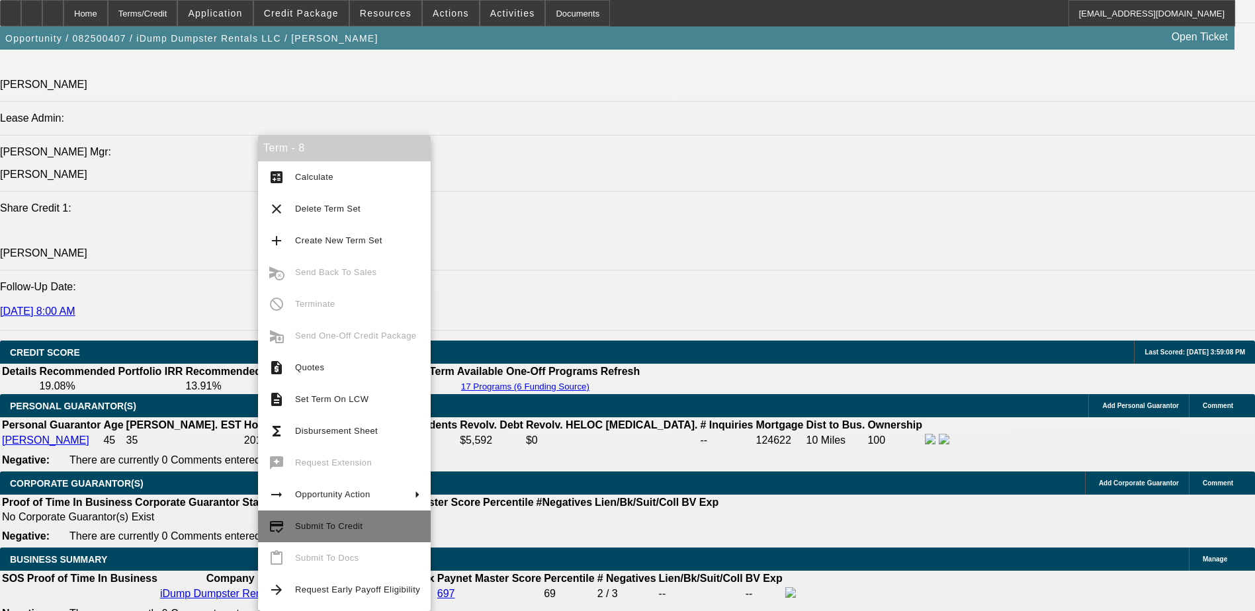
click at [335, 526] on span "Submit To Credit" at bounding box center [328, 526] width 67 height 10
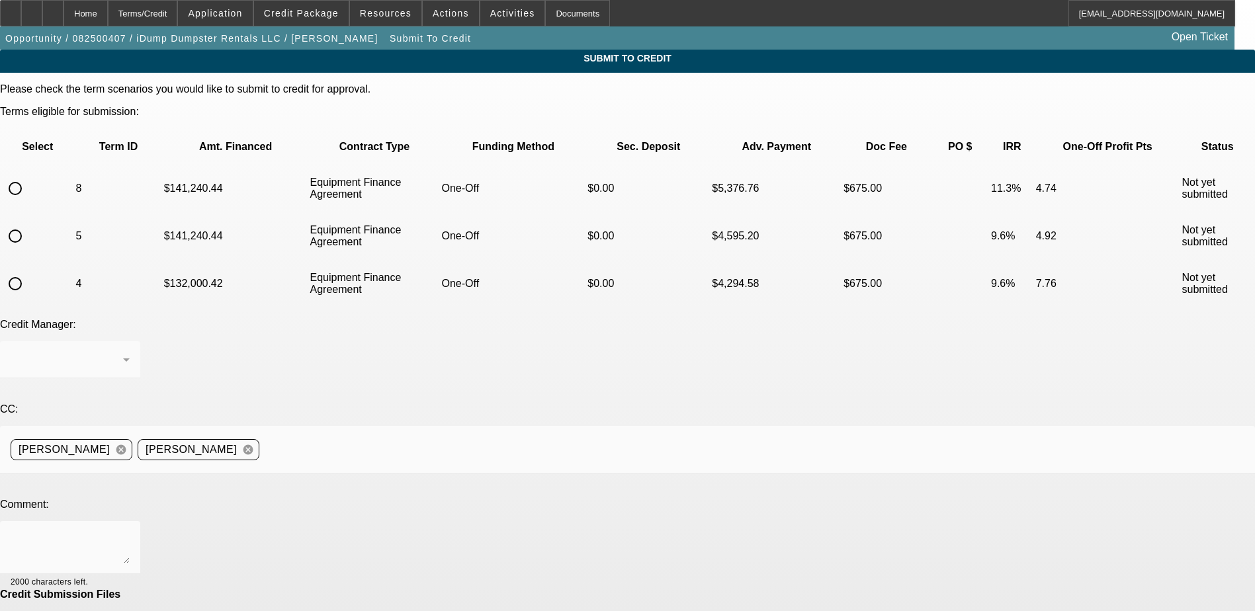
click at [28, 175] on input "radio" at bounding box center [15, 188] width 26 height 26
radio input "true"
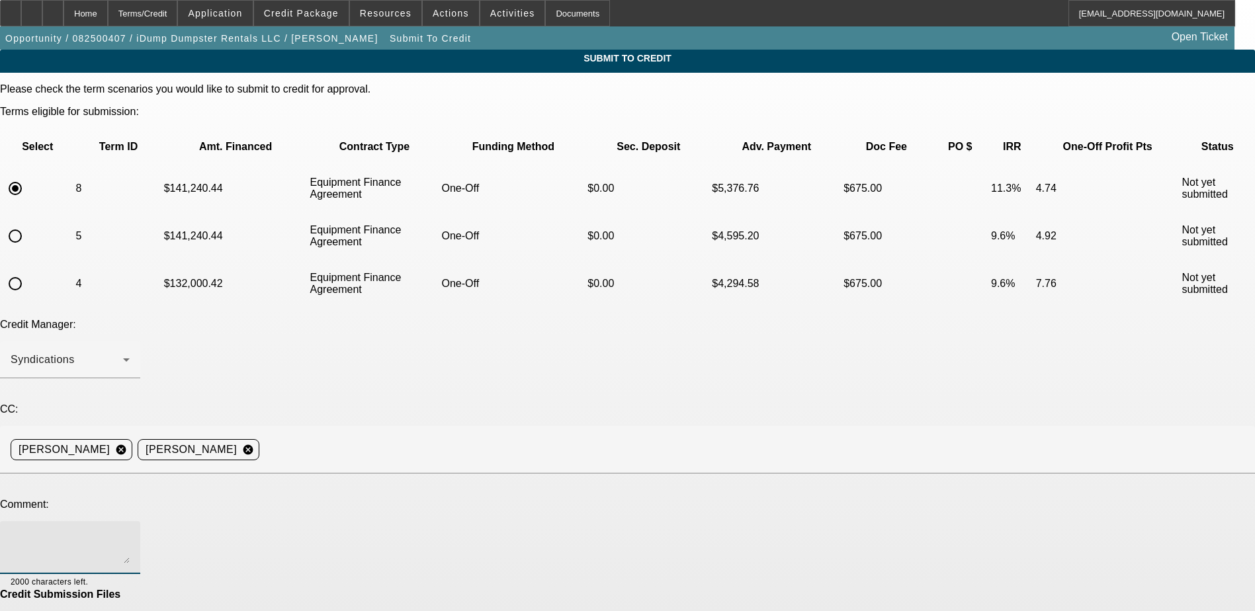
click at [130, 532] on textarea at bounding box center [70, 548] width 119 height 32
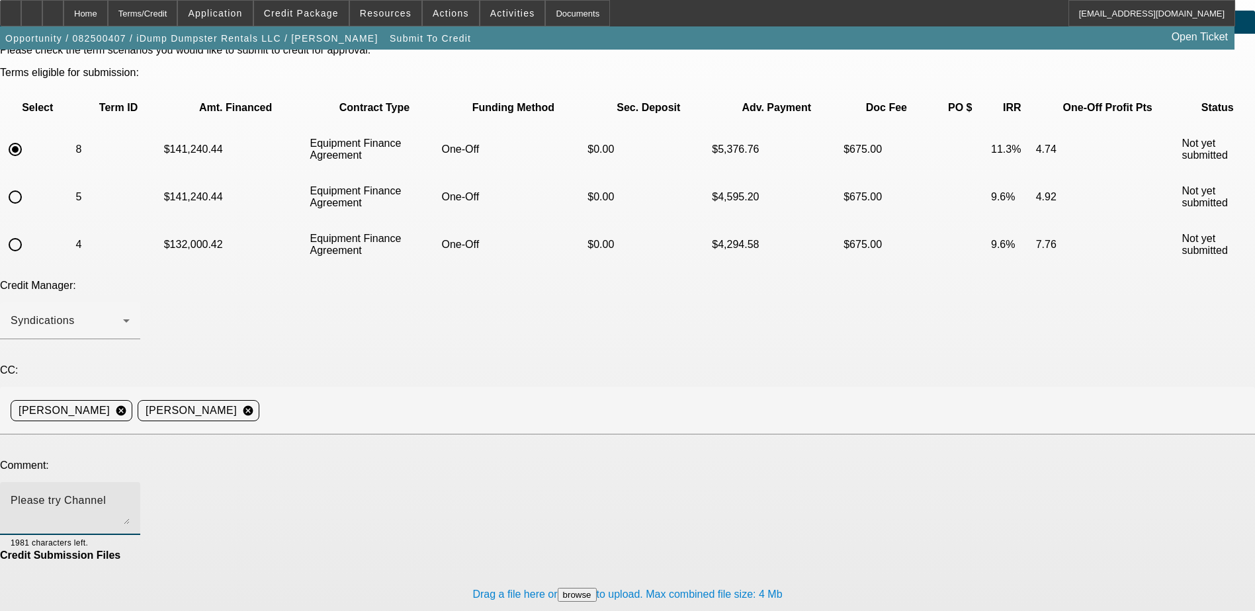
scroll to position [40, 0]
type textarea "Please try Channel"
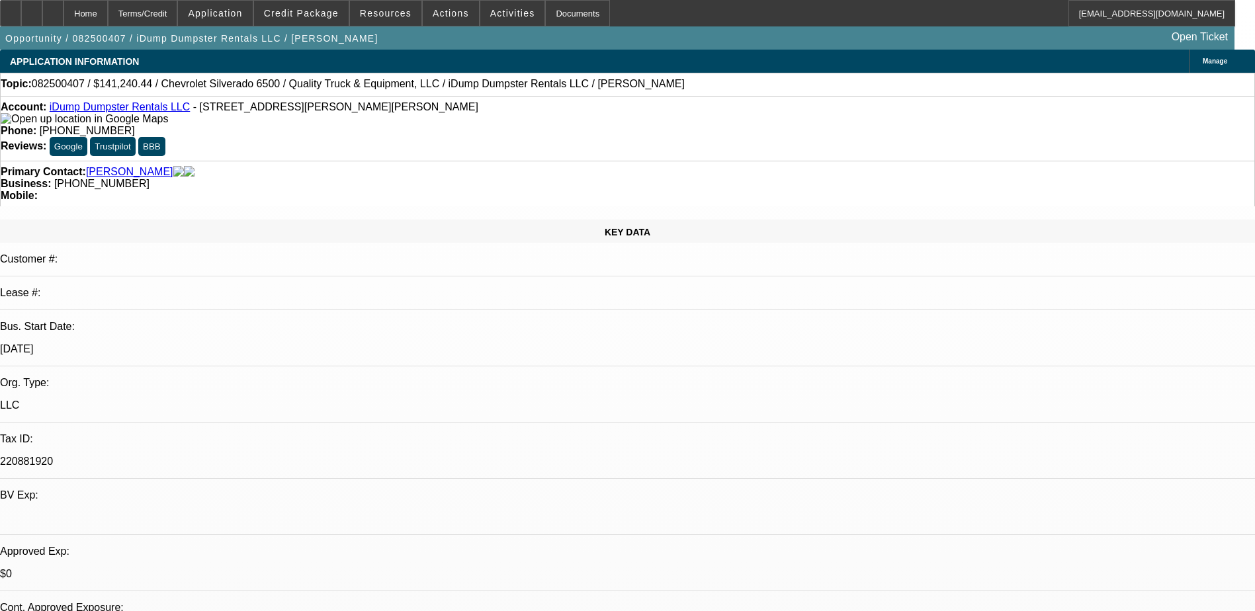
select select "0"
select select "6"
select select "0"
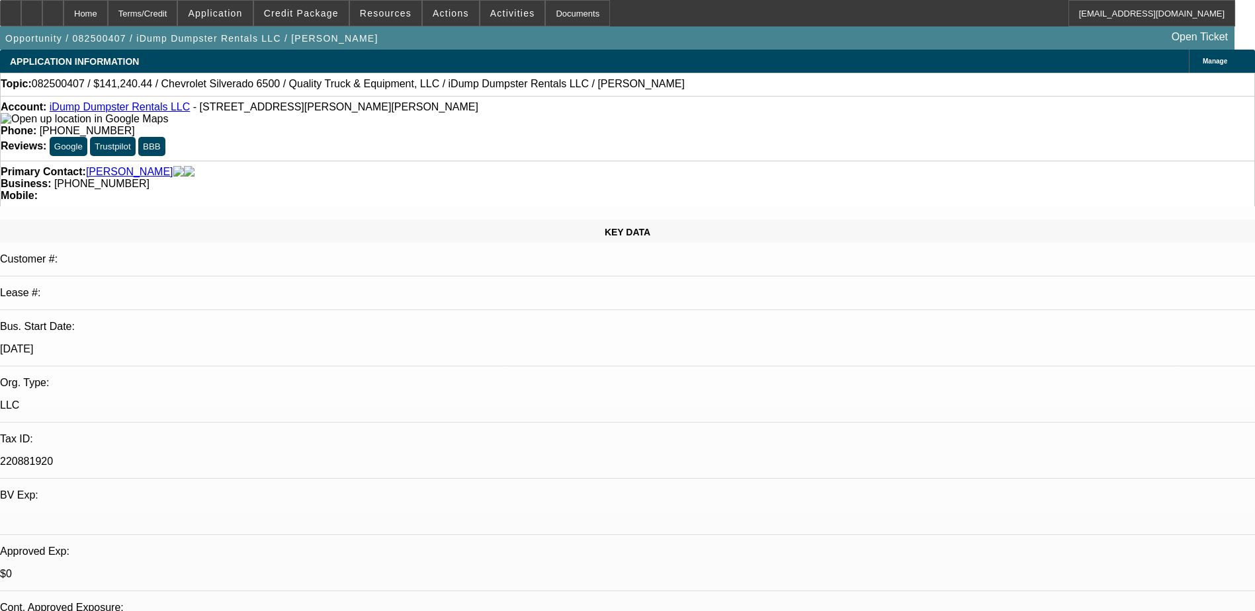
select select "0"
select select "6"
select select "0"
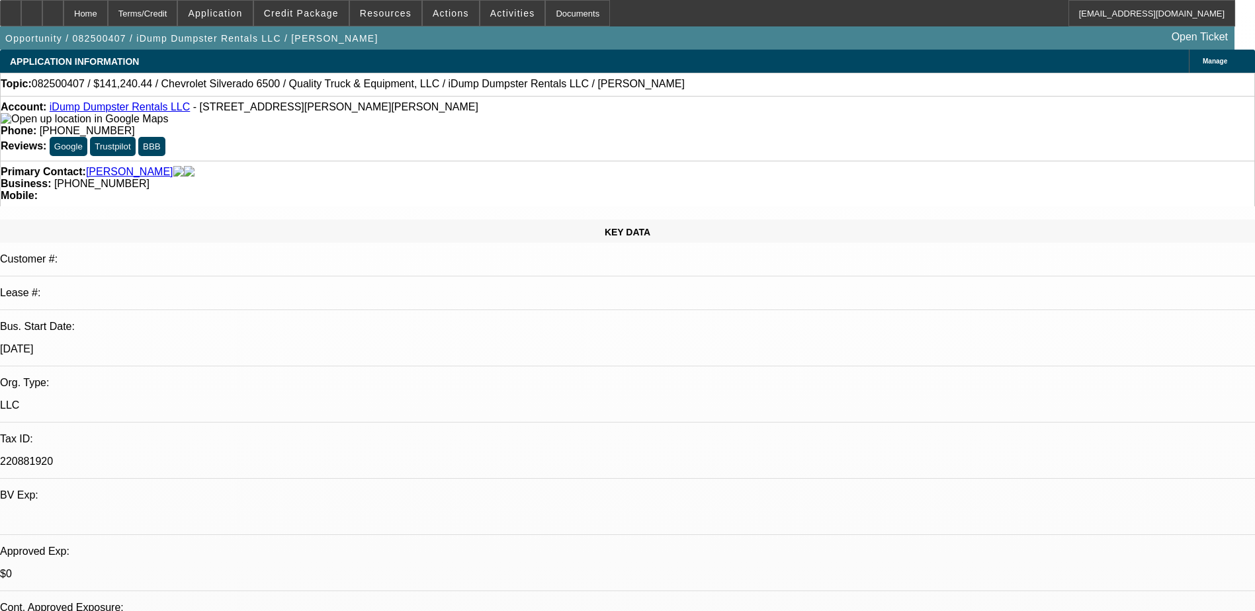
select select "0"
select select "6"
select select "0"
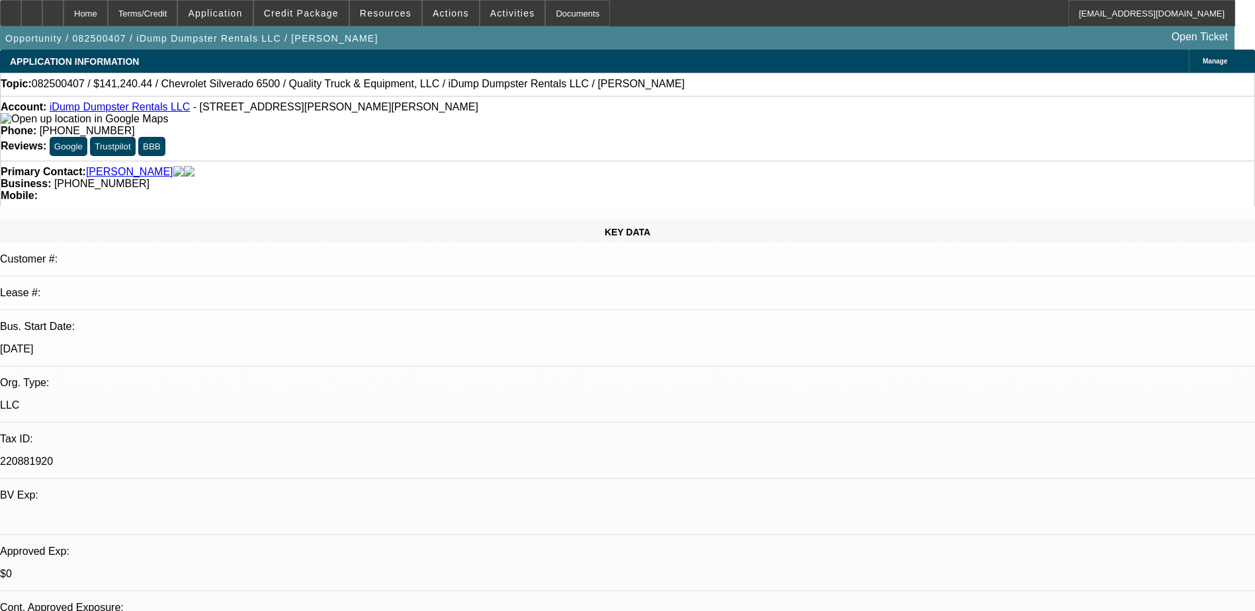
select select "6"
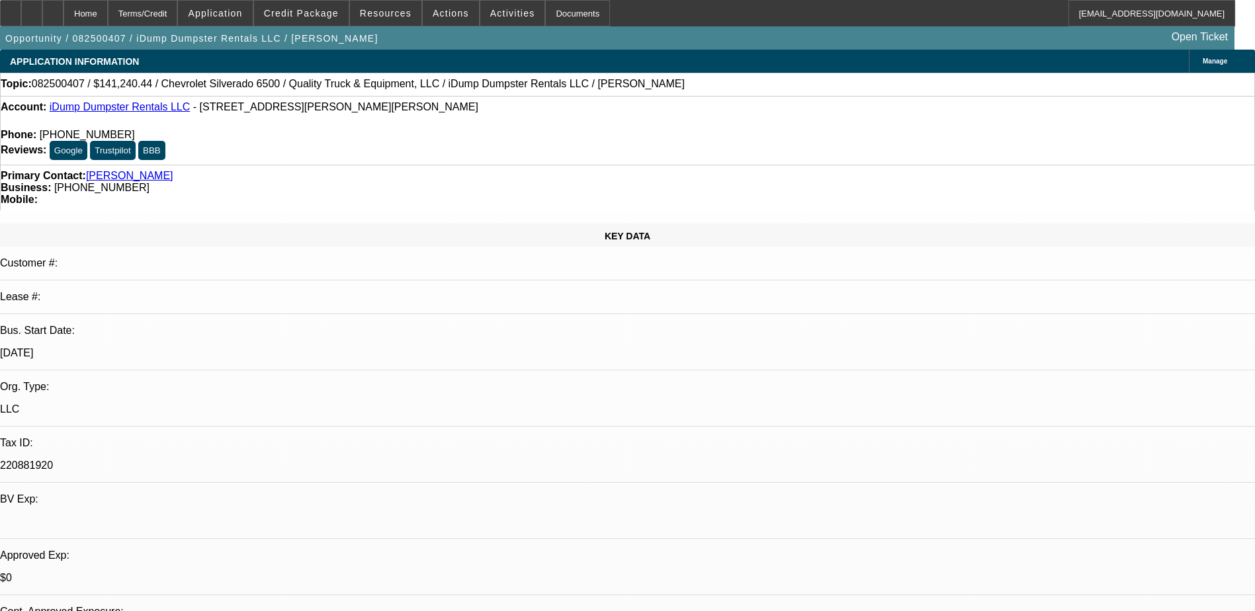
select select "0"
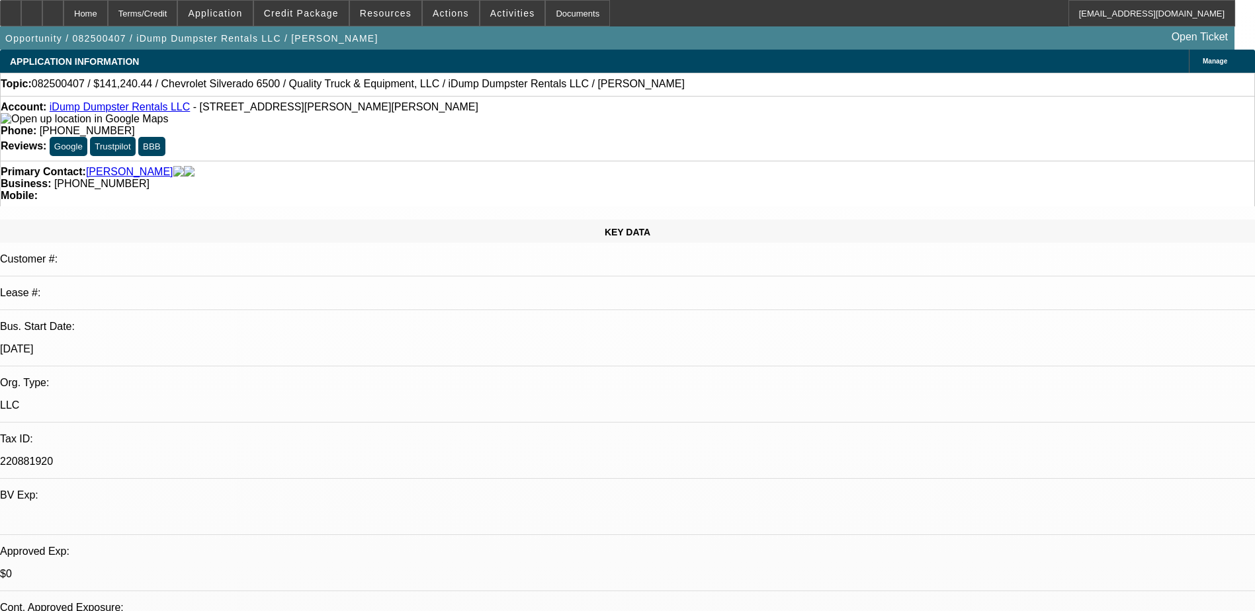
select select "0"
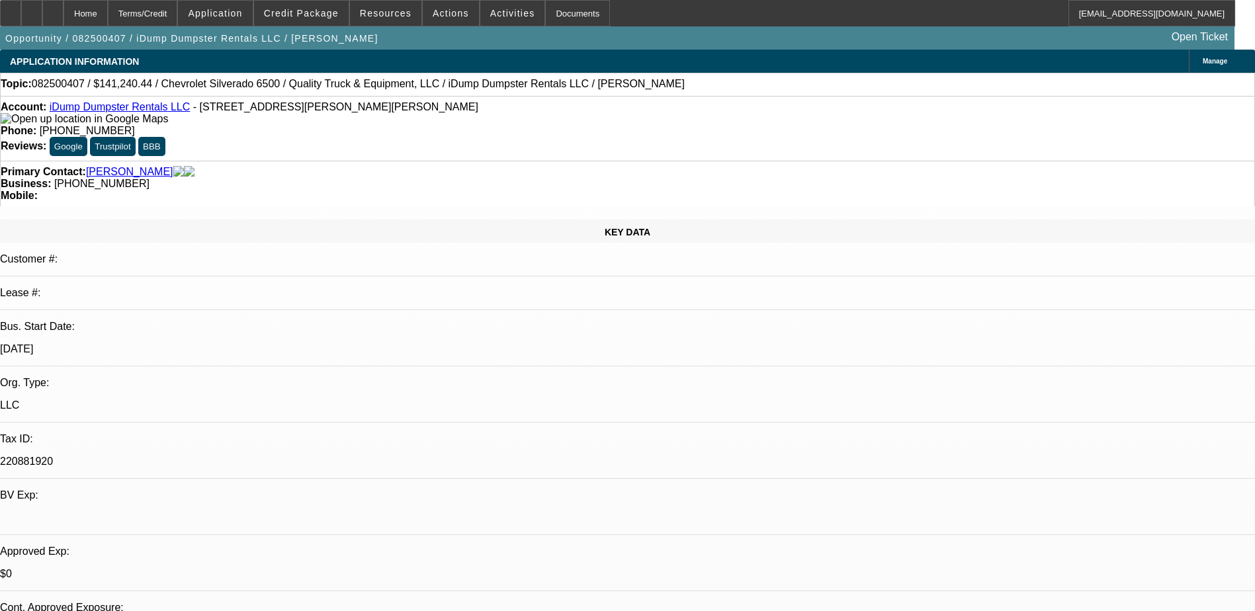
select select "0"
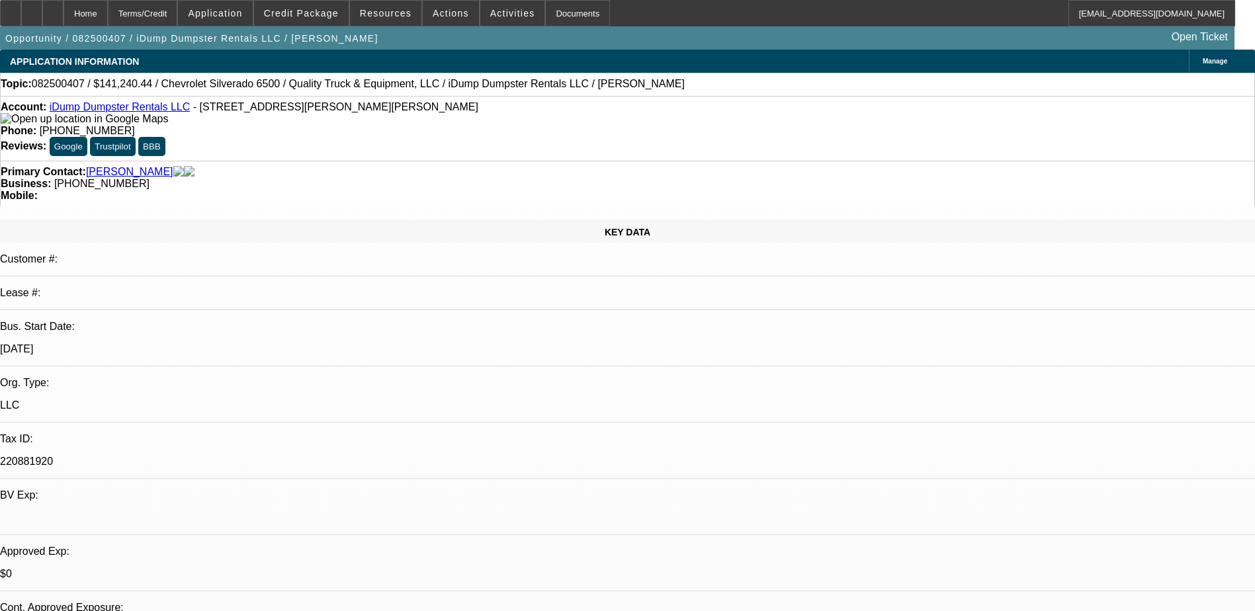
select select "0"
select select "1"
select select "6"
select select "1"
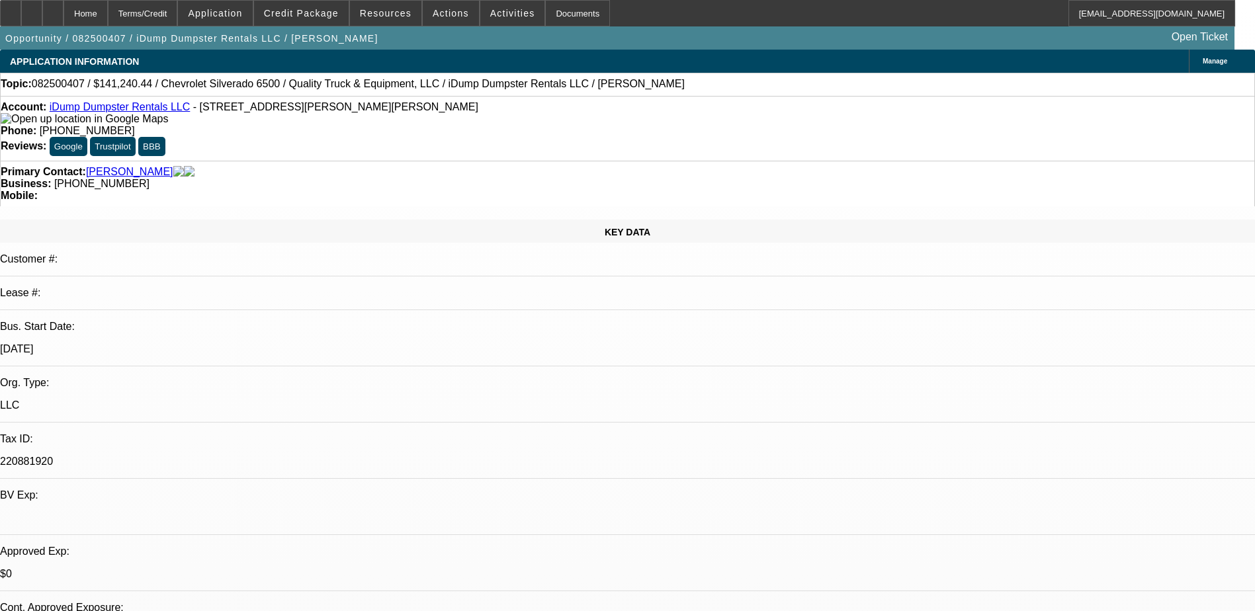
select select "1"
select select "6"
select select "1"
select select "6"
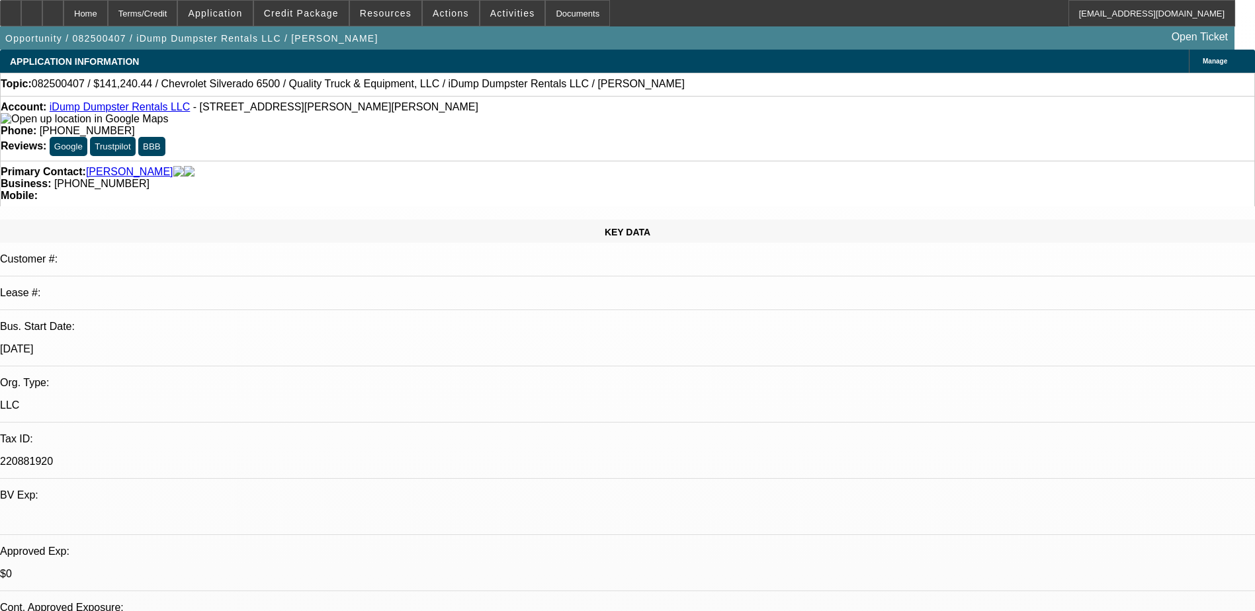
select select "1"
select select "6"
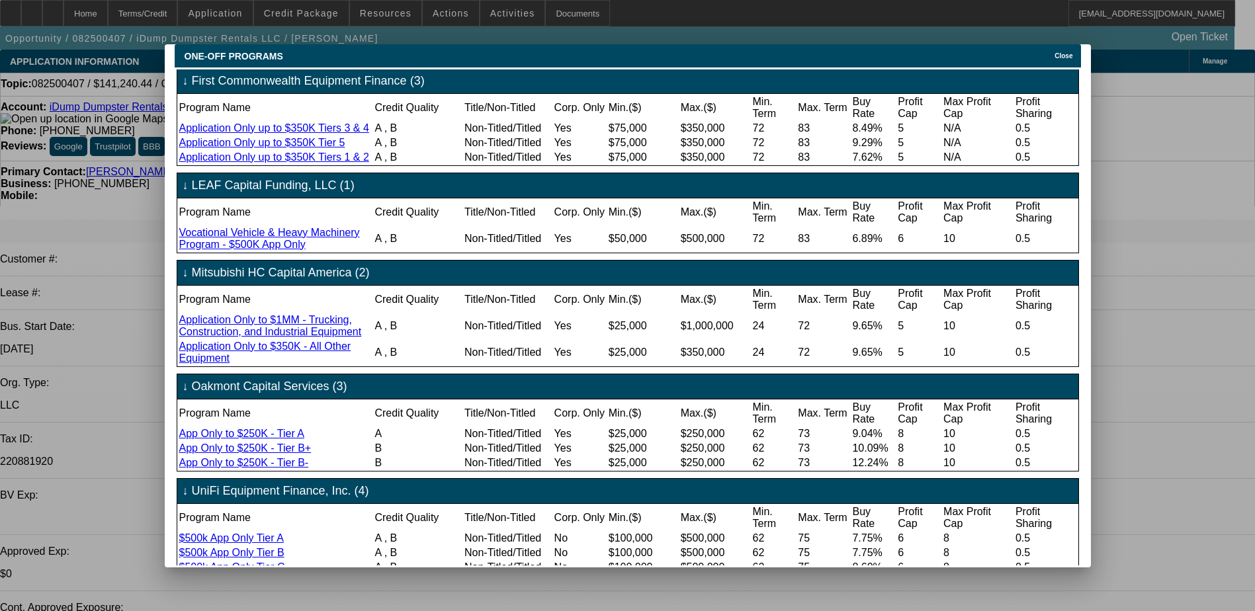
scroll to position [291, 0]
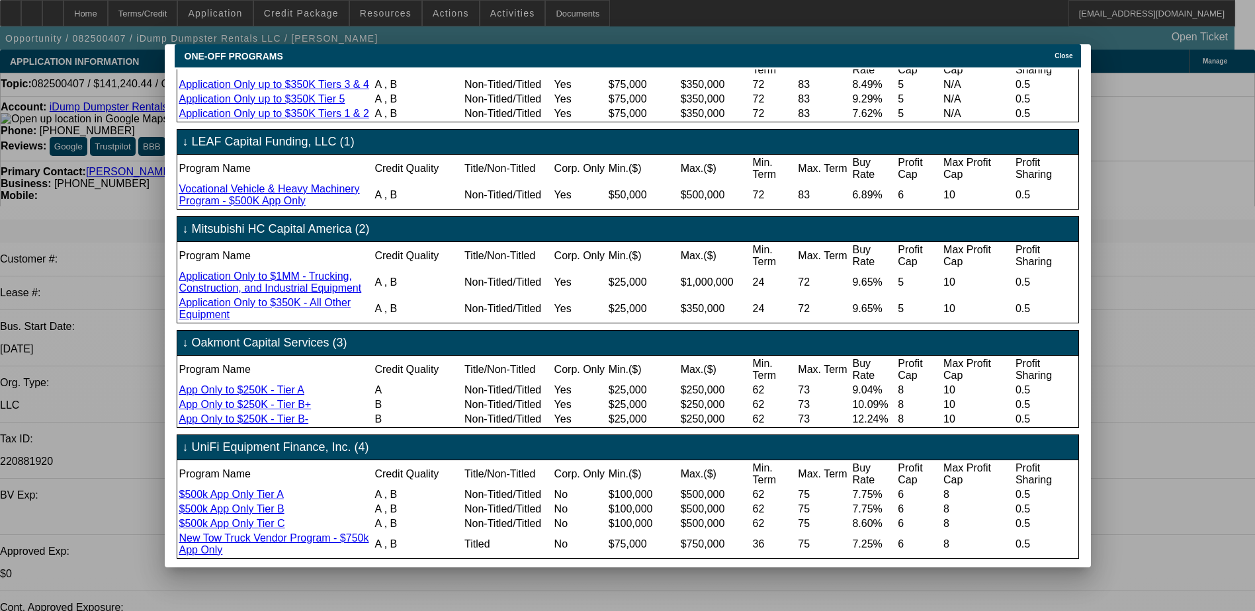
click at [1063, 52] on span "Close" at bounding box center [1063, 55] width 18 height 7
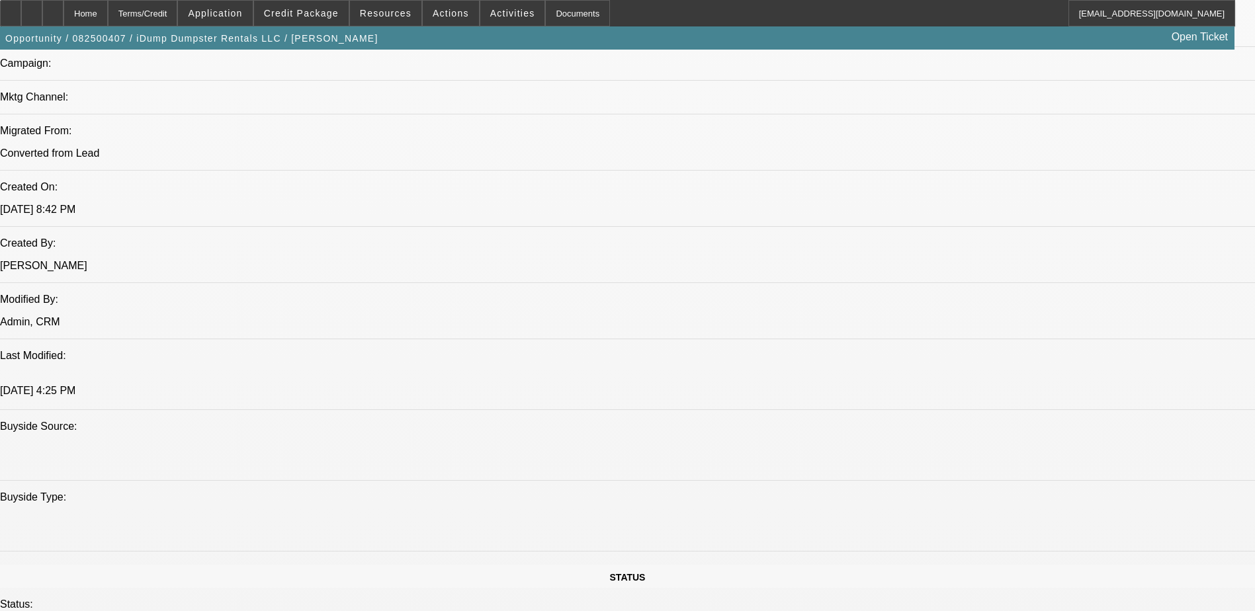
scroll to position [1587, 0]
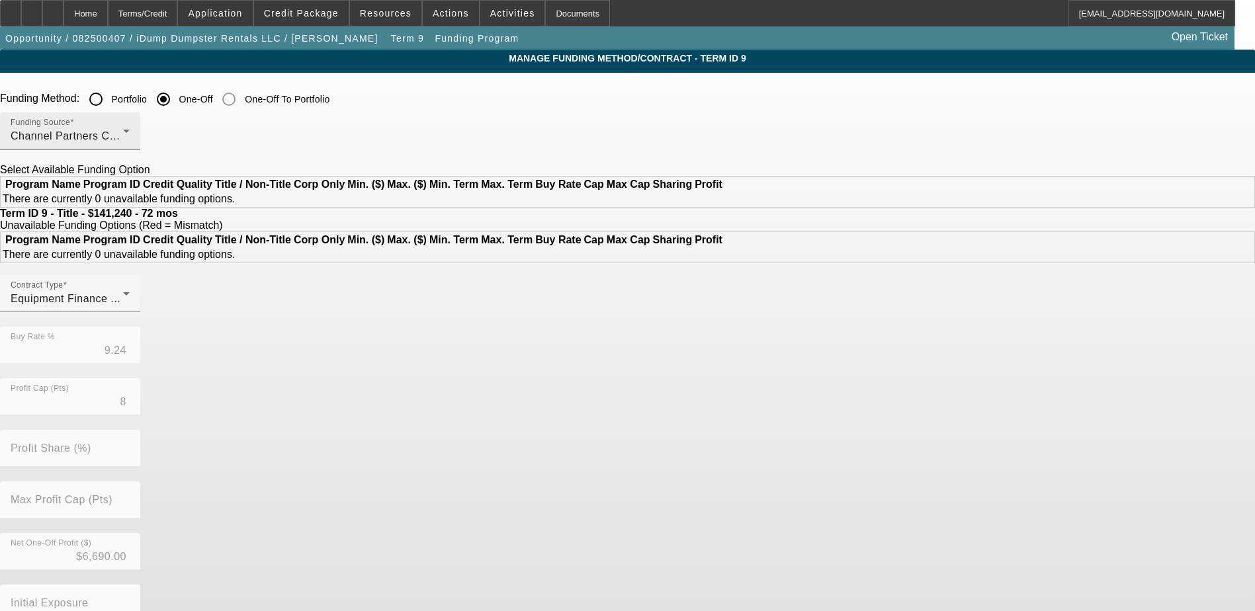
click at [186, 140] on span "Channel Partners Capital LLC (EF)" at bounding box center [98, 135] width 175 height 11
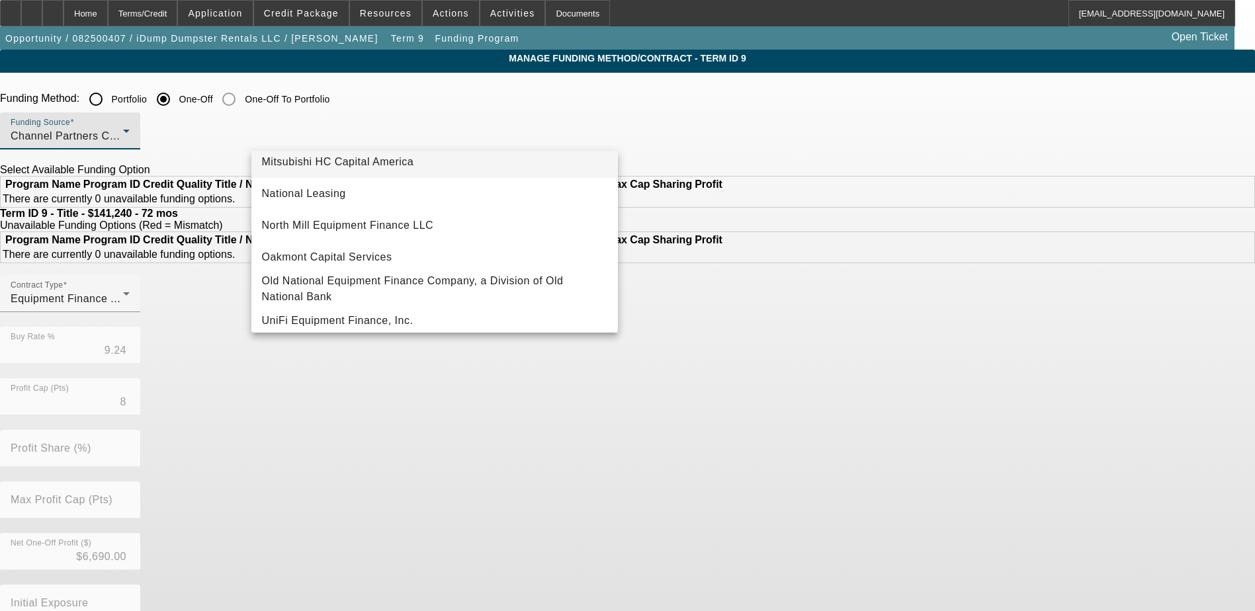
scroll to position [375, 0]
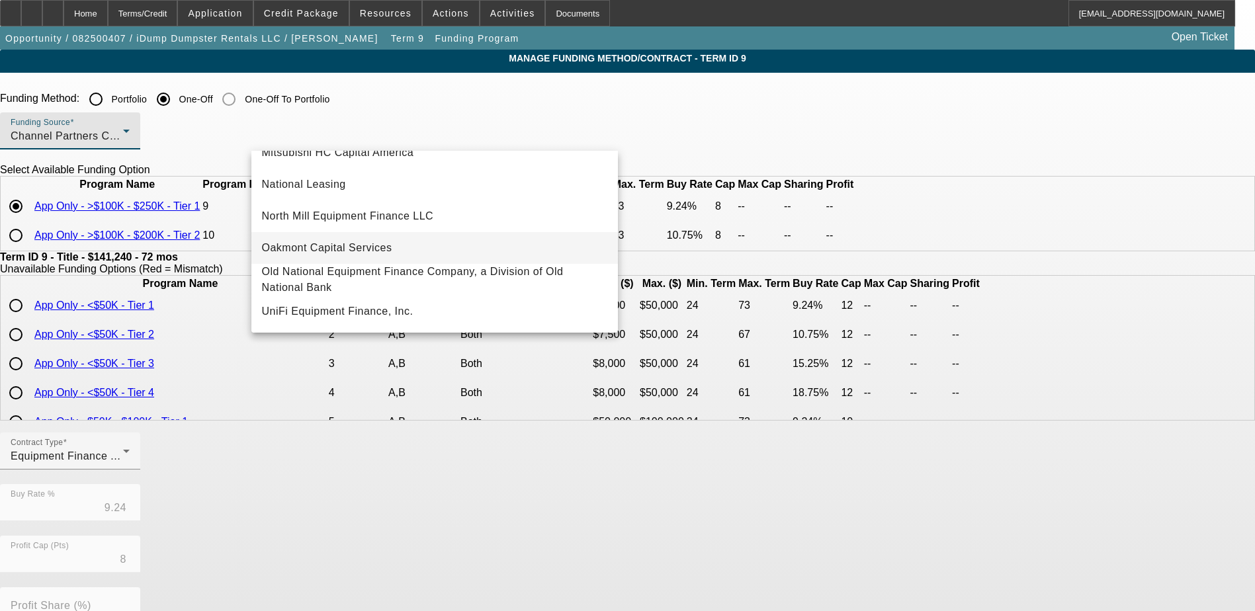
click at [361, 232] on mat-option "Oakmont Capital Services" at bounding box center [434, 248] width 366 height 32
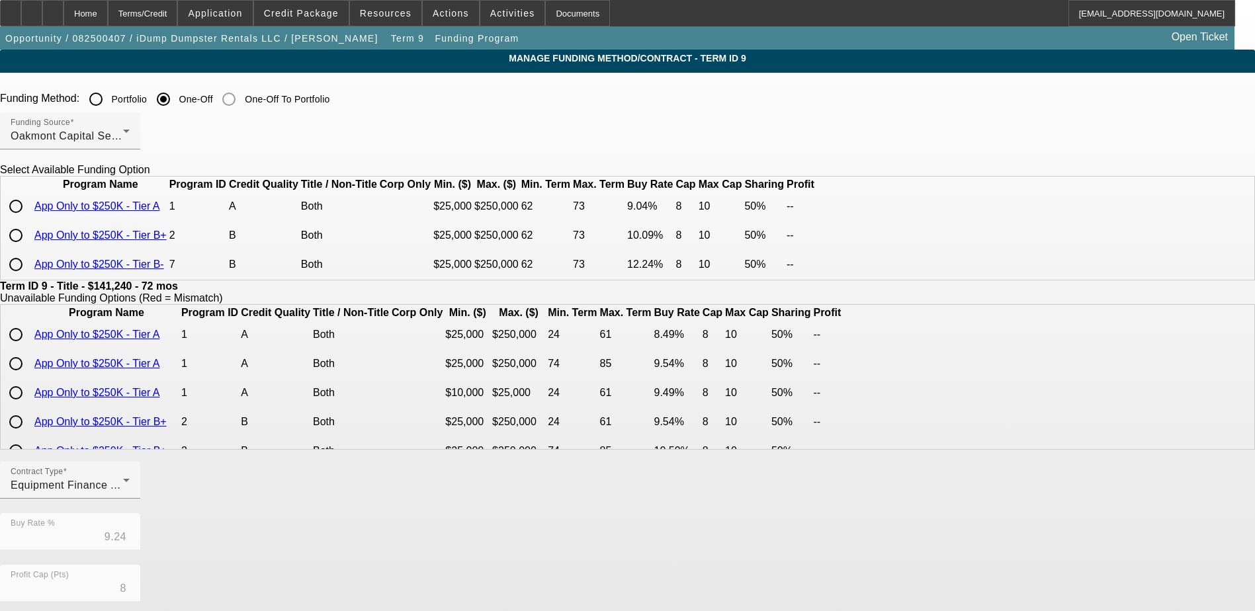
click at [29, 220] on input "radio" at bounding box center [16, 206] width 26 height 26
radio input "true"
type input "9.04"
type input "50.00"
type input "10"
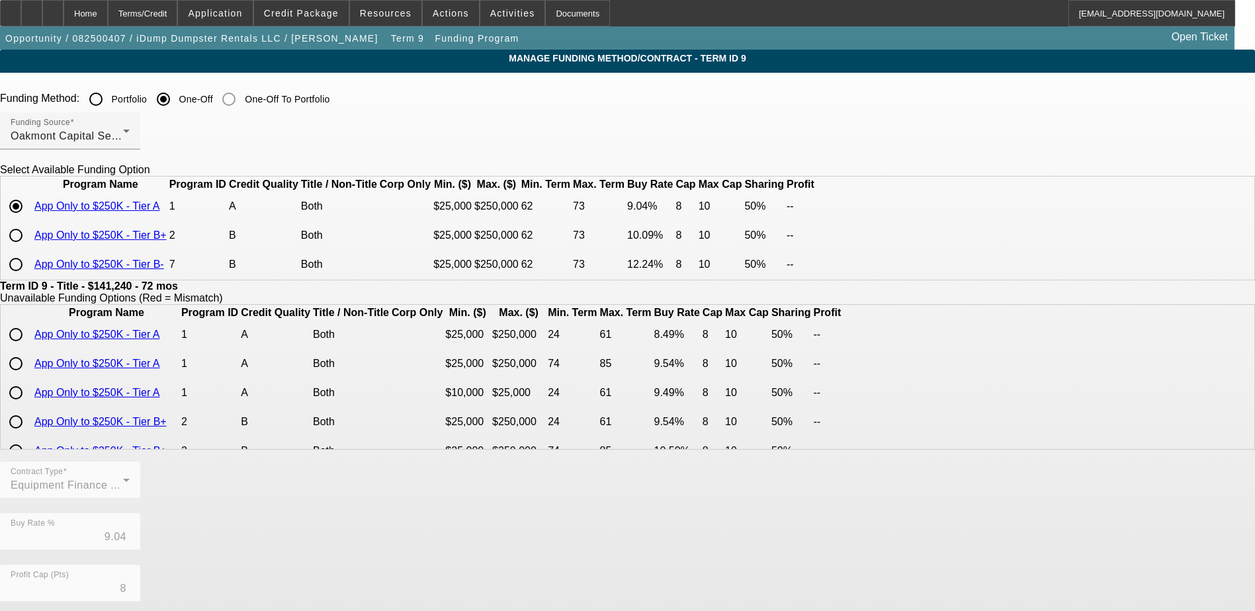
click at [121, 279] on app-term-manage-funding "Manage Funding Method/Contract - Term ID 9 Funding Method: Portfolio One-Off On…" at bounding box center [627, 482] width 1255 height 864
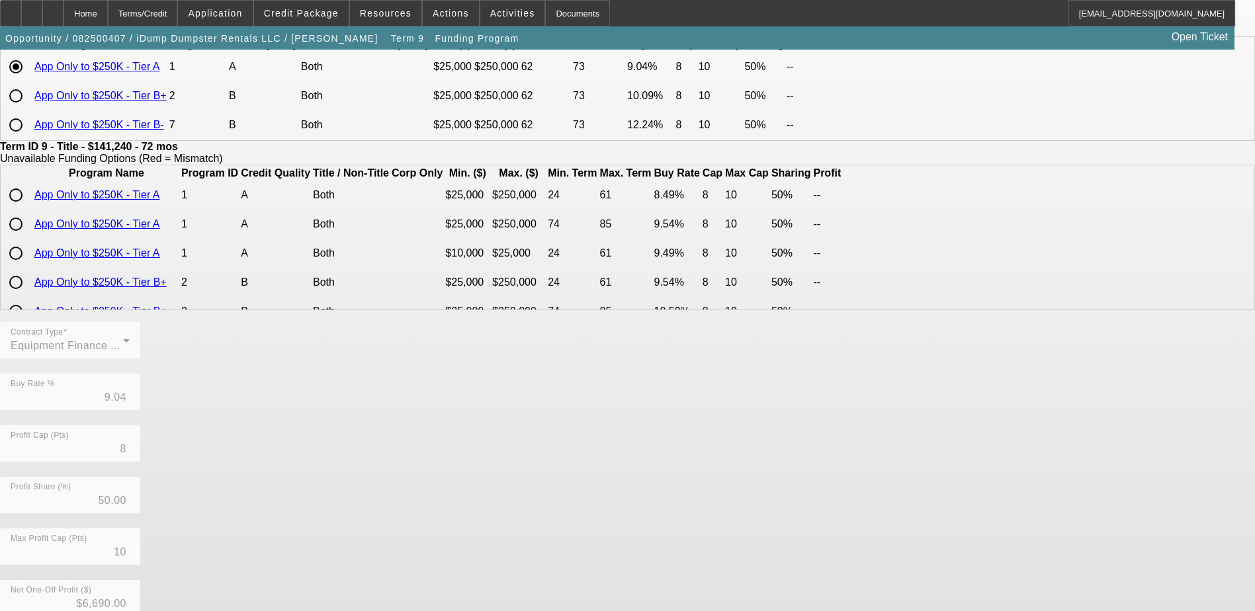
scroll to position [294, 0]
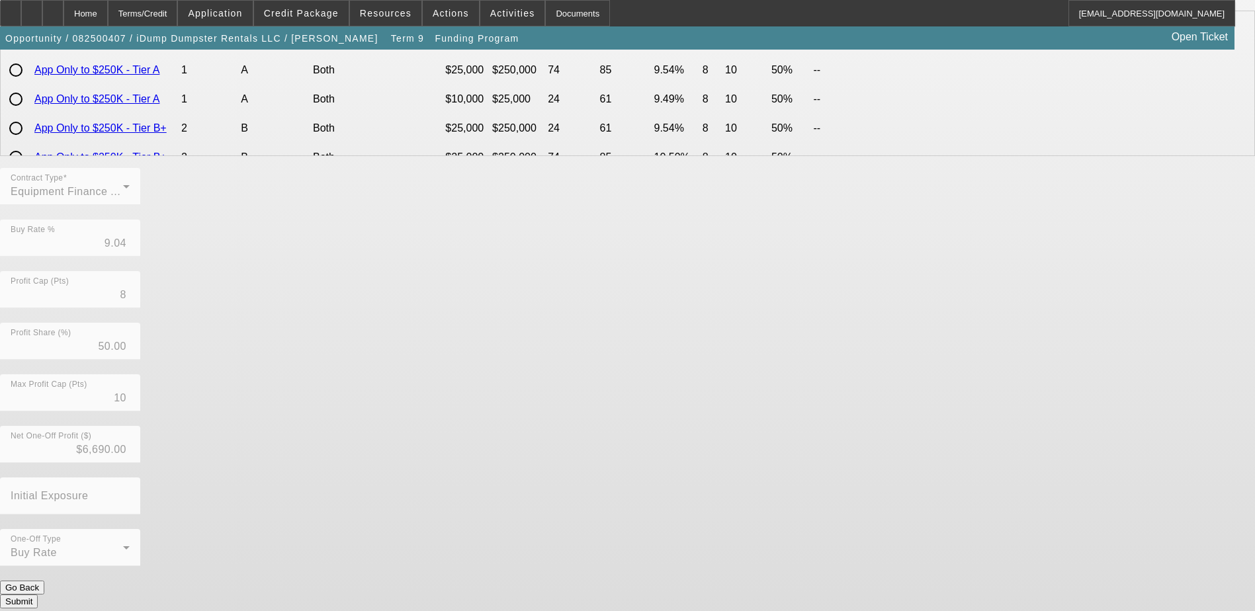
click at [38, 595] on button "Submit" at bounding box center [19, 602] width 38 height 14
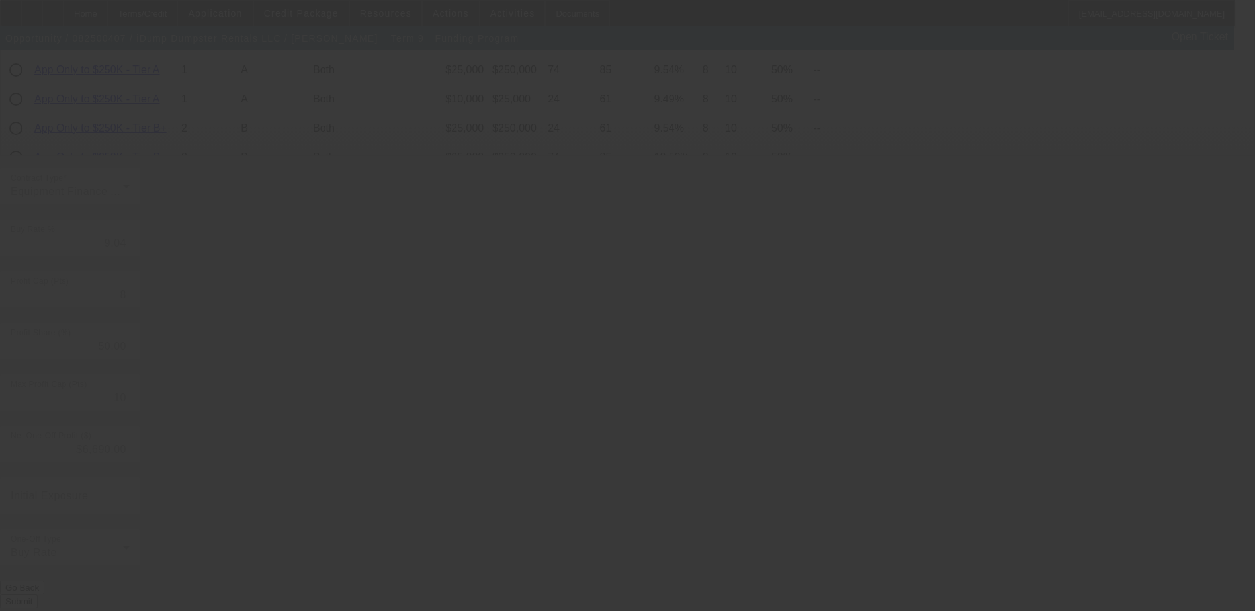
type input "9.24"
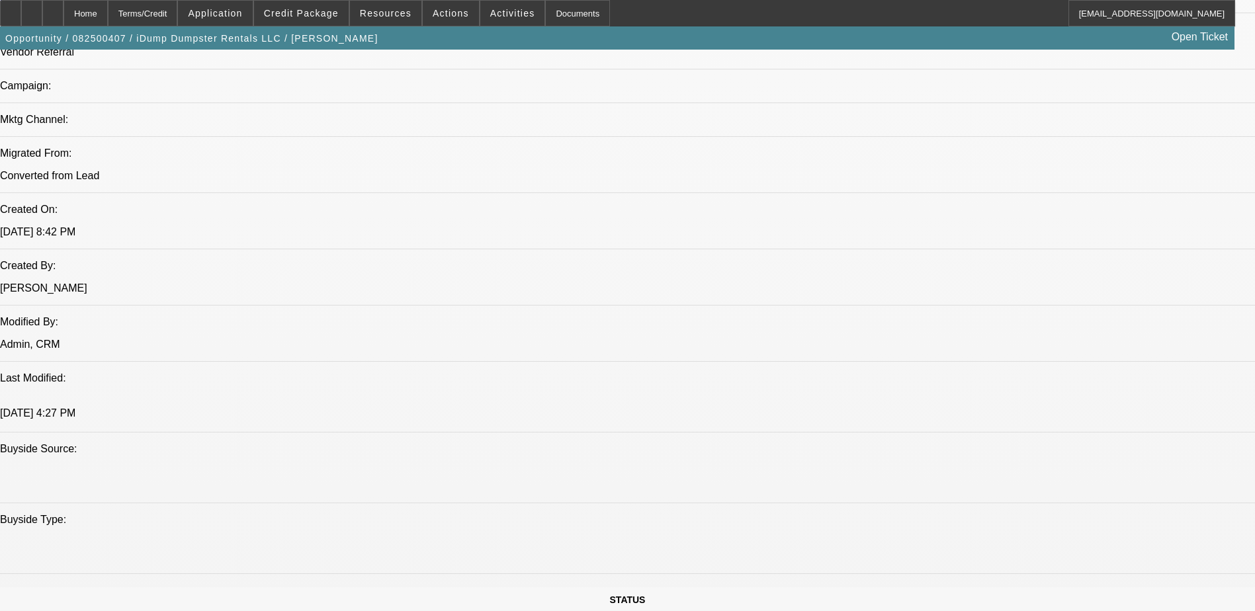
select select "0"
select select "6"
select select "0"
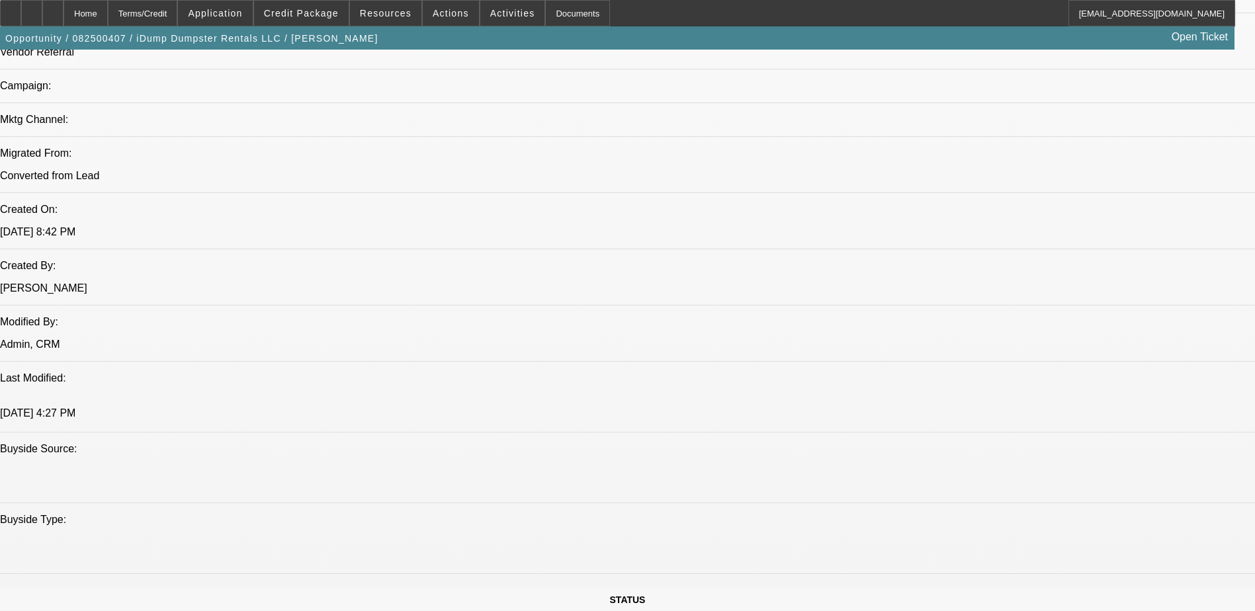
select select "0"
select select "6"
select select "0"
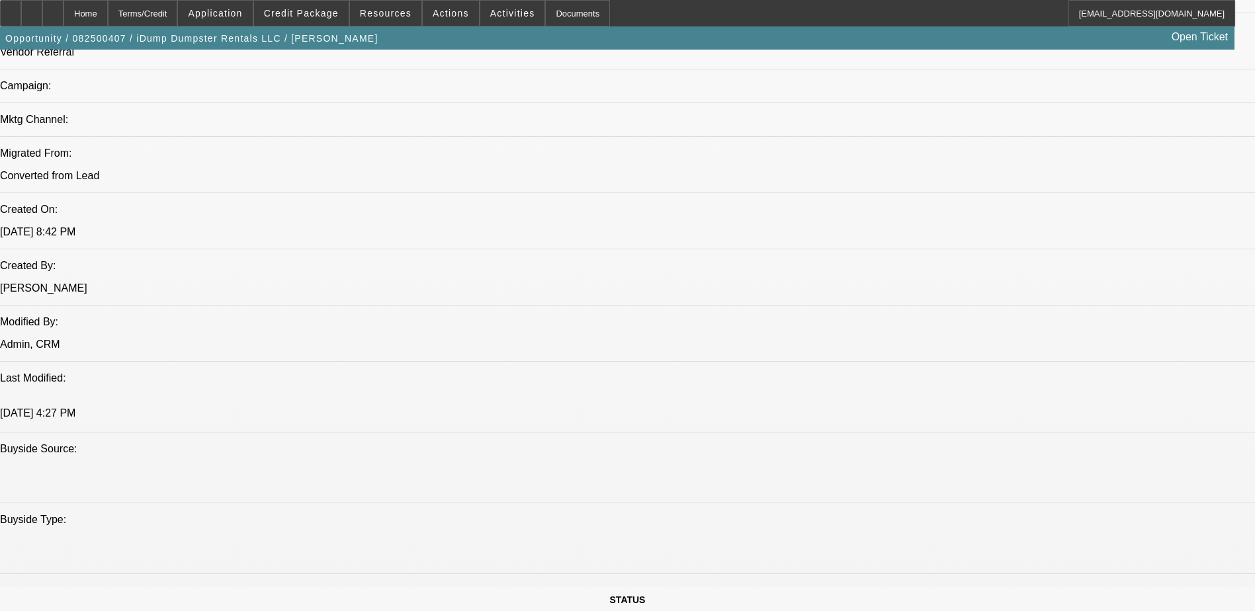
select select "0"
select select "6"
select select "0"
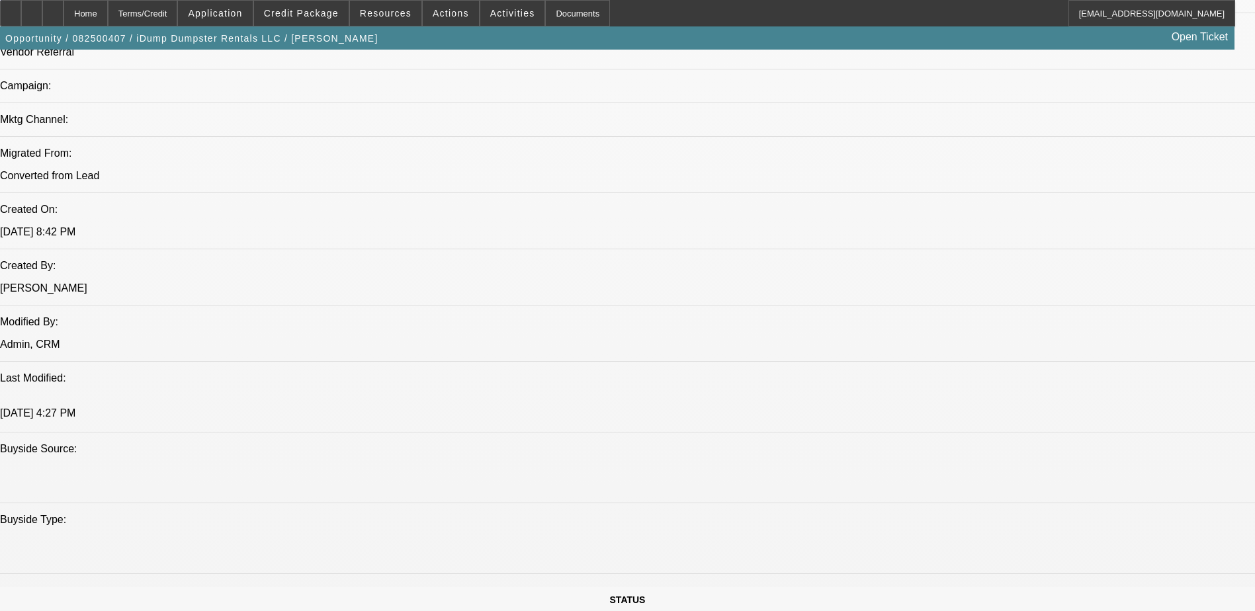
select select "6"
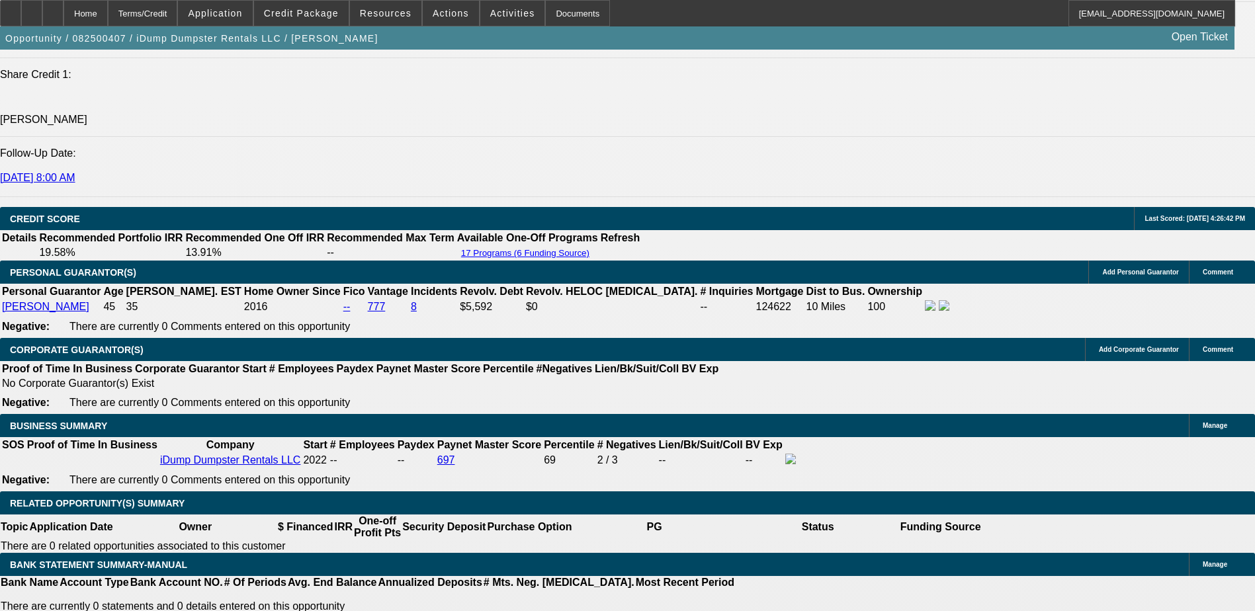
scroll to position [1786, 0]
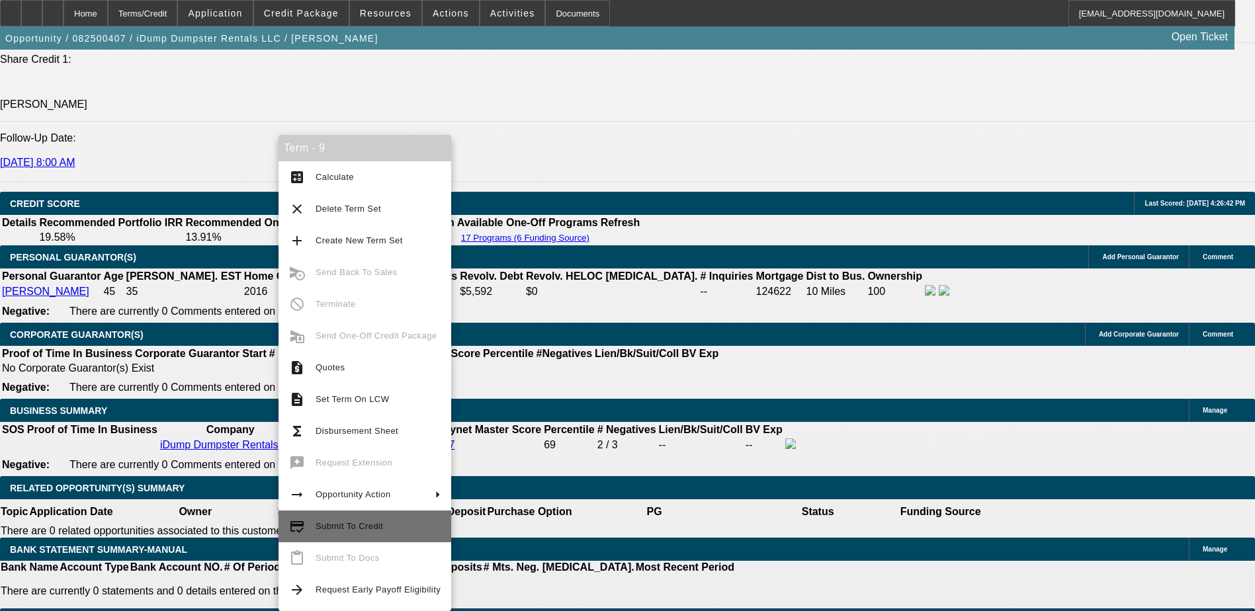
click at [393, 523] on span "Submit To Credit" at bounding box center [377, 526] width 125 height 16
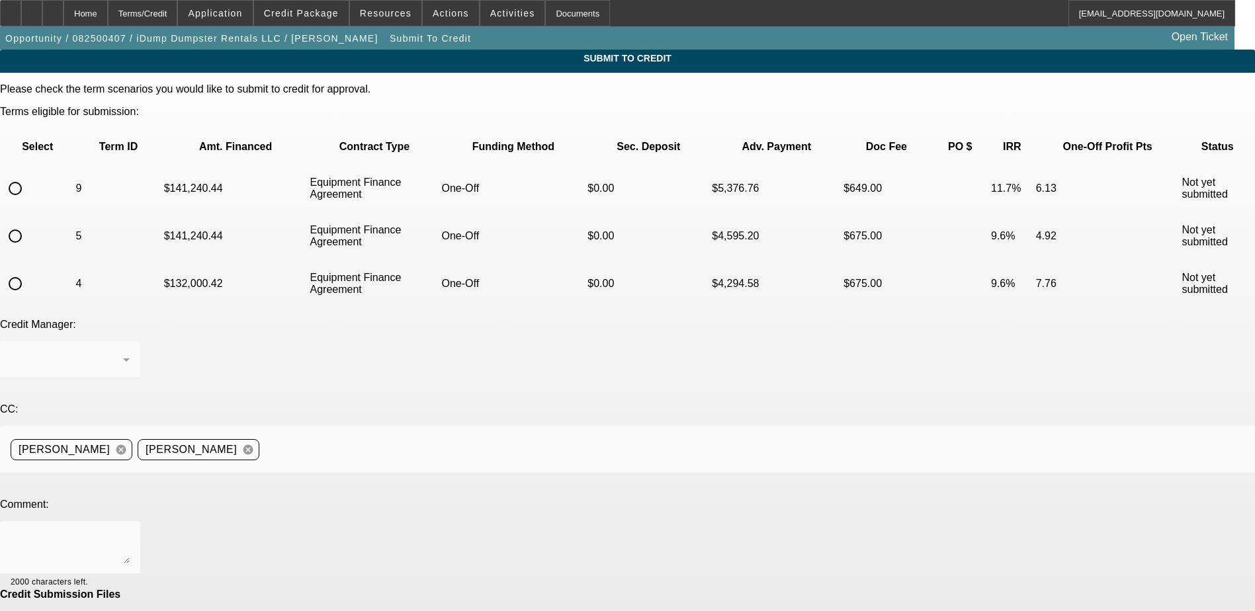
click at [28, 175] on input "radio" at bounding box center [15, 188] width 26 height 26
radio input "true"
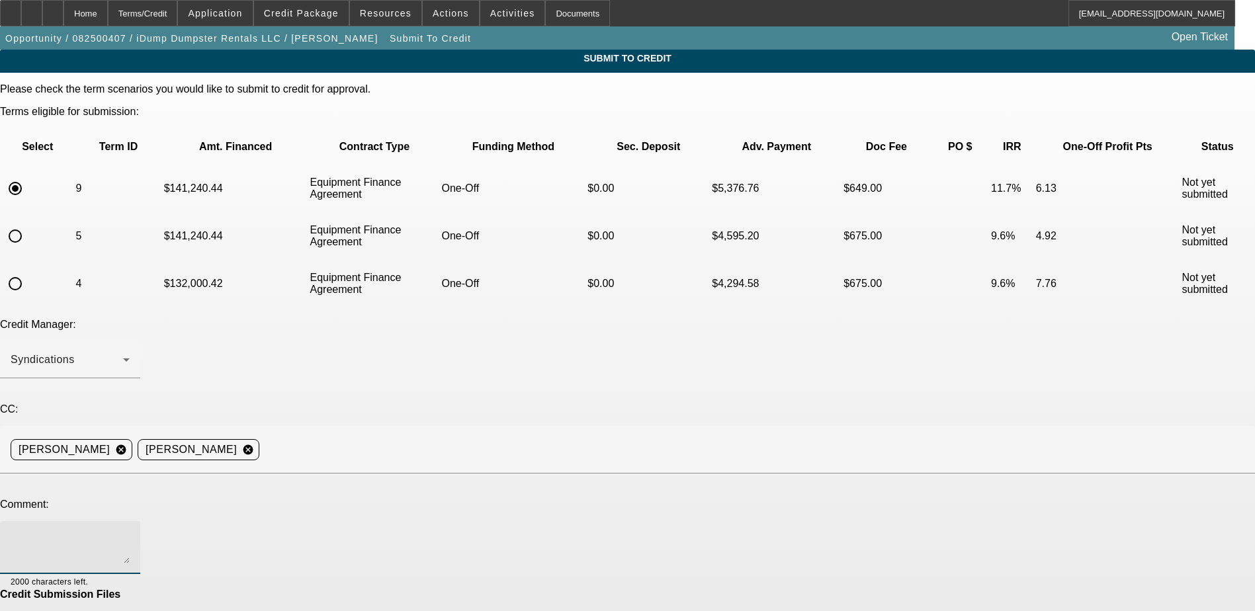
click at [130, 532] on textarea at bounding box center [70, 548] width 119 height 32
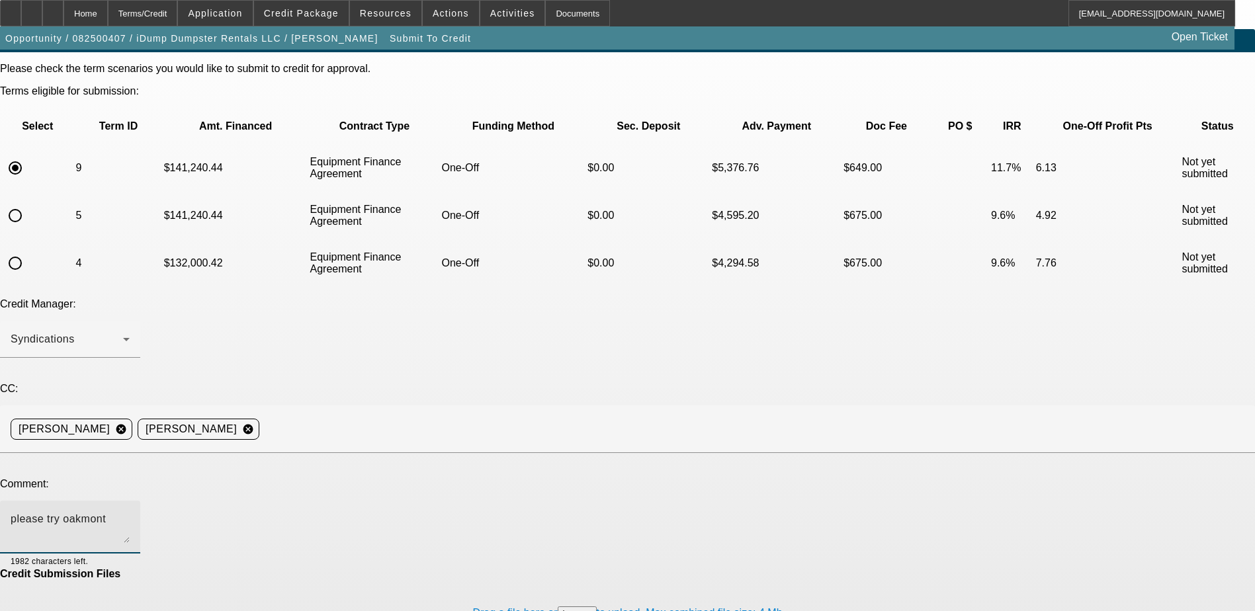
scroll to position [40, 0]
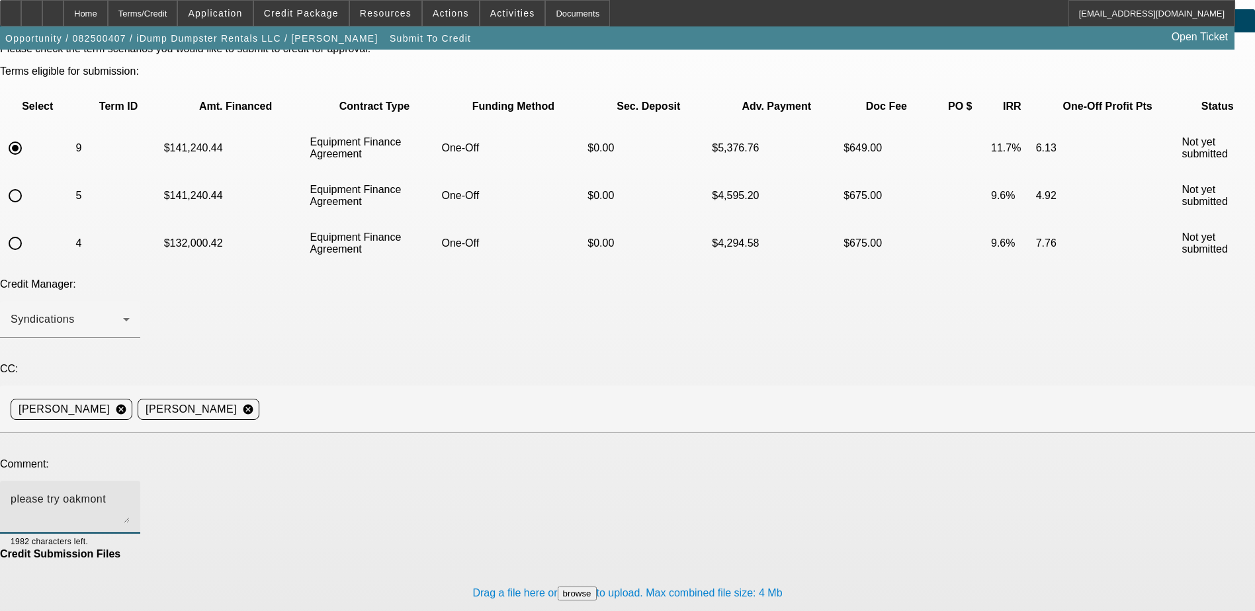
type textarea "please try oakmont"
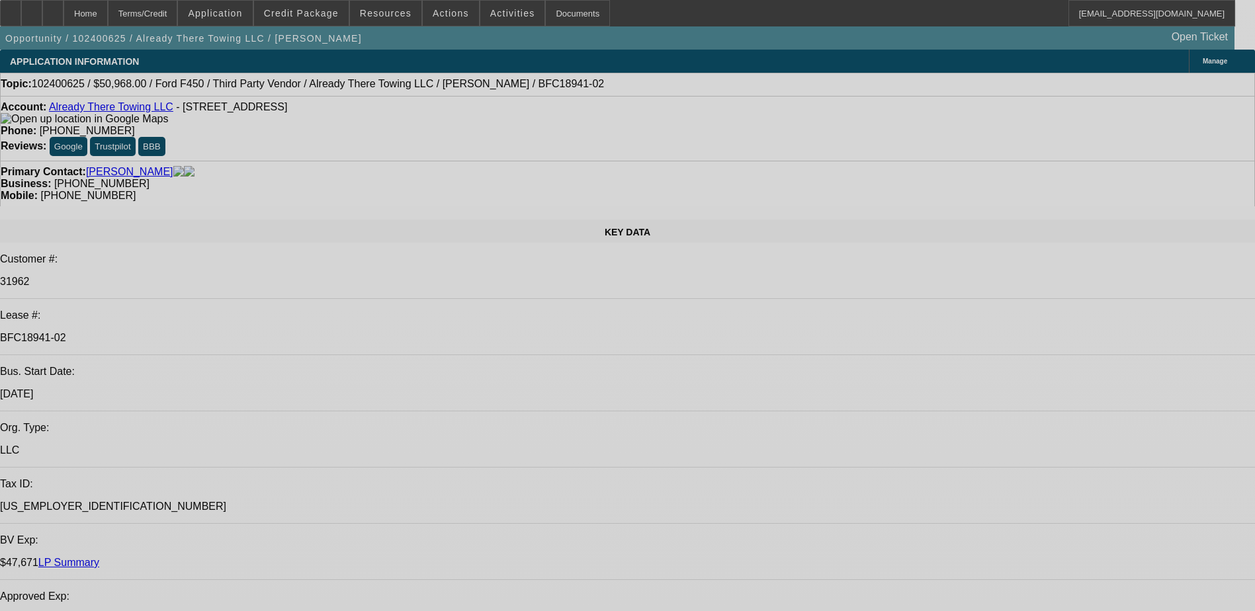
select select "0"
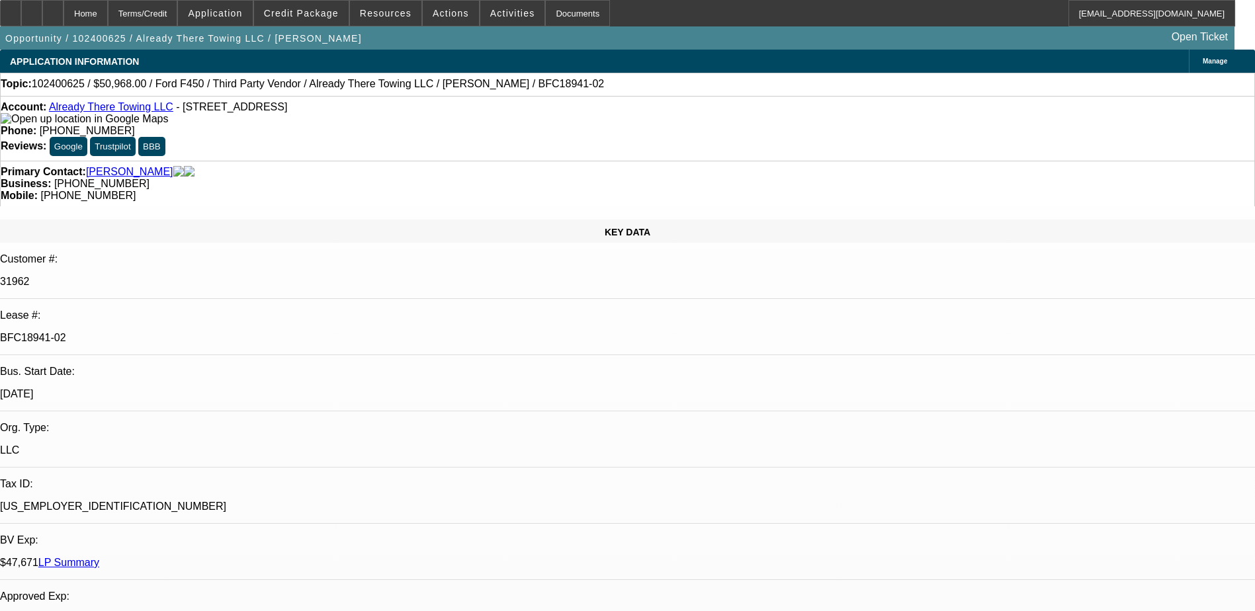
select select "2"
select select "0"
select select "2"
select select "0"
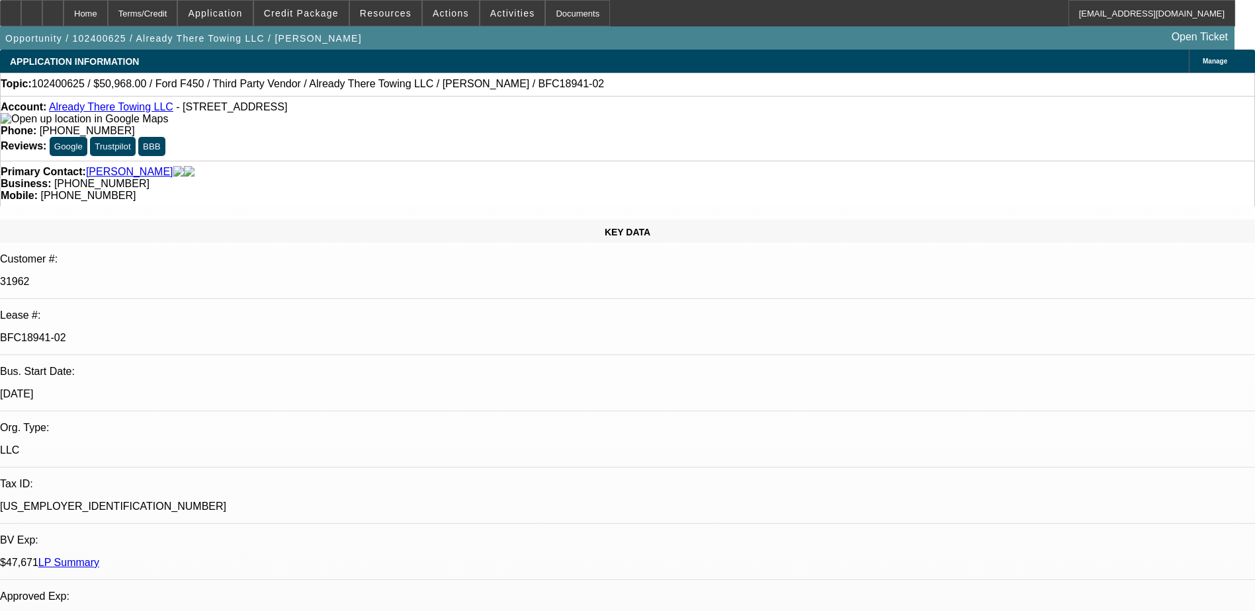
select select "0.15"
select select "2"
select select "0"
select select "0.15"
select select "2"
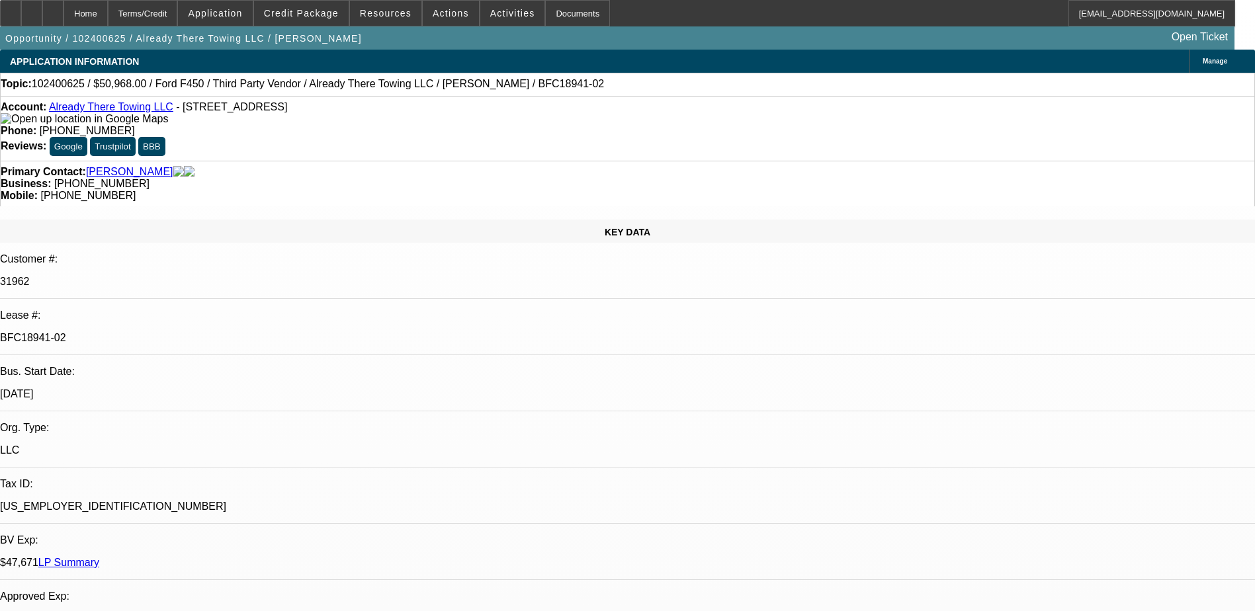
select select "0"
select select "1"
select select "2"
select select "6"
select select "1"
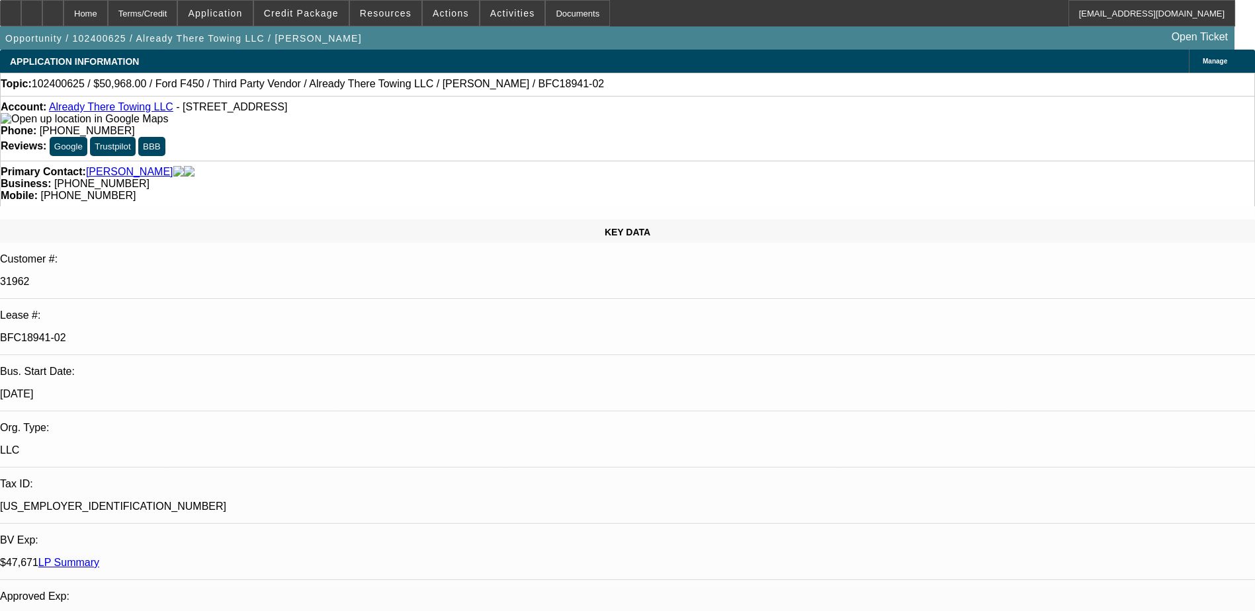
select select "2"
select select "6"
select select "1"
select select "2"
select select "6"
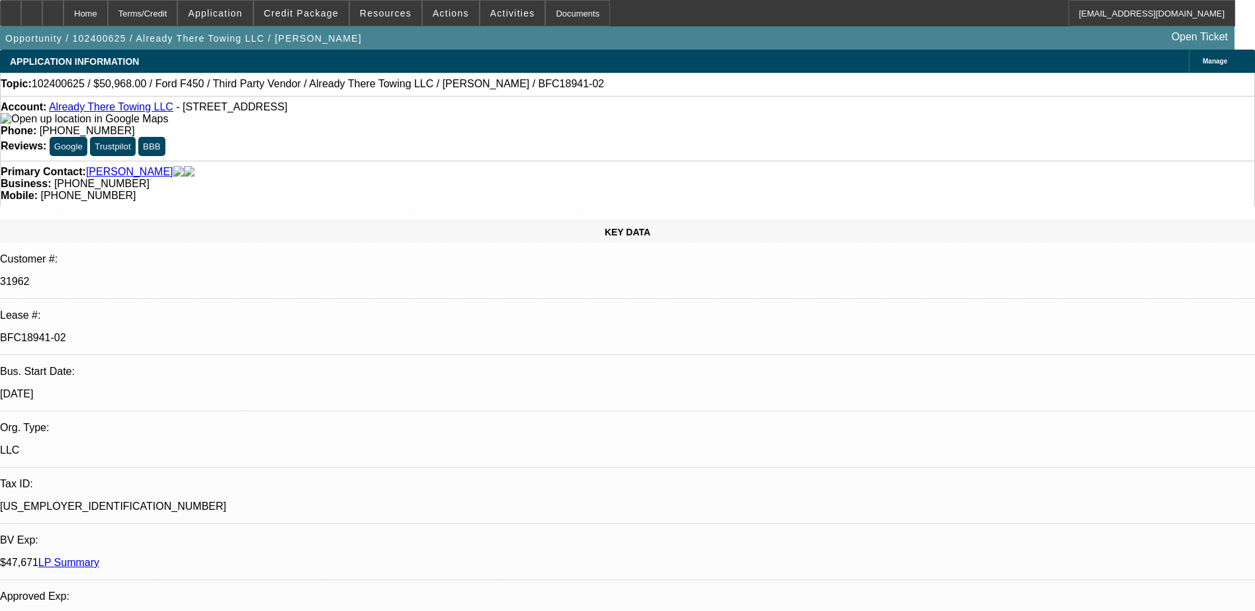
select select "1"
select select "2"
select select "6"
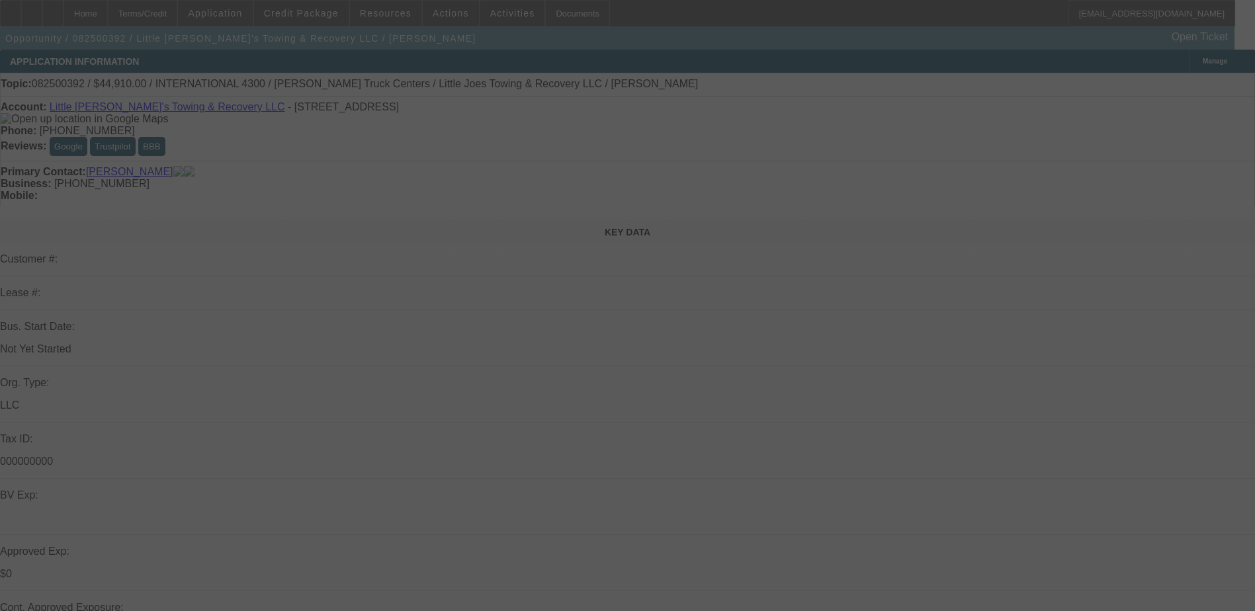
select select "0.1"
select select "2"
select select "0.1"
select select "0"
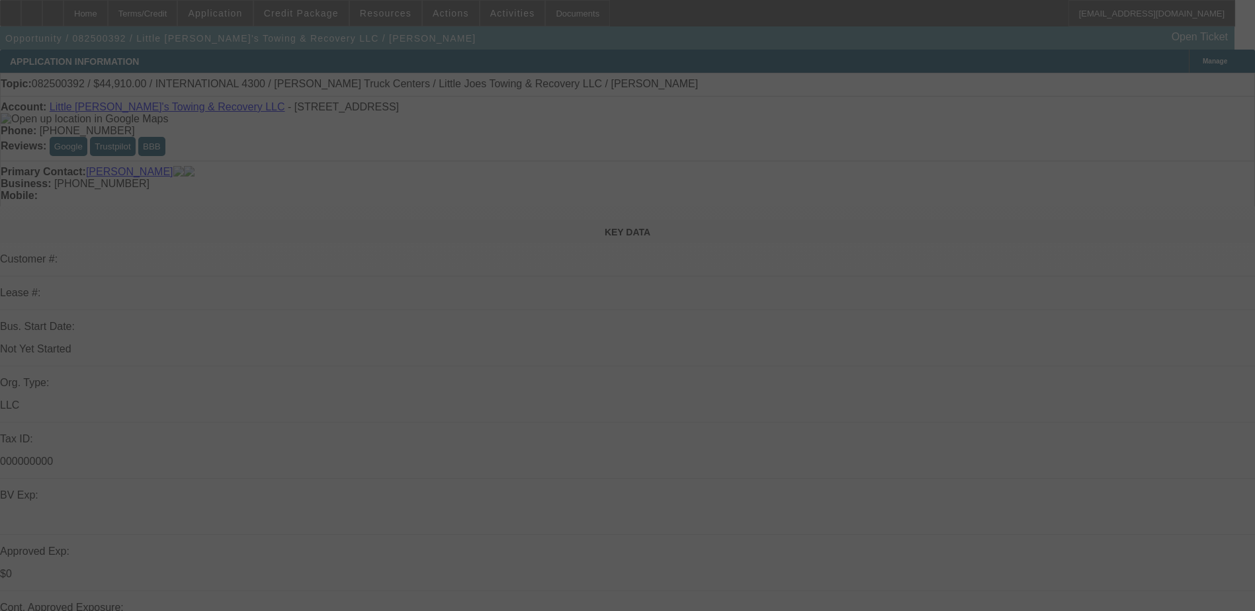
select select "0.1"
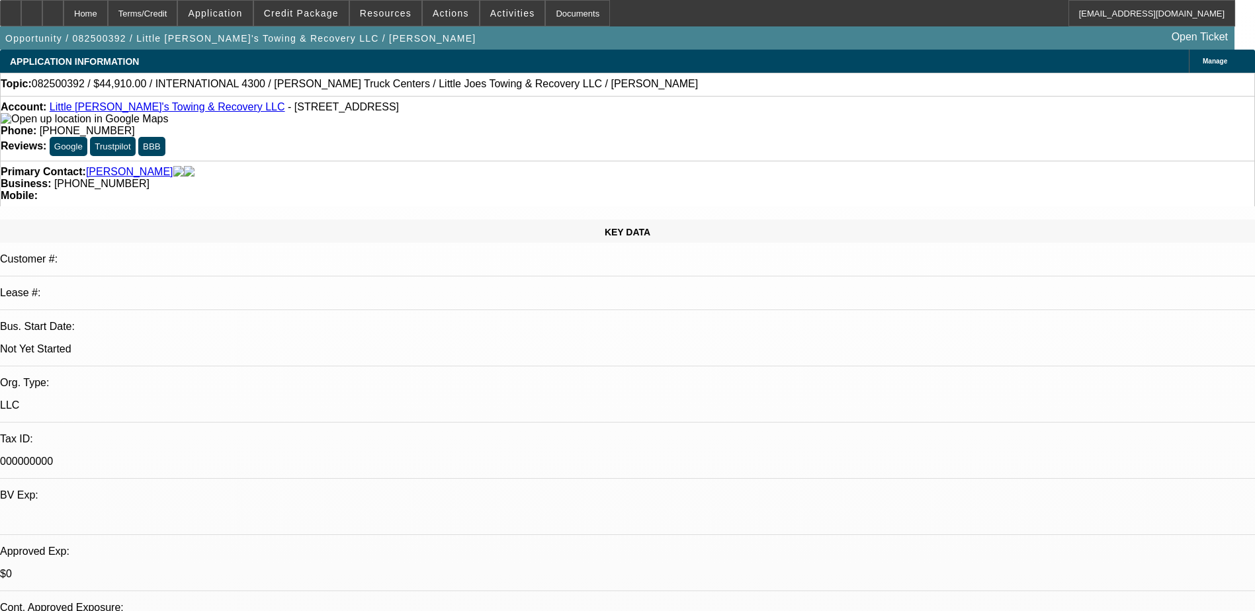
select select "1"
select select "2"
select select "4"
select select "1"
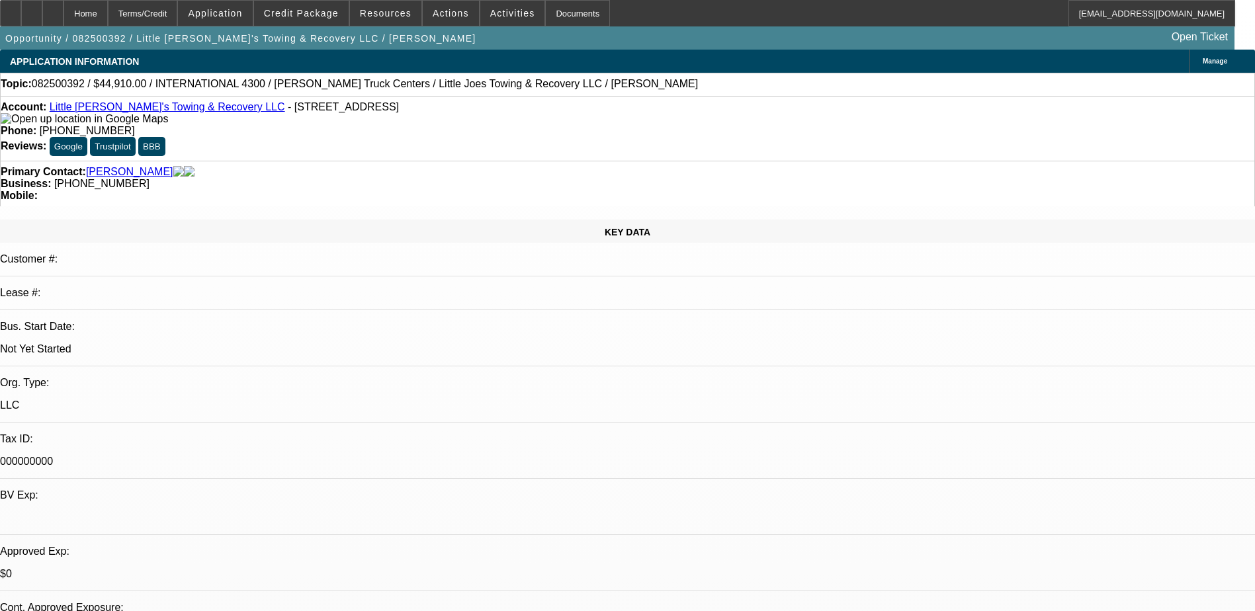
select select "4"
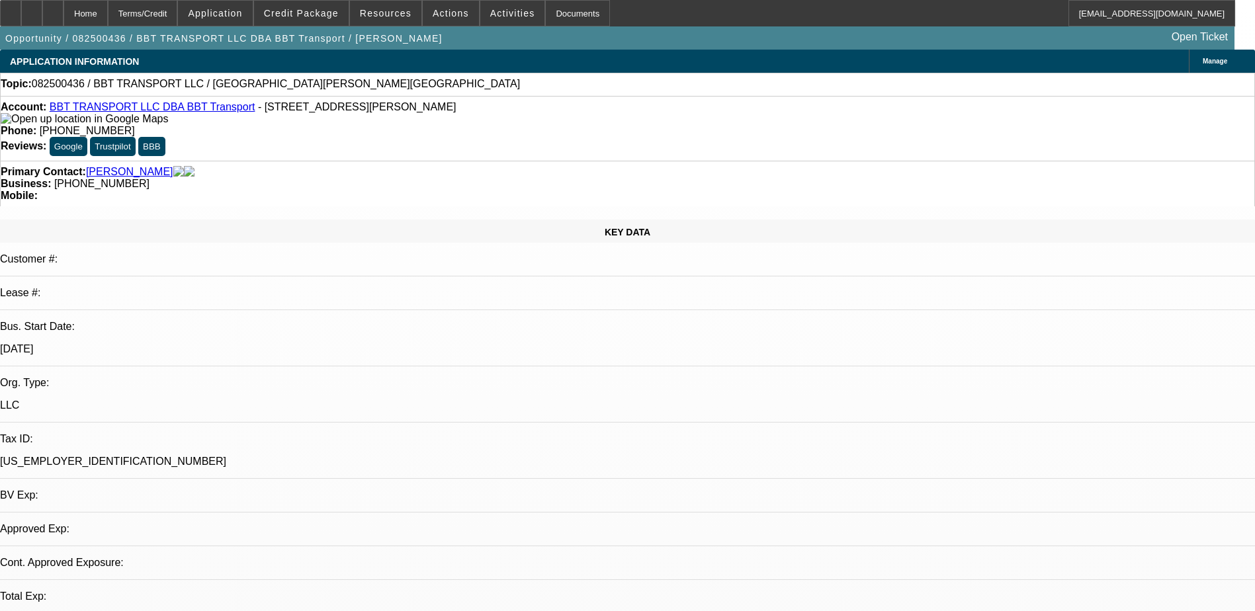
select select "0"
select select "2"
select select "0.1"
select select "4"
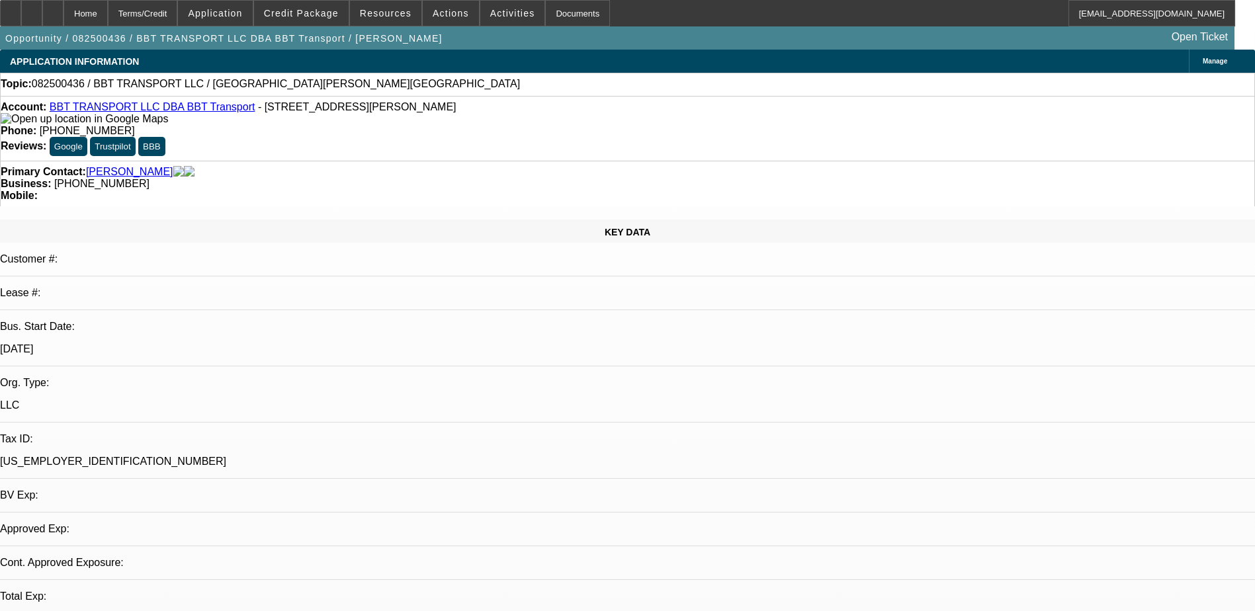
select select "0"
select select "2"
select select "0.1"
select select "4"
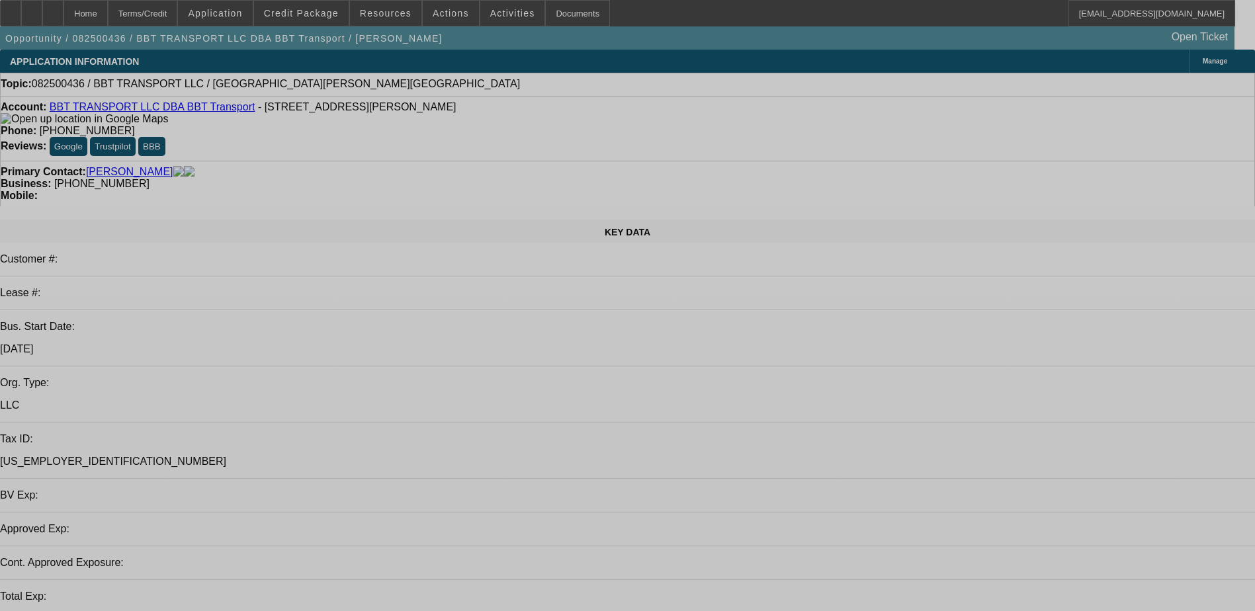
select select "0"
select select "2"
select select "0.1"
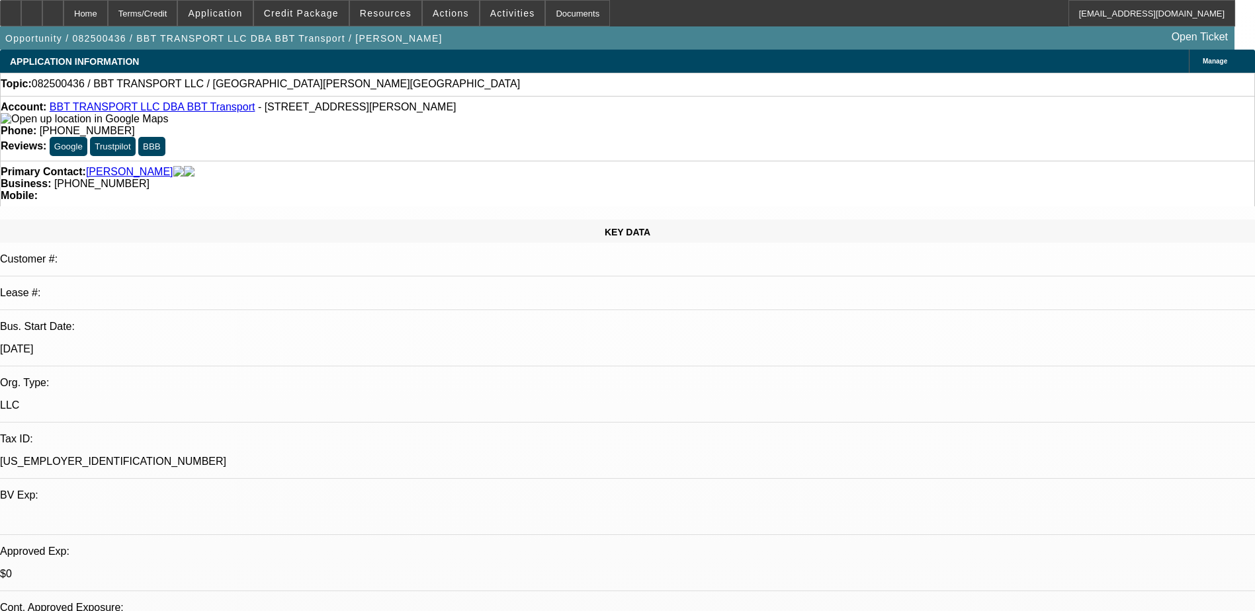
select select "1"
select select "2"
select select "4"
click at [490, 13] on span "Activities" at bounding box center [512, 13] width 45 height 11
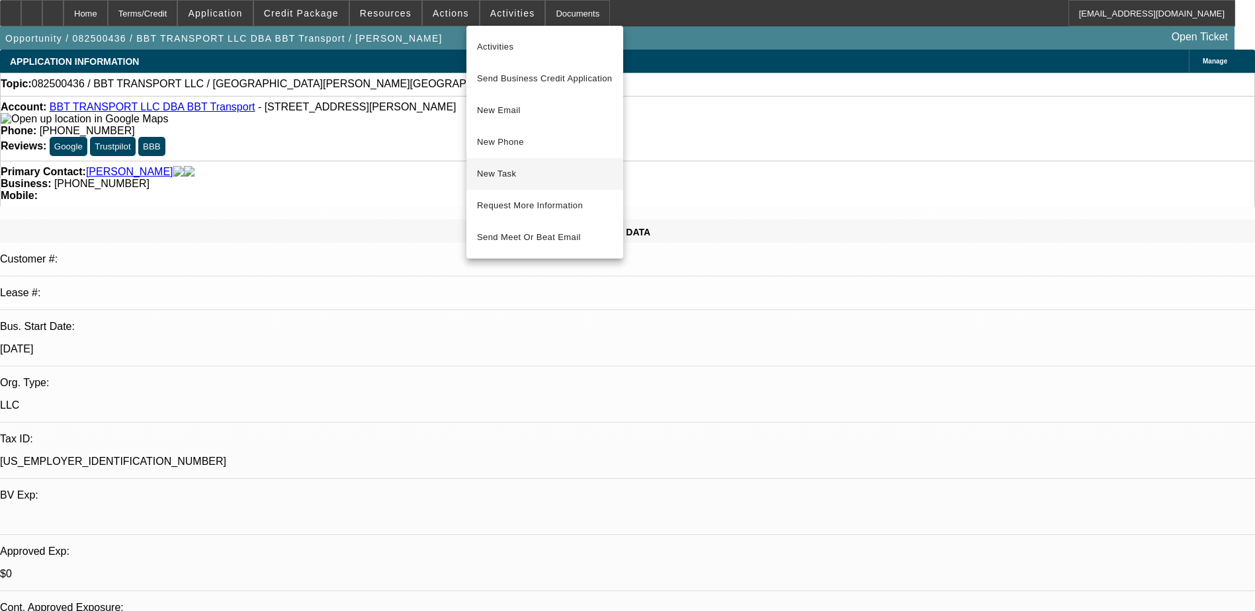
click at [516, 179] on span "New Task" at bounding box center [545, 174] width 136 height 16
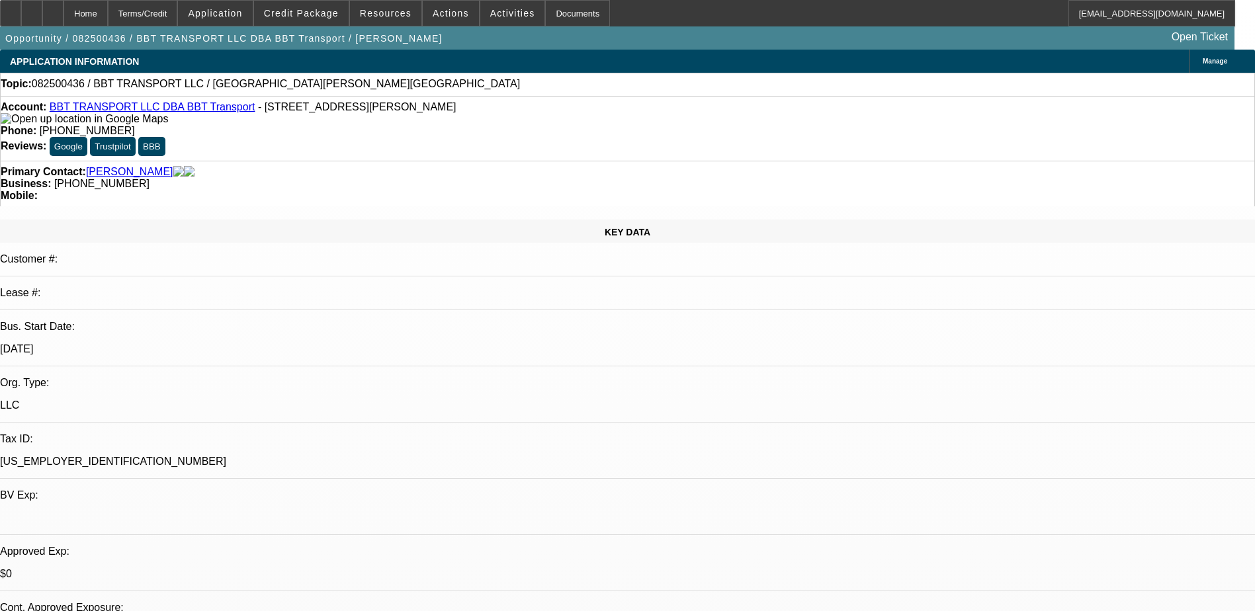
click at [497, 5] on span at bounding box center [512, 13] width 65 height 32
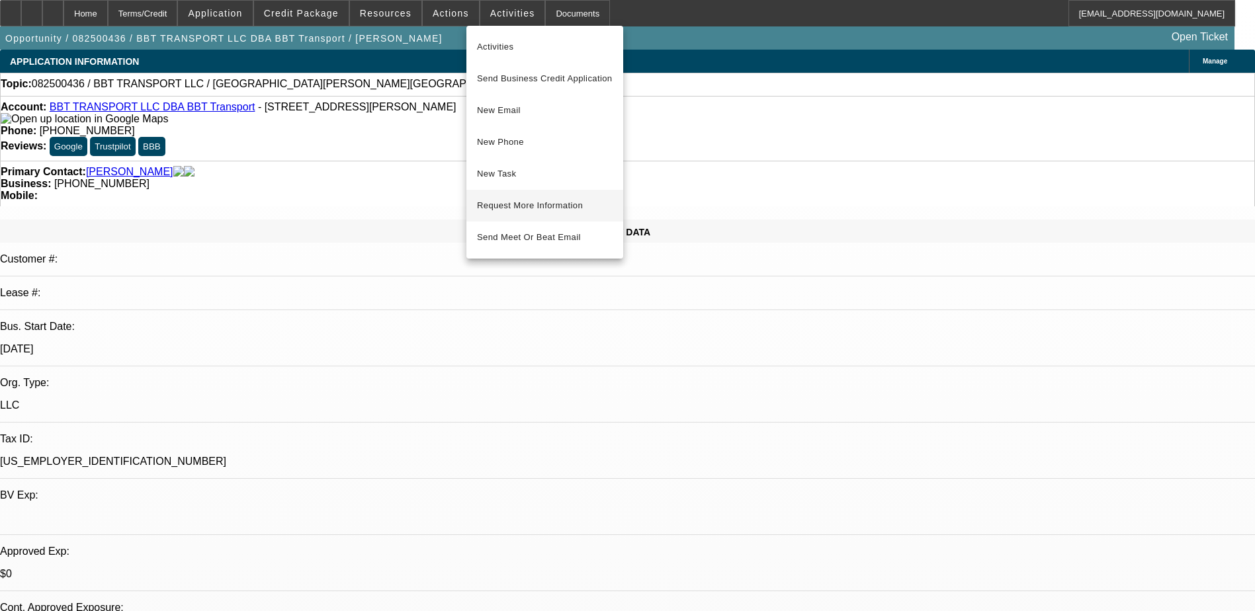
click at [534, 204] on span "Request More Information" at bounding box center [545, 206] width 136 height 16
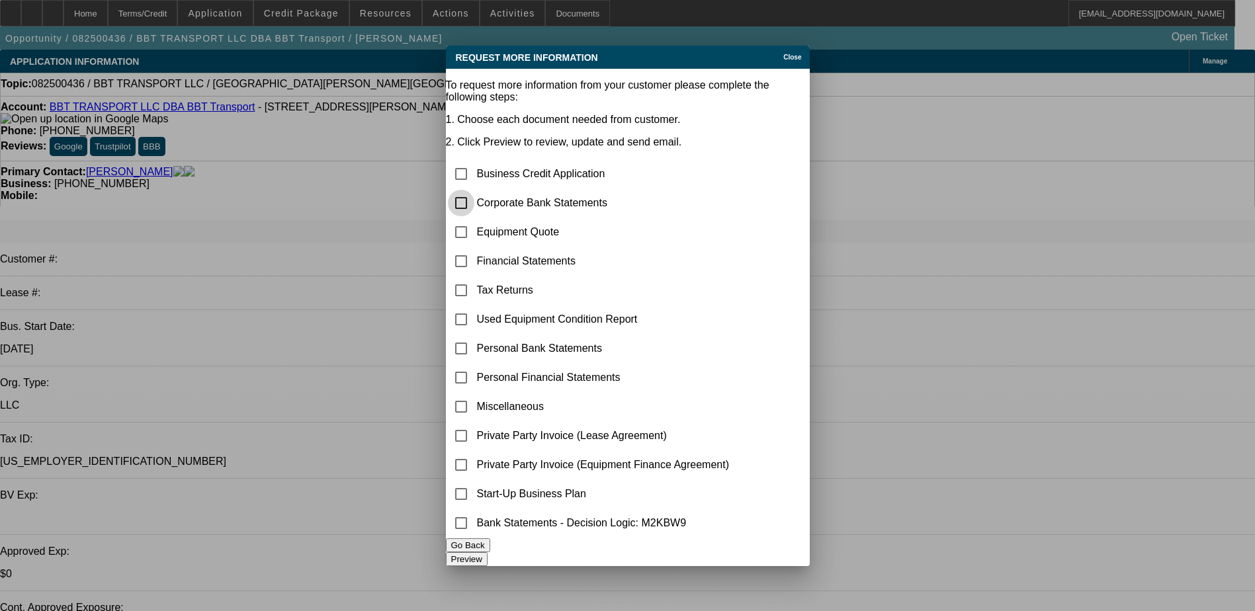
click at [474, 190] on input "checkbox" at bounding box center [461, 203] width 26 height 26
checkbox input "true"
click at [474, 219] on input "checkbox" at bounding box center [461, 232] width 26 height 26
checkbox input "true"
click at [487, 552] on button "Preview" at bounding box center [467, 559] width 42 height 14
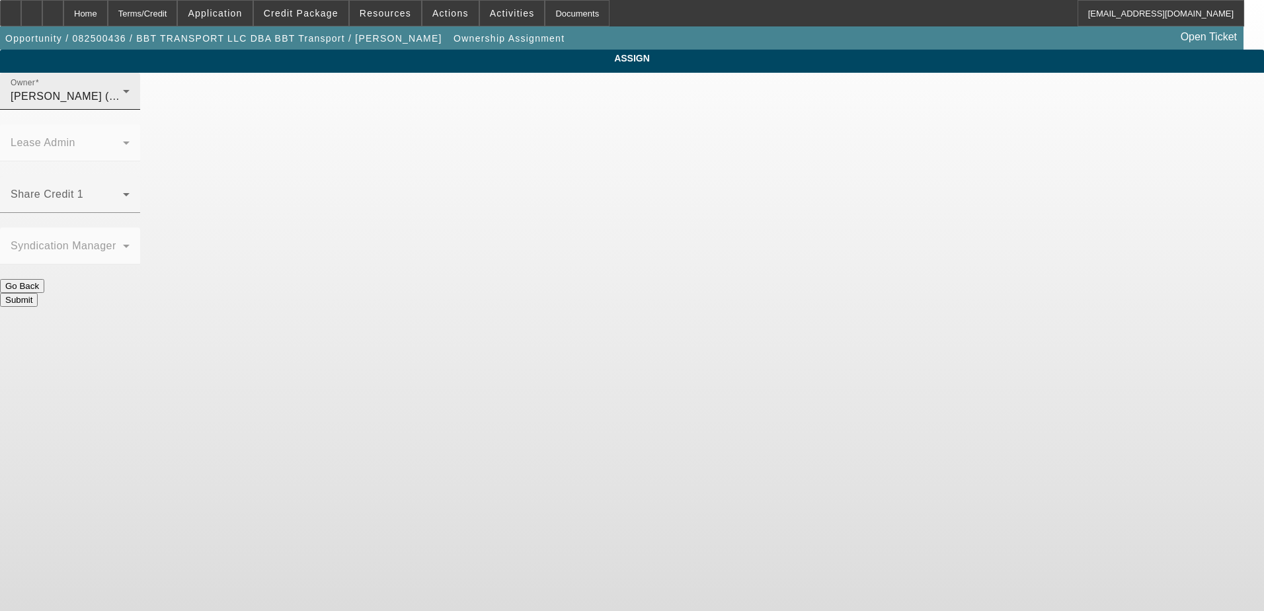
click at [130, 101] on div "Owner [PERSON_NAME] (Lvl 6)" at bounding box center [70, 91] width 119 height 37
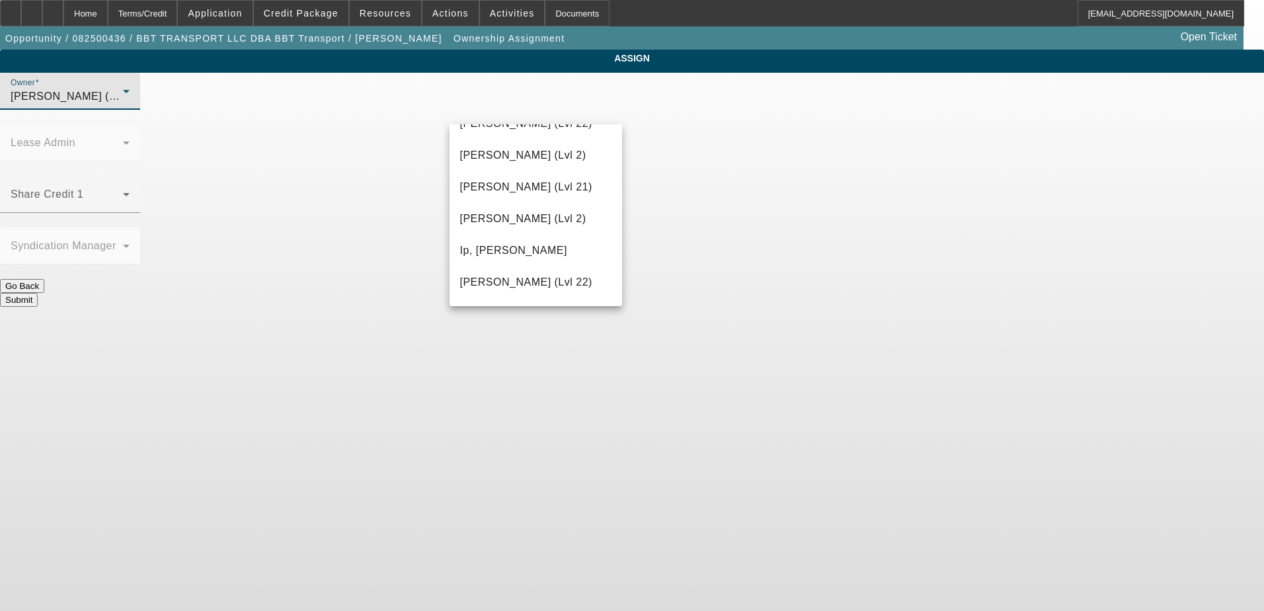
scroll to position [900, 0]
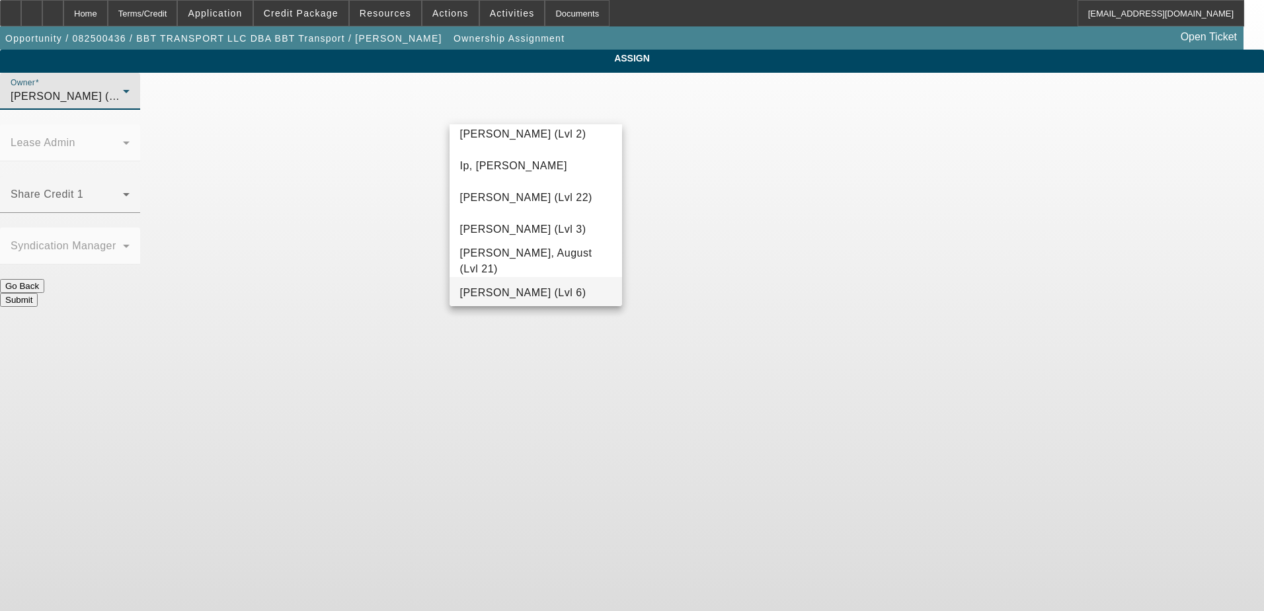
click at [528, 292] on span "[PERSON_NAME] (Lvl 6)" at bounding box center [523, 293] width 126 height 16
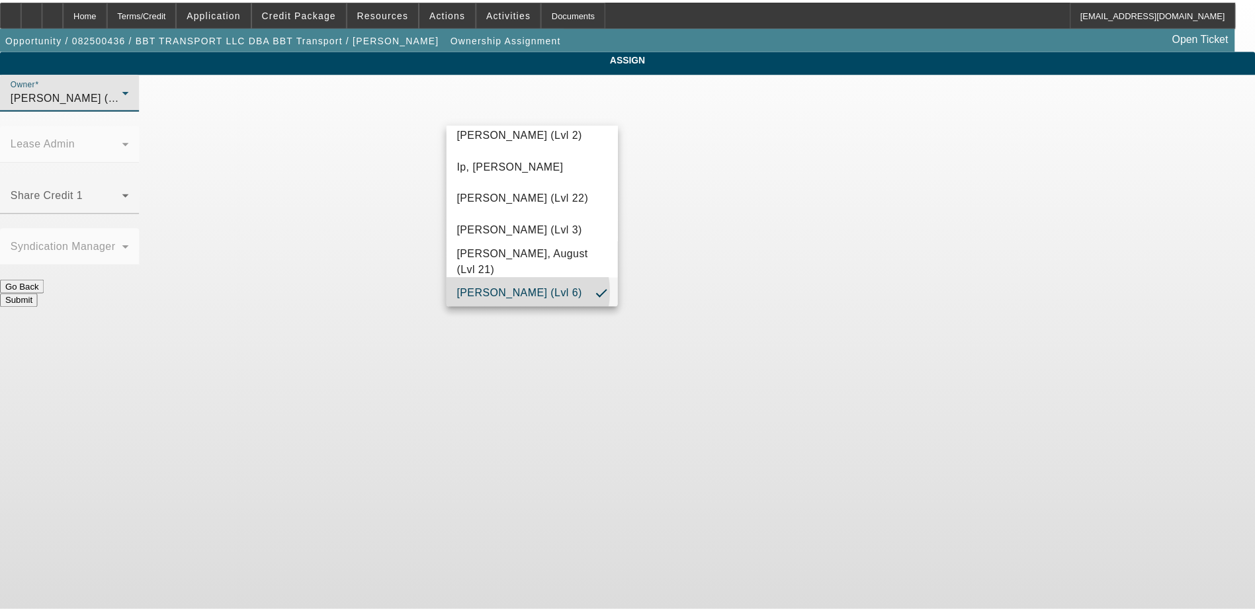
scroll to position [903, 0]
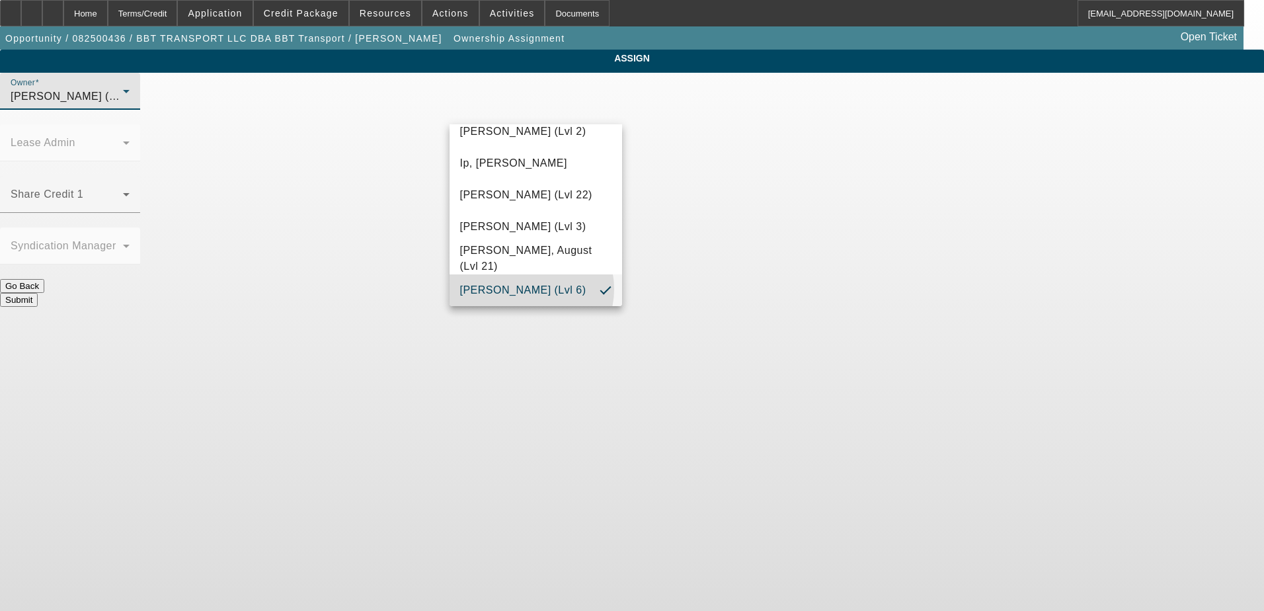
click at [655, 319] on body "Home Terms/Credit Application Credit Package Resources Actions Activities Docum…" at bounding box center [632, 305] width 1264 height 611
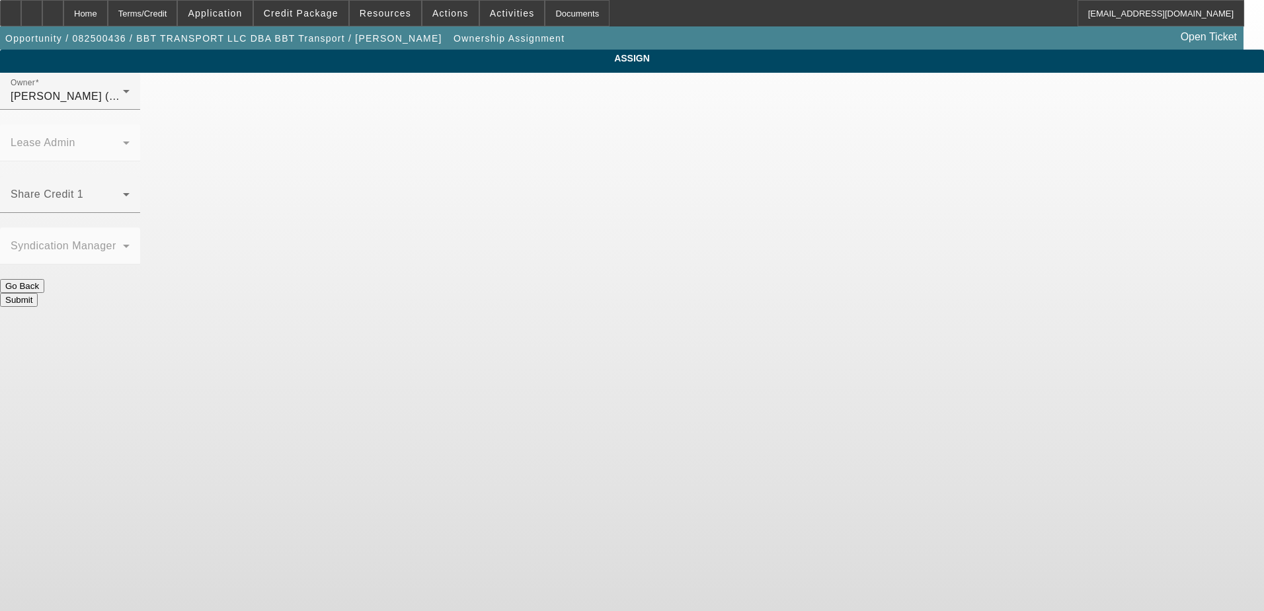
click at [38, 293] on button "Submit" at bounding box center [19, 300] width 38 height 14
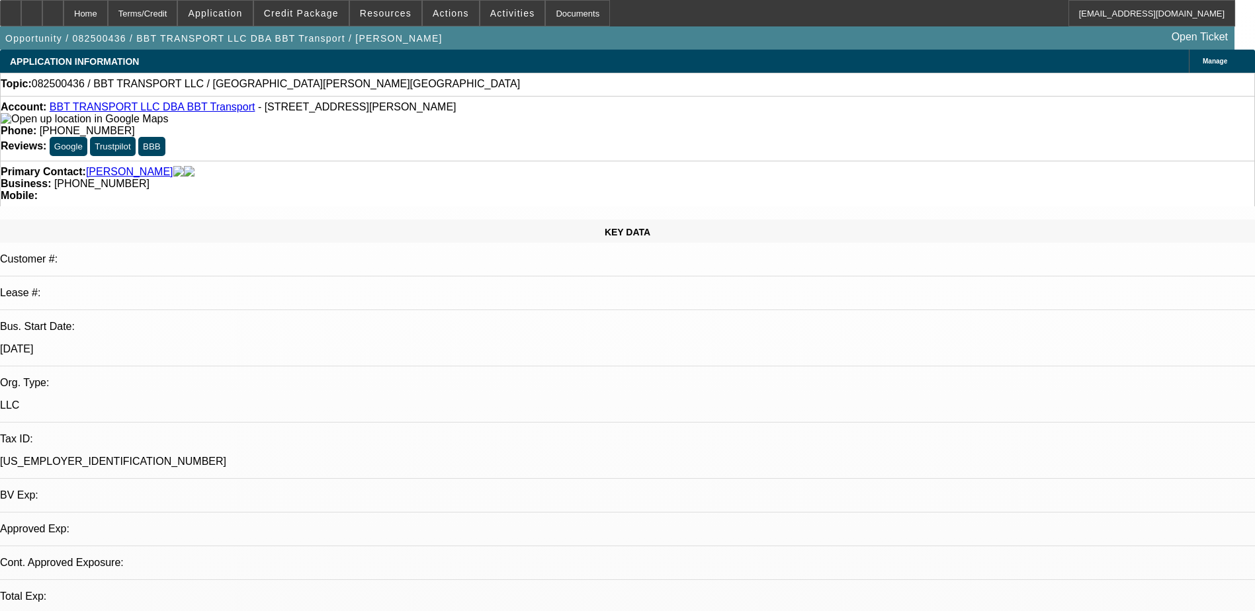
select select "0"
select select "2"
select select "0.1"
select select "4"
